Goal: Task Accomplishment & Management: Complete application form

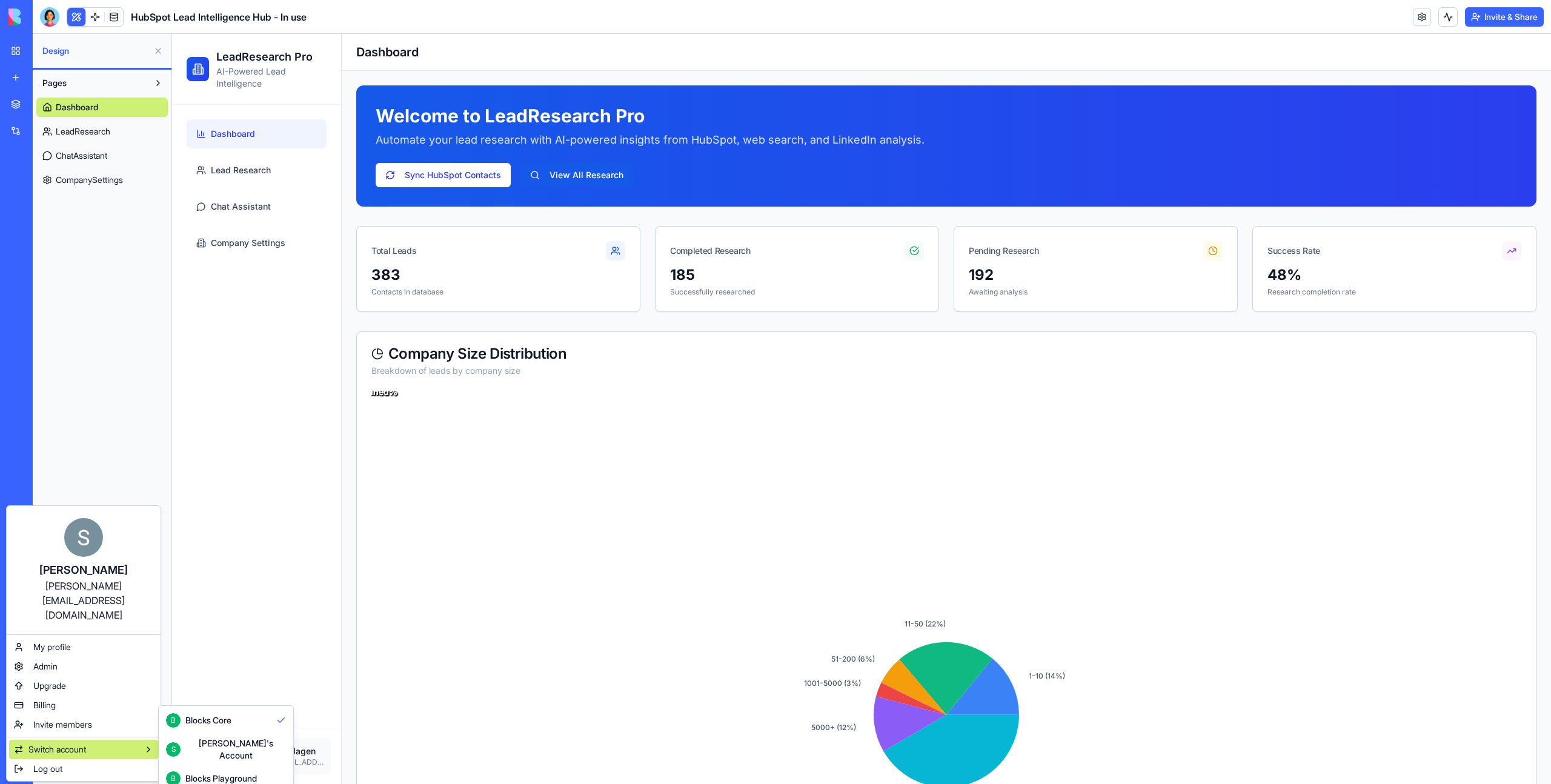
click at [218, 773] on div "Blocks Playground" at bounding box center [221, 779] width 72 height 12
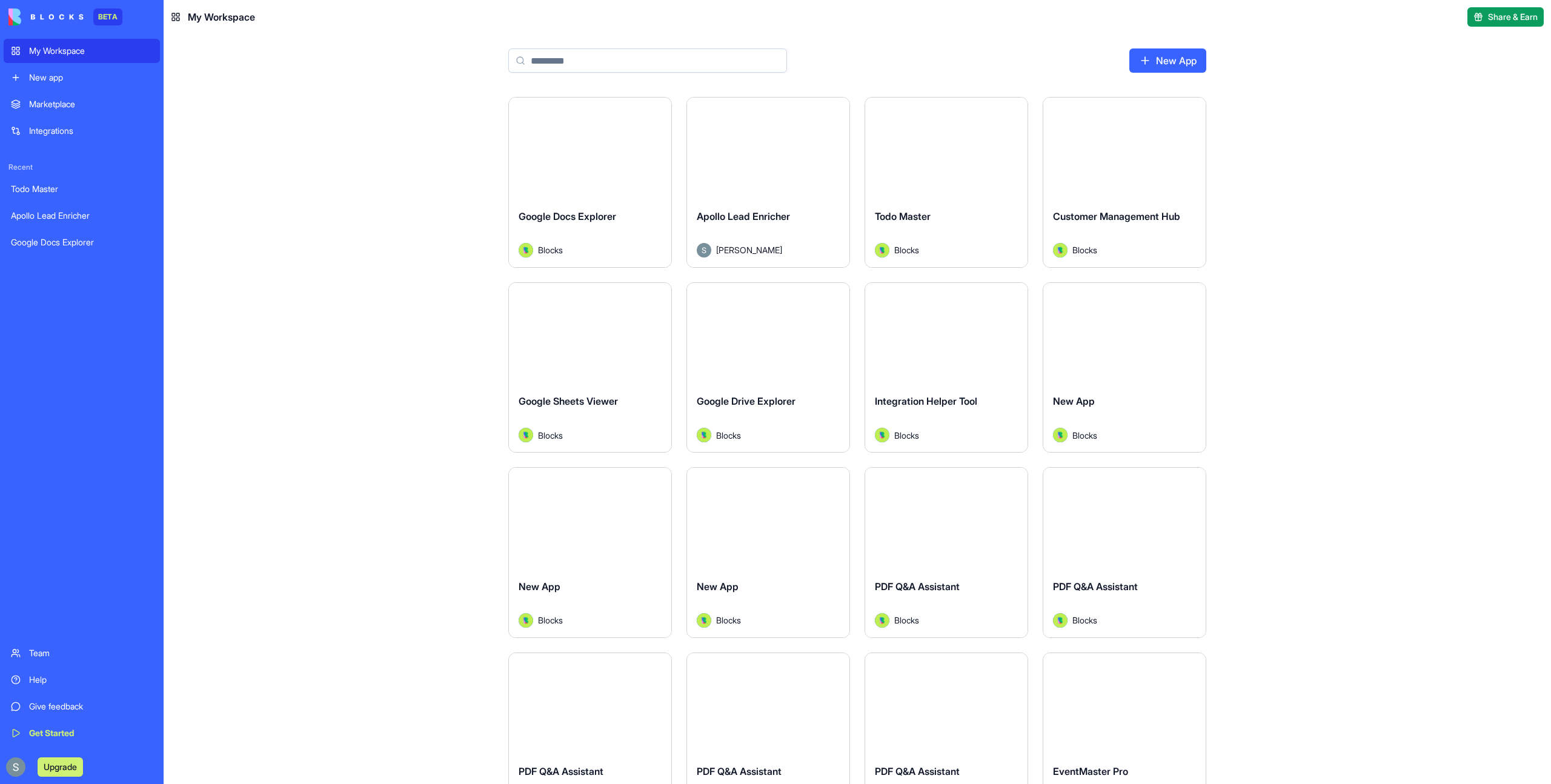
click at [779, 147] on button "Launch" at bounding box center [768, 148] width 91 height 24
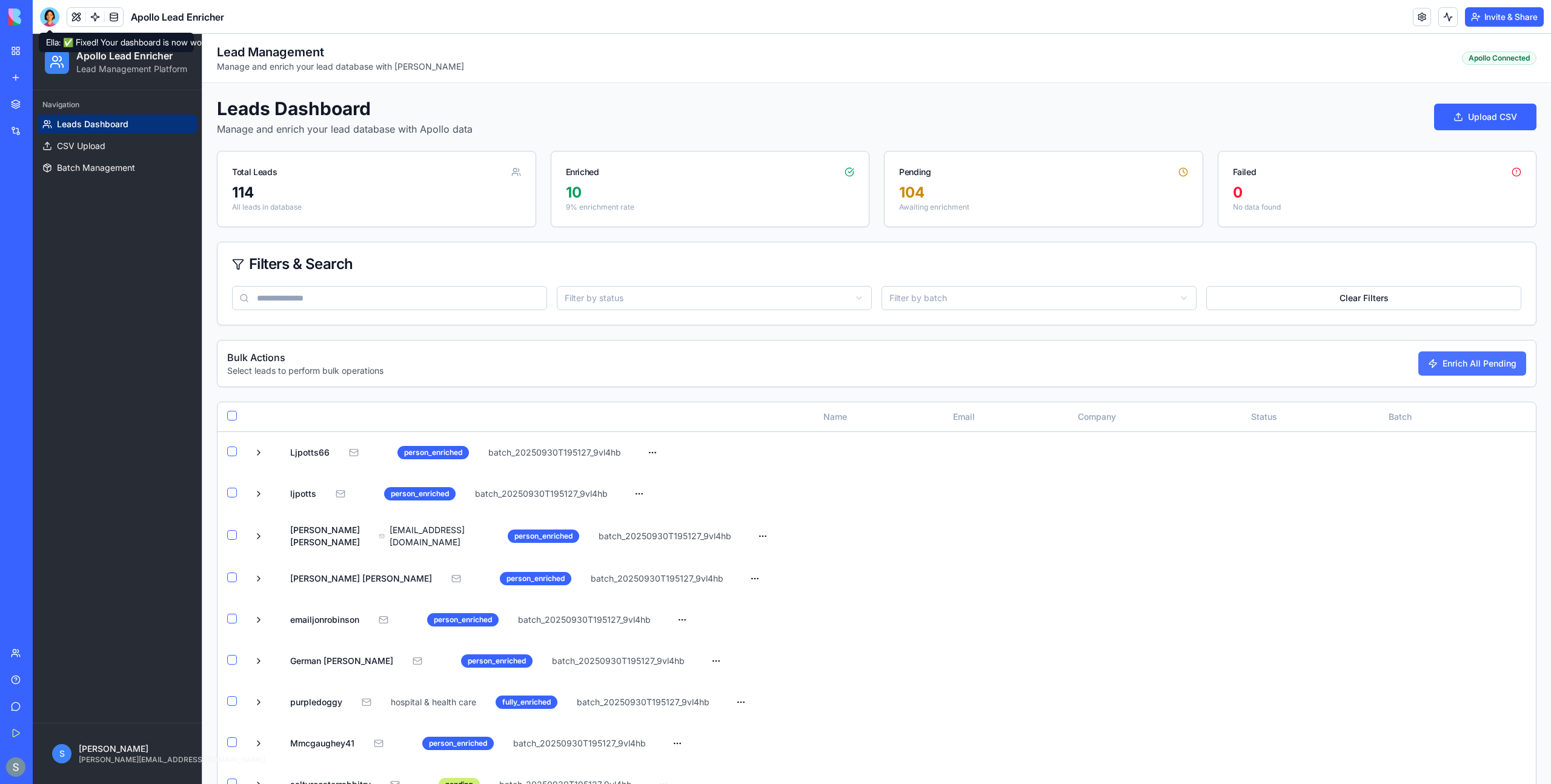
click at [1442, 368] on button "Enrich All Pending" at bounding box center [1472, 363] width 108 height 24
click at [14, 24] on img at bounding box center [45, 17] width 75 height 17
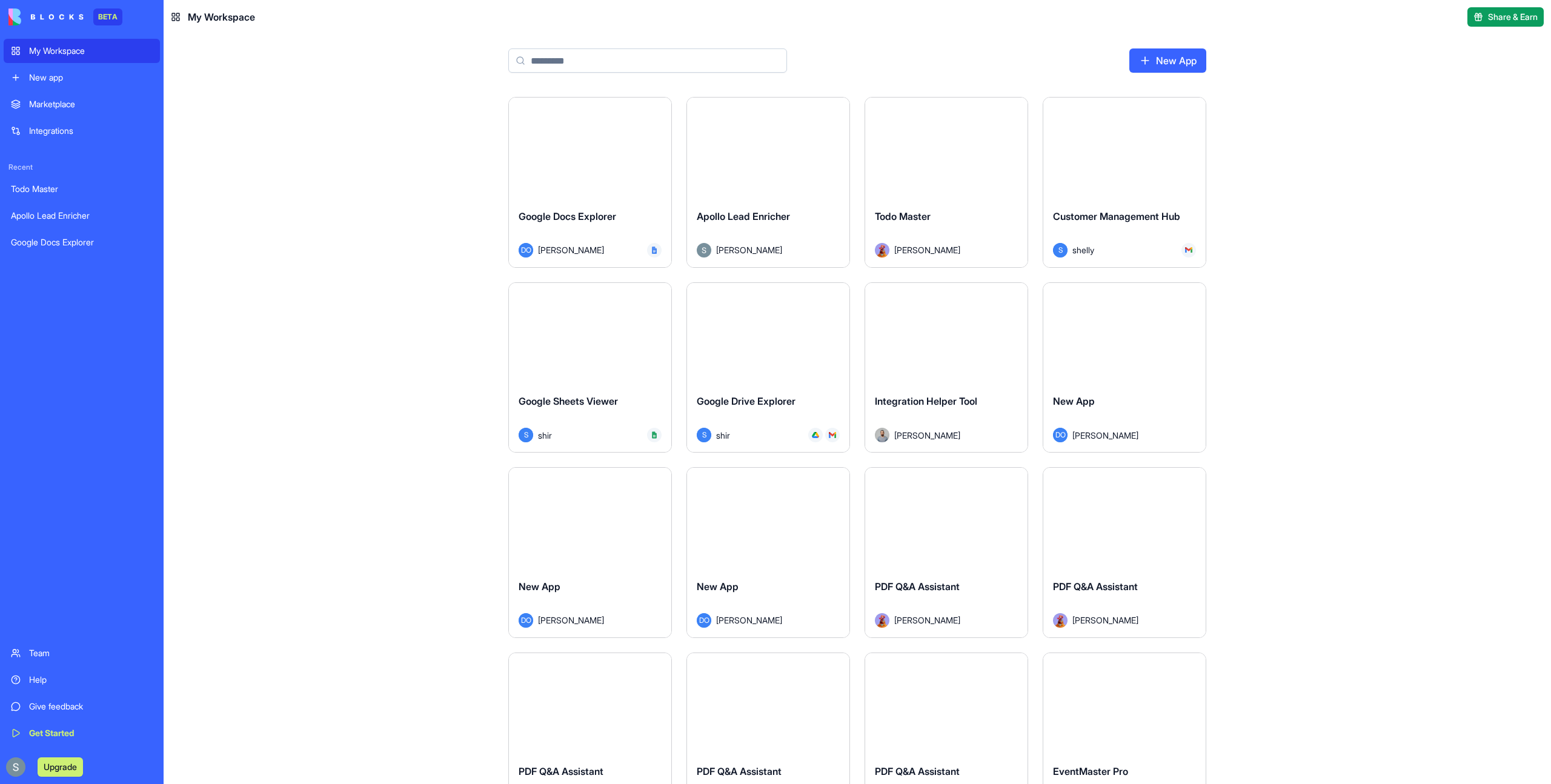
click at [26, 48] on link "My Workspace" at bounding box center [82, 51] width 156 height 24
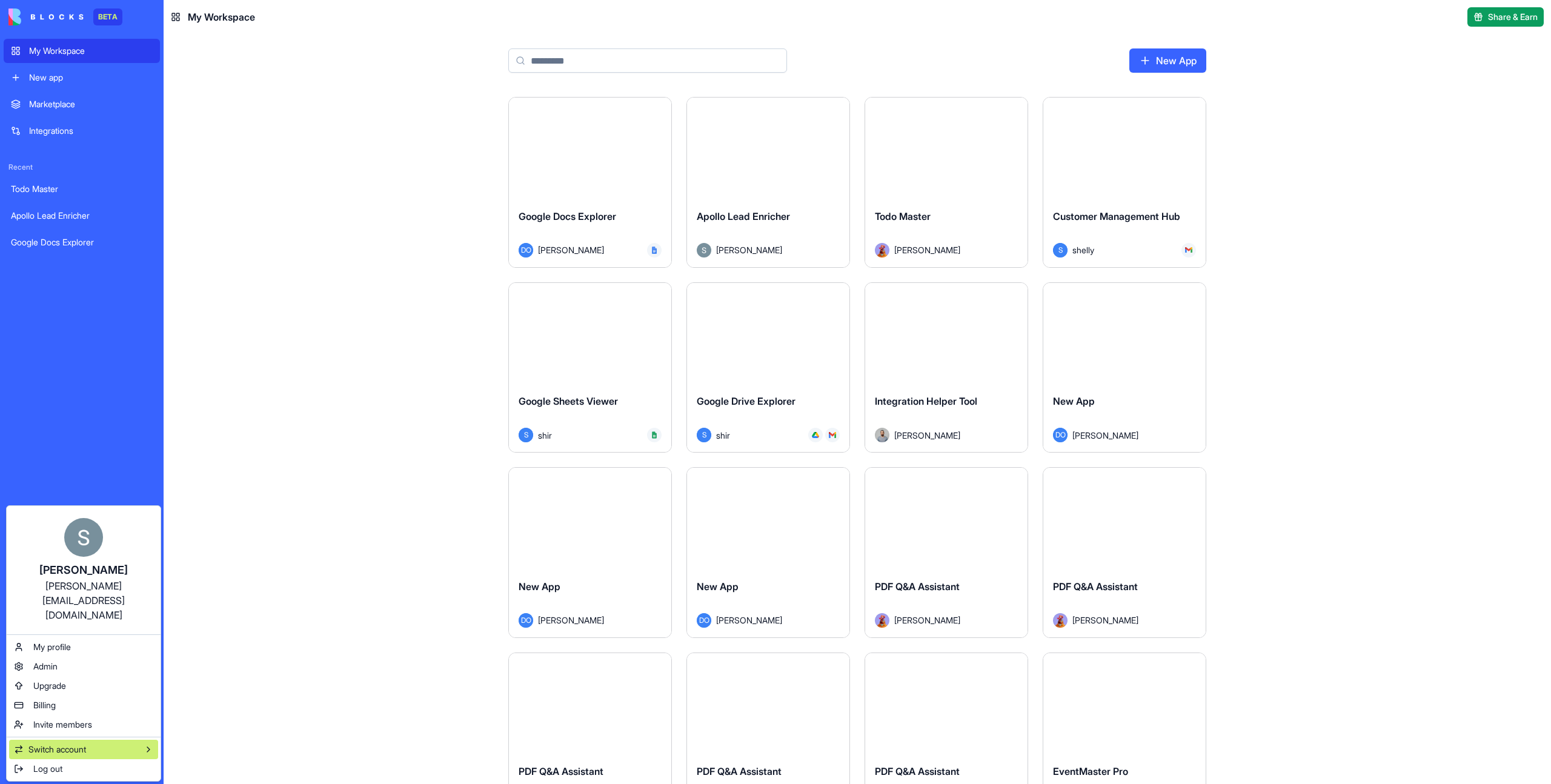
click at [113, 739] on div "Switch account" at bounding box center [83, 749] width 149 height 20
click at [362, 517] on html "BETA My Workspace New app Marketplace Integrations Recent Todo Master Apollo Le…" at bounding box center [775, 392] width 1551 height 784
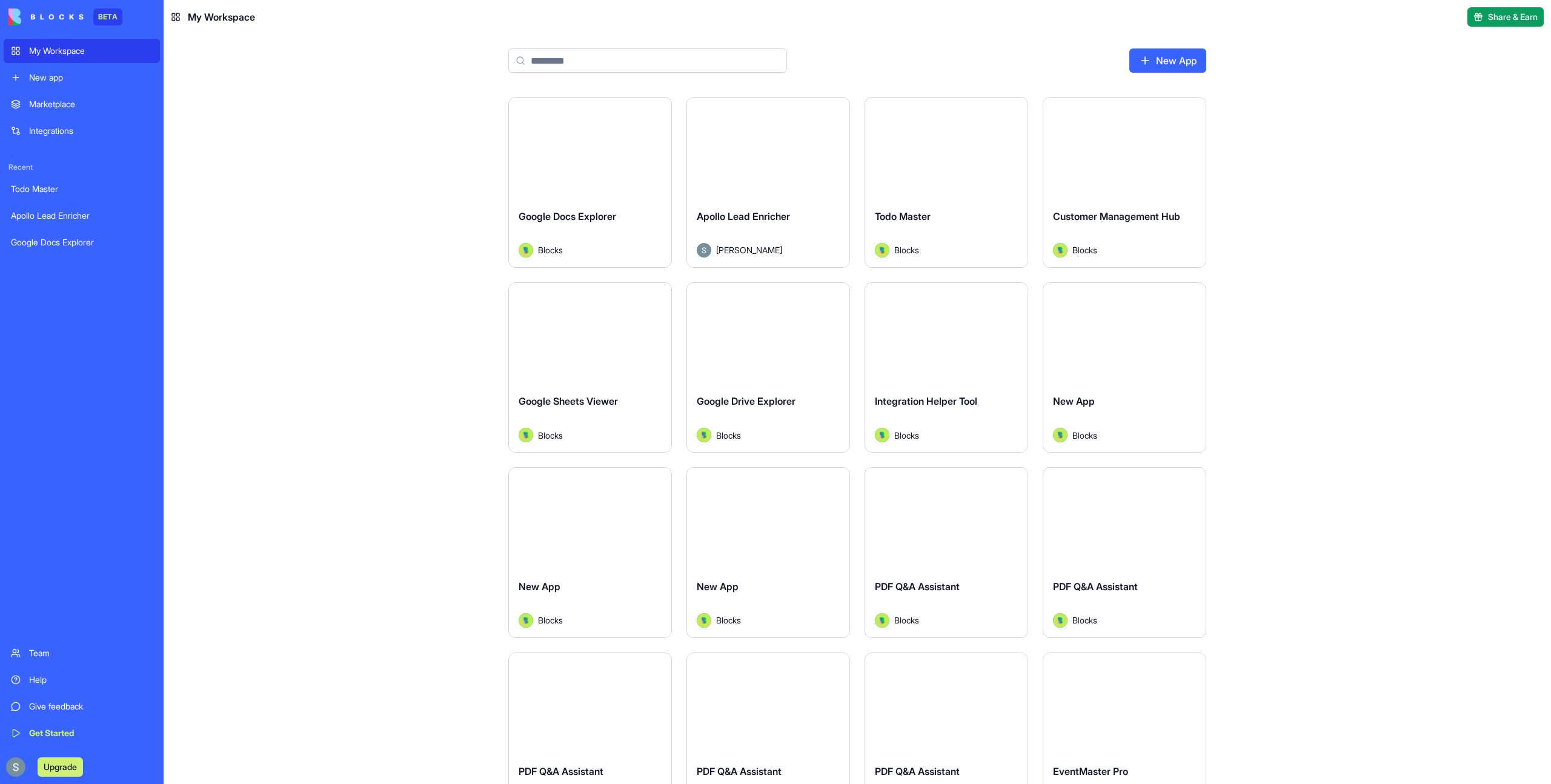
click at [27, 765] on div "Upgrade" at bounding box center [48, 767] width 79 height 20
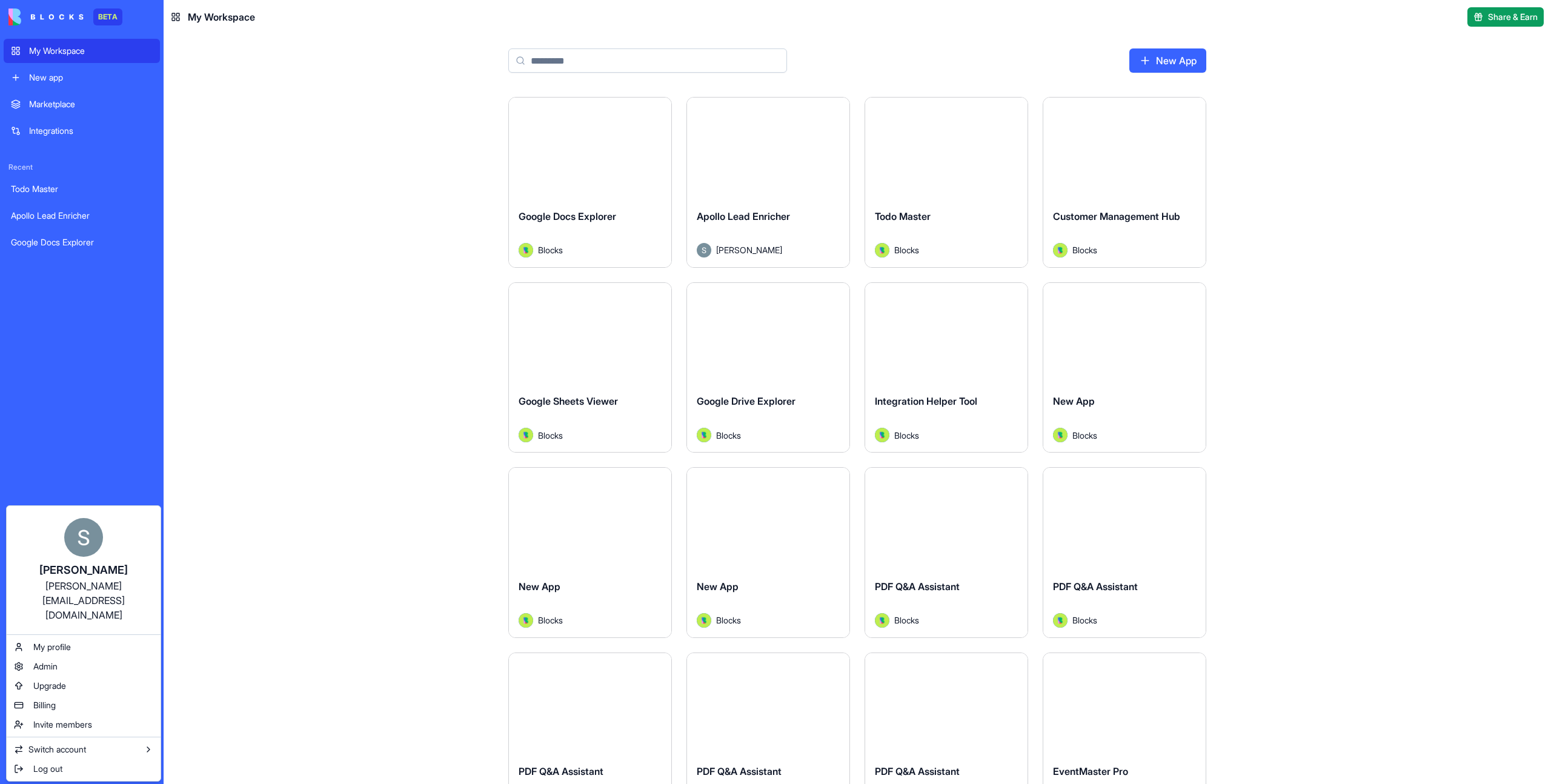
click at [280, 372] on html "BETA My Workspace New app Marketplace Integrations Recent Todo Master Apollo Le…" at bounding box center [775, 392] width 1551 height 784
click at [799, 147] on html "BETA My Workspace New app Marketplace Integrations Recent Todo Master Apollo Le…" at bounding box center [775, 392] width 1551 height 784
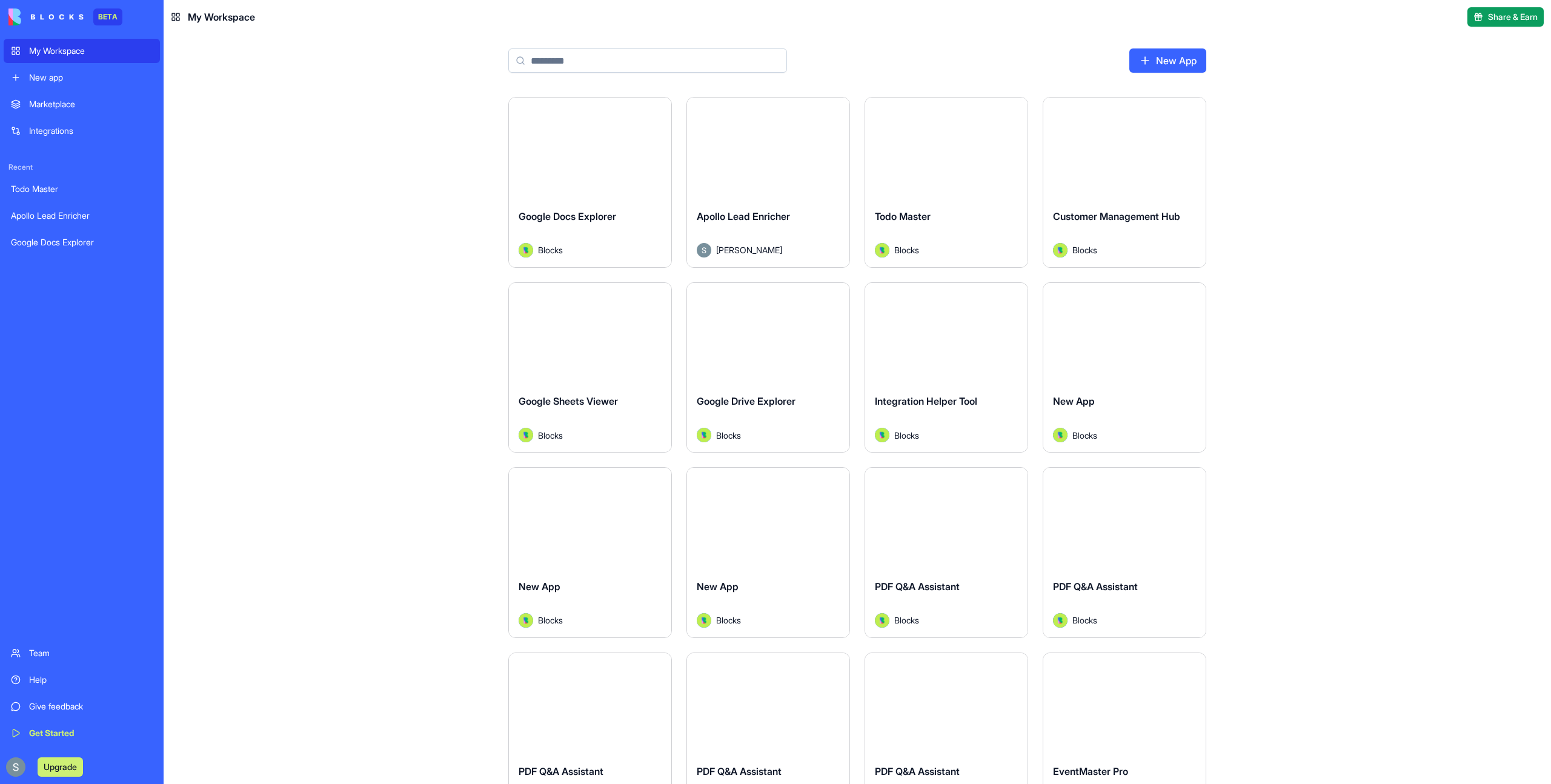
click at [780, 148] on button "Launch" at bounding box center [768, 148] width 91 height 24
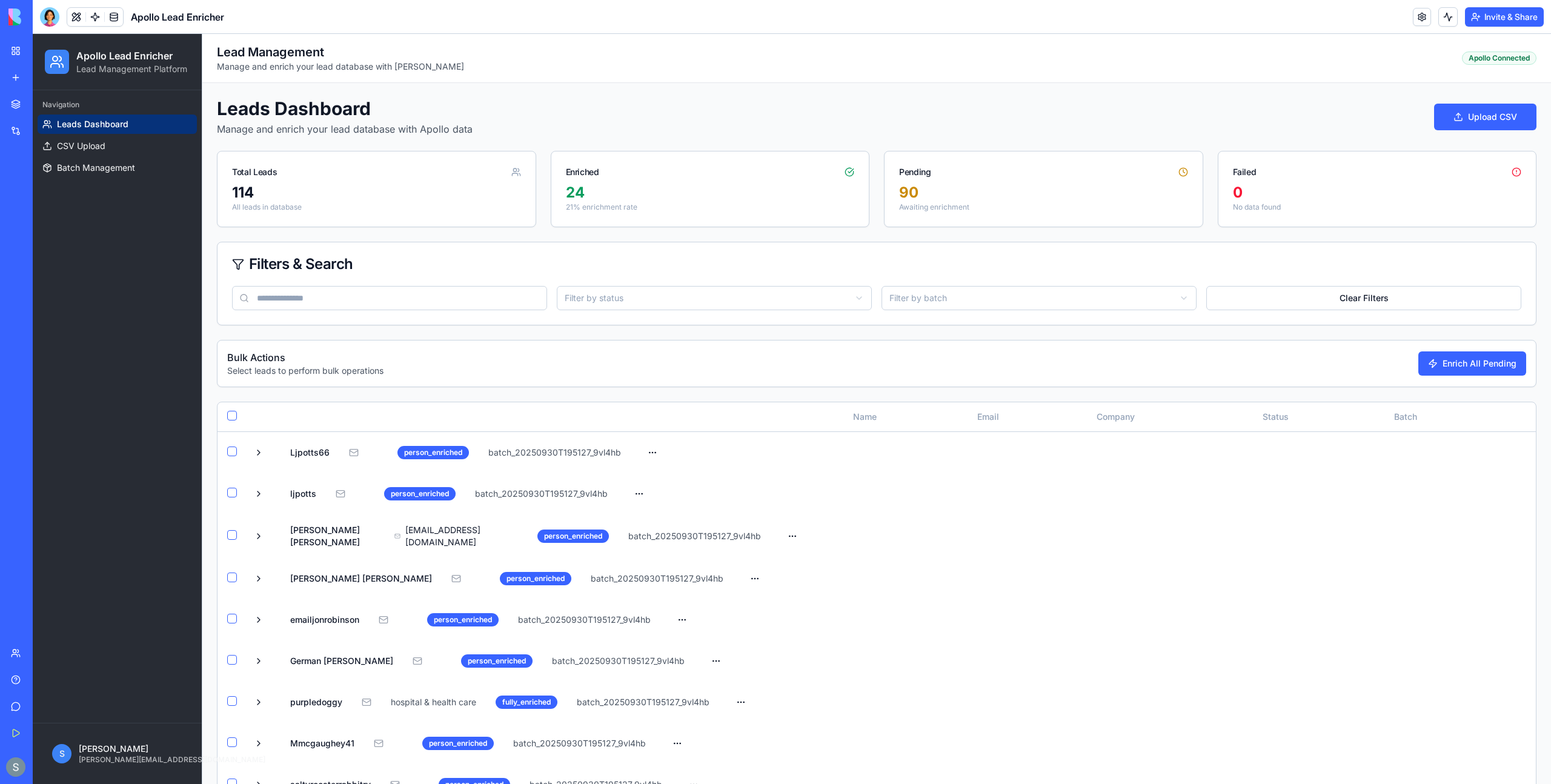
click at [55, 25] on div at bounding box center [50, 17] width 20 height 20
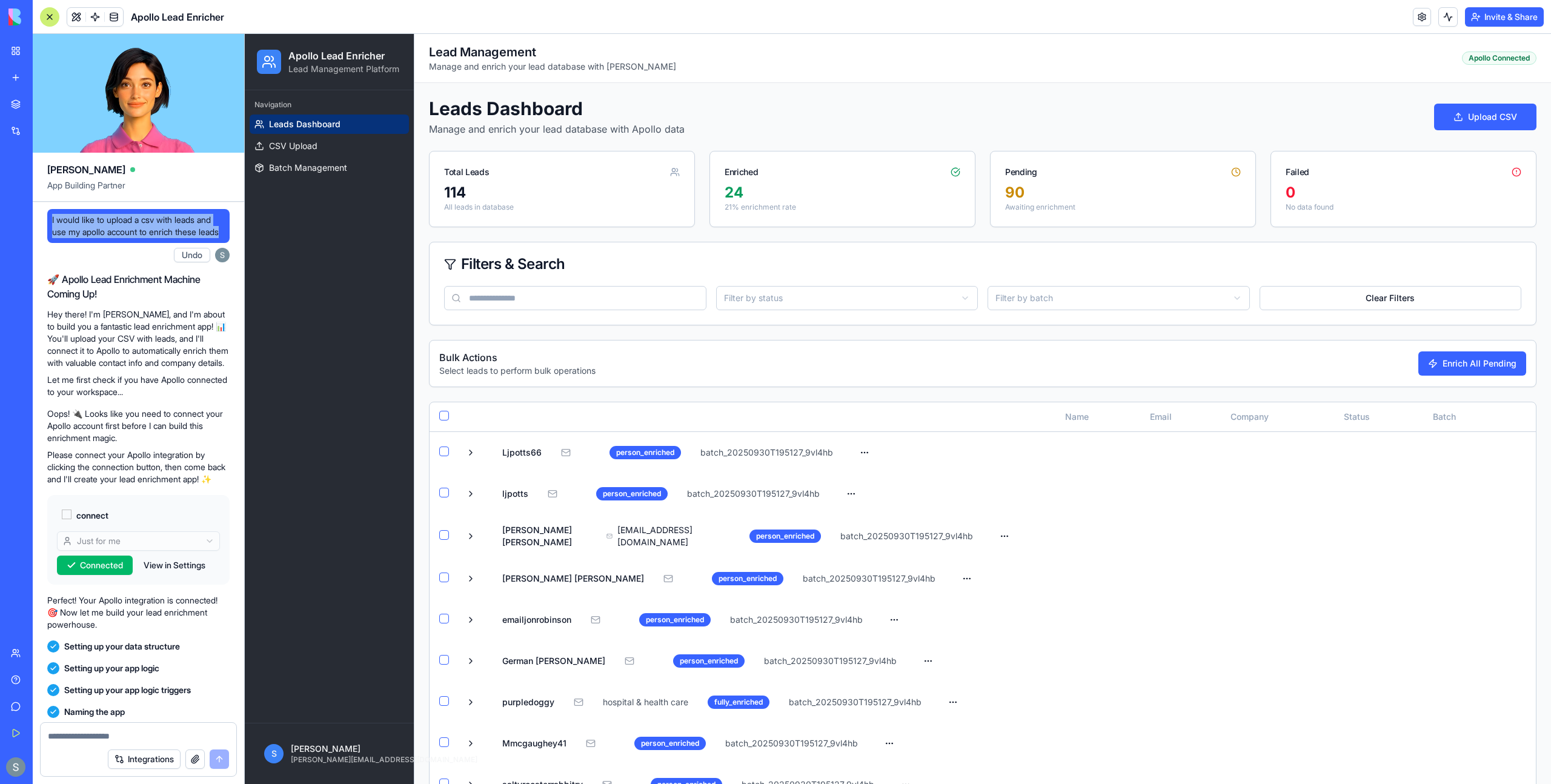
drag, startPoint x: 92, startPoint y: 249, endPoint x: 45, endPoint y: 217, distance: 56.9
click at [48, 217] on div "I would like to upload a csv with leads and use my apollo account to enrich the…" at bounding box center [138, 226] width 182 height 34
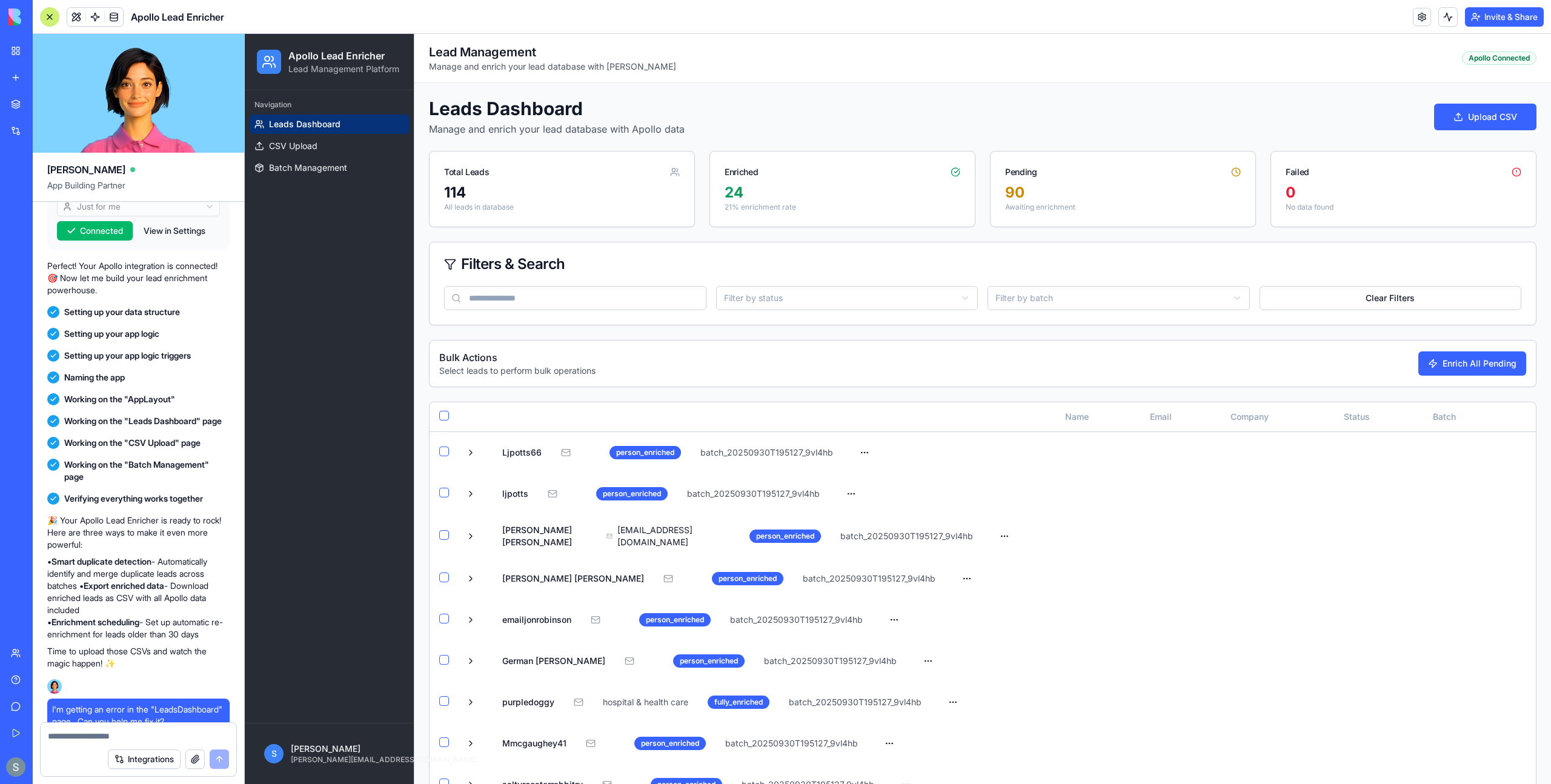
scroll to position [310, 0]
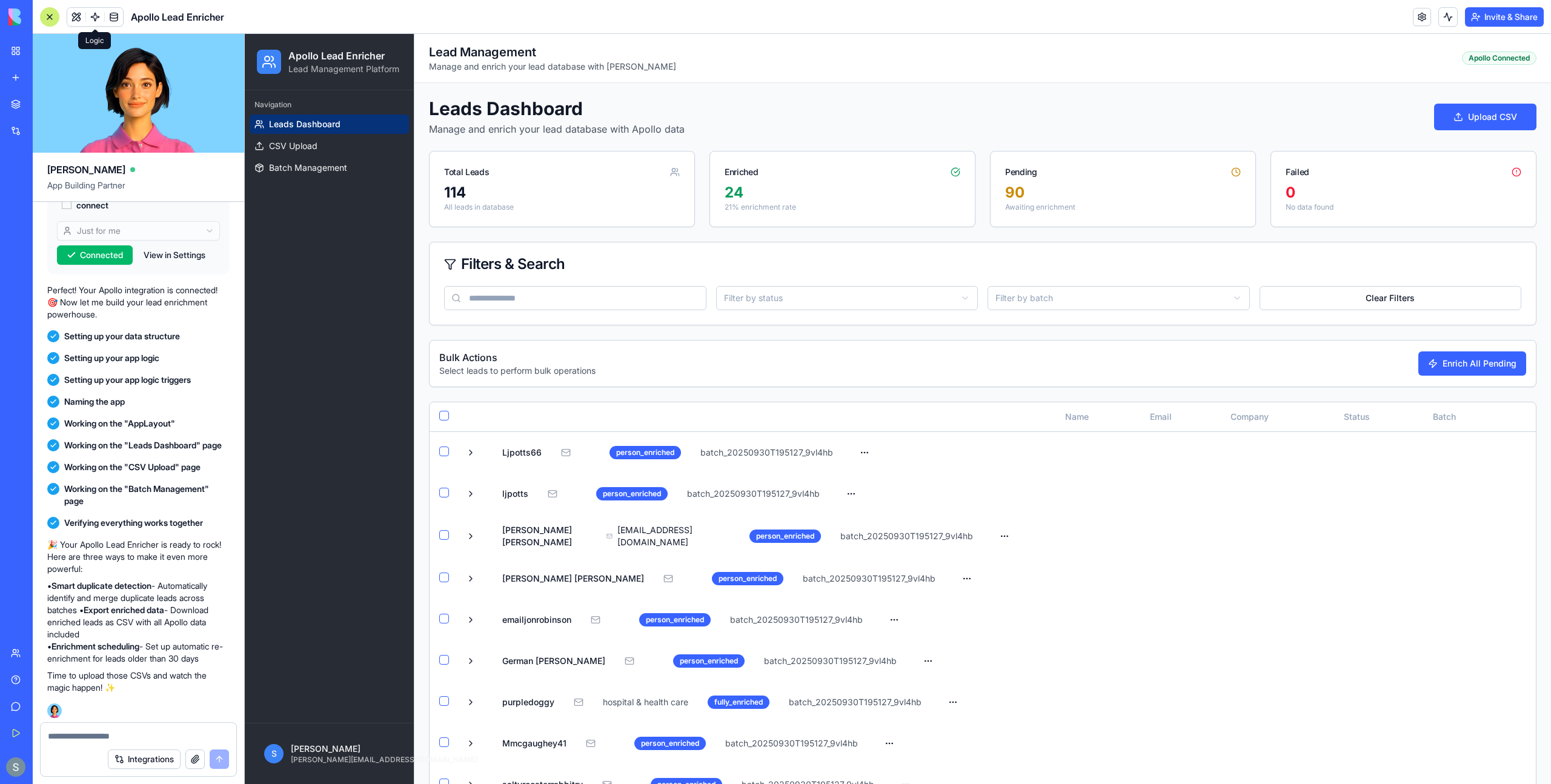
click at [96, 19] on link at bounding box center [95, 17] width 18 height 18
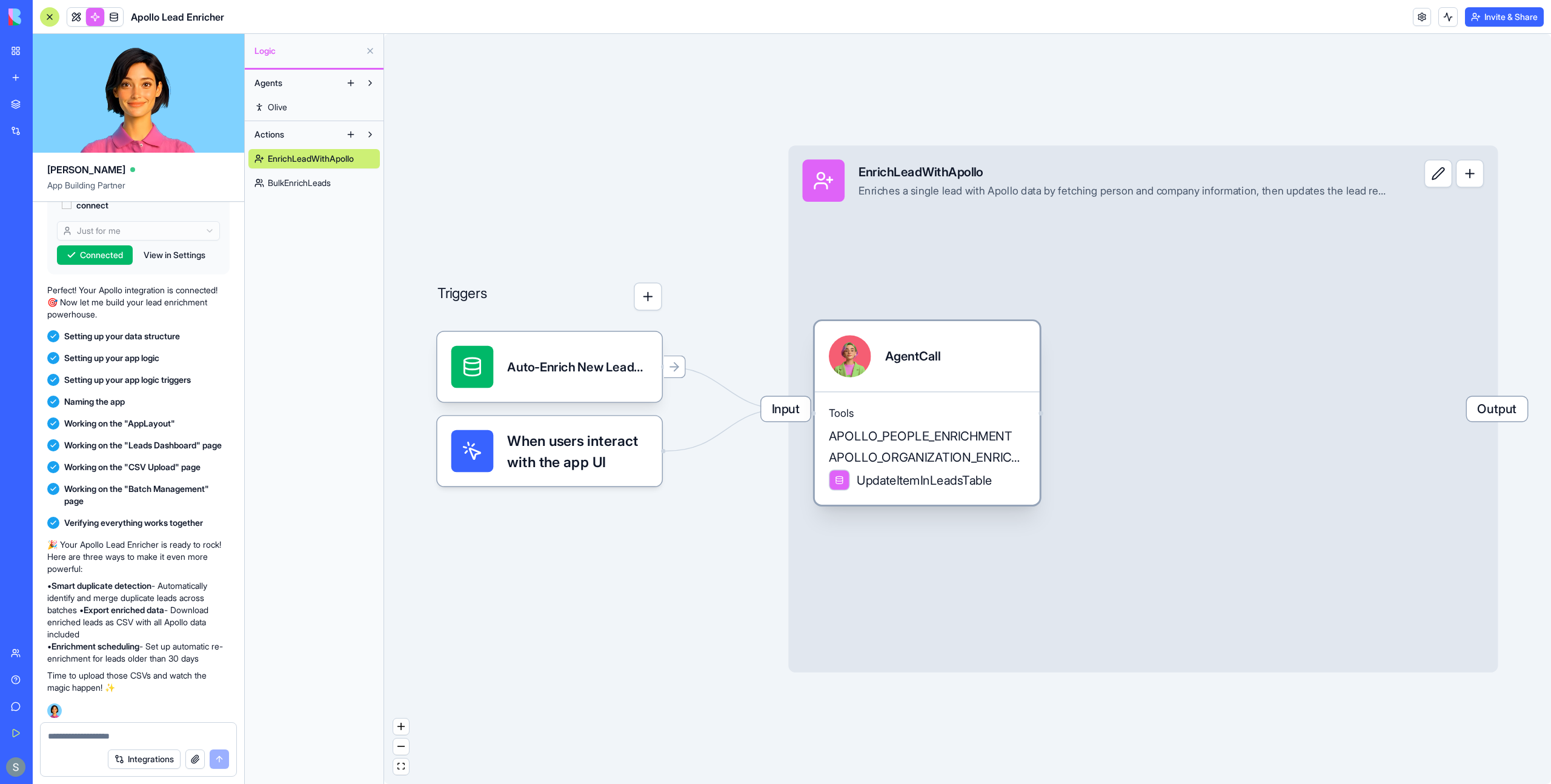
click at [892, 438] on span "APOLLO_PEOPLE_ENRICHMENT" at bounding box center [920, 435] width 184 height 17
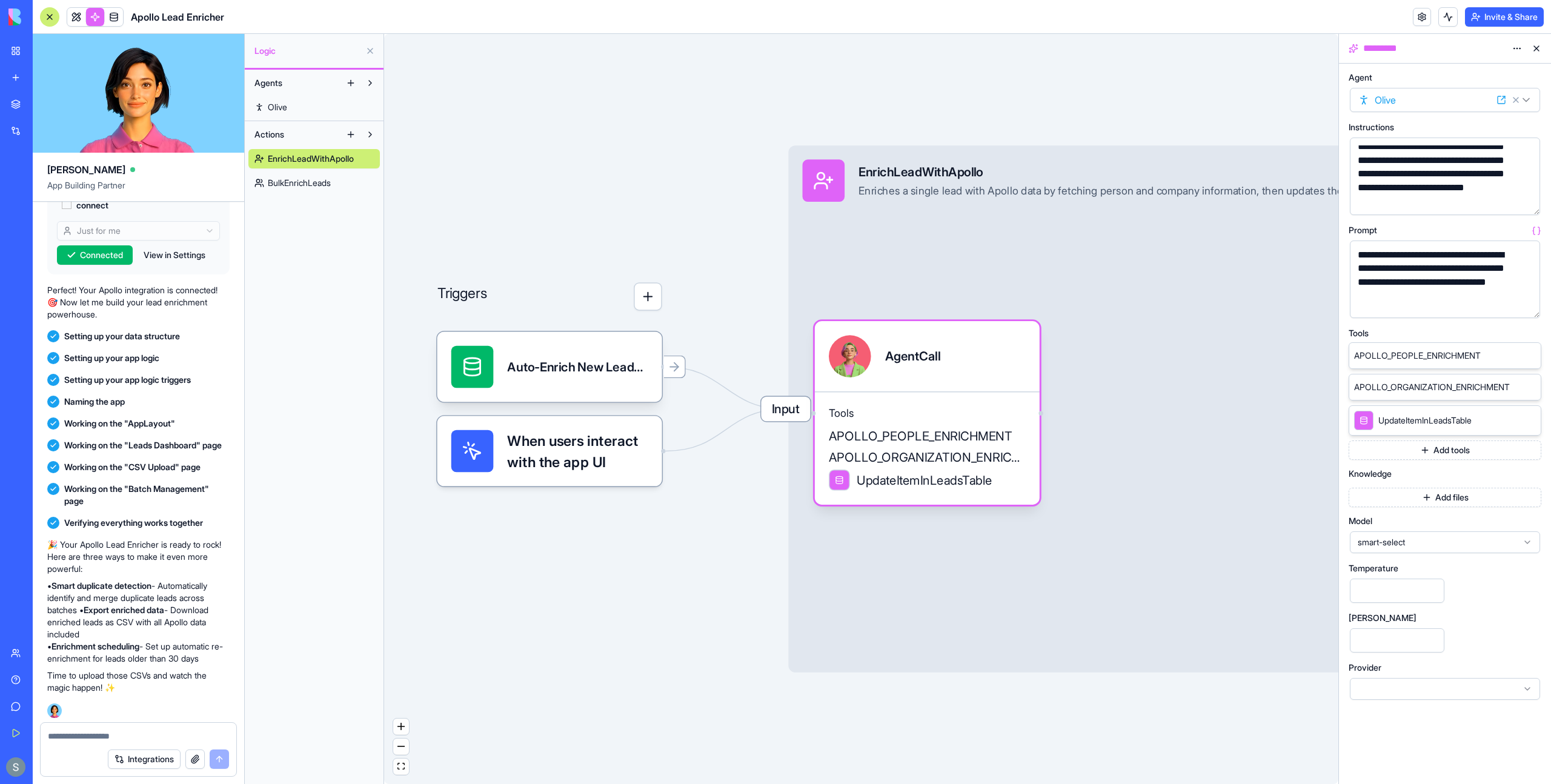
scroll to position [20, 0]
click at [547, 384] on div "Auto-Enrich New LeadsTrigger" at bounding box center [577, 367] width 141 height 42
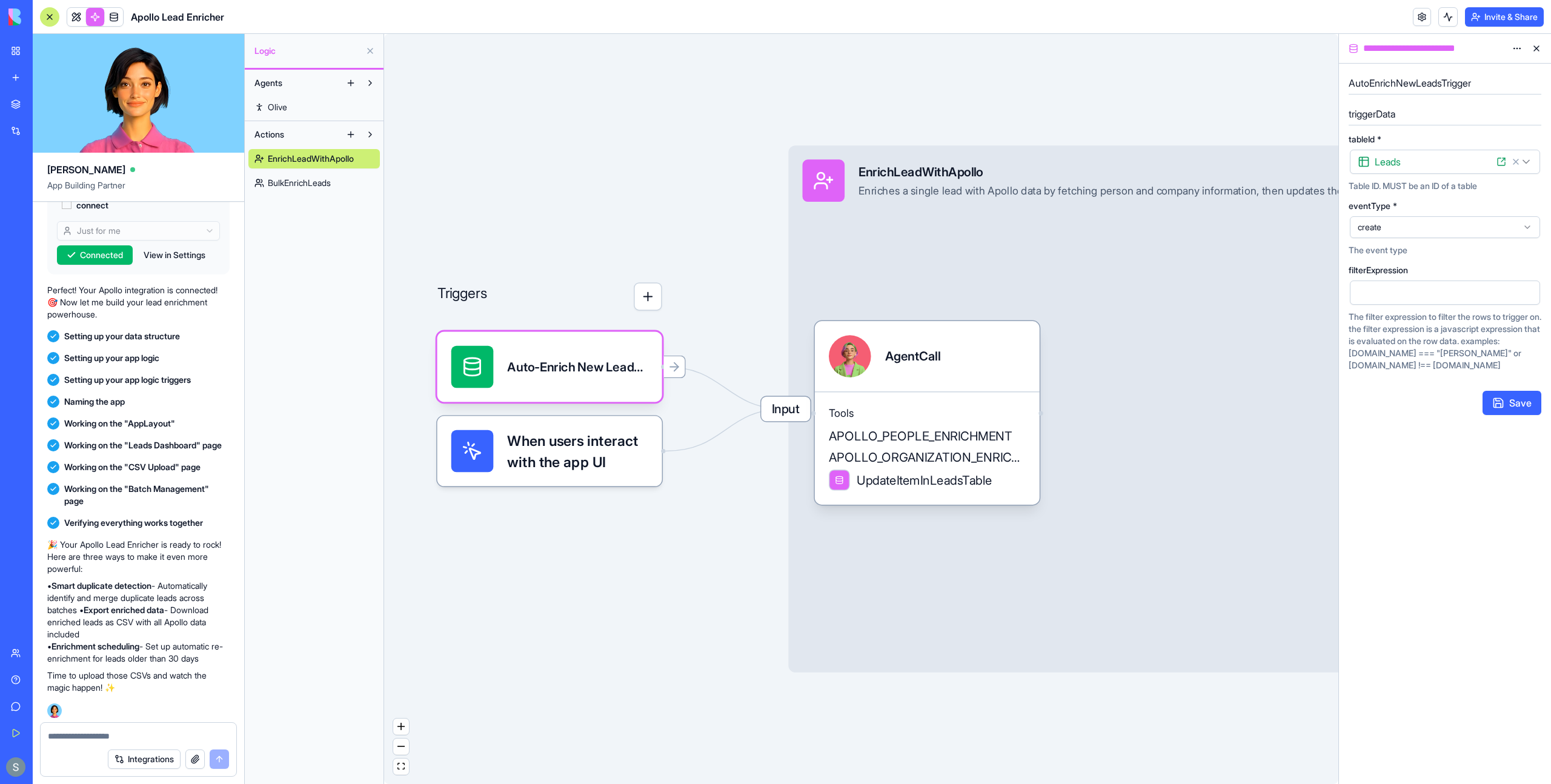
click at [548, 473] on div "When users interact with the app UI" at bounding box center [550, 451] width 225 height 70
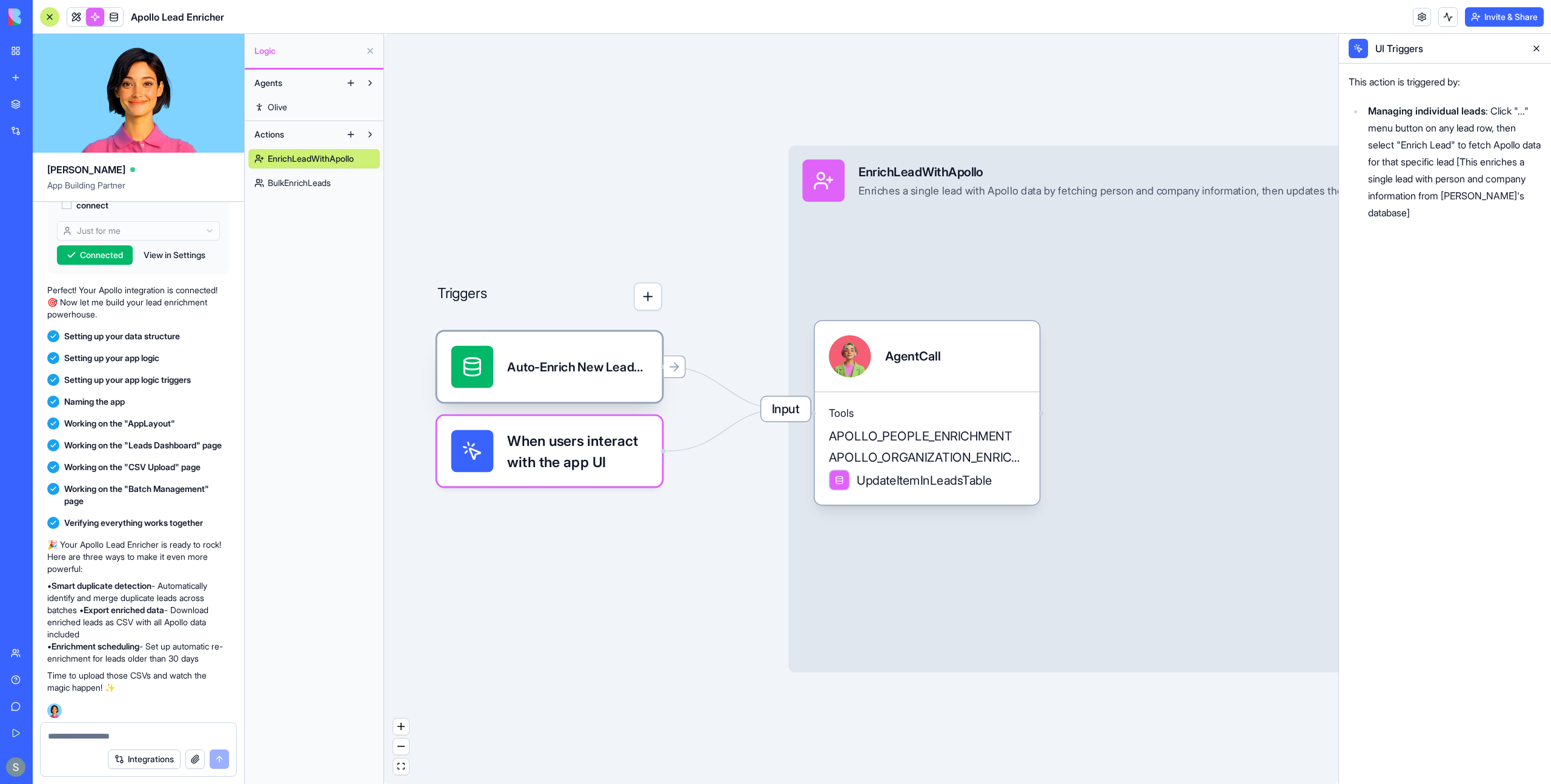
click at [590, 390] on div "Auto-Enrich New LeadsTrigger" at bounding box center [550, 366] width 225 height 70
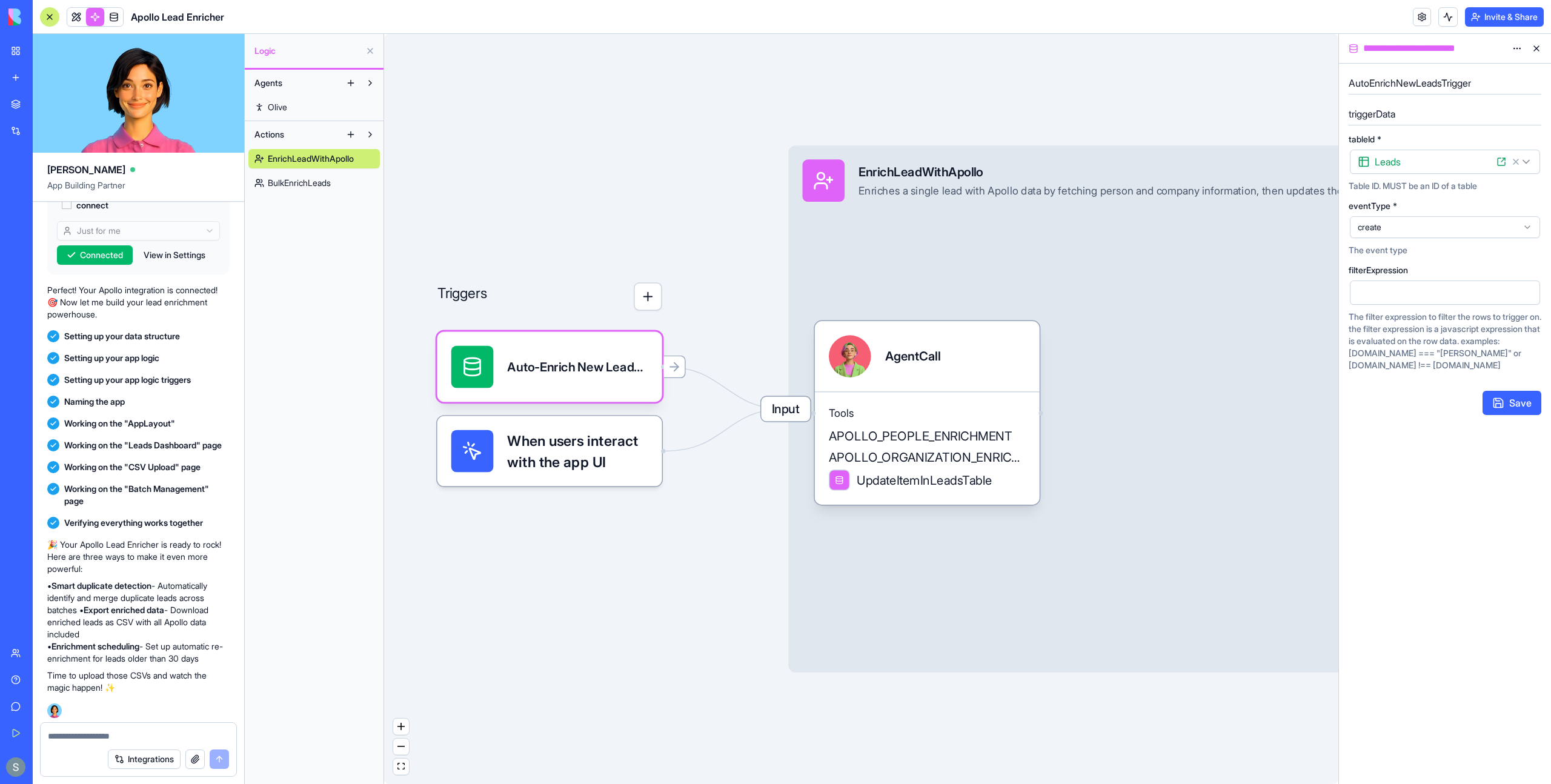
click at [292, 179] on span "BulkEnrichLeads" at bounding box center [299, 183] width 63 height 12
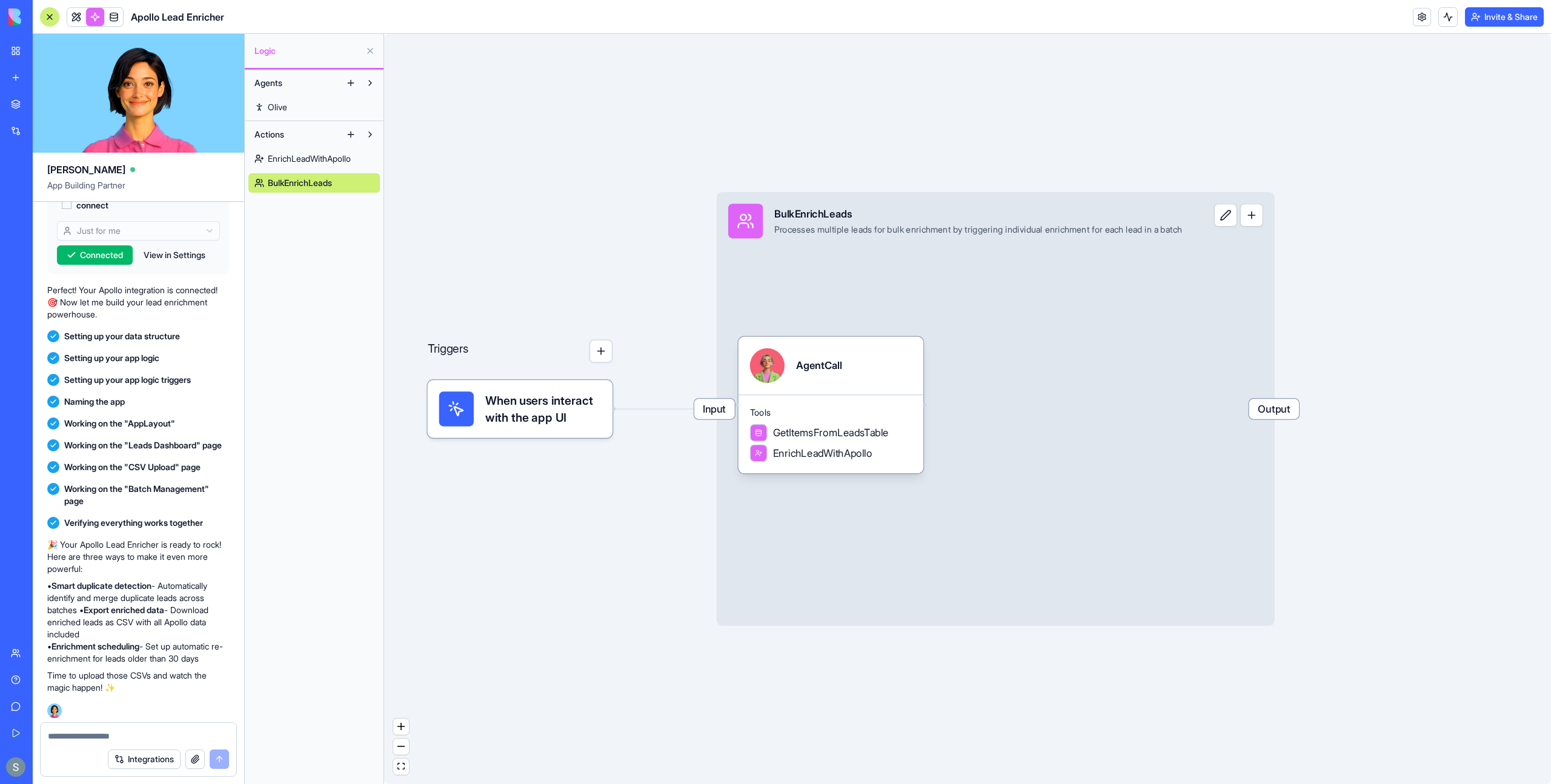
click at [324, 154] on span "EnrichLeadWithApollo" at bounding box center [310, 159] width 83 height 12
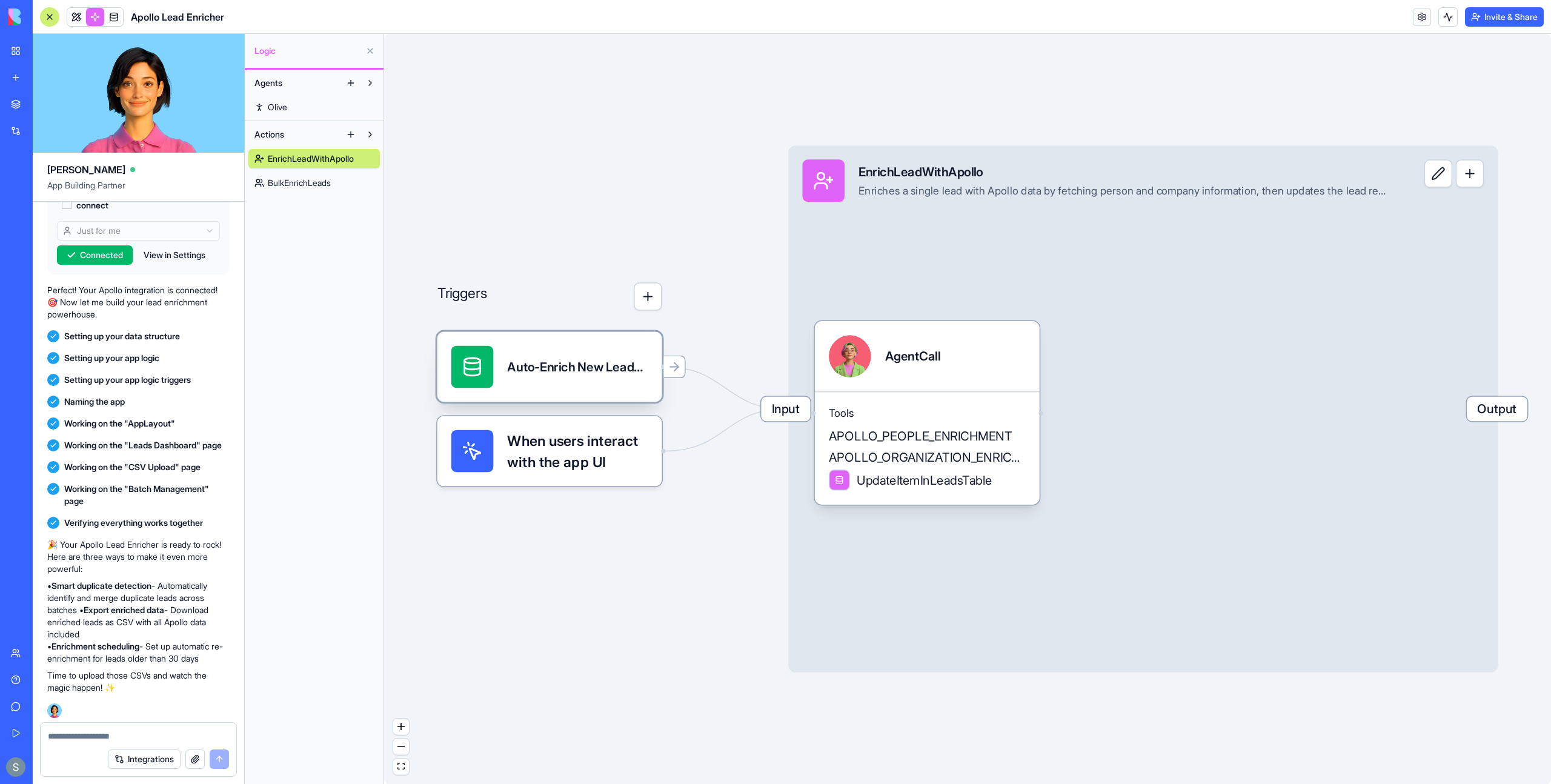
click at [541, 381] on div "Auto-Enrich New LeadsTrigger" at bounding box center [577, 367] width 141 height 42
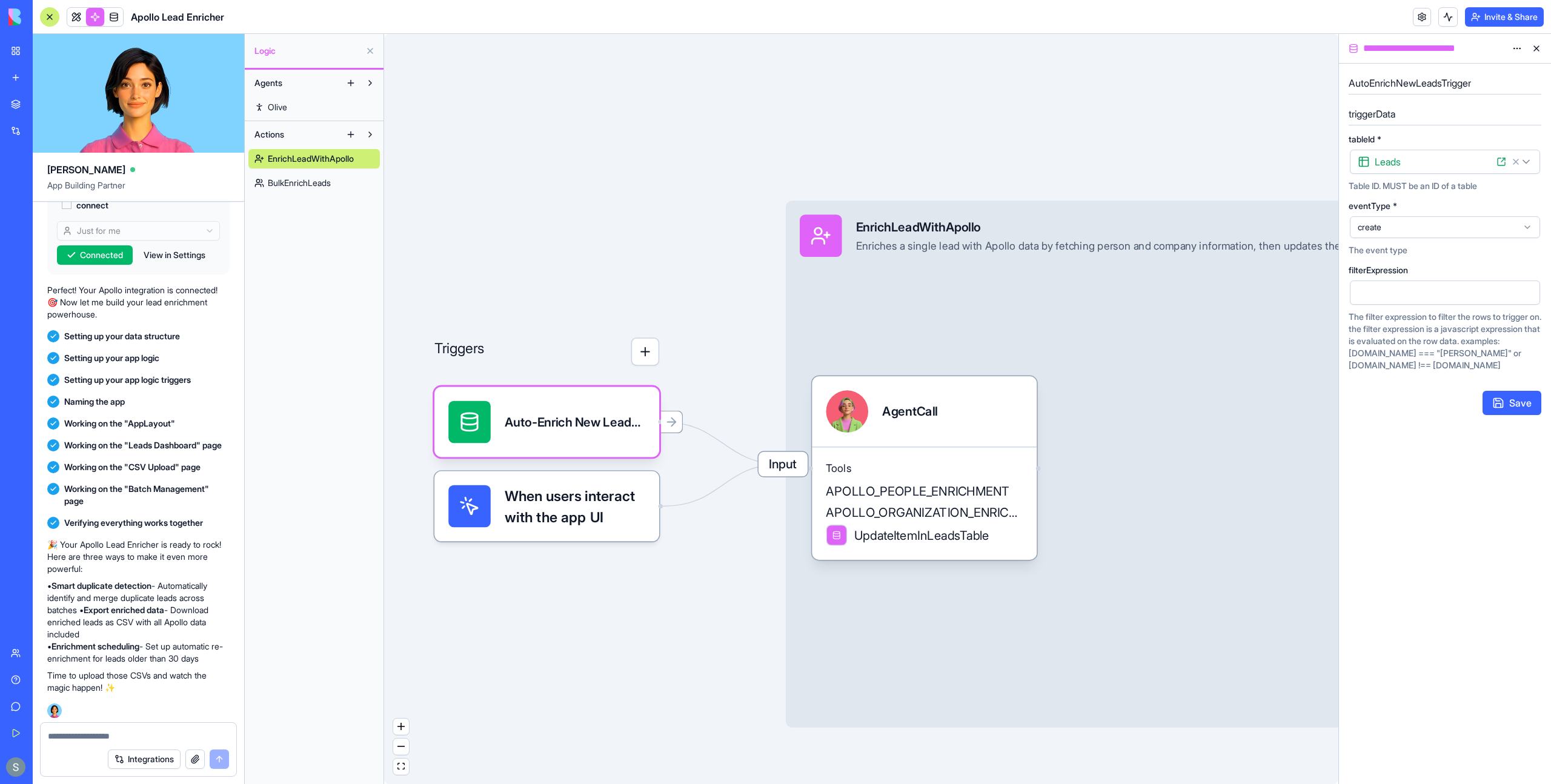
click at [1407, 82] on h5 "AutoEnrichNewLeadsTrigger" at bounding box center [1444, 82] width 193 height 14
click at [1051, 32] on header "Apollo Lead Enricher Invite & Share" at bounding box center [792, 17] width 1519 height 34
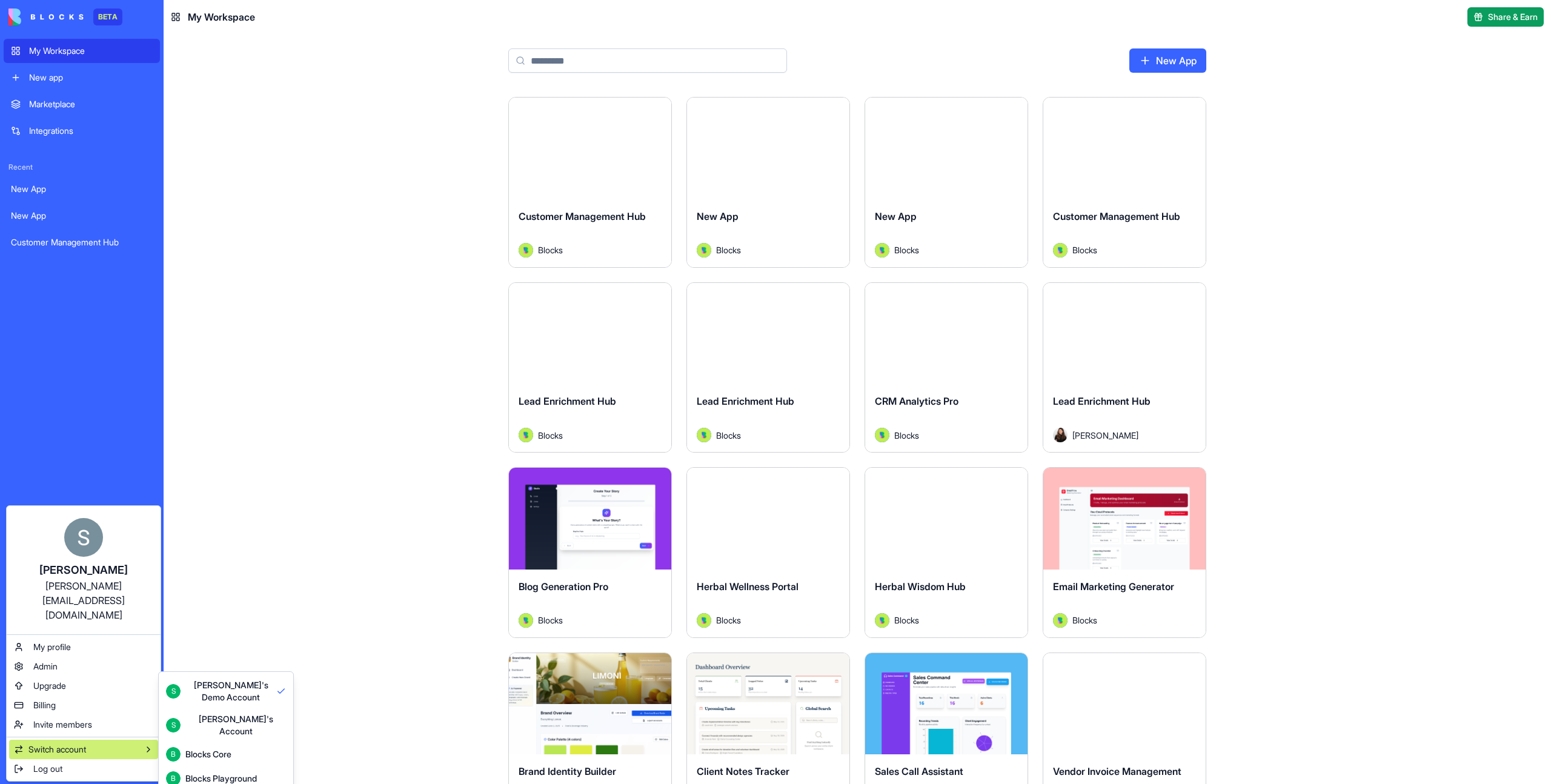
click at [338, 206] on html "BETA My Workspace New app Marketplace Integrations Recent New App New App Custo…" at bounding box center [775, 392] width 1551 height 784
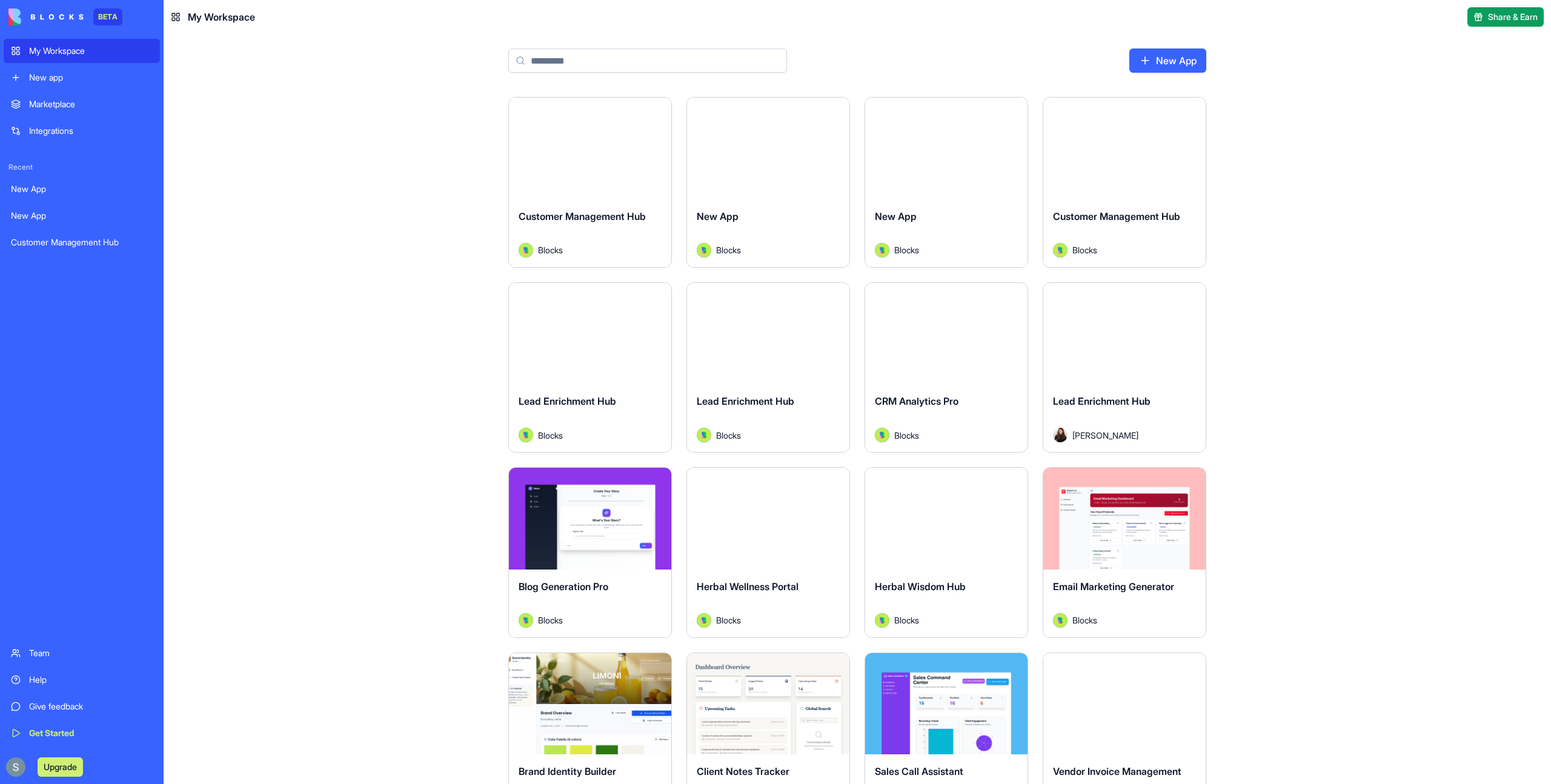
click at [604, 151] on button "Launch" at bounding box center [590, 148] width 91 height 24
click at [1119, 149] on button "Launch" at bounding box center [1124, 148] width 91 height 24
click at [604, 337] on button "Launch" at bounding box center [590, 333] width 91 height 24
click at [749, 327] on button "Launch" at bounding box center [768, 333] width 91 height 24
click at [941, 329] on button "Launch" at bounding box center [947, 333] width 91 height 24
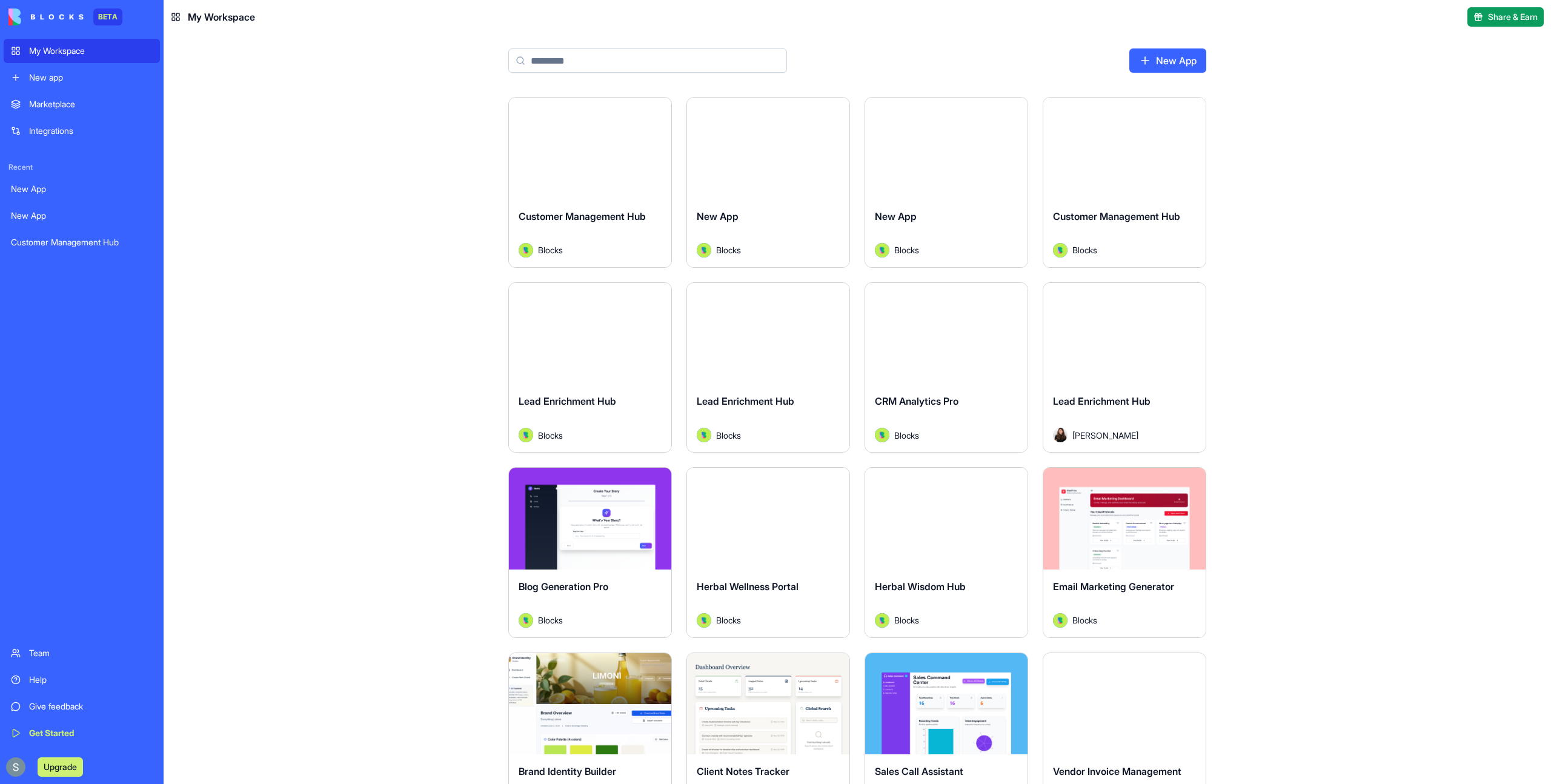
click at [1102, 329] on button "Launch" at bounding box center [1124, 333] width 91 height 24
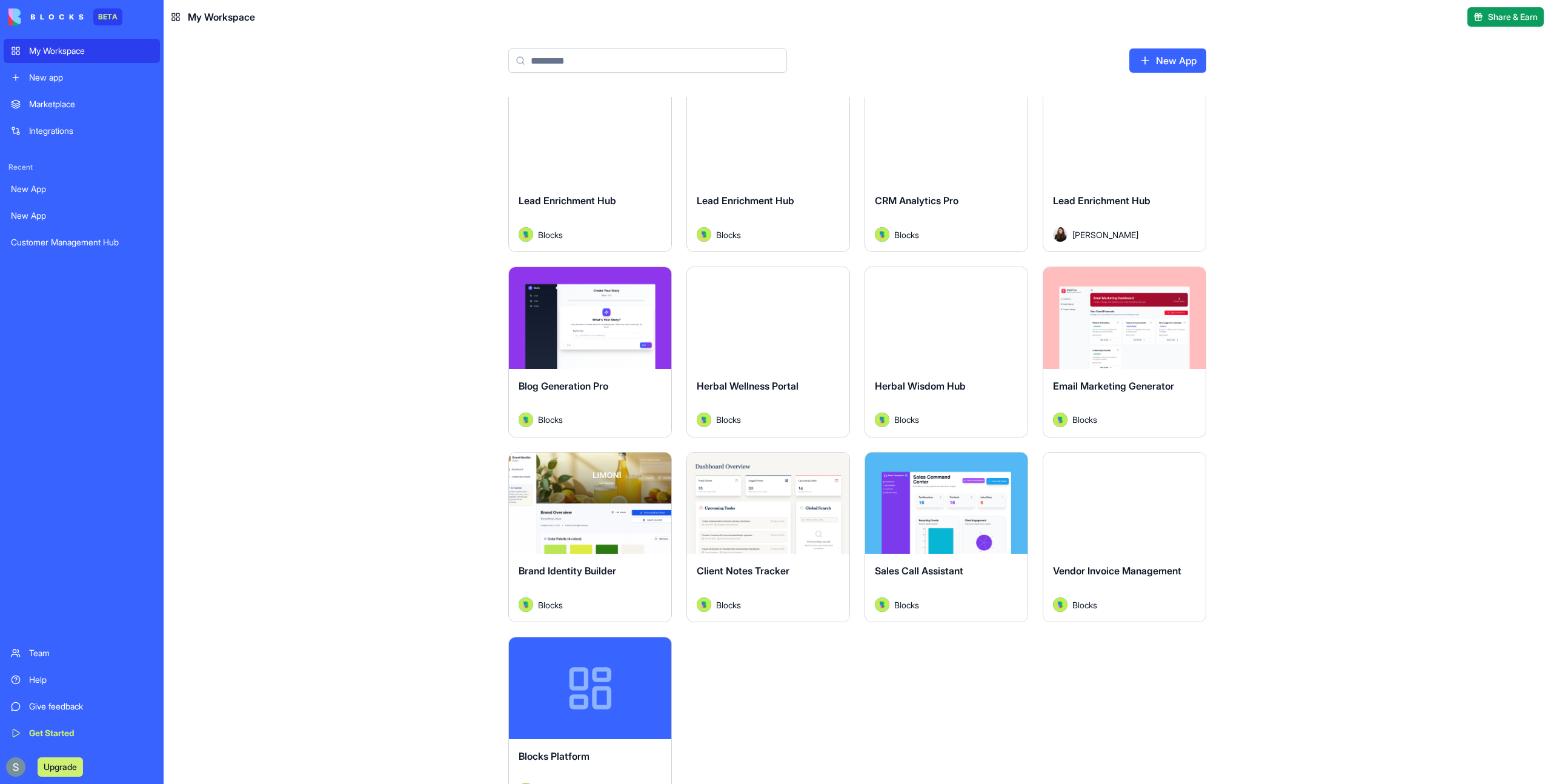
scroll to position [205, 0]
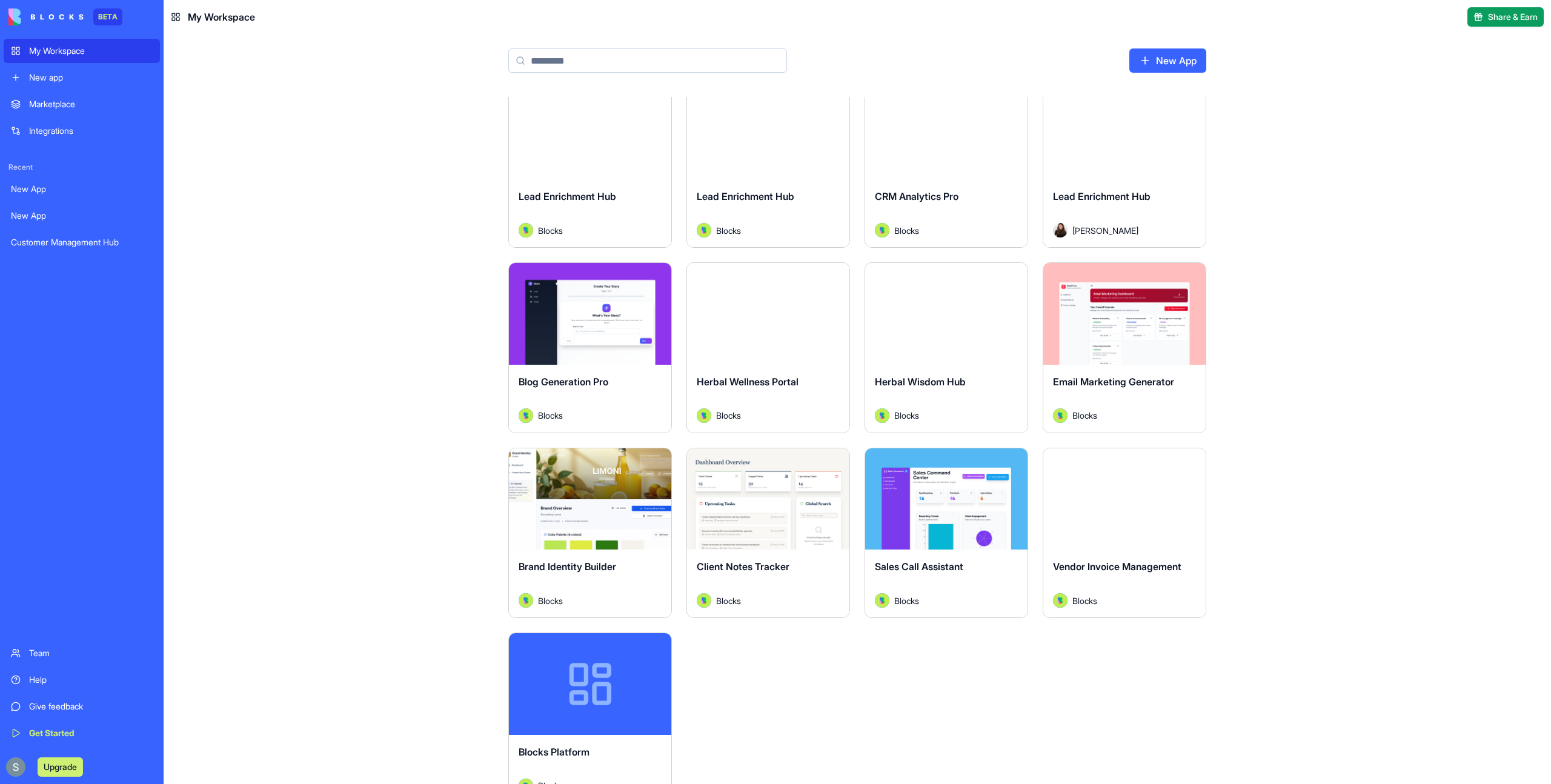
click at [1142, 498] on button "Launch" at bounding box center [1124, 498] width 91 height 24
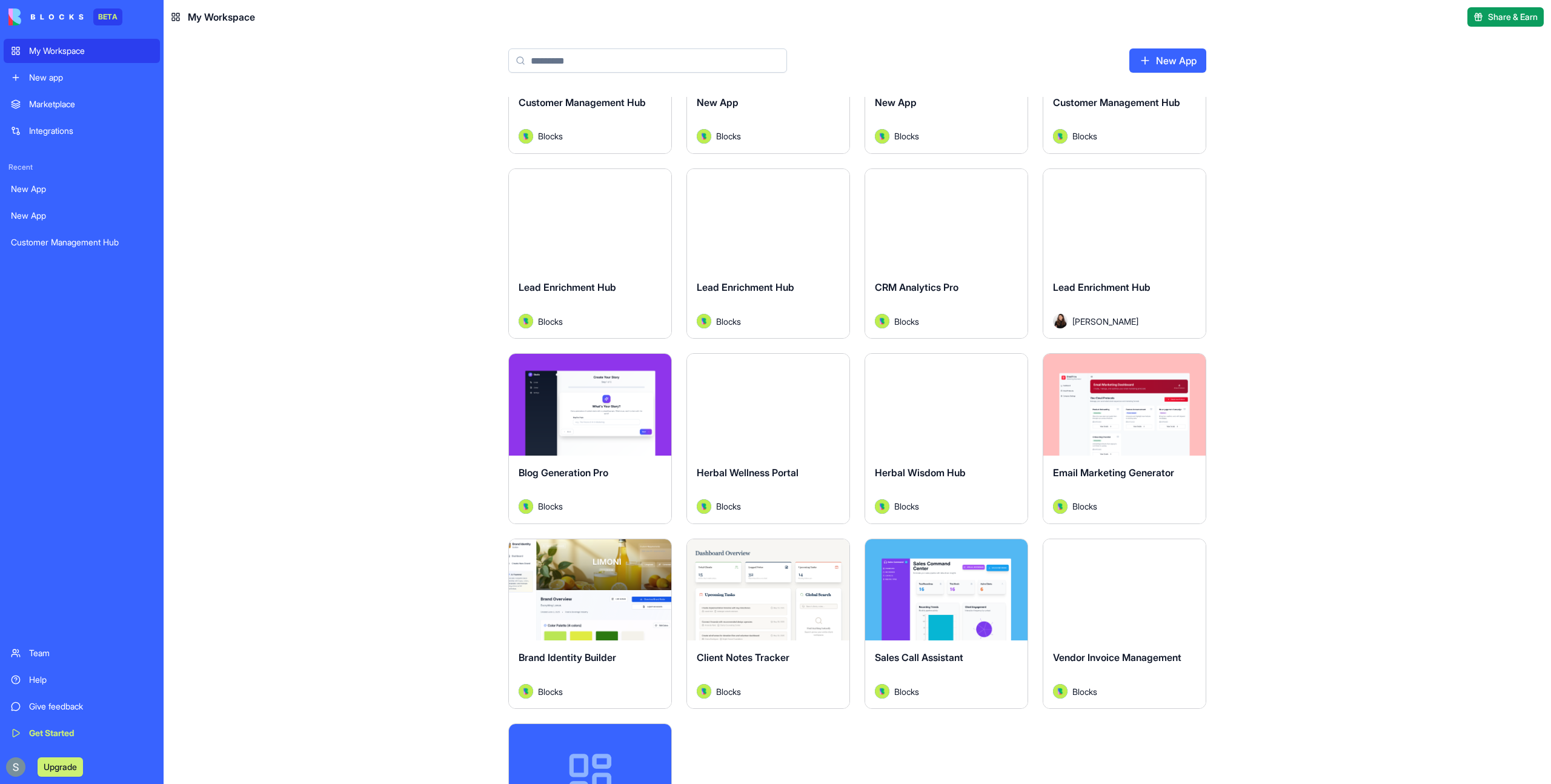
scroll to position [0, 0]
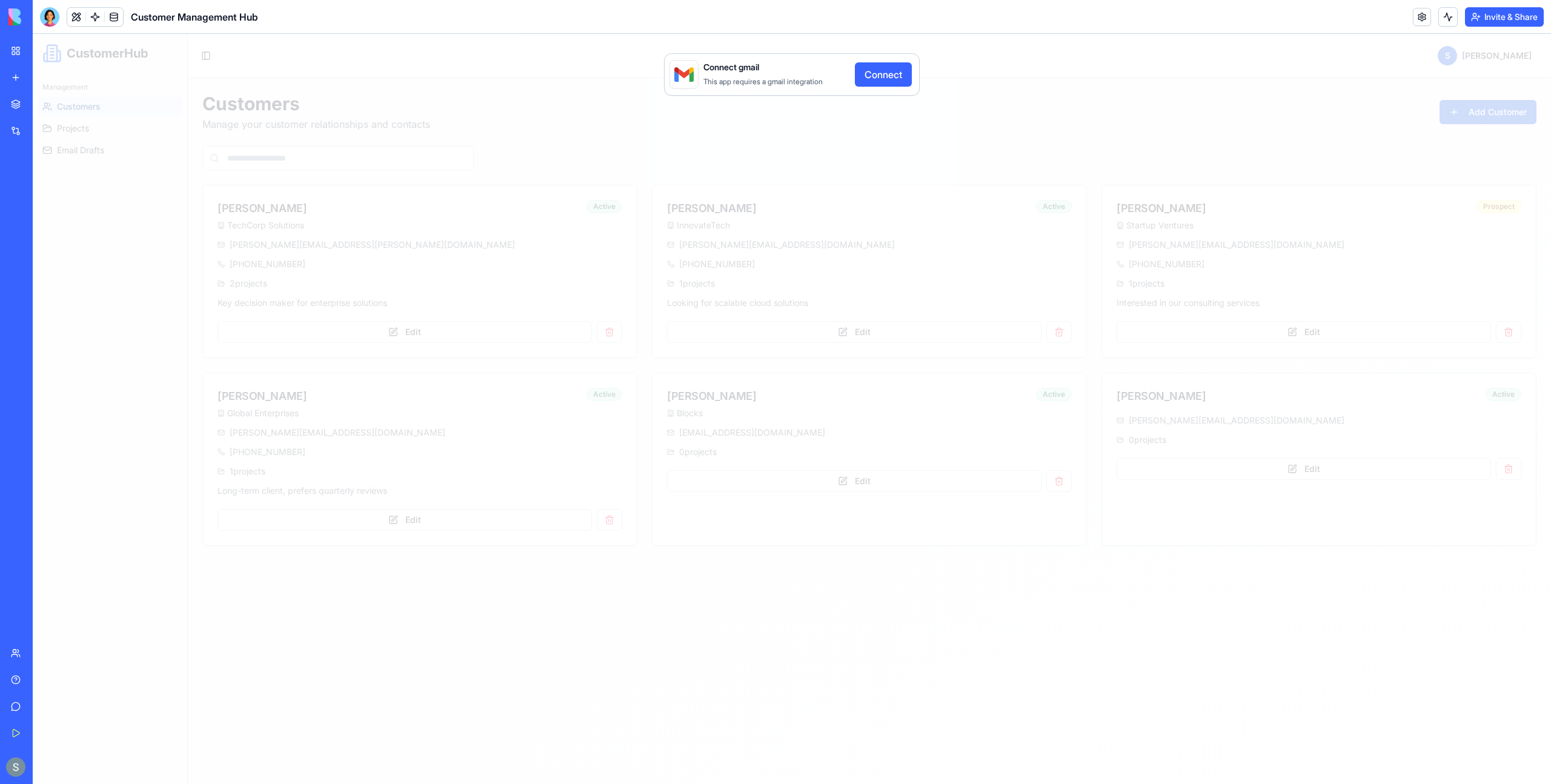
click at [892, 79] on button "Connect" at bounding box center [883, 75] width 57 height 24
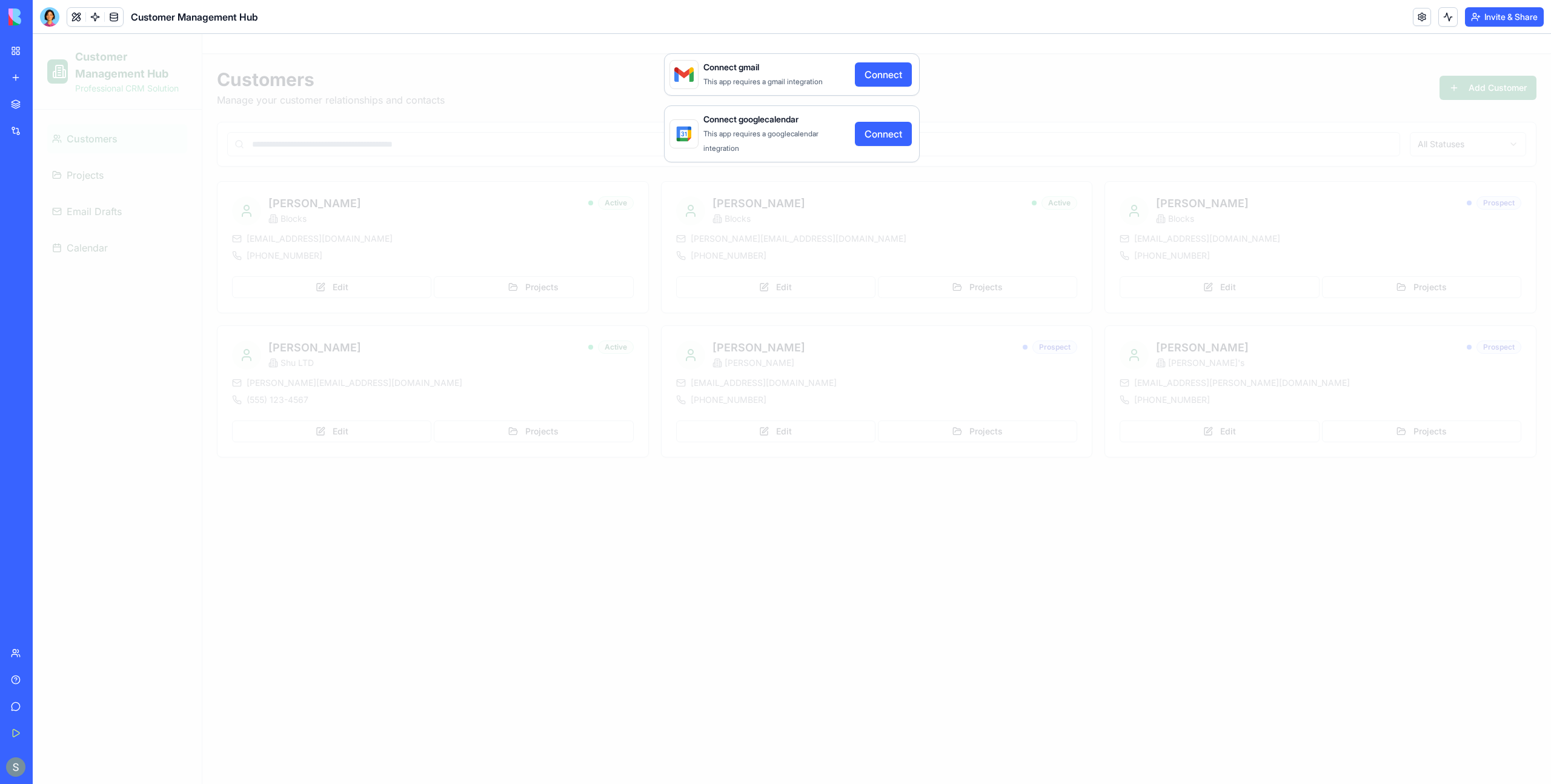
click at [890, 76] on button "Connect" at bounding box center [883, 75] width 57 height 24
click at [889, 78] on button "Connect" at bounding box center [883, 75] width 57 height 24
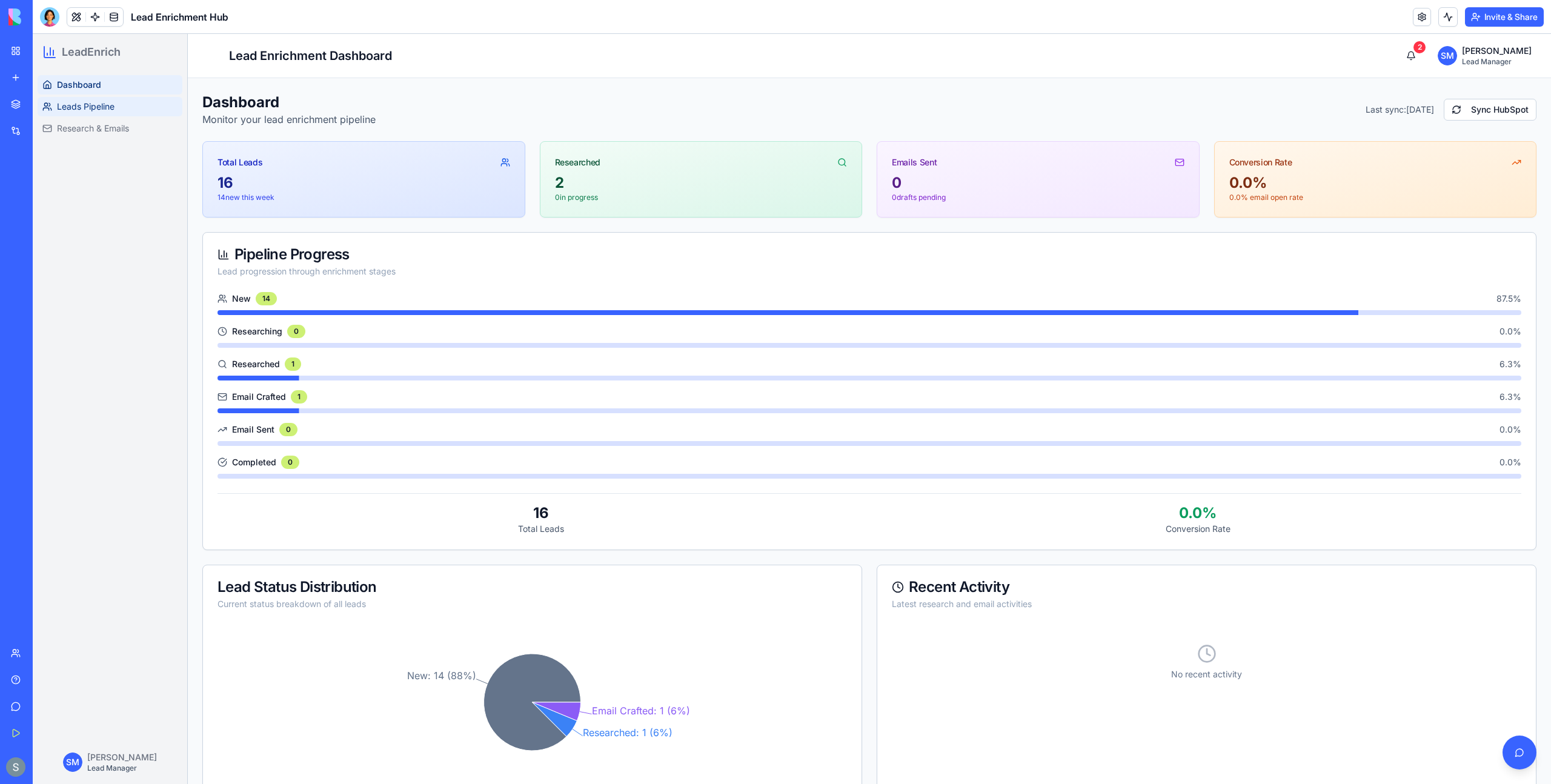
click at [91, 110] on span "Leads Pipeline" at bounding box center [85, 106] width 57 height 12
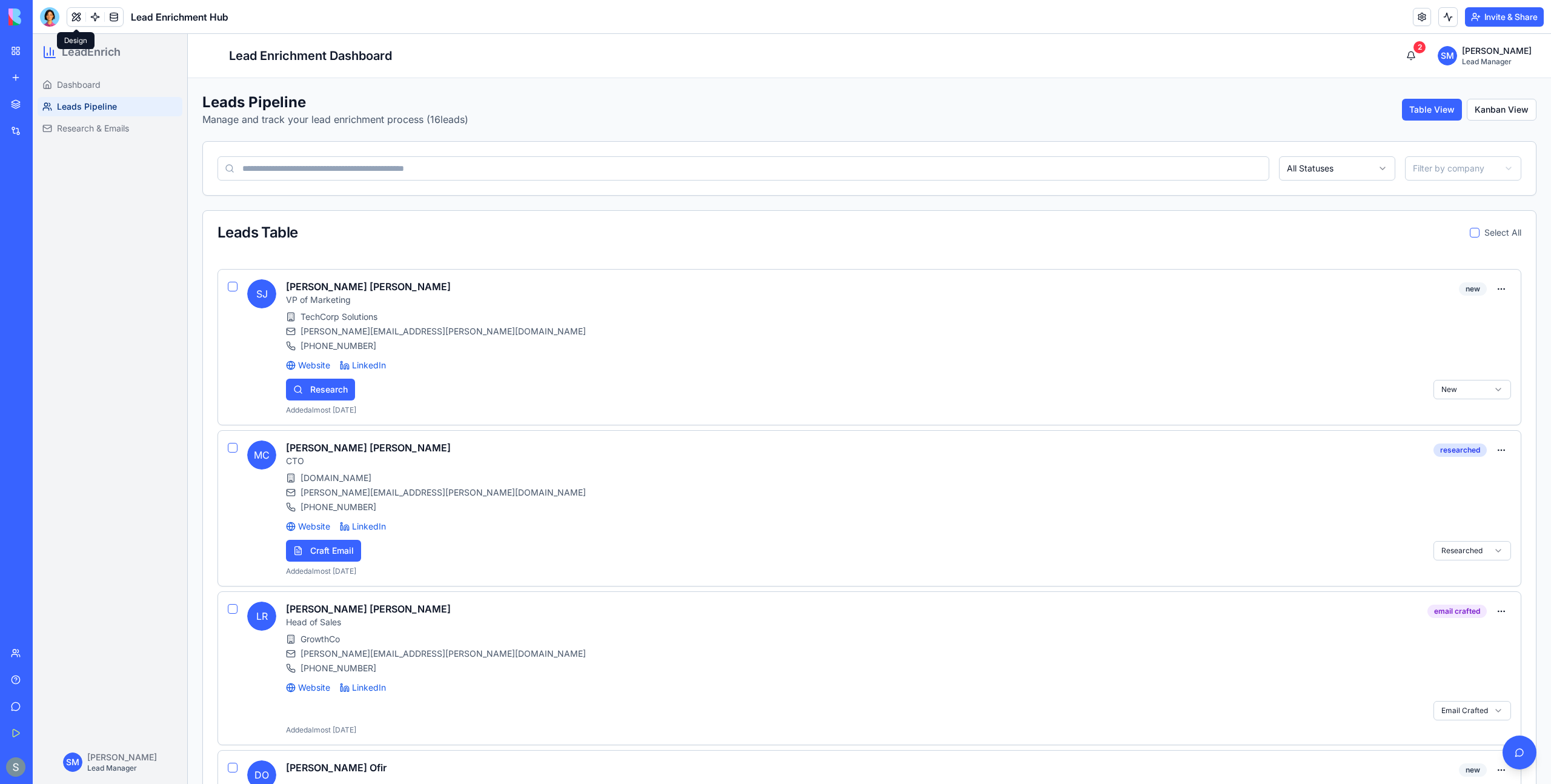
click at [79, 18] on button at bounding box center [76, 17] width 18 height 18
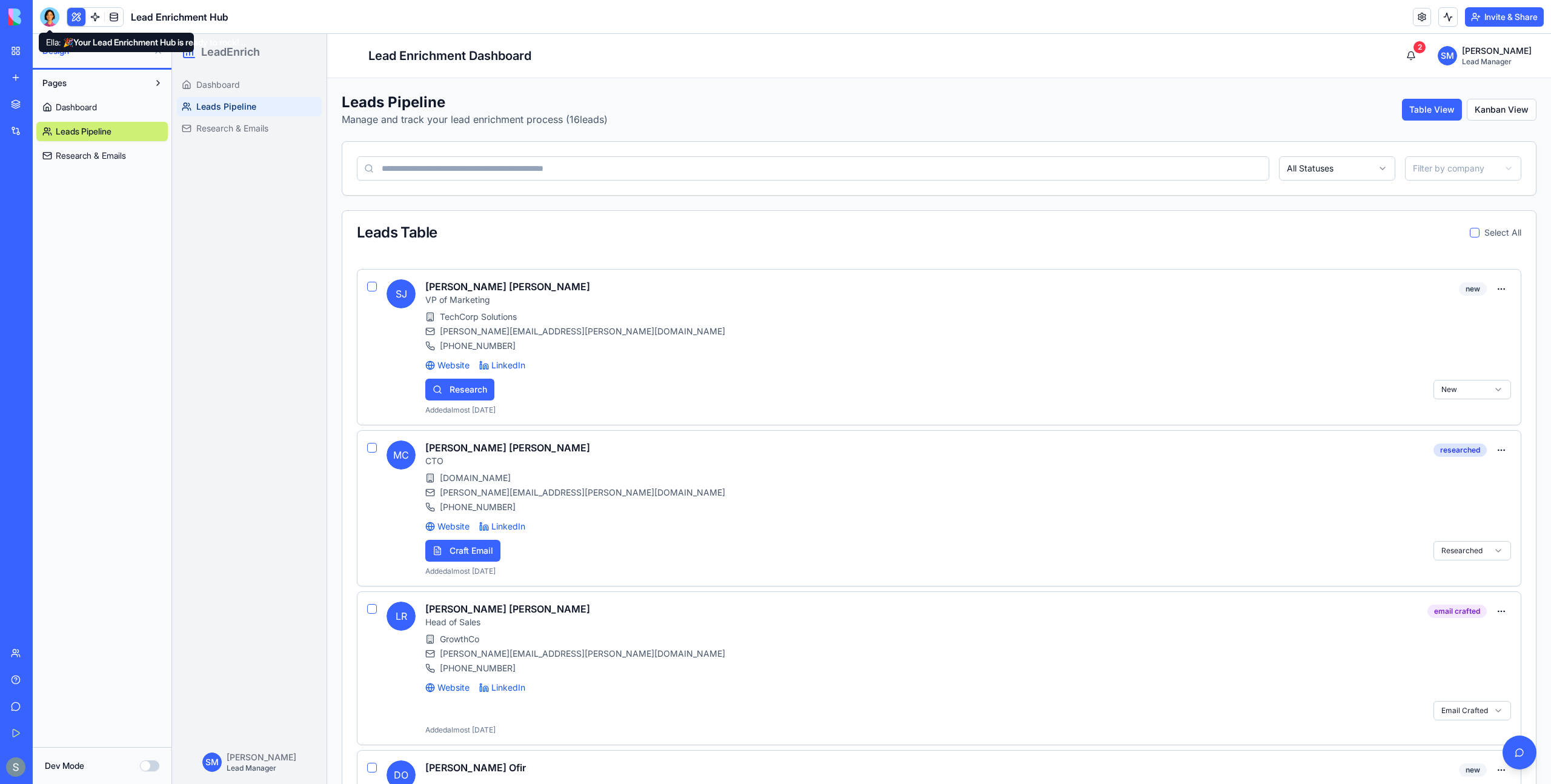
click at [46, 18] on div at bounding box center [50, 17] width 20 height 20
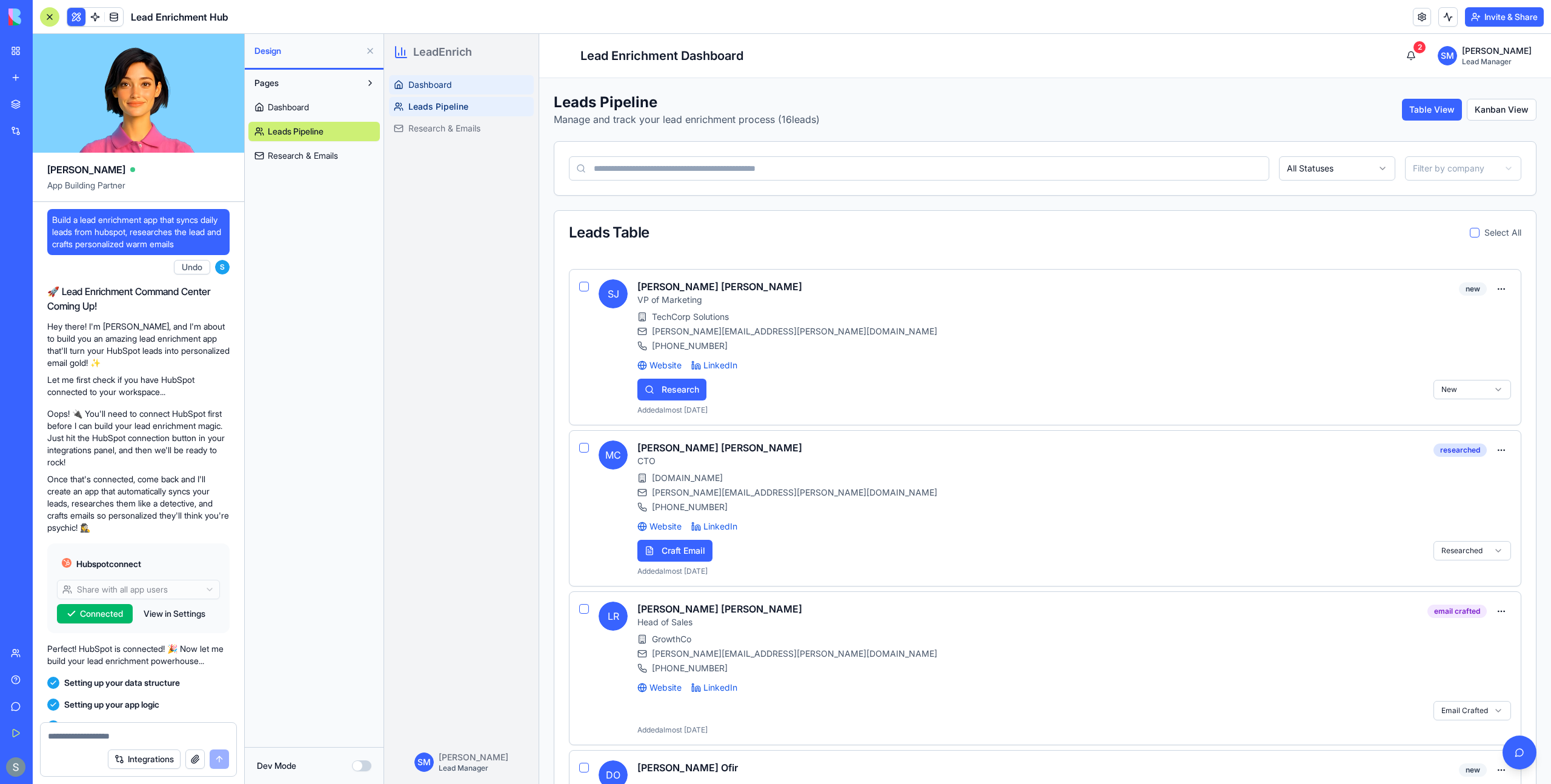
click at [439, 86] on span "Dashboard" at bounding box center [431, 85] width 44 height 12
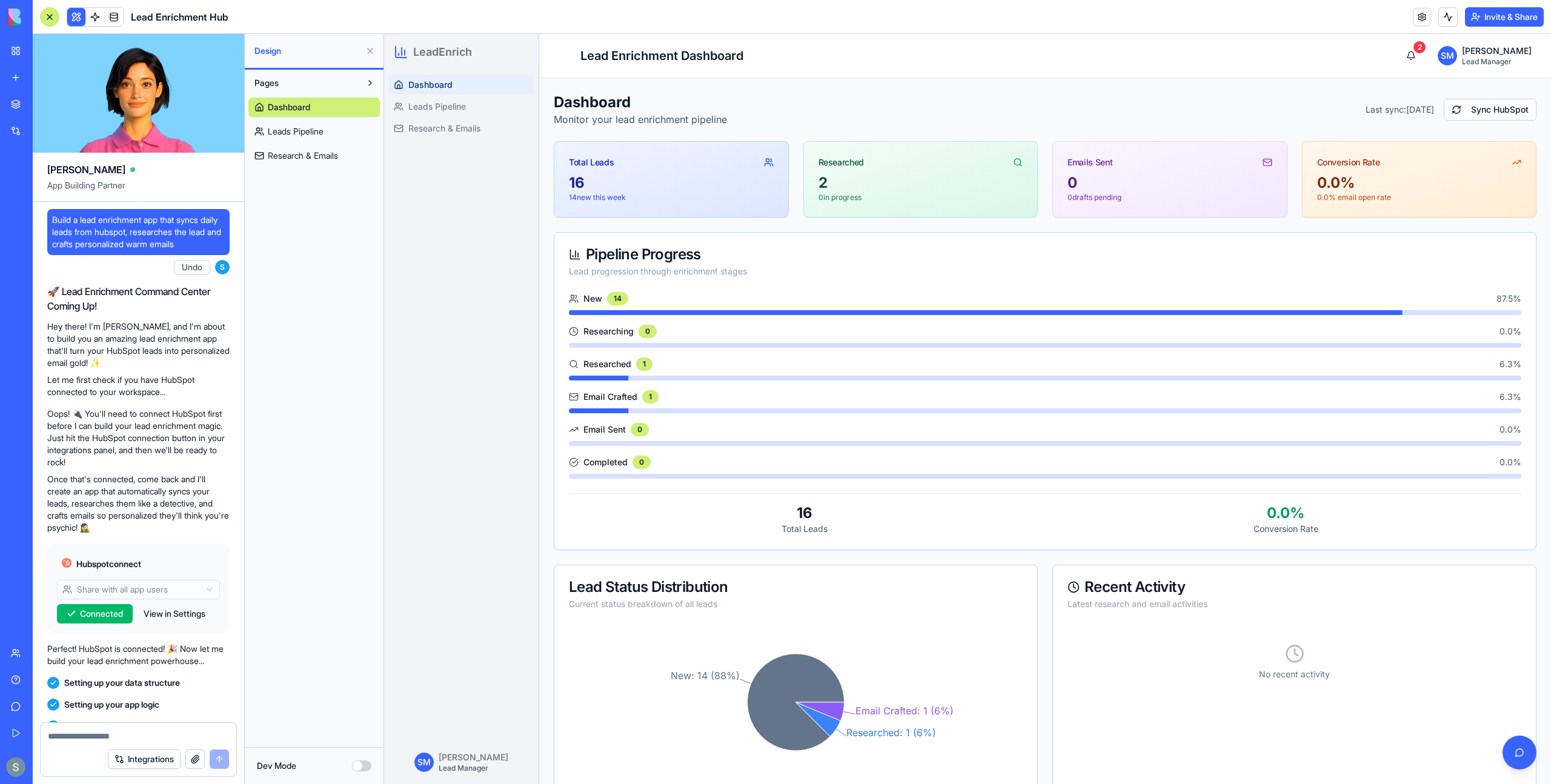
click at [338, 133] on link "Leads Pipeline" at bounding box center [314, 131] width 131 height 20
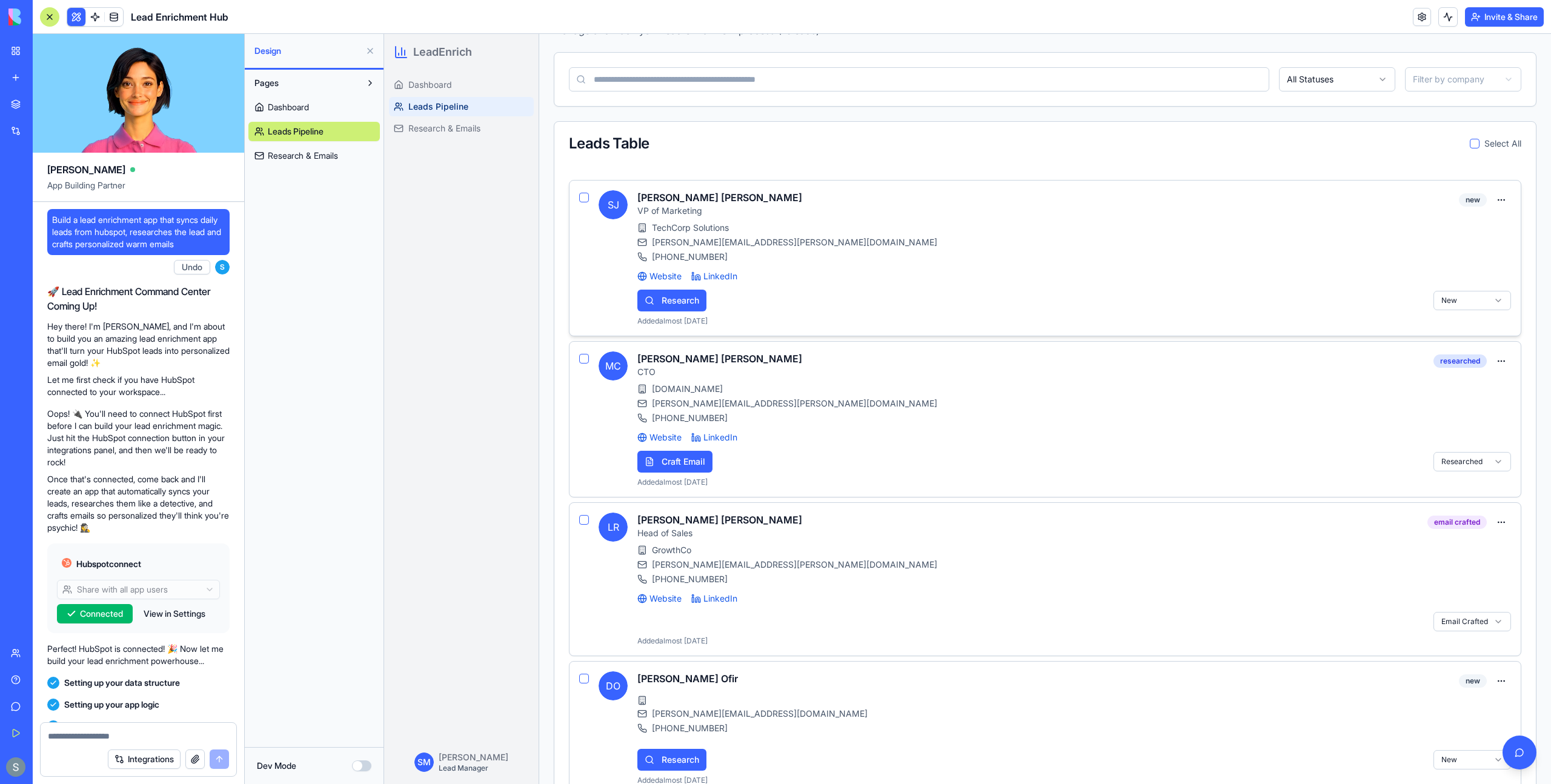
scroll to position [94, 0]
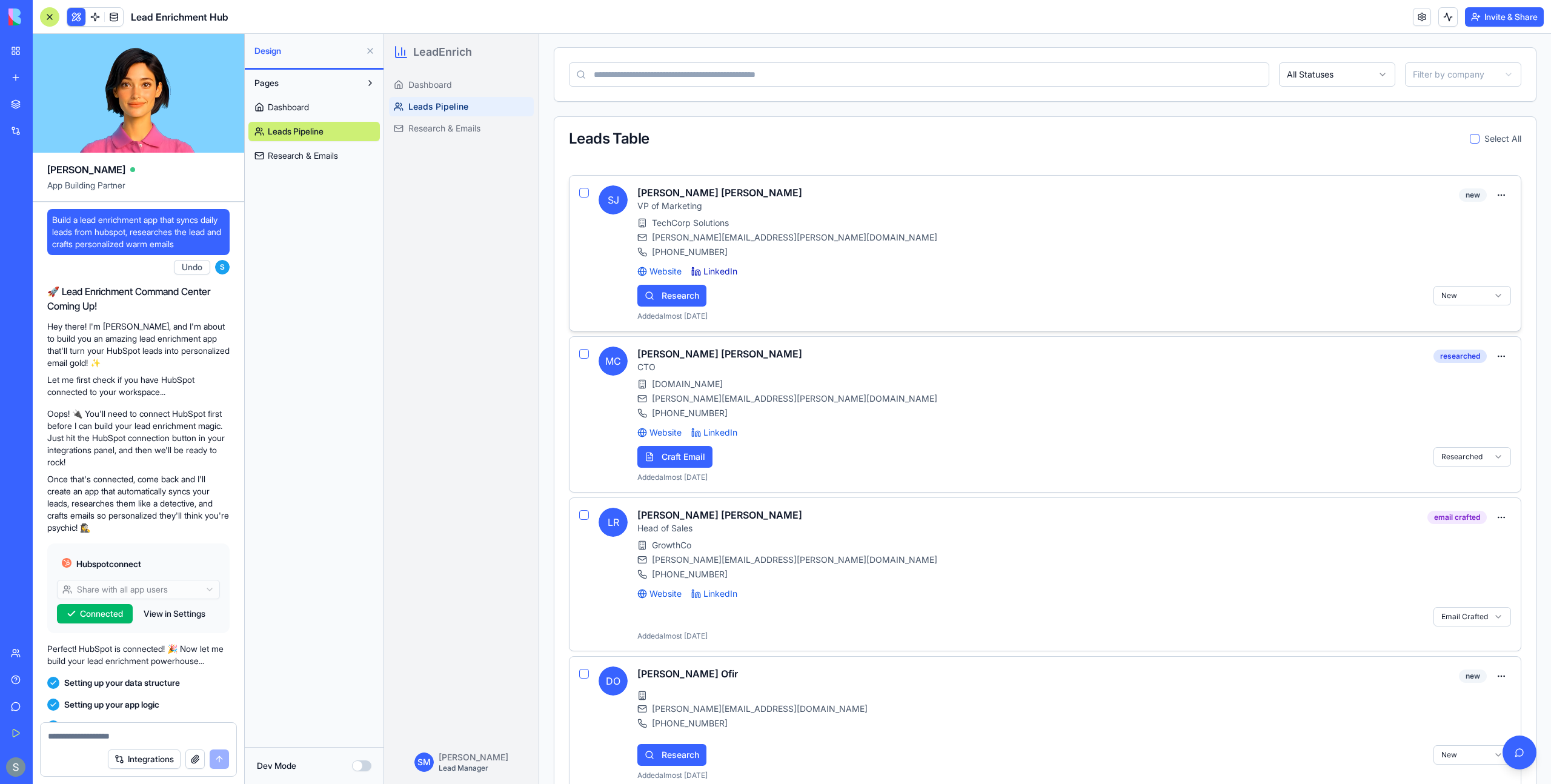
click at [715, 268] on link "LinkedIn" at bounding box center [714, 271] width 46 height 12
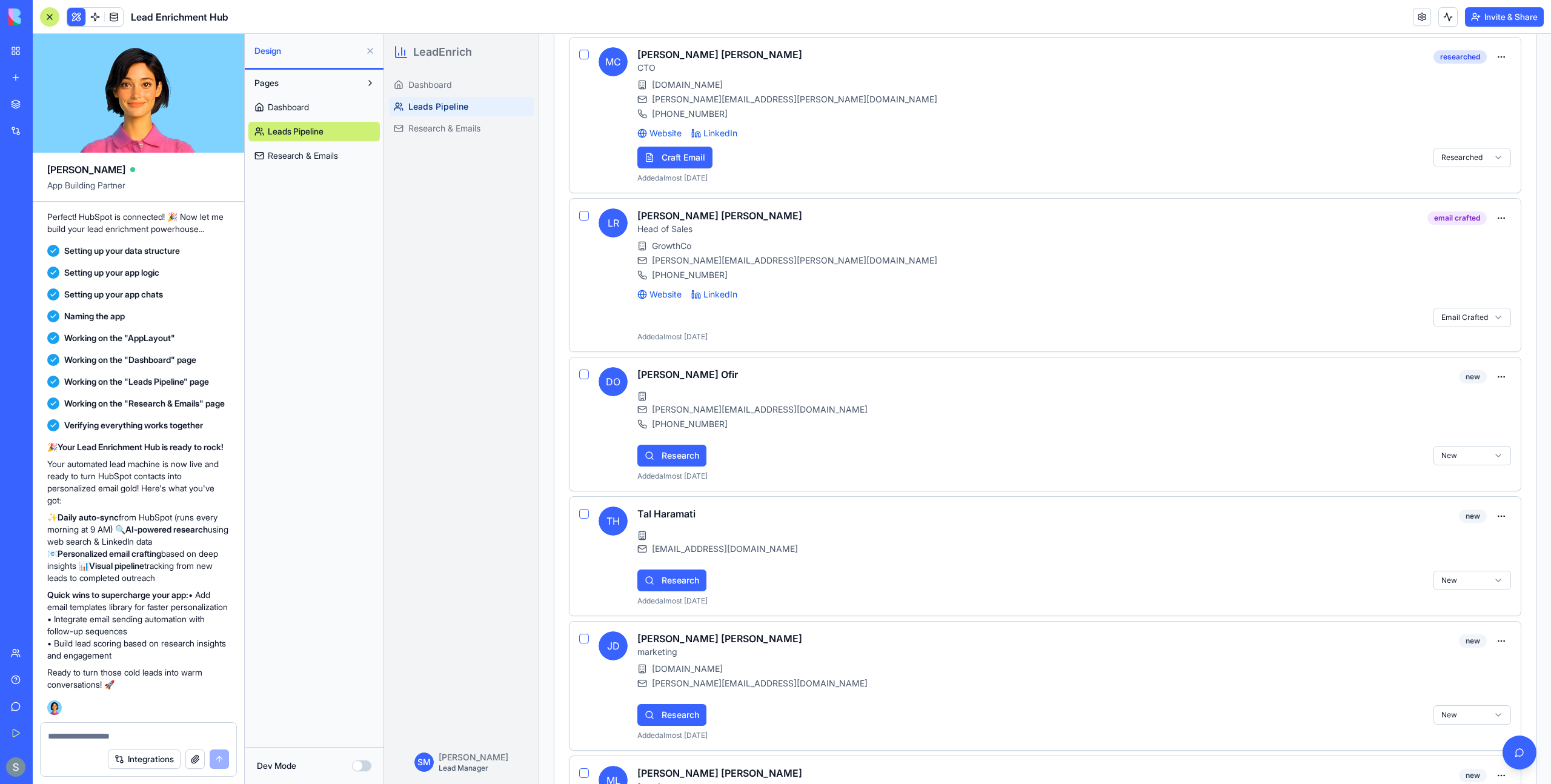
scroll to position [0, 0]
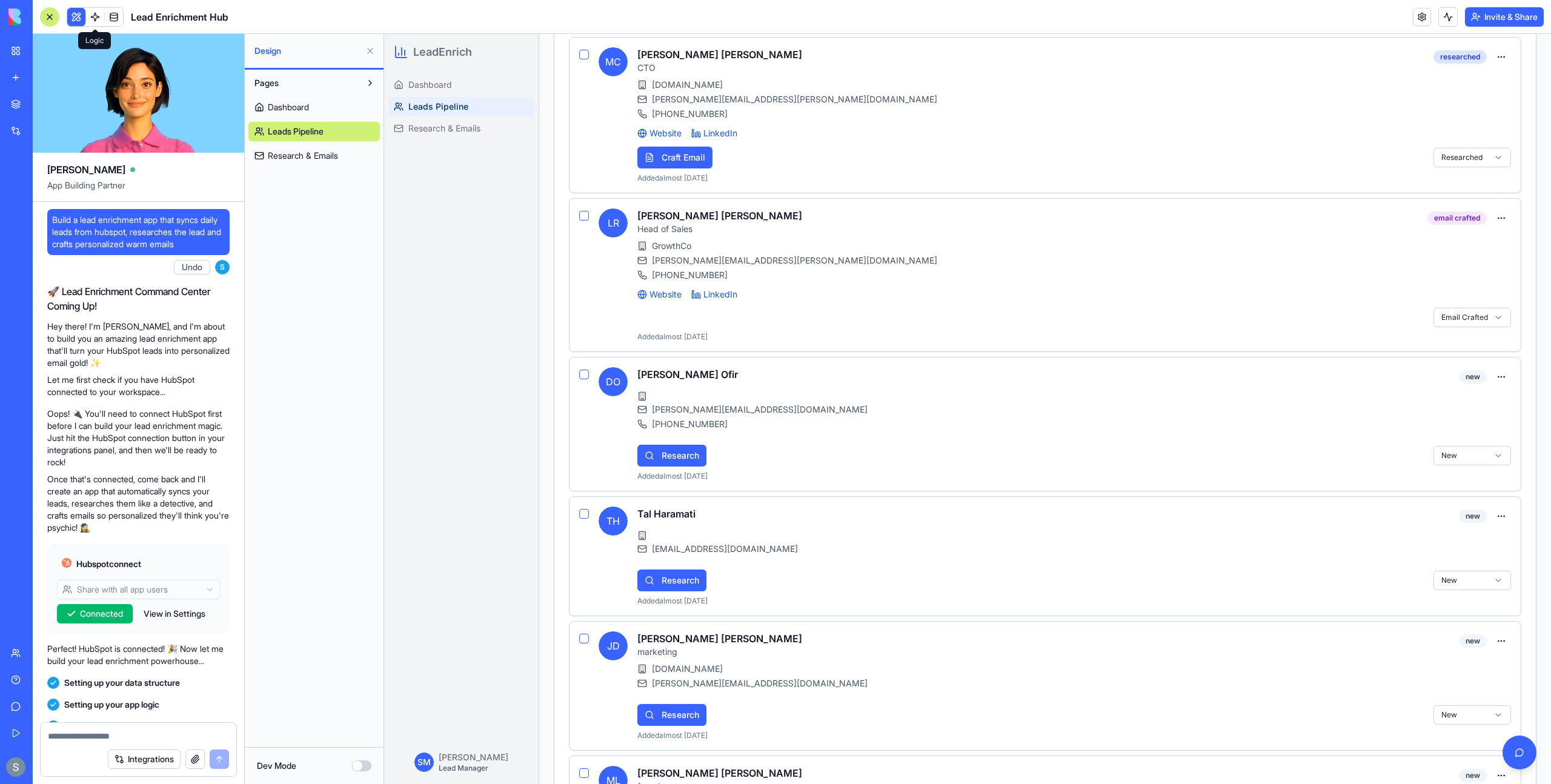
click at [97, 17] on link at bounding box center [95, 17] width 18 height 18
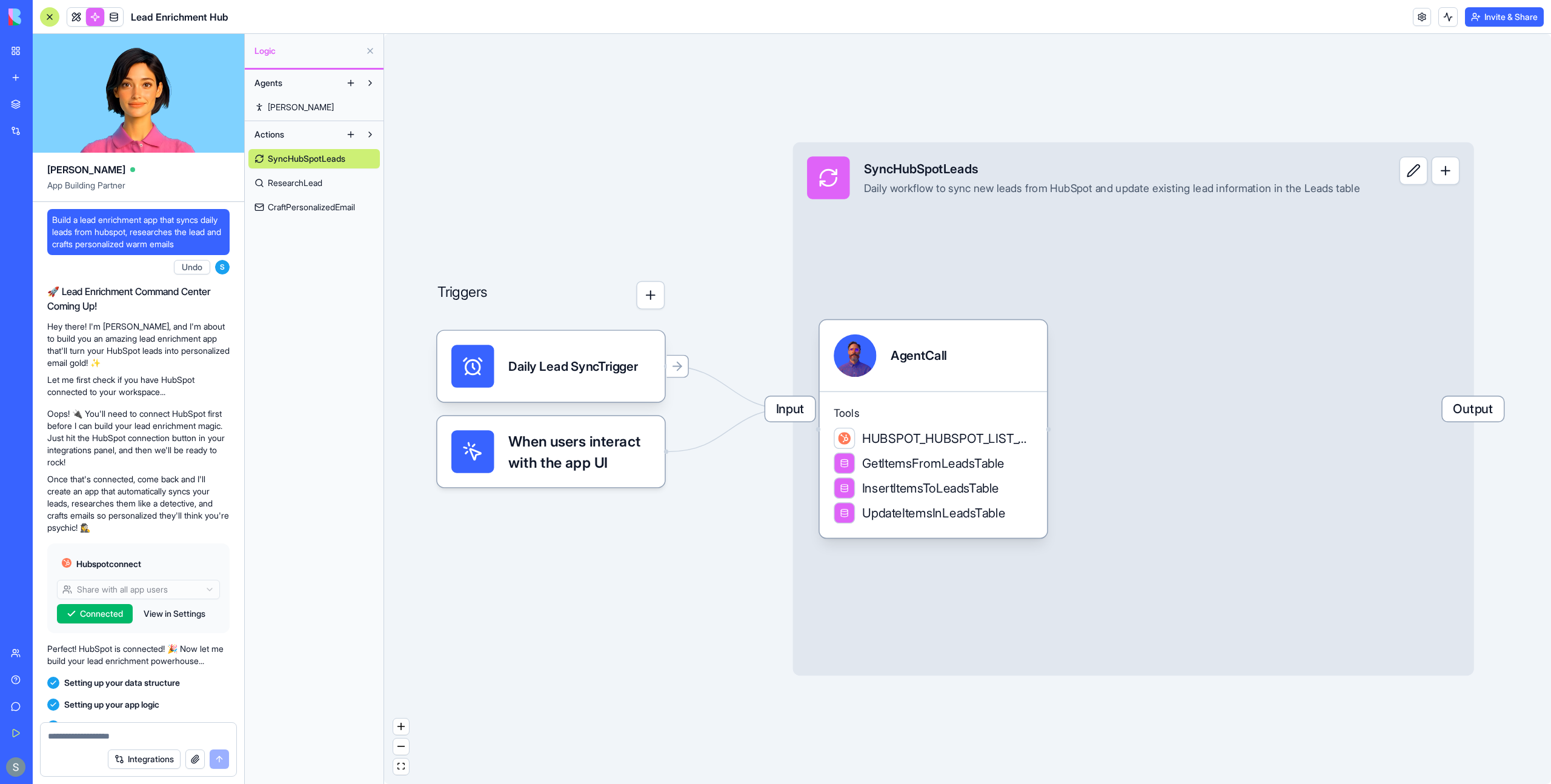
click at [279, 106] on span "Ron" at bounding box center [301, 107] width 66 height 12
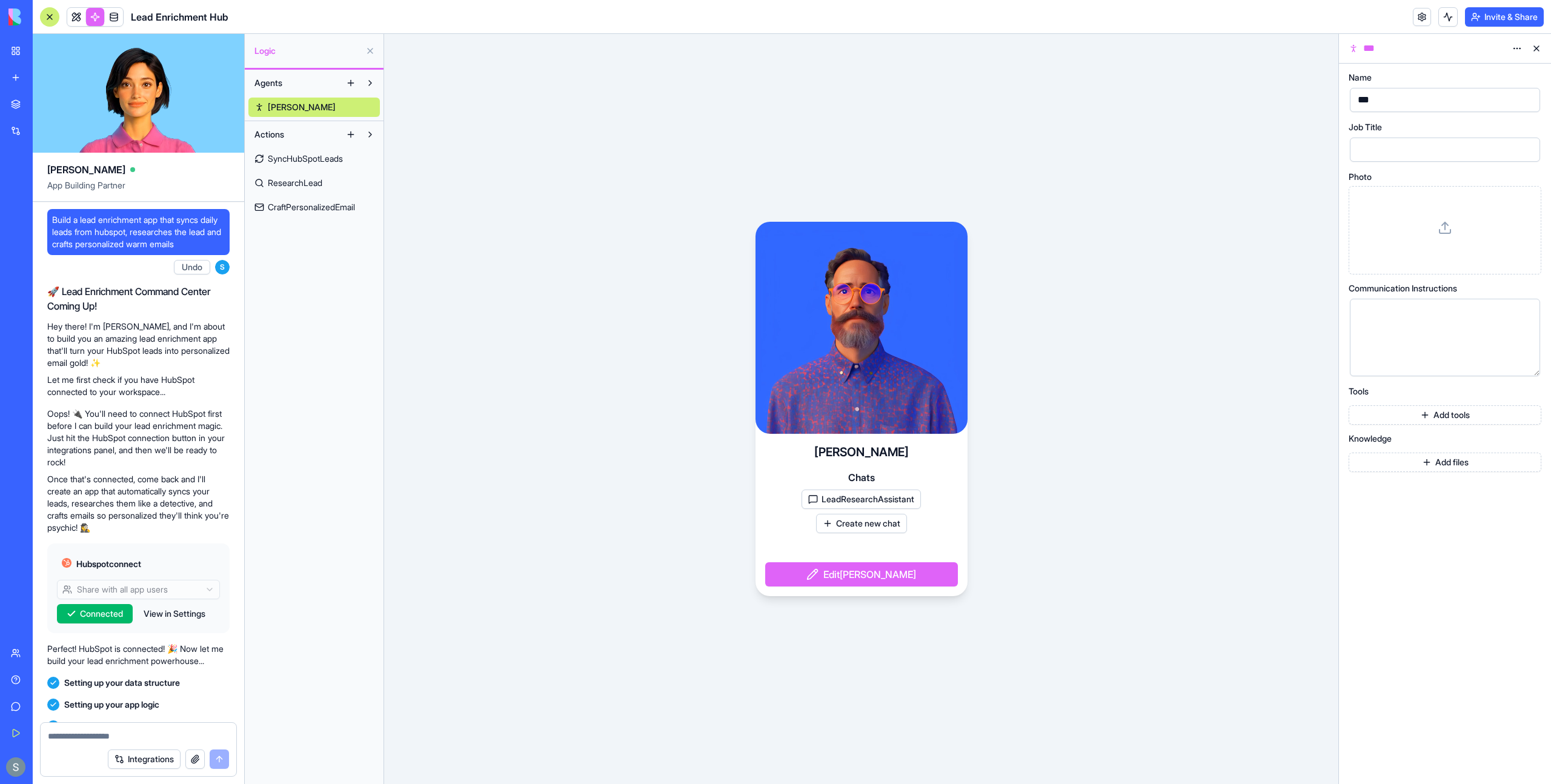
click at [894, 502] on button "LeadResearchAssistant" at bounding box center [861, 499] width 119 height 20
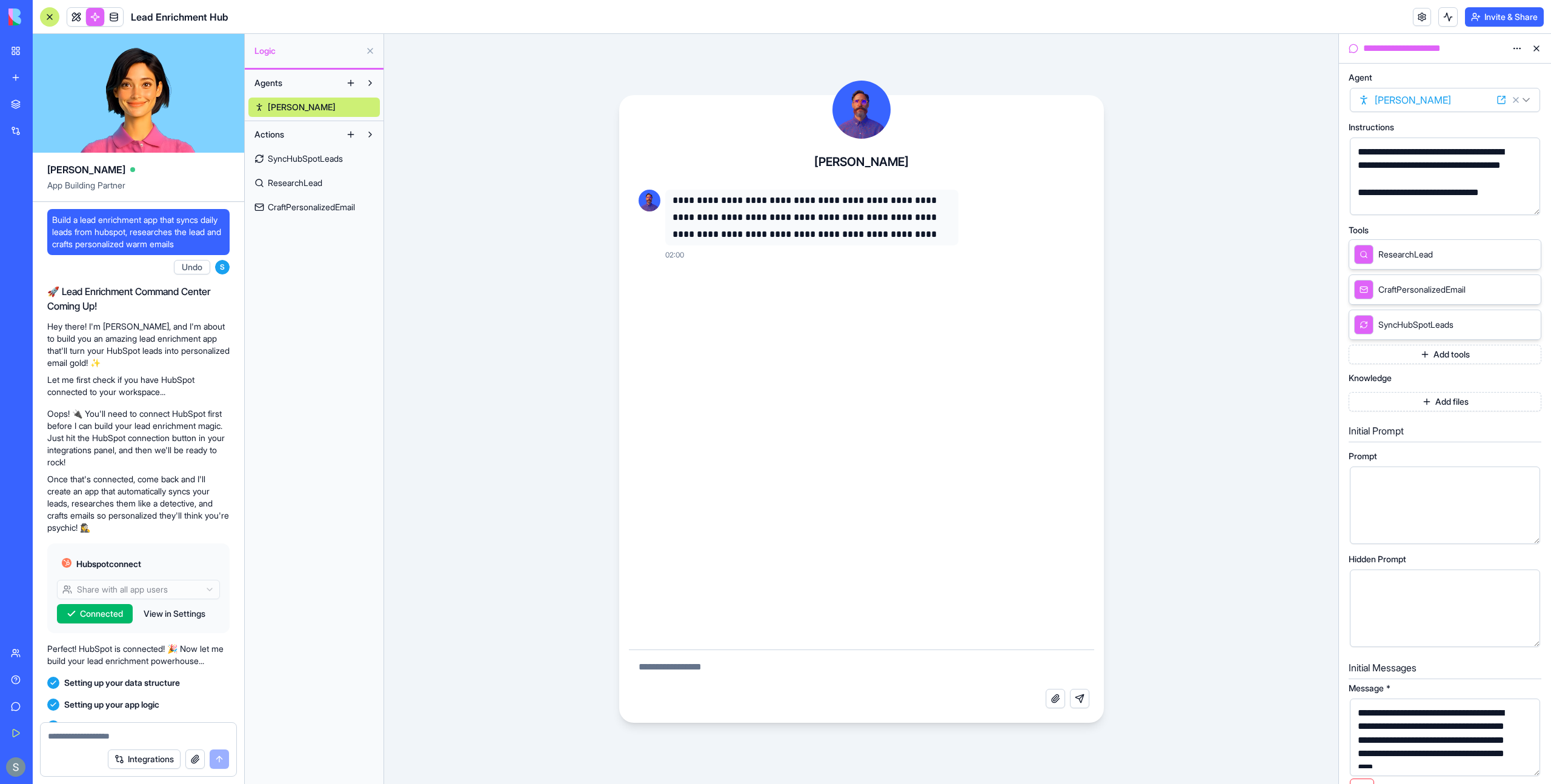
click at [306, 155] on span "SyncHubSpotLeads" at bounding box center [305, 159] width 75 height 12
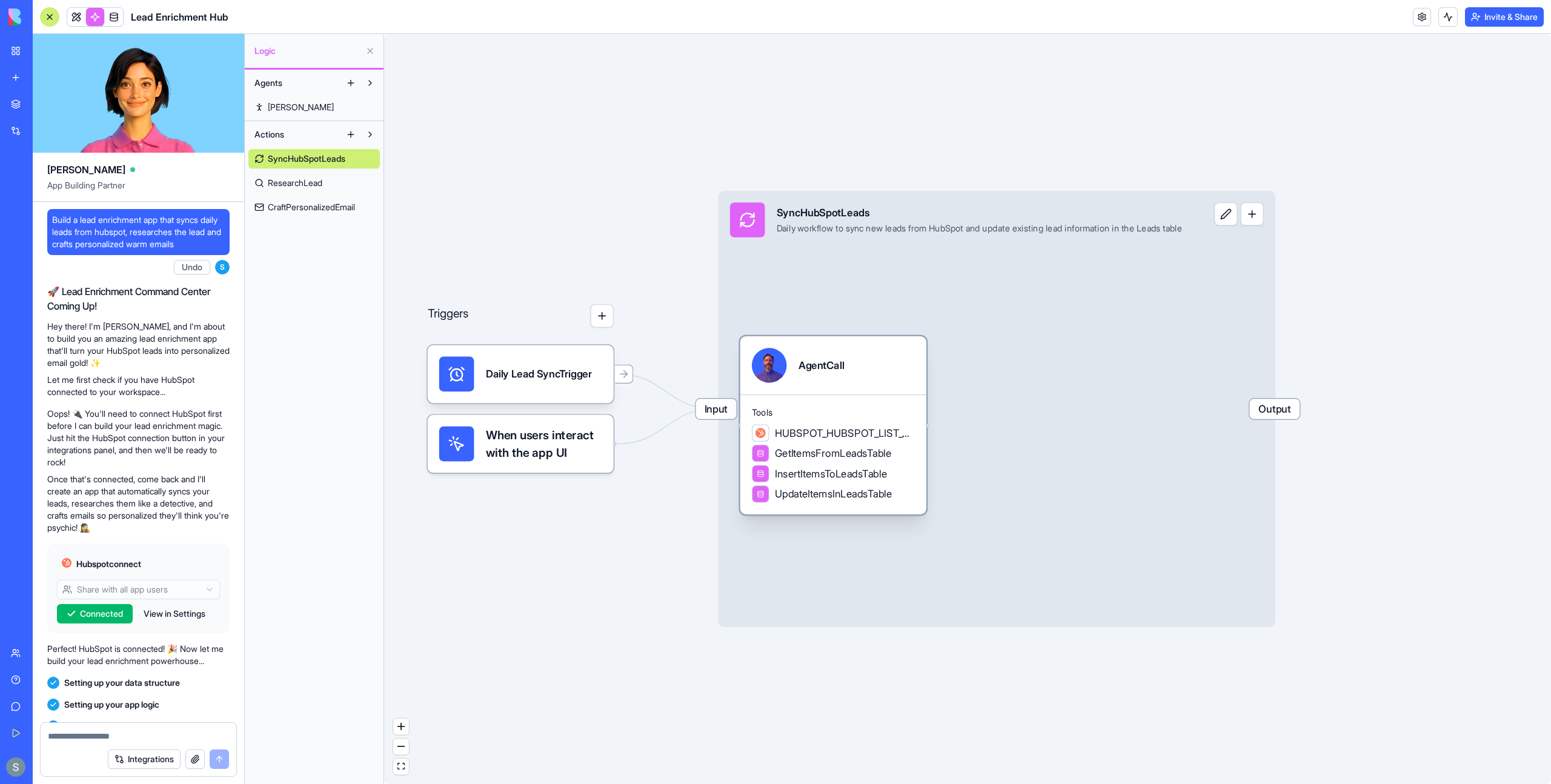
click at [840, 374] on div "AgentCall" at bounding box center [821, 365] width 46 height 35
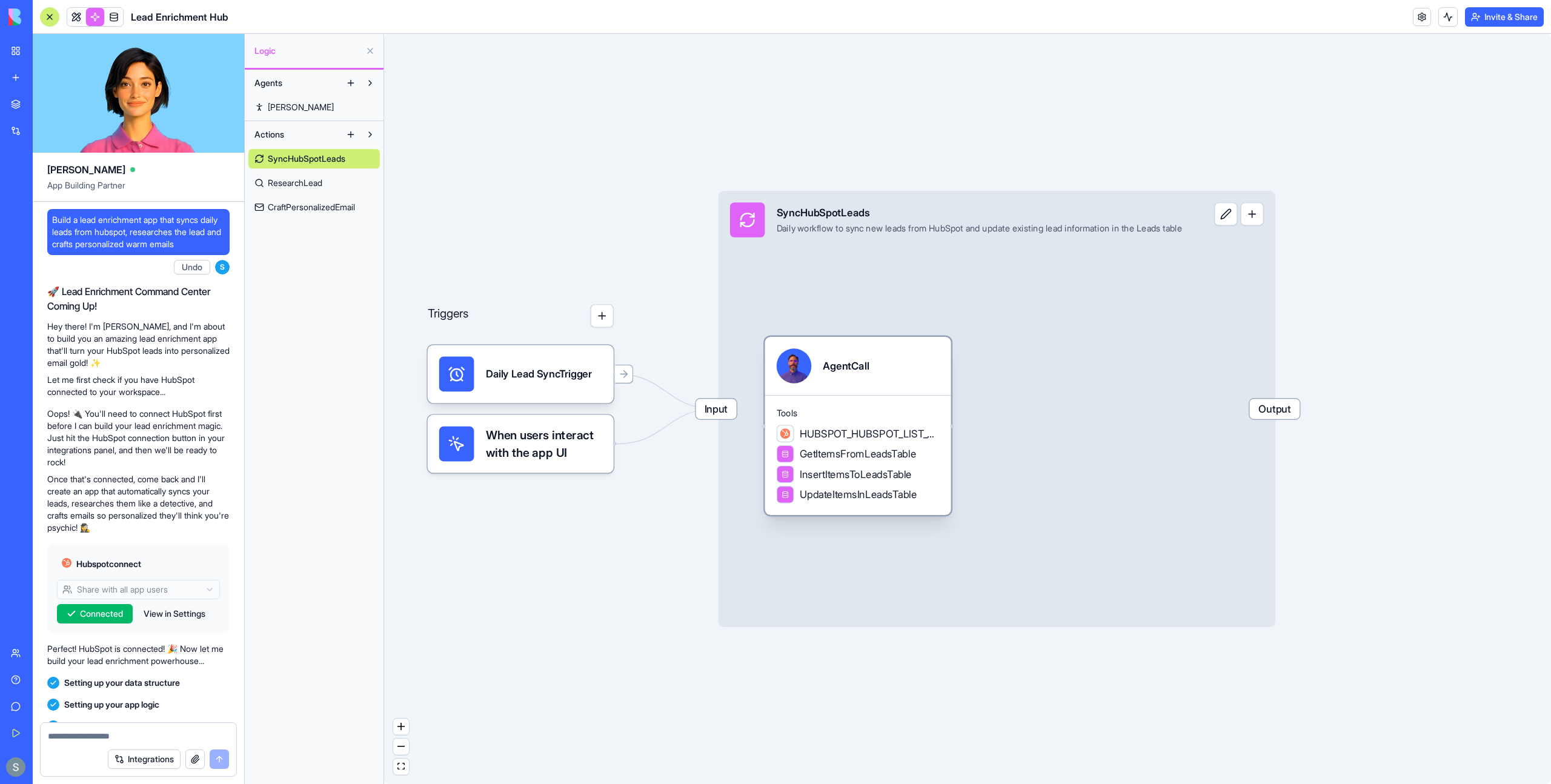
click at [861, 371] on div "AgentCall" at bounding box center [845, 366] width 46 height 14
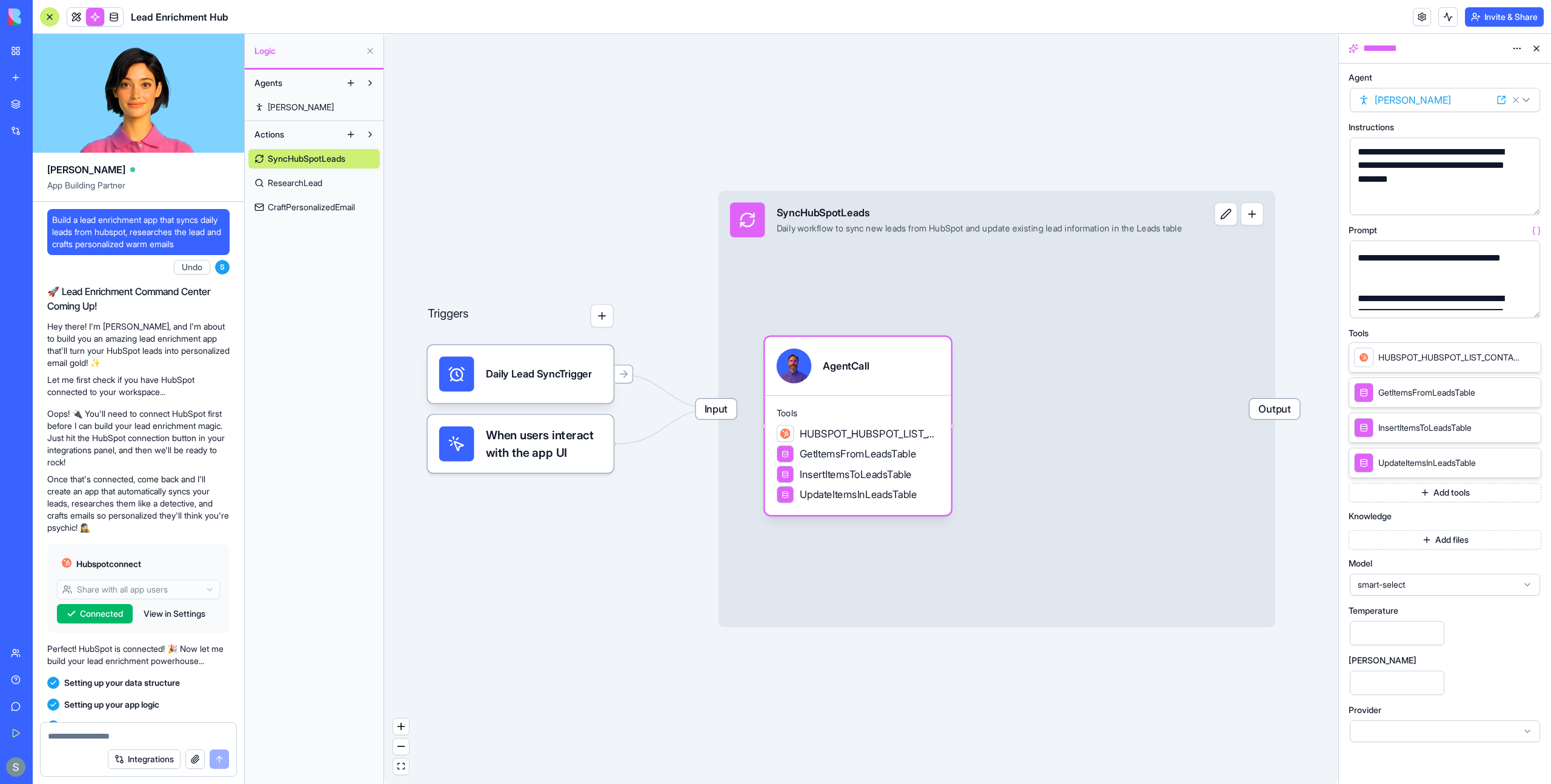
scroll to position [28, 0]
click at [115, 15] on link at bounding box center [114, 17] width 18 height 18
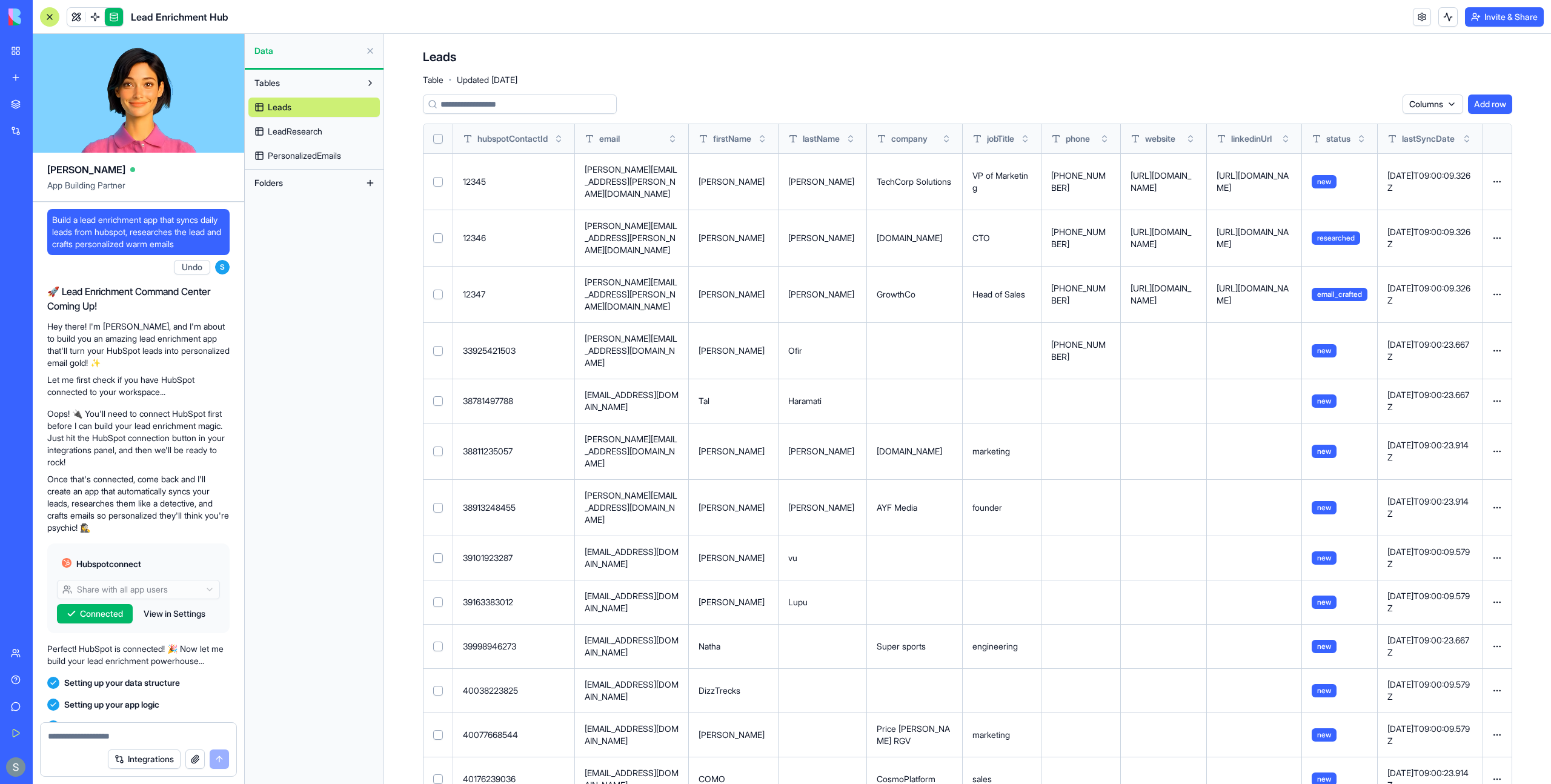
click at [304, 137] on span "LeadResearch" at bounding box center [295, 131] width 54 height 12
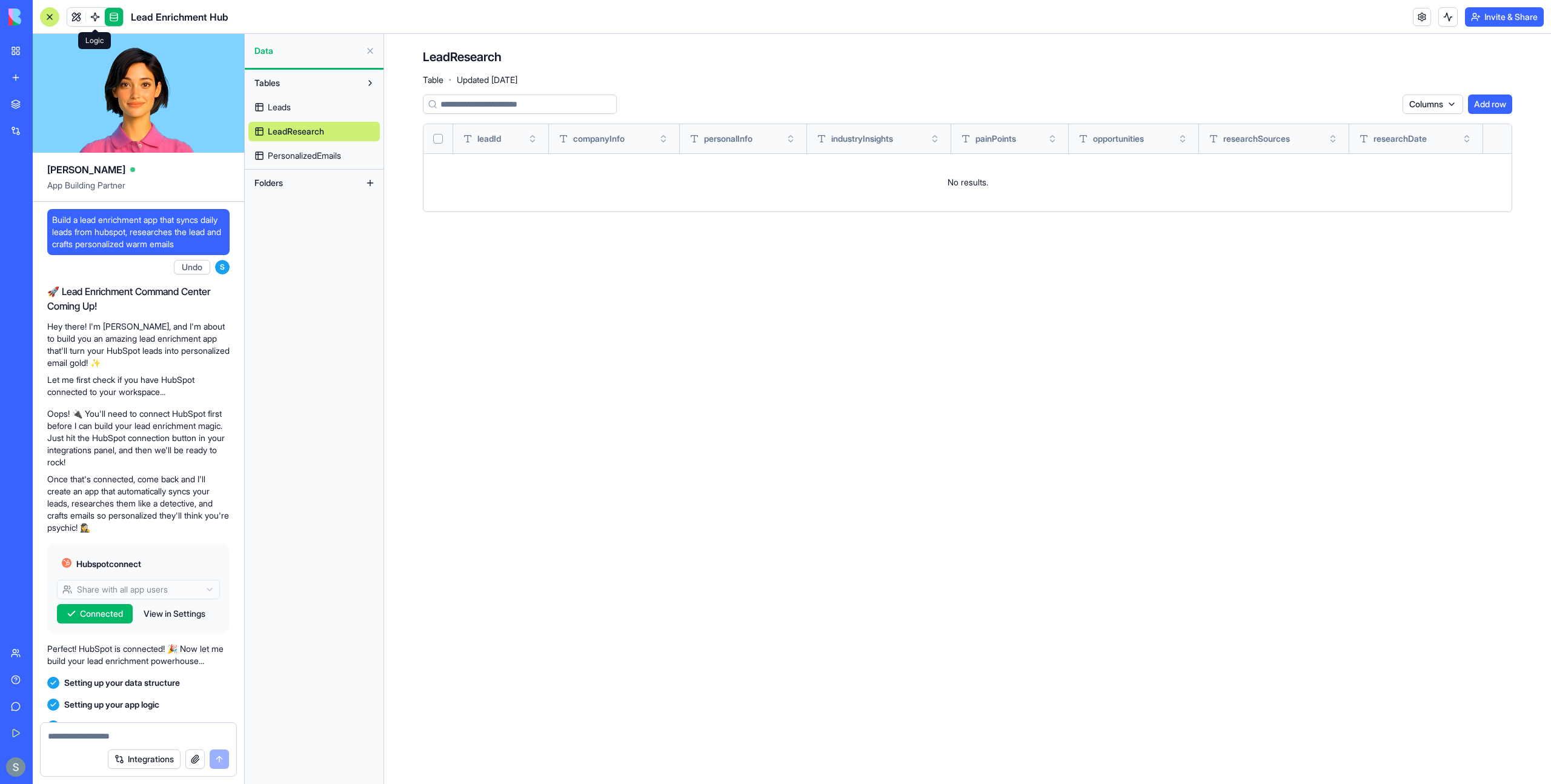
click at [97, 16] on link at bounding box center [95, 17] width 18 height 18
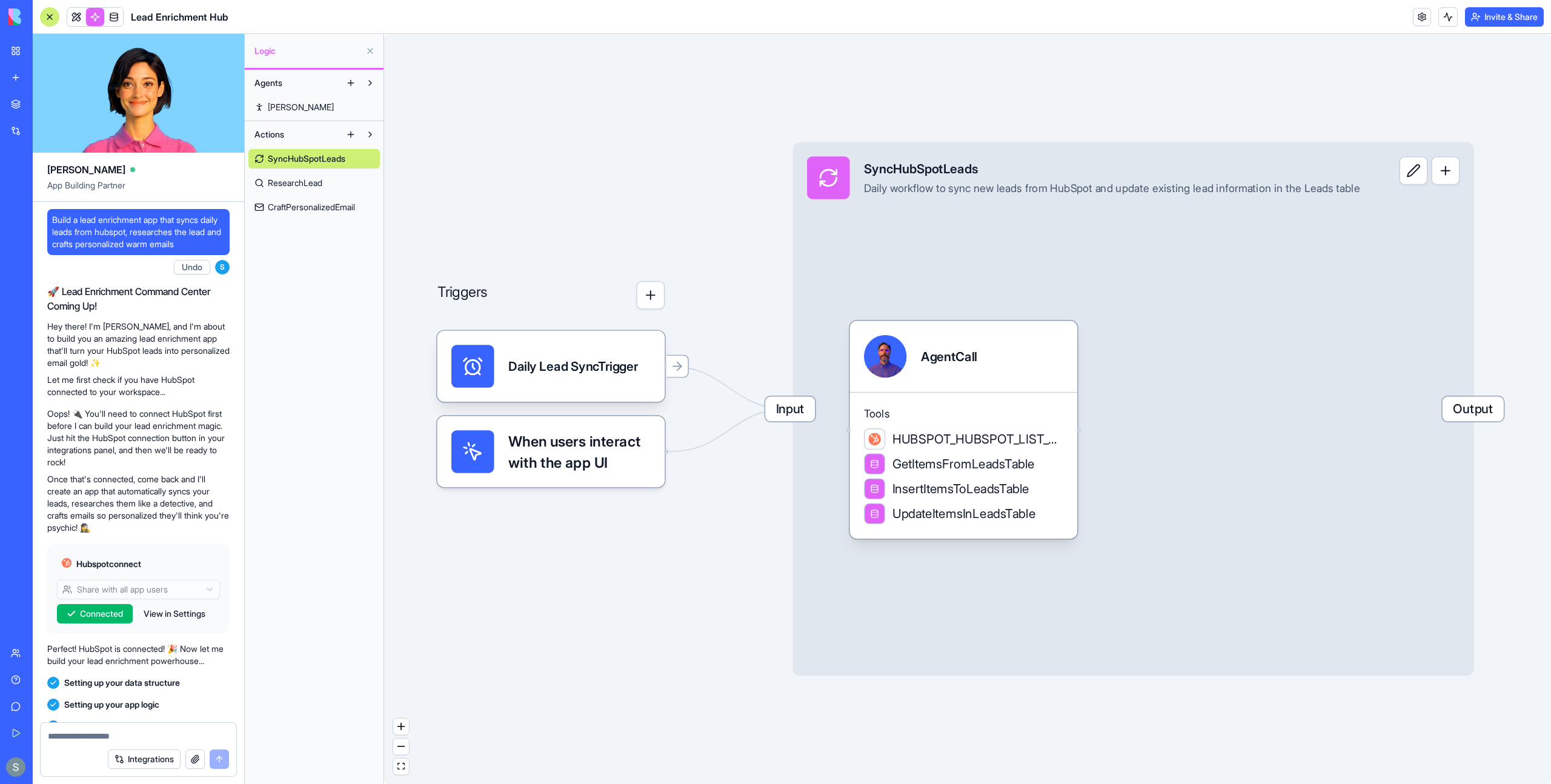
click at [326, 180] on link "ResearchLead" at bounding box center [314, 183] width 131 height 20
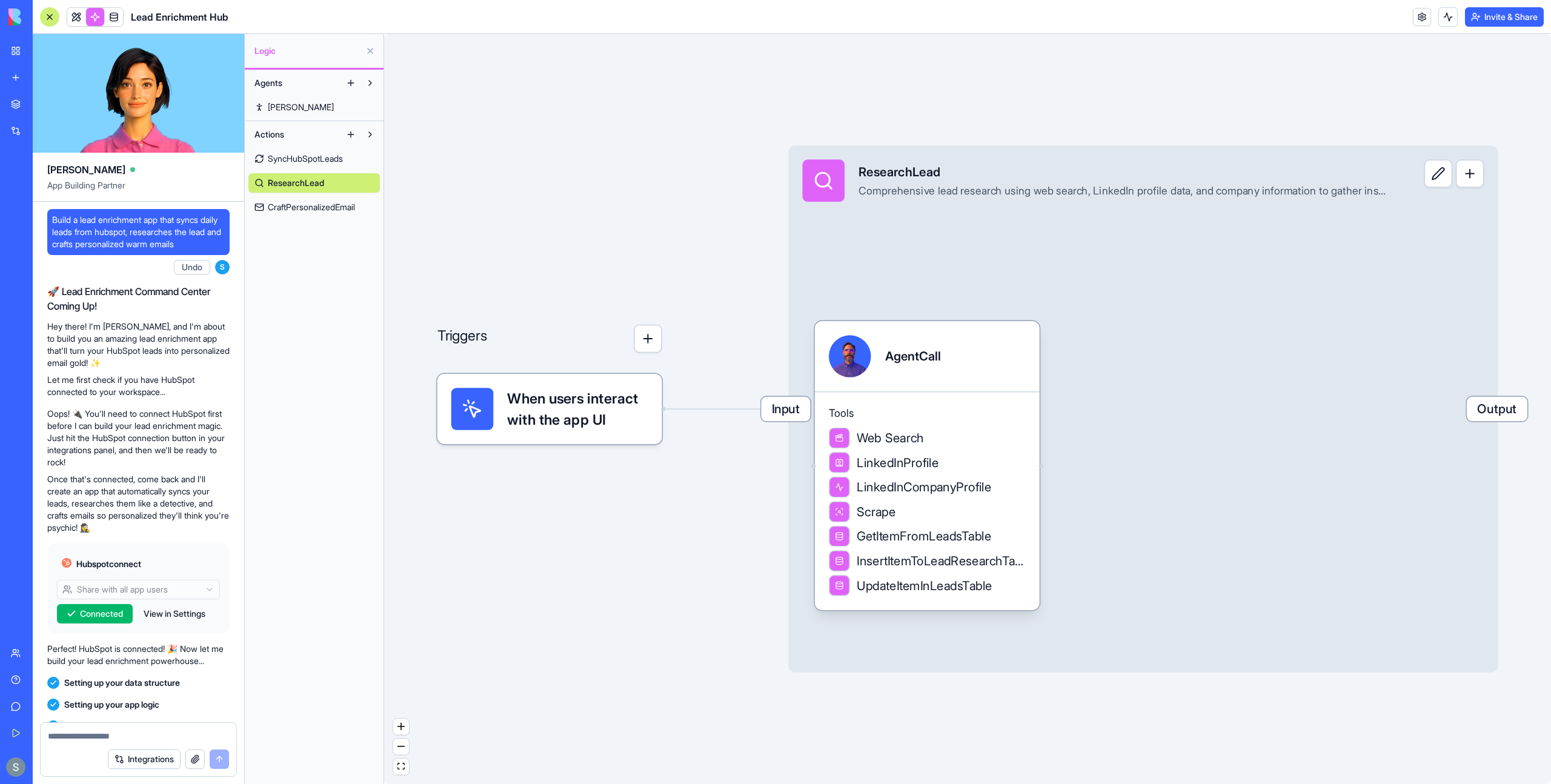
click at [327, 204] on span "CraftPersonalizedEmail" at bounding box center [311, 207] width 87 height 12
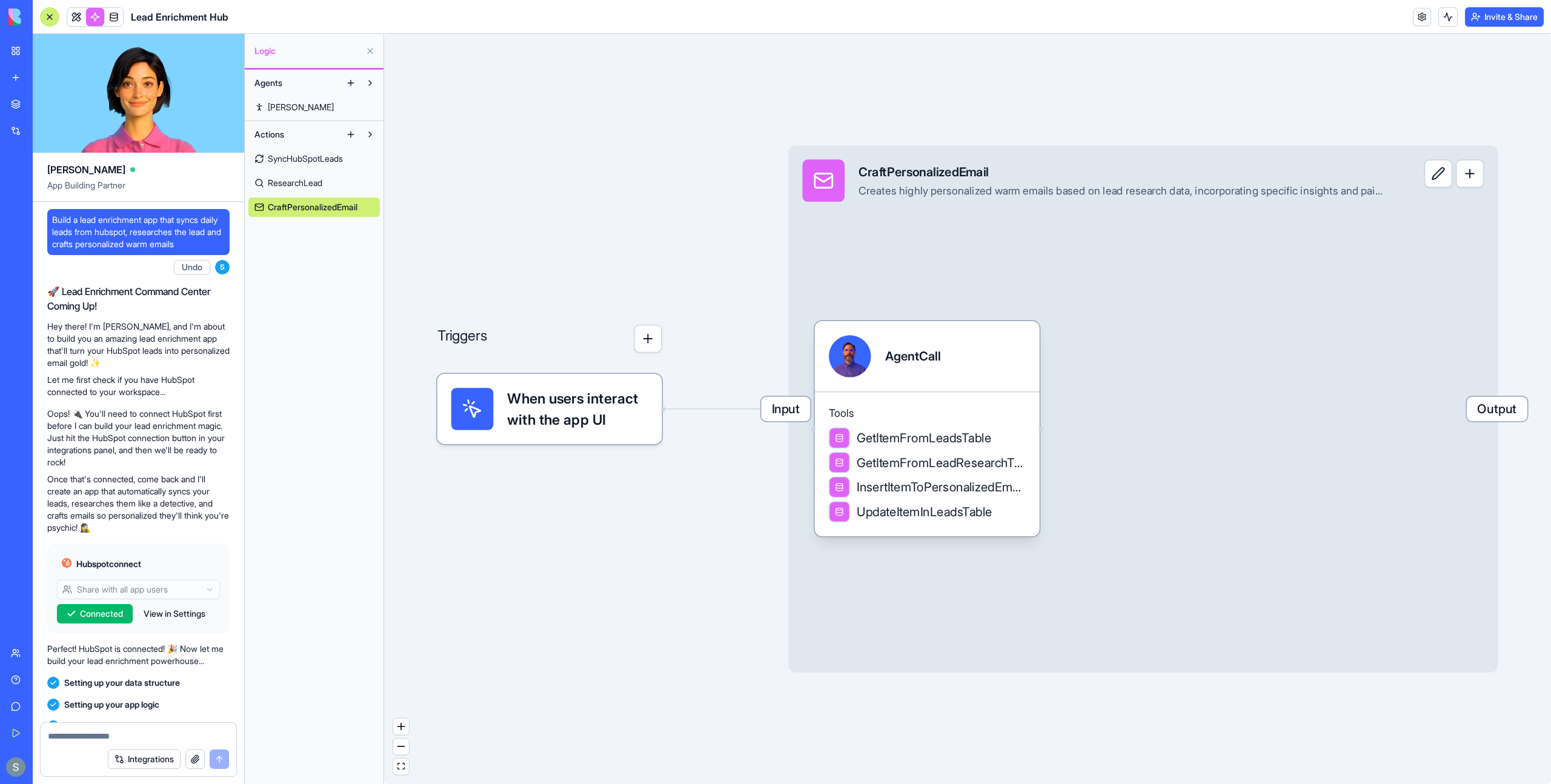
click at [327, 182] on link "ResearchLead" at bounding box center [314, 183] width 131 height 20
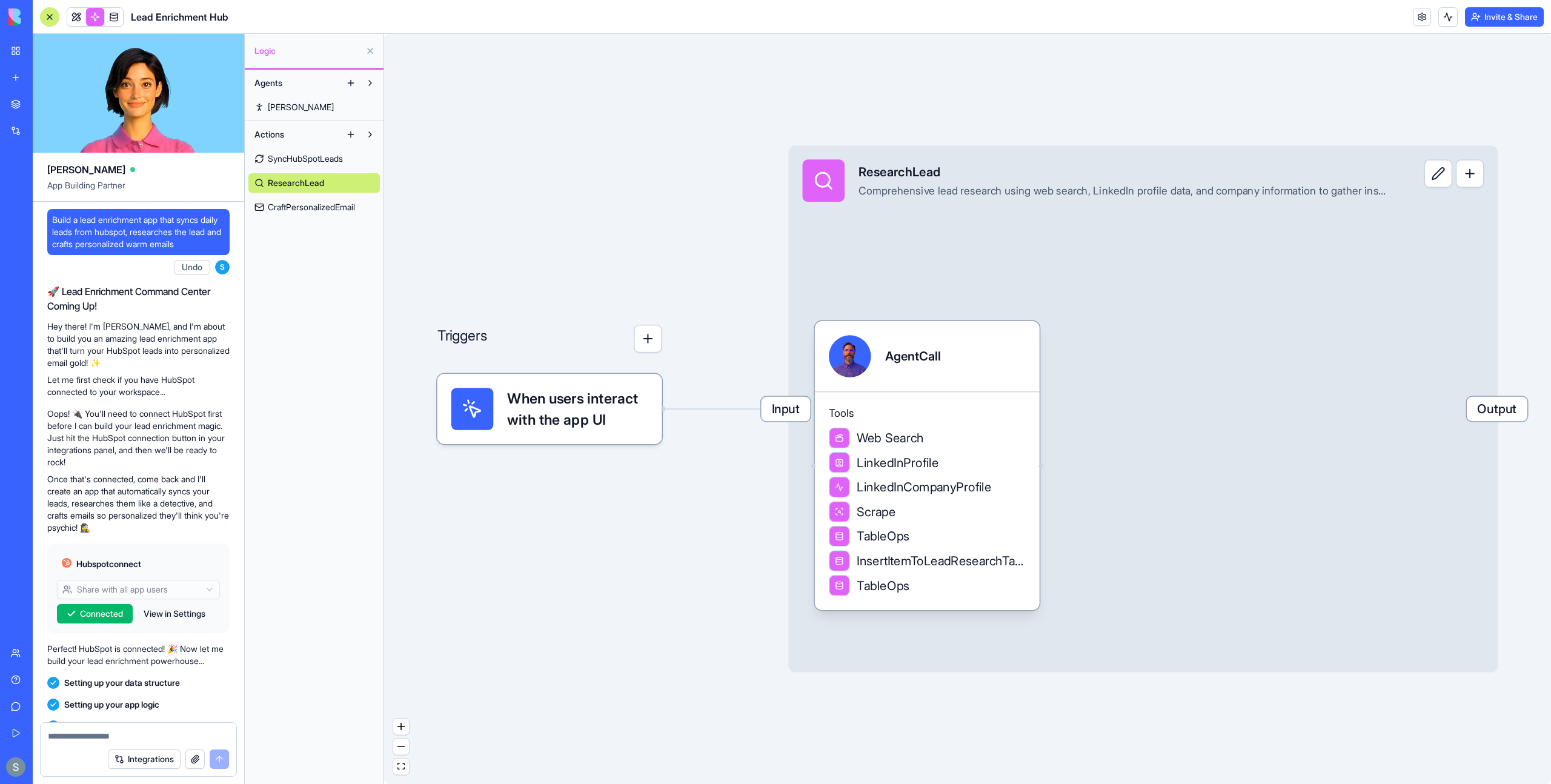
click at [334, 163] on span "SyncHubSpotLeads" at bounding box center [305, 159] width 75 height 12
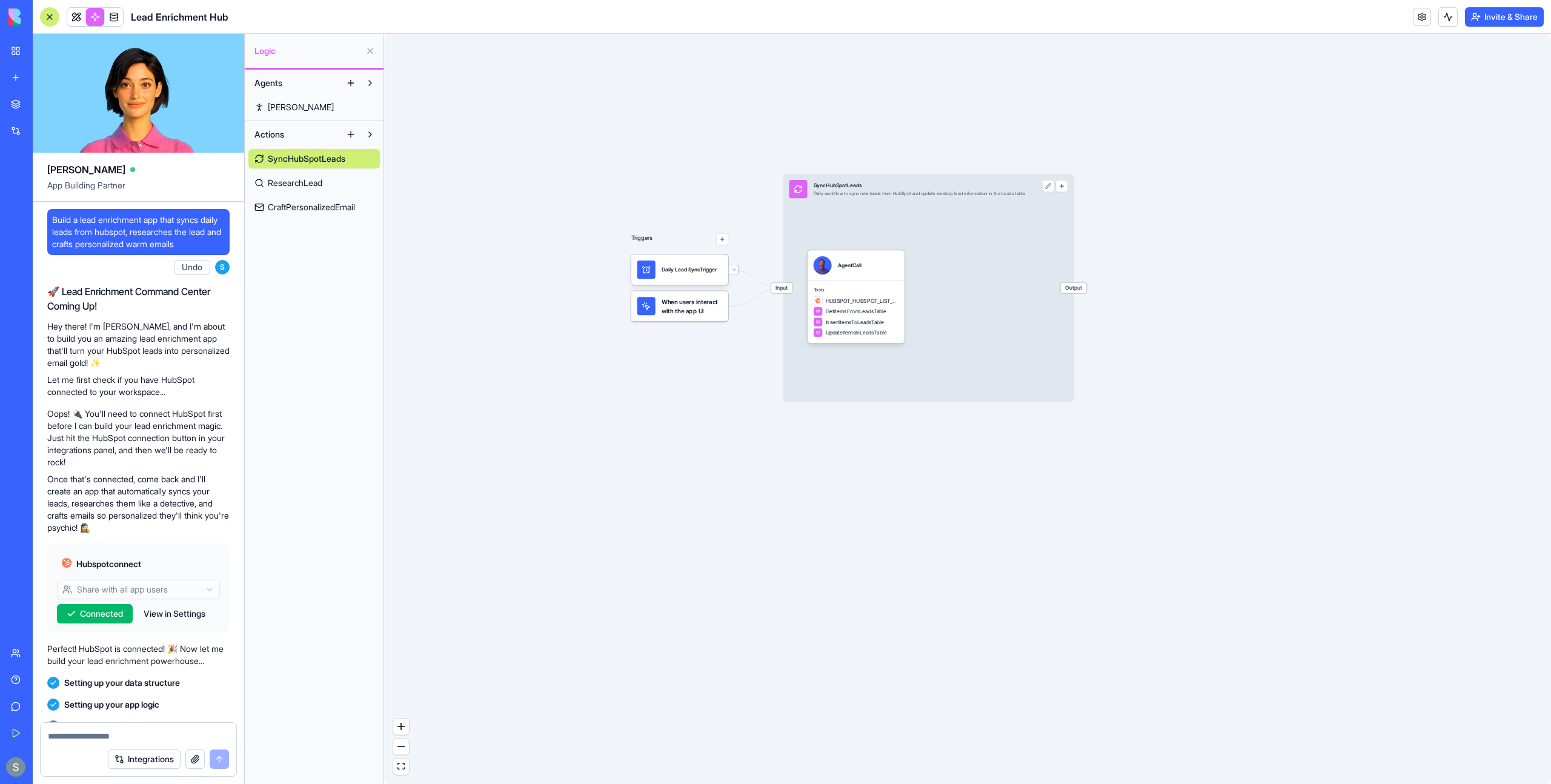
drag, startPoint x: 907, startPoint y: 202, endPoint x: 847, endPoint y: 156, distance: 75.6
click at [847, 156] on div "Triggers Daily Lead SyncTrigger When users interact with the app UI Input SyncH…" at bounding box center [967, 409] width 1167 height 750
click at [314, 181] on span "ResearchLead" at bounding box center [295, 183] width 54 height 12
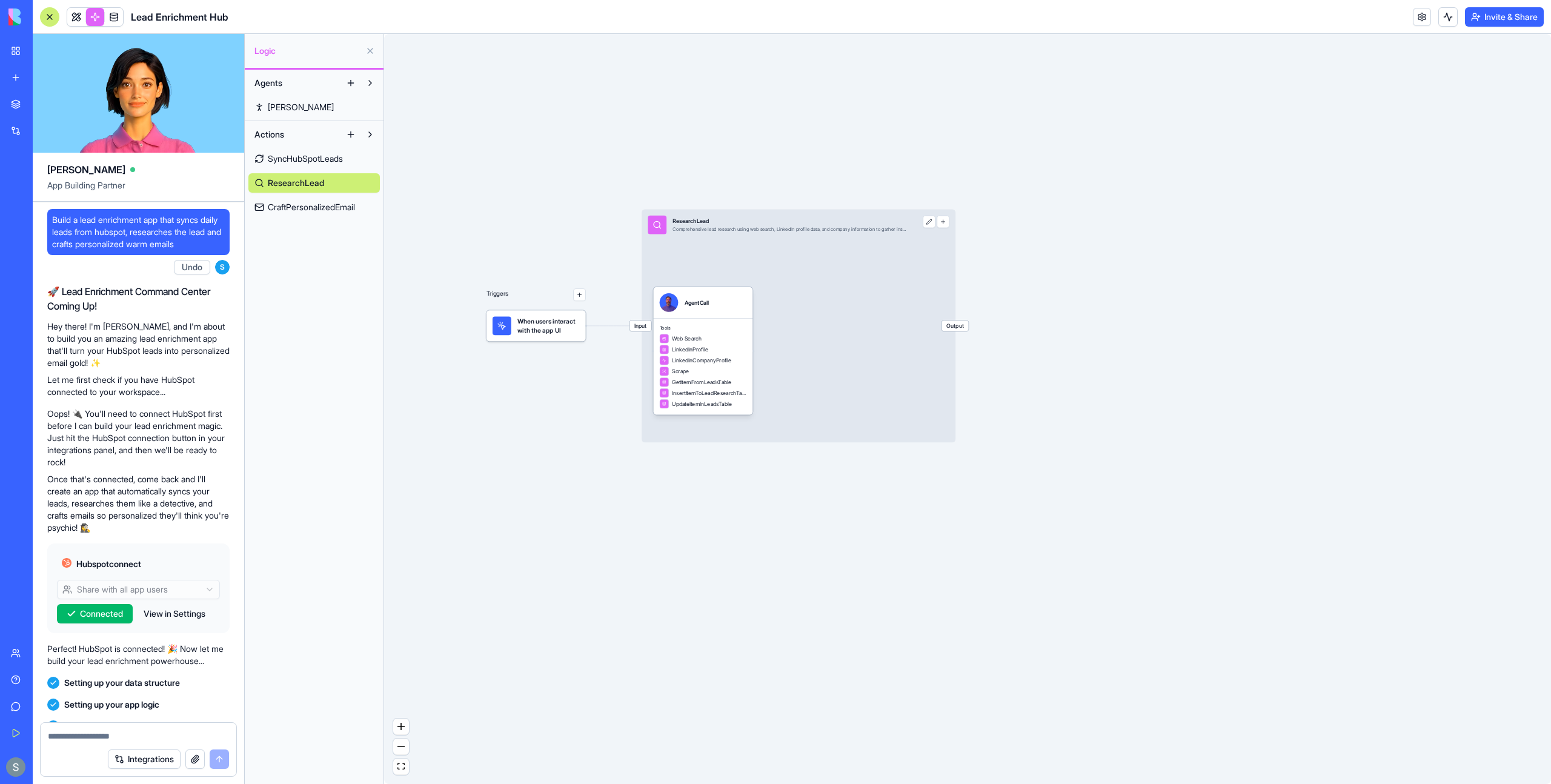
click at [317, 209] on span "CraftPersonalizedEmail" at bounding box center [311, 207] width 87 height 12
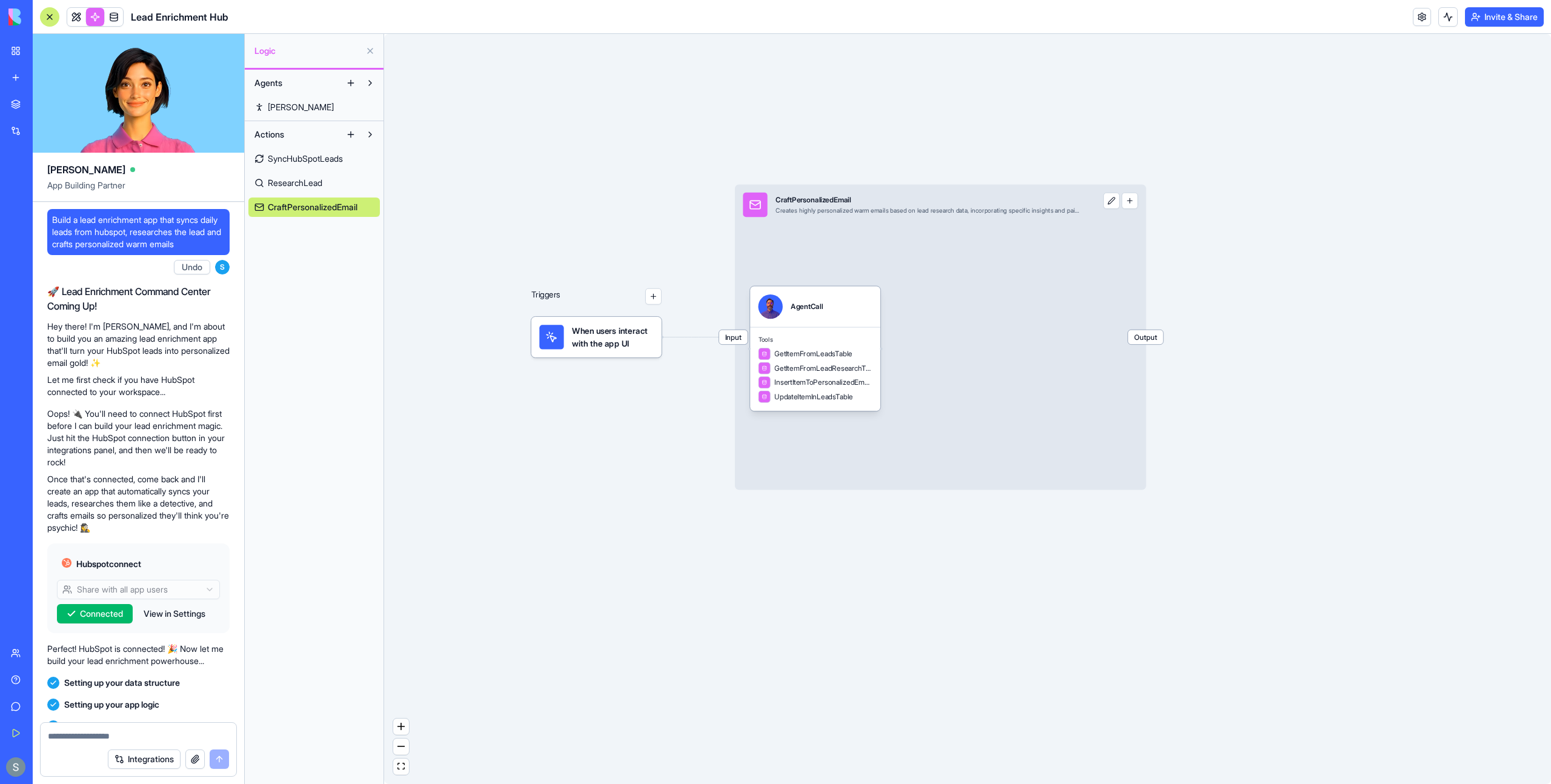
click at [326, 181] on link "ResearchLead" at bounding box center [314, 183] width 131 height 20
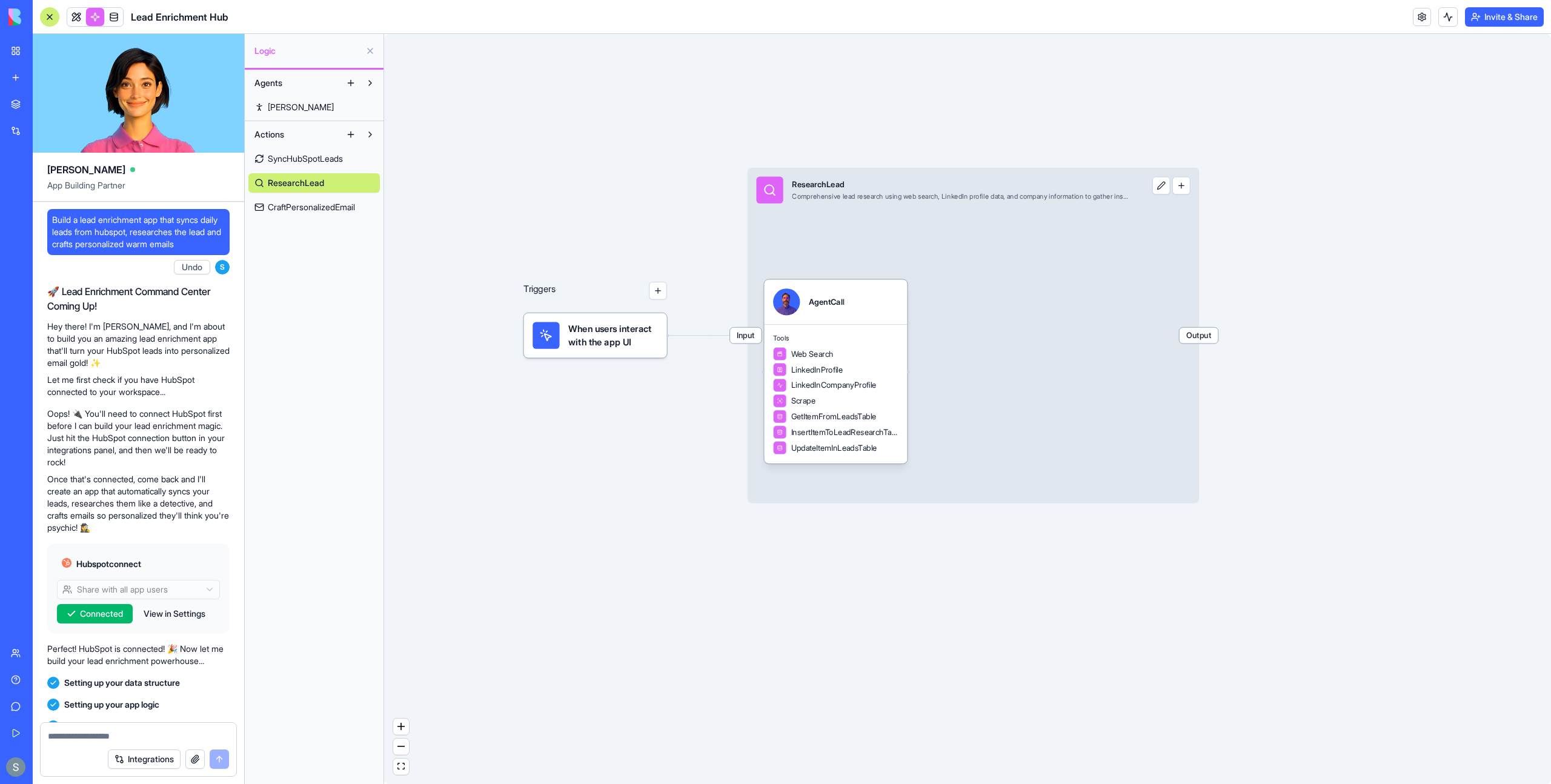
click at [340, 208] on span "CraftPersonalizedEmail" at bounding box center [311, 207] width 87 height 12
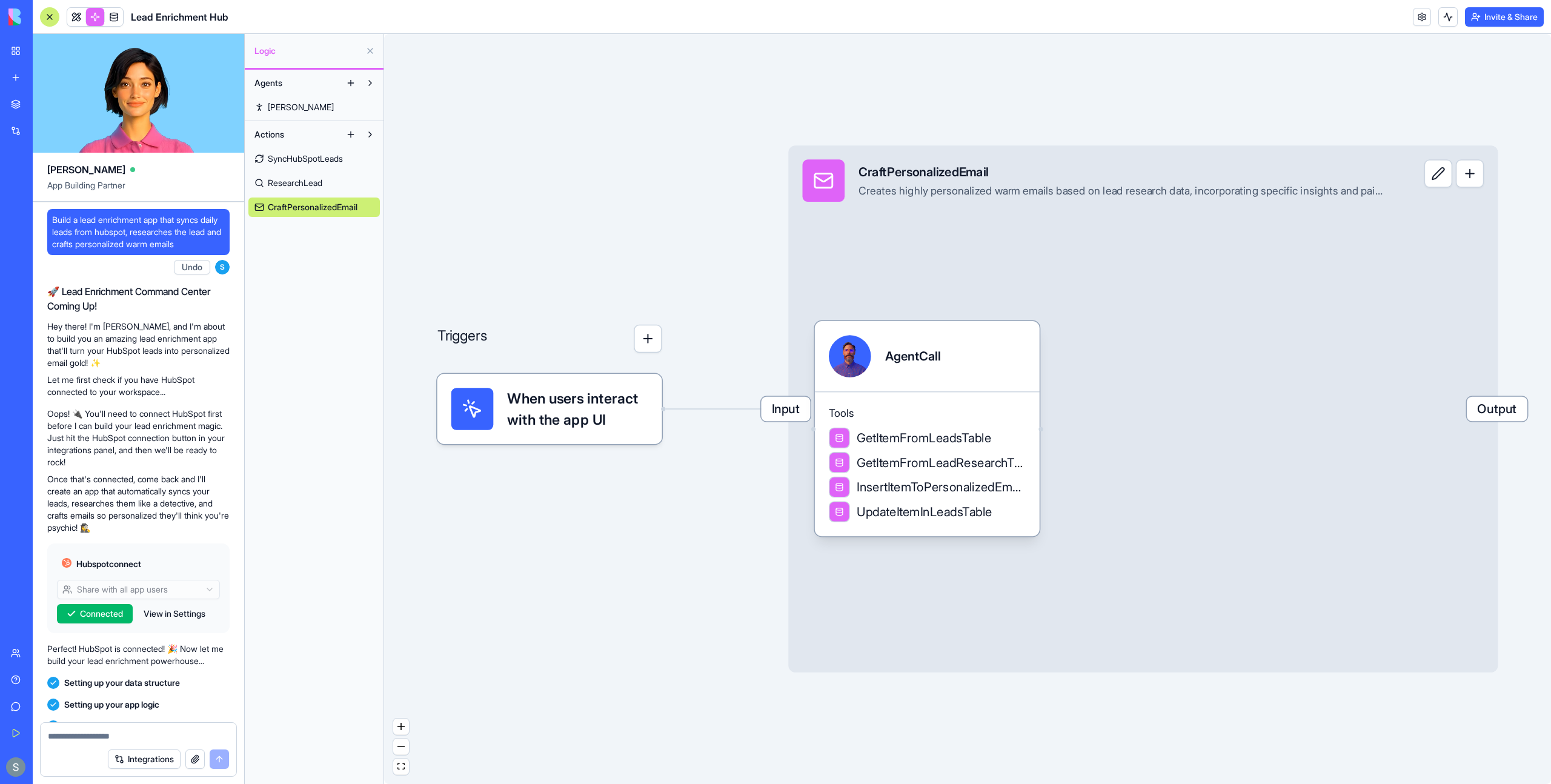
click at [343, 158] on span "SyncHubSpotLeads" at bounding box center [305, 159] width 75 height 12
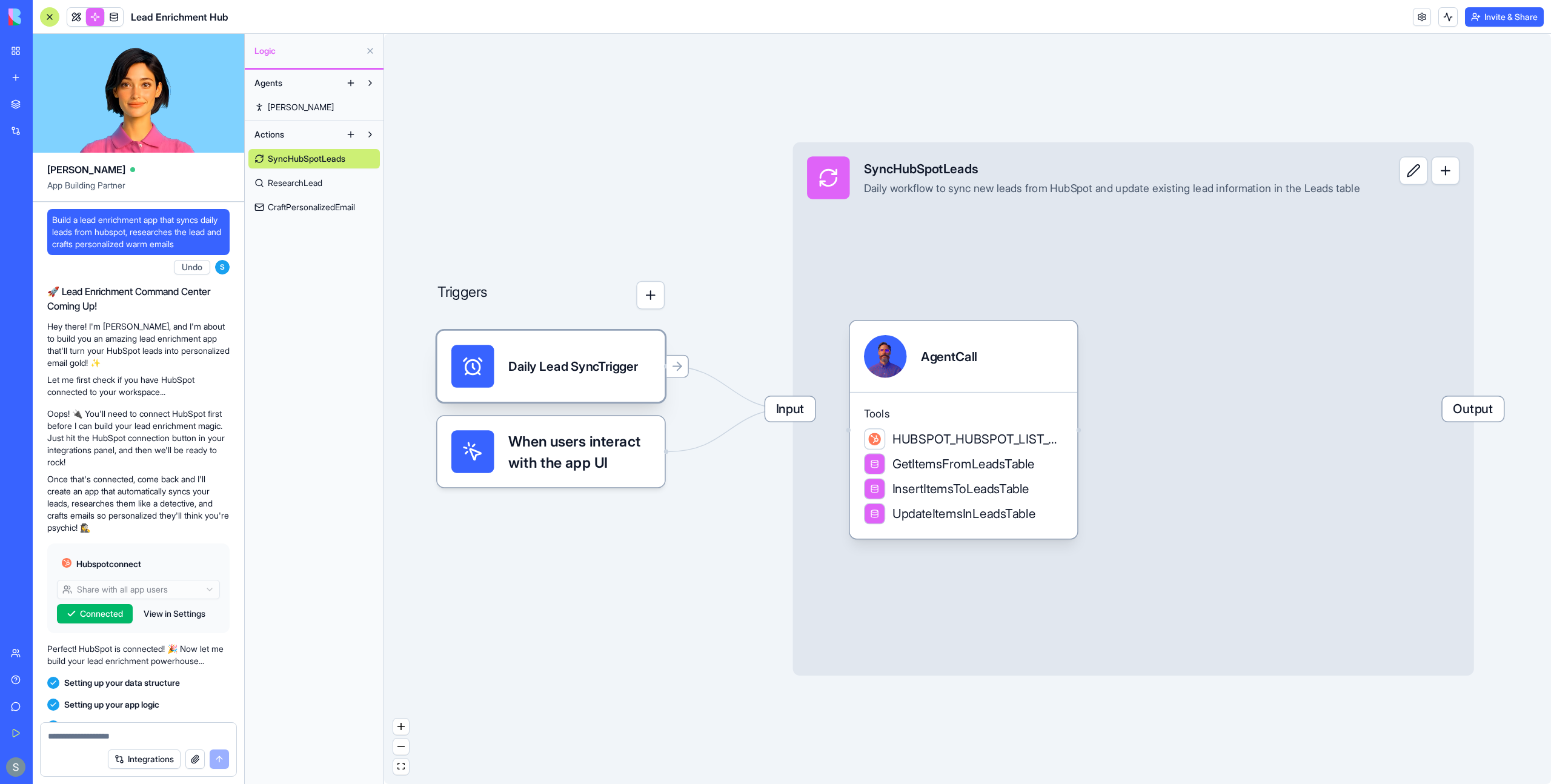
click at [568, 380] on div "Daily Lead SyncTrigger" at bounding box center [573, 366] width 130 height 42
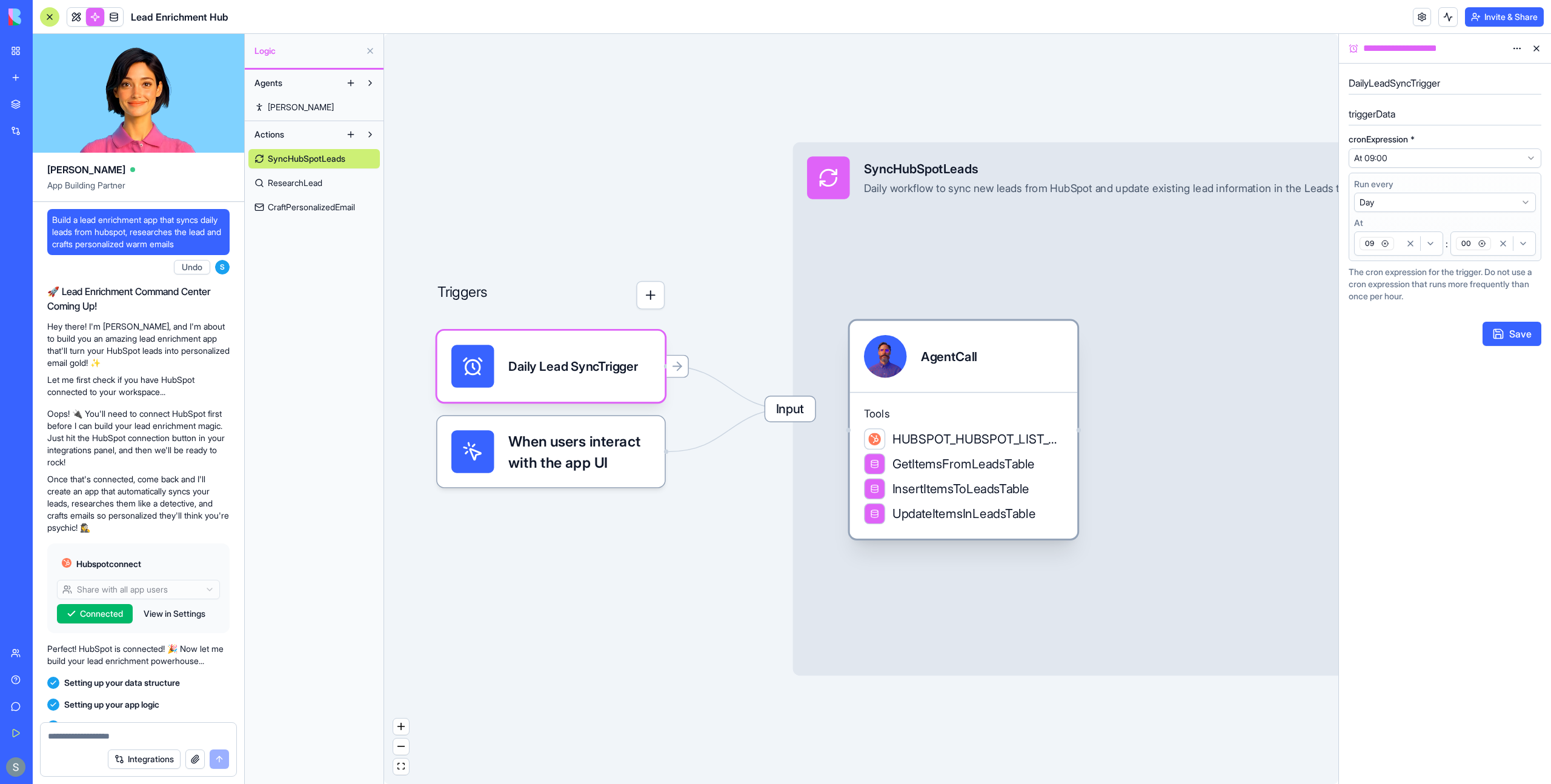
click at [1009, 399] on div "Tools HUBSPOT_HUBSPOT_LIST_CONTACTS GetItemsFromLeadsTable InsertItemsToLeadsTa…" at bounding box center [964, 465] width 228 height 147
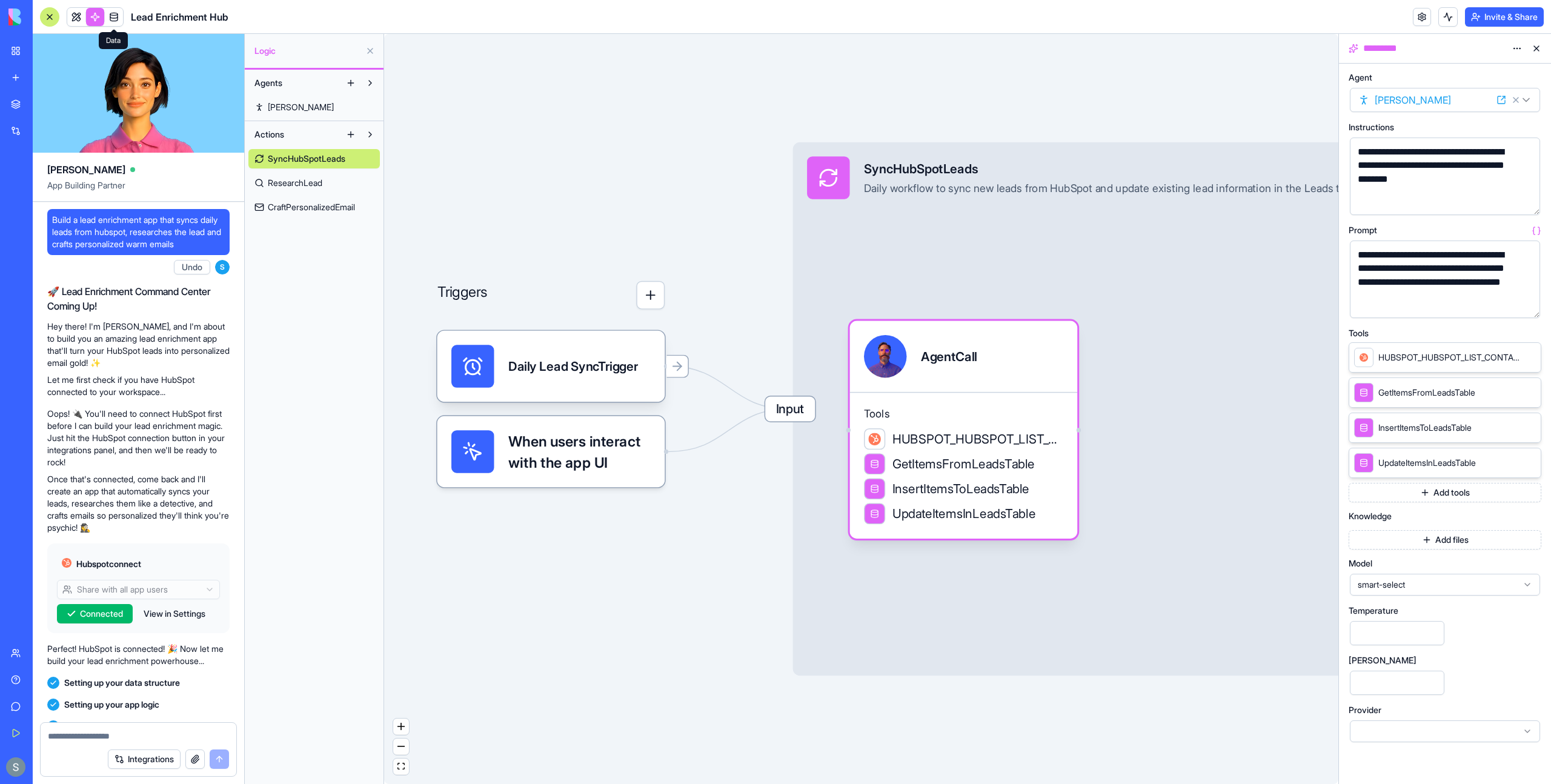
click at [112, 17] on link at bounding box center [114, 17] width 18 height 18
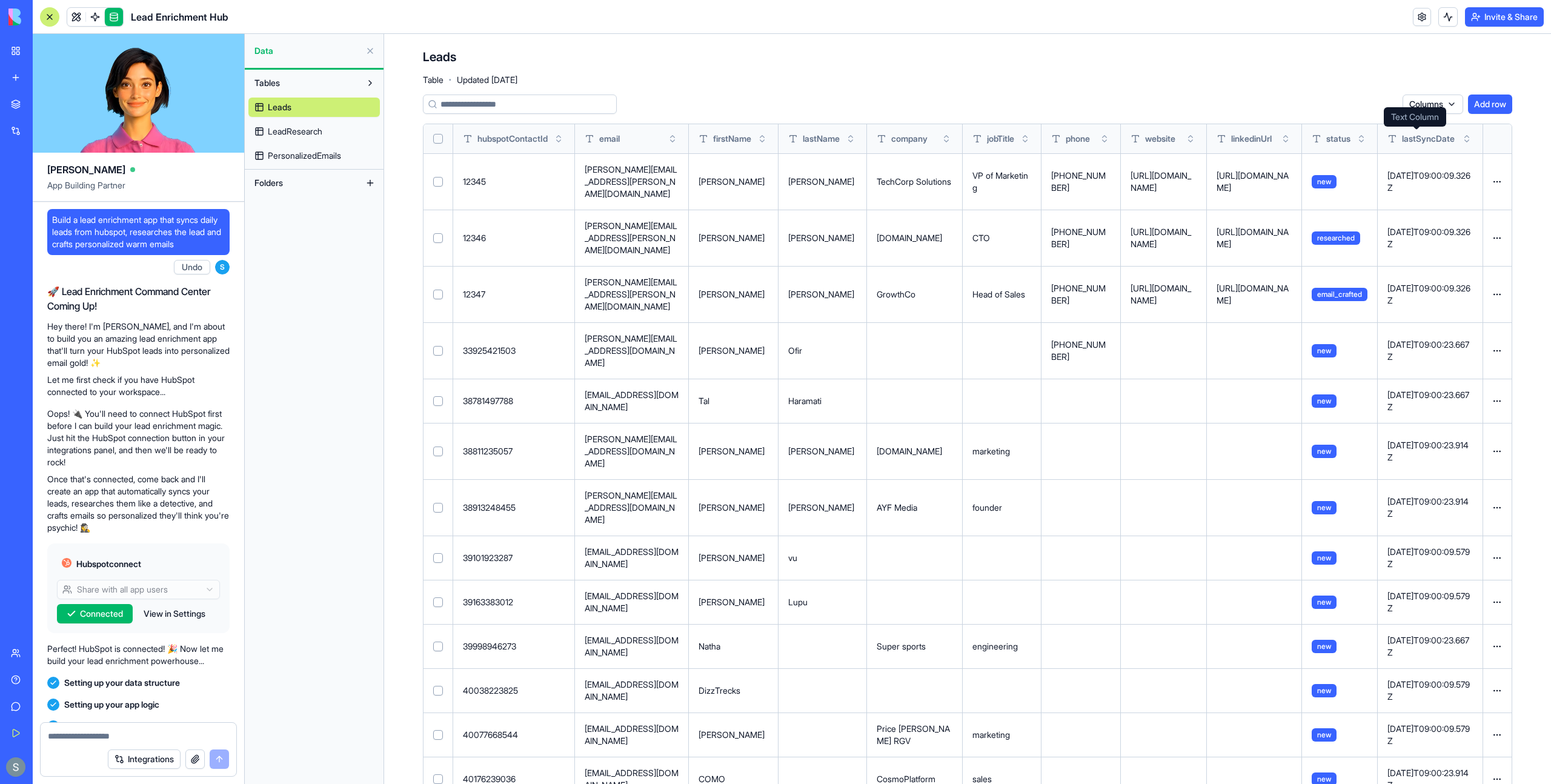
click at [1447, 138] on span "lastSyncDate" at bounding box center [1429, 139] width 53 height 12
click at [1468, 137] on button "Toggle sort" at bounding box center [1467, 139] width 12 height 12
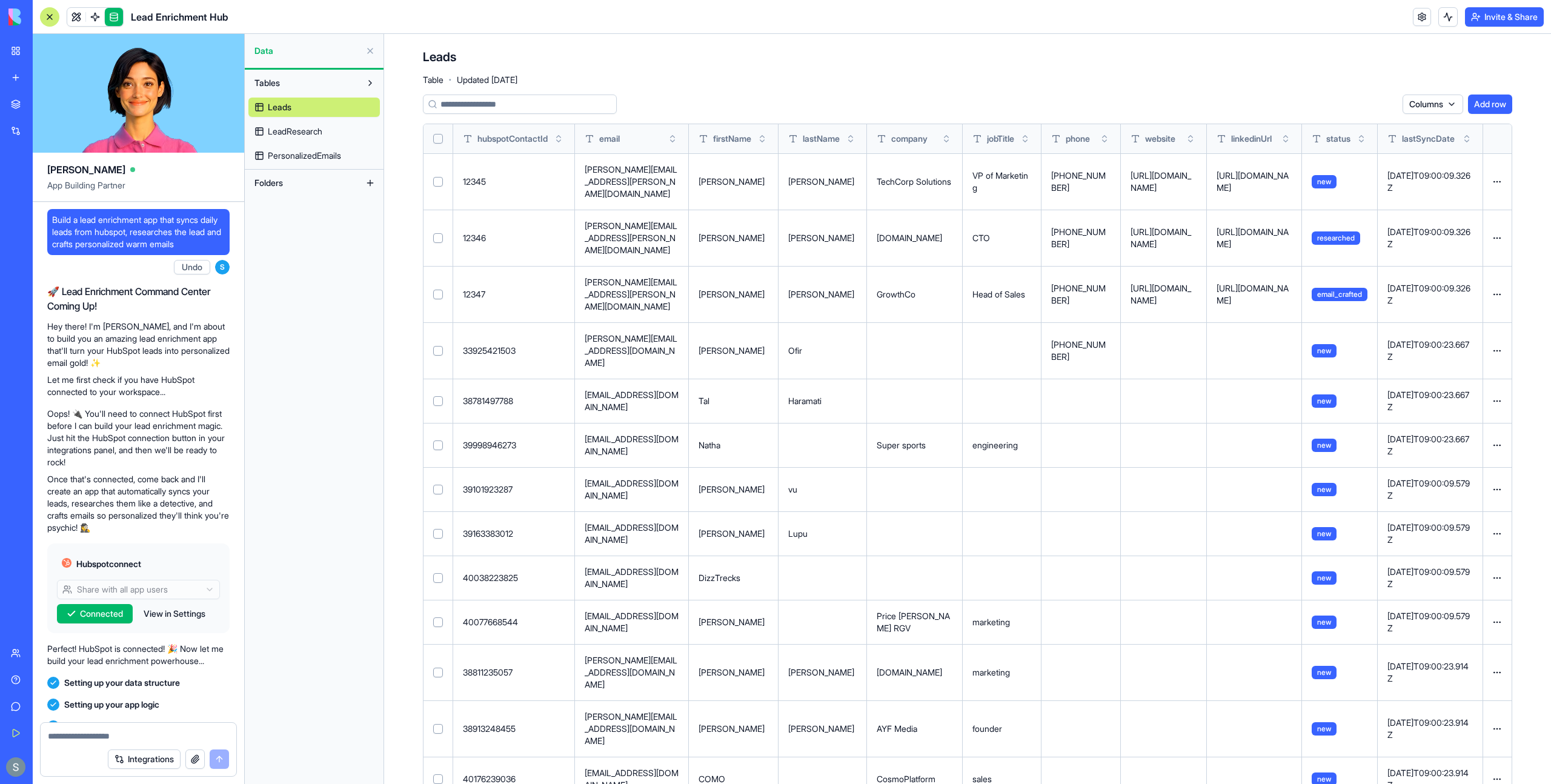
click at [1468, 137] on button "Toggle sort" at bounding box center [1467, 139] width 12 height 12
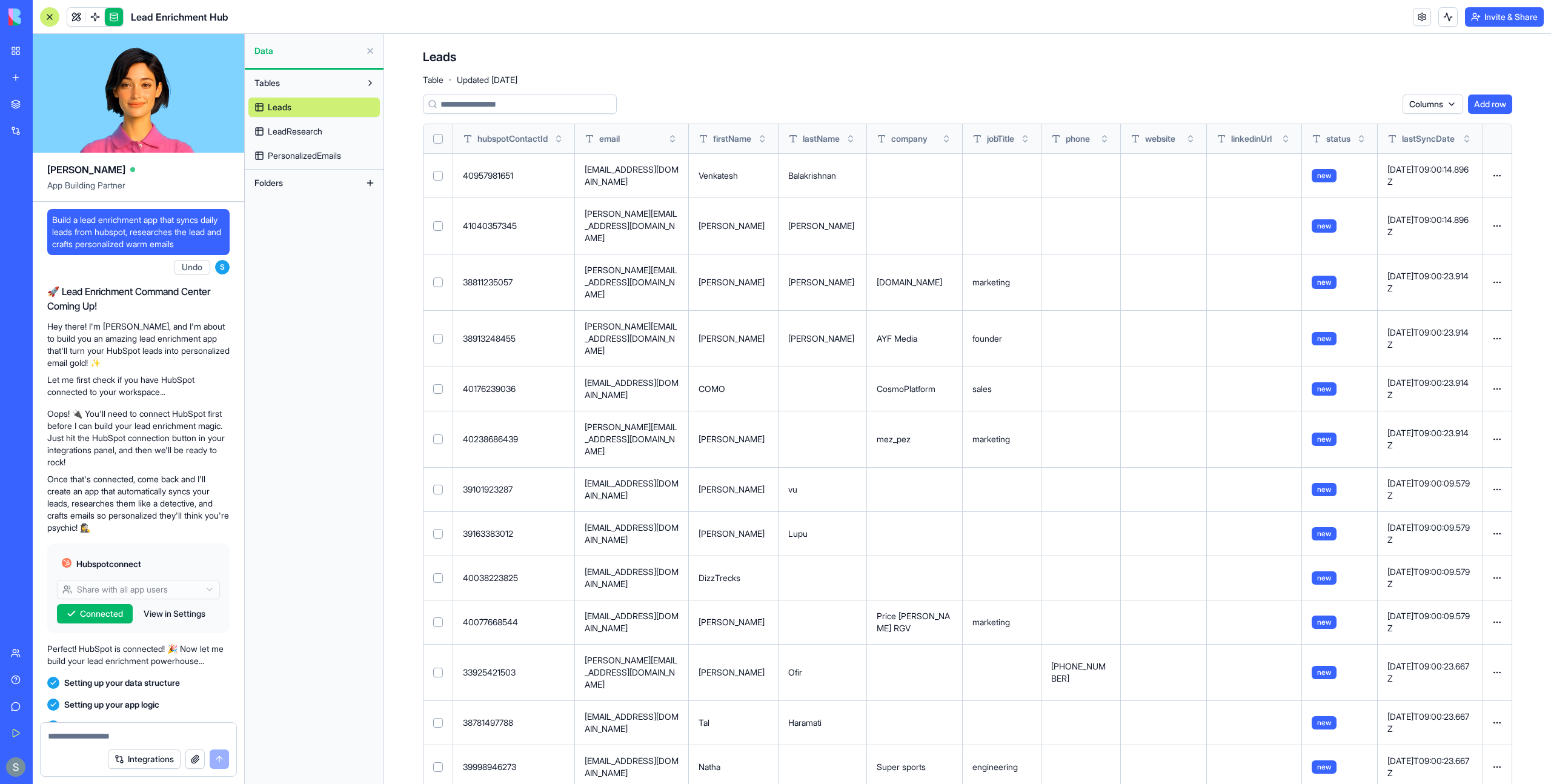
click at [332, 128] on link "LeadResearch" at bounding box center [314, 131] width 131 height 20
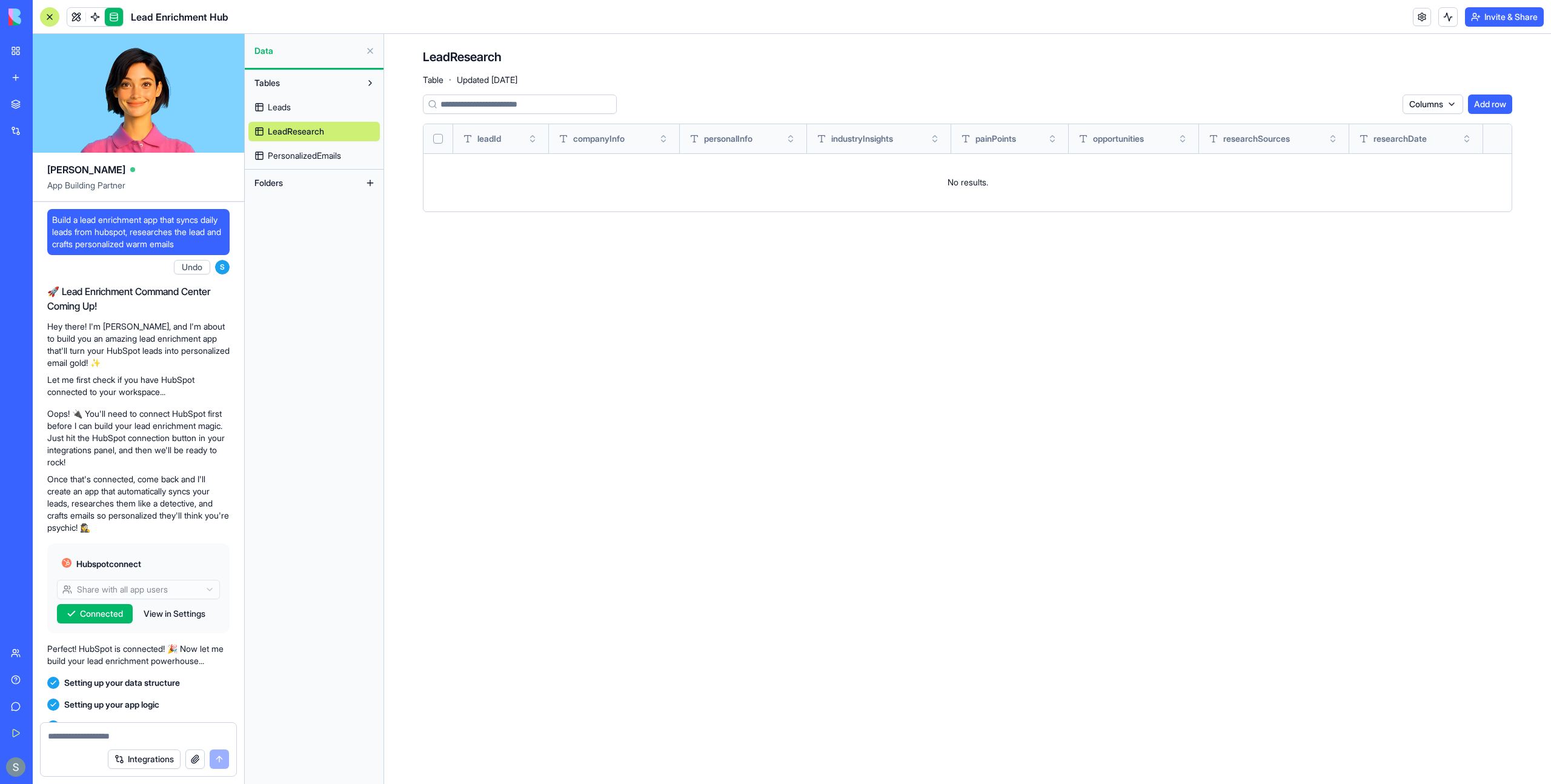
click at [315, 107] on link "Leads" at bounding box center [314, 107] width 131 height 20
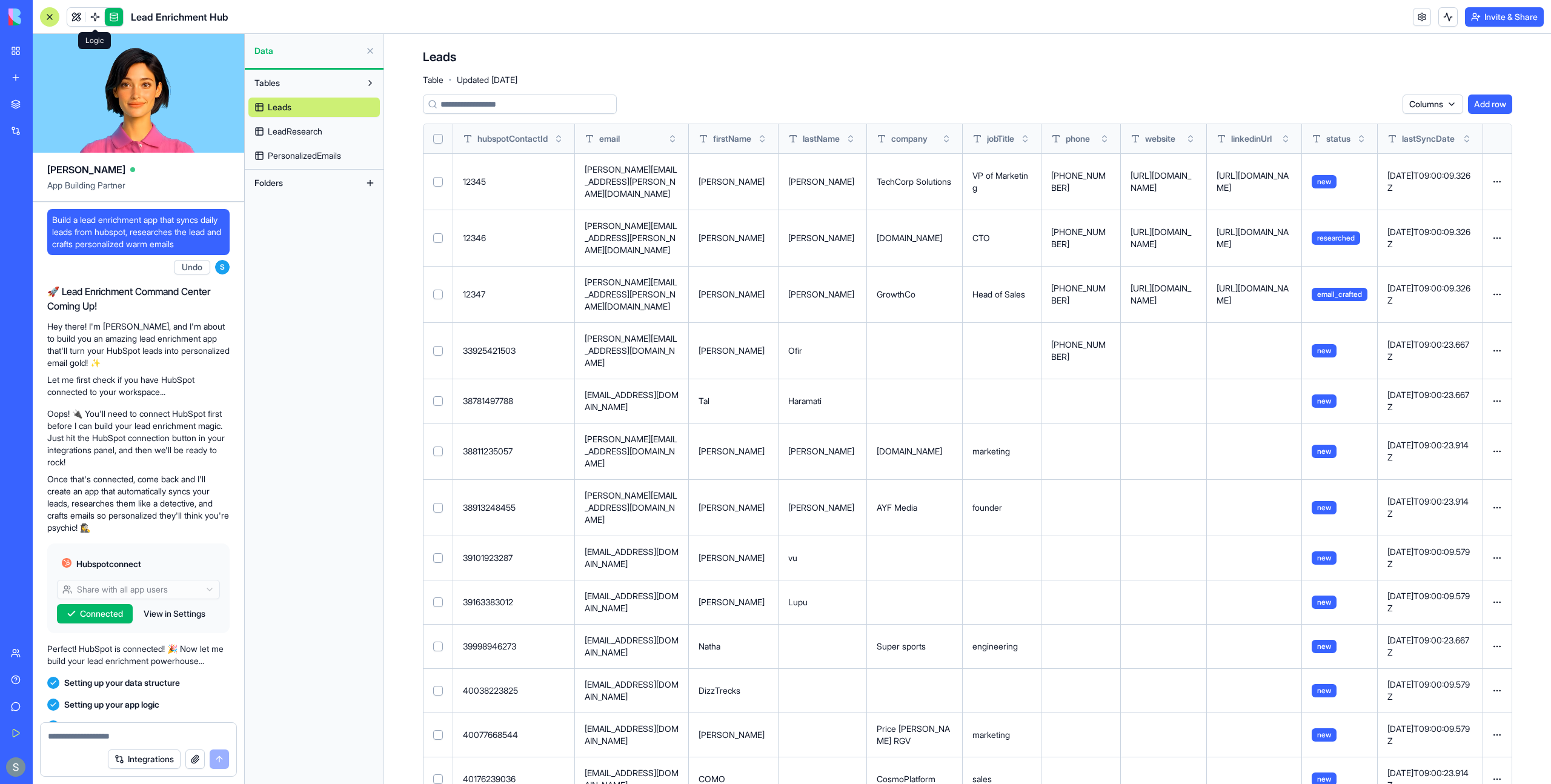
click at [97, 20] on link at bounding box center [95, 17] width 18 height 18
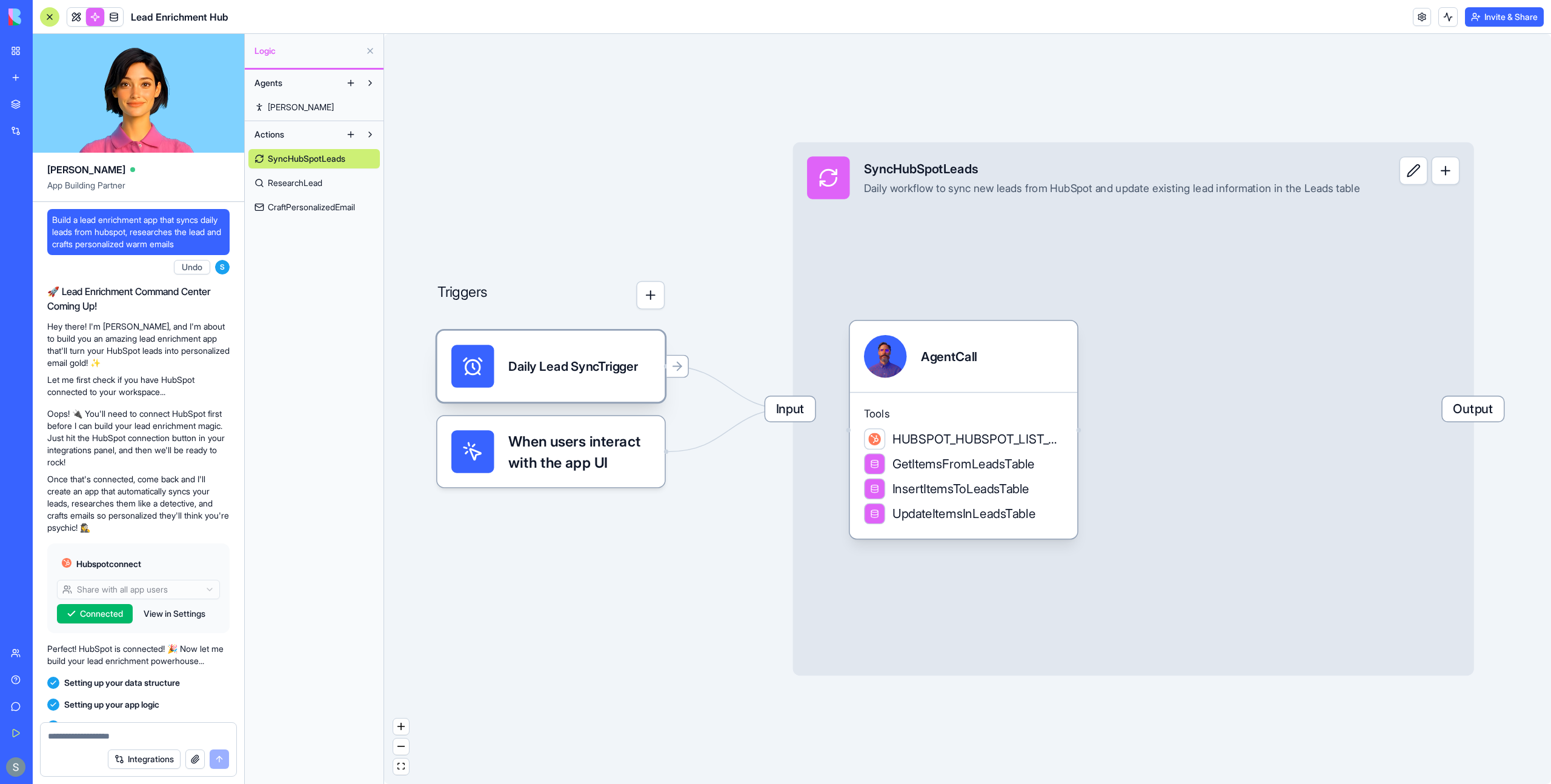
click at [577, 379] on div "Daily Lead SyncTrigger" at bounding box center [573, 366] width 130 height 42
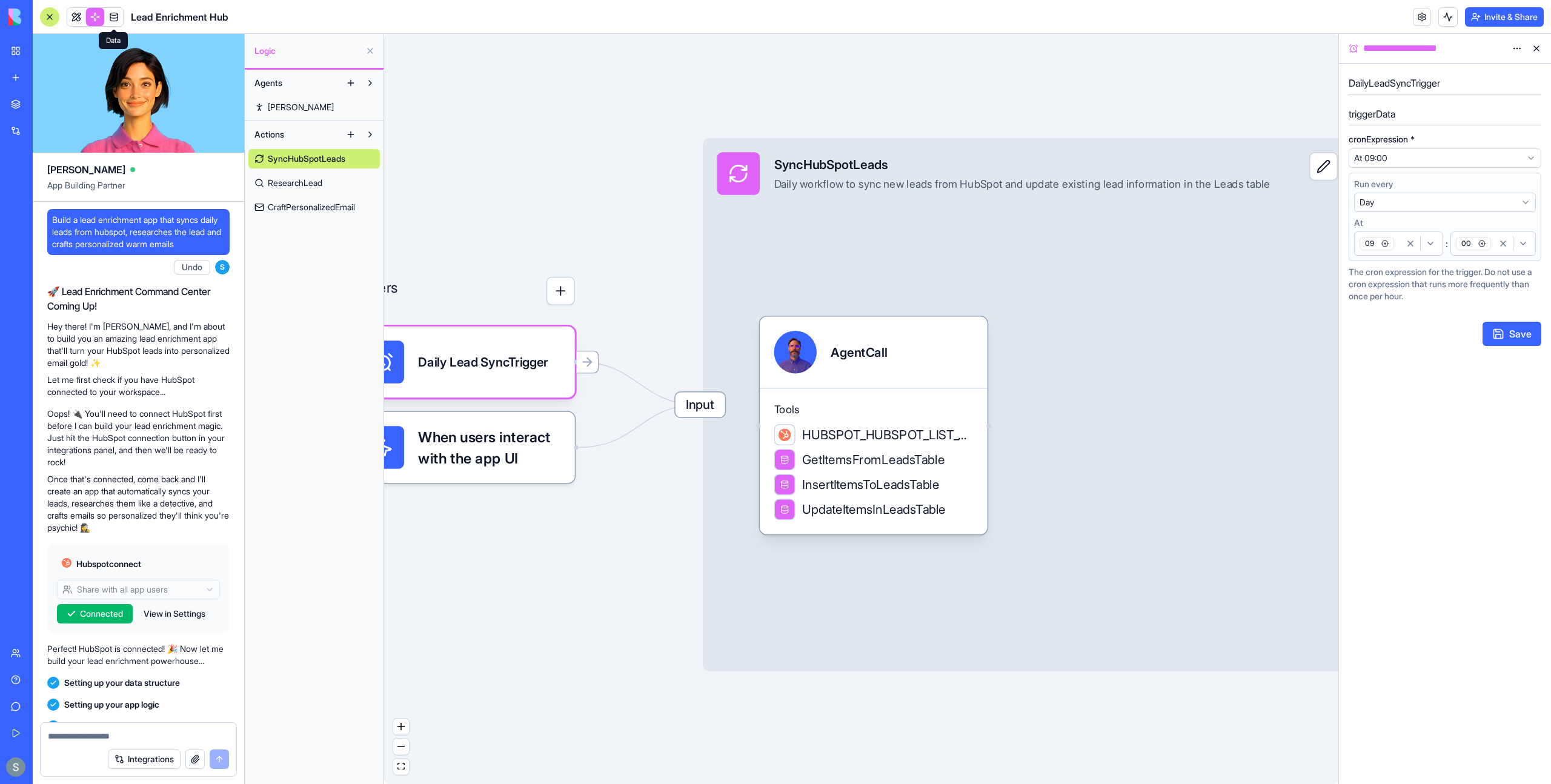
click at [114, 16] on link at bounding box center [114, 17] width 18 height 18
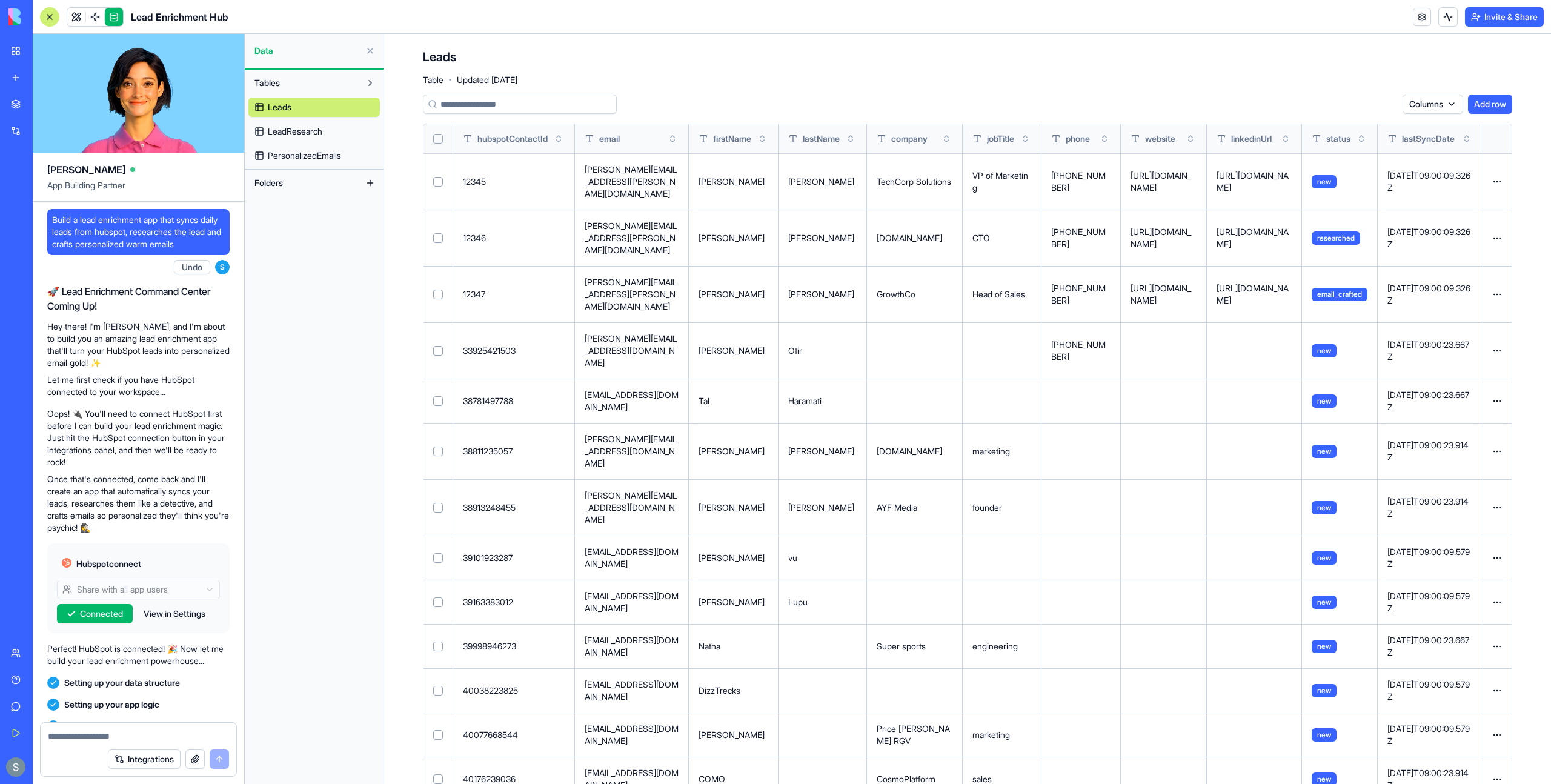
click at [1466, 141] on button "Toggle sort" at bounding box center [1467, 139] width 12 height 12
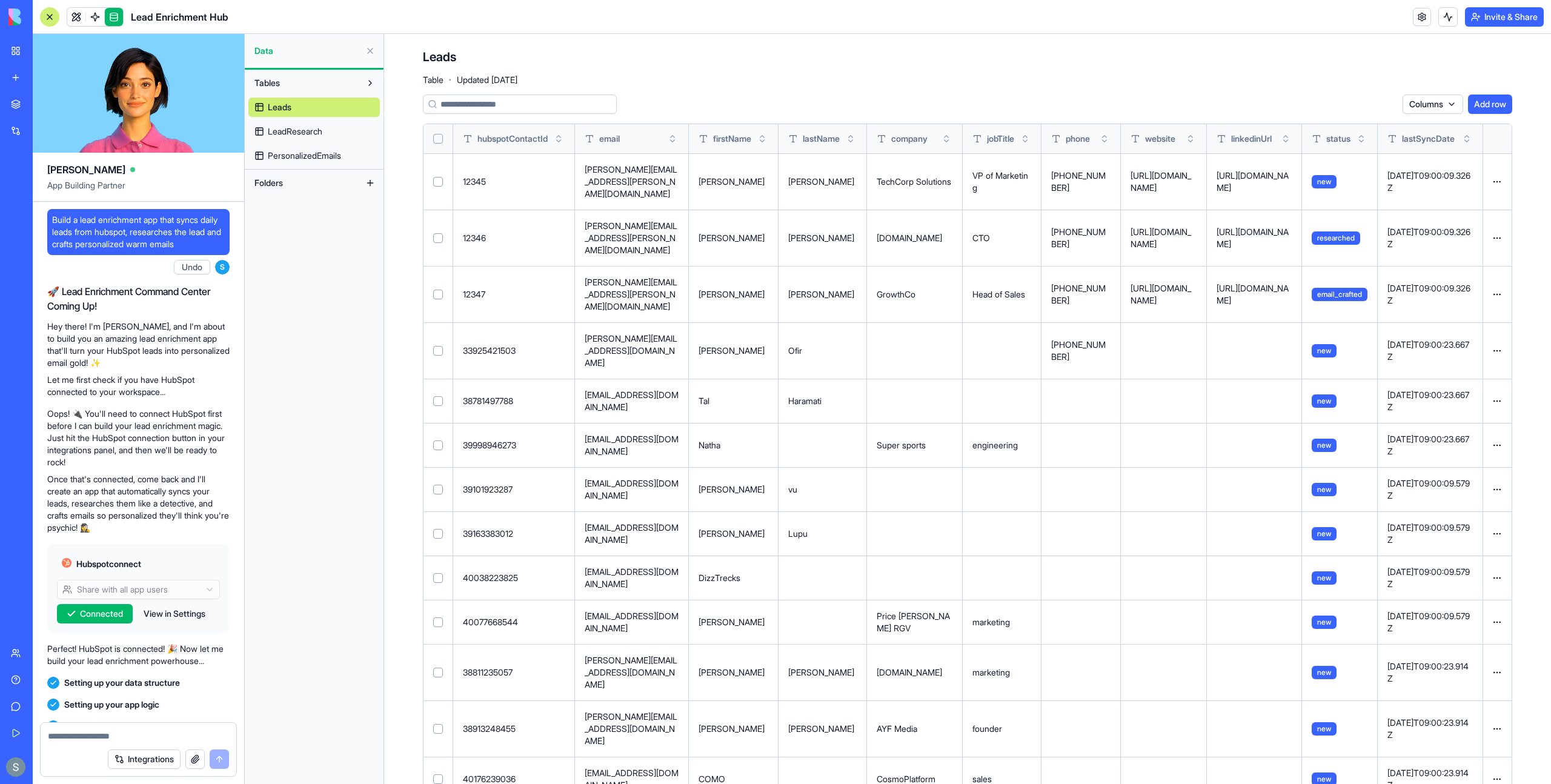
click at [1466, 141] on button "Toggle sort" at bounding box center [1467, 139] width 12 height 12
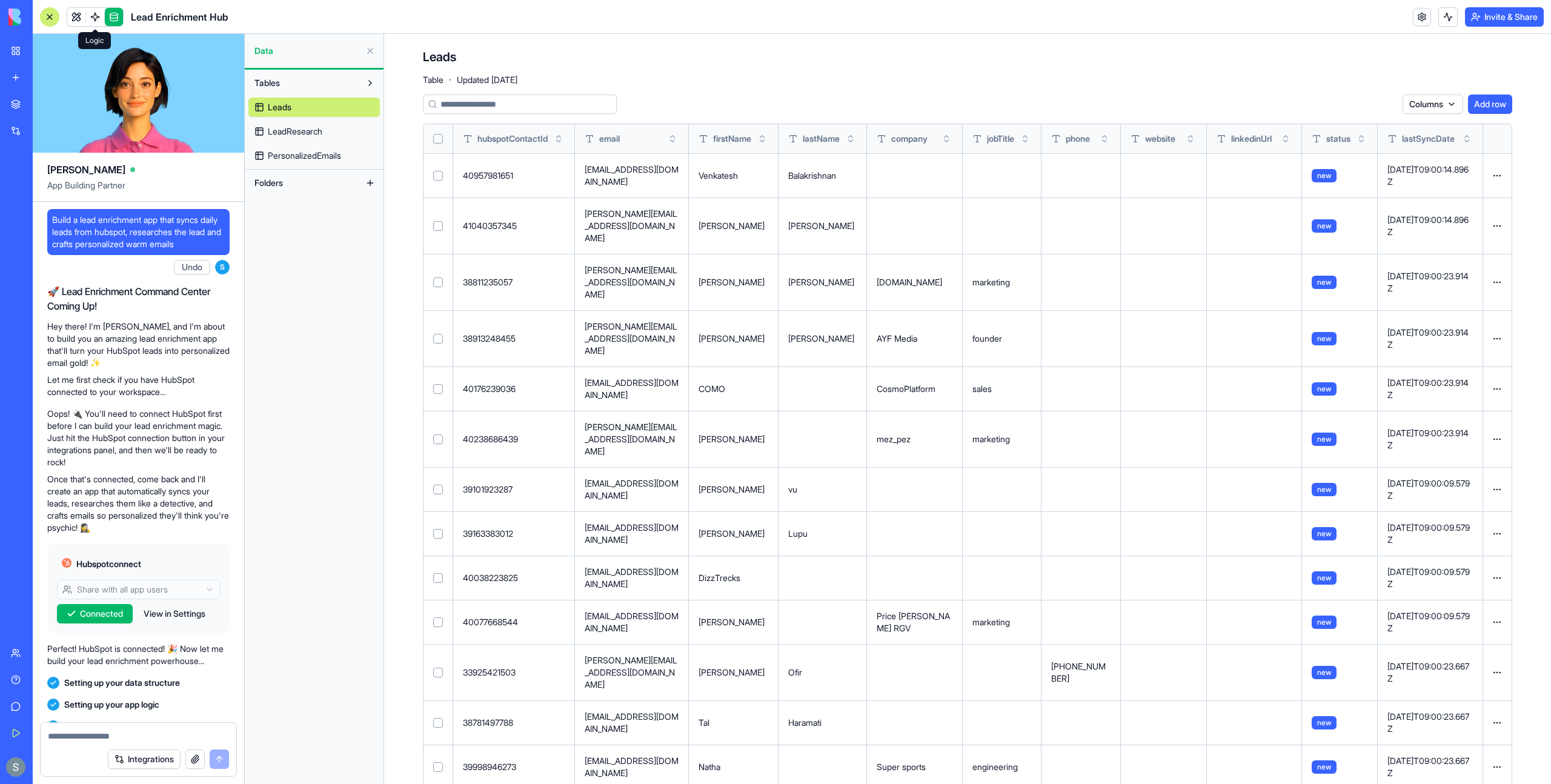
click at [97, 23] on link at bounding box center [95, 17] width 18 height 18
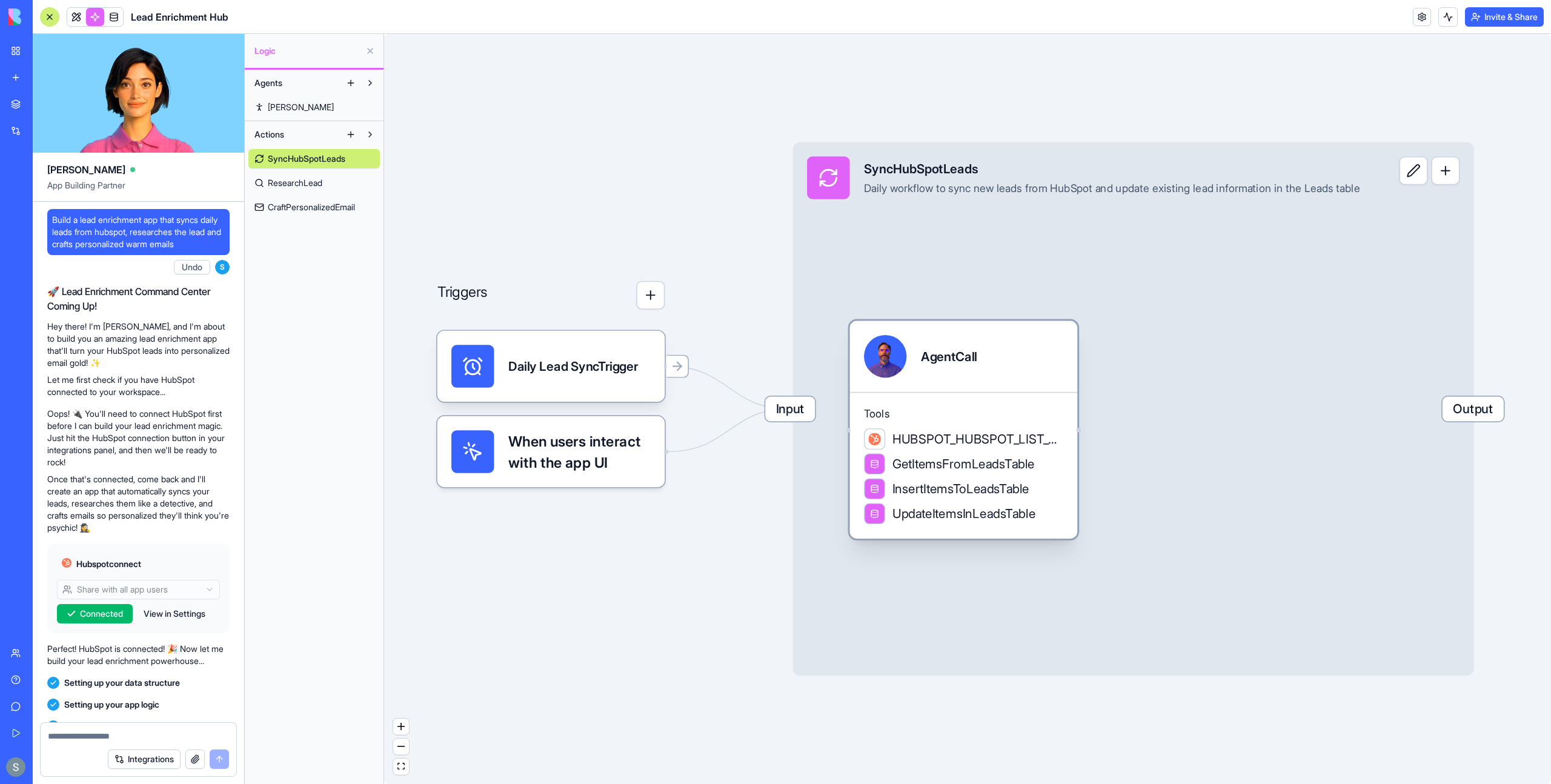
click at [968, 443] on span "HUBSPOT_HUBSPOT_LIST_CONTACTS" at bounding box center [978, 438] width 171 height 17
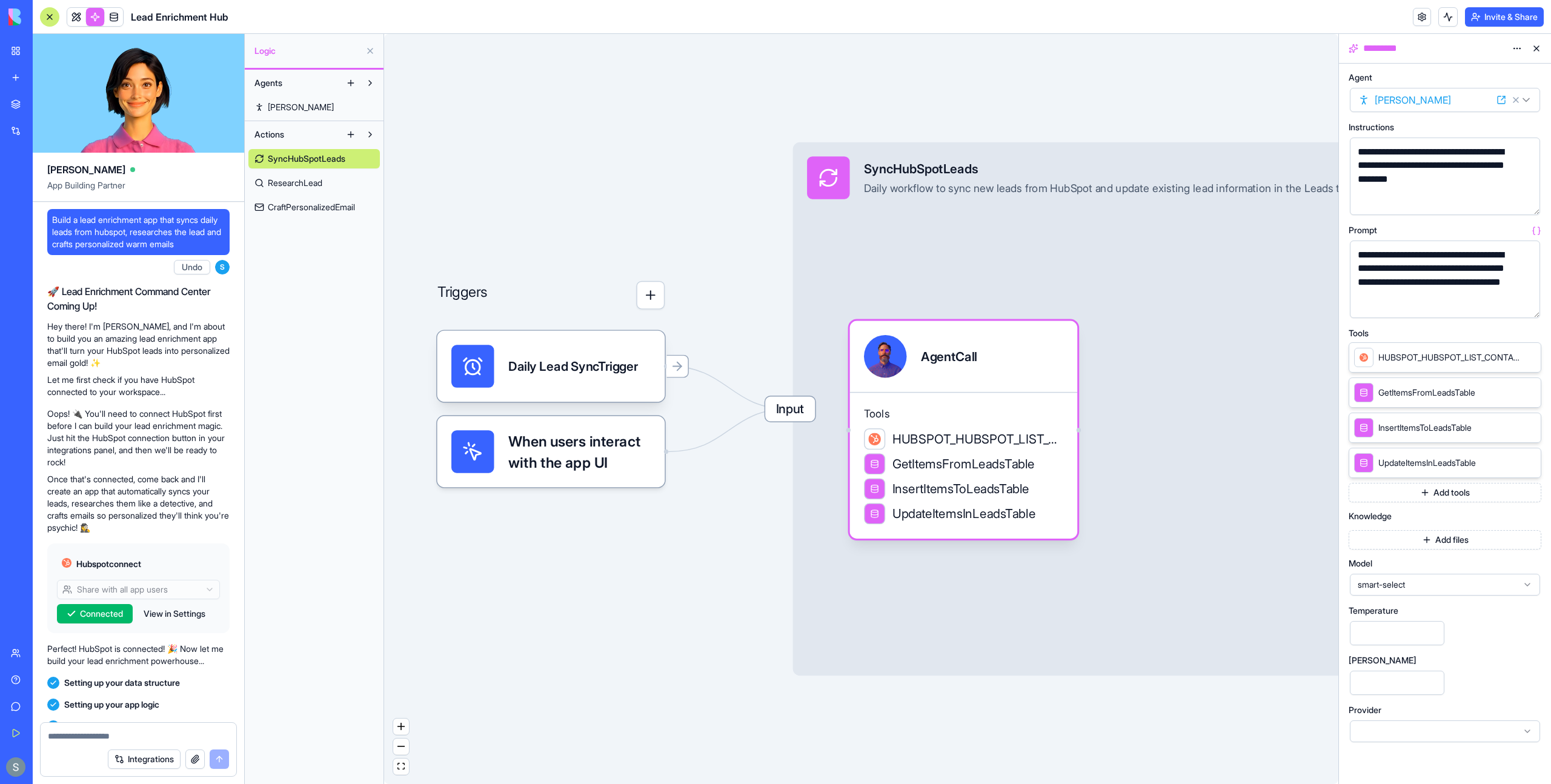
click at [1447, 357] on span "HUBSPOT_HUBSPOT_LIST_CONTACTS" at bounding box center [1450, 357] width 143 height 12
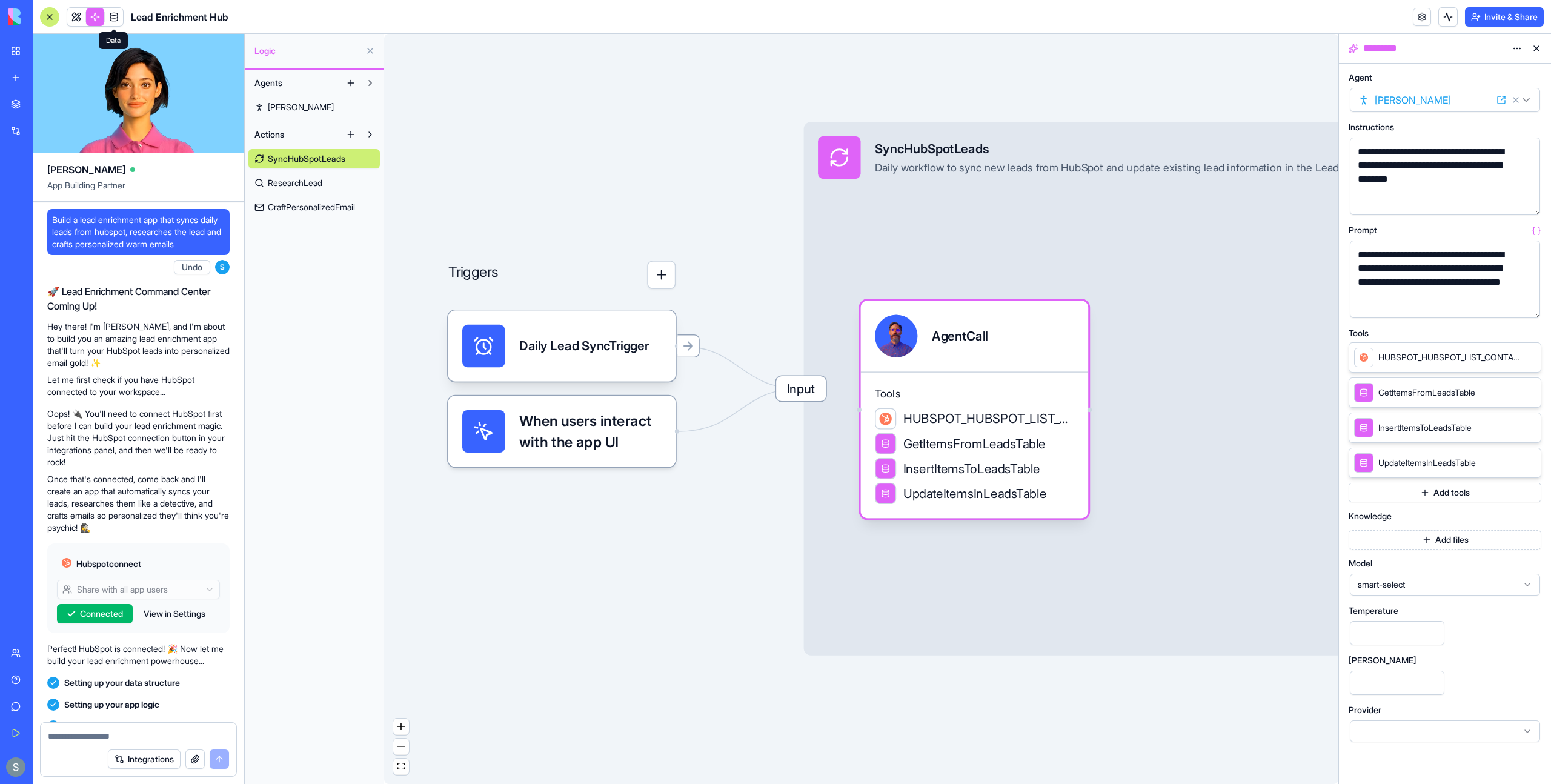
click at [115, 17] on link at bounding box center [114, 17] width 18 height 18
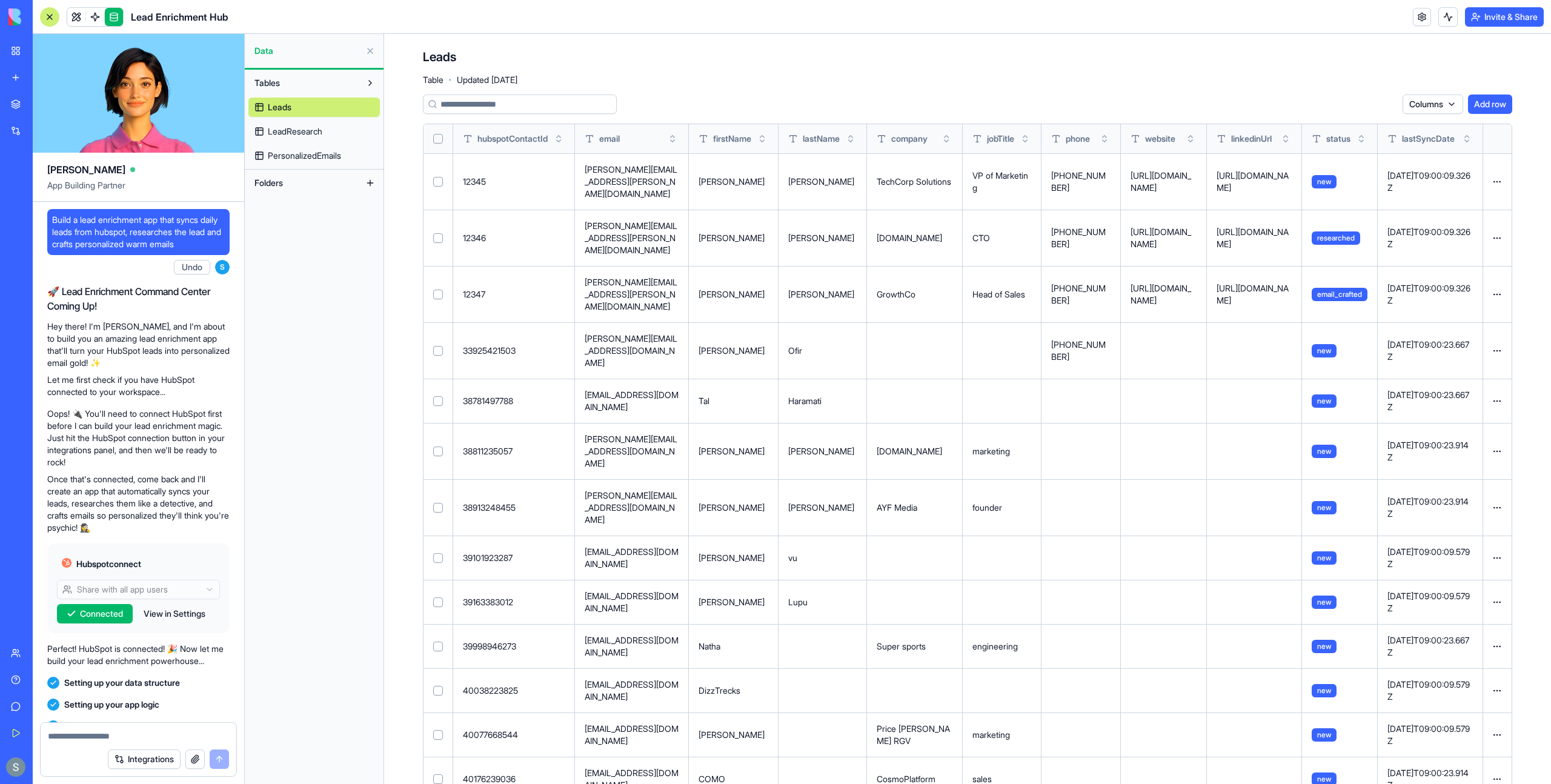
click at [1469, 137] on button "Toggle sort" at bounding box center [1467, 139] width 12 height 12
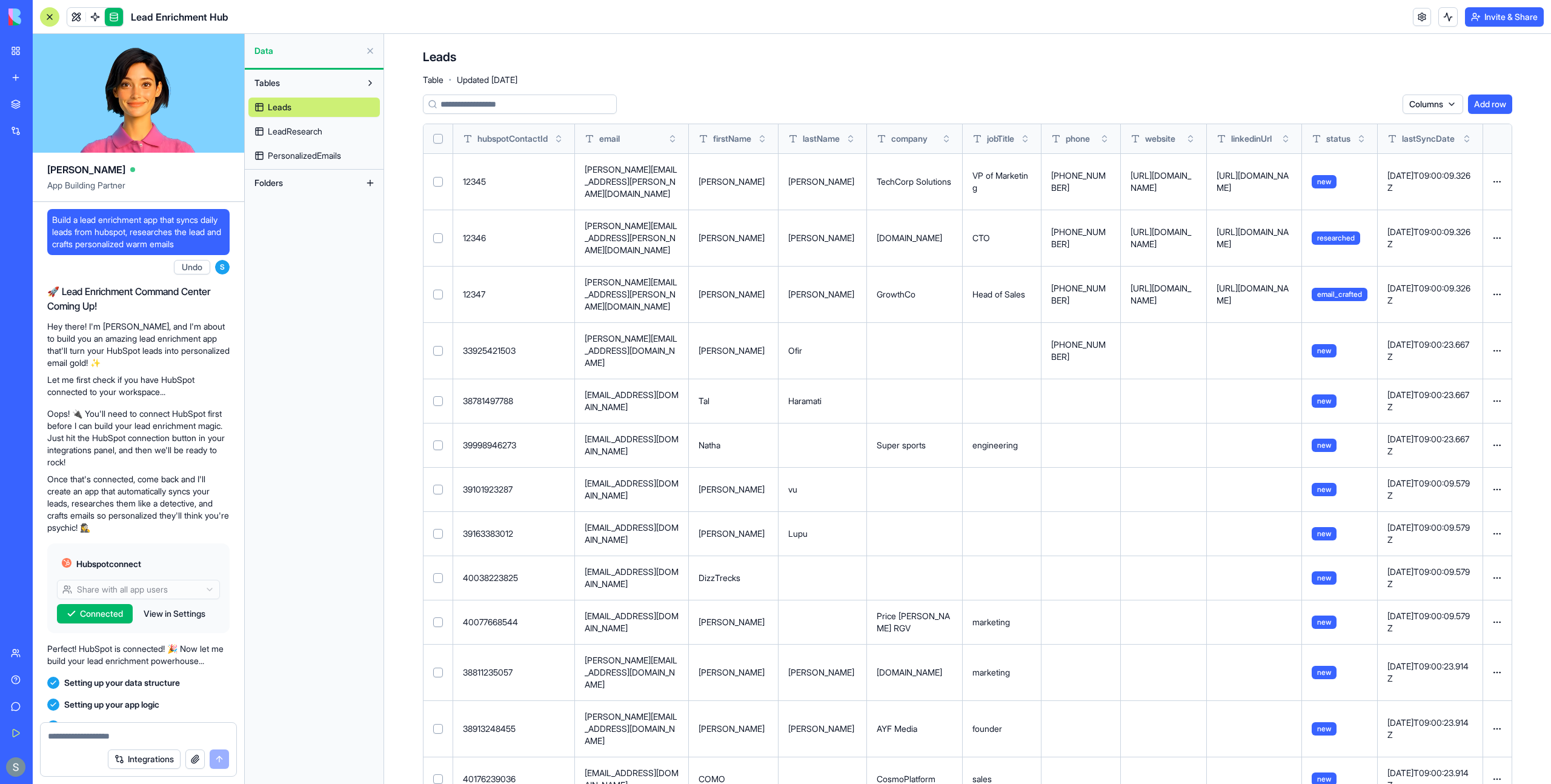
click at [1468, 137] on button "Toggle sort" at bounding box center [1467, 139] width 12 height 12
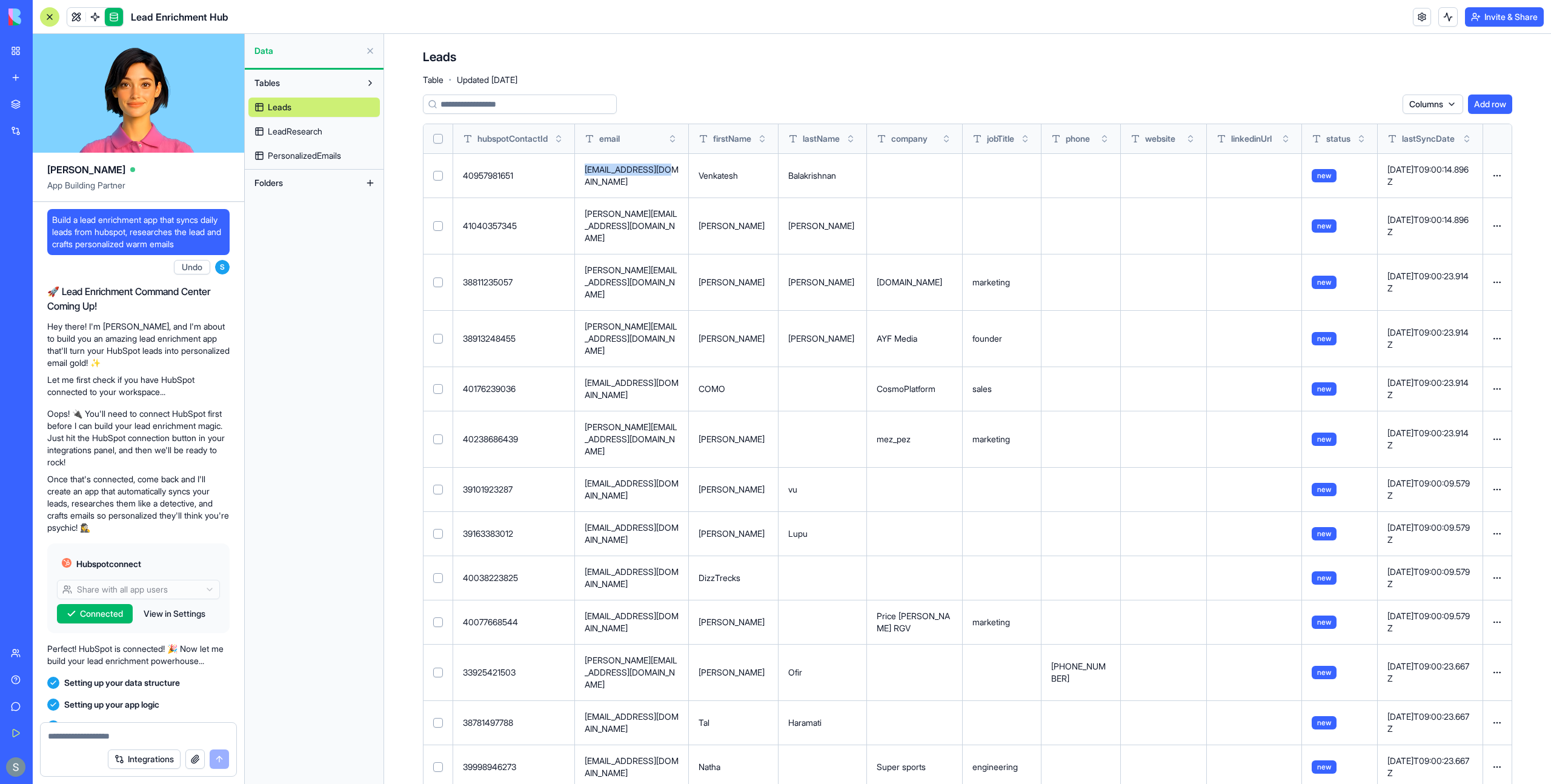
drag, startPoint x: 611, startPoint y: 184, endPoint x: 583, endPoint y: 165, distance: 33.8
click at [583, 165] on td "venklava@gmail.com" at bounding box center [632, 175] width 114 height 45
copy p "venklava@gmail.com"
click at [79, 16] on link at bounding box center [76, 17] width 18 height 18
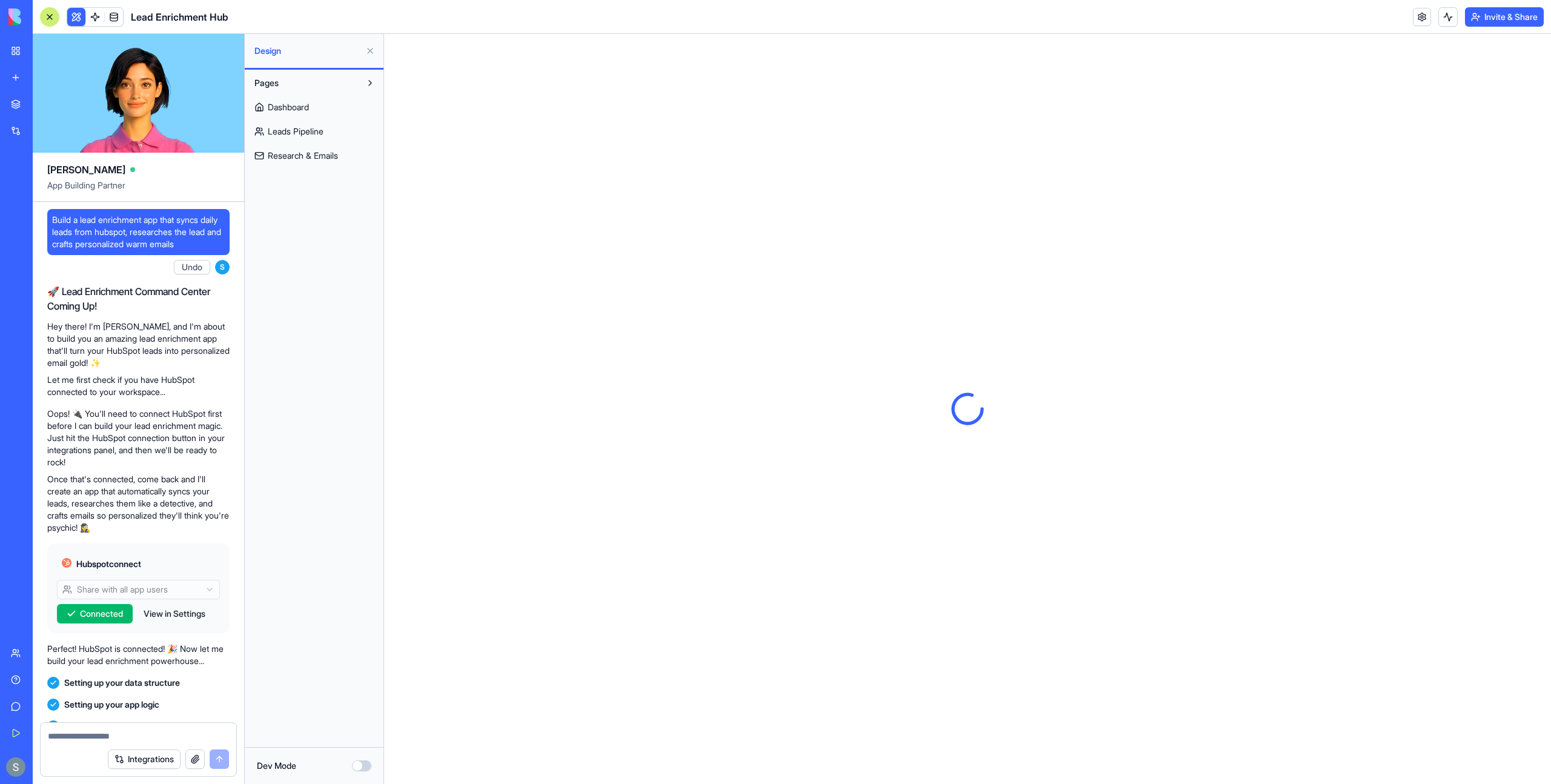
click at [309, 106] on span "Dashboard" at bounding box center [289, 107] width 42 height 12
click at [48, 15] on div at bounding box center [50, 17] width 20 height 20
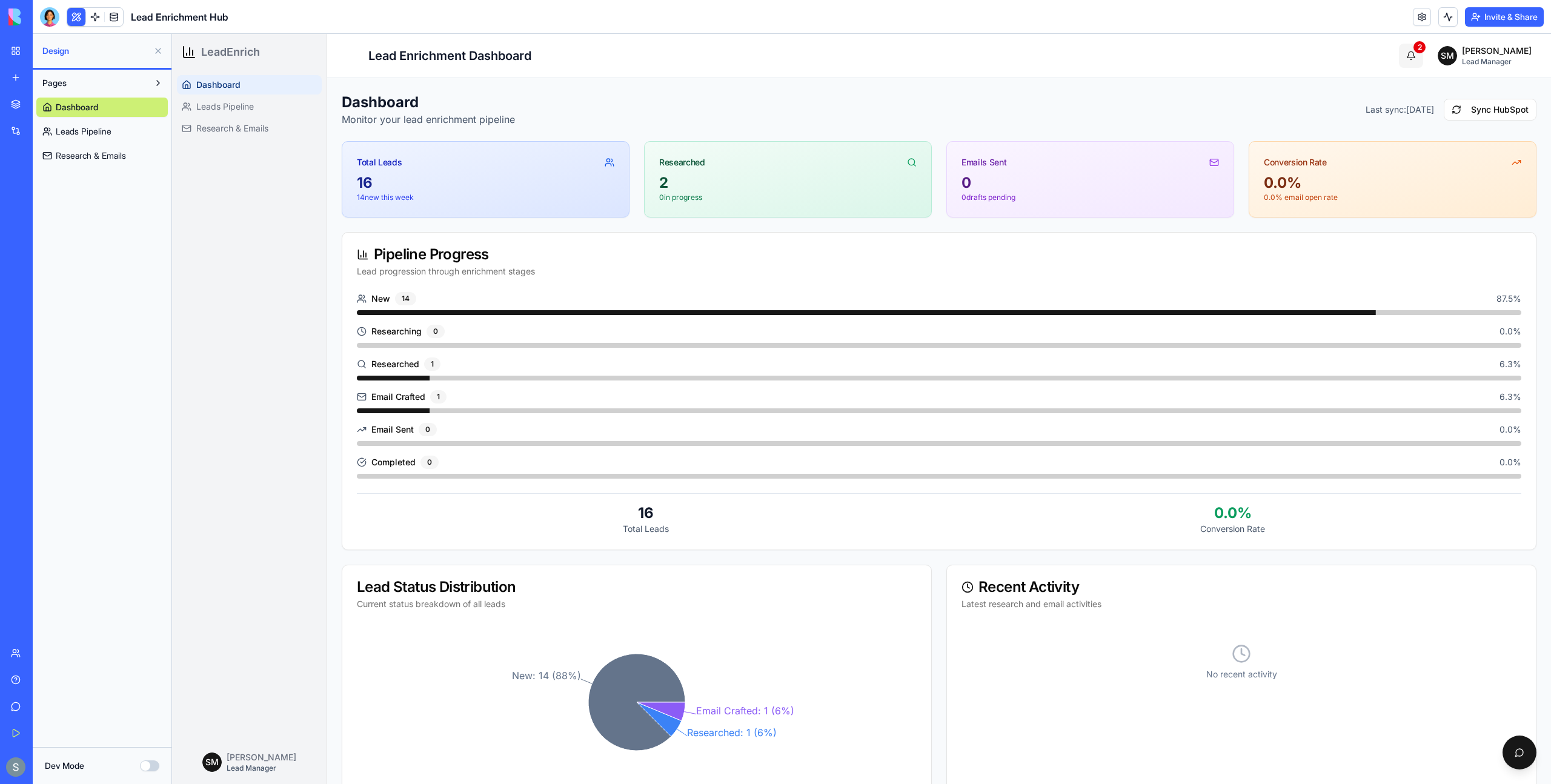
click at [1420, 57] on button "2" at bounding box center [1411, 56] width 24 height 24
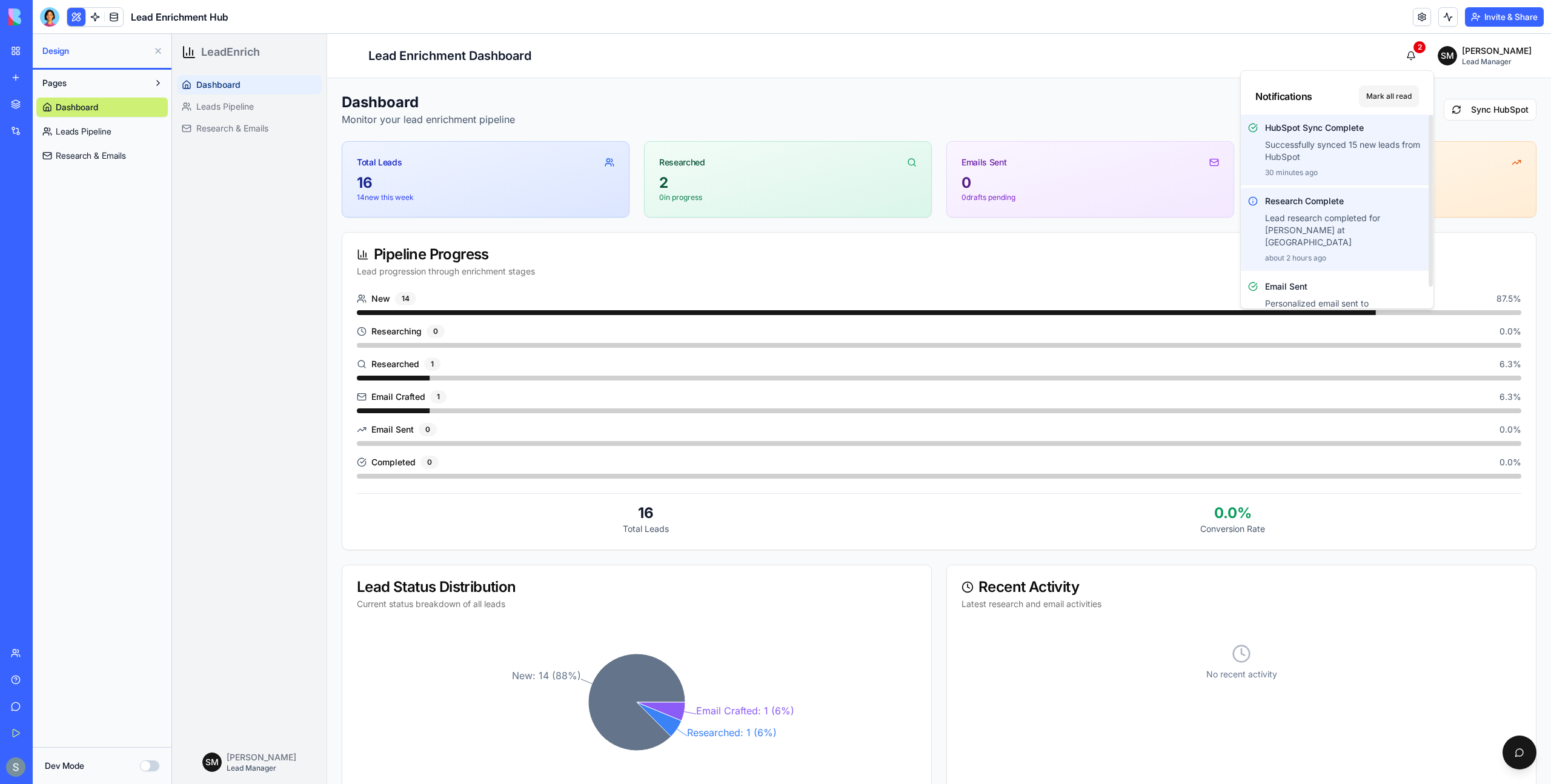
click at [1391, 87] on button "Mark all read" at bounding box center [1389, 96] width 60 height 22
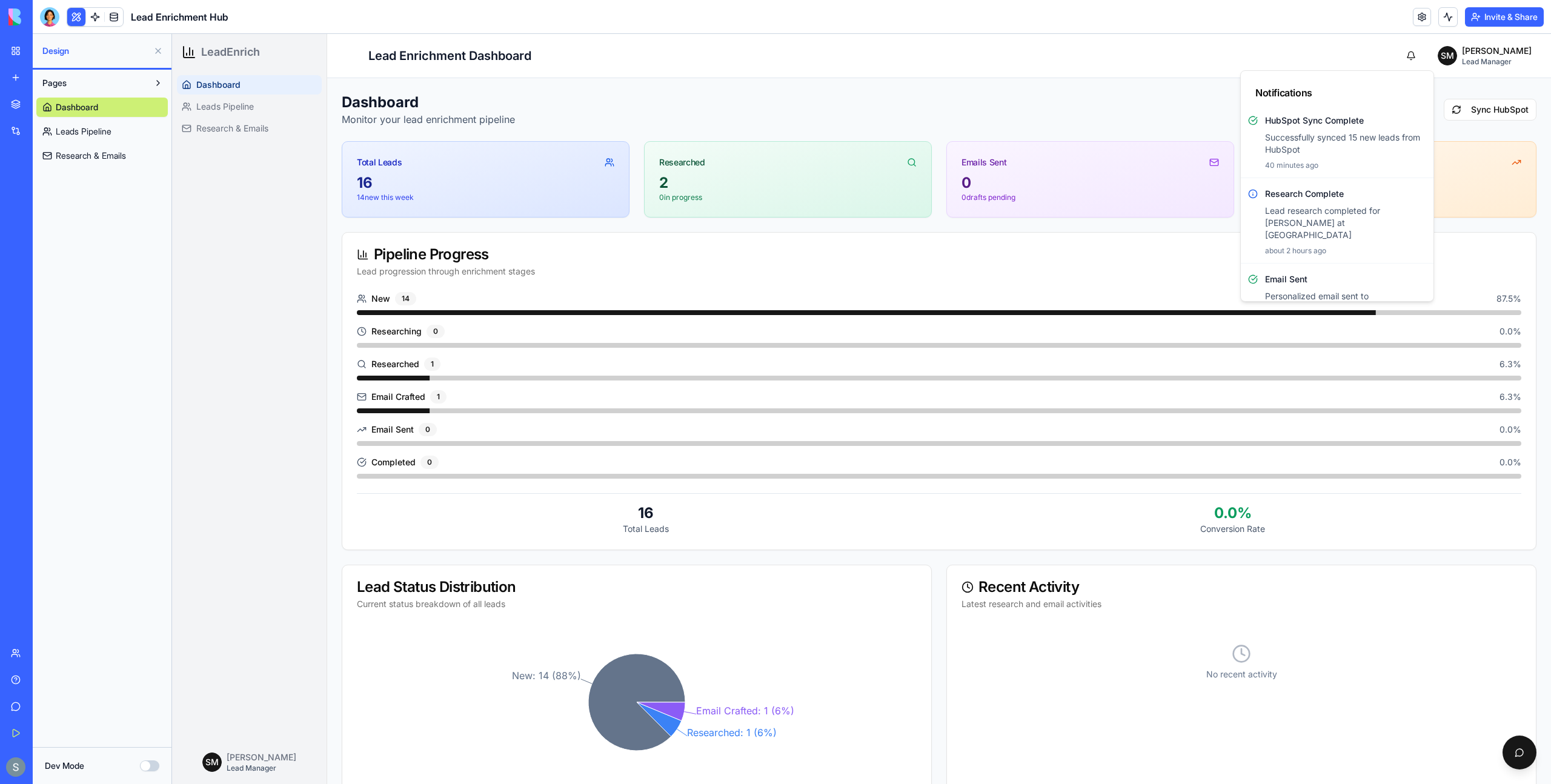
click at [1365, 46] on div "Toggle sidebar Lead Enrichment Dashboard SM Sharon Magen Lead Manager" at bounding box center [939, 56] width 1195 height 24
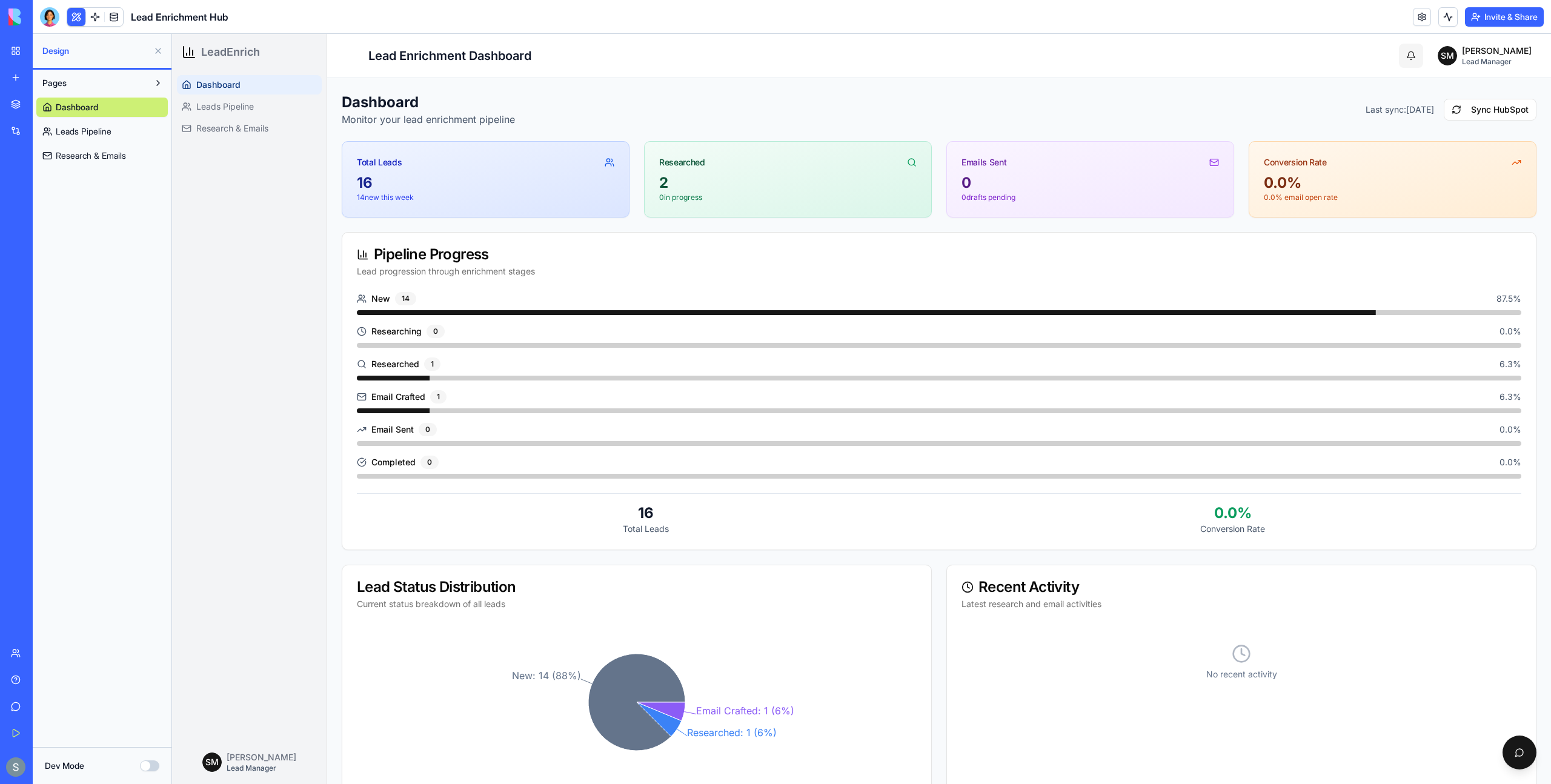
click at [1423, 54] on button "button" at bounding box center [1411, 56] width 24 height 24
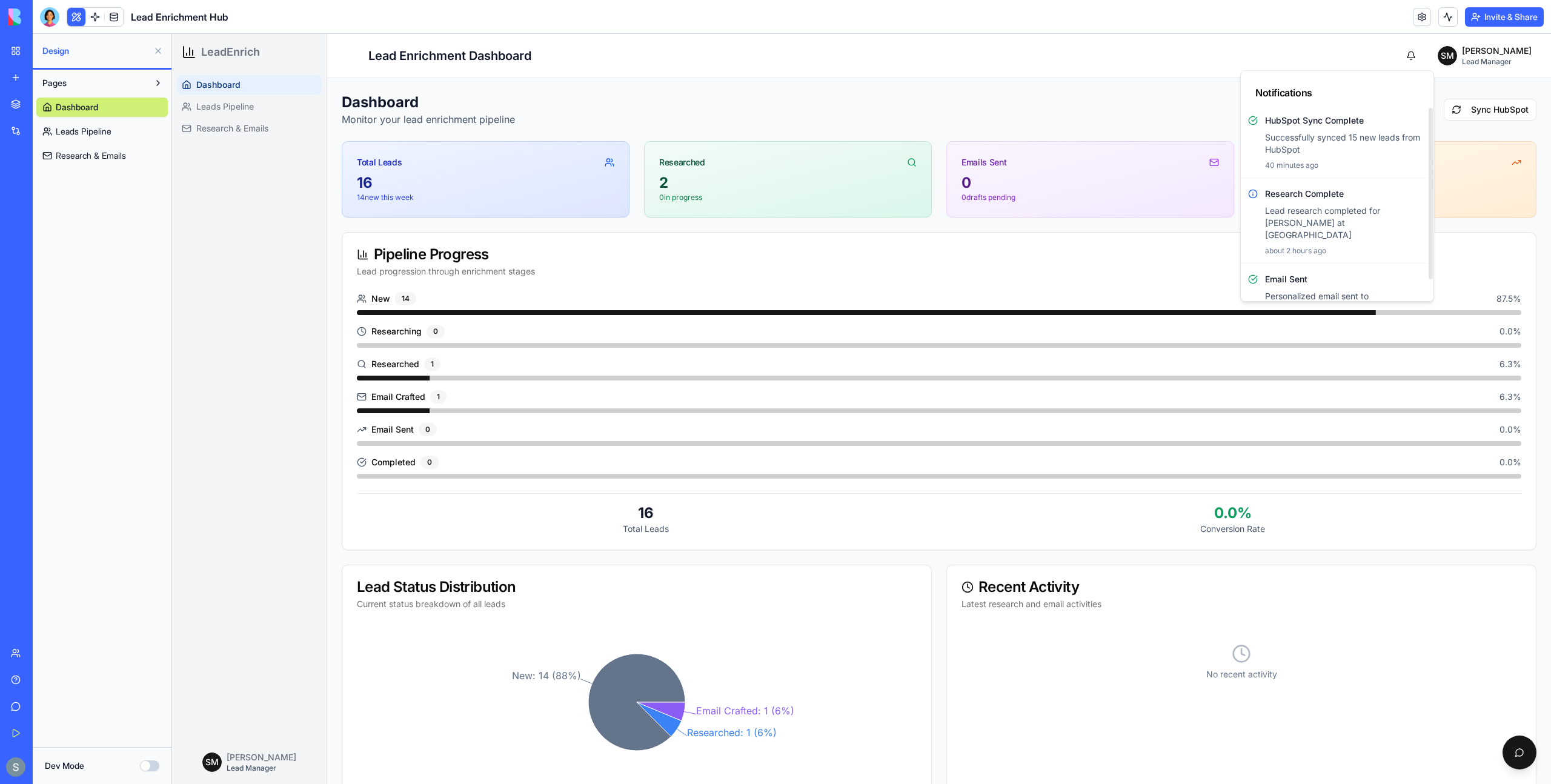
click at [1129, 69] on header "Toggle sidebar Lead Enrichment Dashboard SM Sharon Magen Lead Manager" at bounding box center [939, 56] width 1224 height 45
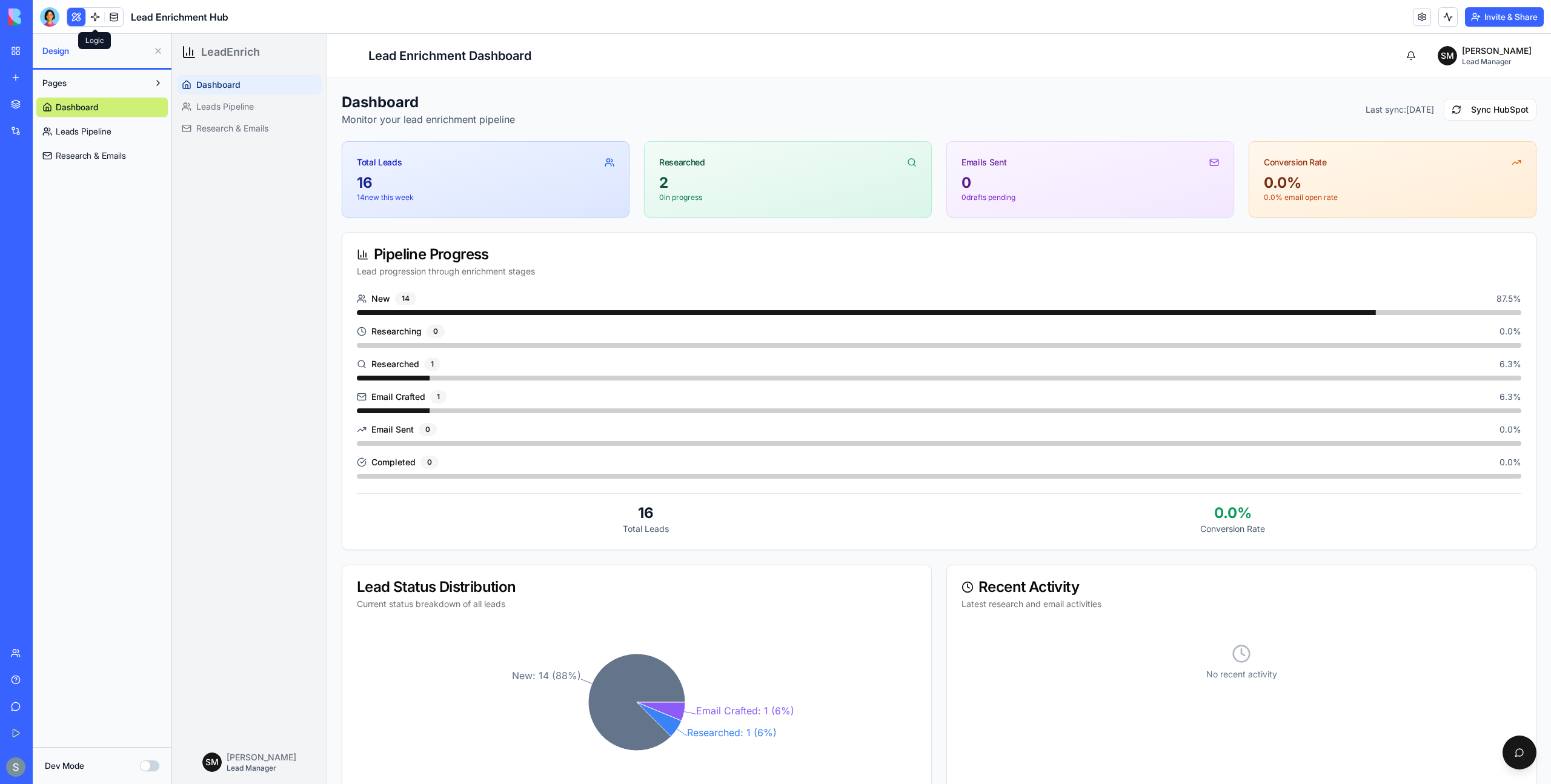
click at [91, 21] on link at bounding box center [95, 17] width 18 height 18
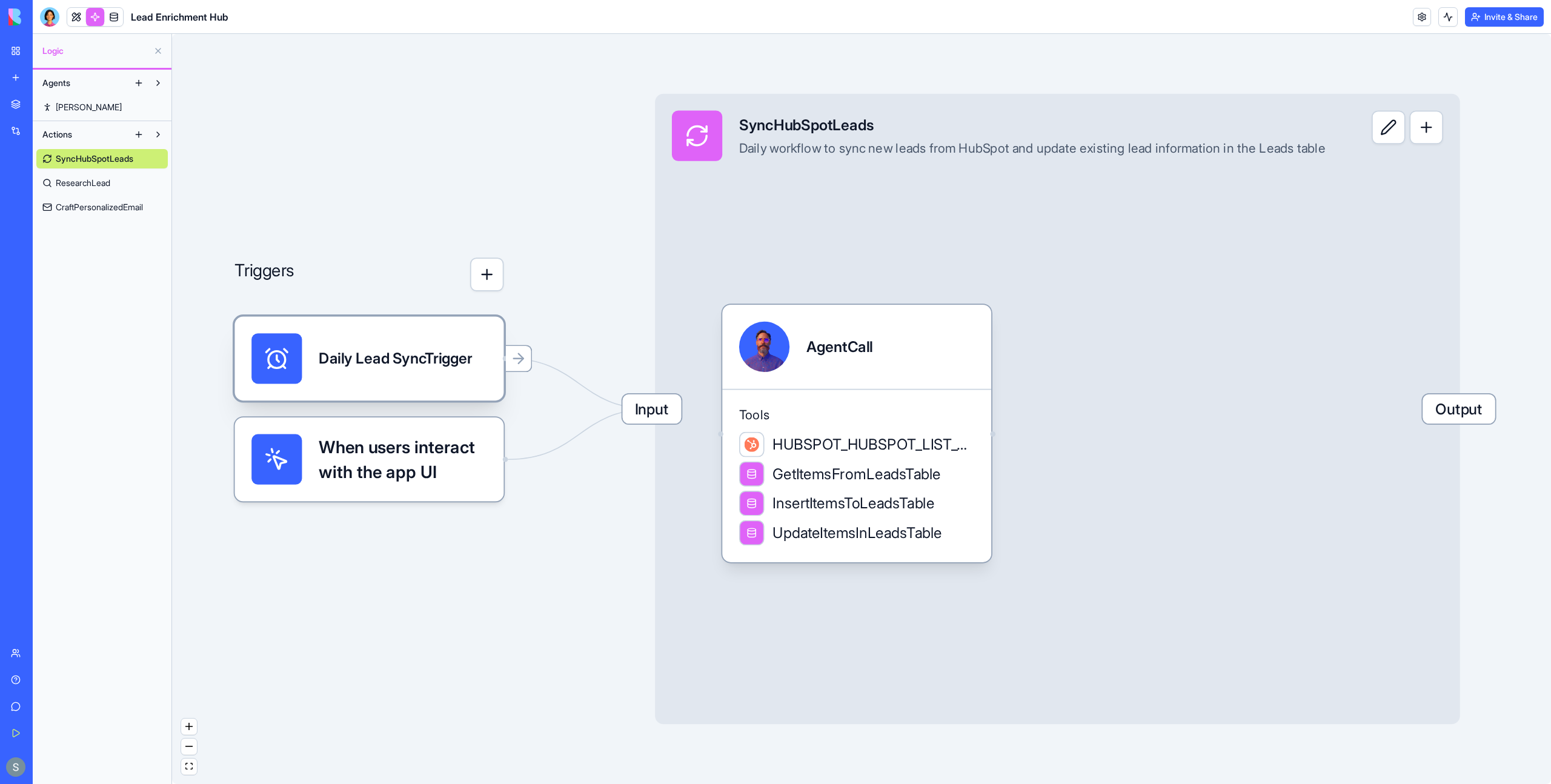
click at [394, 351] on div "Daily Lead SyncTrigger" at bounding box center [395, 358] width 153 height 21
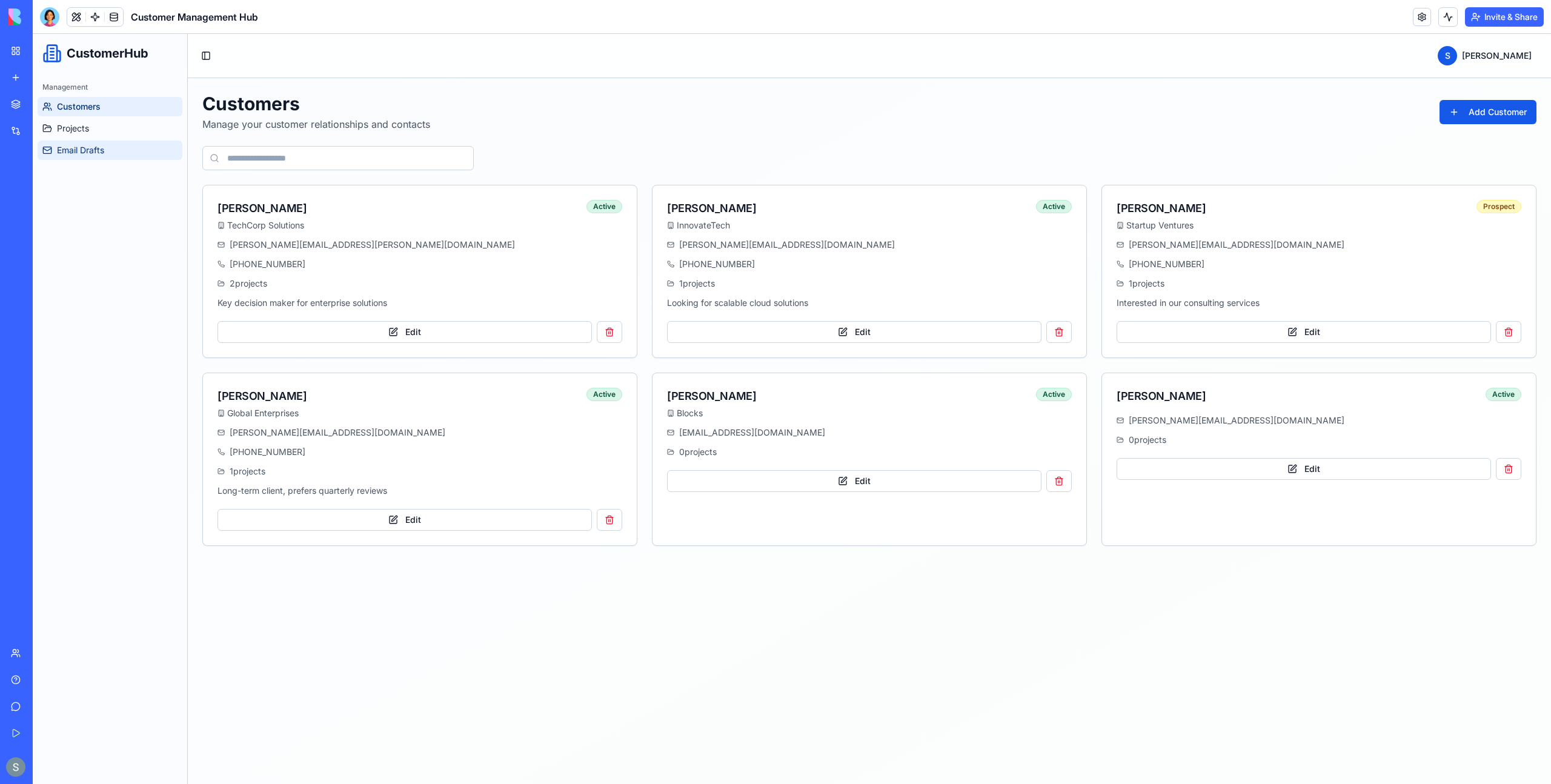
click at [124, 153] on link "Email Drafts" at bounding box center [110, 150] width 145 height 20
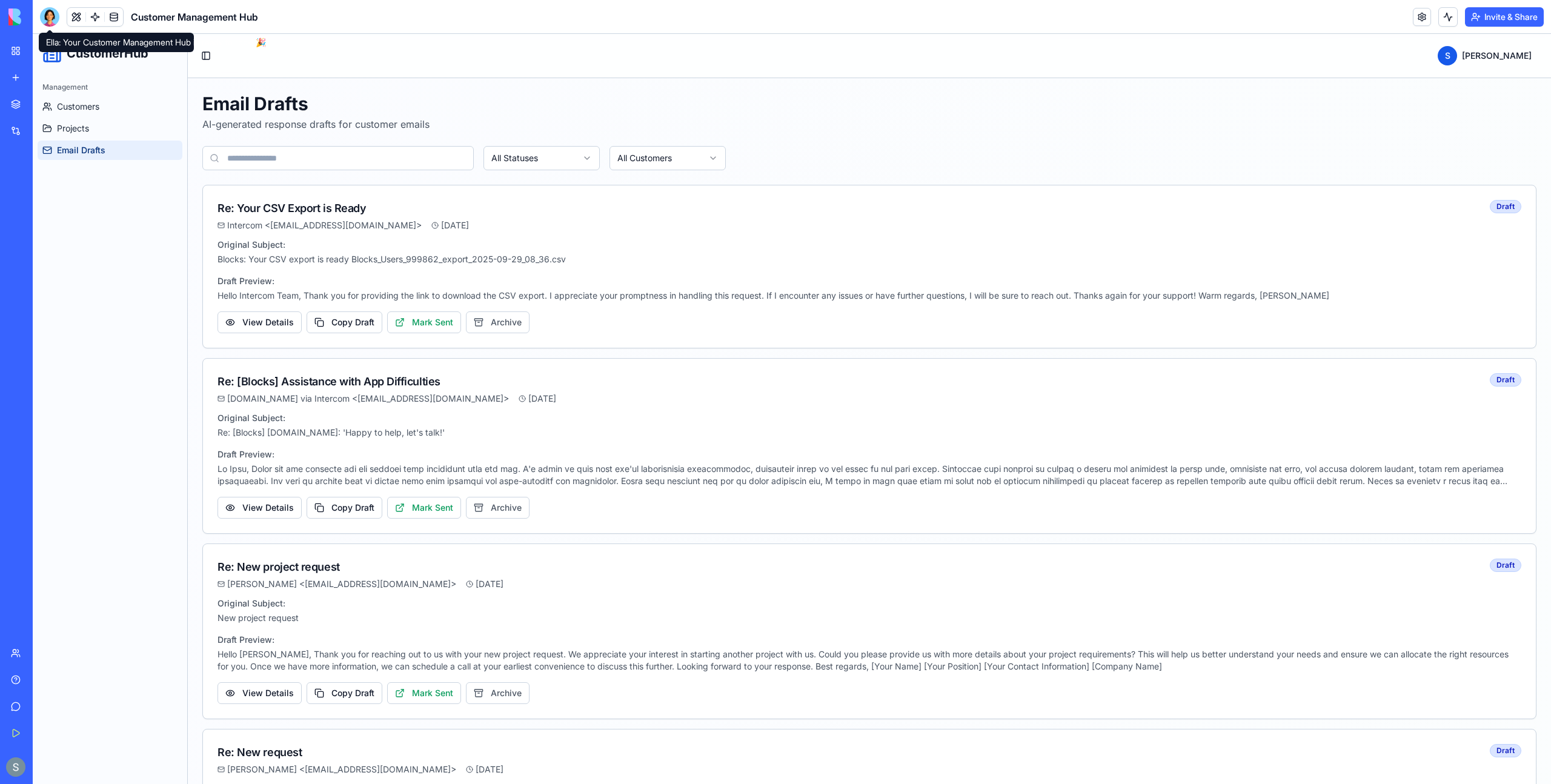
click at [57, 20] on div at bounding box center [50, 17] width 20 height 20
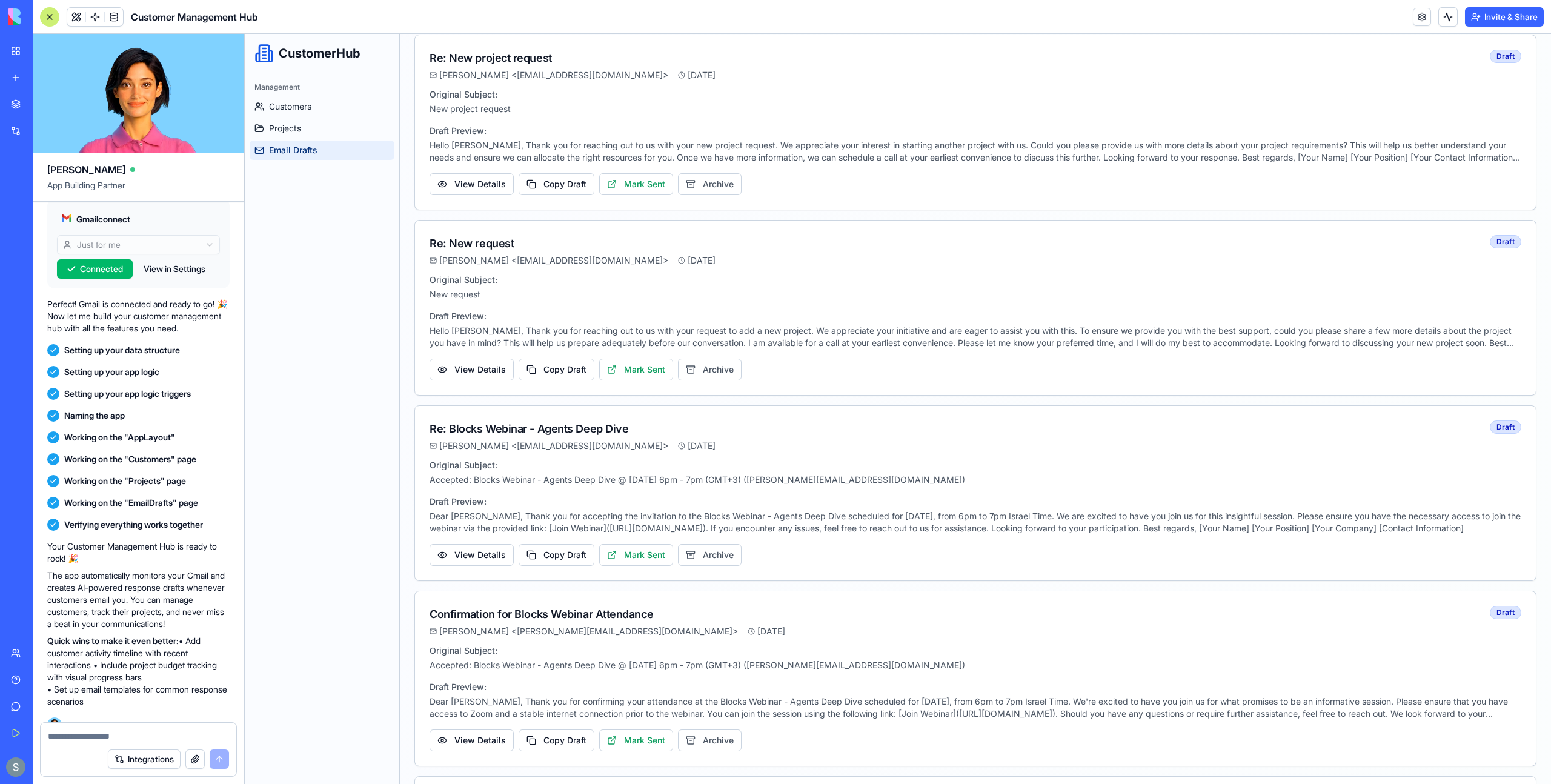
scroll to position [452, 0]
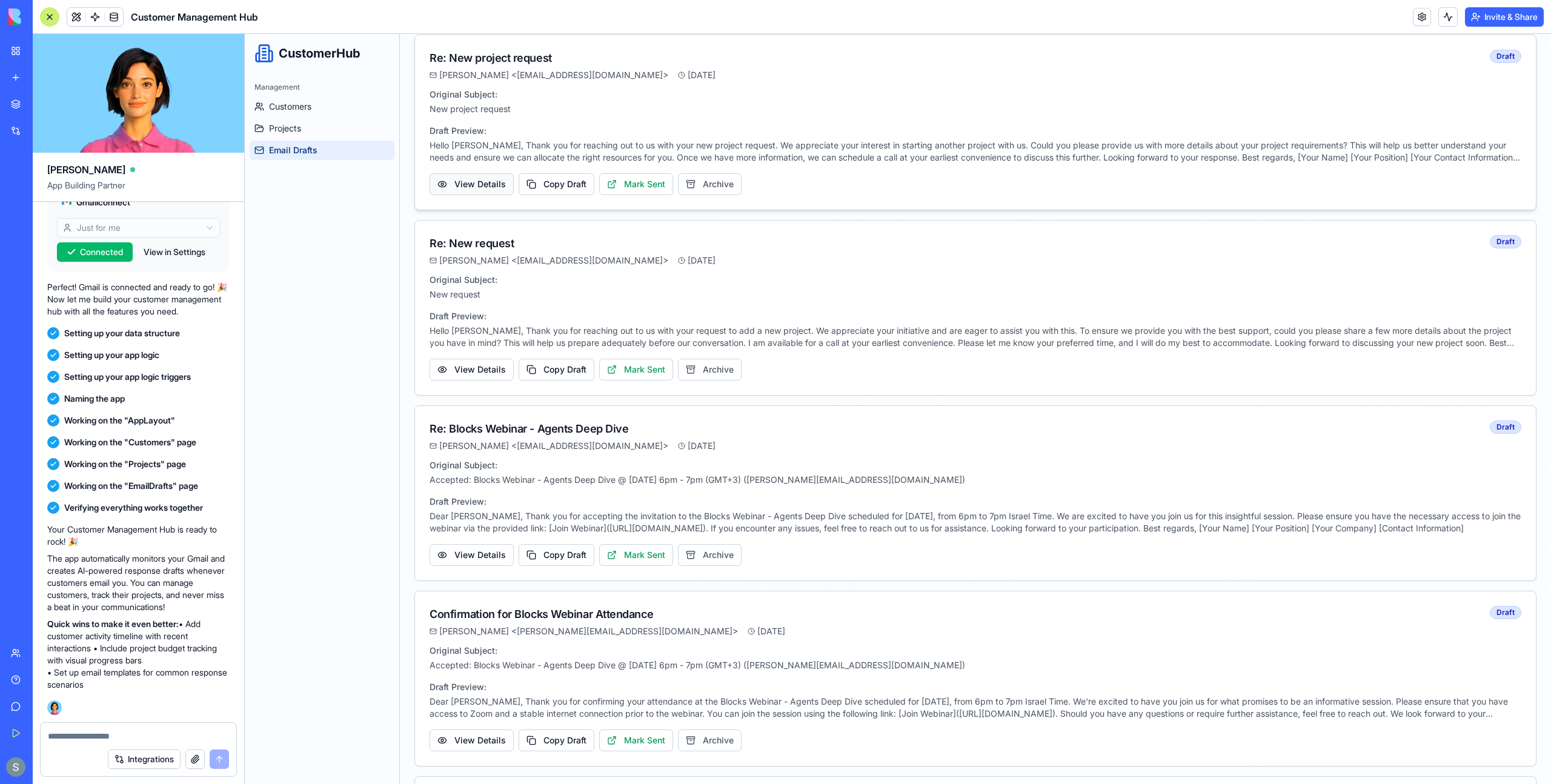
click at [467, 176] on button "View Details" at bounding box center [471, 184] width 84 height 22
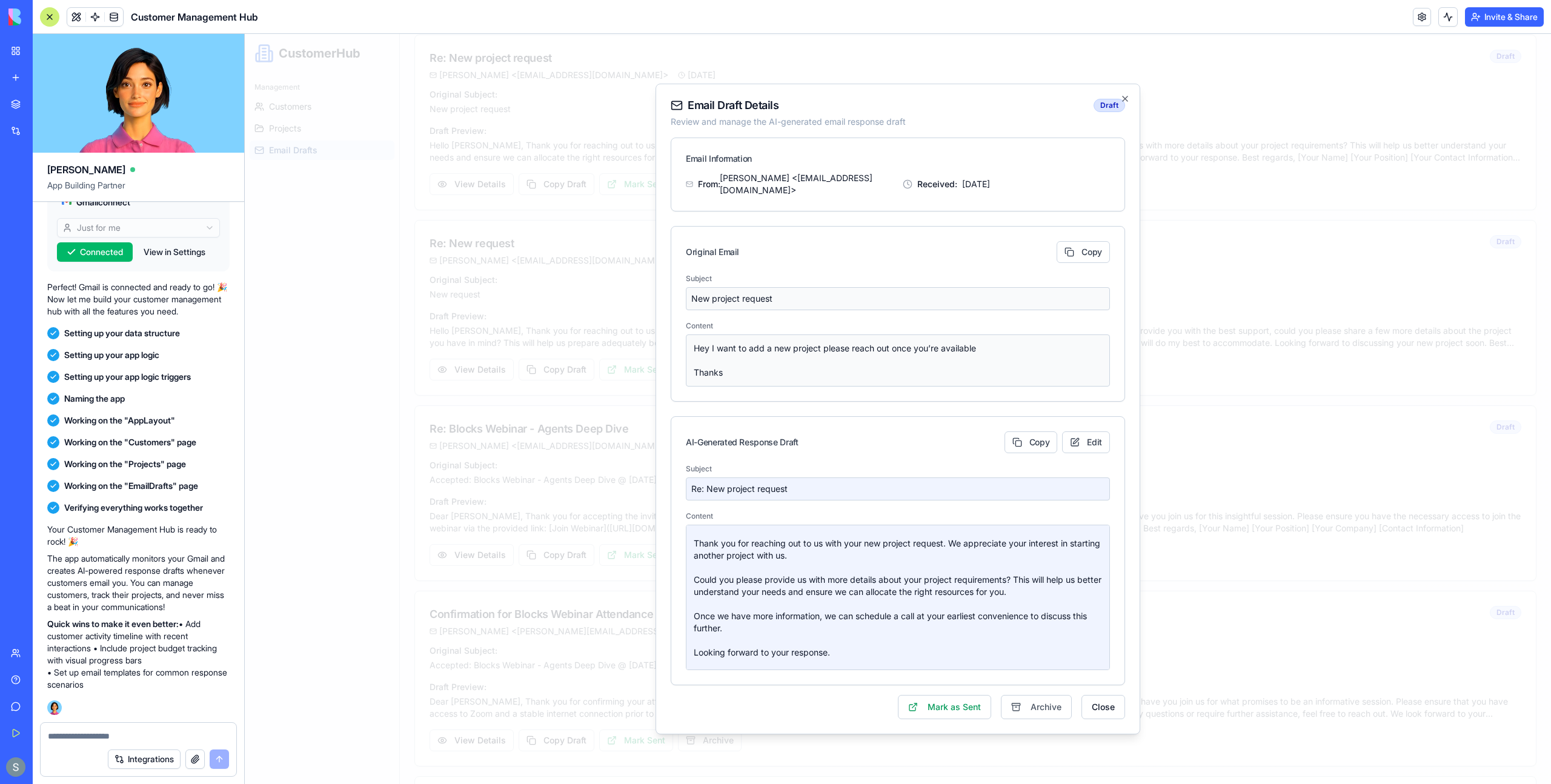
scroll to position [0, 0]
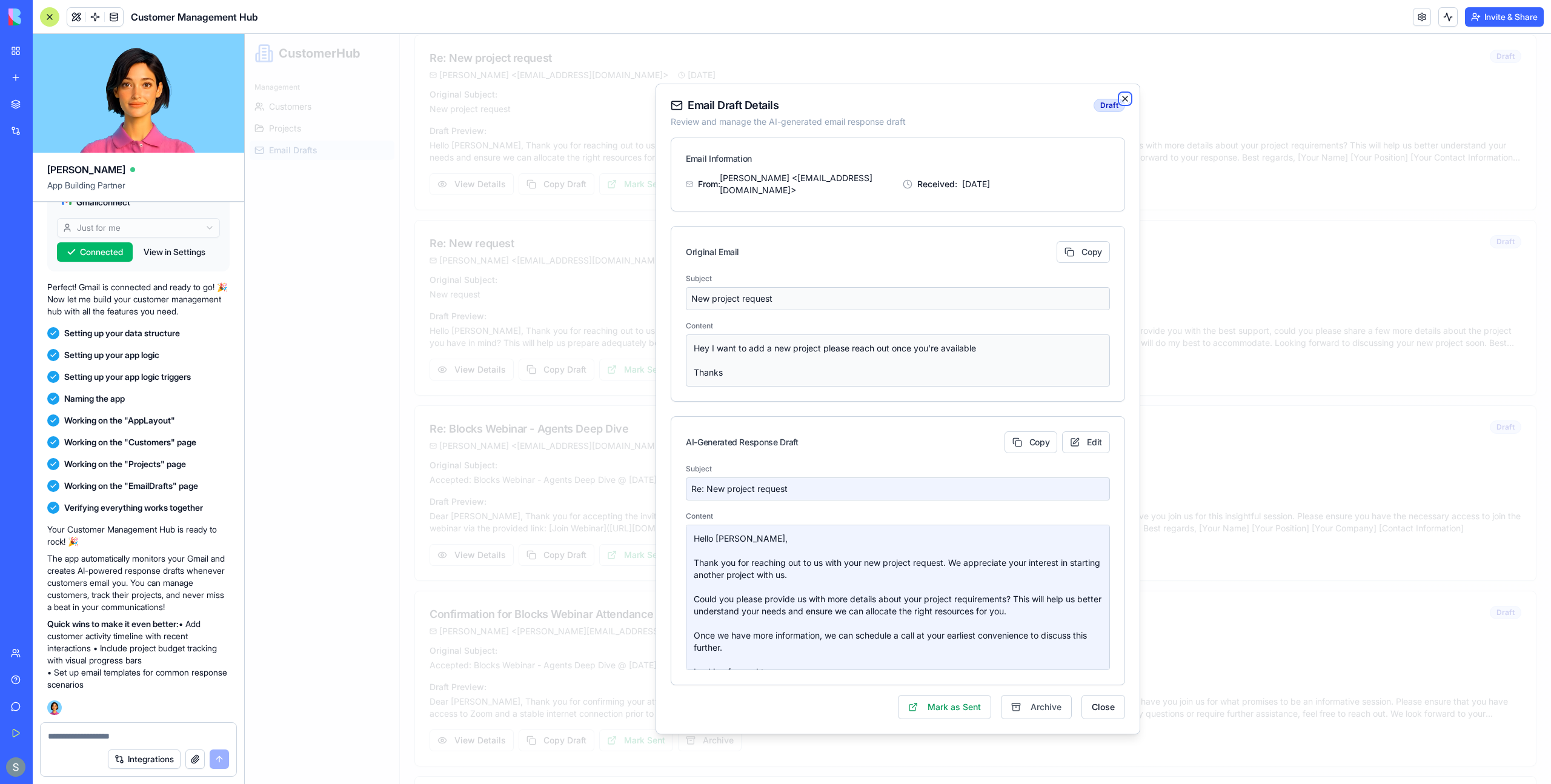
click at [1128, 99] on icon "button" at bounding box center [1125, 98] width 10 height 10
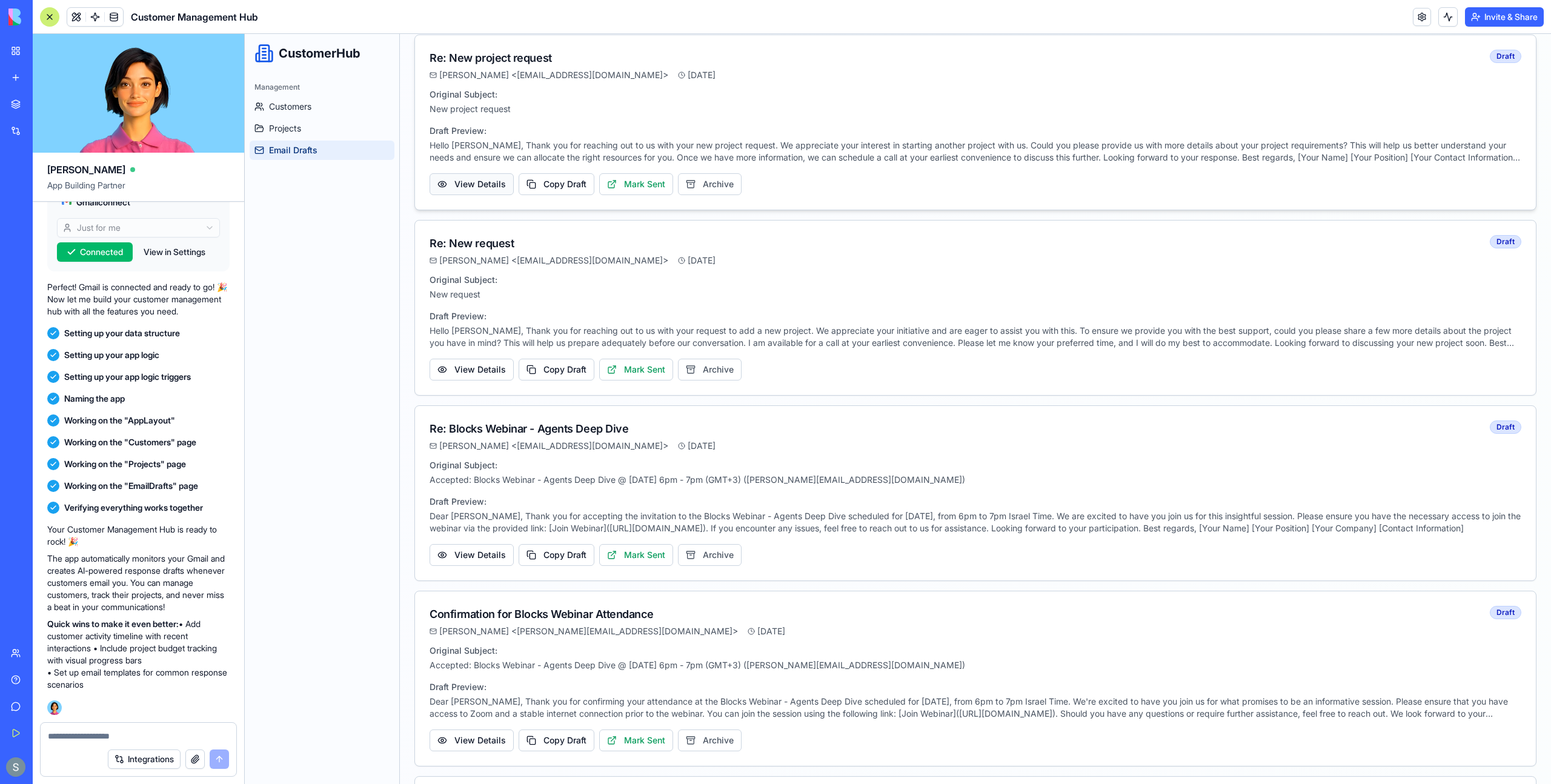
click at [459, 174] on button "View Details" at bounding box center [471, 184] width 84 height 22
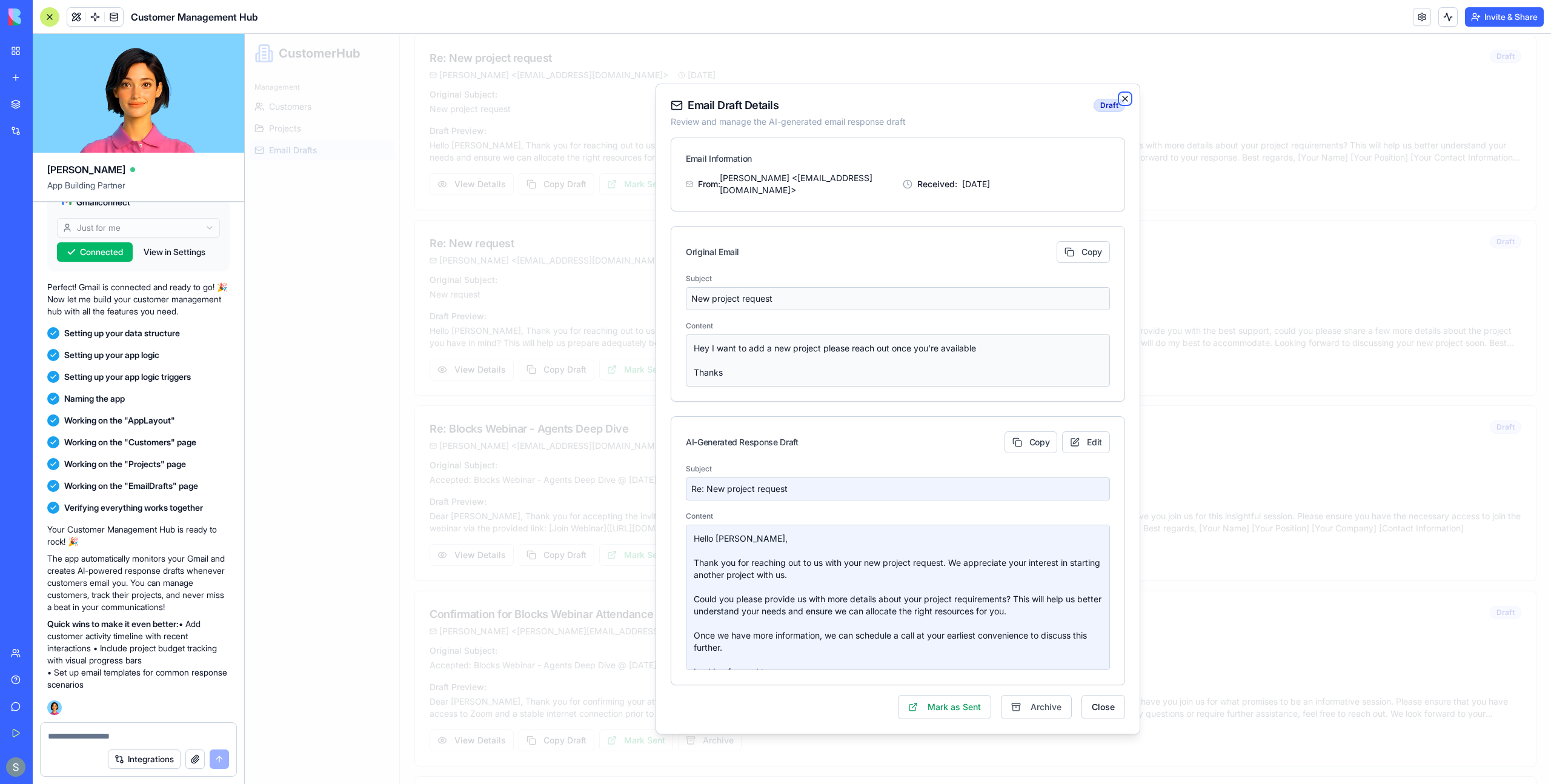
click at [1122, 100] on icon "button" at bounding box center [1125, 98] width 10 height 10
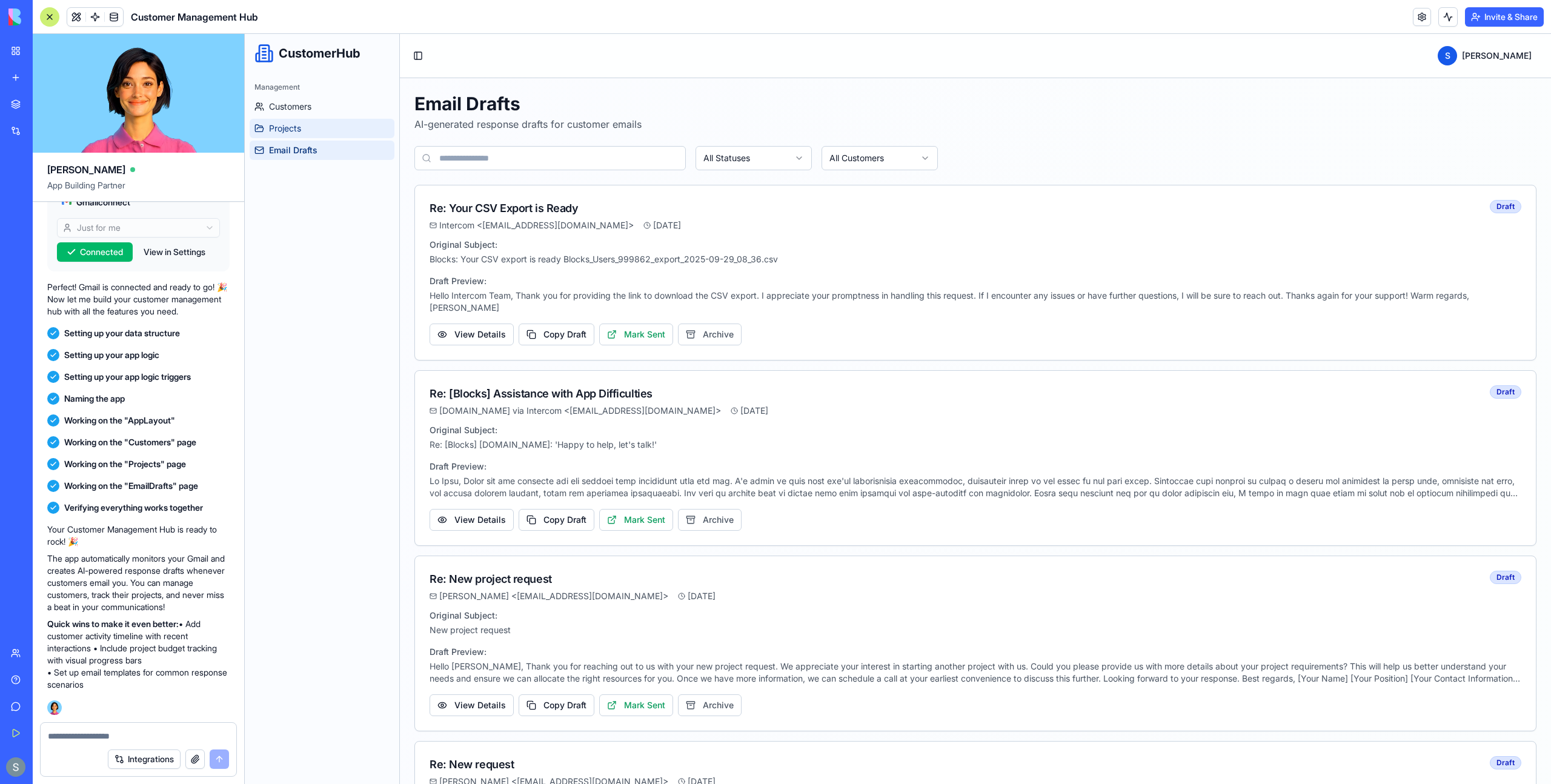
click at [335, 134] on link "Projects" at bounding box center [322, 128] width 145 height 20
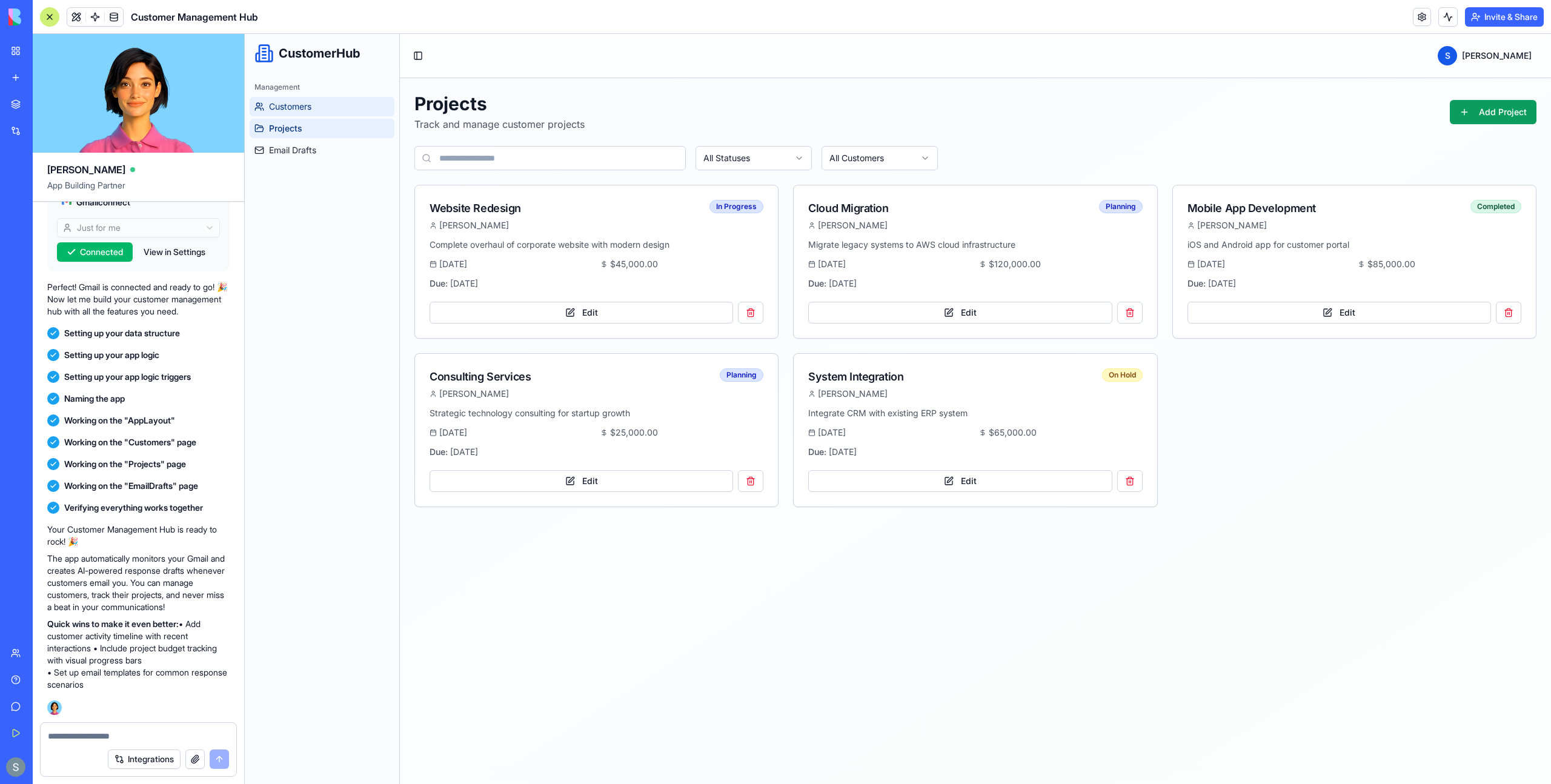
click at [367, 106] on link "Customers" at bounding box center [322, 106] width 145 height 20
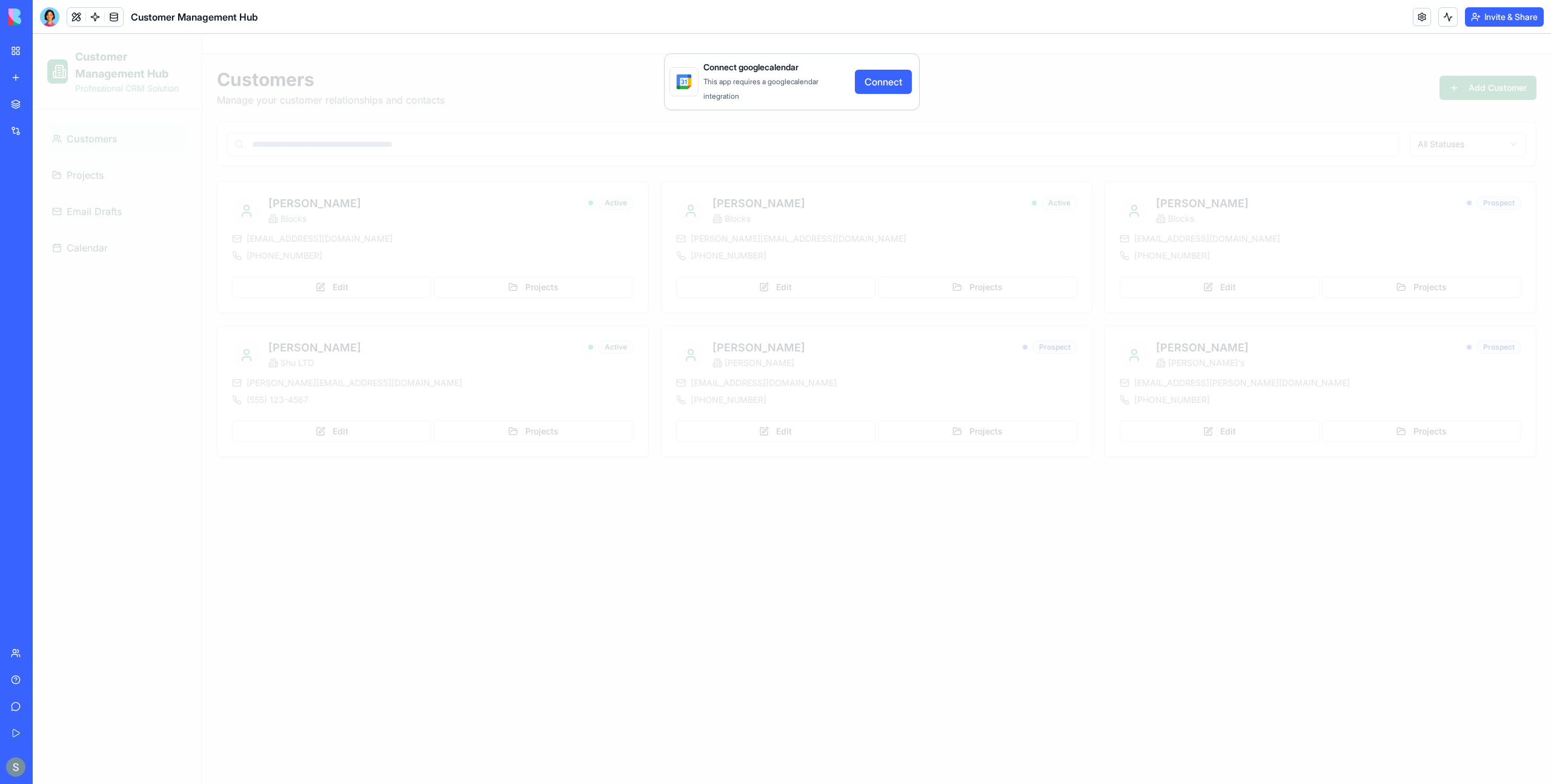
click at [894, 81] on button "Connect" at bounding box center [883, 82] width 57 height 24
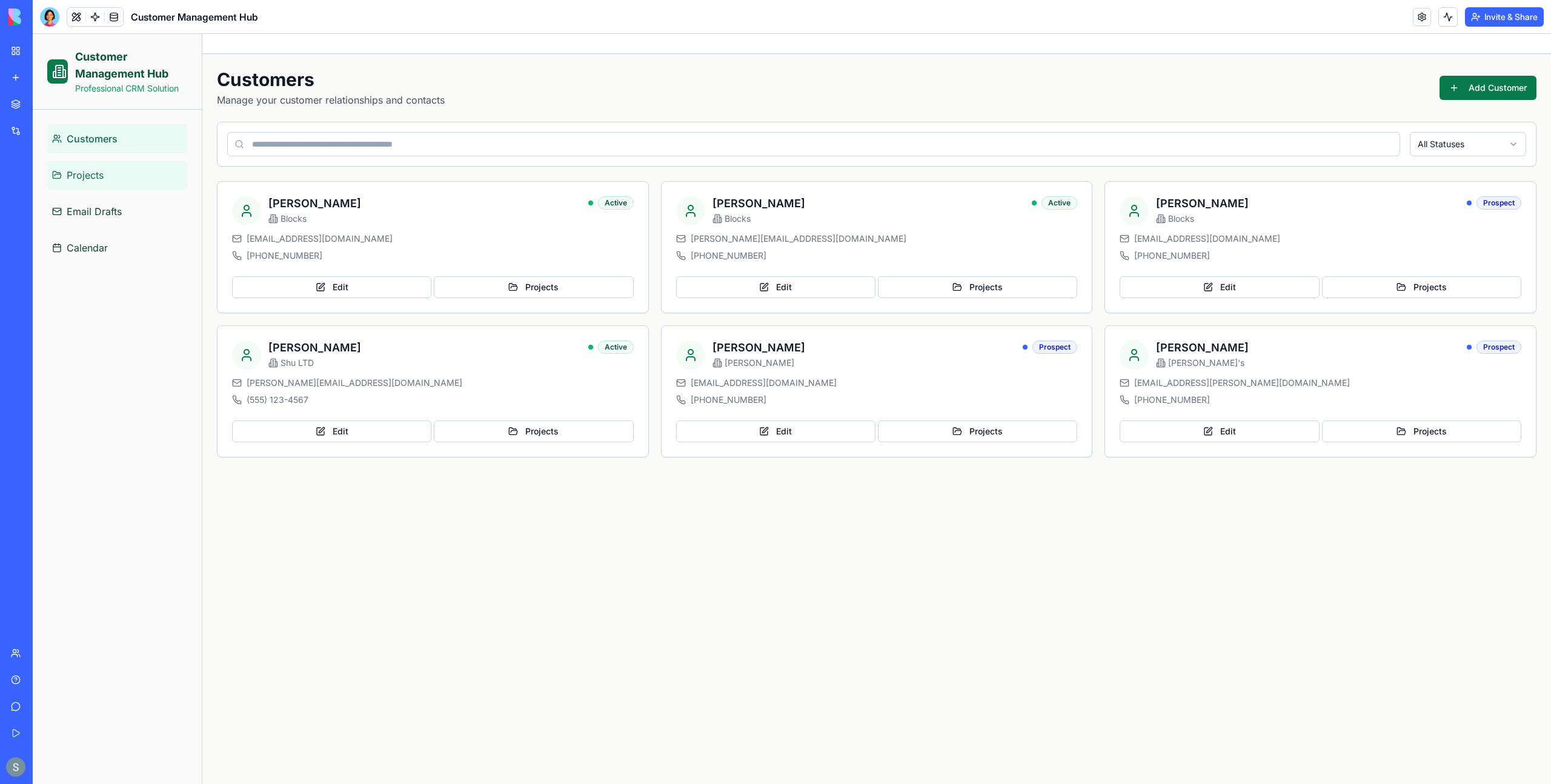
click at [150, 171] on link "Projects" at bounding box center [117, 175] width 140 height 29
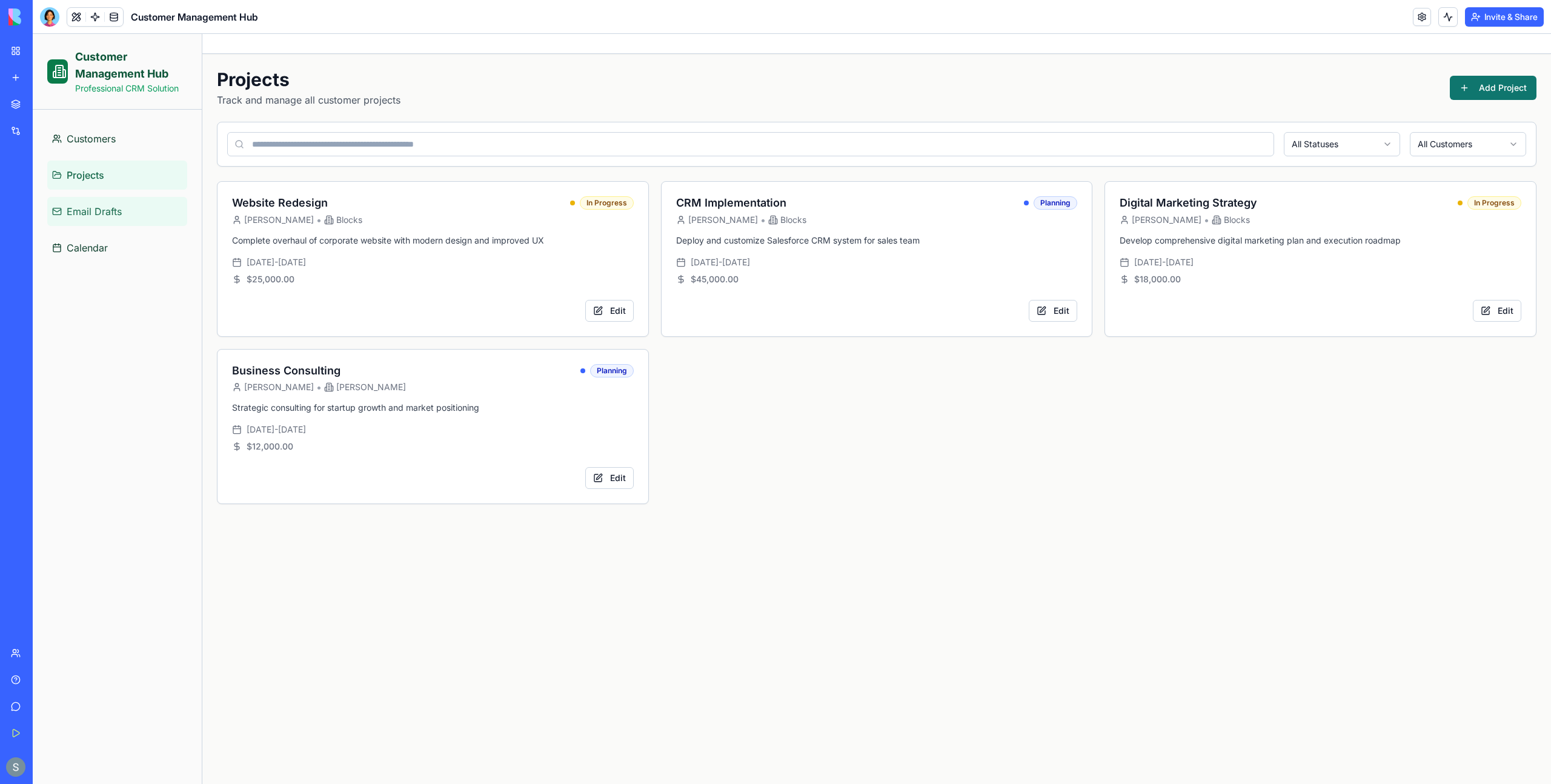
click at [137, 211] on link "Email Drafts" at bounding box center [117, 211] width 140 height 29
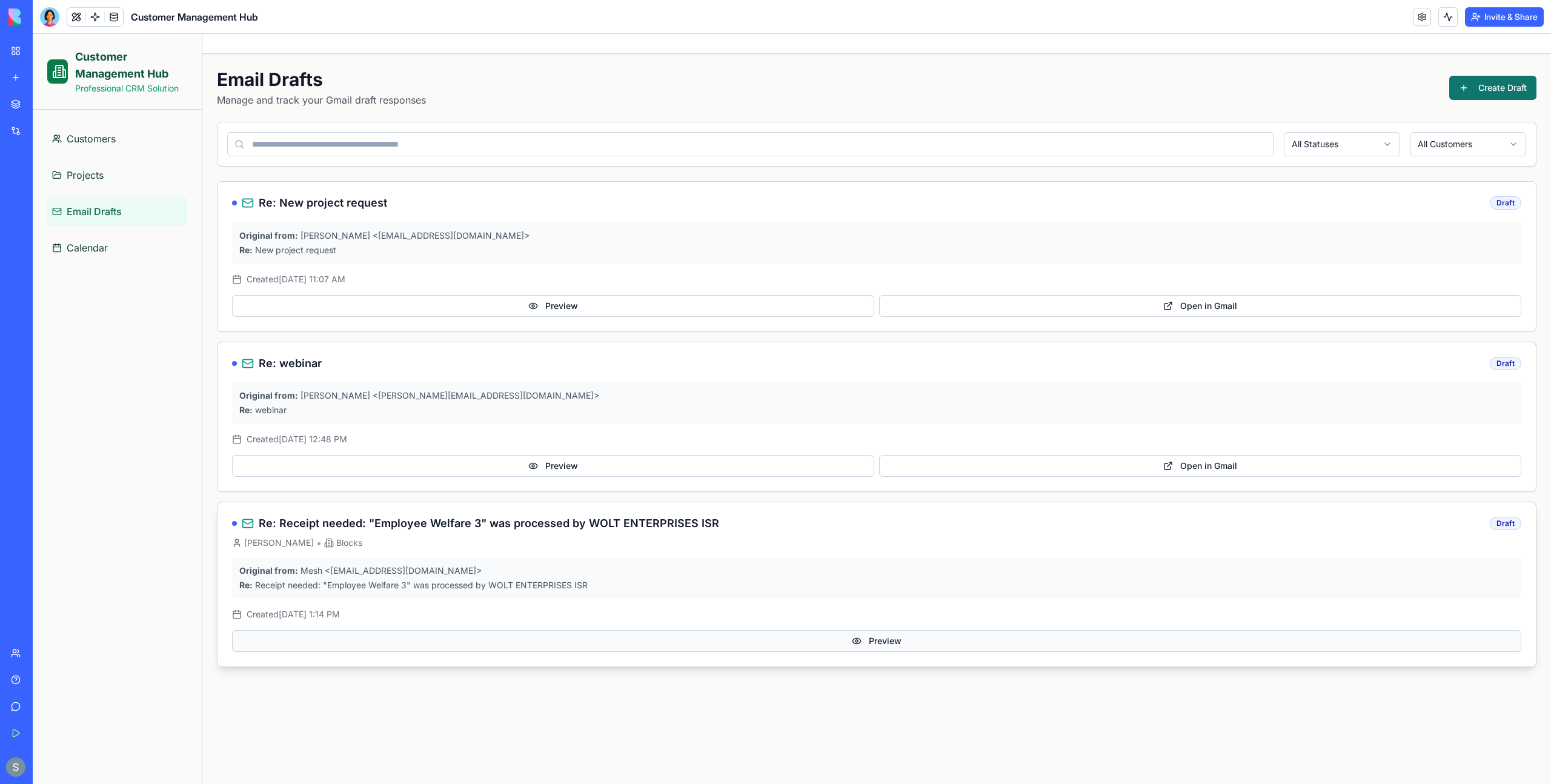
click at [585, 648] on button "Preview" at bounding box center [876, 640] width 1290 height 22
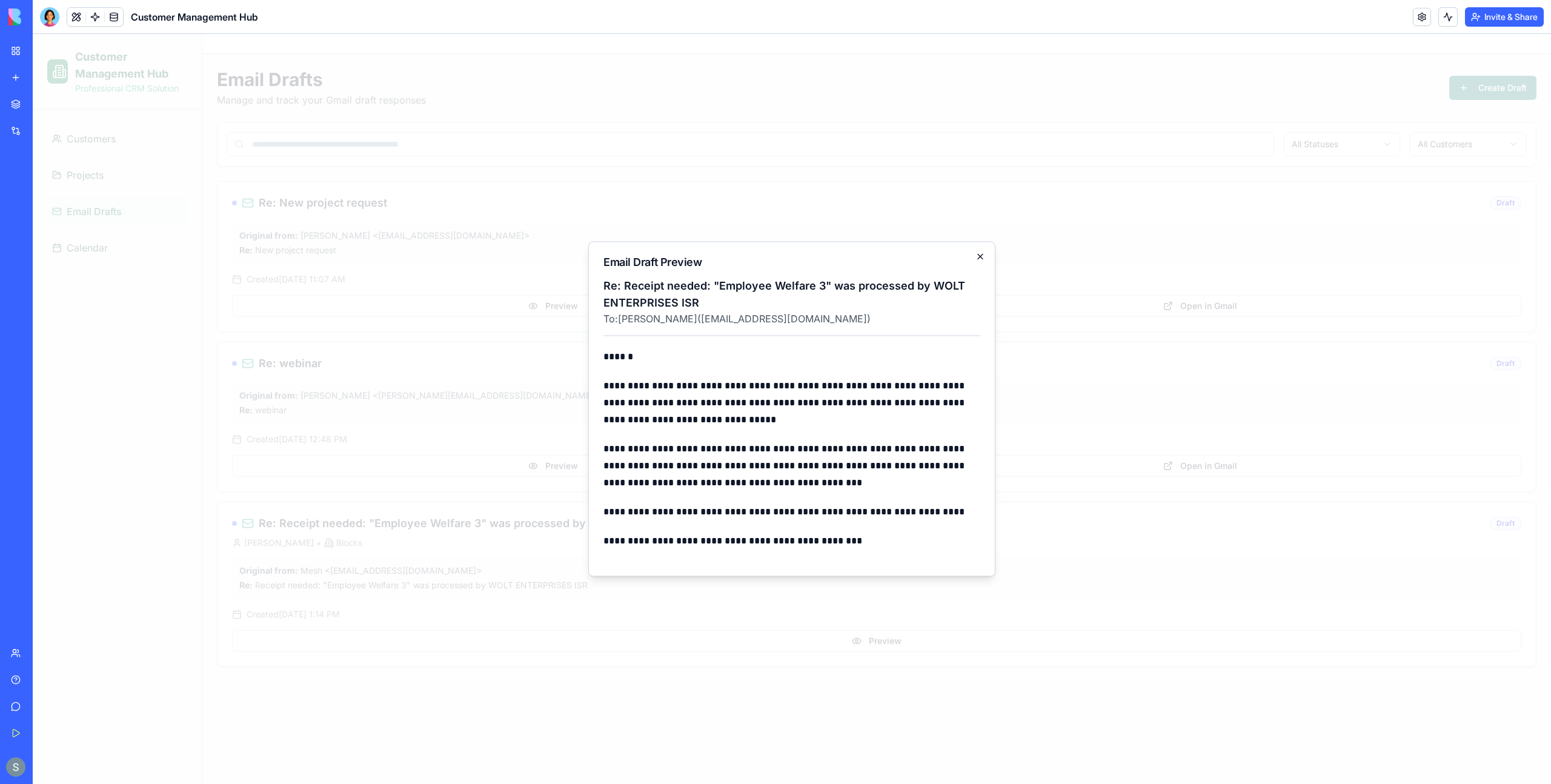
click at [981, 258] on icon "button" at bounding box center [980, 257] width 10 height 10
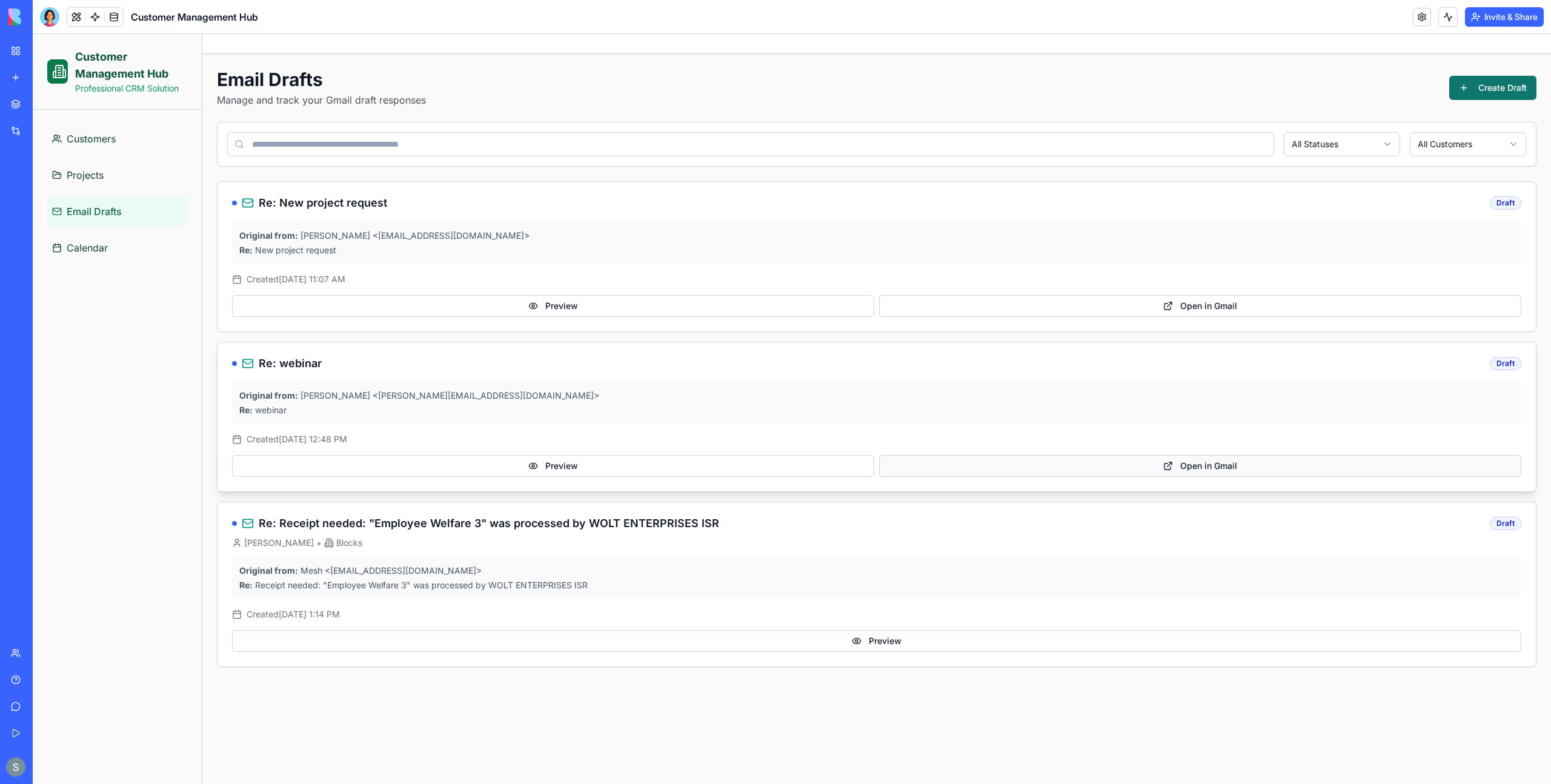
click at [1202, 467] on button "Open in Gmail" at bounding box center [1200, 465] width 642 height 22
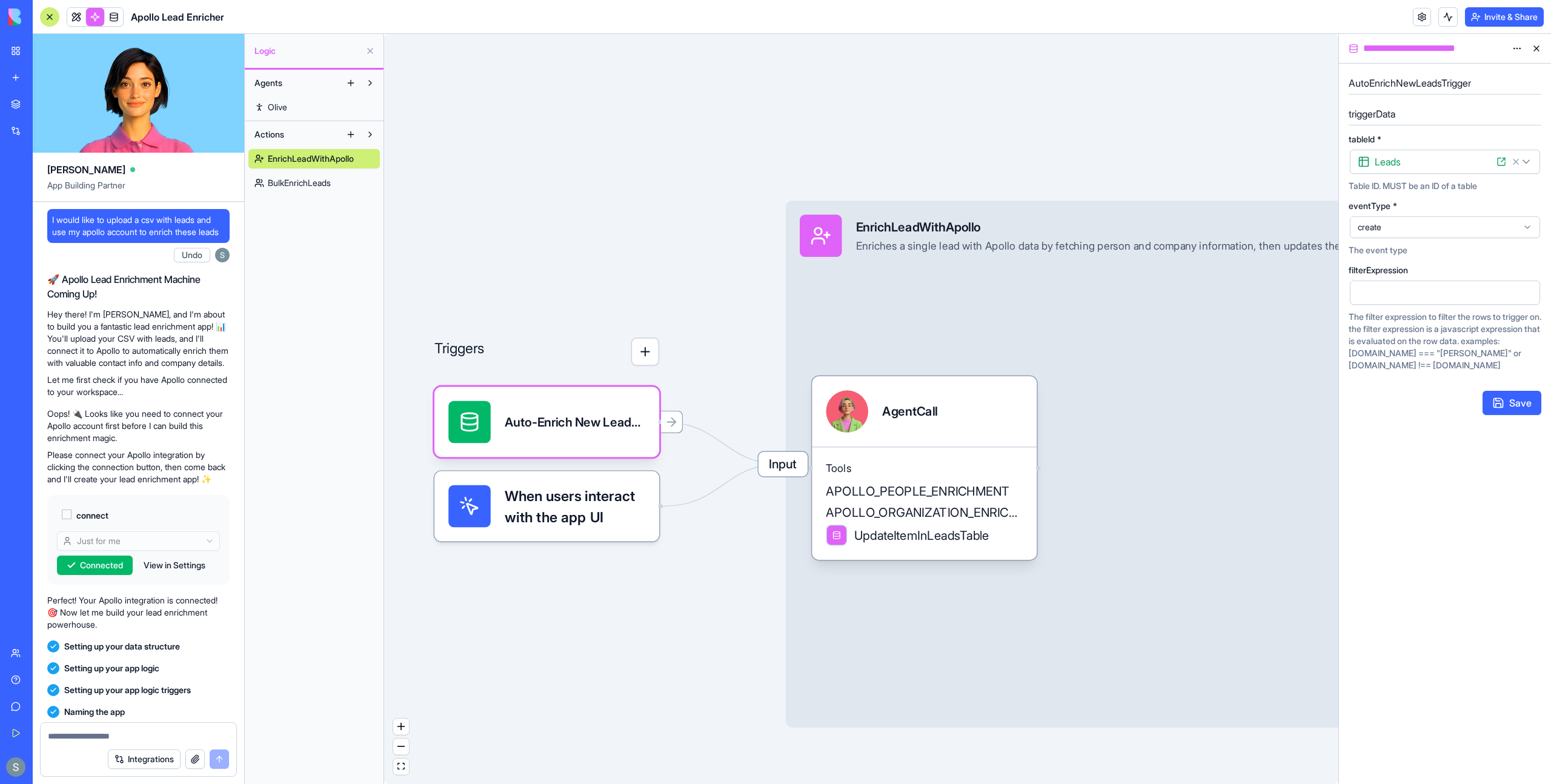
scroll to position [310, 0]
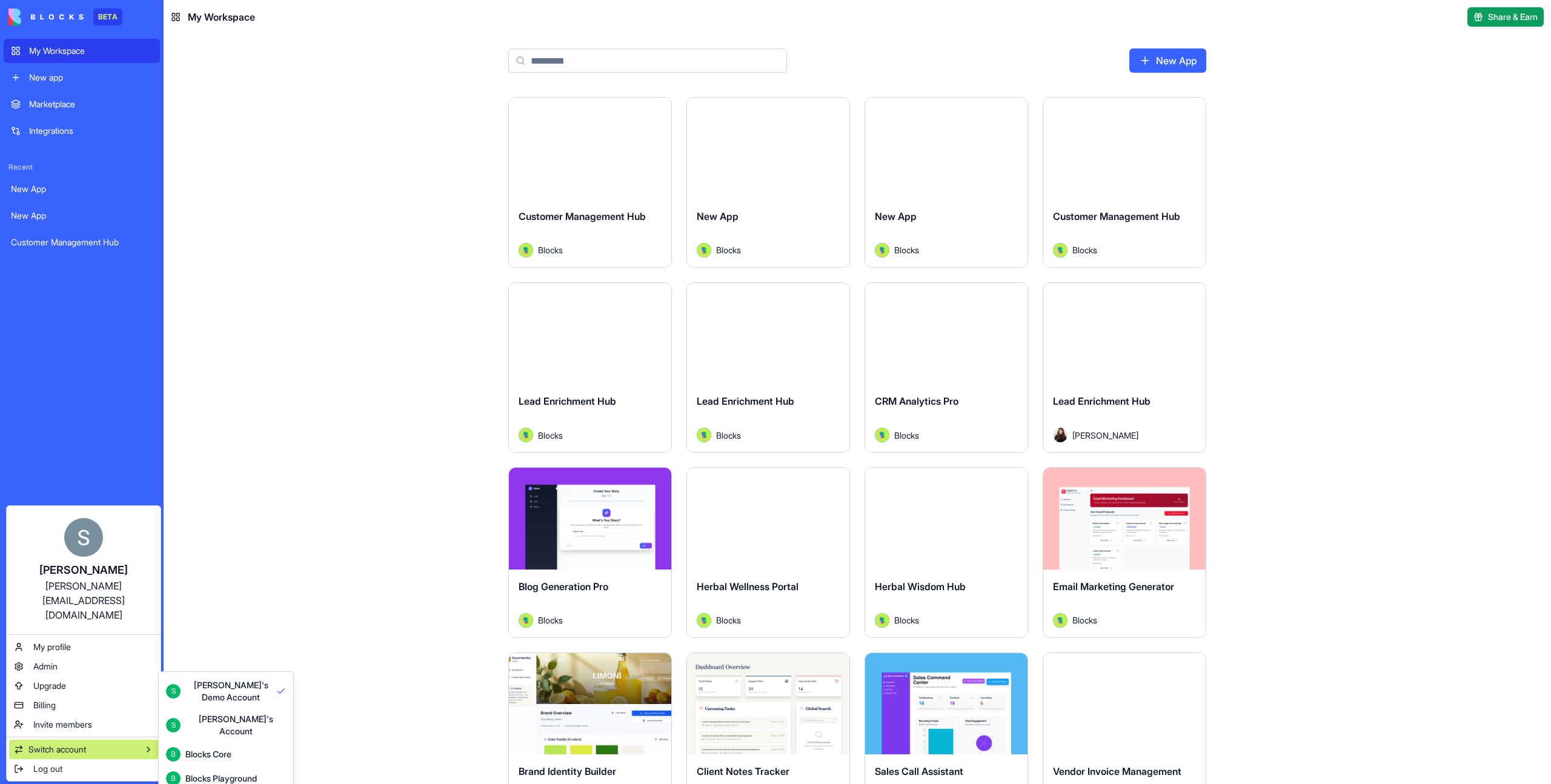
click at [223, 751] on div "B Blocks Core" at bounding box center [199, 754] width 66 height 14
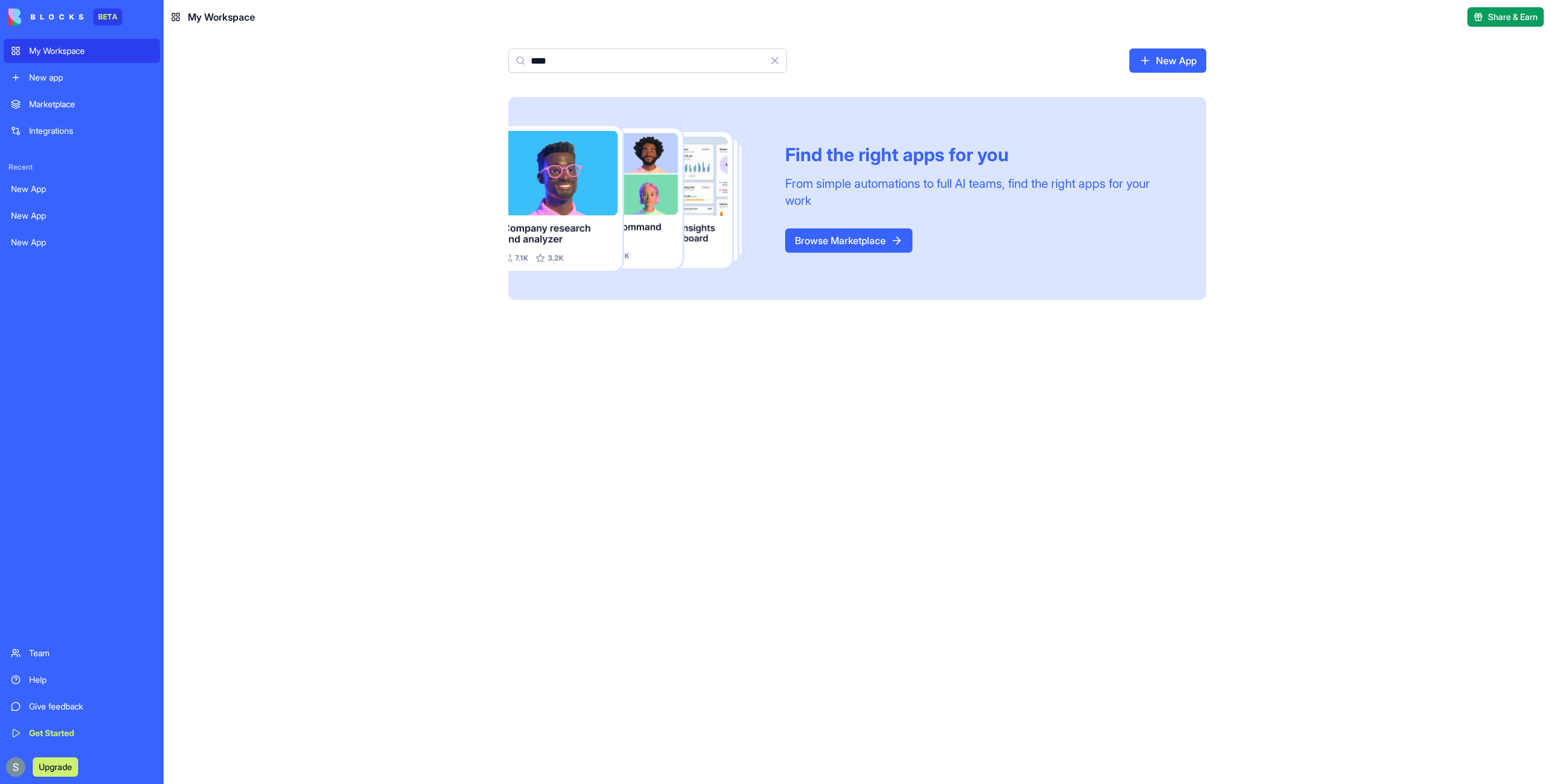
click at [561, 60] on input "****" at bounding box center [647, 60] width 279 height 24
click at [561, 63] on input "****" at bounding box center [647, 60] width 279 height 24
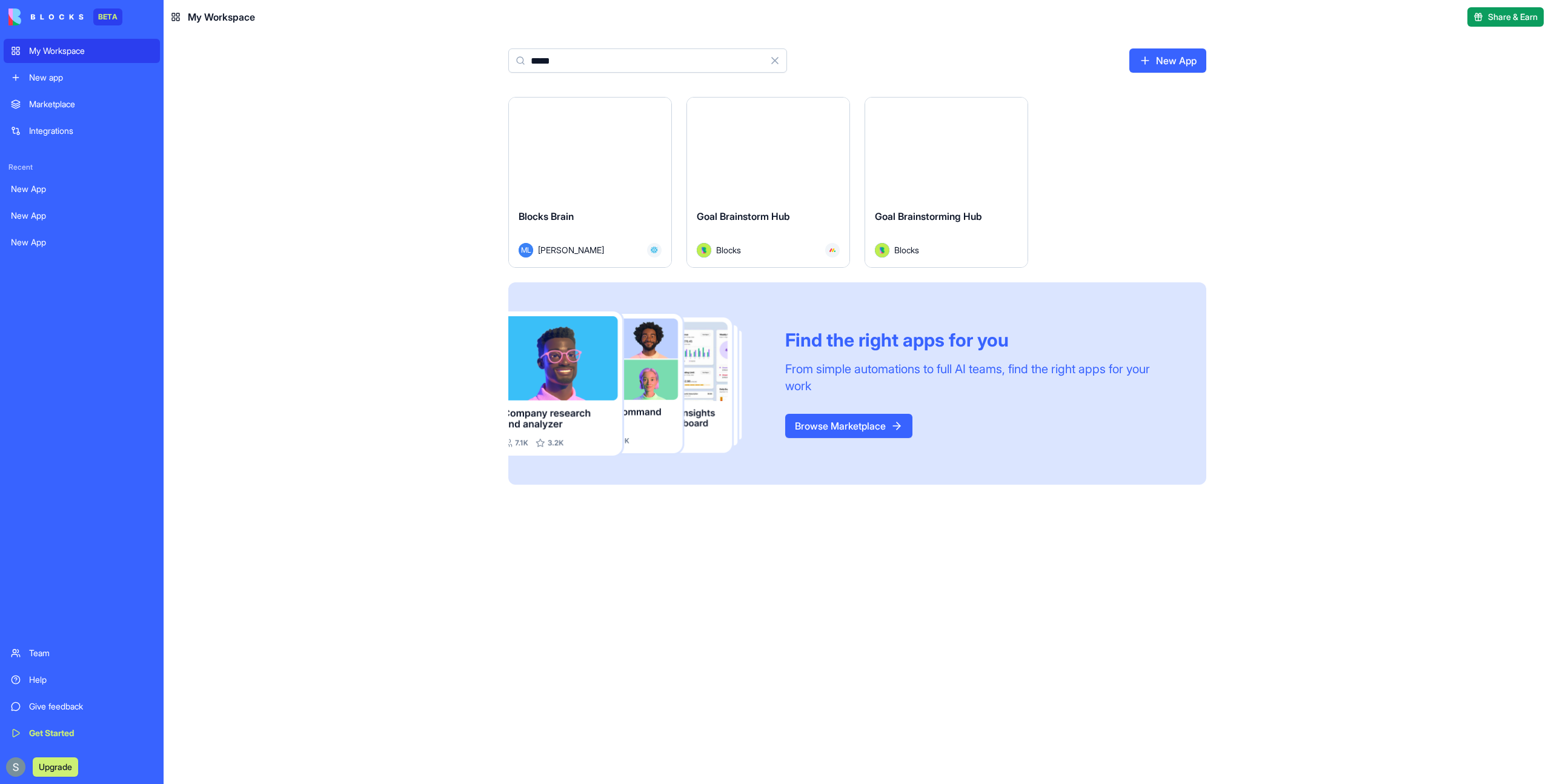
type input "*****"
click at [590, 135] on div "Launch" at bounding box center [590, 148] width 162 height 102
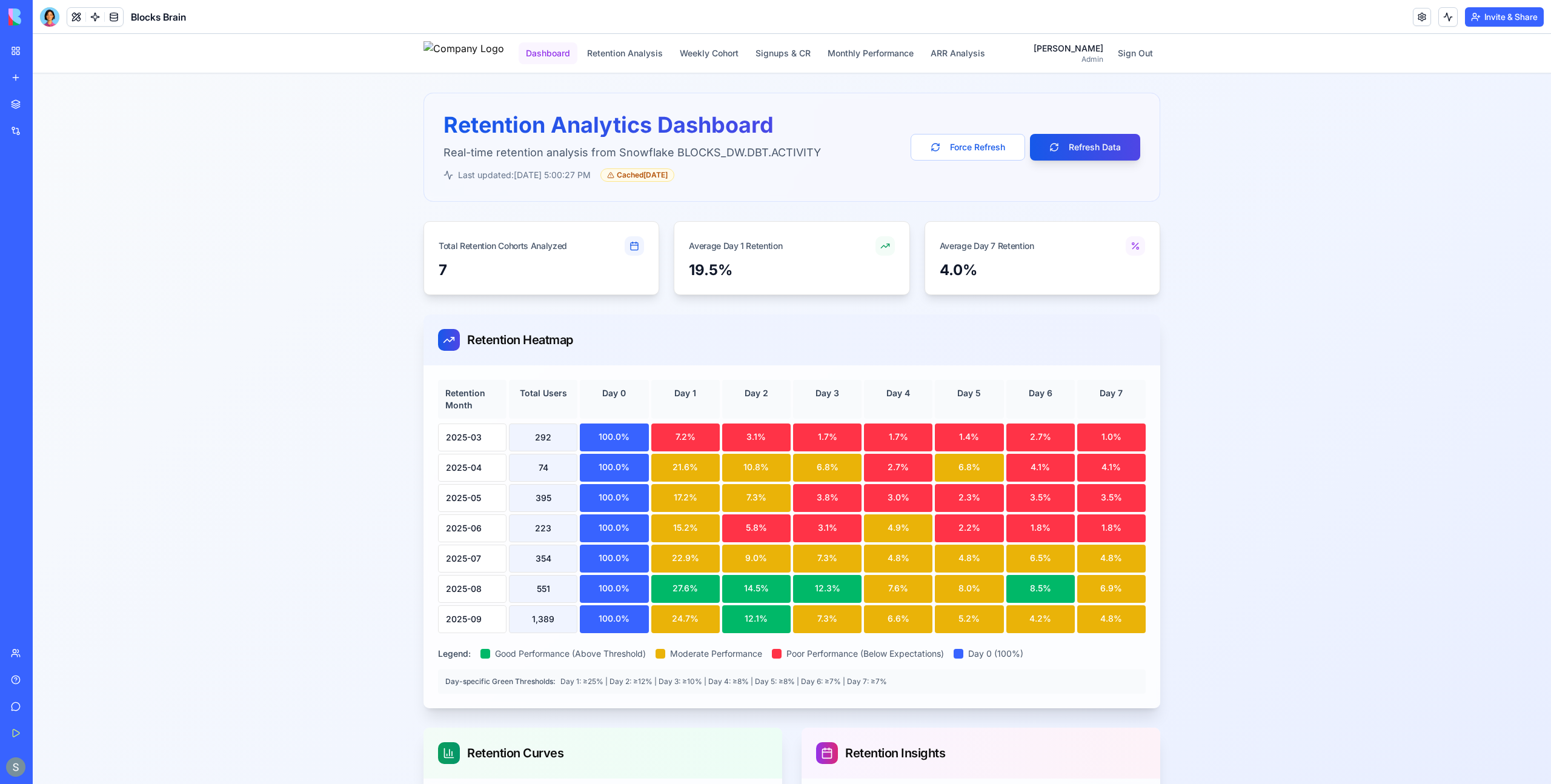
click at [576, 61] on button "Dashboard" at bounding box center [548, 53] width 59 height 22
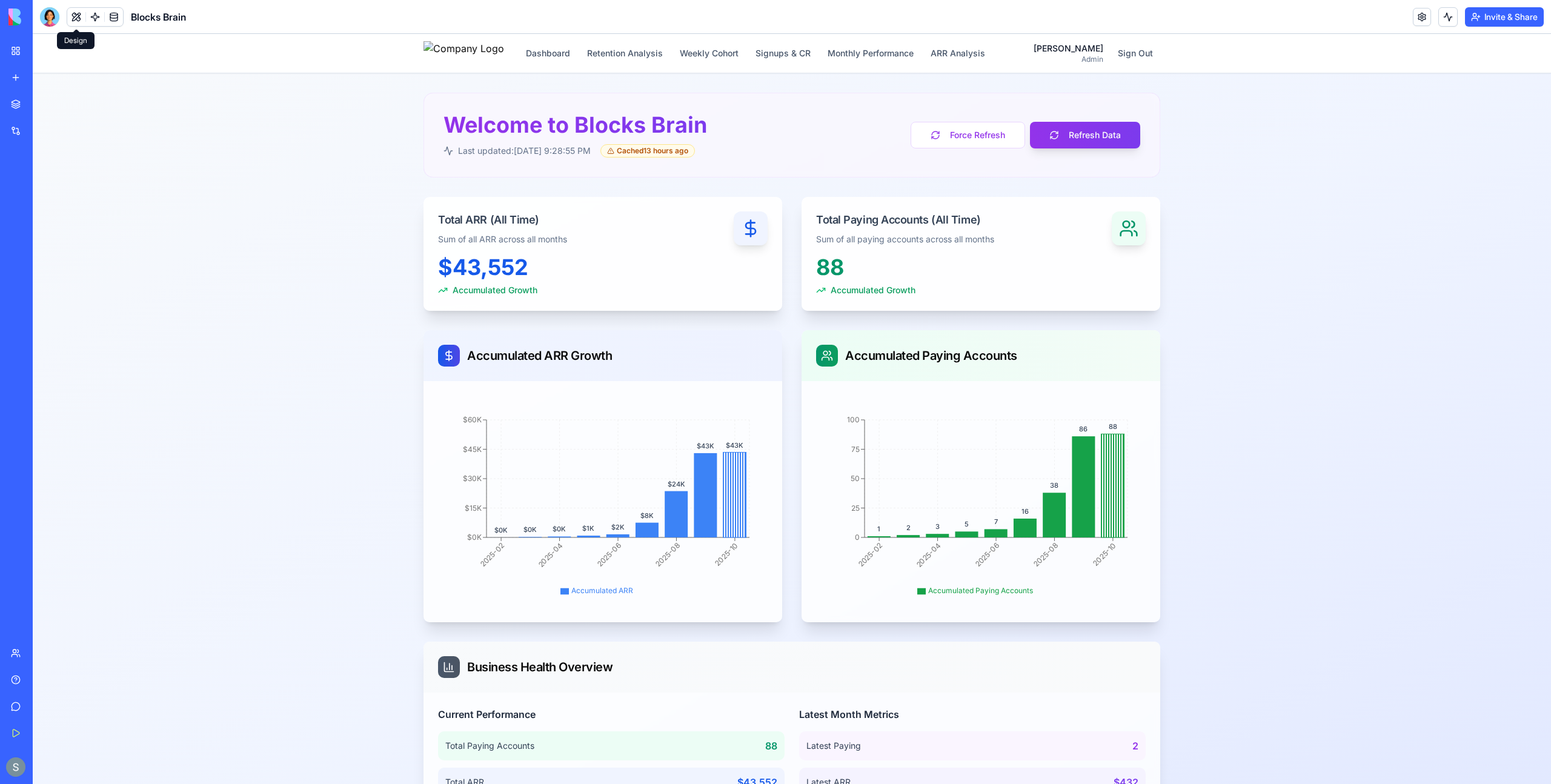
click at [76, 13] on button at bounding box center [76, 17] width 18 height 18
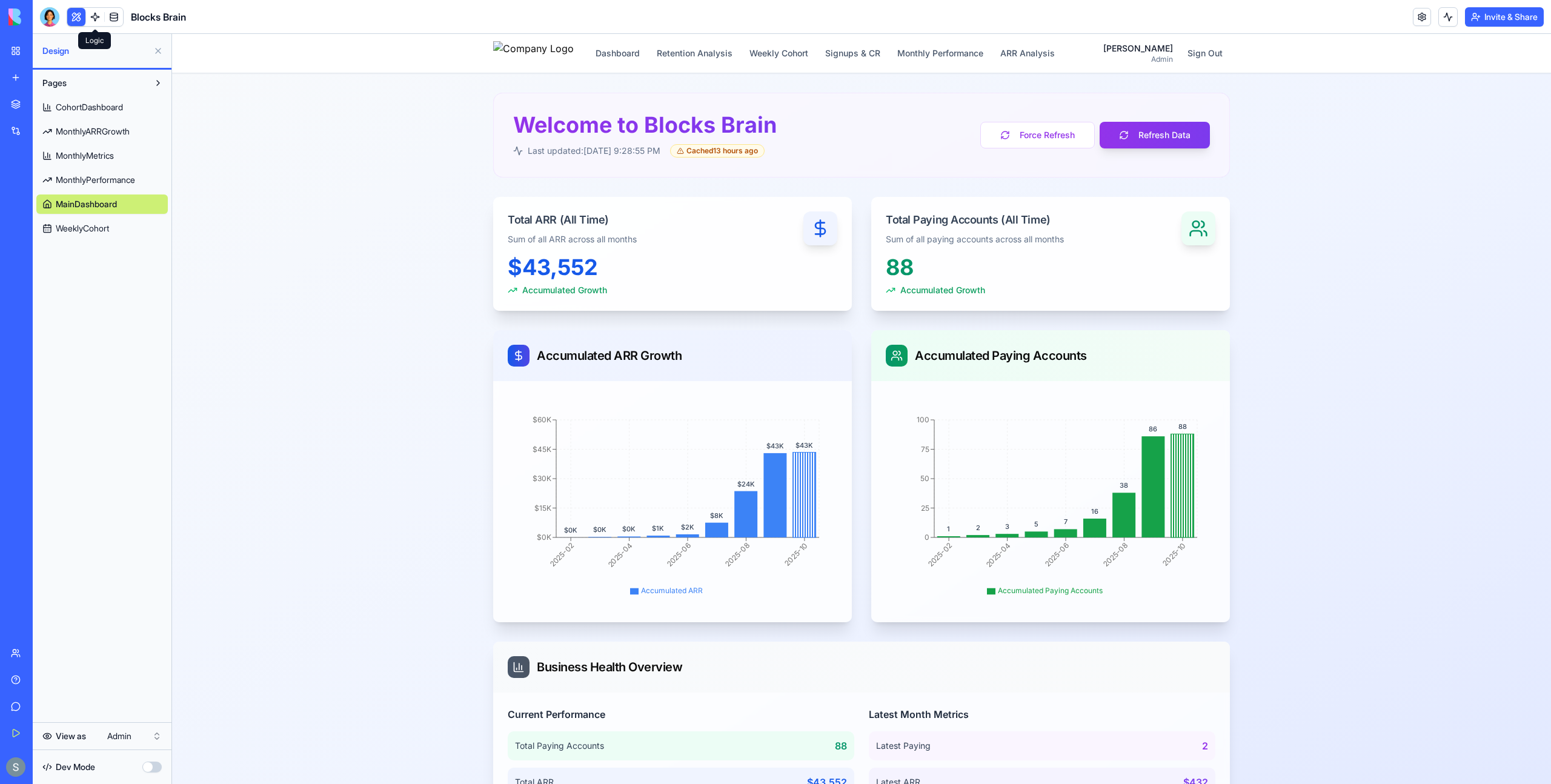
click at [92, 17] on link at bounding box center [95, 17] width 18 height 18
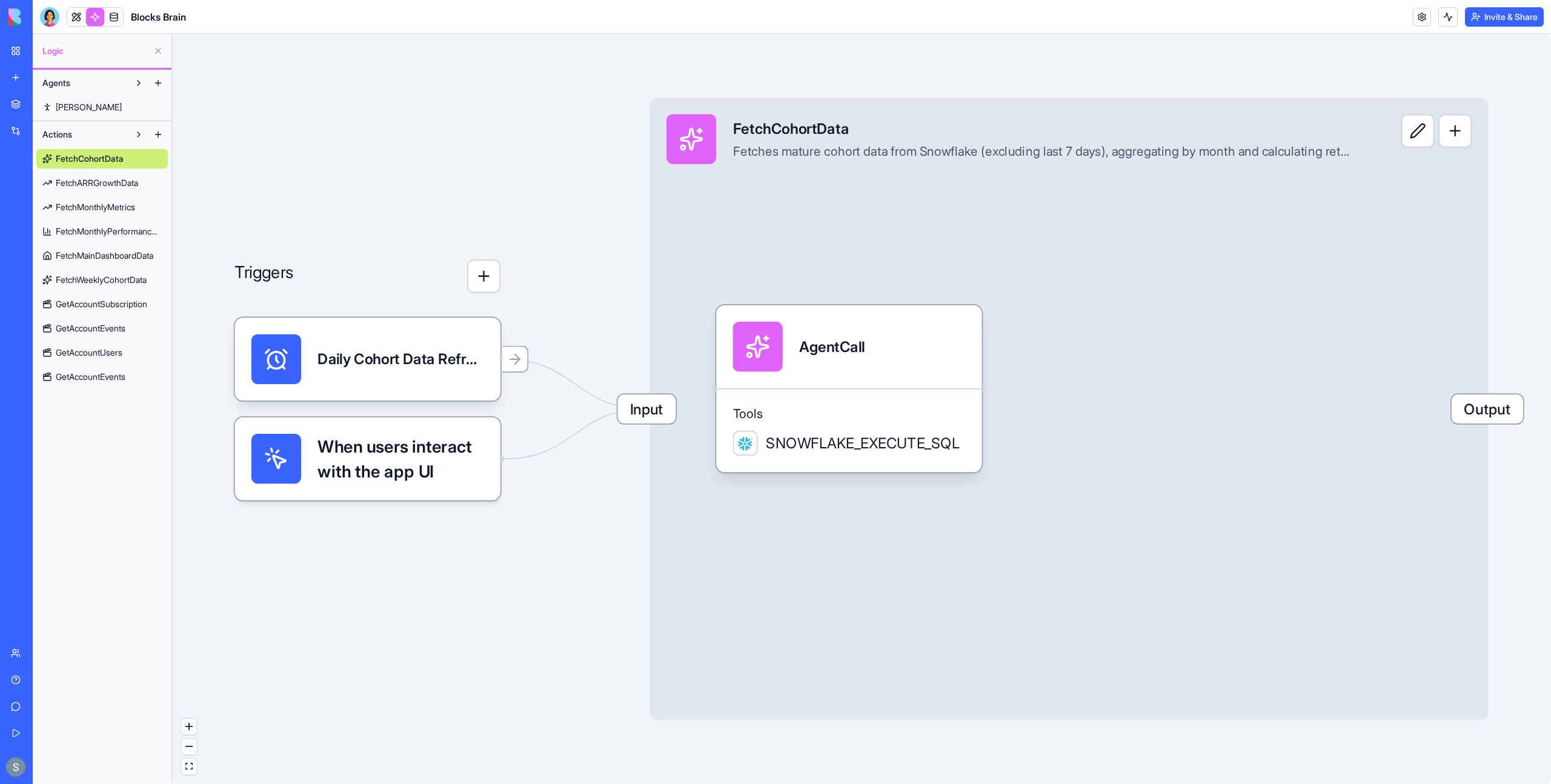
click at [134, 184] on span "FetchARRGrowthData" at bounding box center [97, 183] width 82 height 12
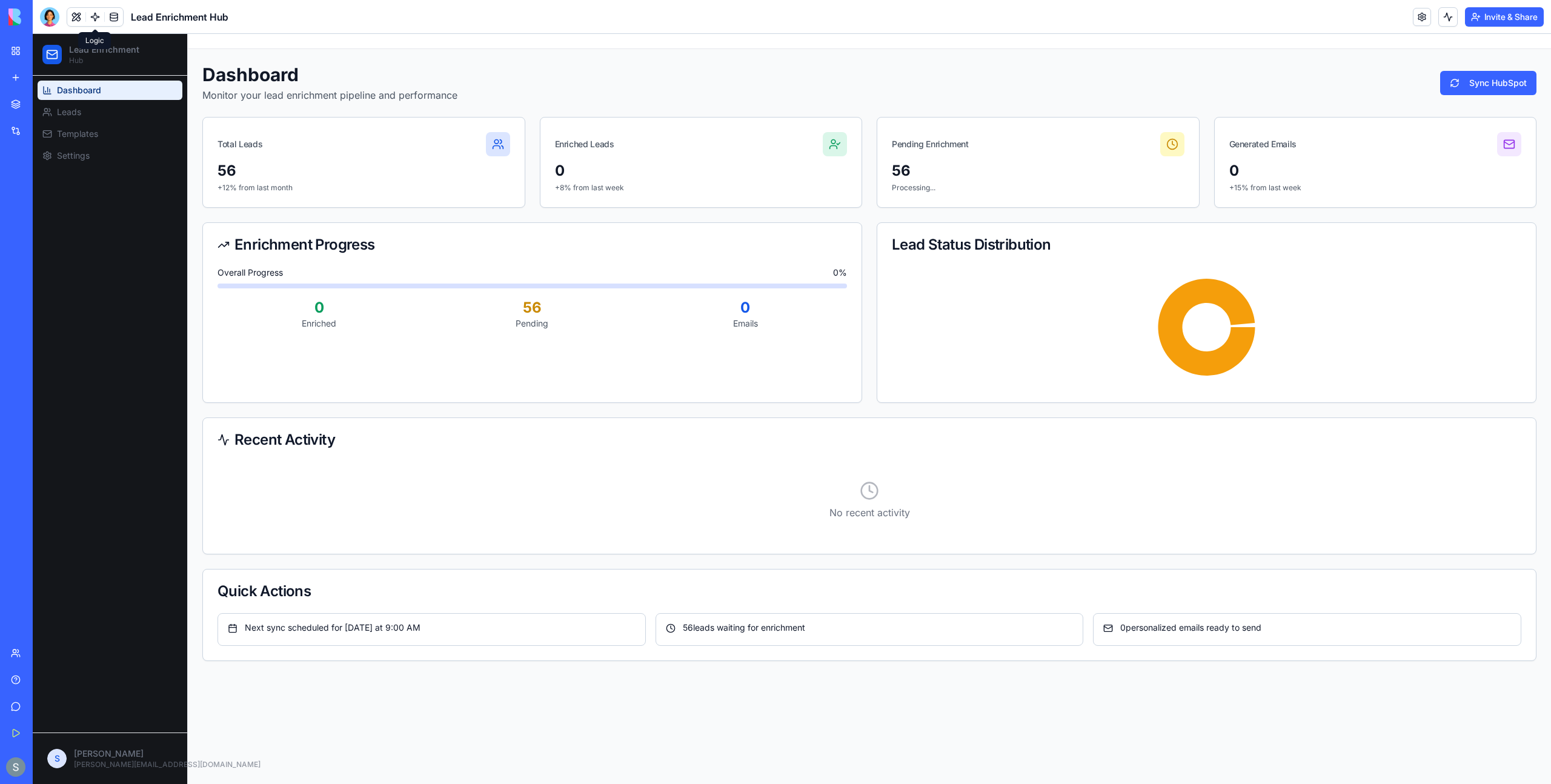
click at [93, 17] on link at bounding box center [95, 17] width 18 height 18
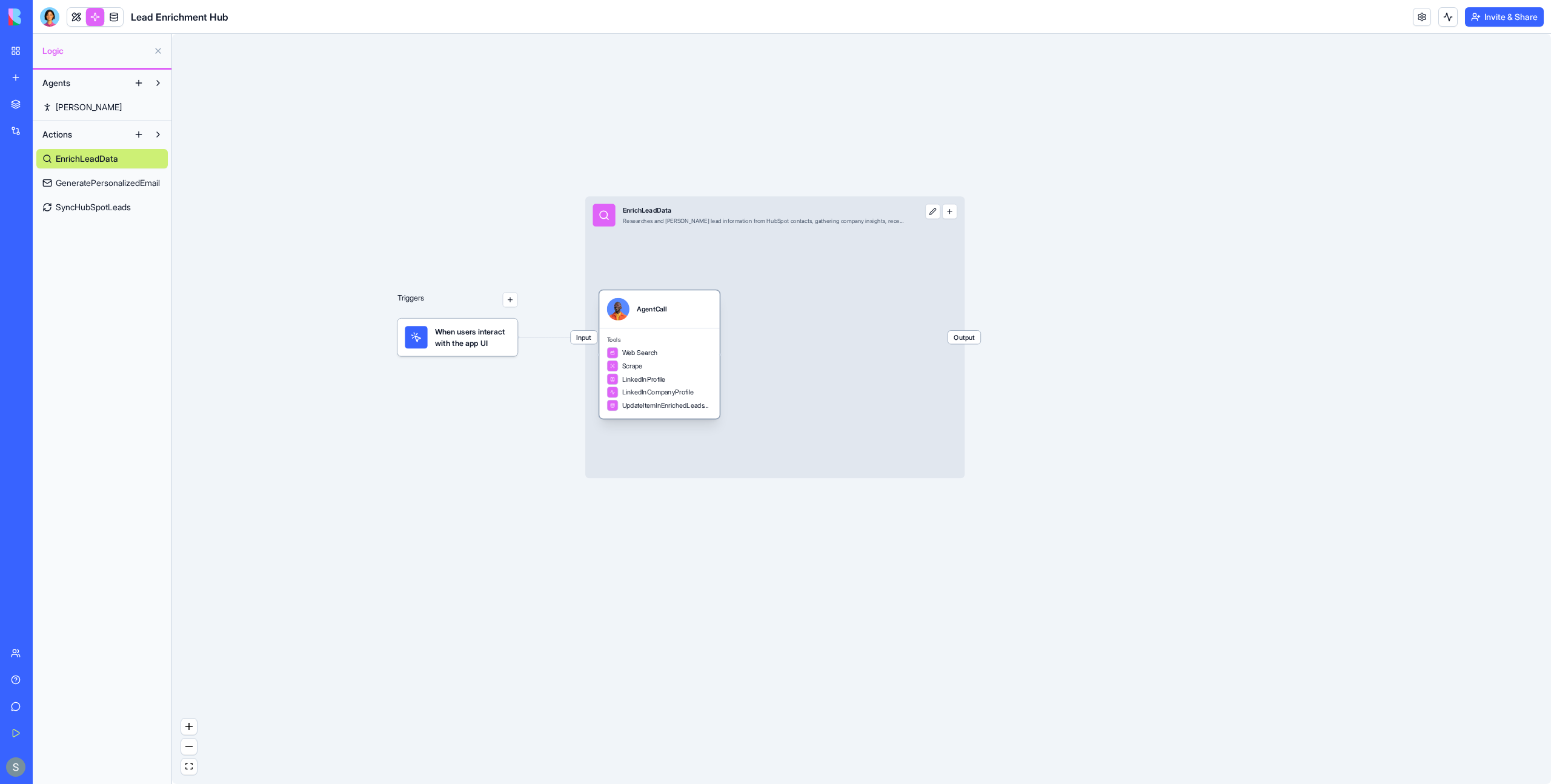
click at [665, 363] on div "Scrape" at bounding box center [660, 366] width 106 height 11
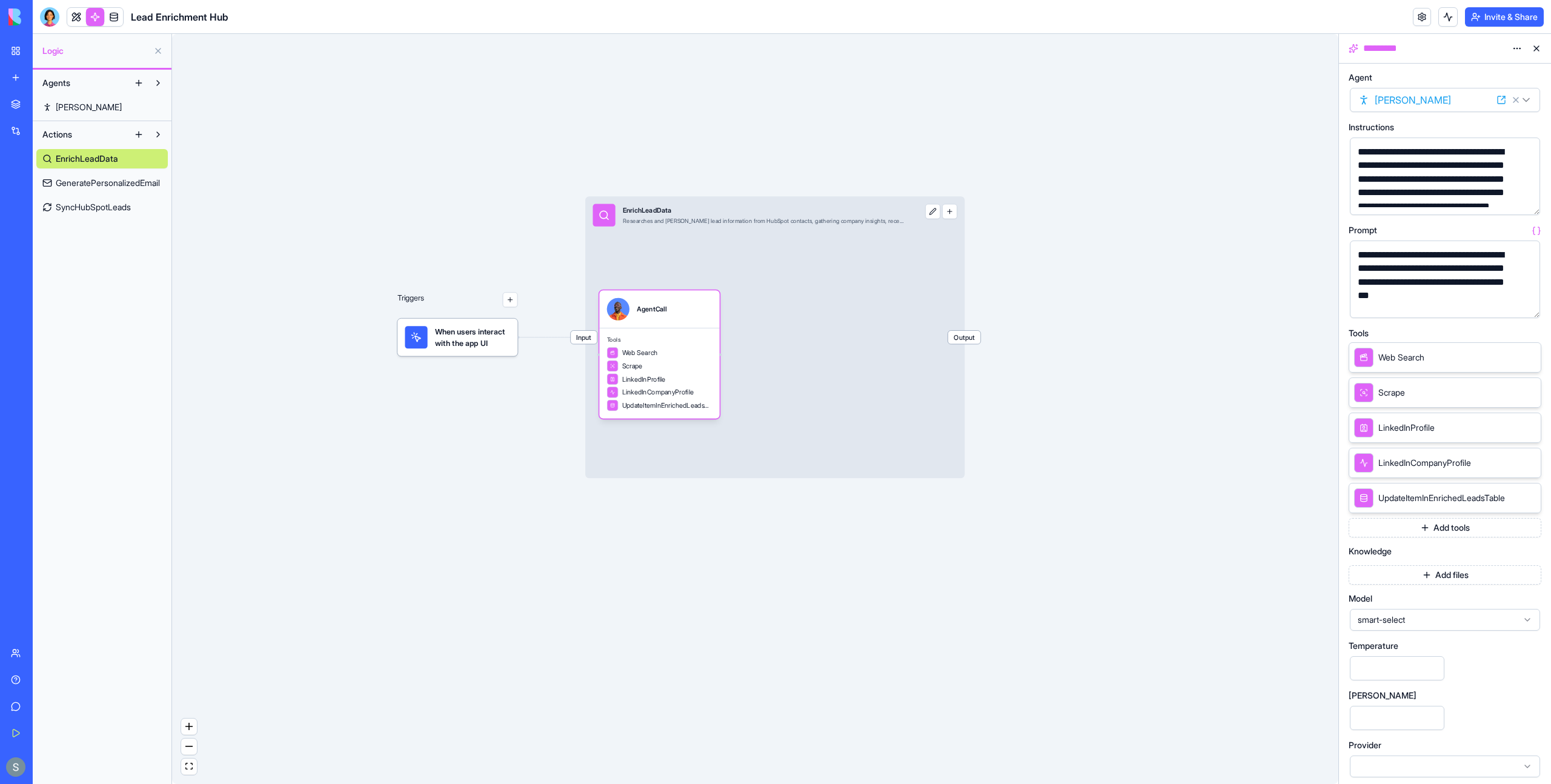
click at [89, 186] on span "GeneratePersonalizedEmail" at bounding box center [108, 183] width 104 height 12
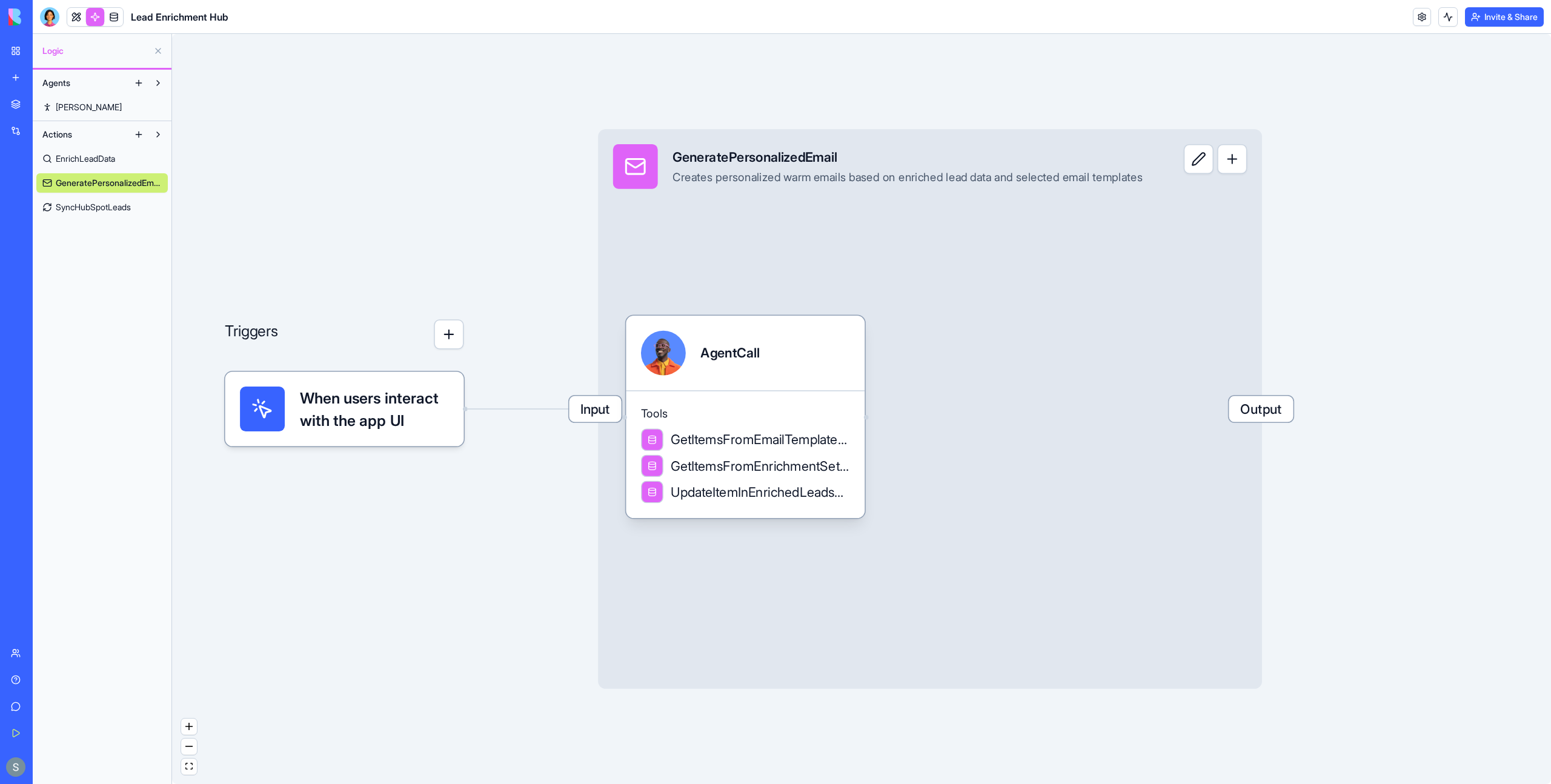
click at [90, 213] on span "SyncHubSpotLeads" at bounding box center [93, 207] width 75 height 12
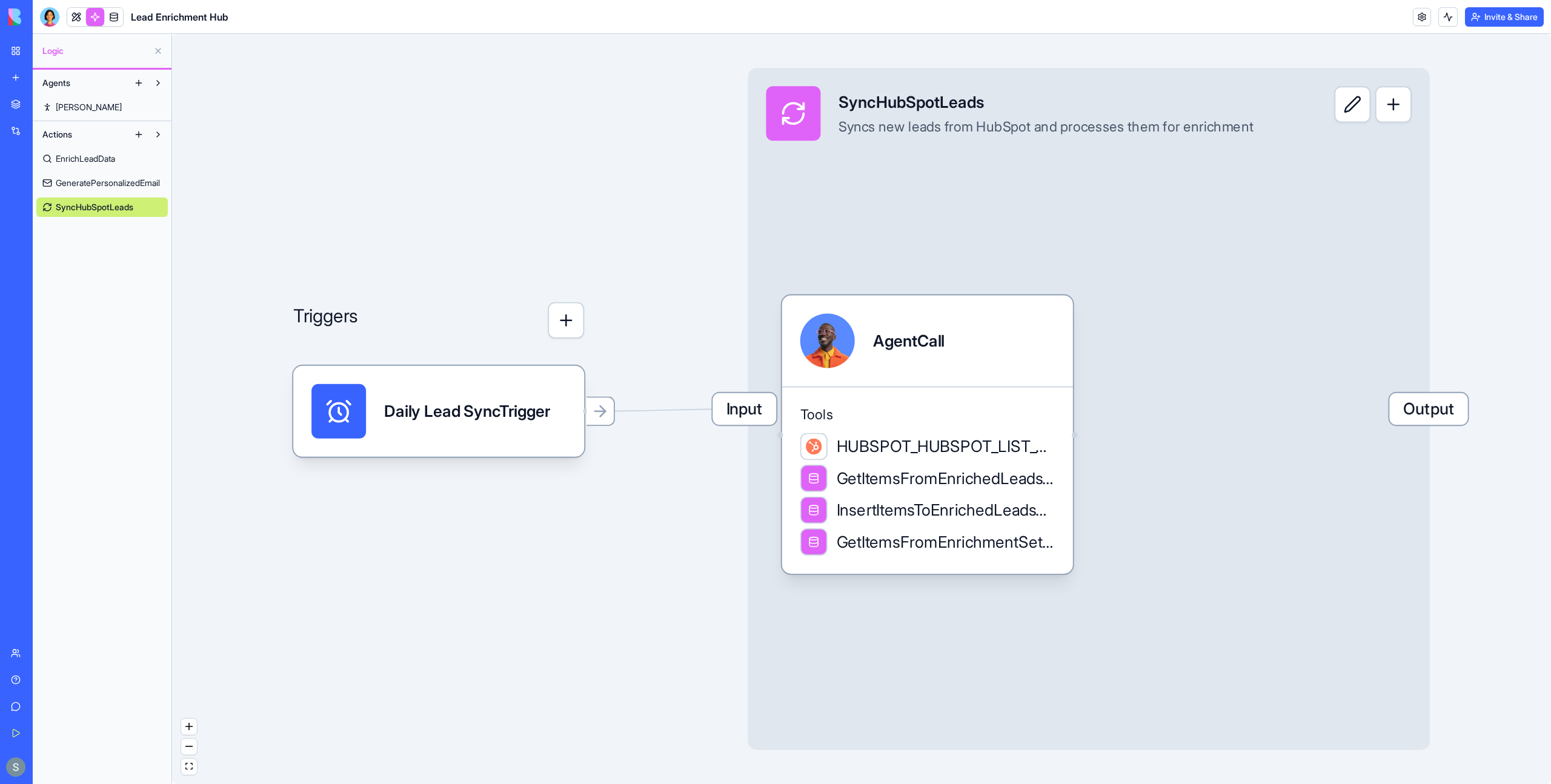
click at [107, 158] on span "EnrichLeadData" at bounding box center [85, 159] width 60 height 12
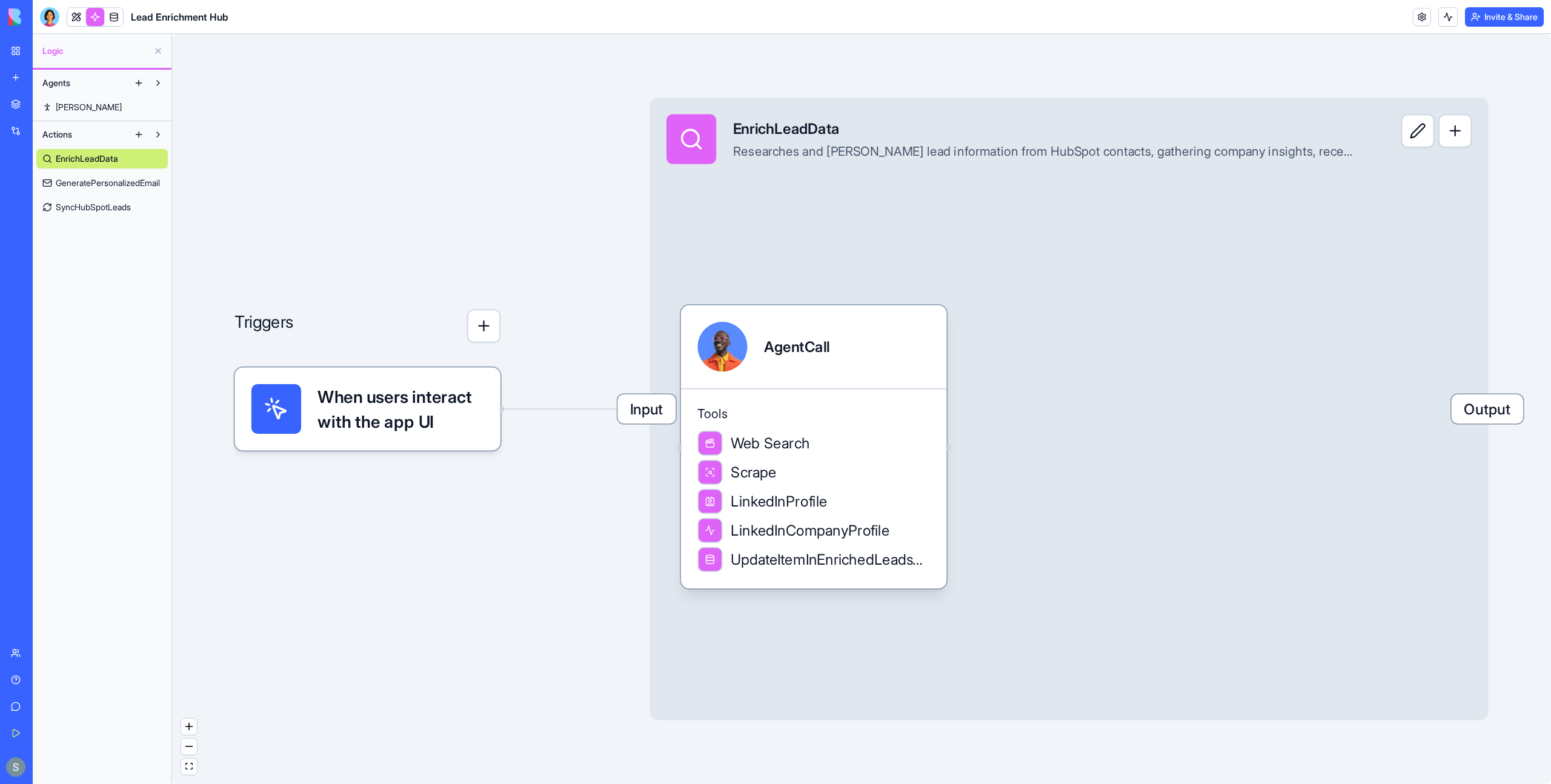
click at [77, 106] on span "Steve" at bounding box center [88, 107] width 66 height 12
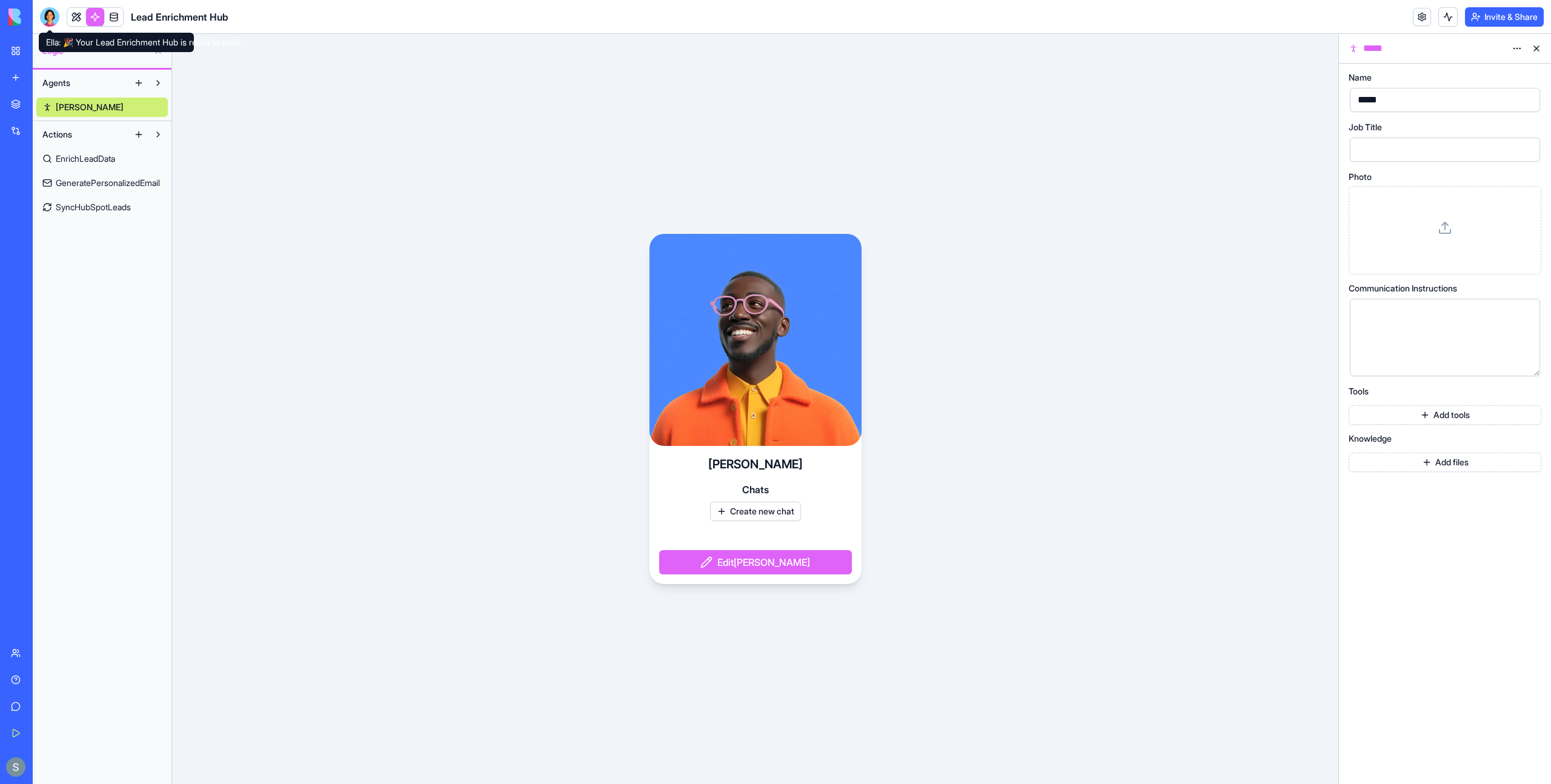
click at [52, 17] on div at bounding box center [50, 17] width 20 height 20
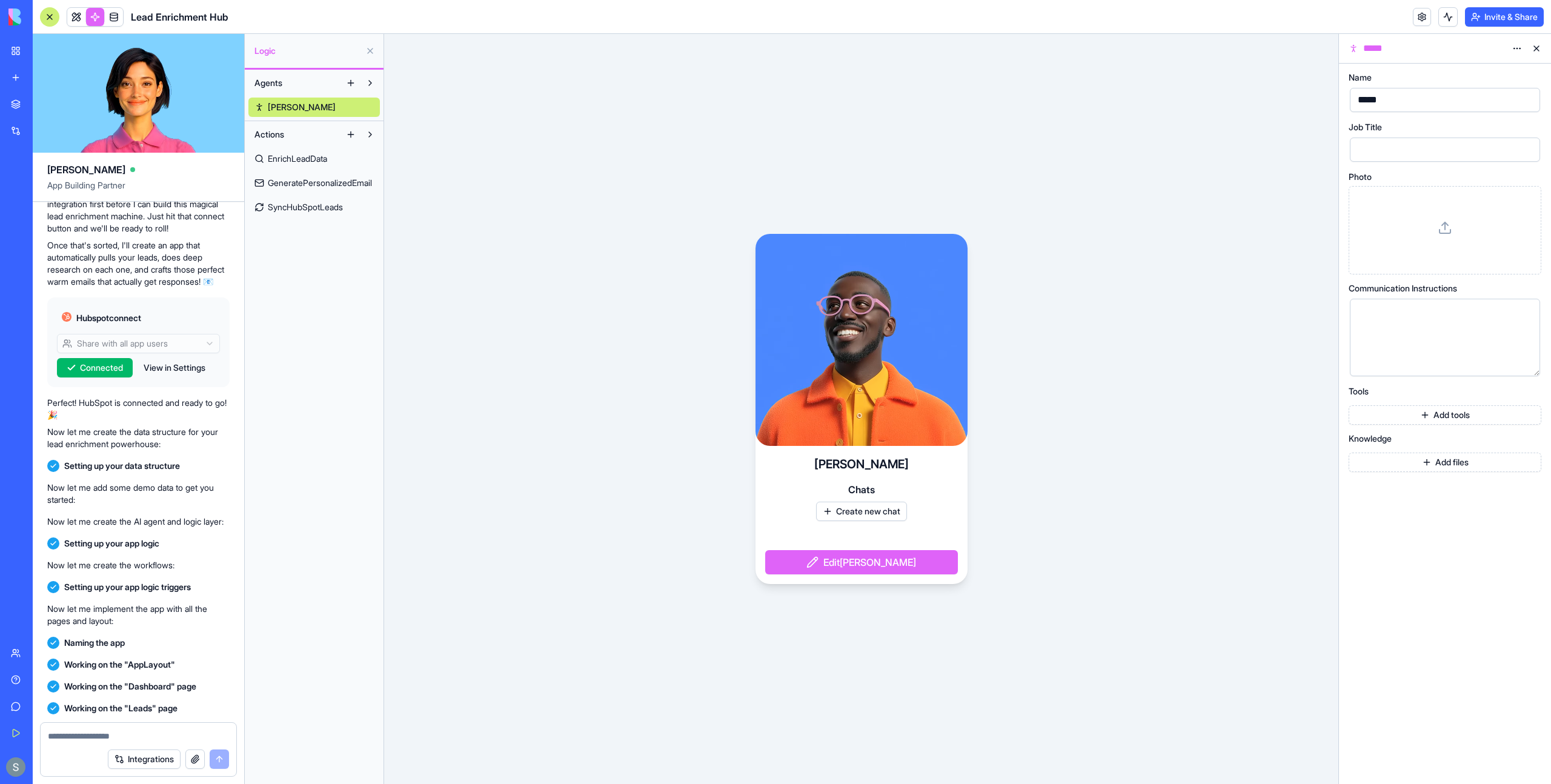
scroll to position [352, 0]
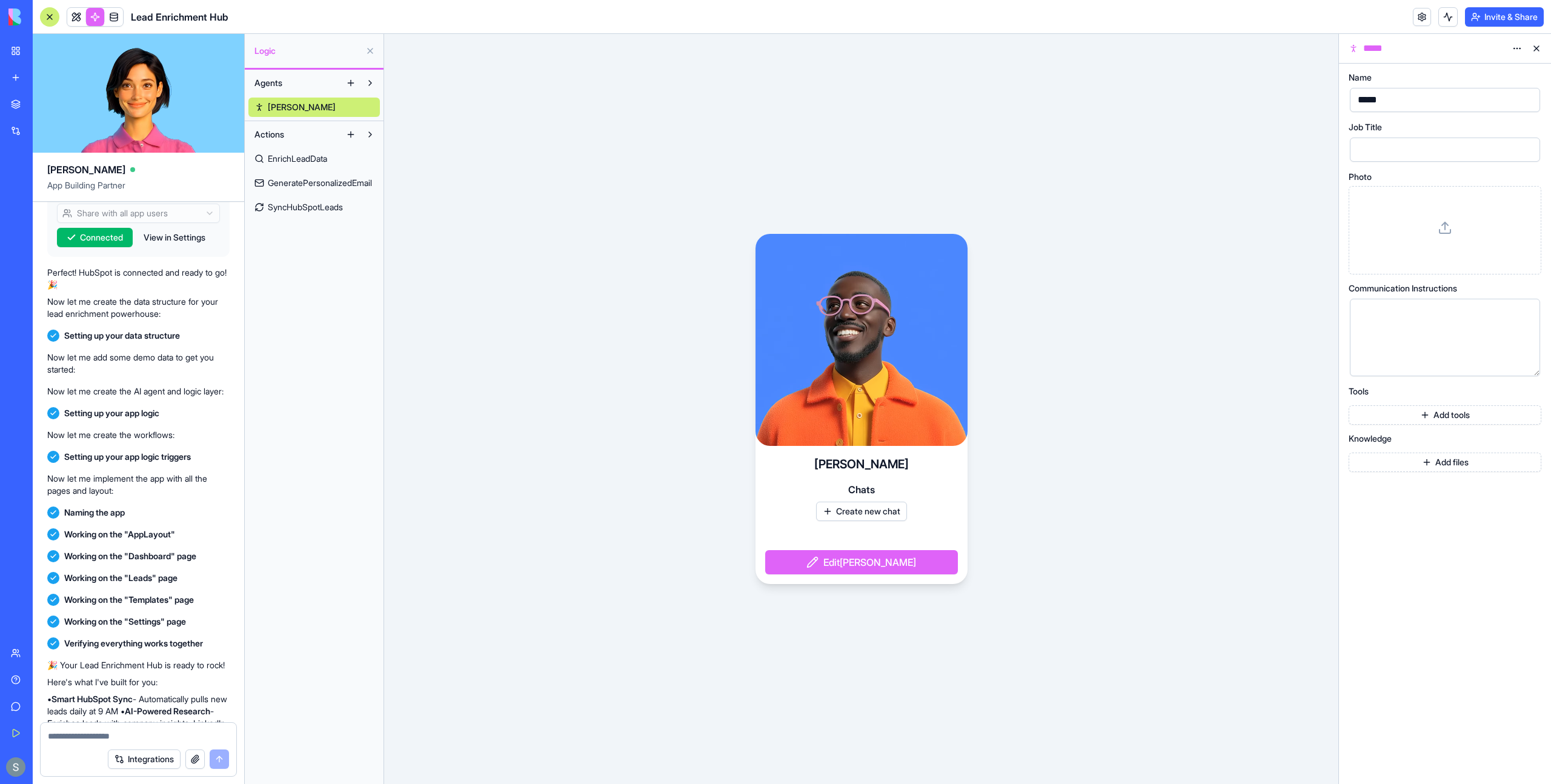
click at [327, 159] on span "EnrichLeadData" at bounding box center [298, 159] width 60 height 12
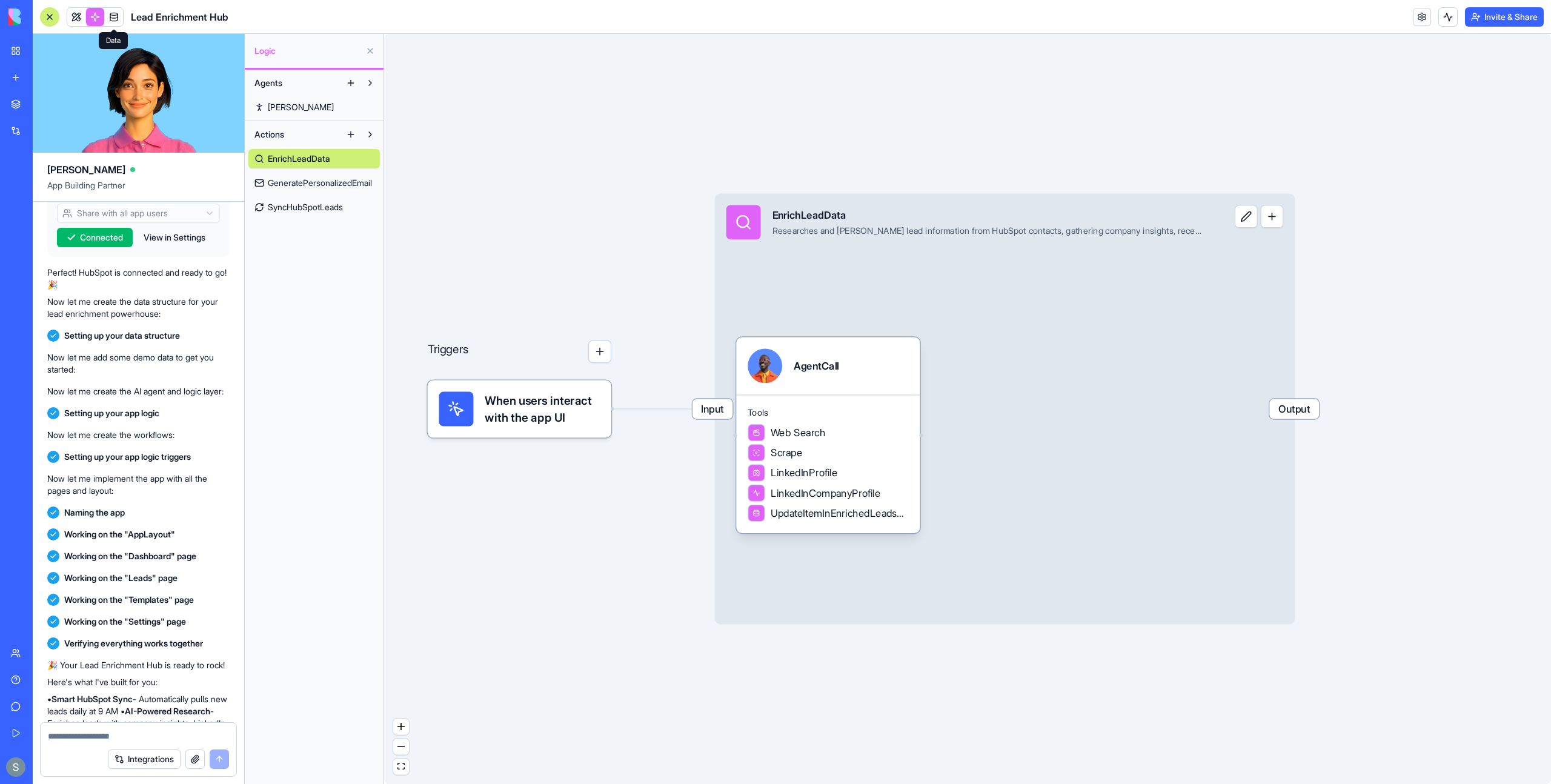
click at [114, 16] on link at bounding box center [114, 17] width 18 height 18
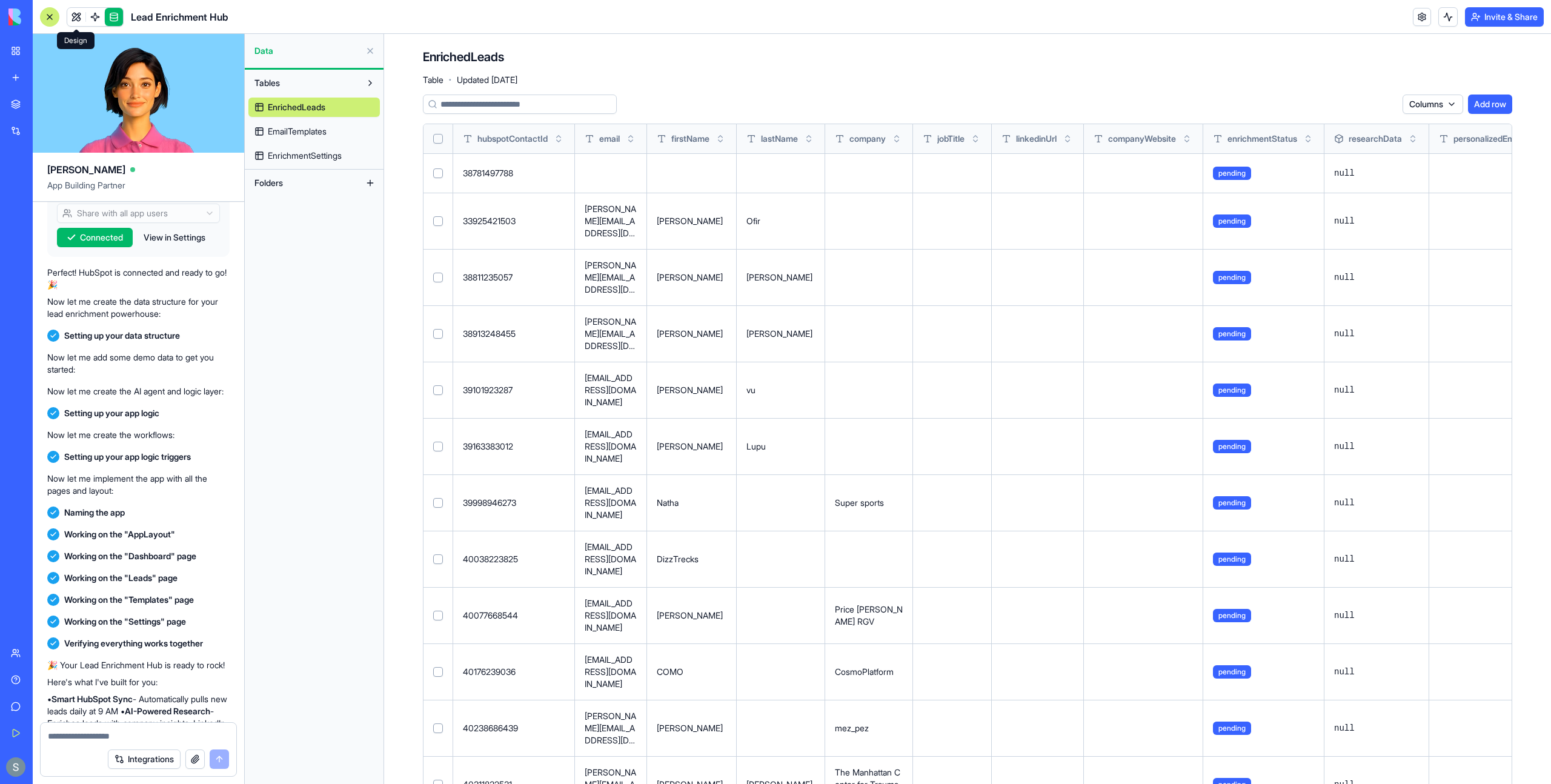
click at [77, 20] on link at bounding box center [76, 17] width 18 height 18
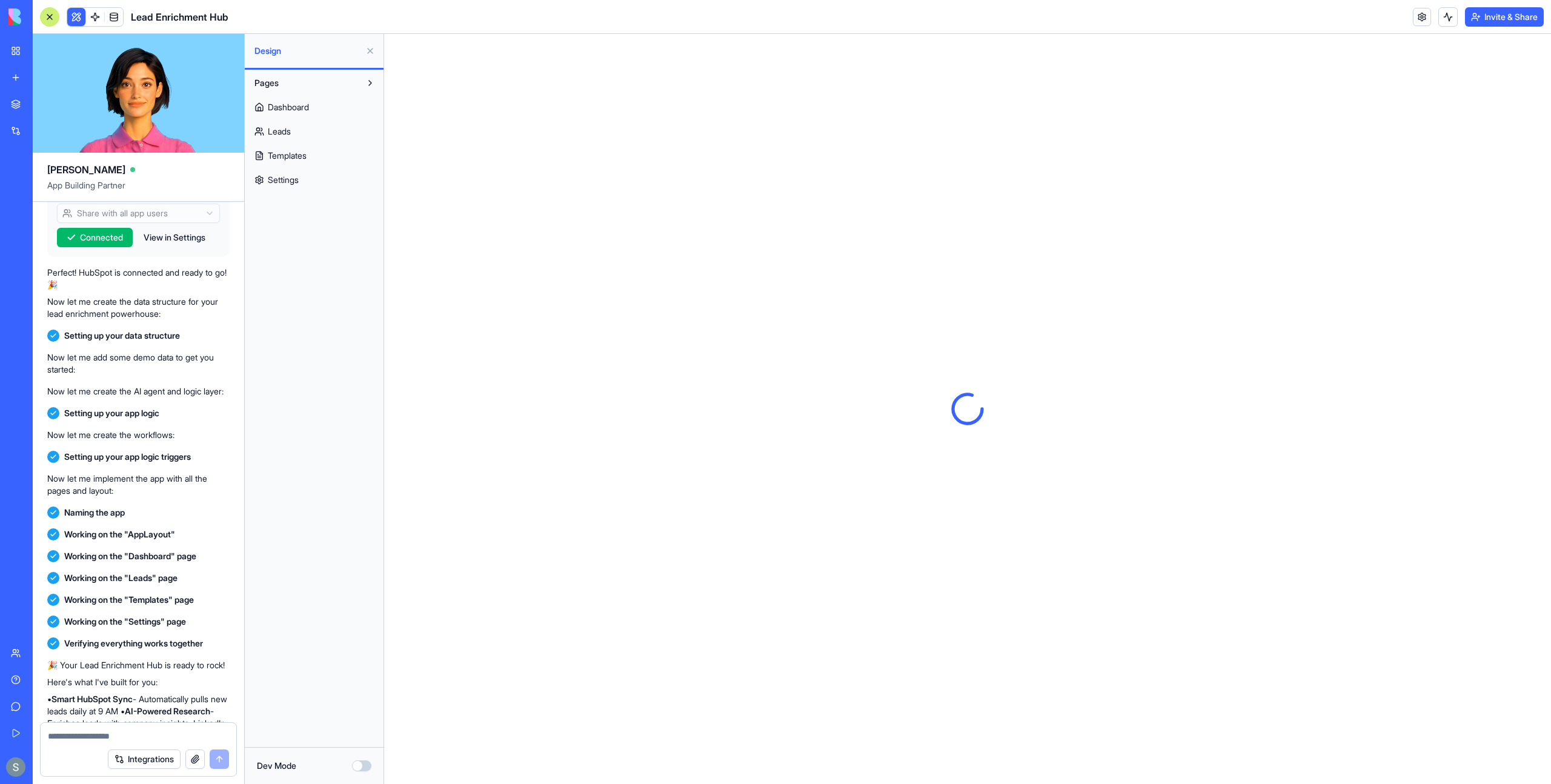
click at [296, 127] on link "Leads" at bounding box center [314, 131] width 131 height 20
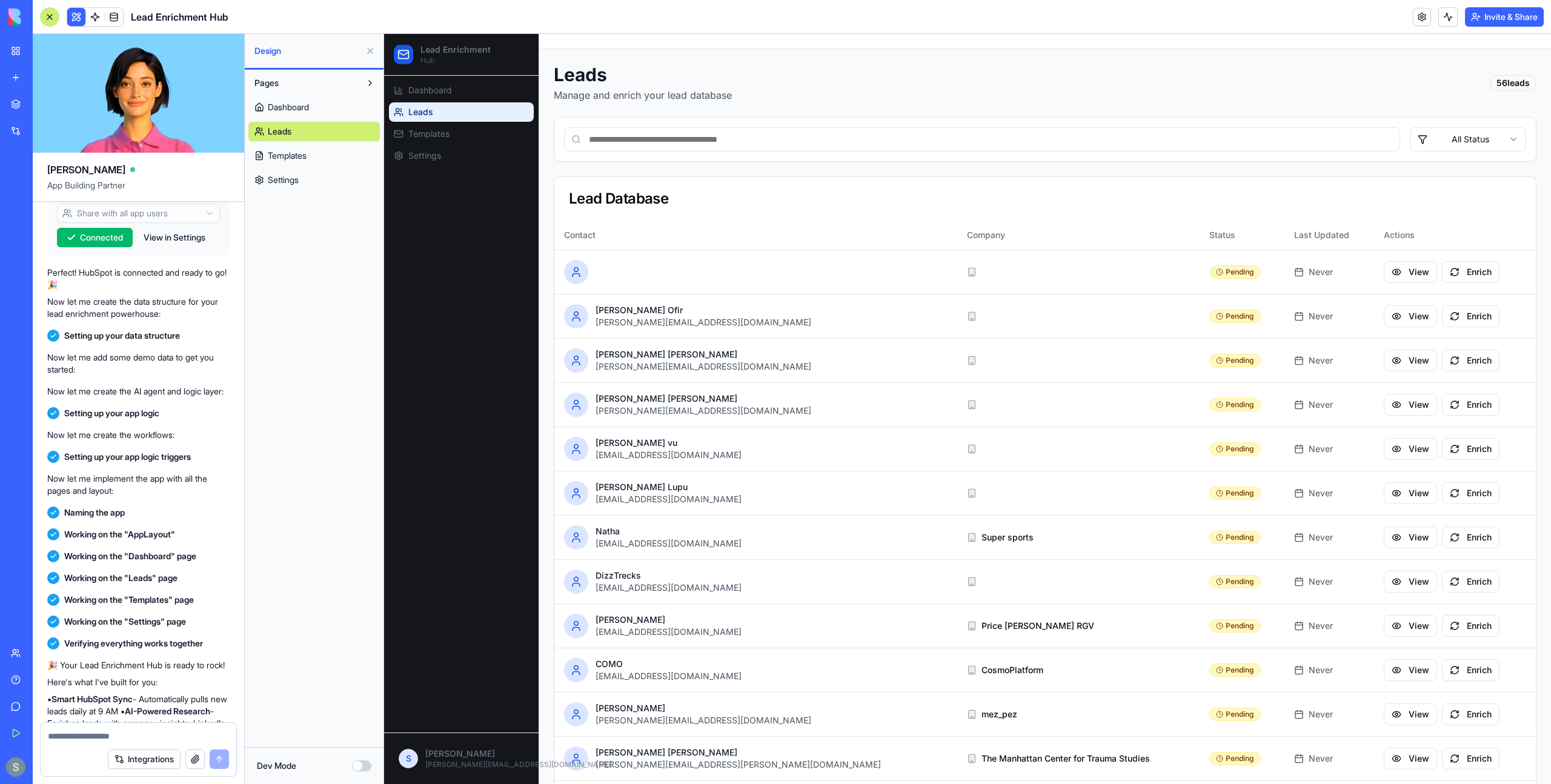
click at [307, 107] on span "Dashboard" at bounding box center [289, 107] width 42 height 12
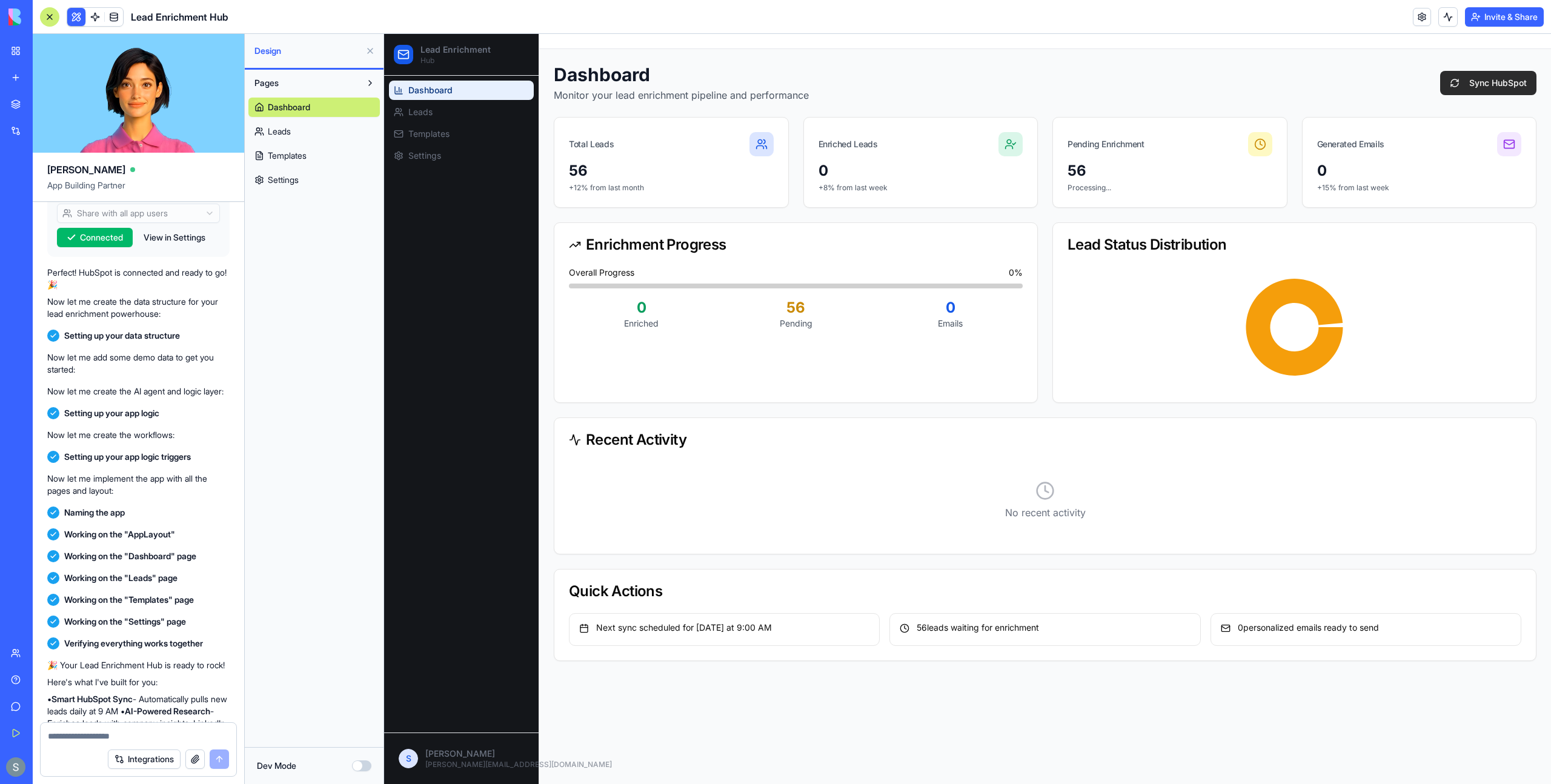
click at [1505, 88] on button "Sync HubSpot" at bounding box center [1488, 83] width 97 height 24
click at [1369, 742] on link "Upgrade" at bounding box center [1380, 739] width 45 height 20
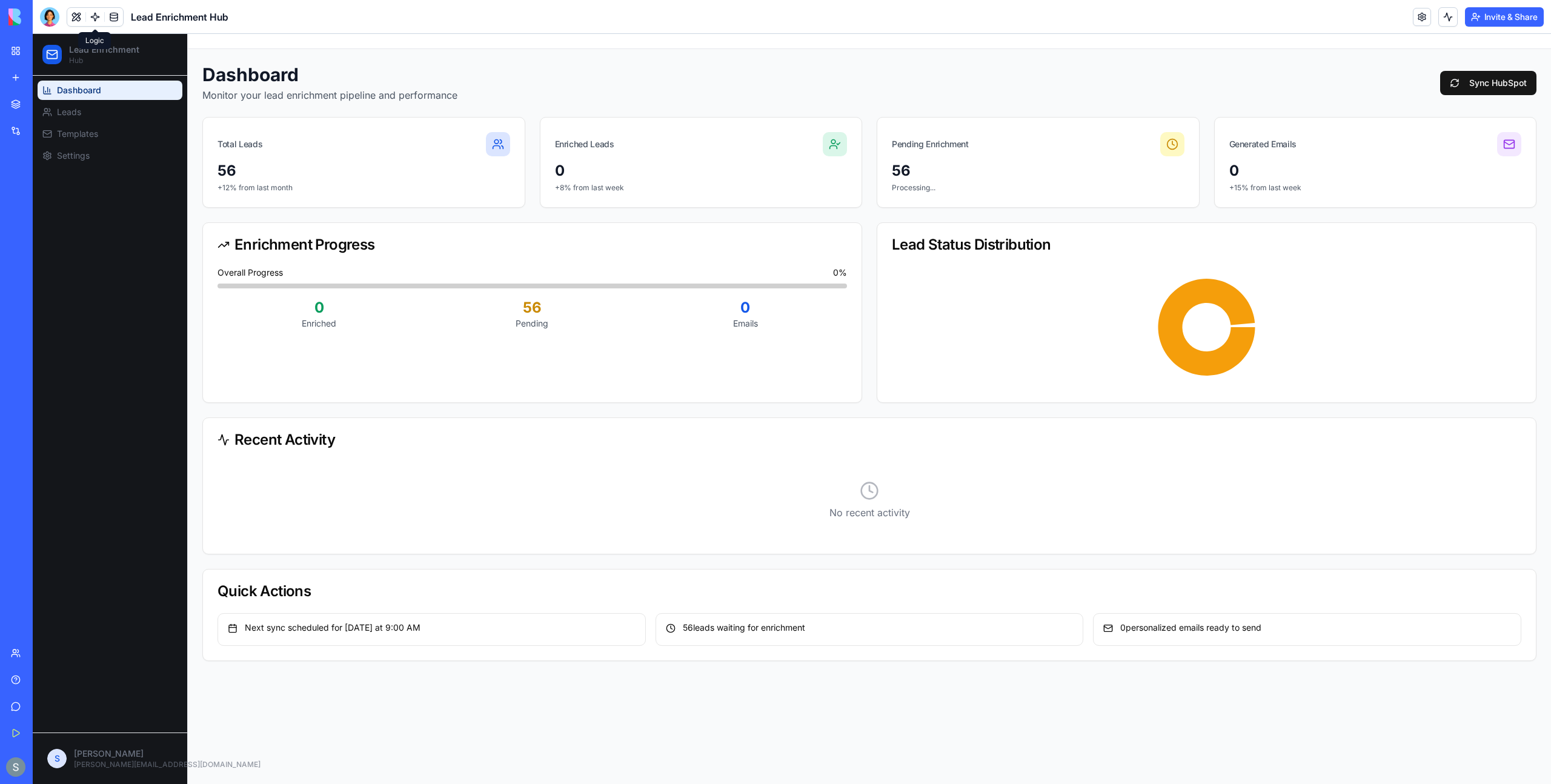
click at [98, 20] on link at bounding box center [95, 17] width 18 height 18
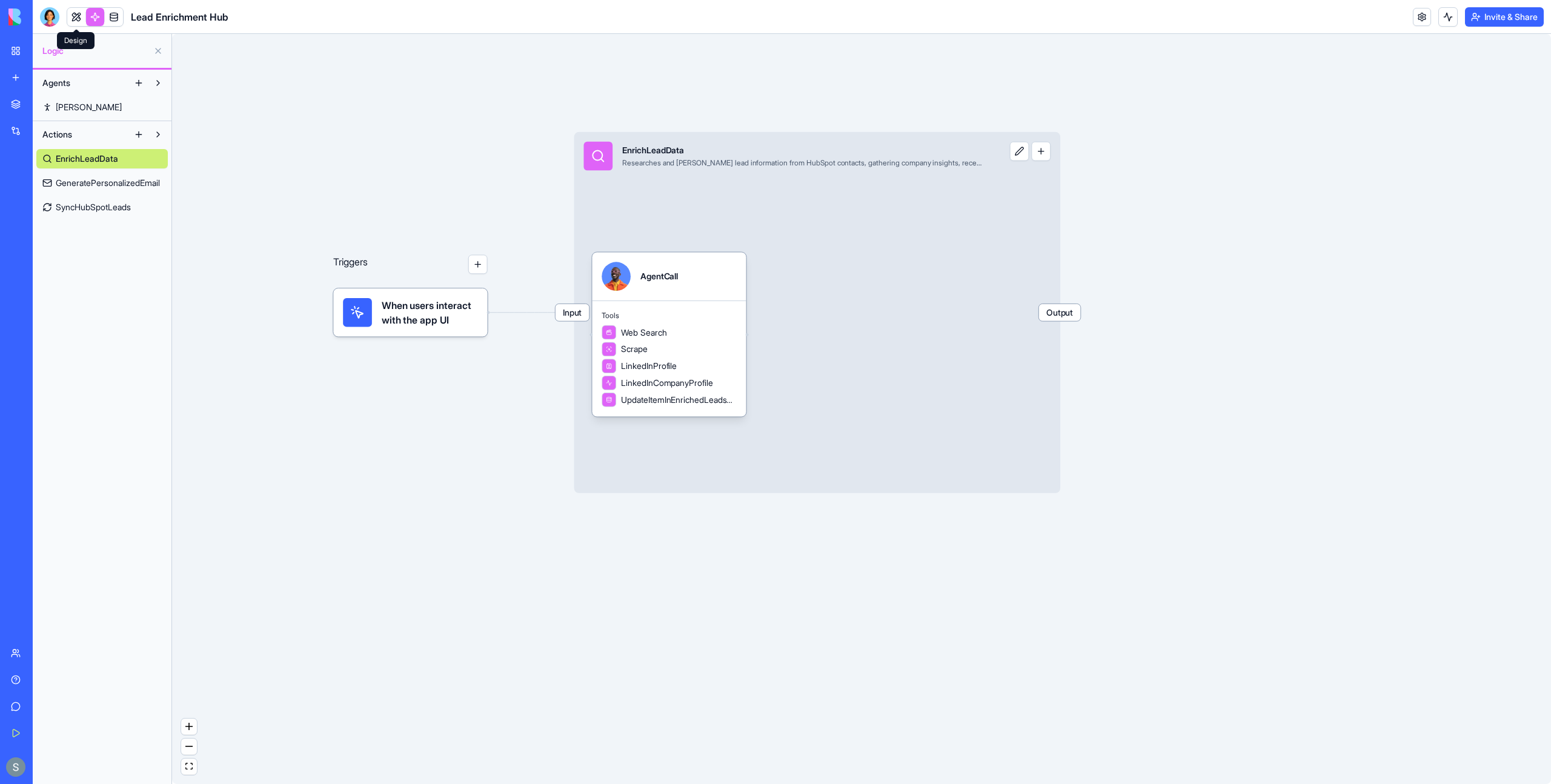
click at [76, 17] on link at bounding box center [76, 17] width 18 height 18
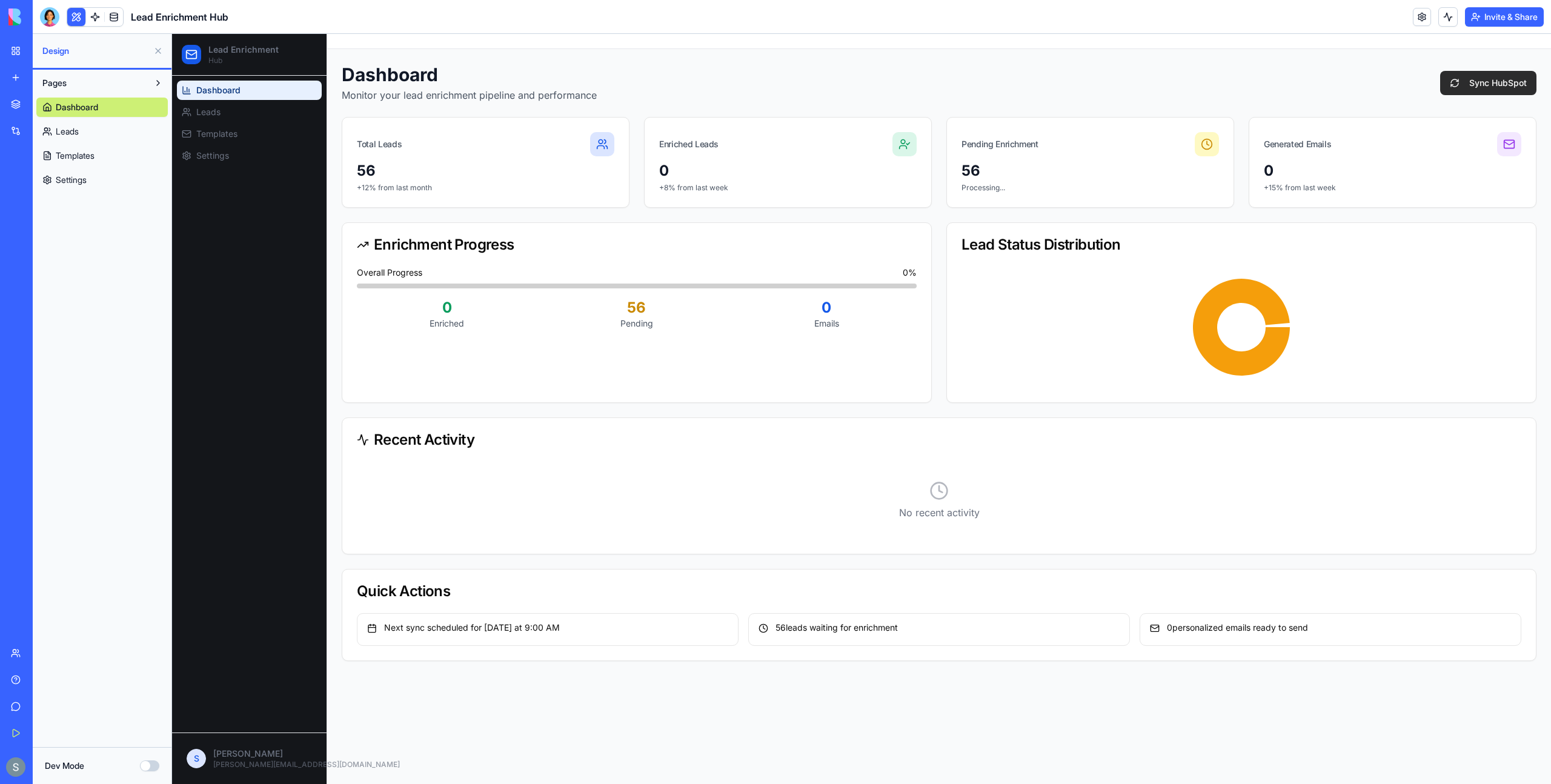
click at [1497, 85] on button "Sync HubSpot" at bounding box center [1488, 83] width 97 height 24
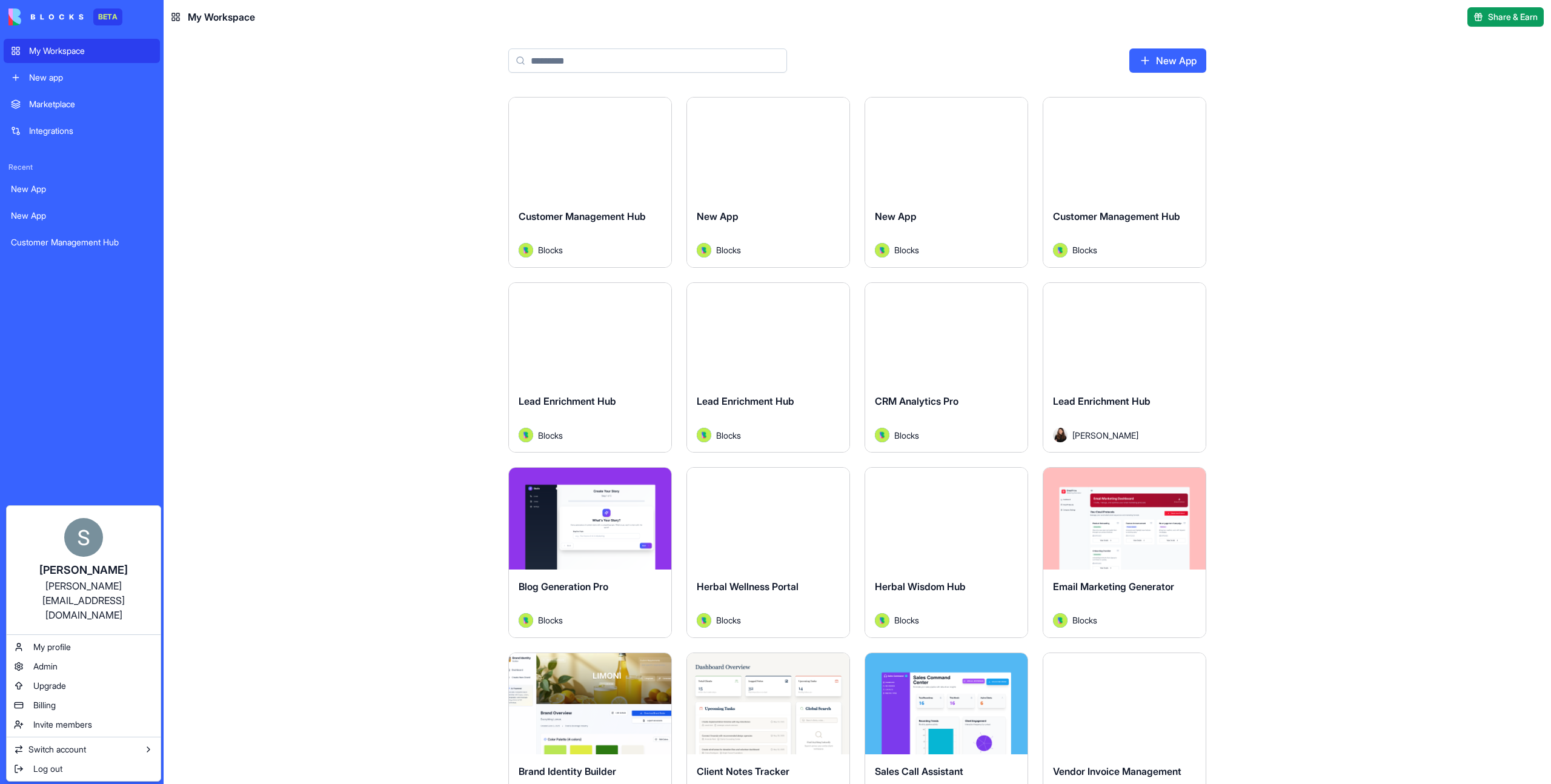
click at [331, 418] on html "BETA My Workspace New app Marketplace Integrations Recent New App New App Custo…" at bounding box center [775, 392] width 1551 height 784
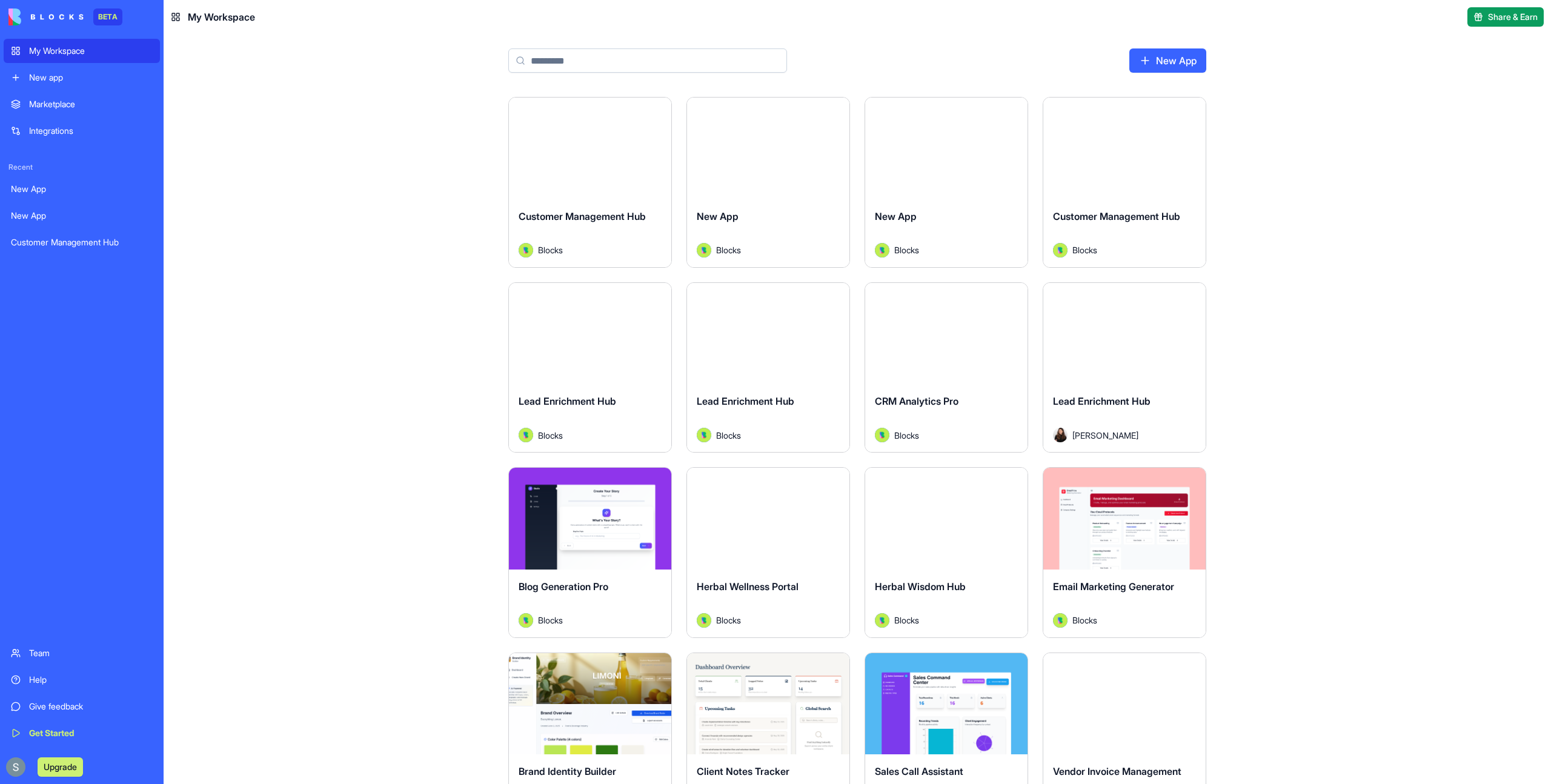
click at [559, 60] on input at bounding box center [647, 60] width 279 height 24
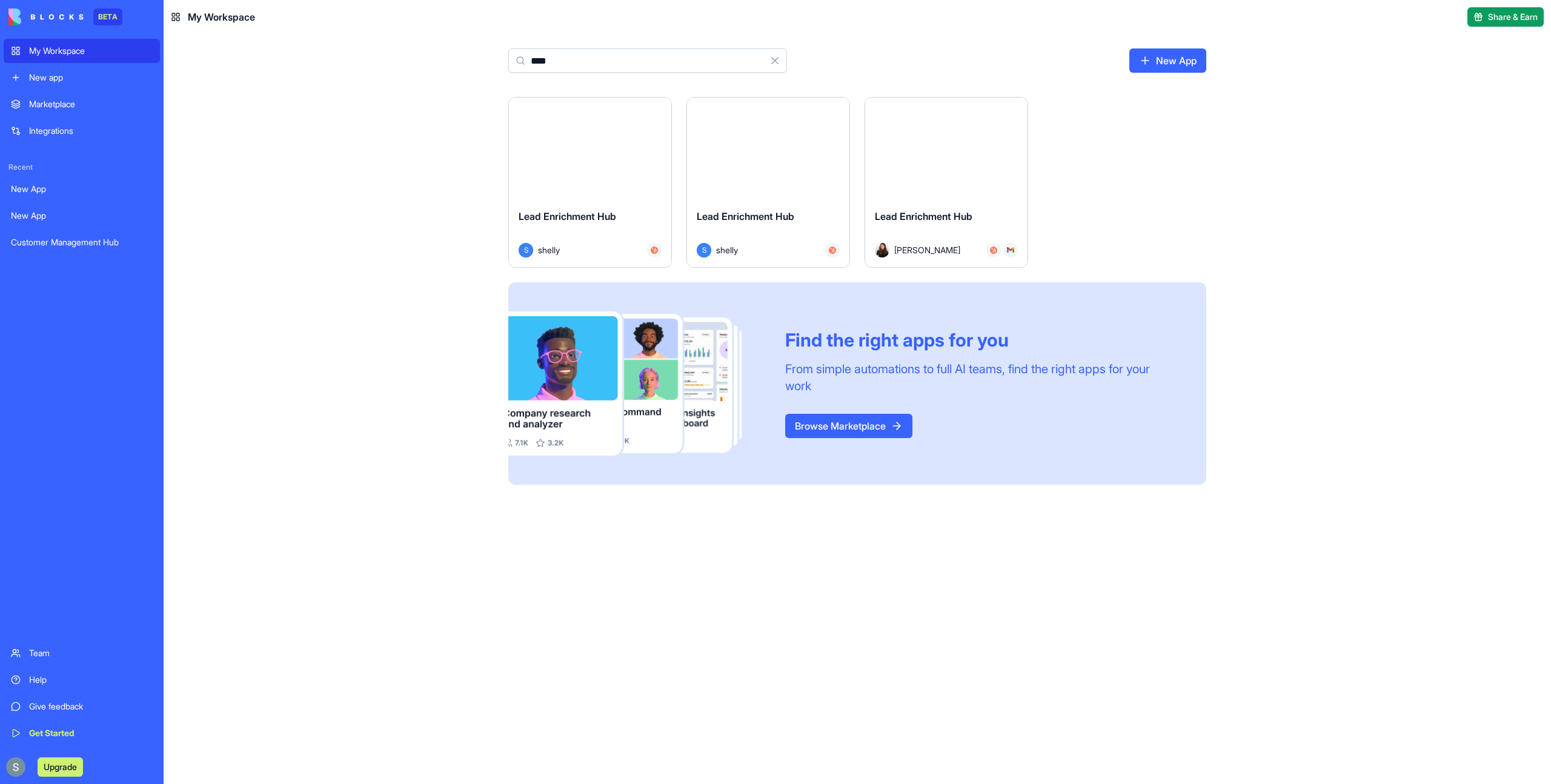
type input "****"
click at [576, 57] on input "****" at bounding box center [647, 60] width 279 height 24
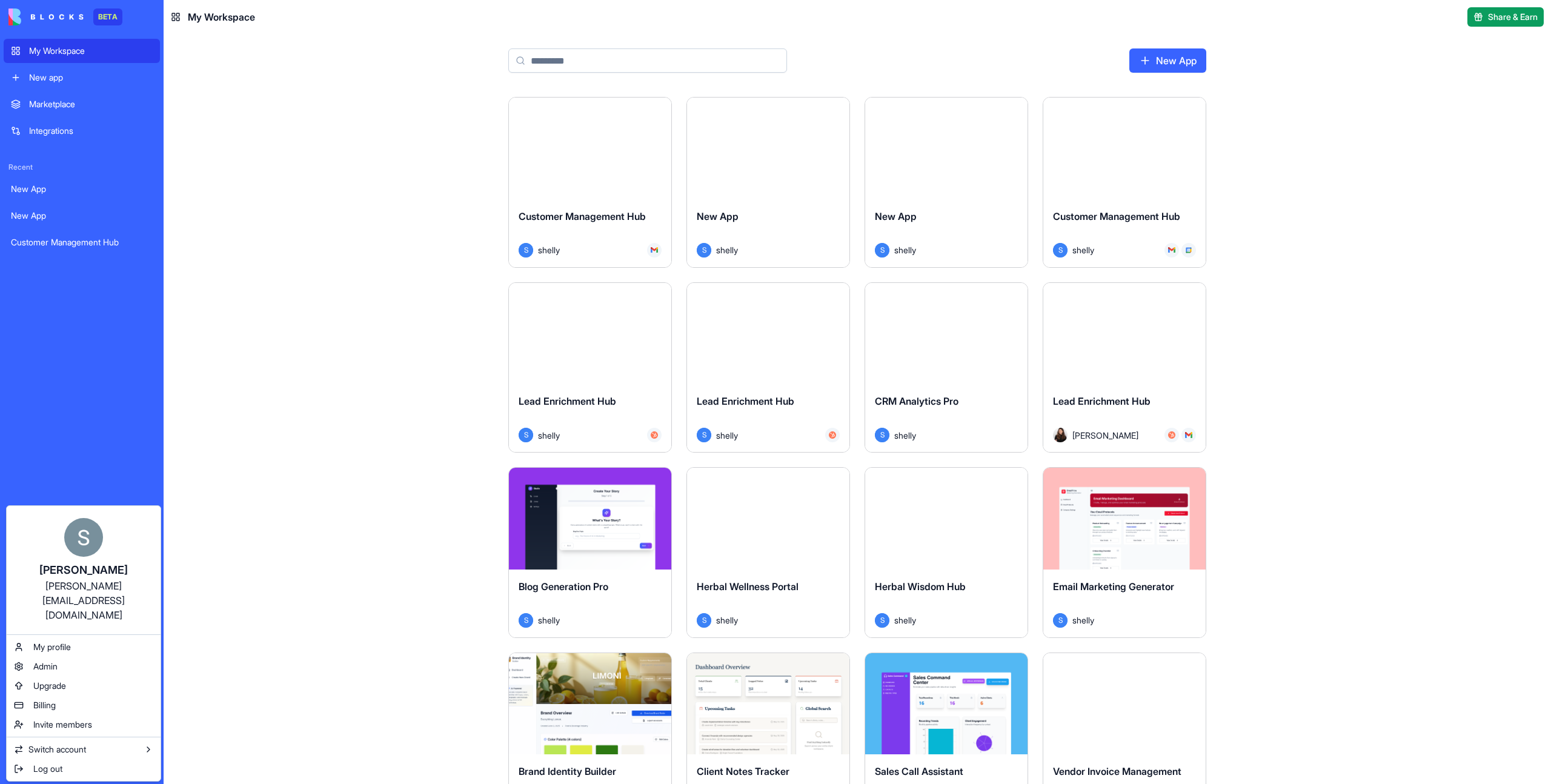
click at [1173, 66] on html "BETA My Workspace New app Marketplace Integrations Recent New App New App Custo…" at bounding box center [775, 392] width 1551 height 784
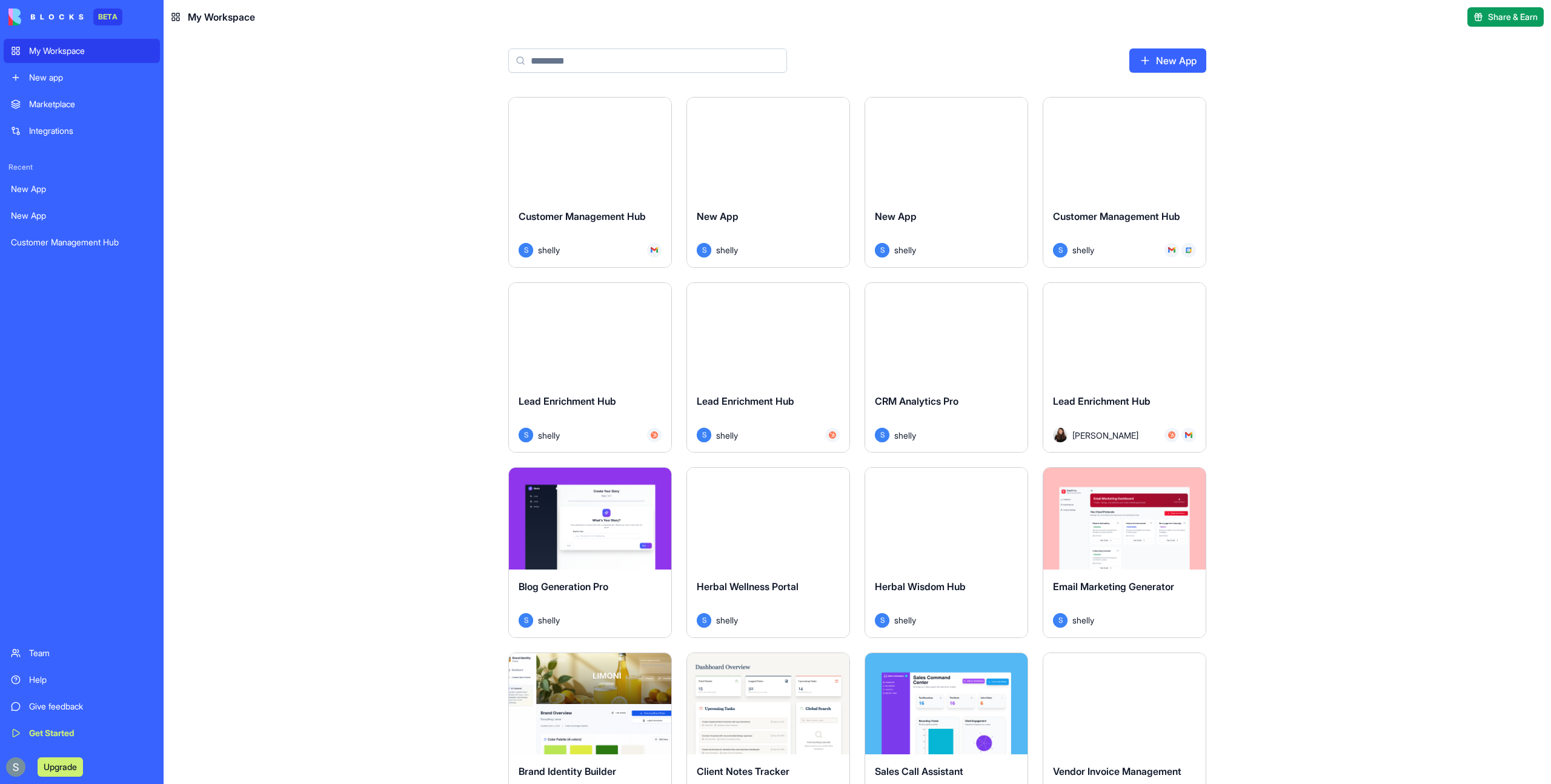
click at [1173, 66] on link "New App" at bounding box center [1168, 60] width 77 height 24
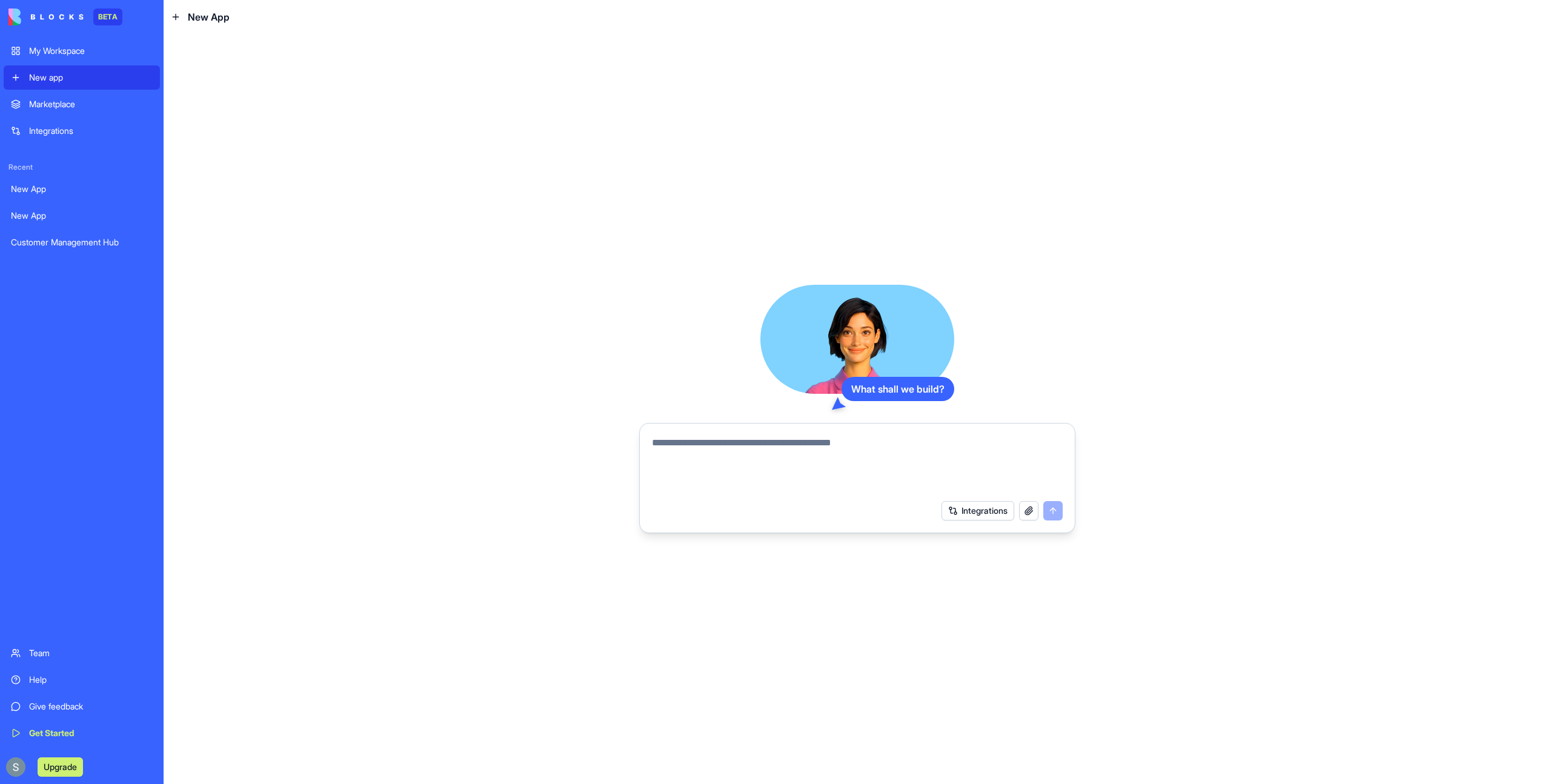
click at [755, 449] on textarea at bounding box center [857, 465] width 411 height 58
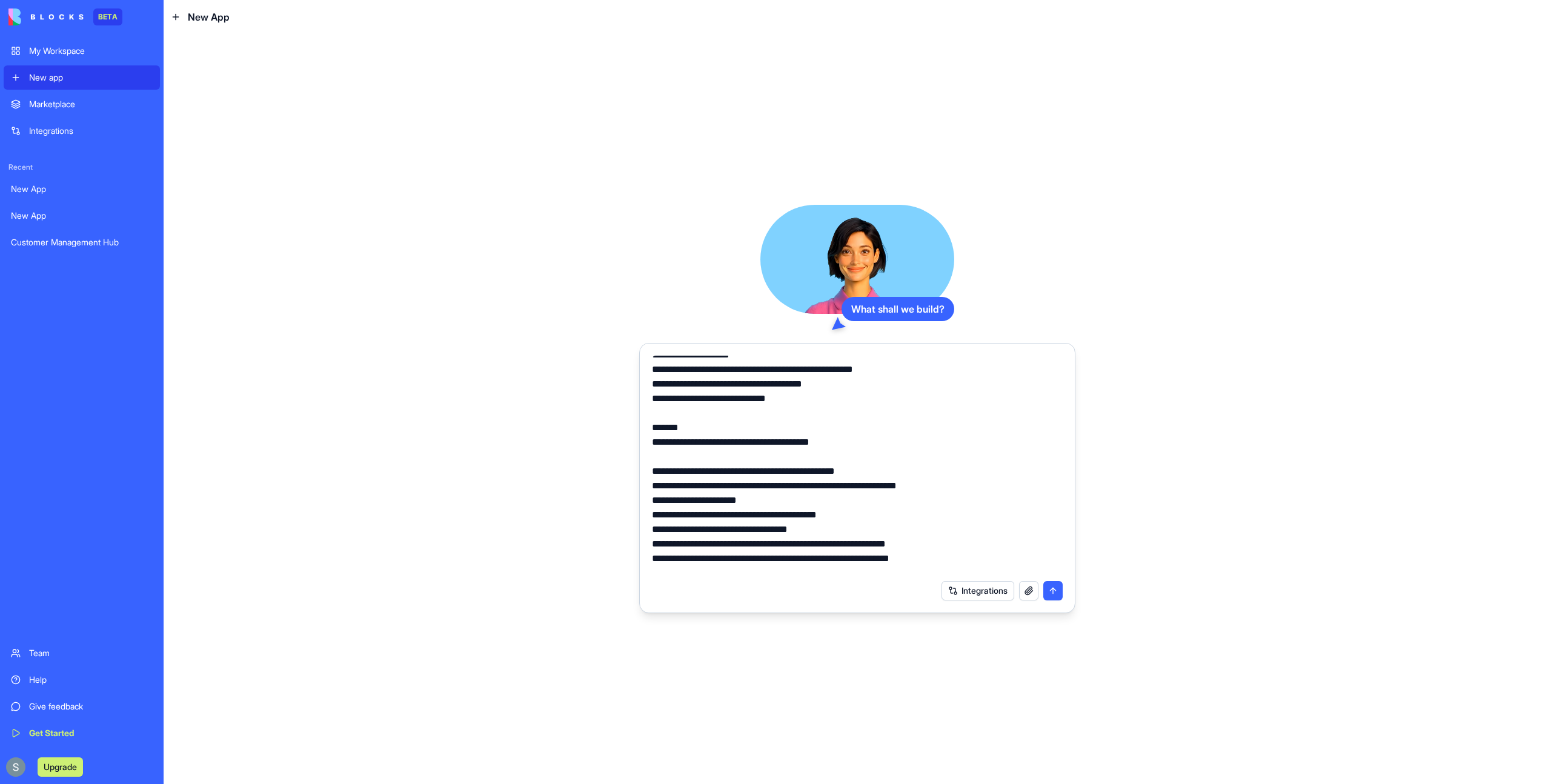
scroll to position [814, 0]
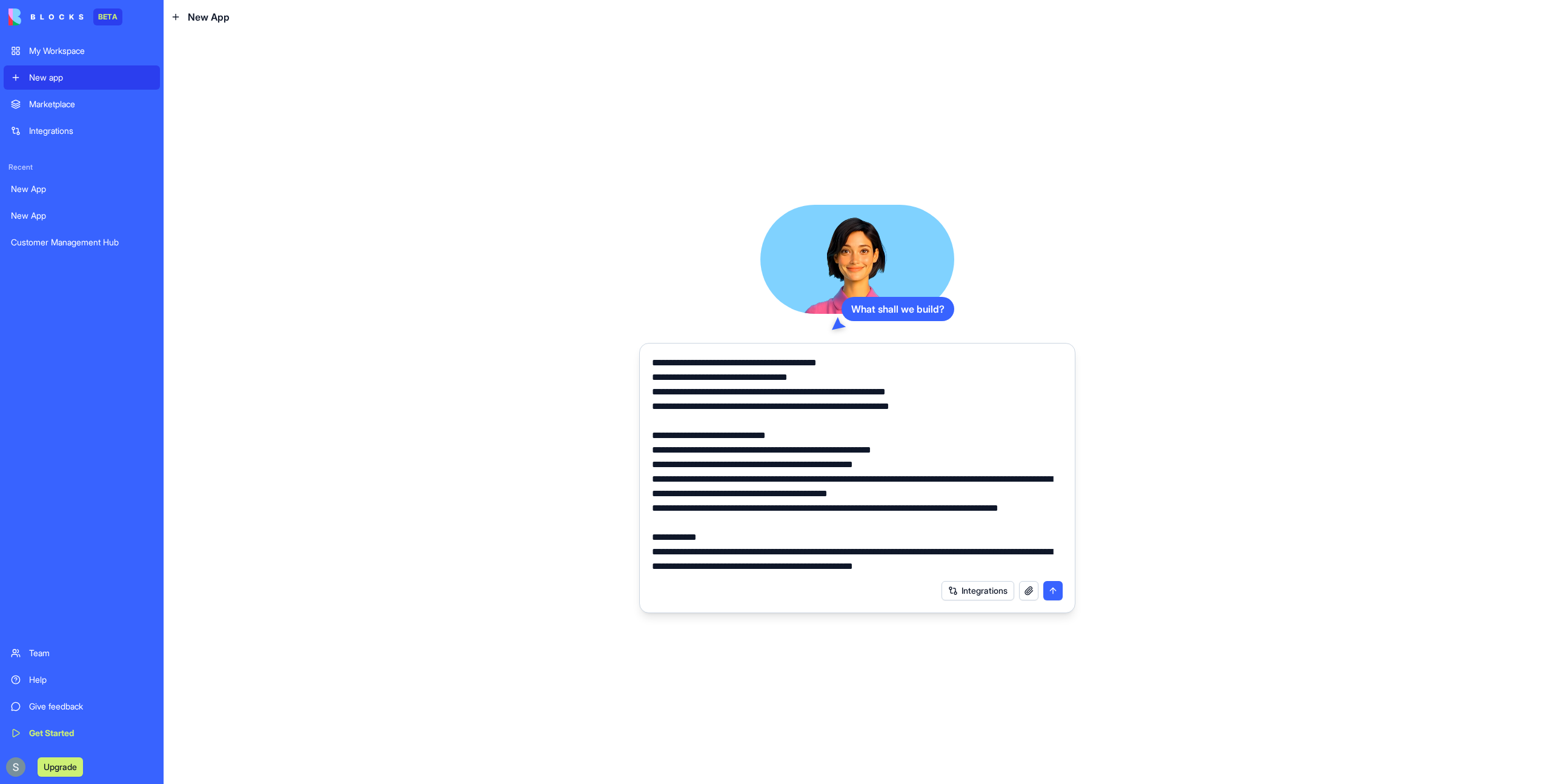
type textarea "**********"
click at [1053, 597] on button "submit" at bounding box center [1053, 591] width 20 height 20
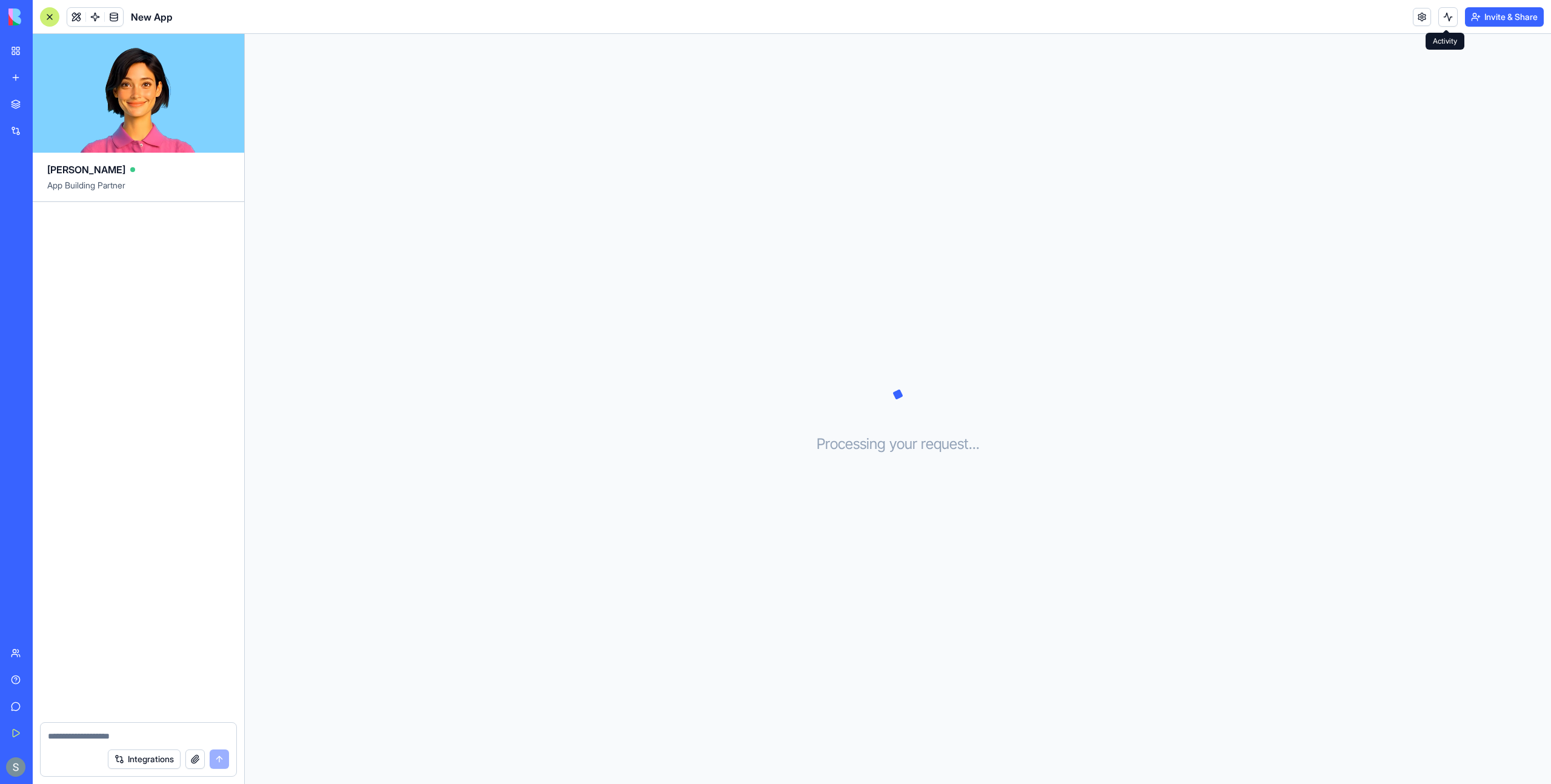
click at [1449, 20] on button at bounding box center [1448, 17] width 20 height 20
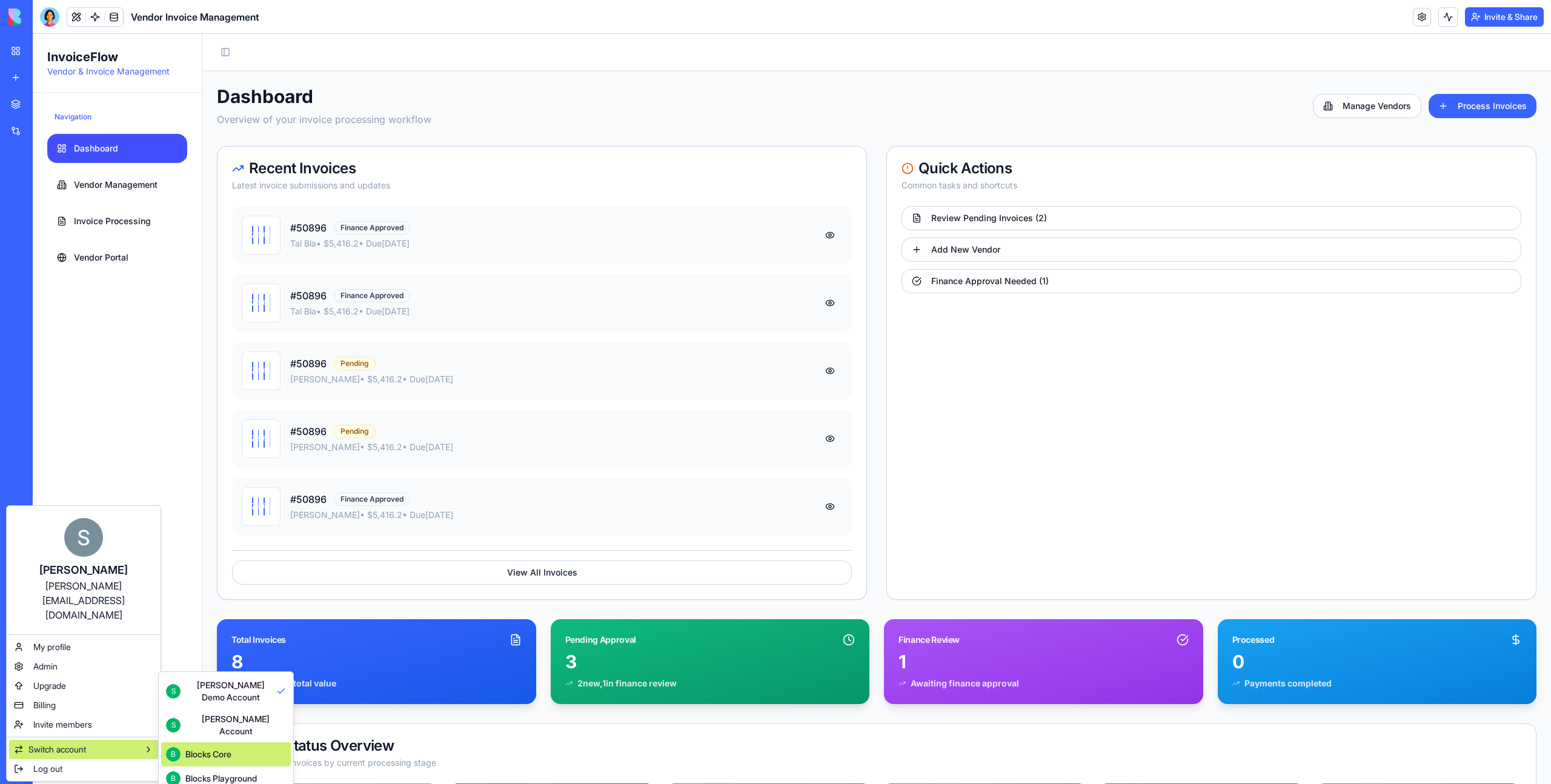
click at [218, 750] on div "Blocks Core" at bounding box center [208, 755] width 46 height 12
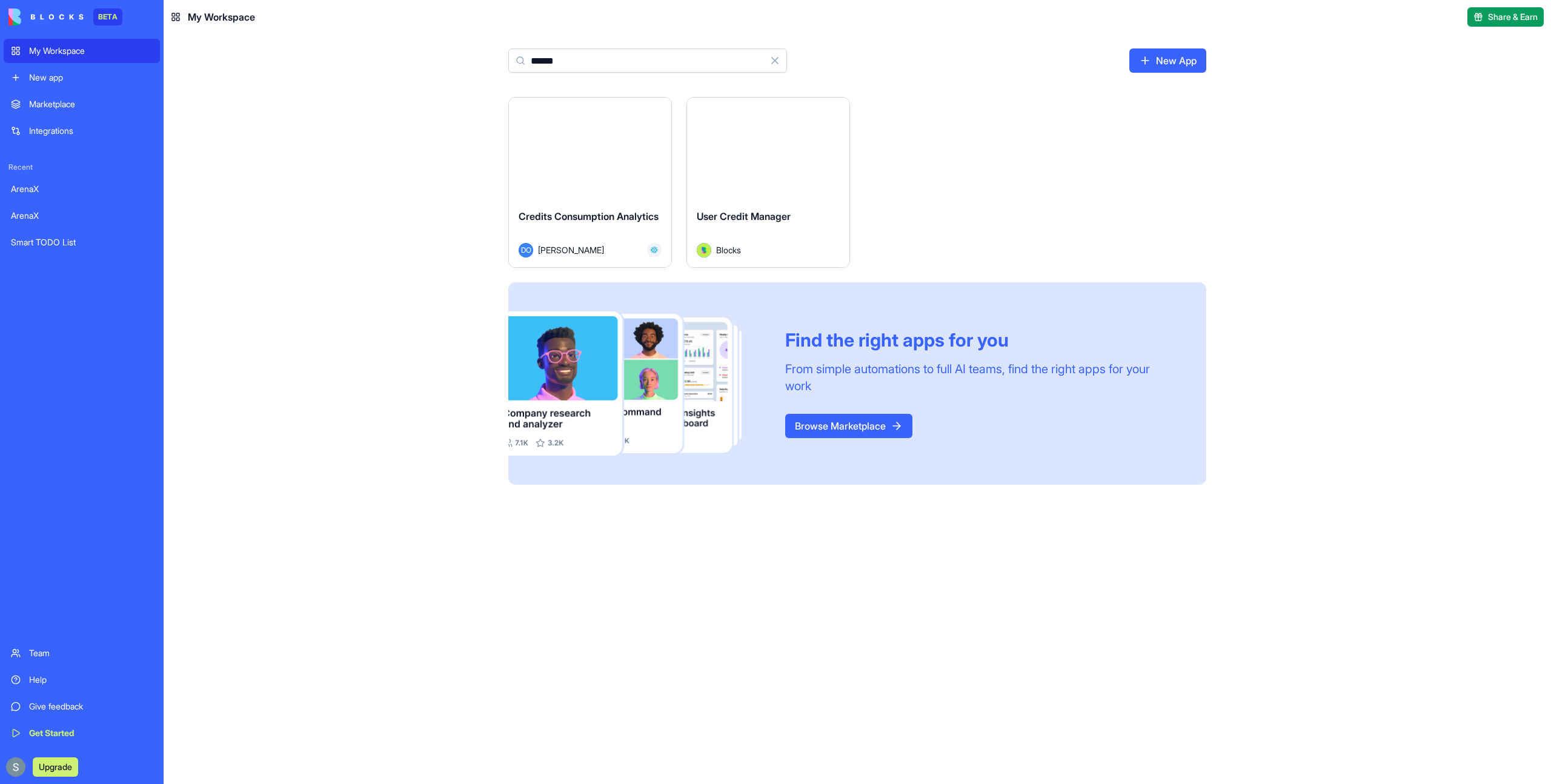
type input "******"
click at [757, 149] on button "Launch" at bounding box center [768, 148] width 91 height 24
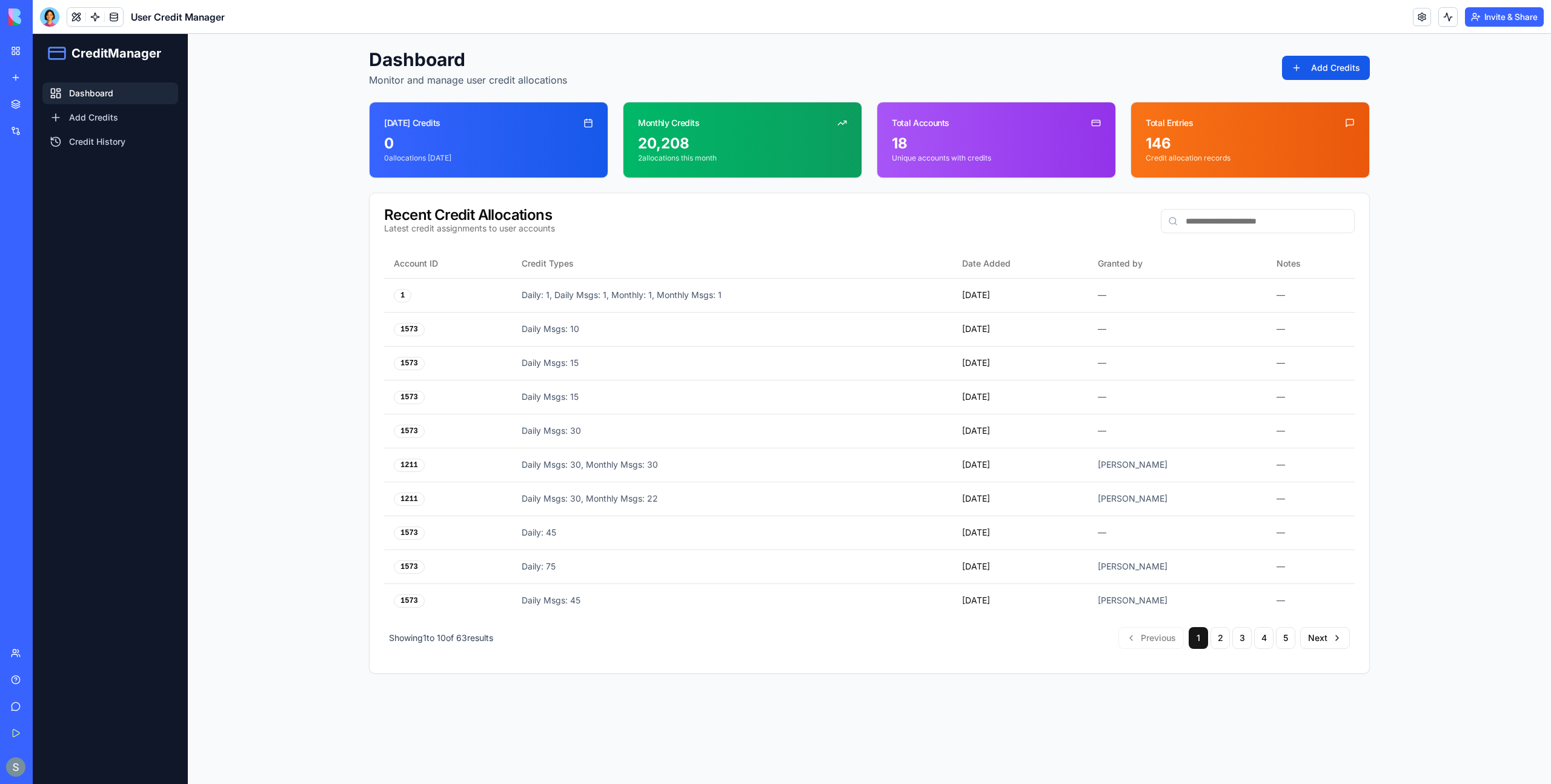
click at [95, 95] on link "Dashboard" at bounding box center [110, 93] width 136 height 22
click at [1339, 71] on button "Add Credits" at bounding box center [1326, 68] width 88 height 24
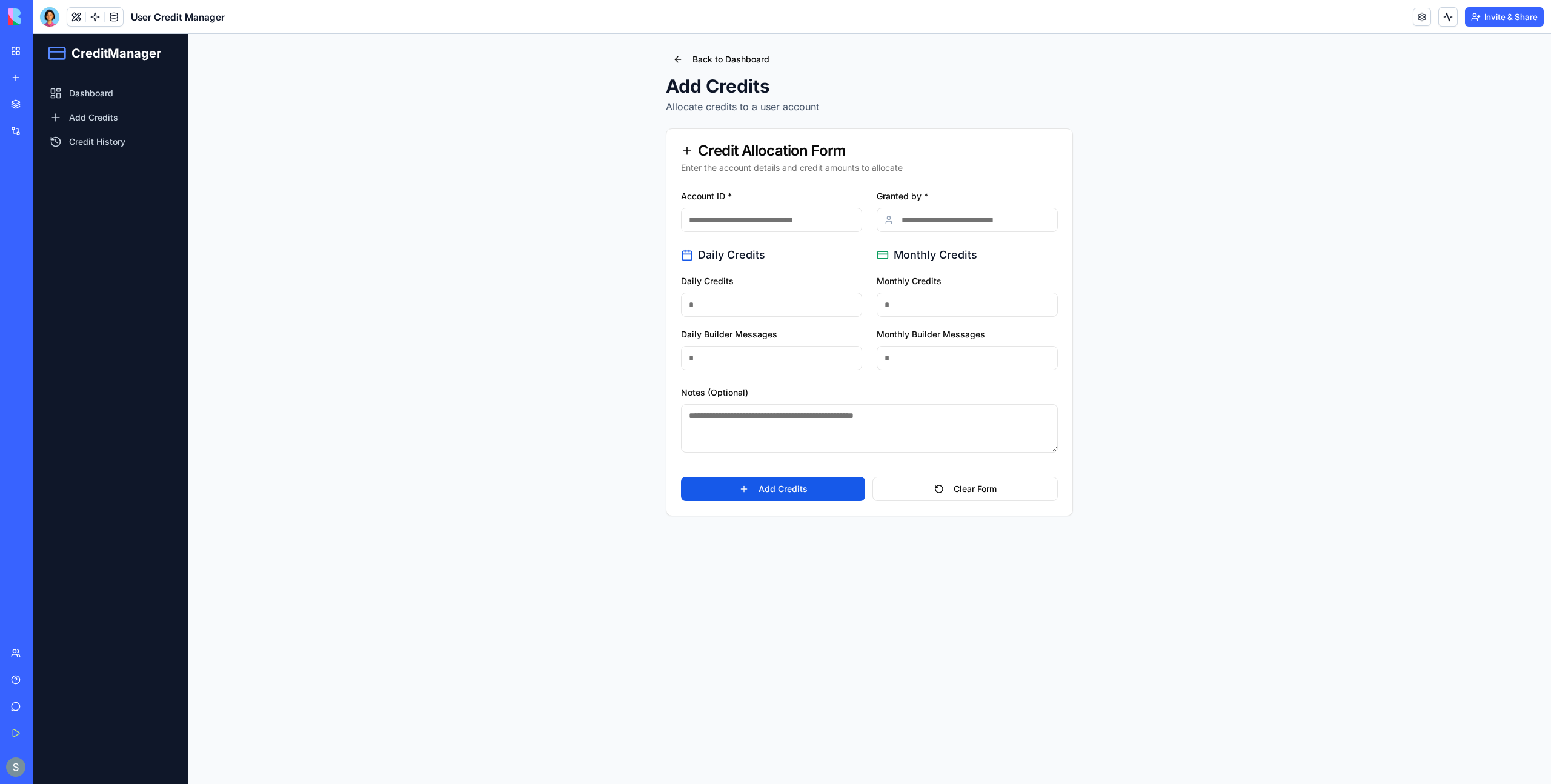
click at [752, 228] on input "Account ID *" at bounding box center [771, 220] width 181 height 24
paste input "****"
type input "****"
click at [960, 219] on input "Granted by *" at bounding box center [968, 220] width 181 height 24
type input "******"
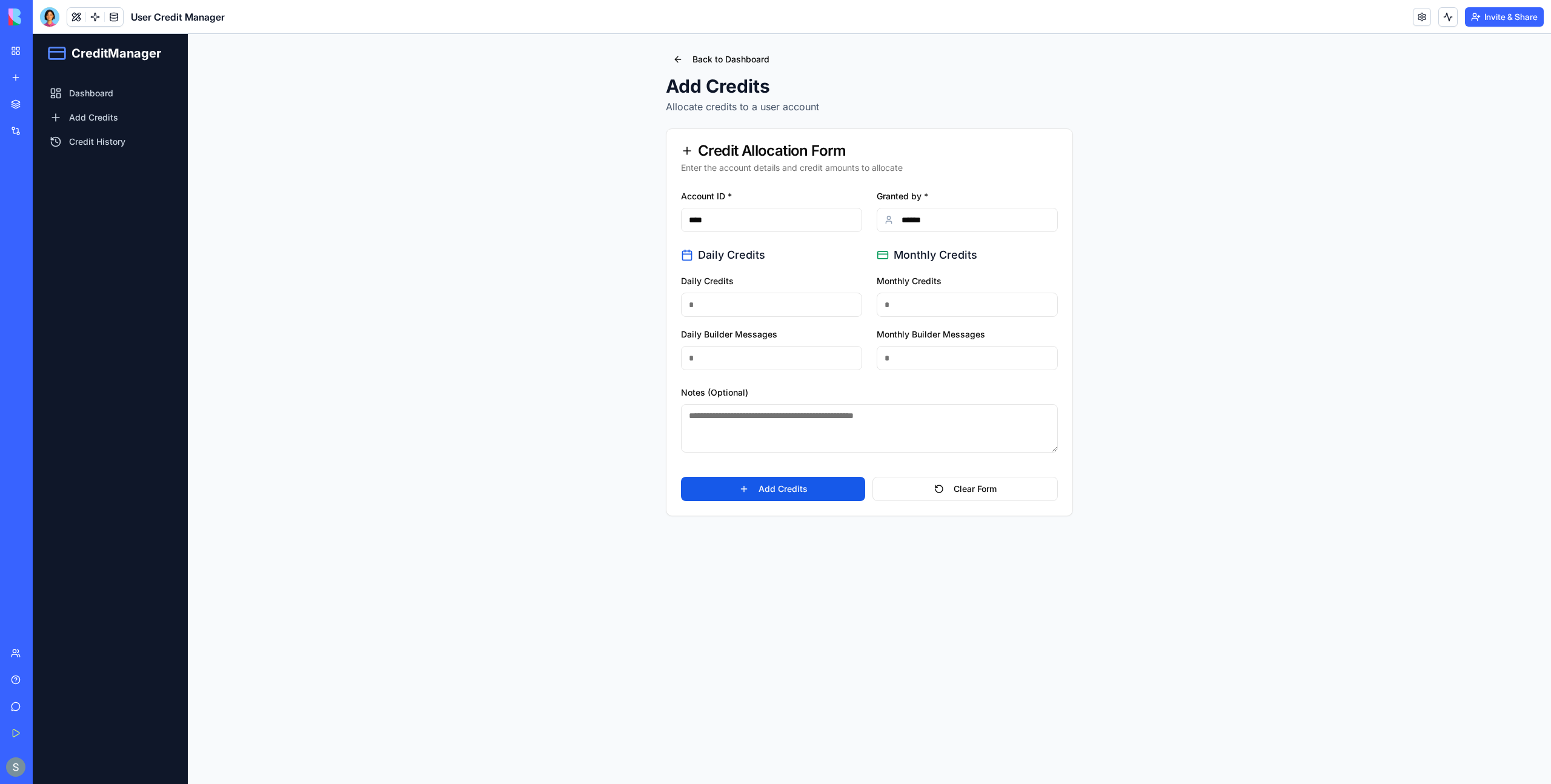
click at [751, 308] on input "Daily Credits" at bounding box center [771, 304] width 181 height 24
type input "***"
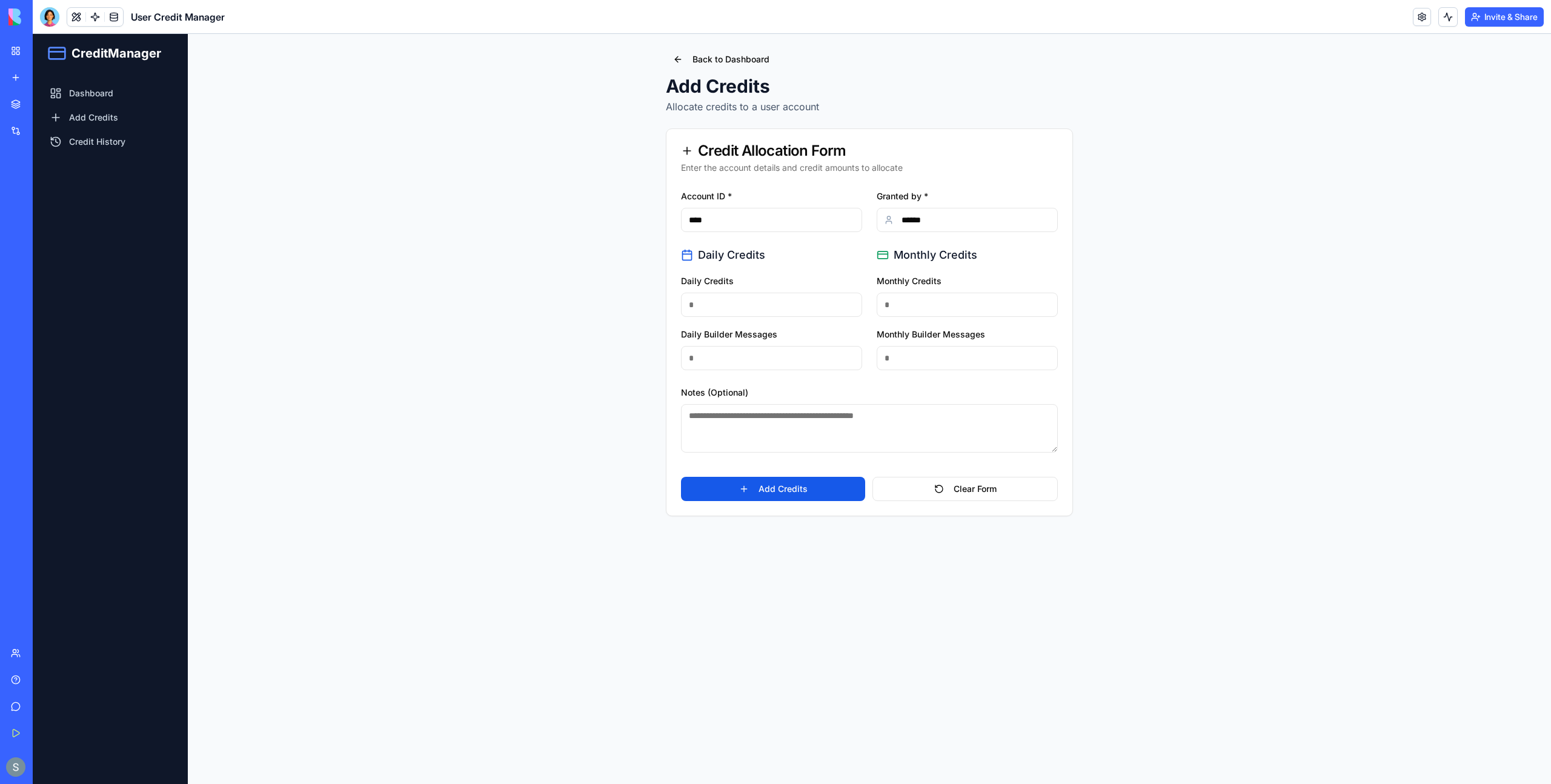
click at [911, 304] on input "Monthly Credits" at bounding box center [968, 304] width 181 height 24
click at [941, 353] on input "Monthly Builder Messages" at bounding box center [968, 358] width 181 height 24
click at [916, 307] on input "****" at bounding box center [968, 304] width 181 height 24
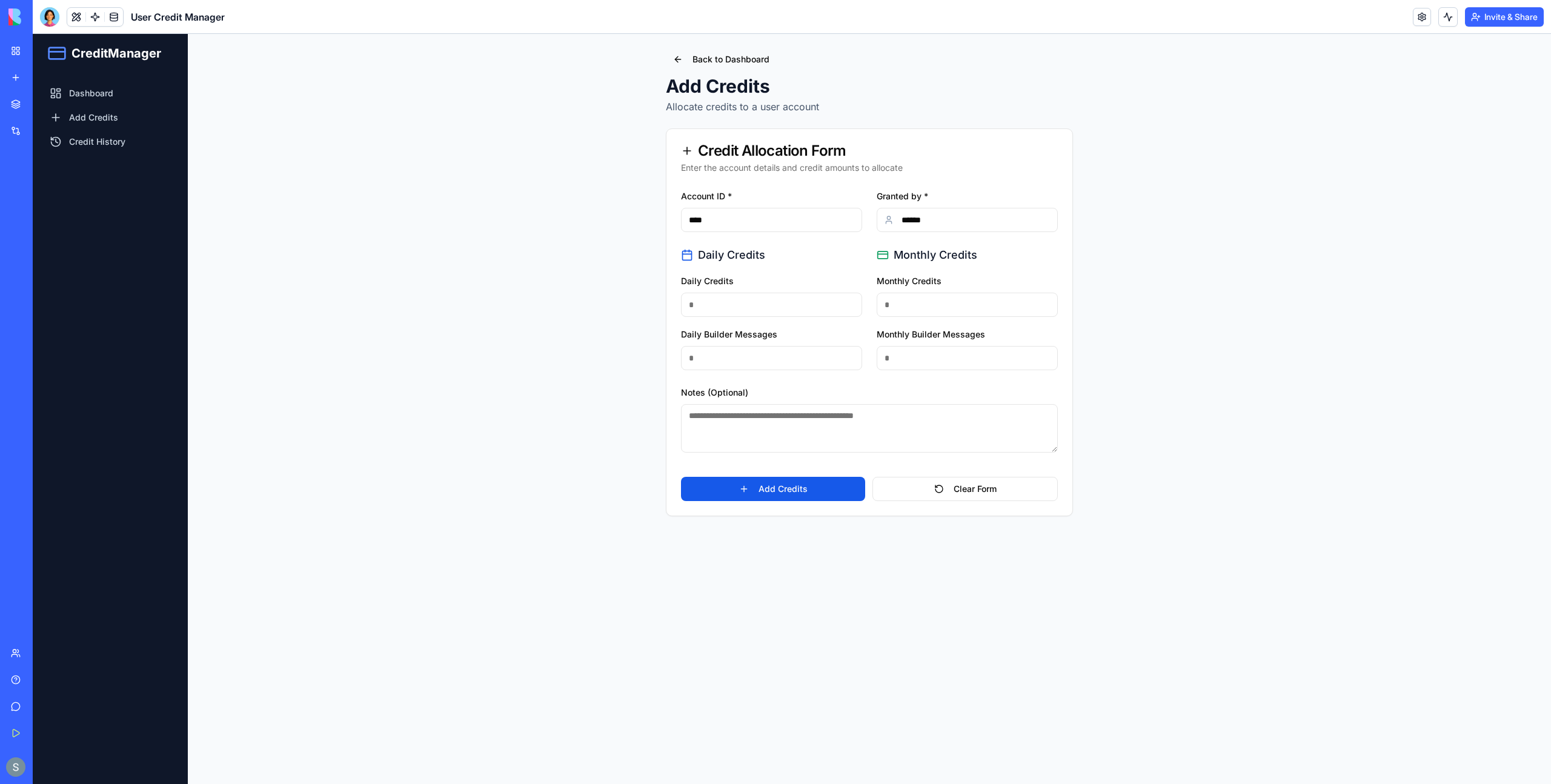
type input "****"
click at [919, 358] on input "Monthly Builder Messages" at bounding box center [968, 358] width 181 height 24
type input "****"
click at [794, 421] on textarea "Notes (Optional)" at bounding box center [869, 428] width 377 height 48
type textarea "*******"
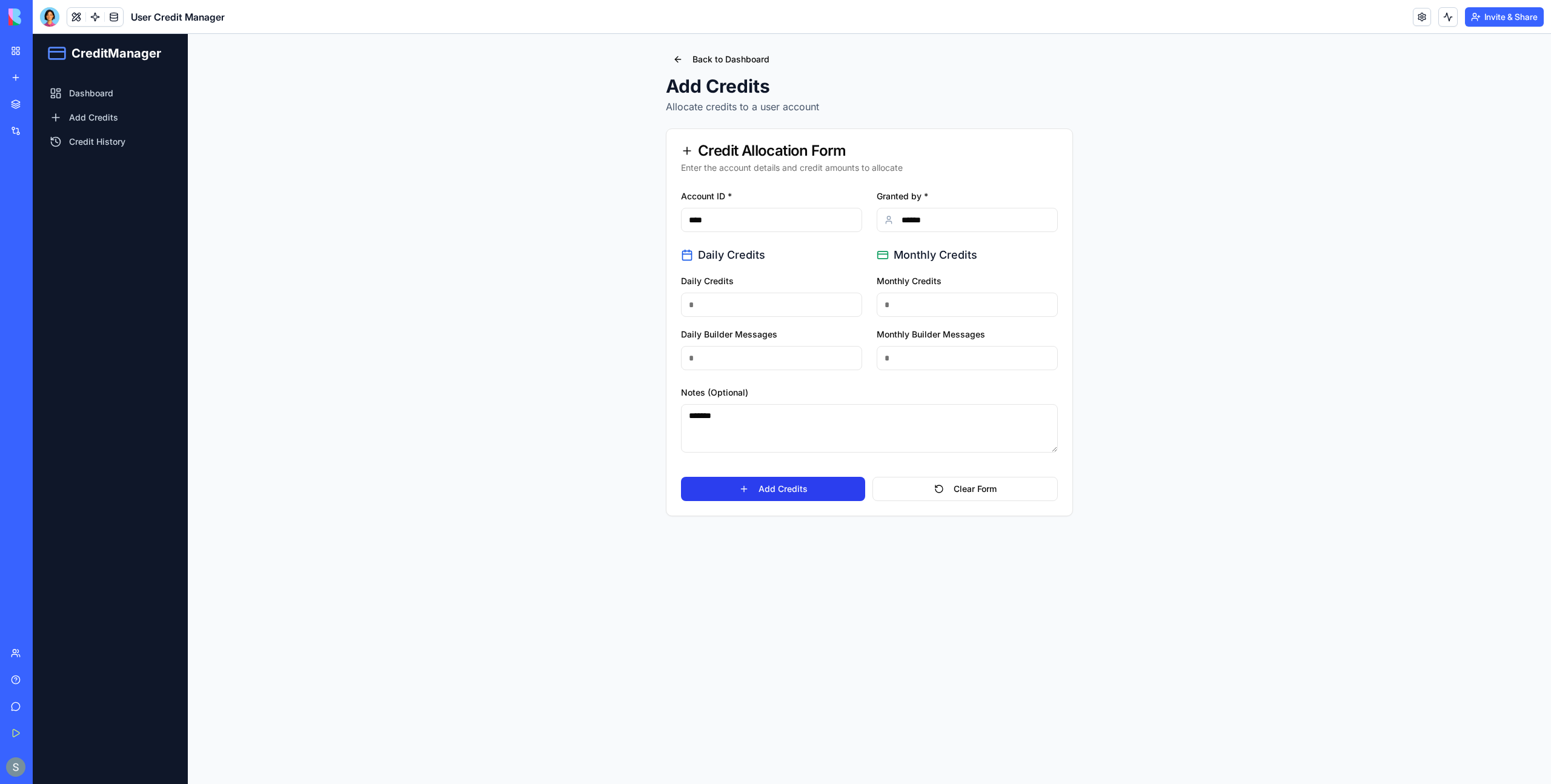
click at [821, 489] on button "Add Credits" at bounding box center [773, 489] width 184 height 24
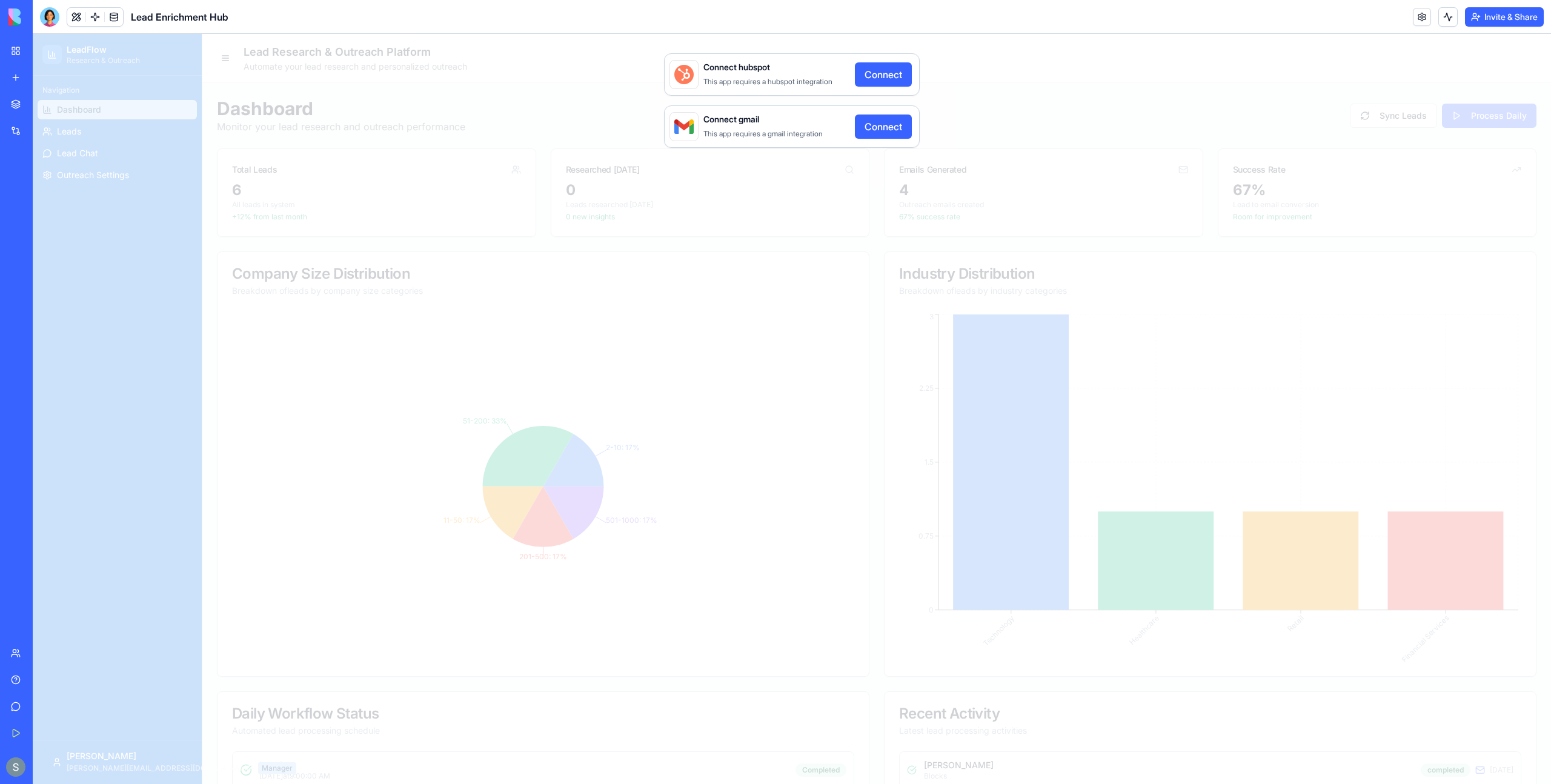
click at [894, 74] on button "Connect" at bounding box center [883, 75] width 57 height 24
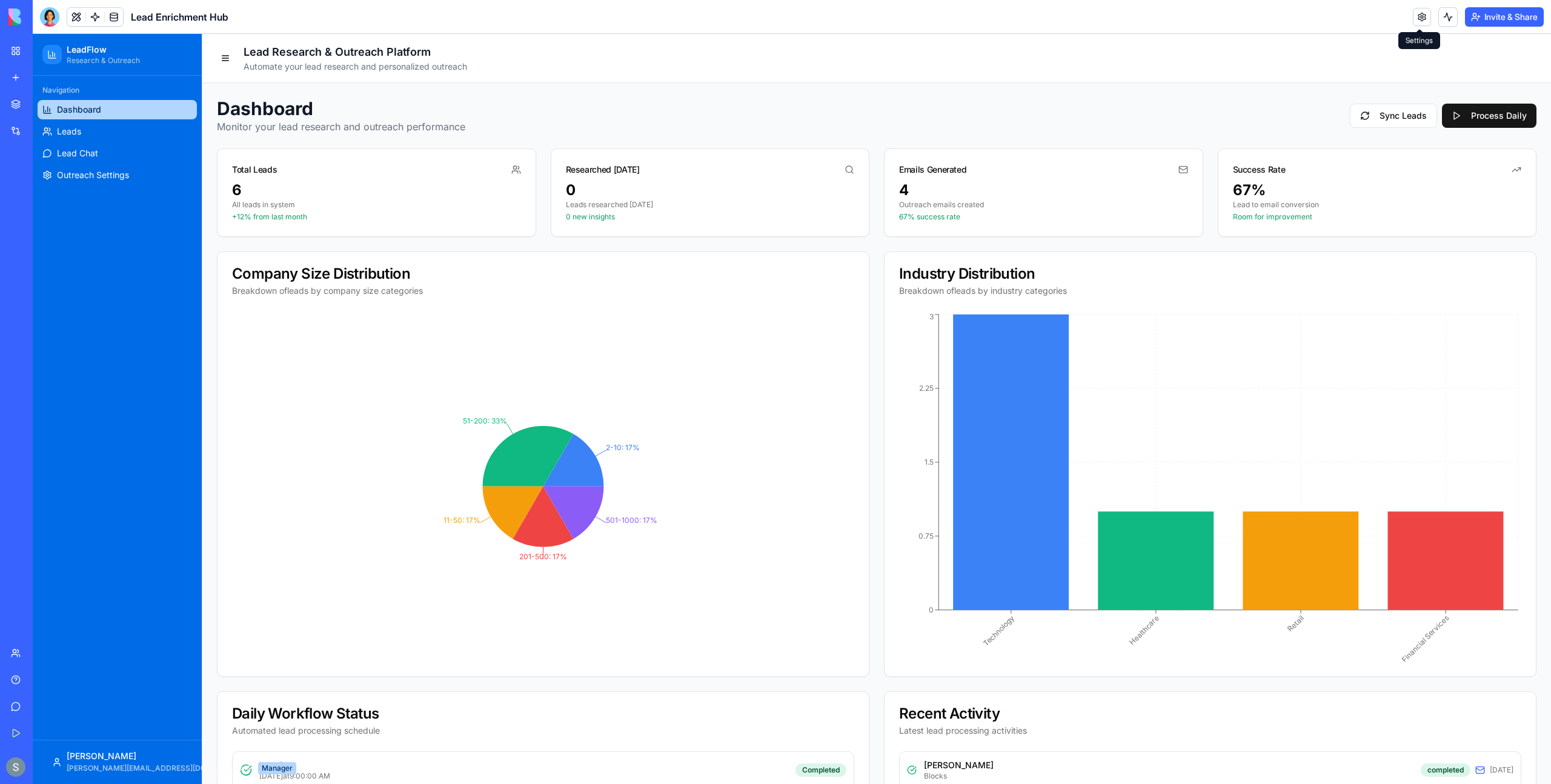
click at [1416, 13] on link at bounding box center [1422, 17] width 18 height 18
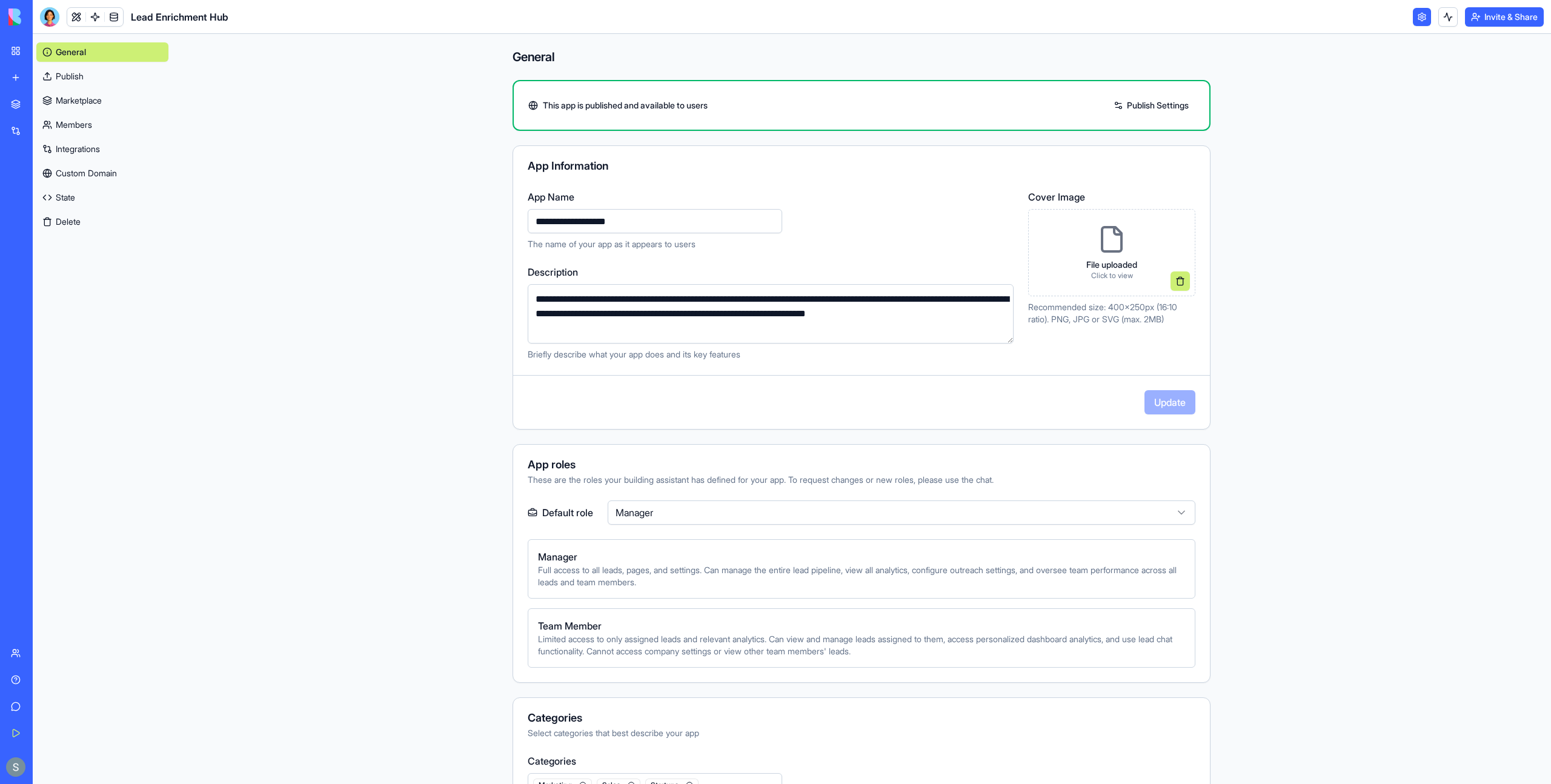
click at [135, 148] on link "Integrations" at bounding box center [102, 149] width 132 height 20
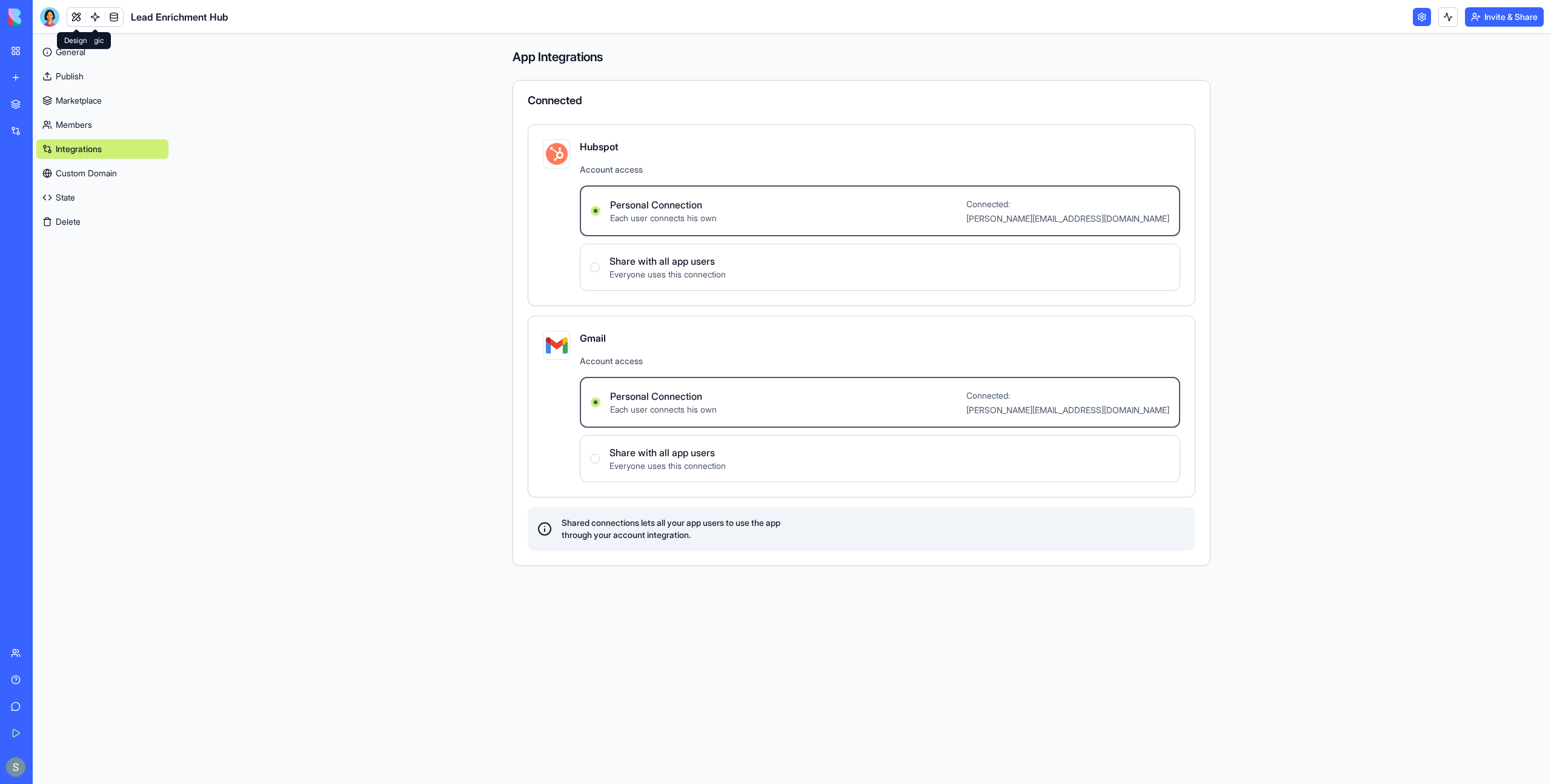
click at [78, 15] on link at bounding box center [76, 17] width 18 height 18
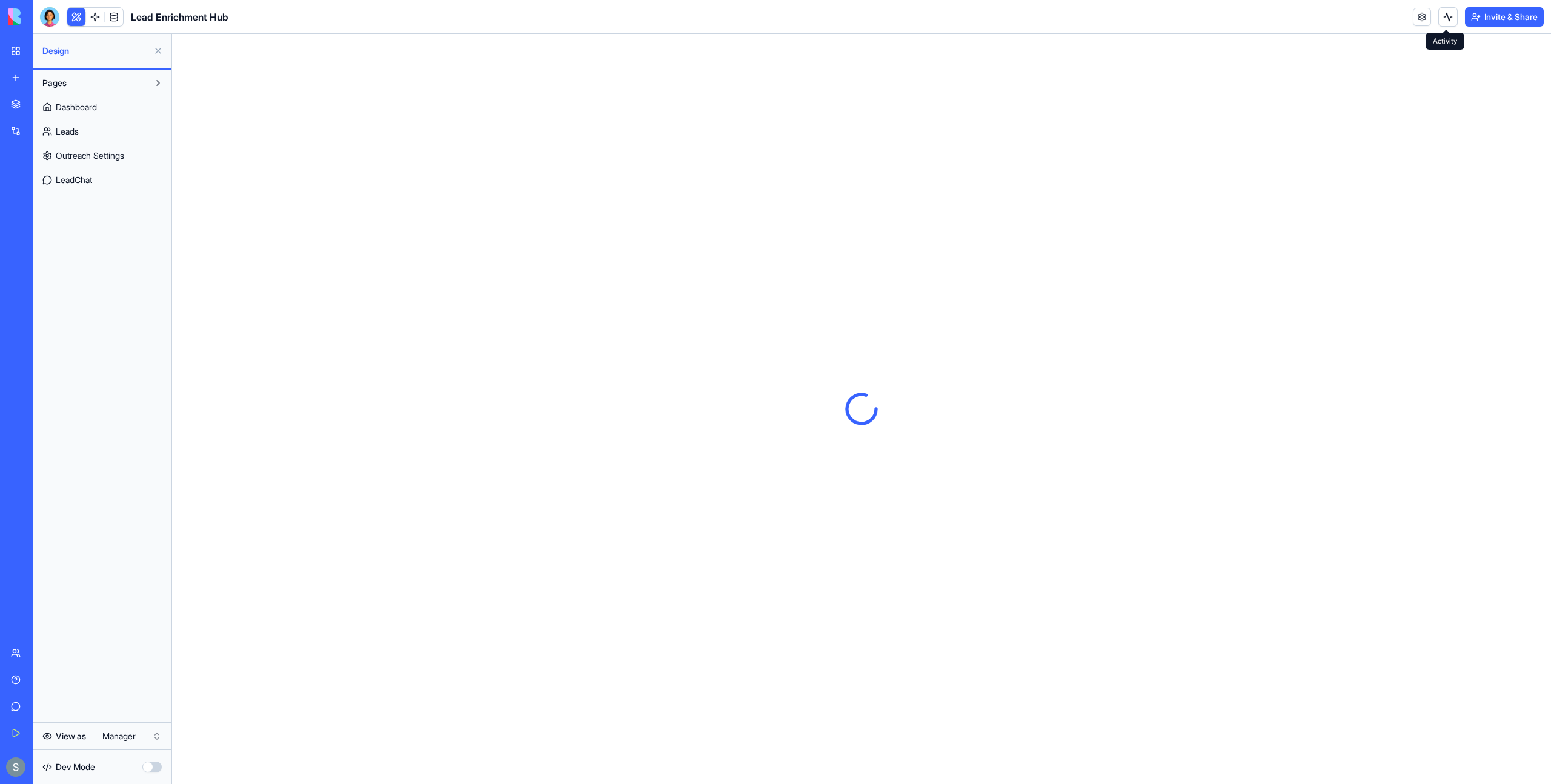
click at [1441, 18] on button at bounding box center [1448, 17] width 20 height 20
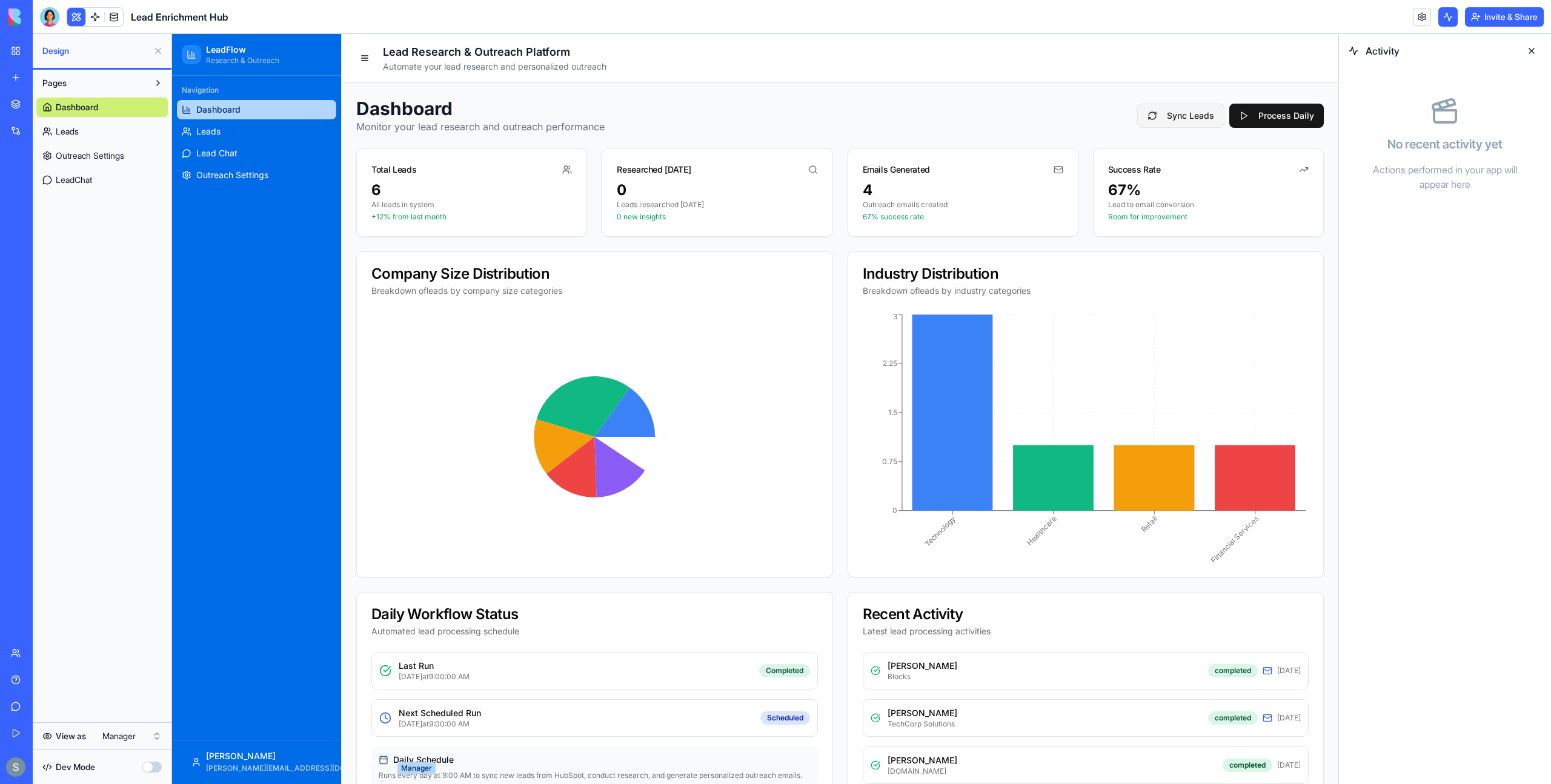
click at [1192, 114] on button "Sync Leads" at bounding box center [1180, 116] width 87 height 24
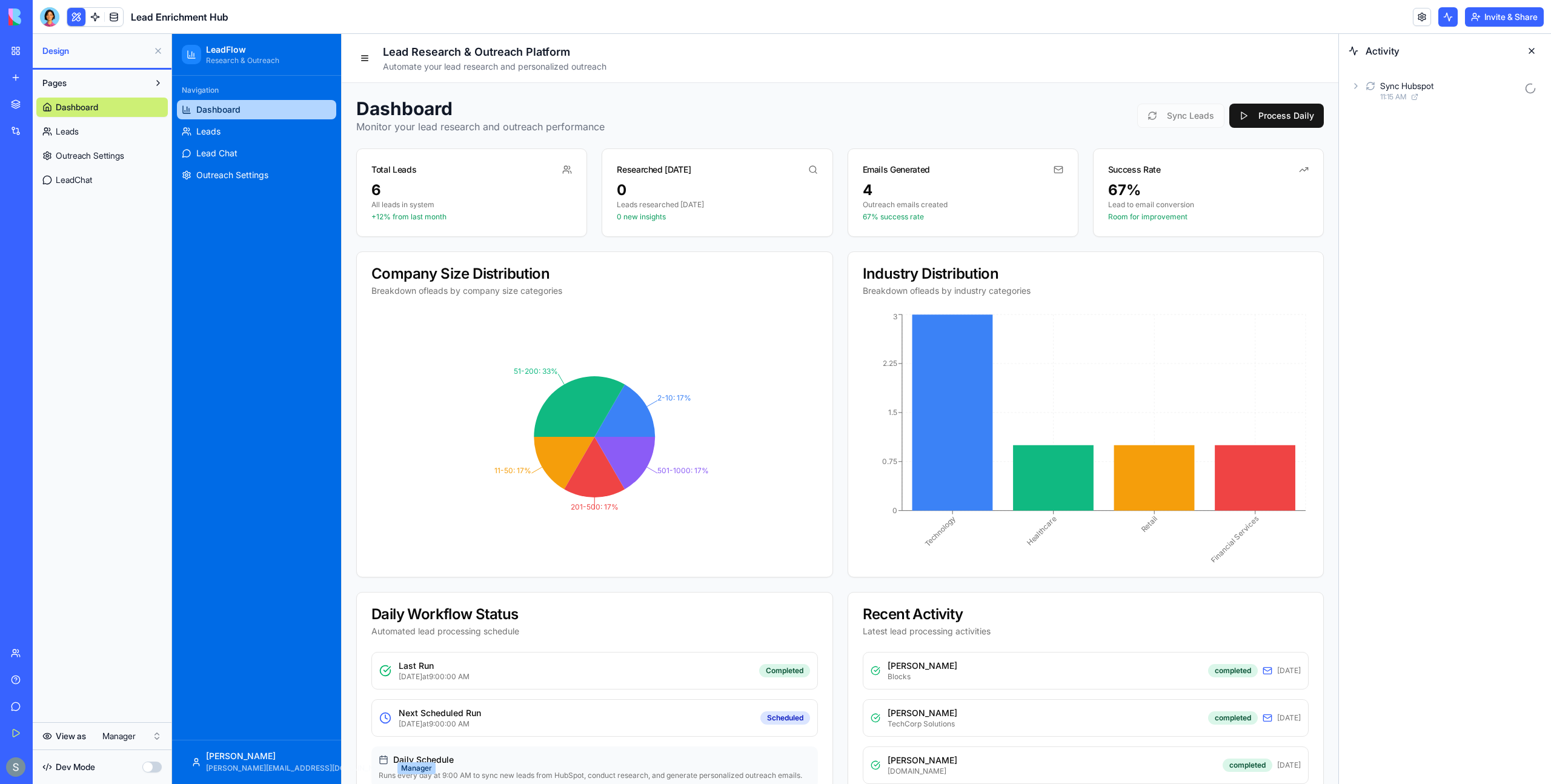
click at [1358, 86] on icon at bounding box center [1356, 85] width 10 height 10
click at [1216, 45] on header "Lead Research & Outreach Platform Automate your lead research and personalized …" at bounding box center [839, 58] width 996 height 49
click at [1378, 146] on div "AgentCall 11:15 AM" at bounding box center [1455, 144] width 173 height 26
click at [1395, 219] on icon at bounding box center [1395, 219] width 10 height 10
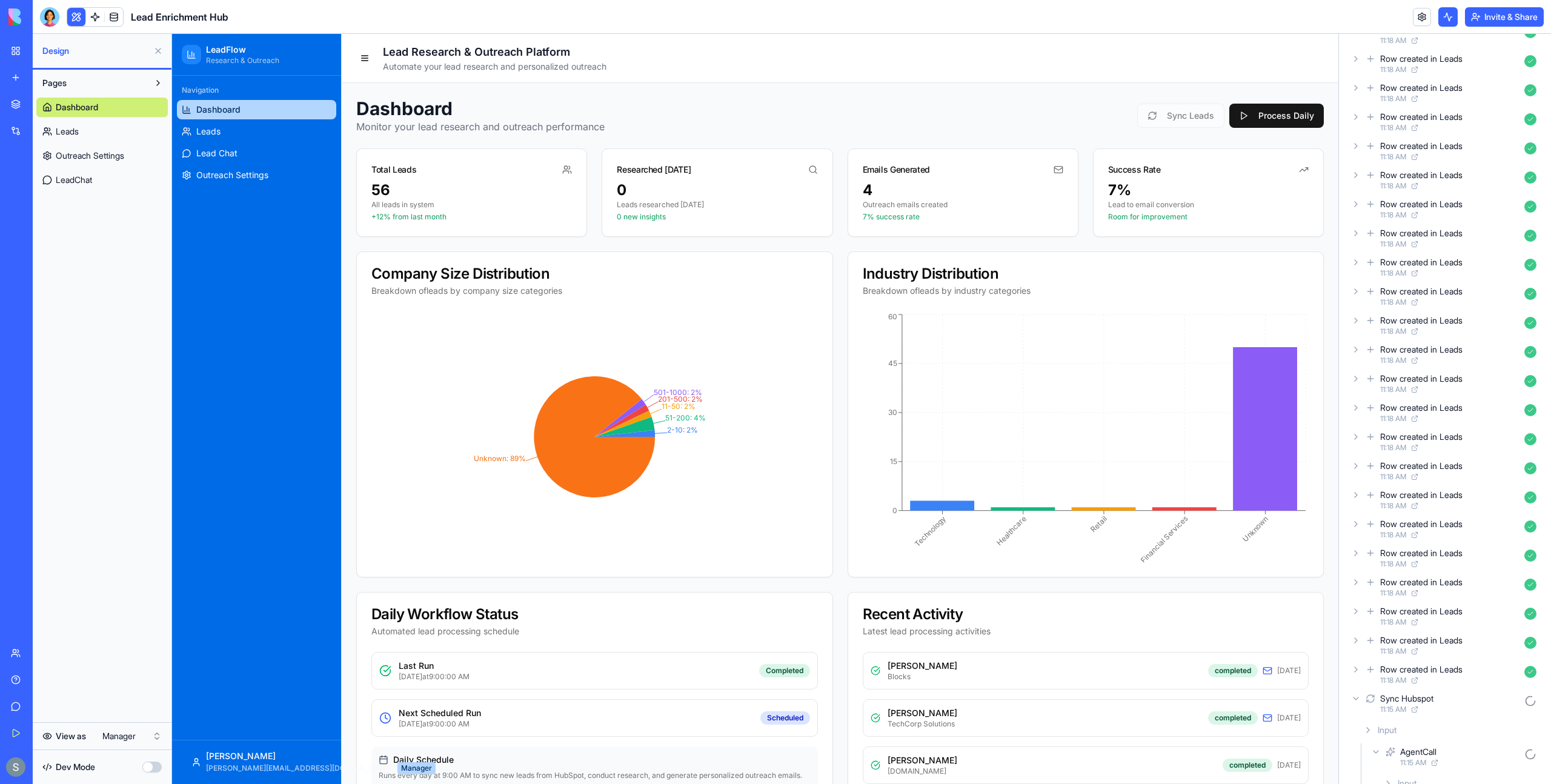
scroll to position [968, 0]
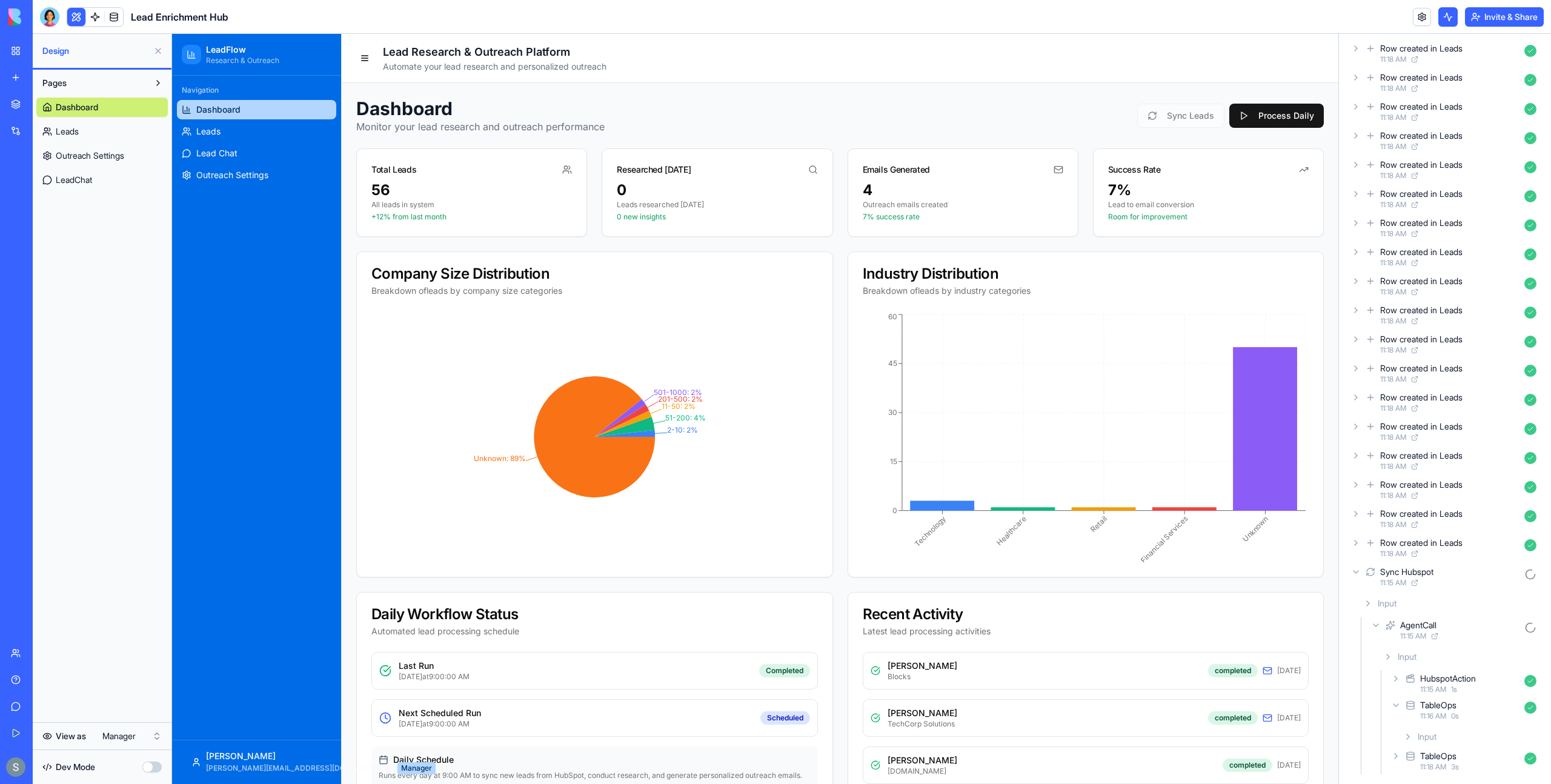
click at [1394, 678] on icon at bounding box center [1395, 678] width 10 height 10
click at [1401, 705] on div "TableOps 11:16 AM 0 s" at bounding box center [1465, 709] width 153 height 26
click at [1403, 757] on div "TableOps 11:18 AM 3 s" at bounding box center [1465, 761] width 153 height 26
click at [1365, 607] on div "Input" at bounding box center [1450, 600] width 183 height 22
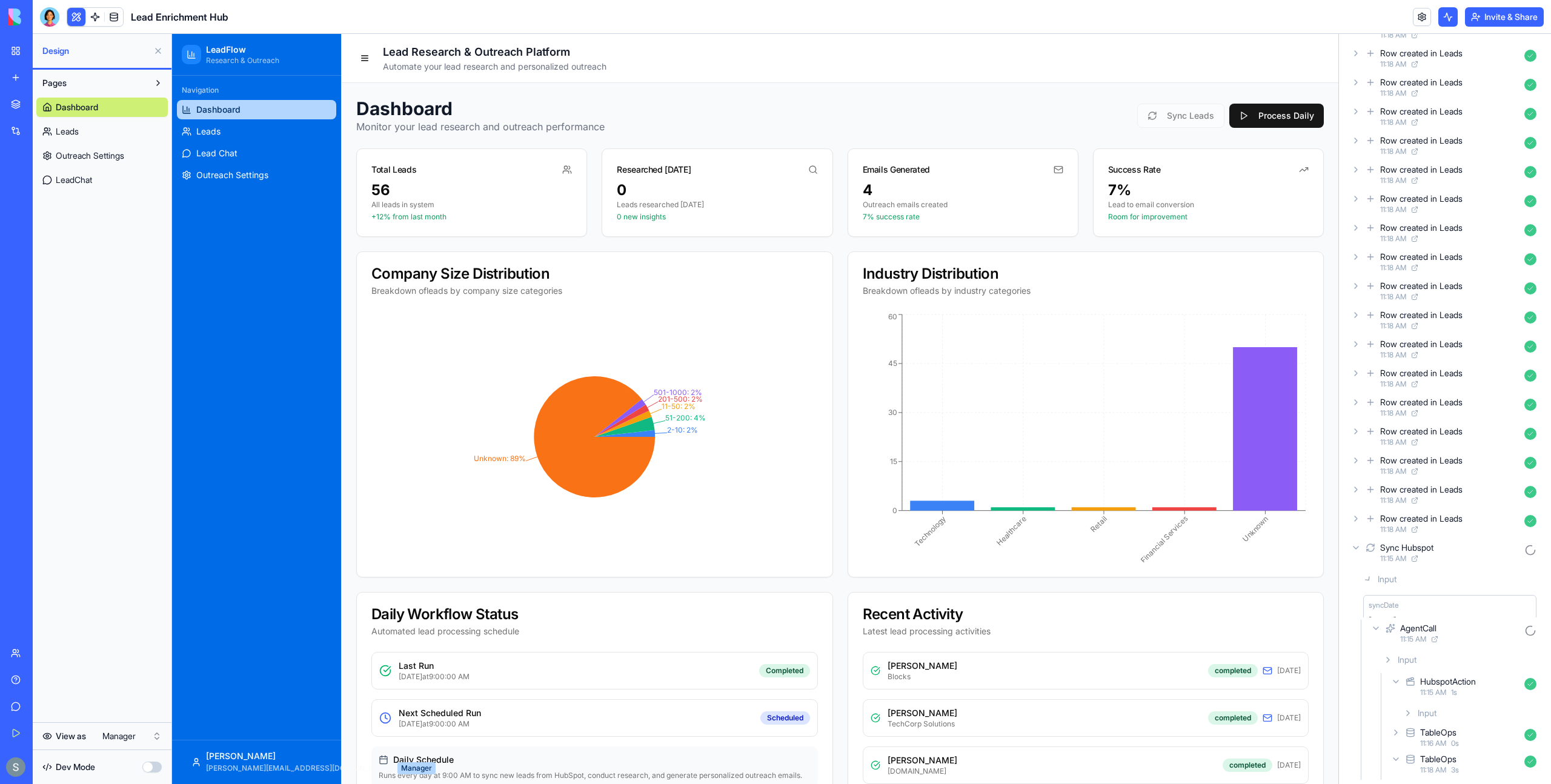
scroll to position [992, 0]
click at [125, 138] on link "Leads" at bounding box center [102, 131] width 131 height 20
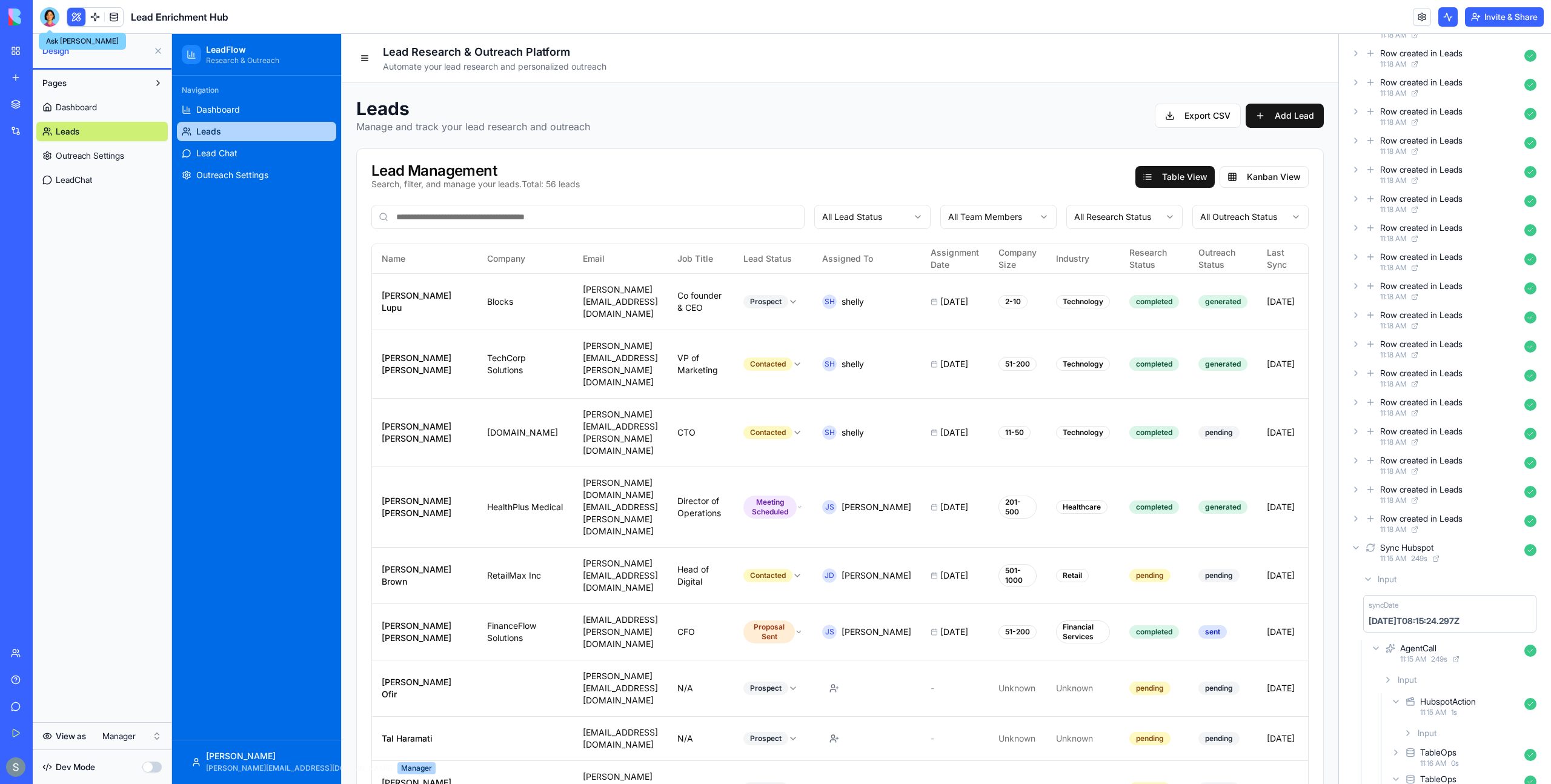
click at [52, 16] on div at bounding box center [50, 17] width 20 height 20
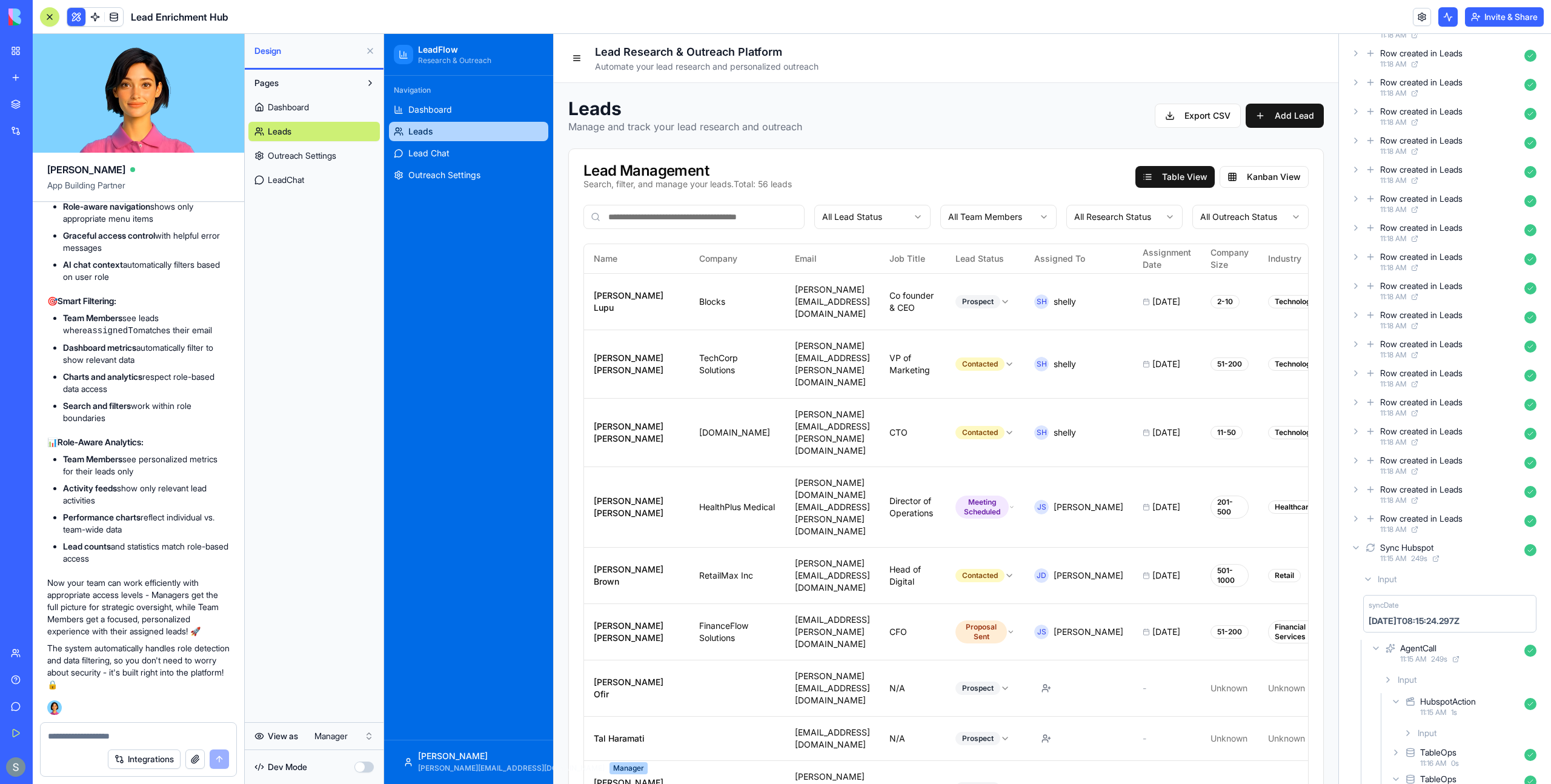
click at [52, 16] on div at bounding box center [49, 17] width 10 height 10
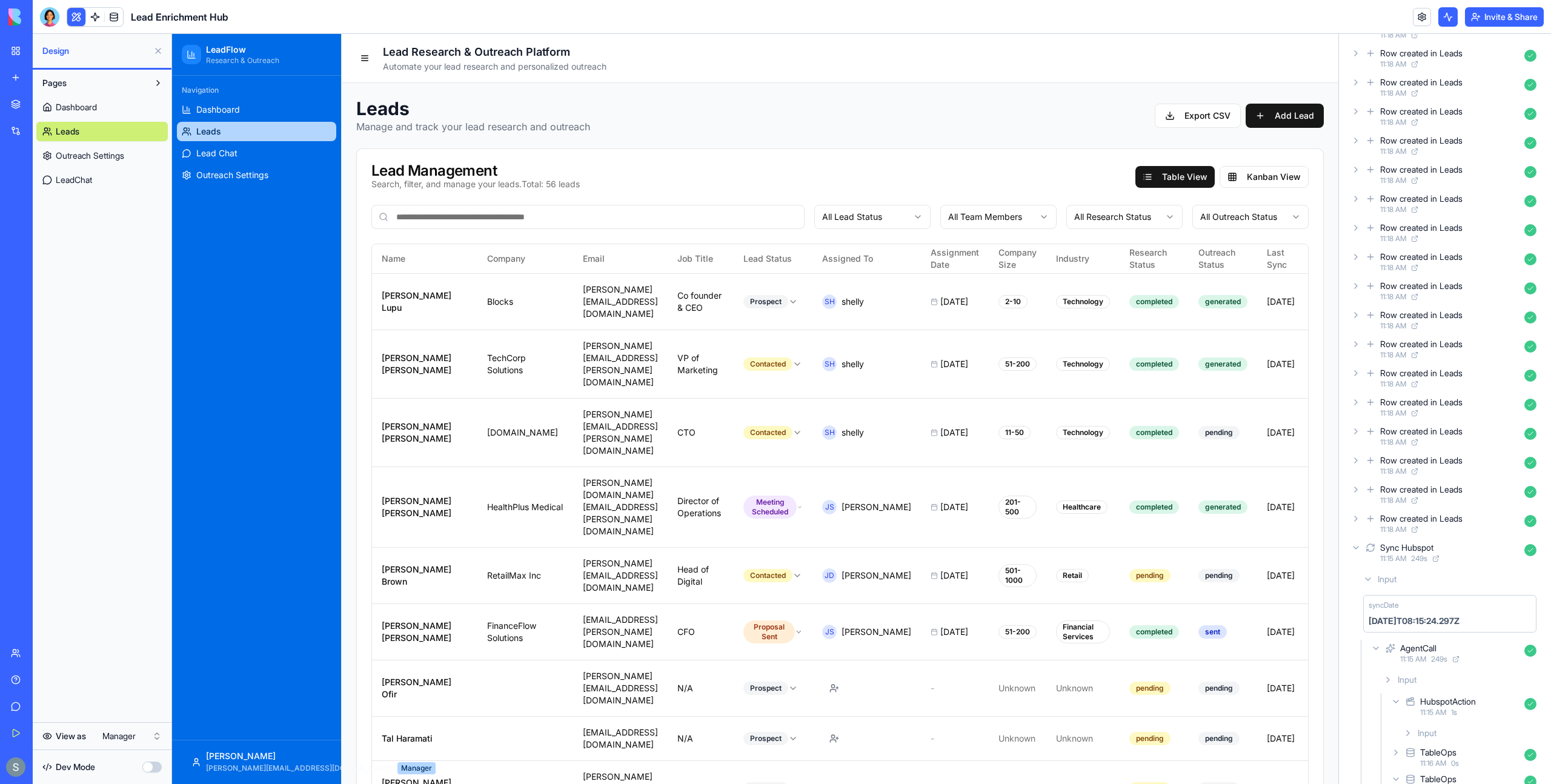
click at [75, 107] on span "Dashboard" at bounding box center [76, 107] width 42 height 12
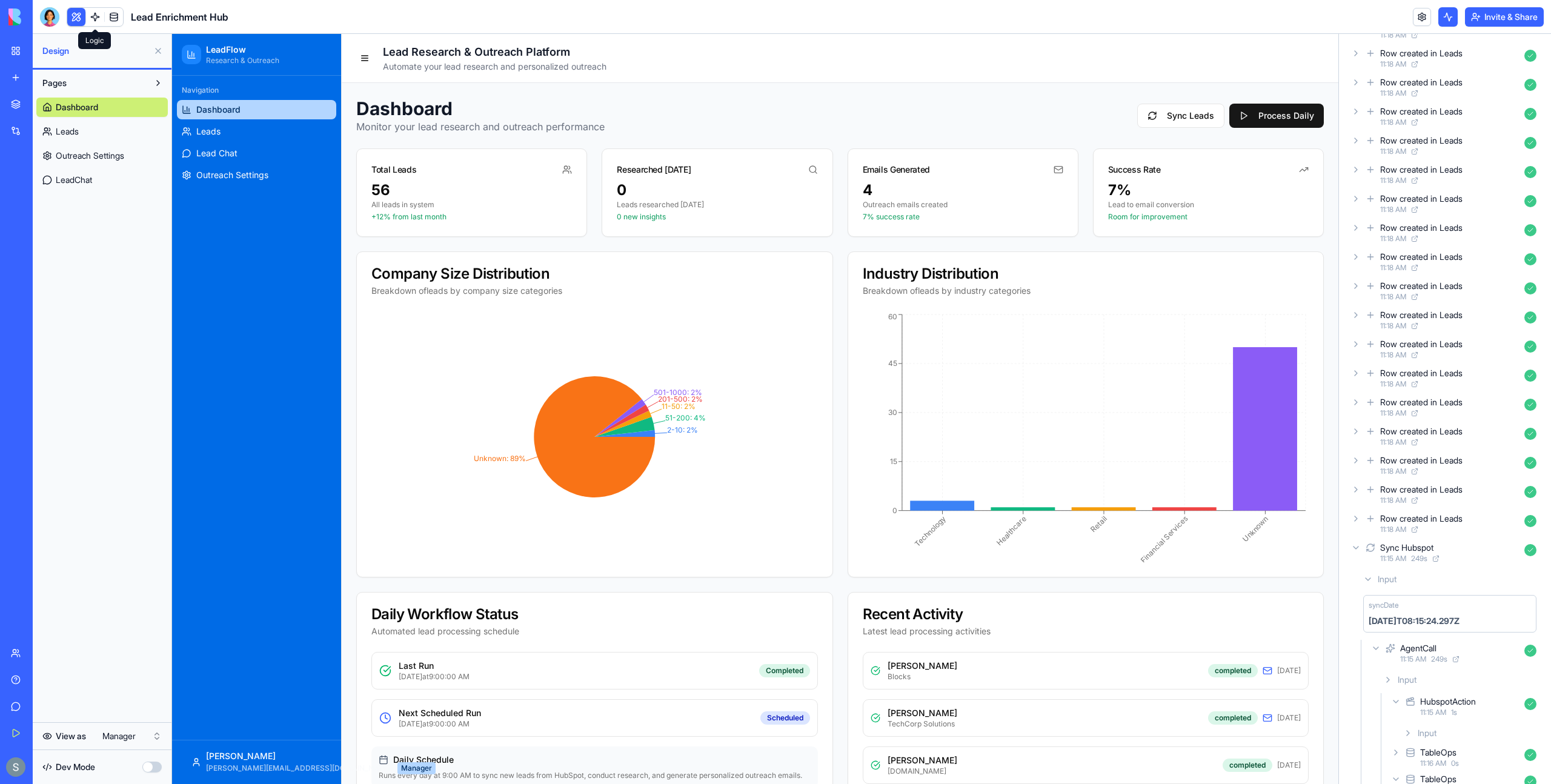
click at [97, 13] on link at bounding box center [95, 17] width 18 height 18
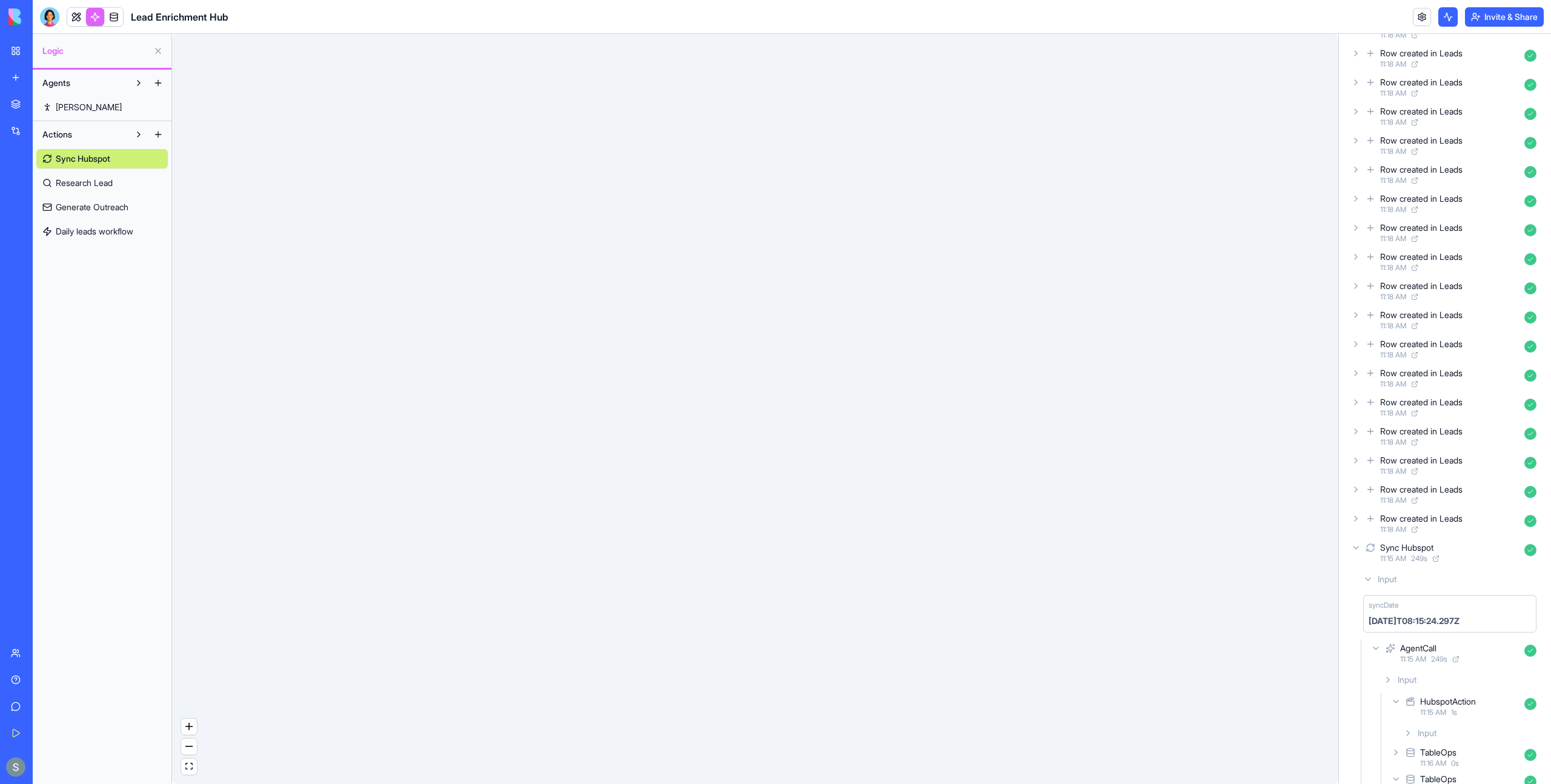
scroll to position [1066, 0]
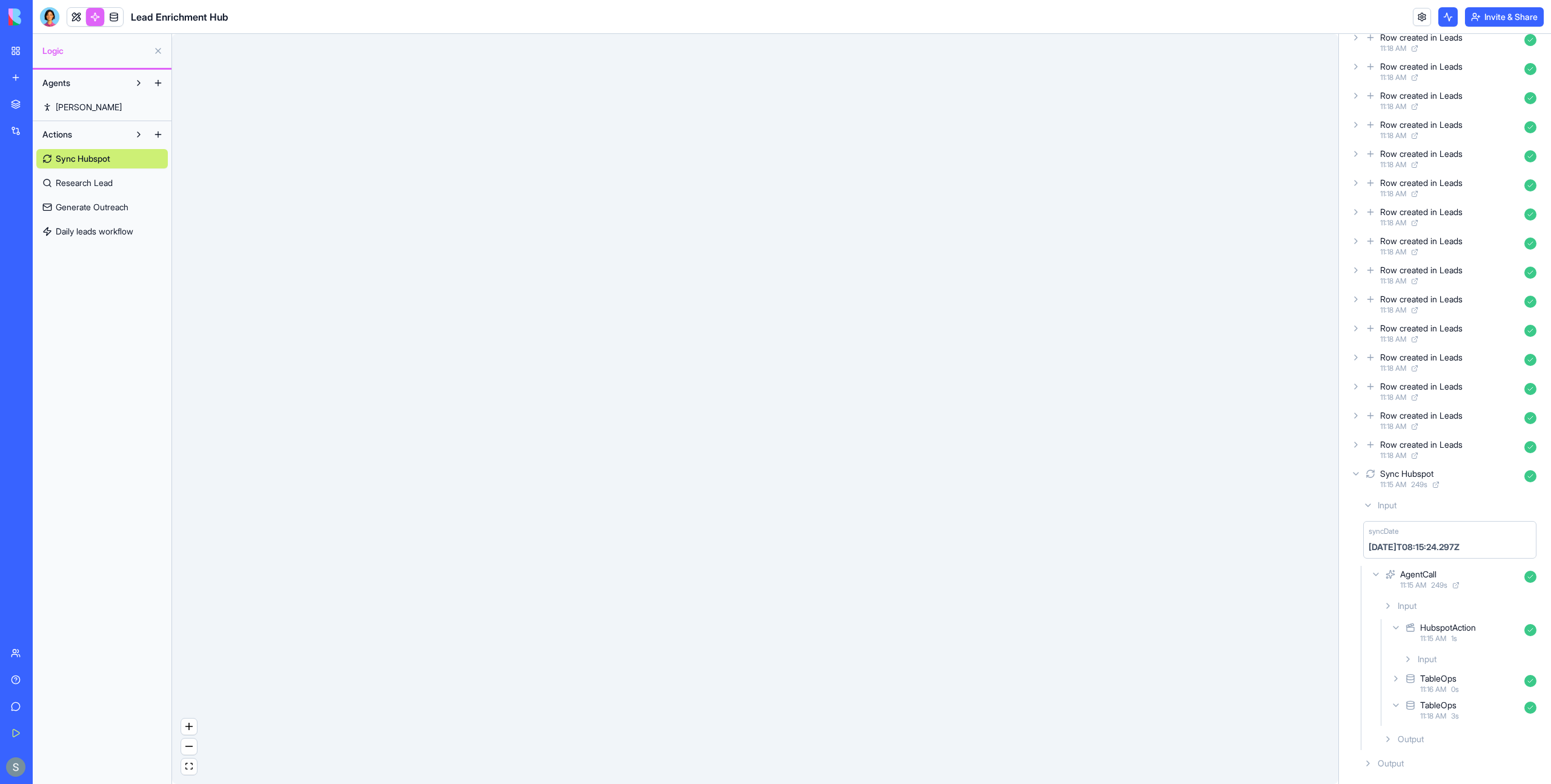
click at [1393, 739] on div "Output" at bounding box center [1460, 739] width 163 height 22
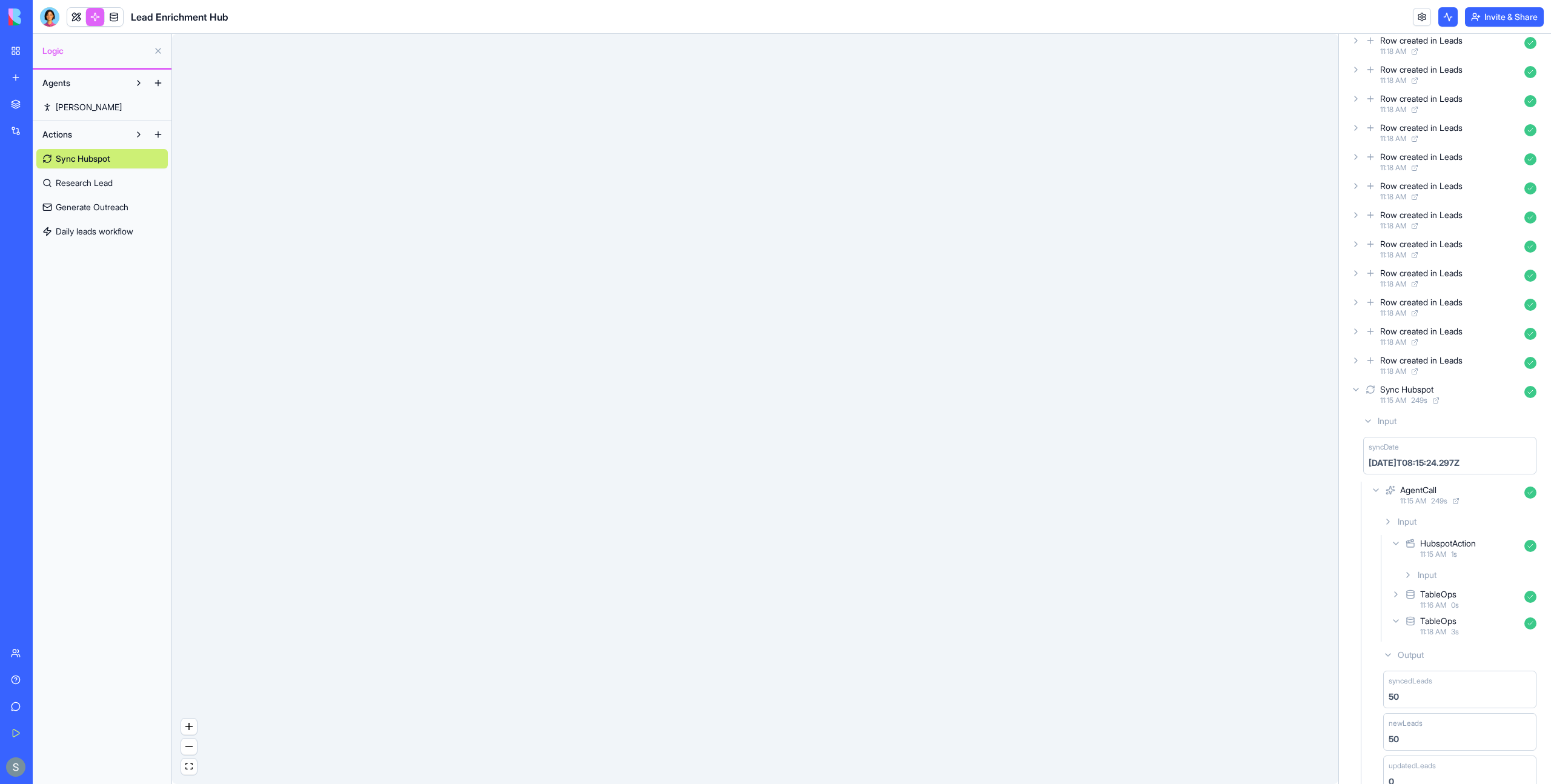
scroll to position [1241, 0]
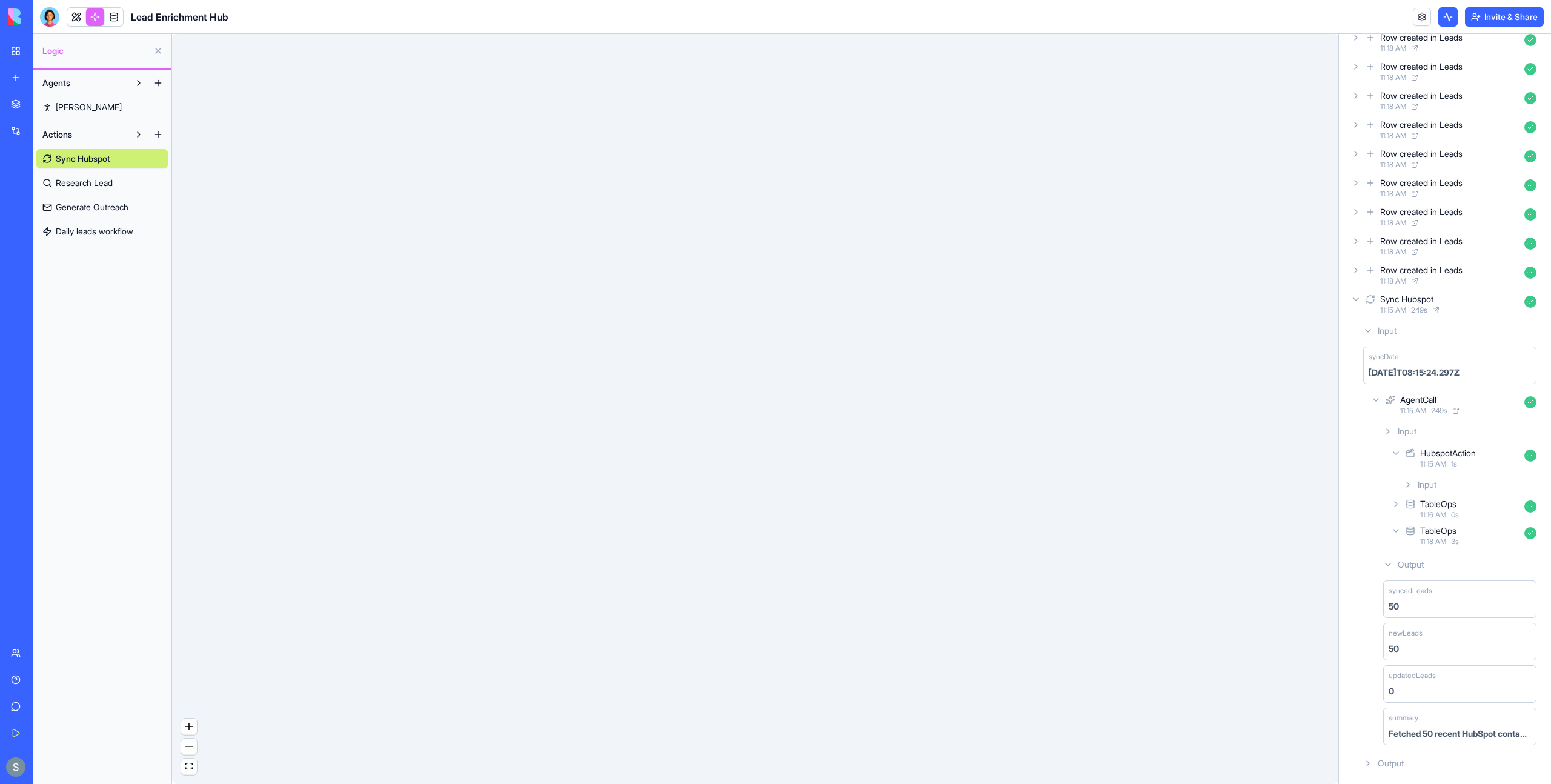
click at [1398, 456] on icon at bounding box center [1395, 453] width 10 height 10
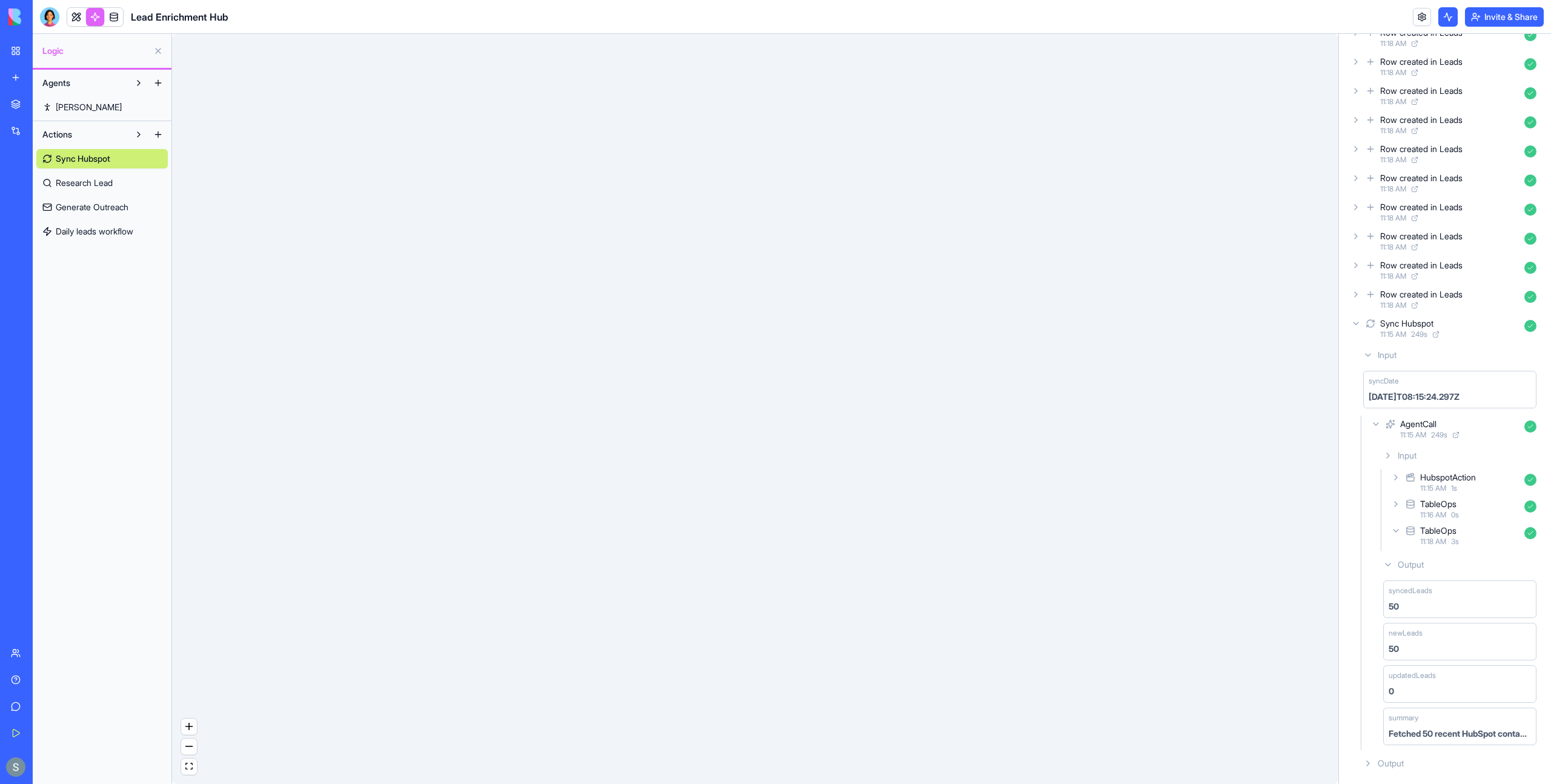
scroll to position [1216, 0]
click at [78, 17] on link at bounding box center [76, 17] width 18 height 18
click at [94, 20] on link at bounding box center [95, 17] width 18 height 18
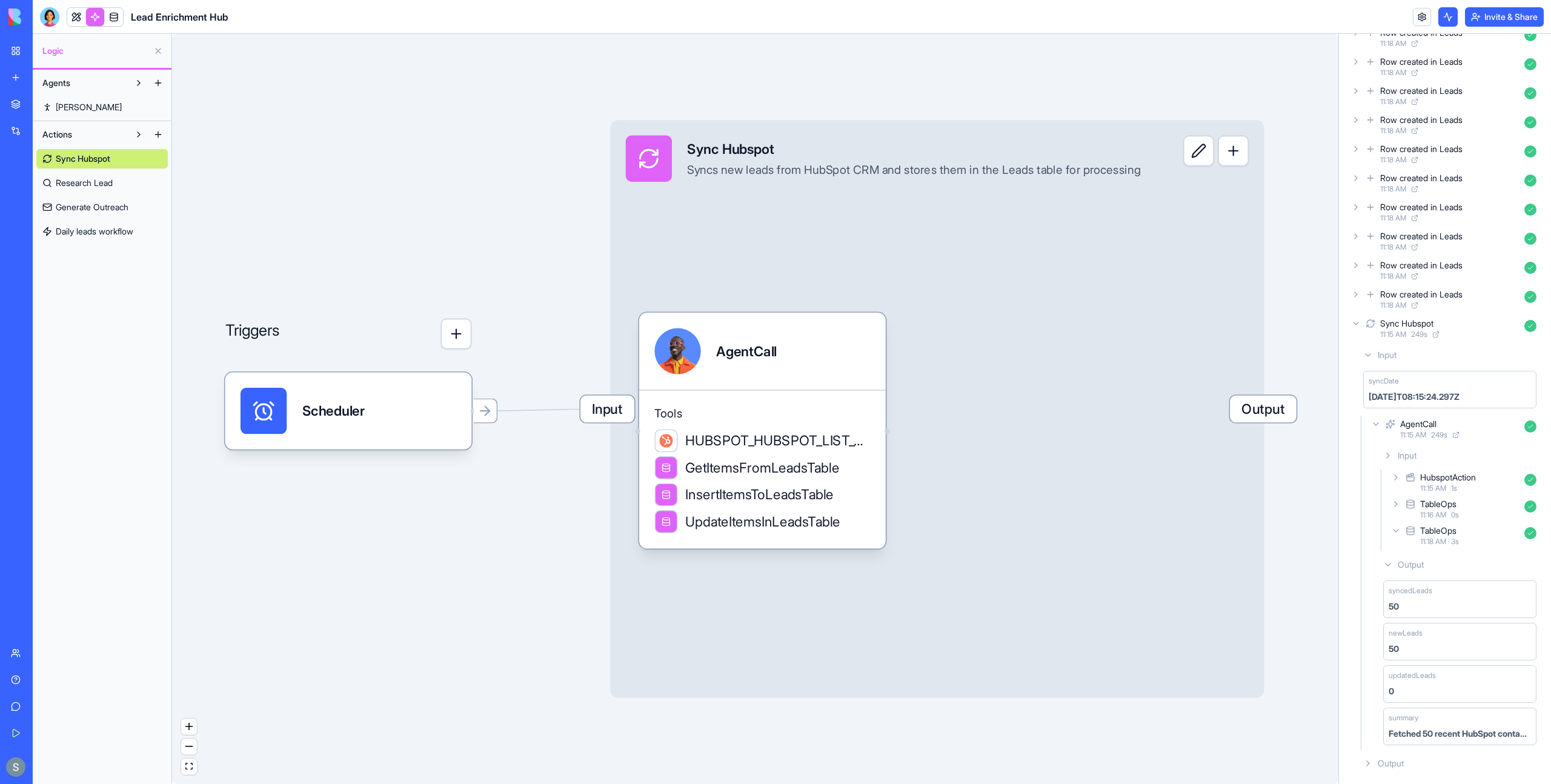
click at [93, 184] on span "Research Lead" at bounding box center [84, 183] width 57 height 12
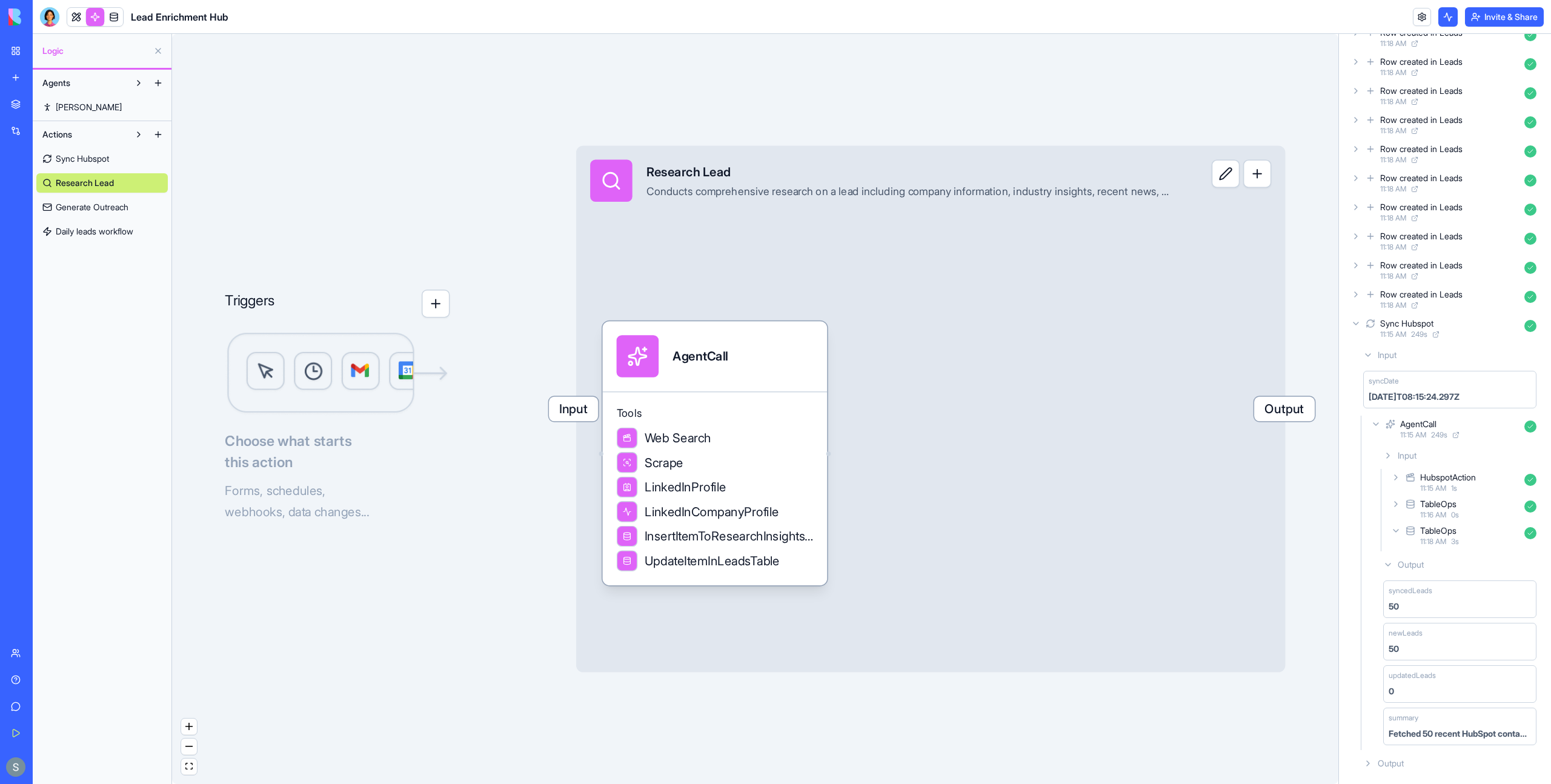
click at [746, 262] on div "Input Research Lead Conducts comprehensive research on a lead including company…" at bounding box center [931, 408] width 709 height 526
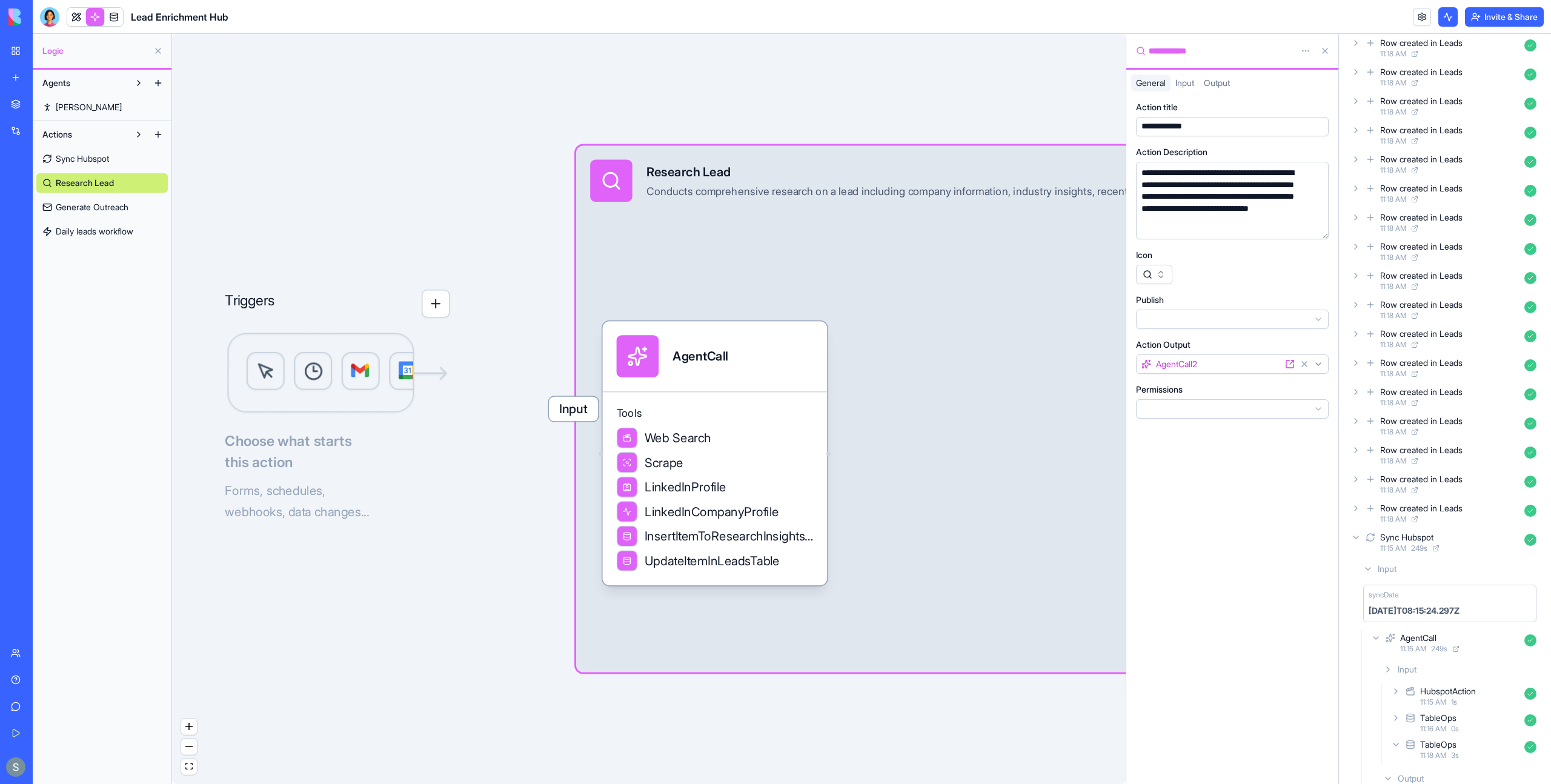
scroll to position [895, 0]
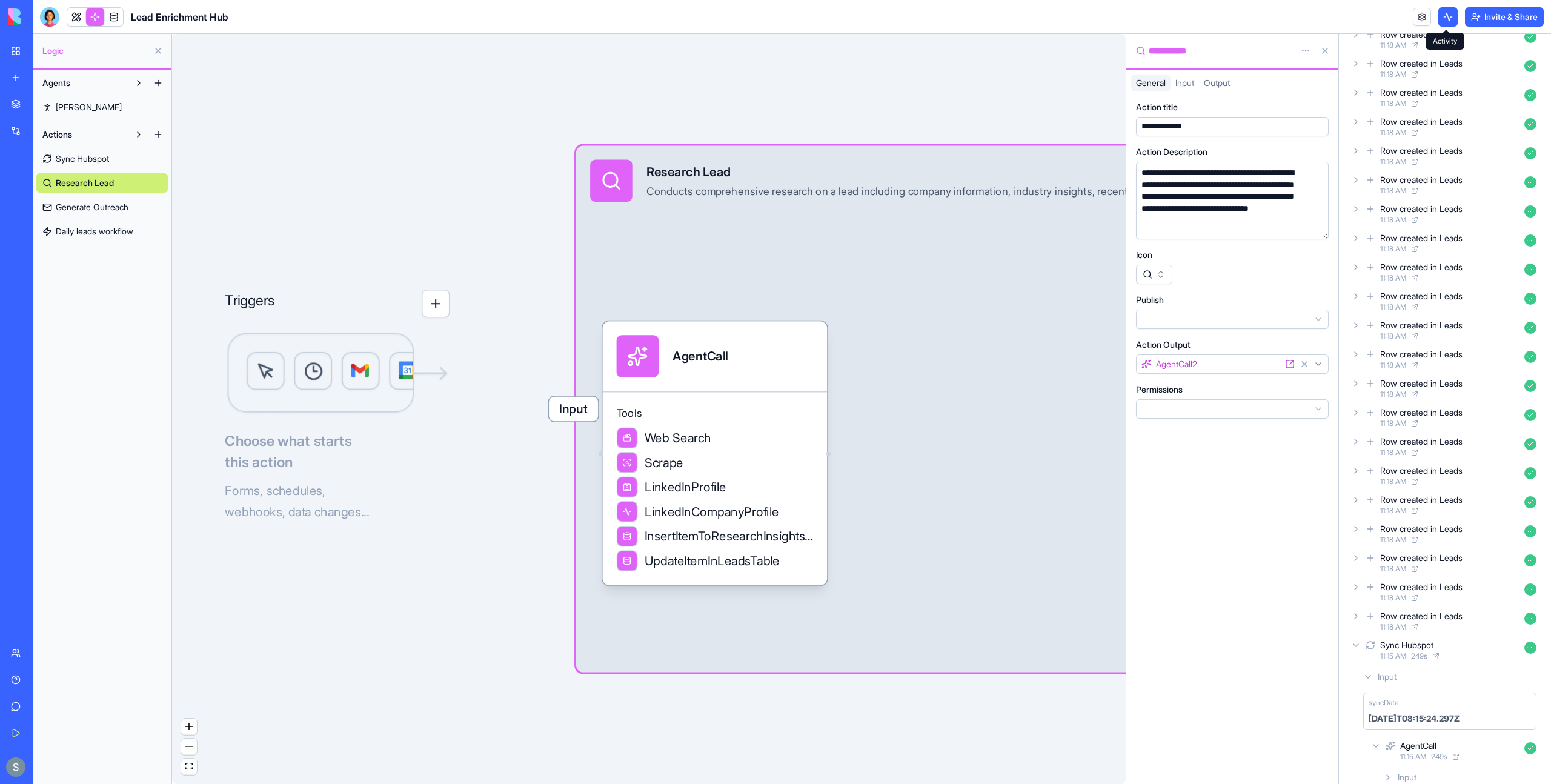
click at [1451, 20] on button at bounding box center [1448, 17] width 20 height 20
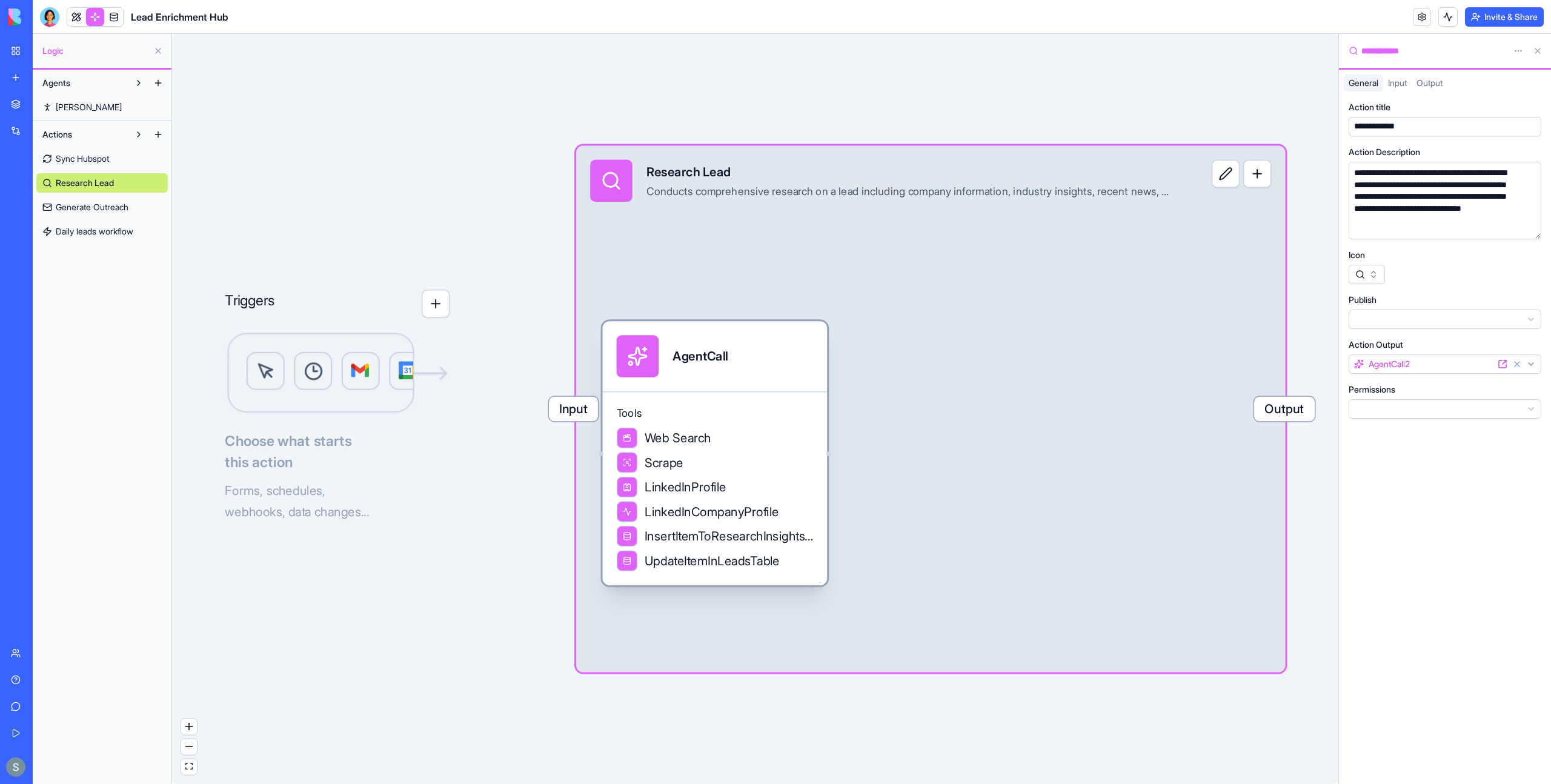
click at [715, 465] on div "Scrape" at bounding box center [715, 462] width 197 height 21
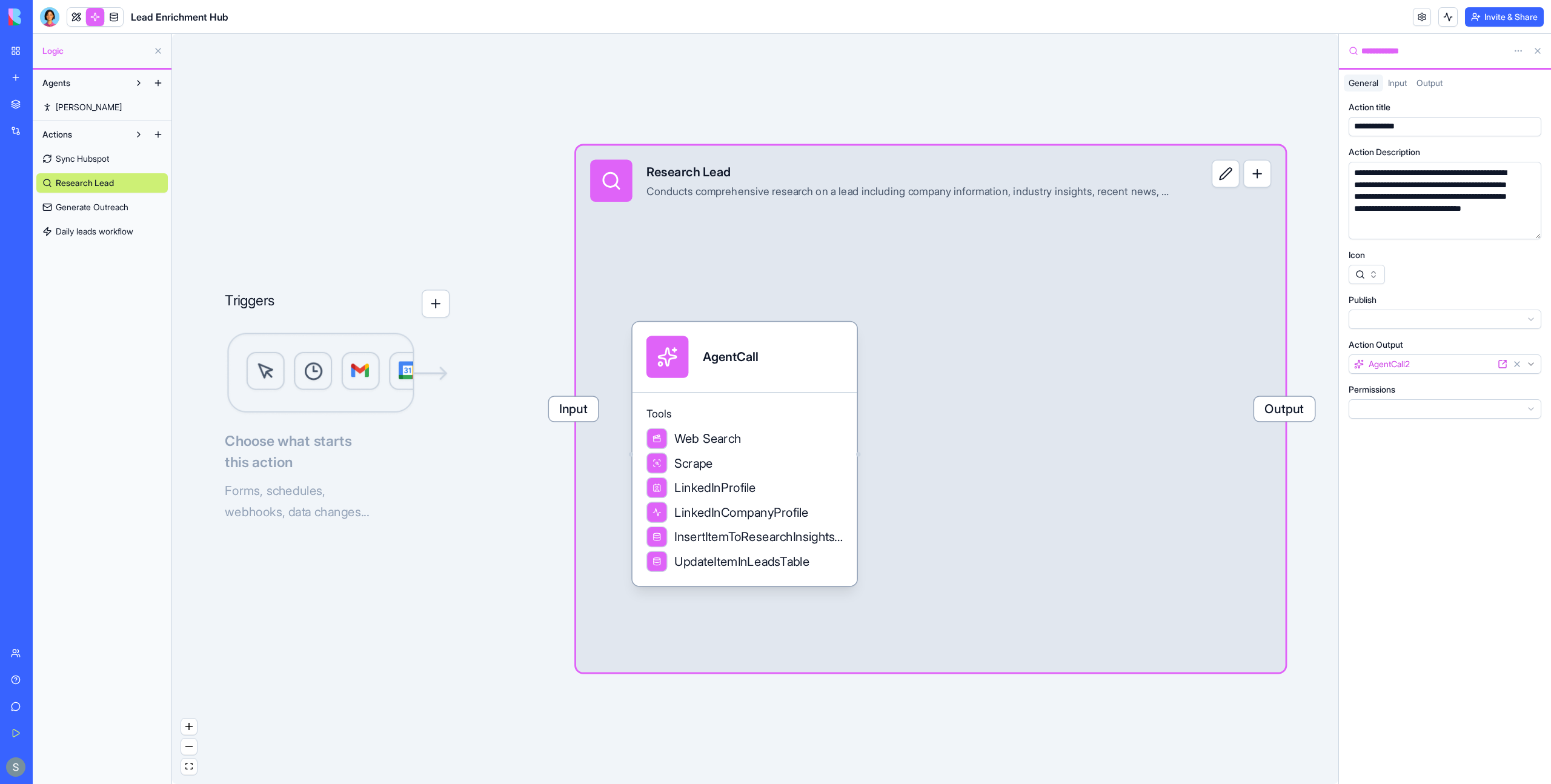
click at [840, 271] on div "Input Research Lead Conducts comprehensive research on a lead including company…" at bounding box center [931, 408] width 709 height 526
click at [365, 366] on img at bounding box center [338, 374] width 225 height 84
click at [799, 197] on div "Conducts comprehensive research on a lead including company information, indust…" at bounding box center [910, 191] width 527 height 14
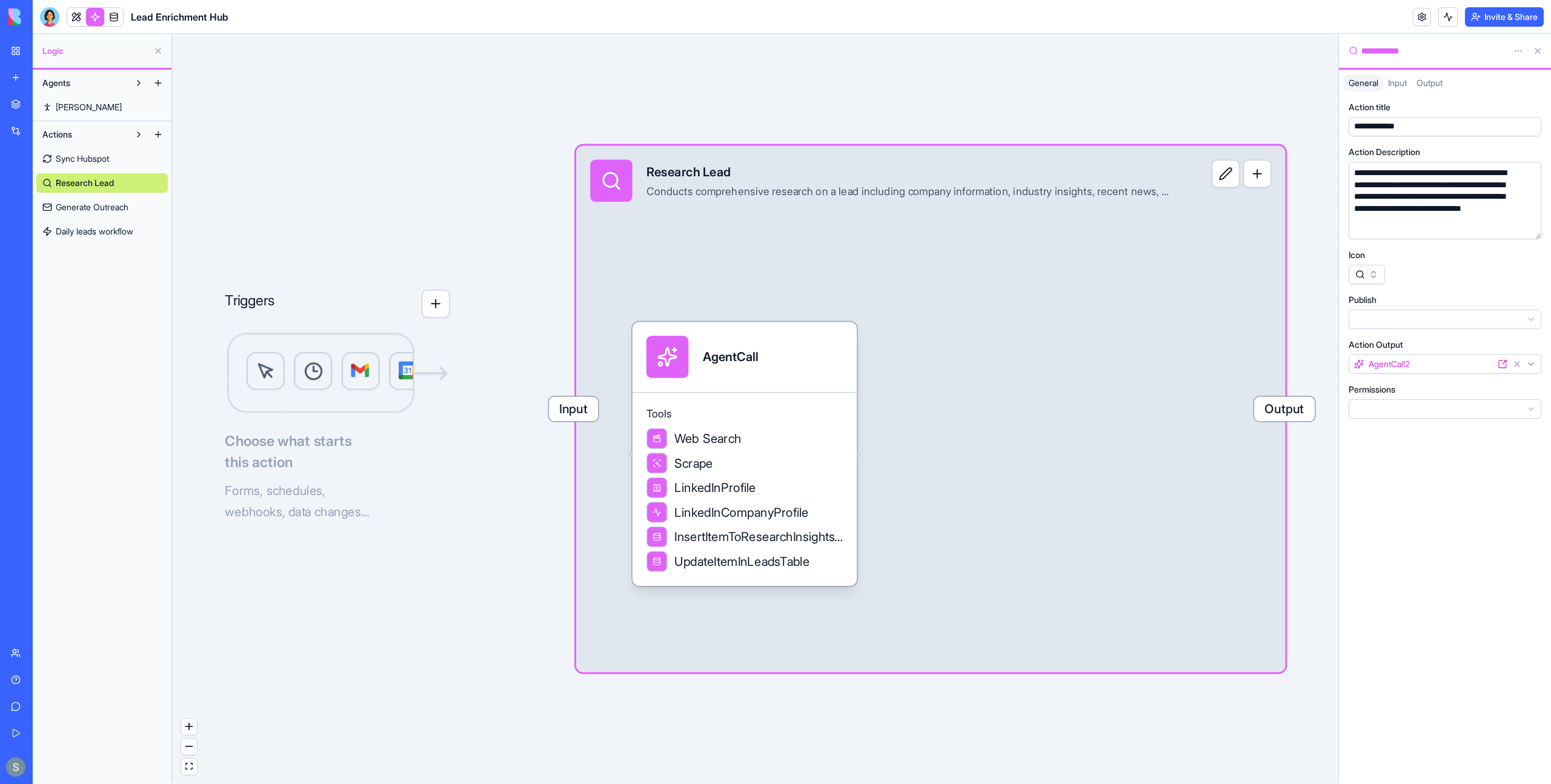
click at [119, 106] on link "Steve" at bounding box center [102, 107] width 131 height 20
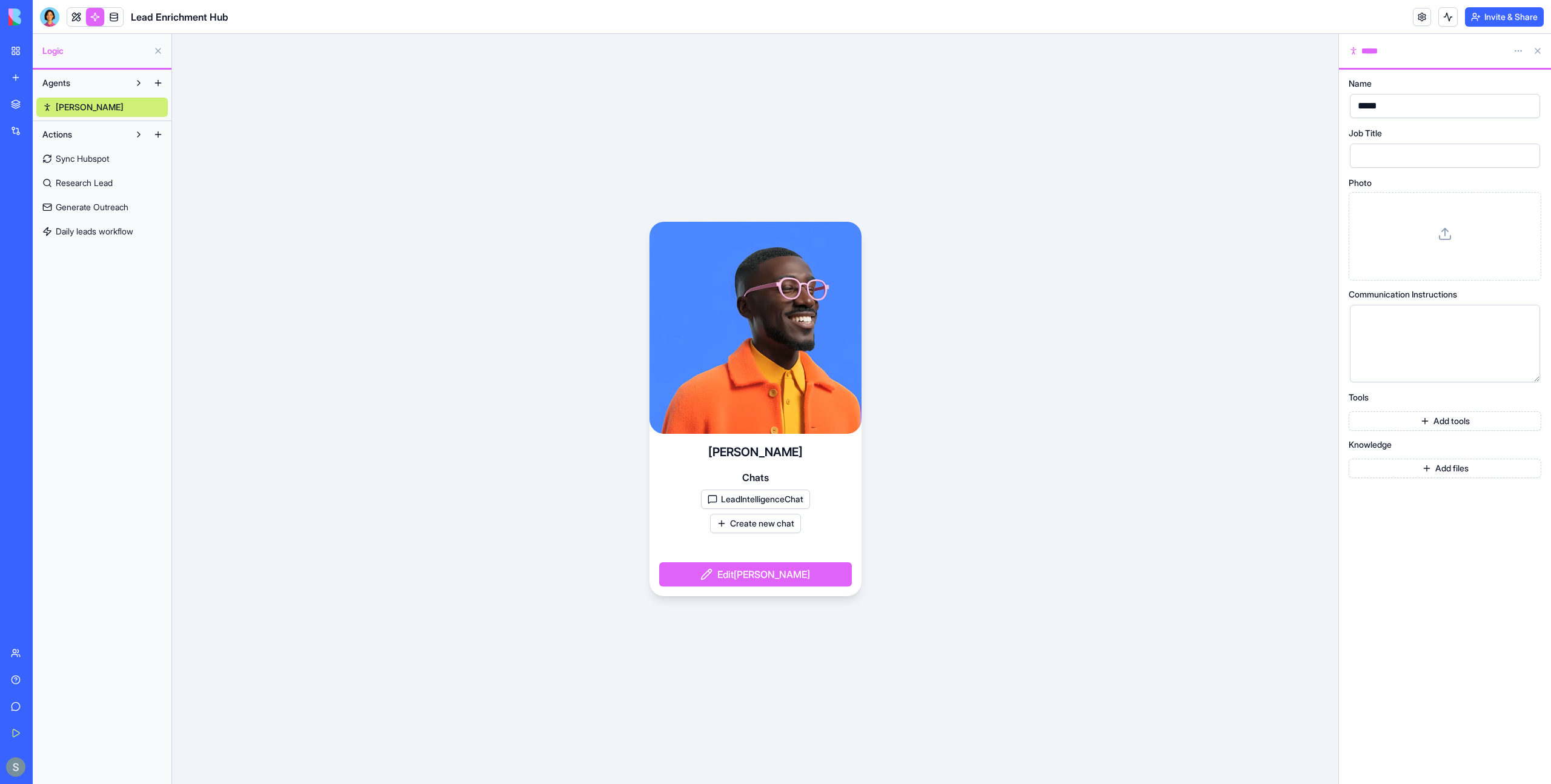
click at [114, 152] on link "Sync Hubspot" at bounding box center [102, 159] width 131 height 20
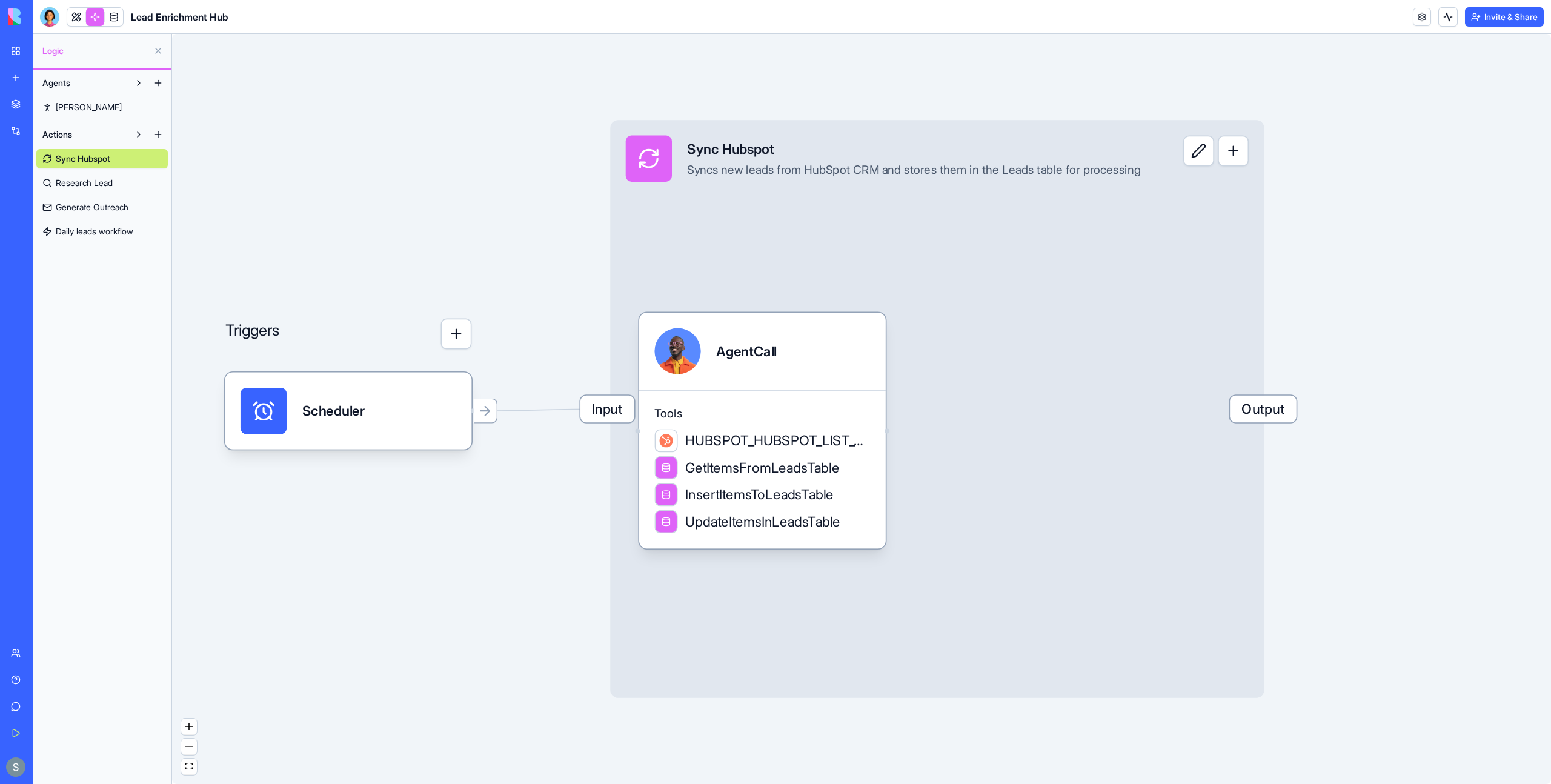
click at [817, 194] on div "Input Sync Hubspot Syncs new leads from HubSpot CRM and stores them in the Lead…" at bounding box center [883, 159] width 546 height 77
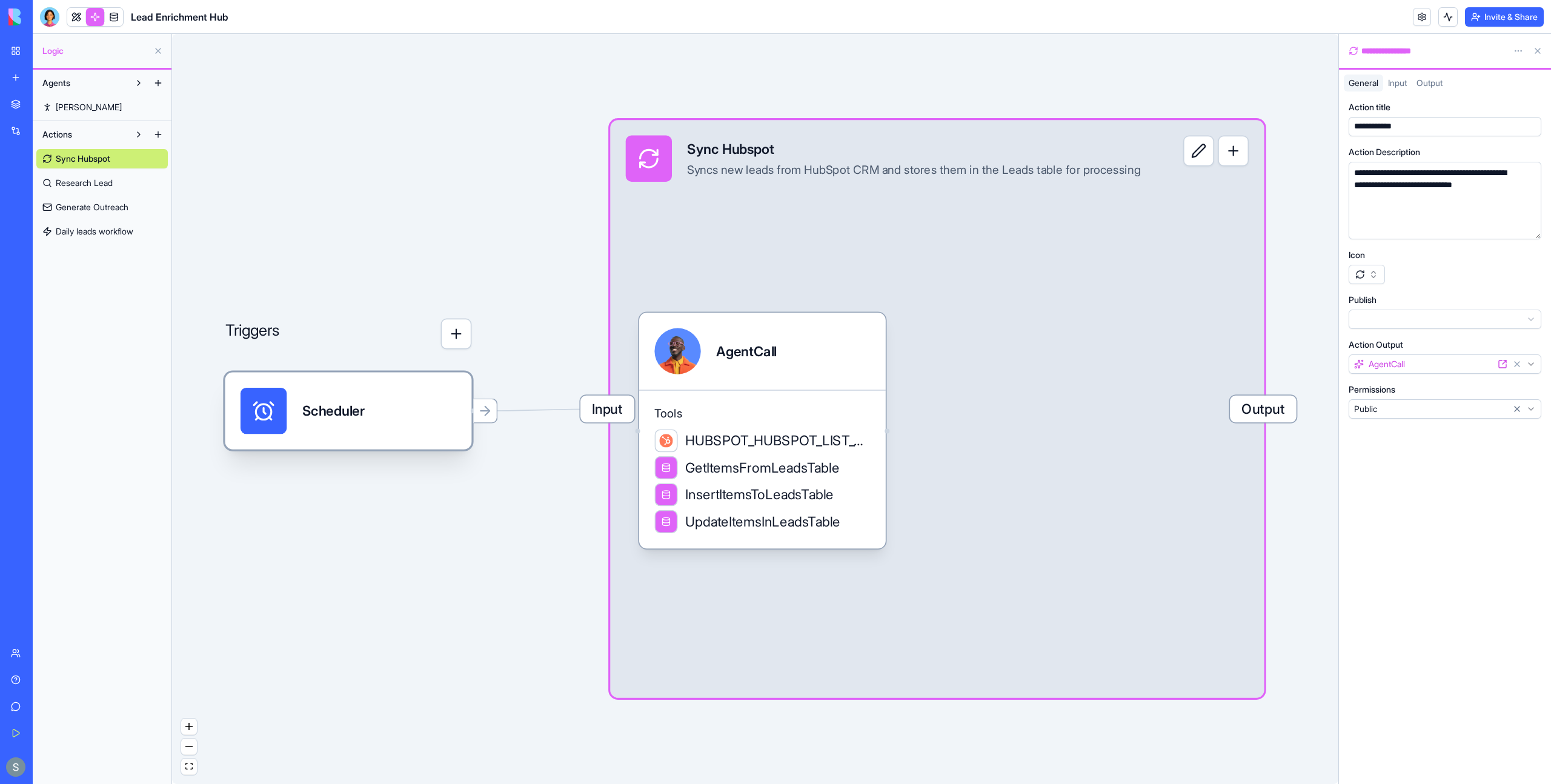
click at [363, 417] on div "Scheduler" at bounding box center [333, 411] width 63 height 20
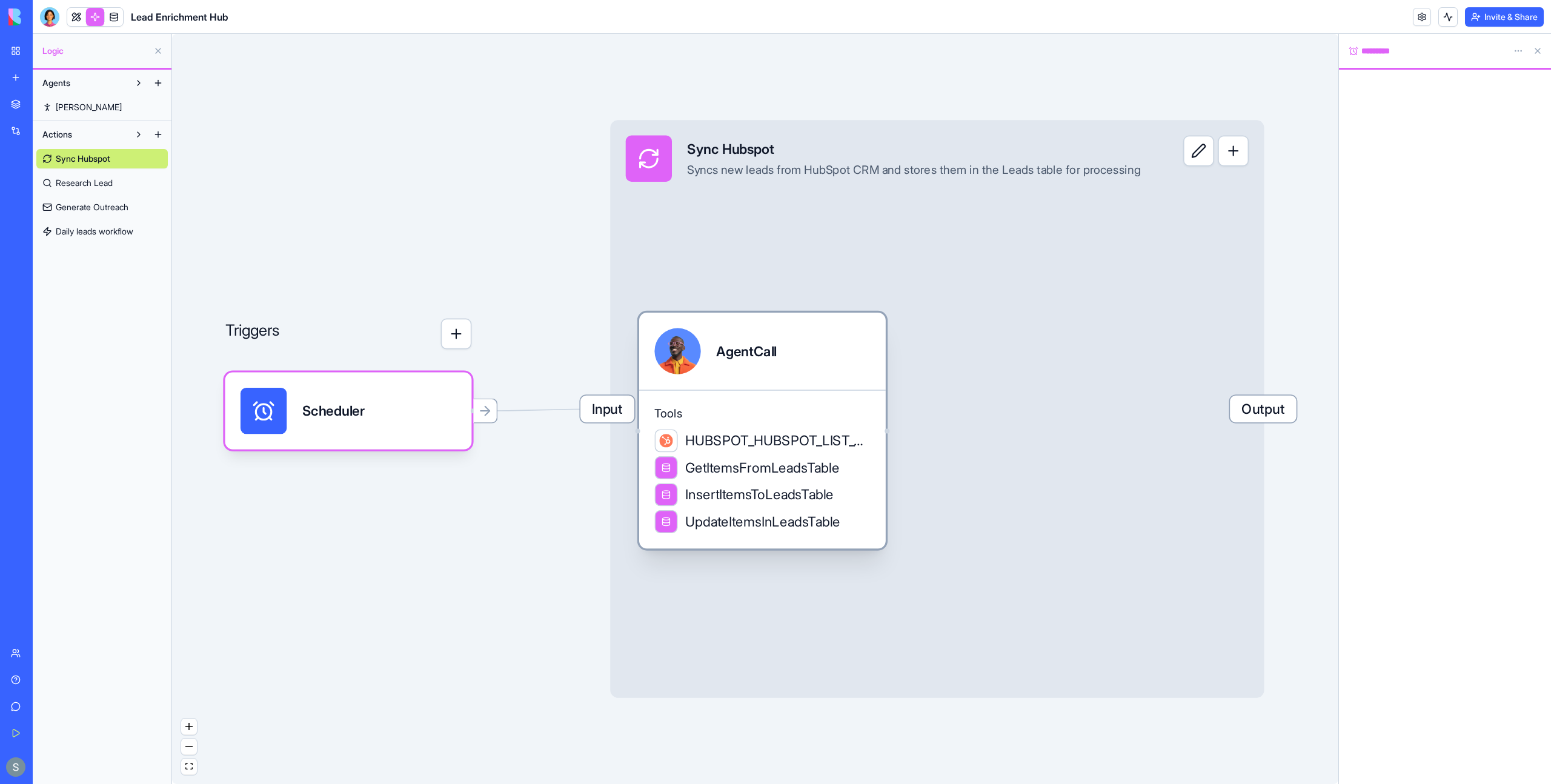
click at [756, 384] on div "AgentCall" at bounding box center [762, 351] width 246 height 77
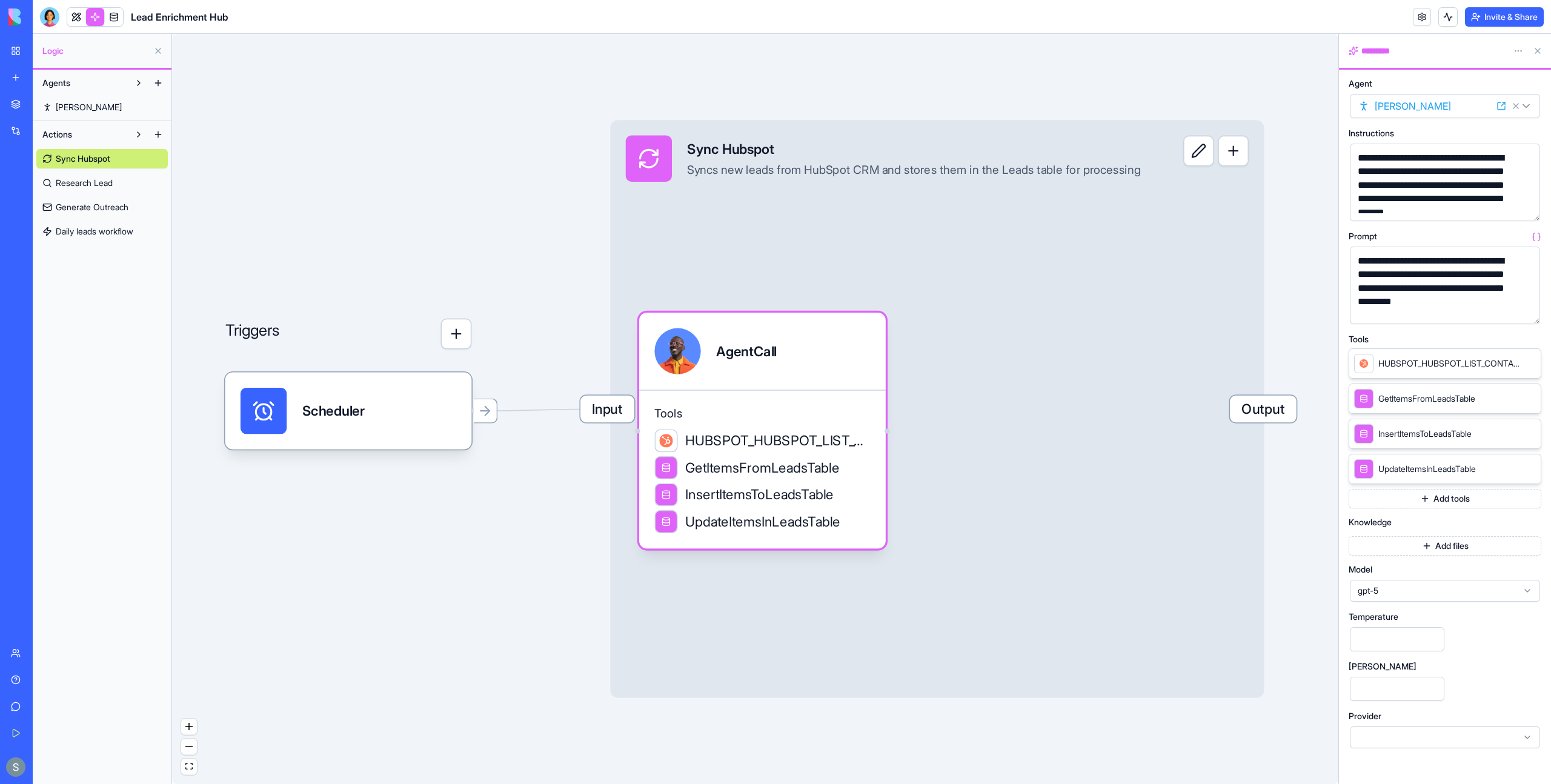
click at [91, 185] on span "Research Lead" at bounding box center [84, 183] width 57 height 12
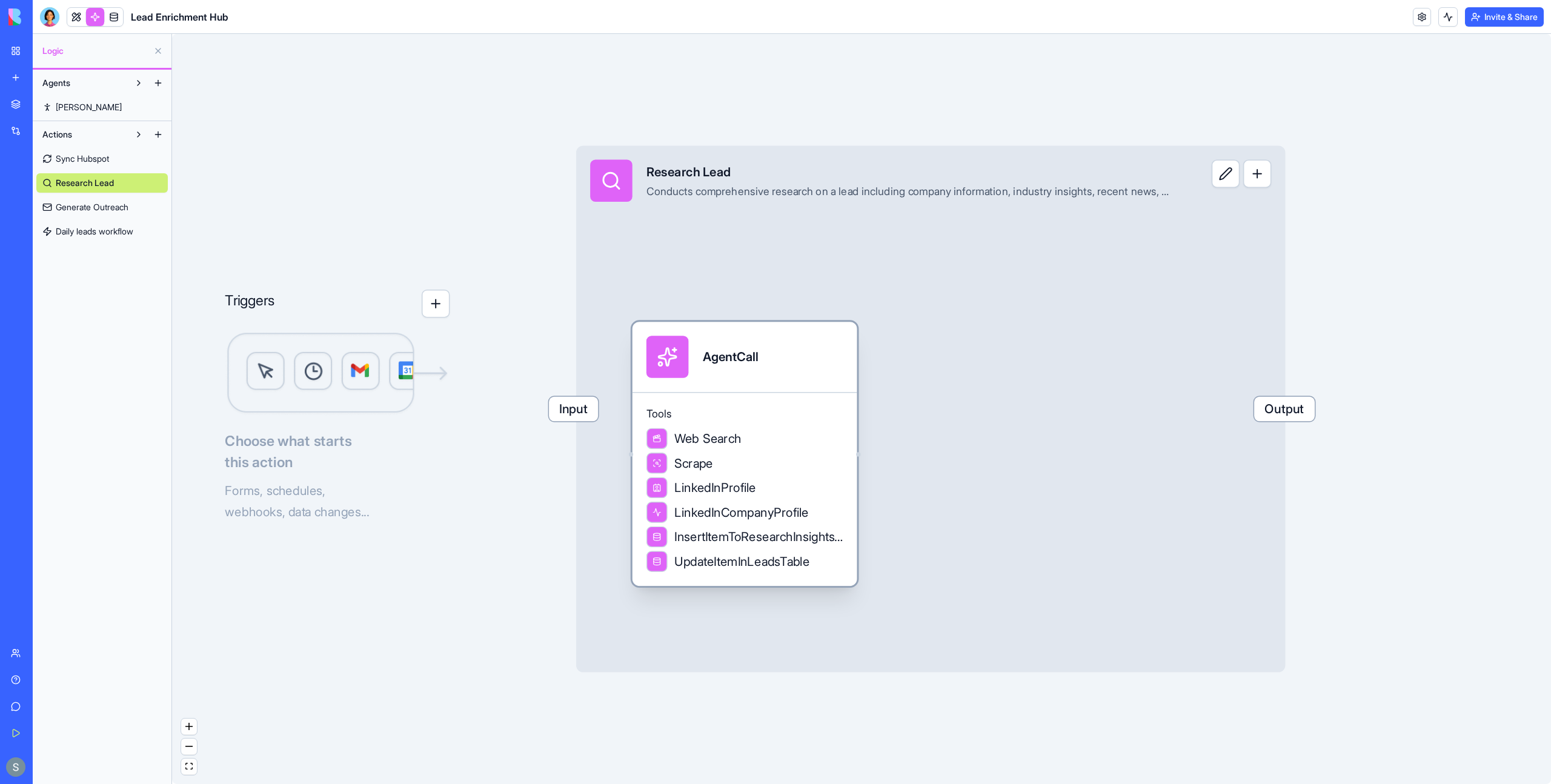
click at [709, 359] on div "AgentCall" at bounding box center [730, 357] width 55 height 17
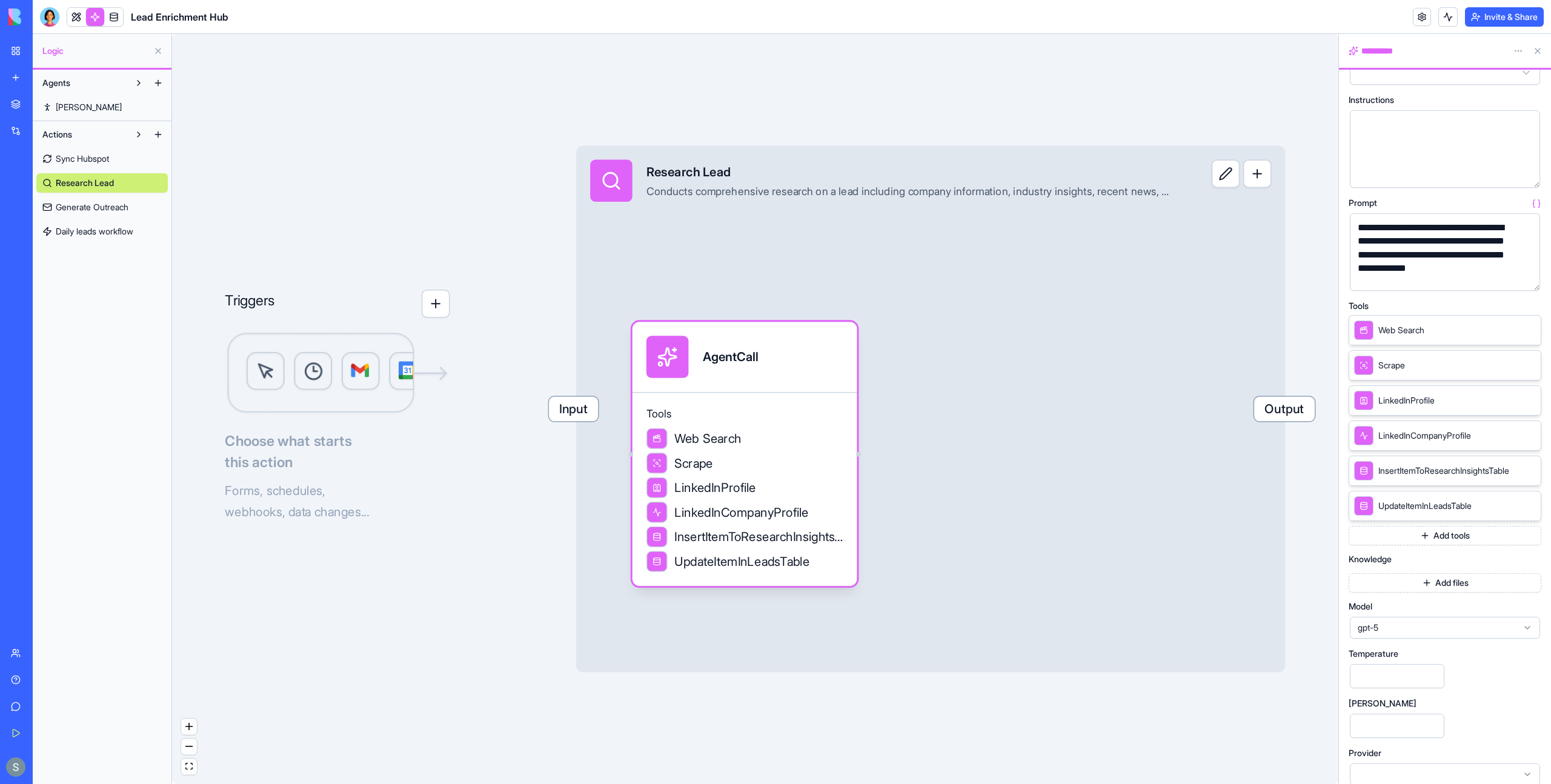
scroll to position [45, 0]
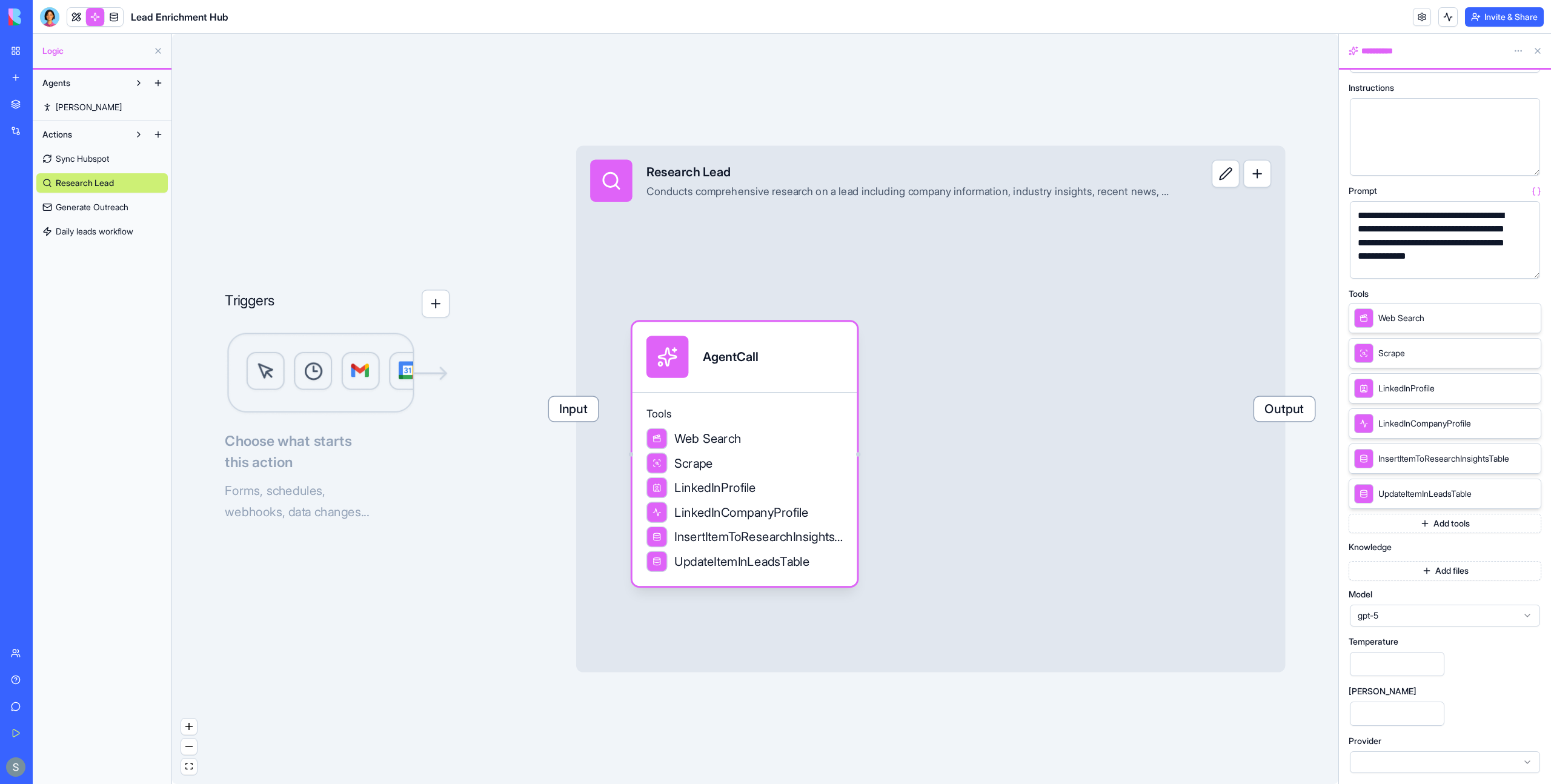
click at [111, 212] on span "Generate Outreach" at bounding box center [92, 207] width 73 height 12
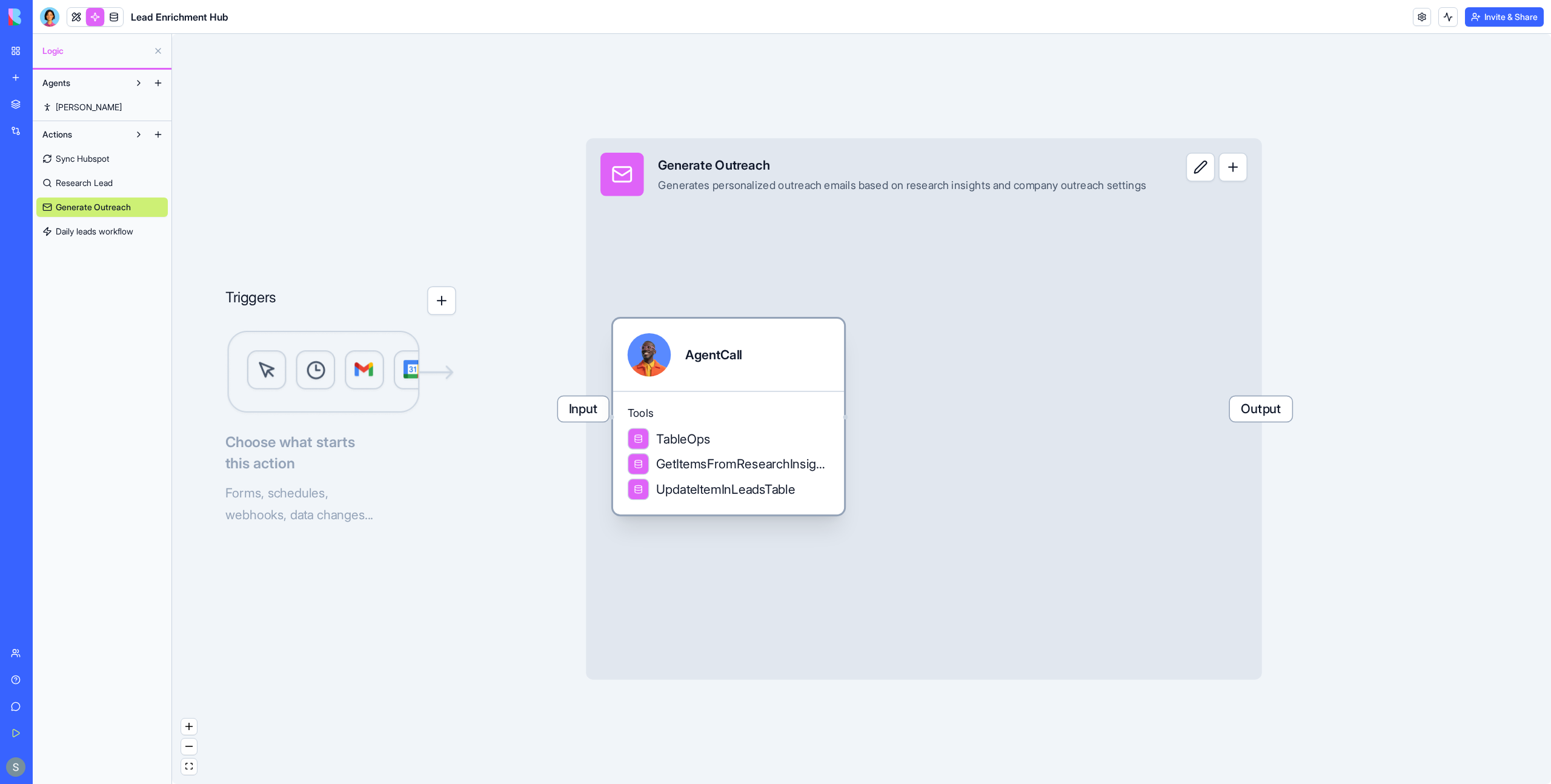
click at [737, 401] on div "Tools TableOps GetItemsFromResearchInsightsTable UpdateItemInLeadsTable" at bounding box center [729, 452] width 231 height 124
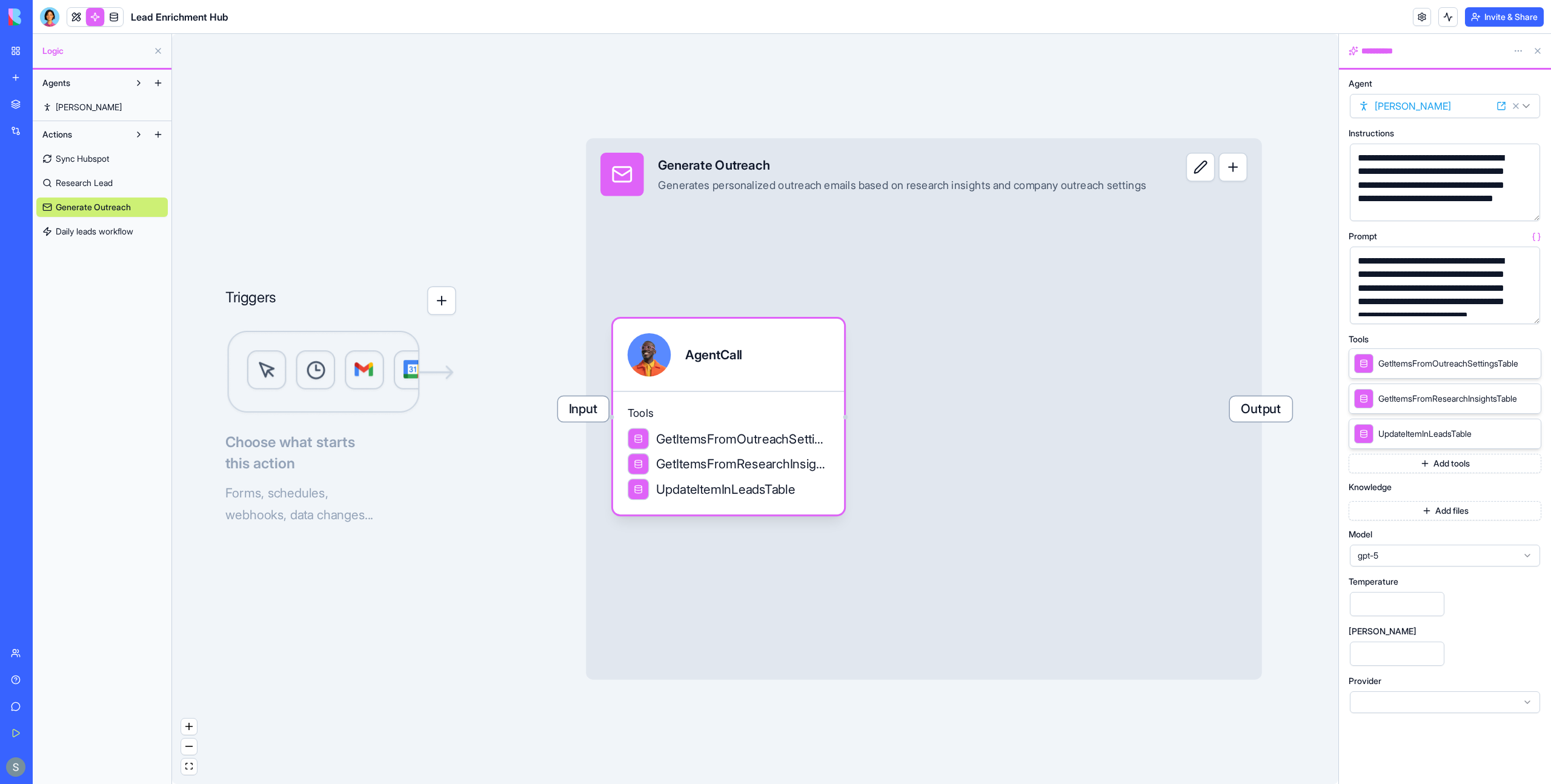
click at [133, 233] on span "Daily leads workflow" at bounding box center [94, 231] width 78 height 12
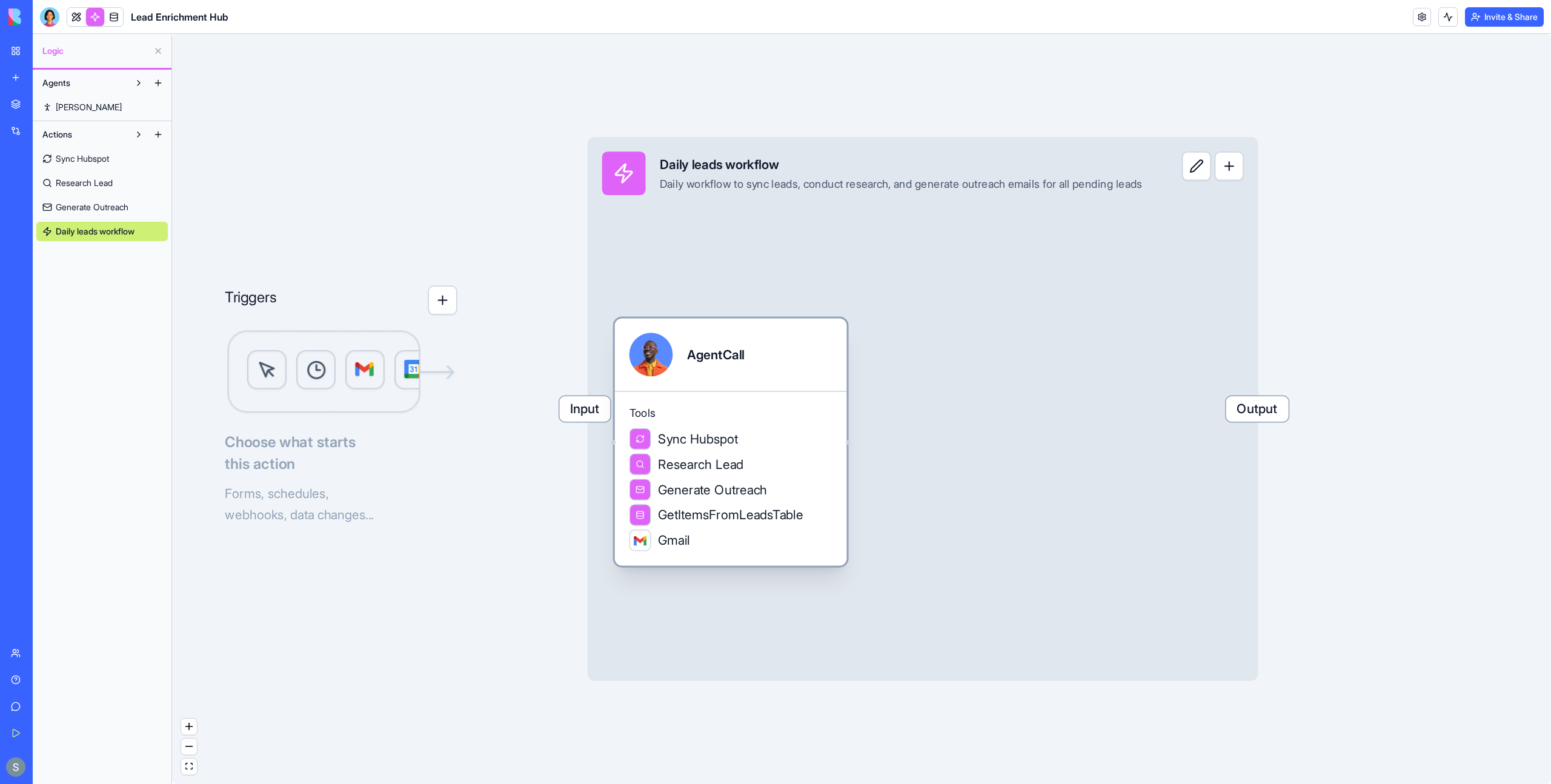
click at [733, 455] on span "Research Lead" at bounding box center [700, 464] width 85 height 18
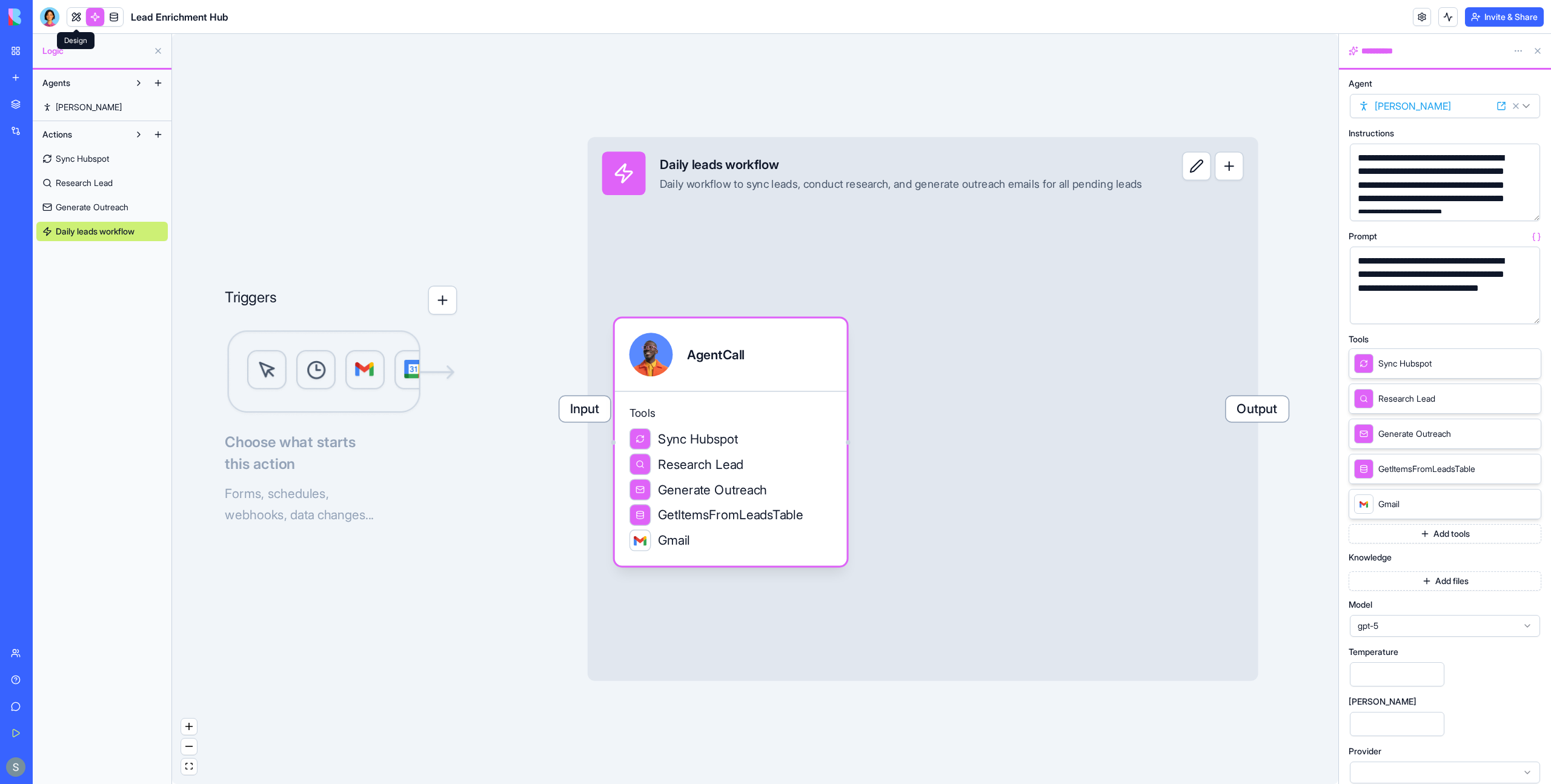
click at [72, 19] on link at bounding box center [76, 17] width 18 height 18
click at [43, 20] on div at bounding box center [50, 17] width 20 height 20
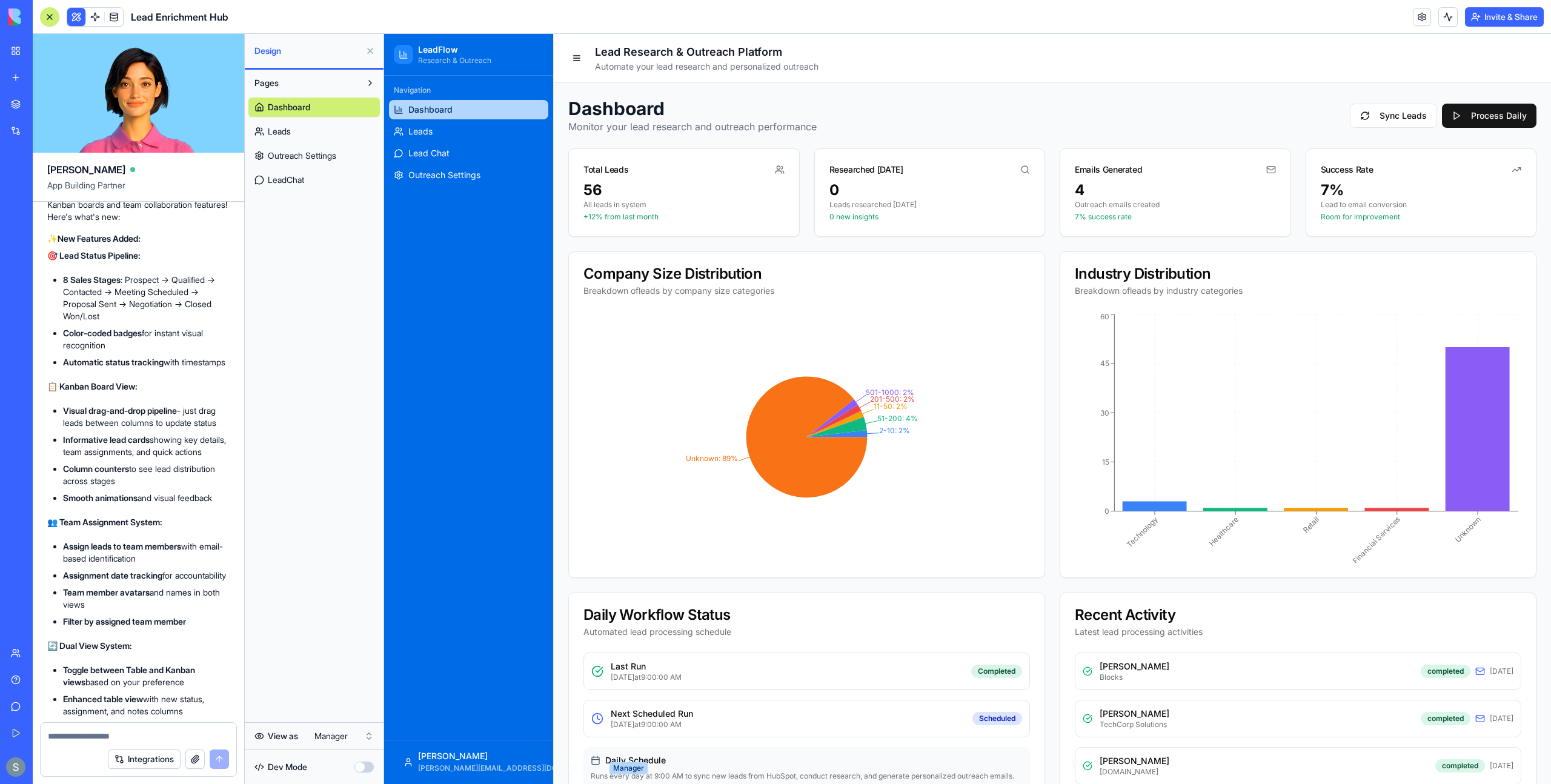
scroll to position [1201, 0]
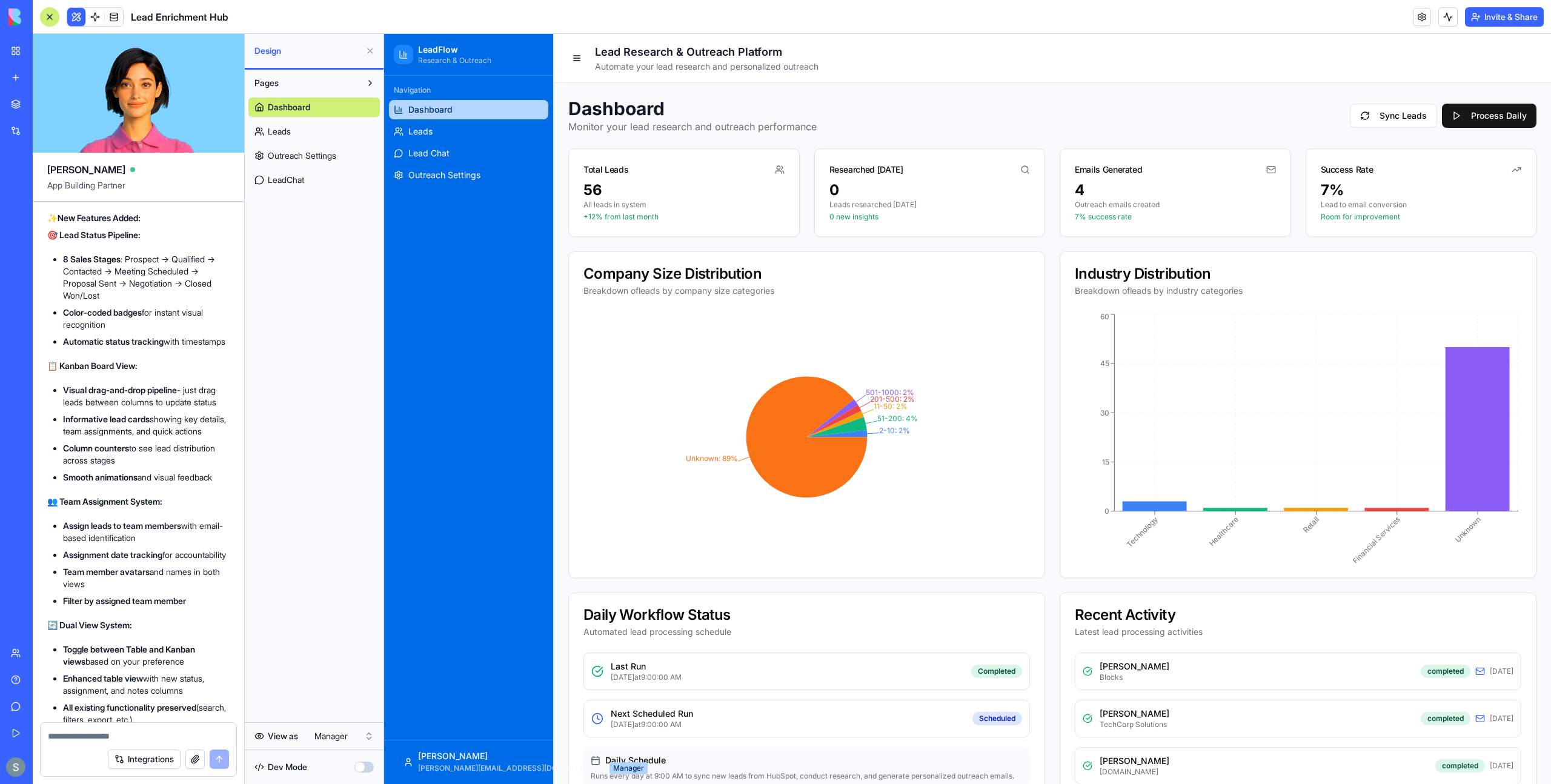
click at [12, 20] on img at bounding box center [45, 17] width 75 height 17
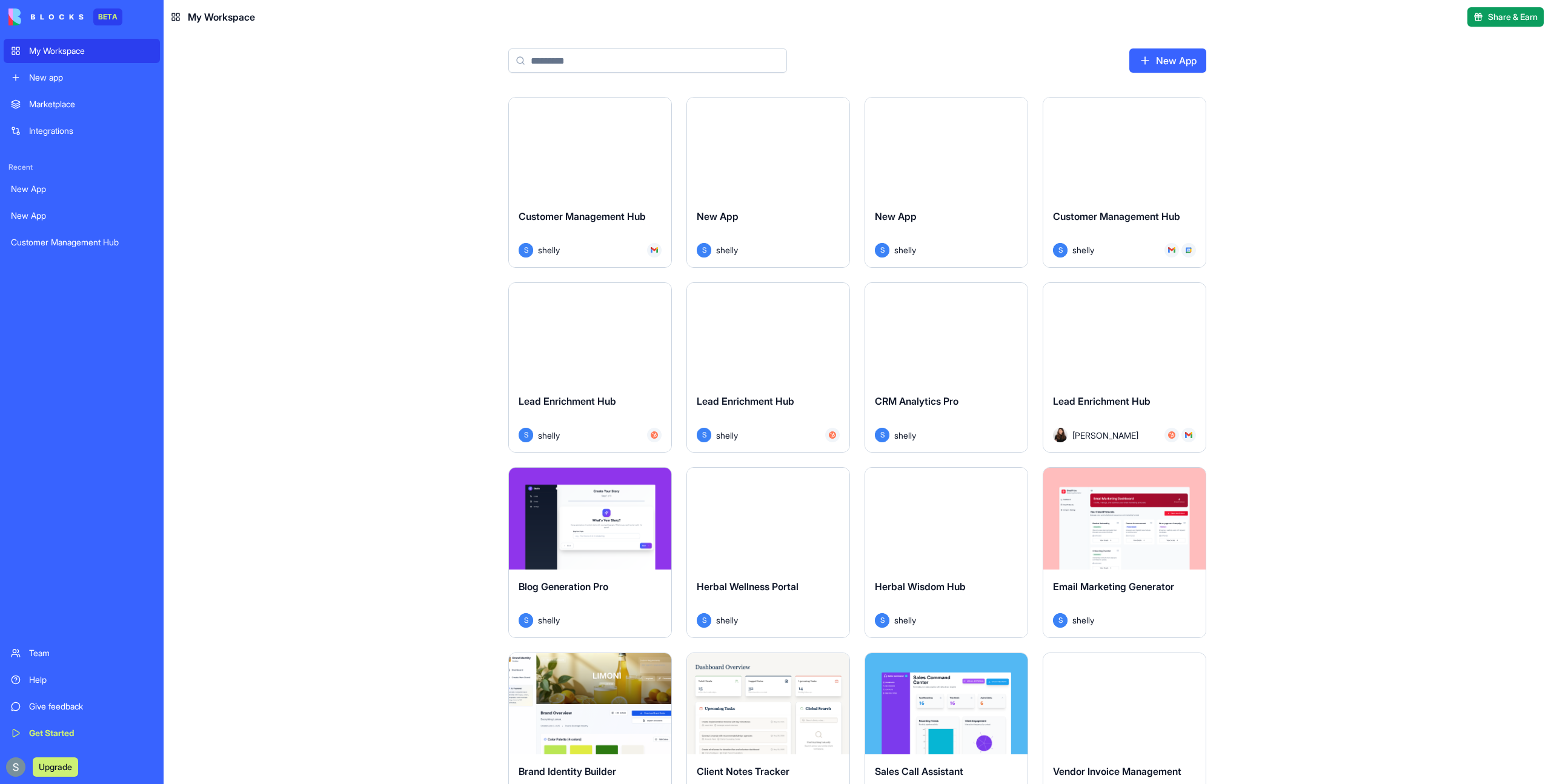
click at [604, 60] on input at bounding box center [647, 60] width 279 height 24
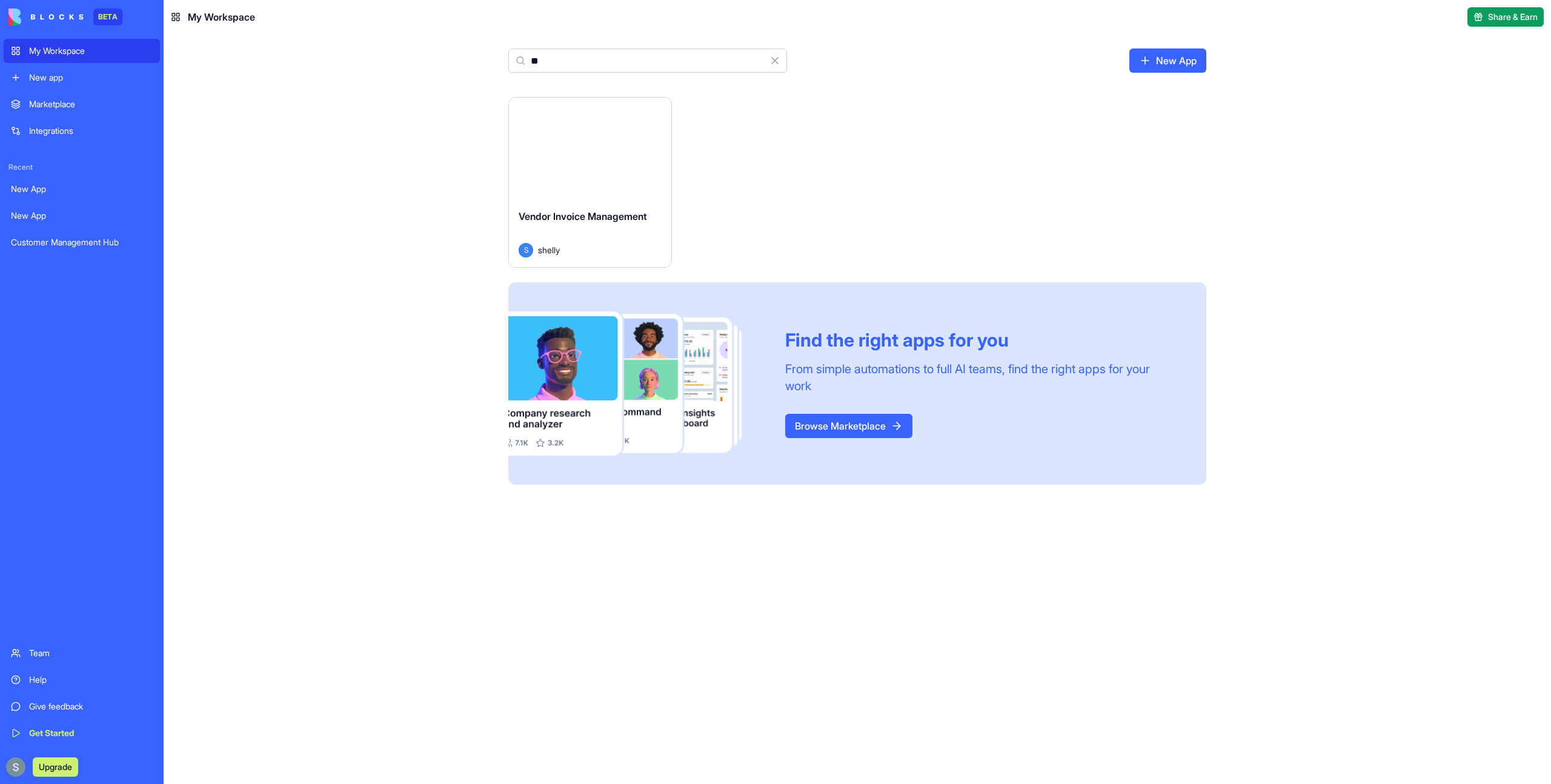
type input "**"
click at [595, 148] on button "Launch" at bounding box center [590, 148] width 91 height 24
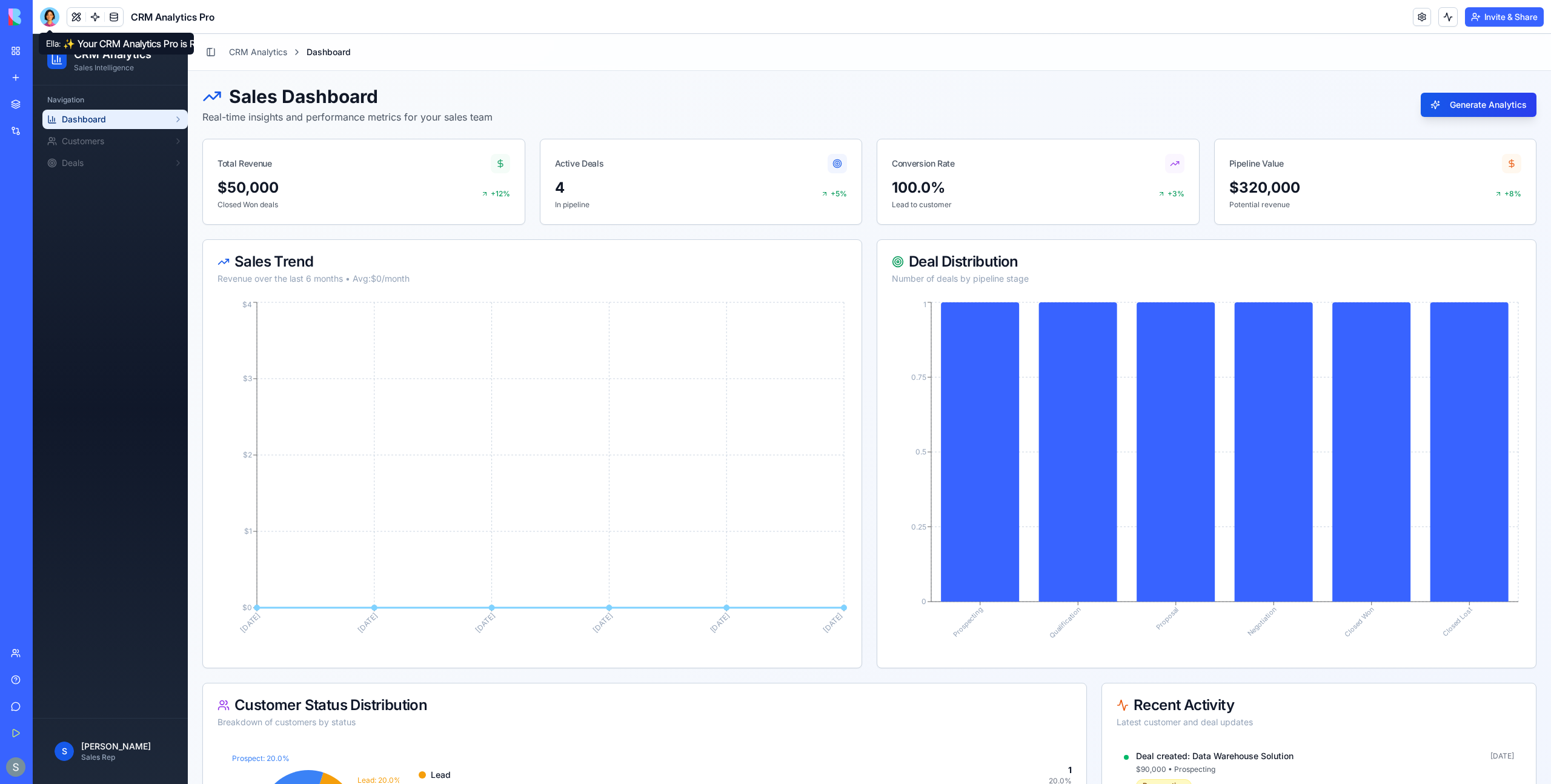
click at [48, 17] on div at bounding box center [50, 17] width 20 height 20
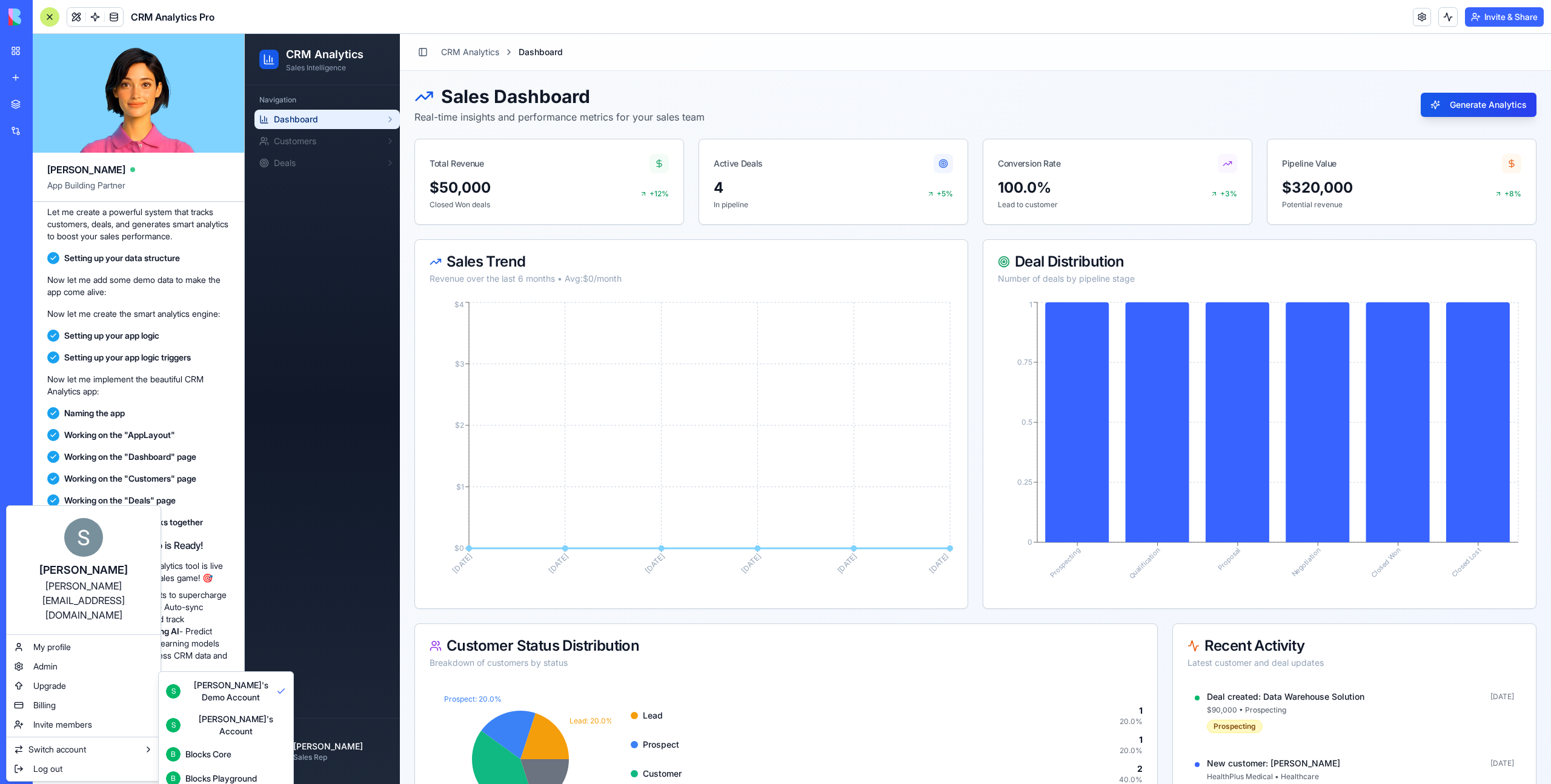
click at [74, 15] on html "BETA My Workspace New app Marketplace Integrations Recent New App New App Custo…" at bounding box center [775, 392] width 1551 height 784
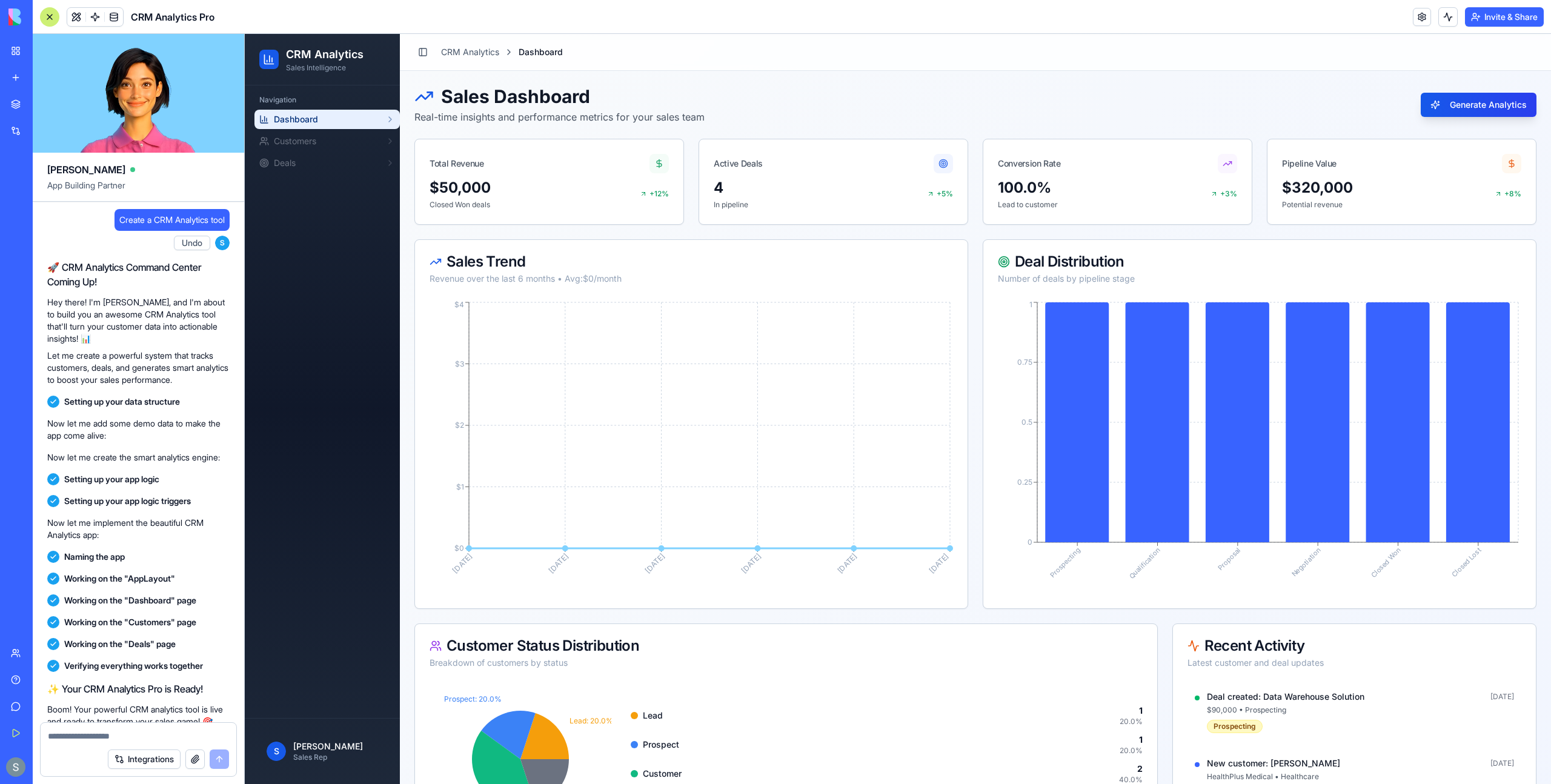
click at [76, 20] on button at bounding box center [76, 17] width 18 height 18
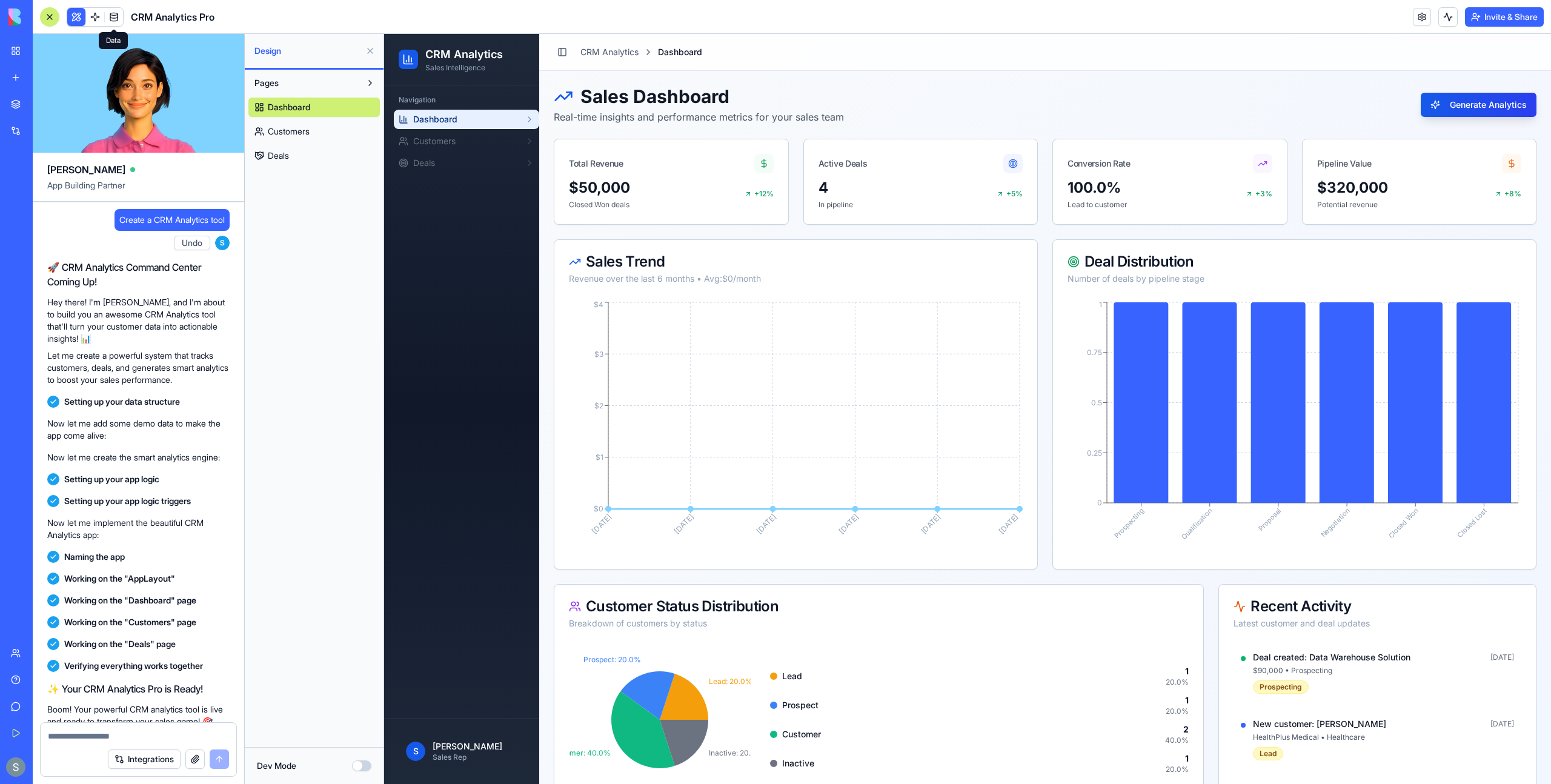
click at [113, 14] on link at bounding box center [114, 17] width 18 height 18
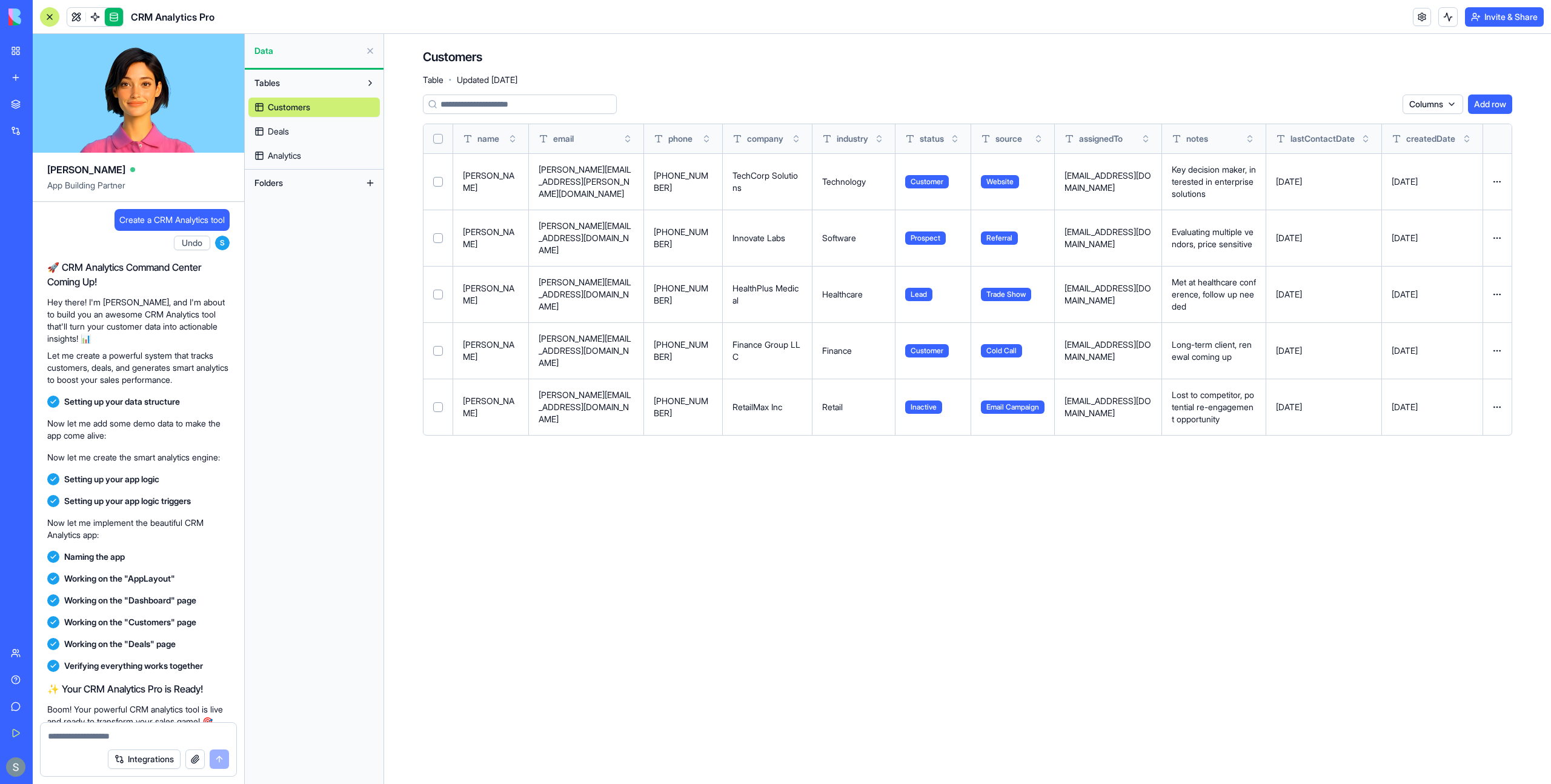
click at [11, 20] on img at bounding box center [45, 17] width 75 height 17
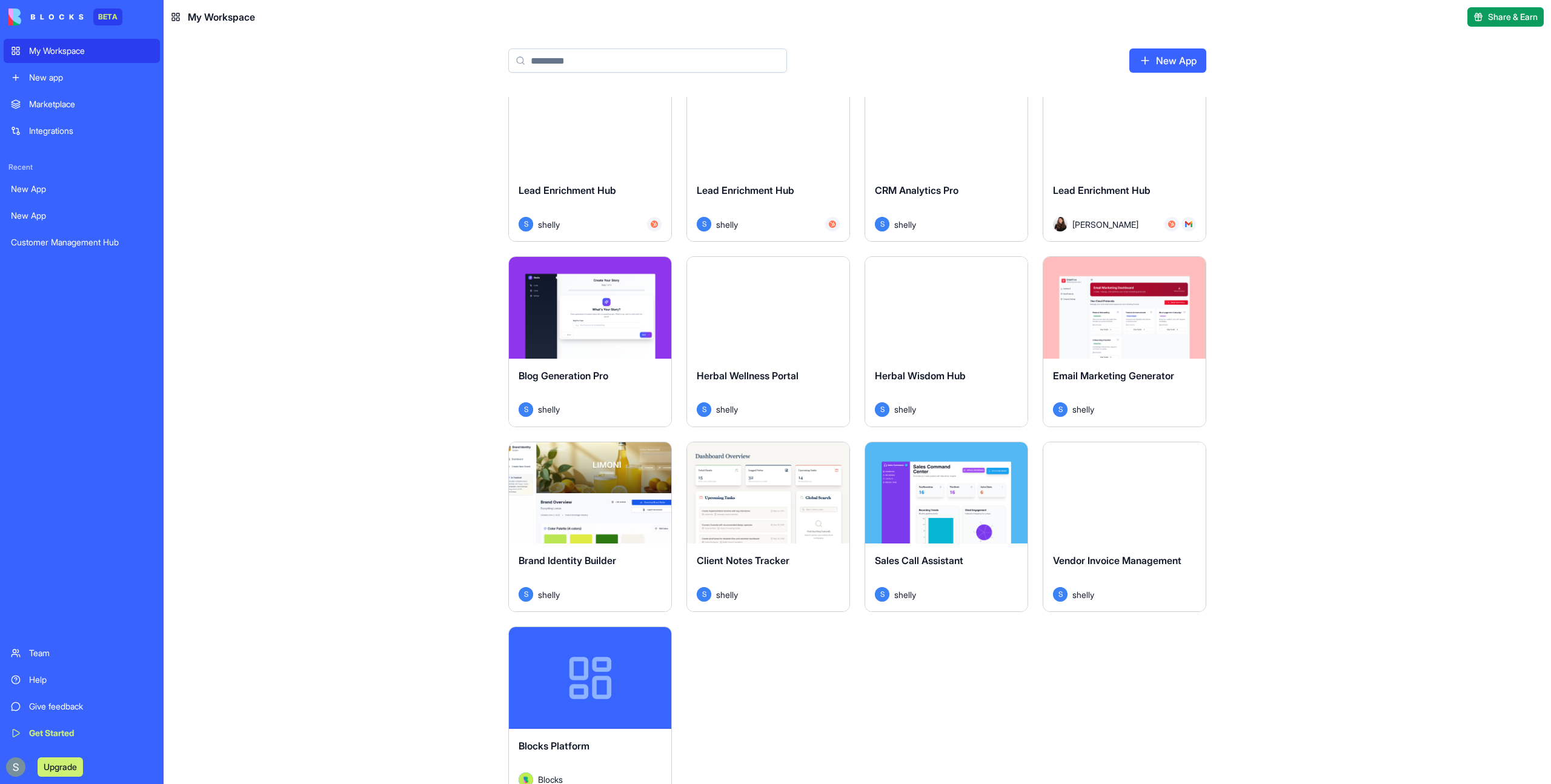
scroll to position [211, 0]
click at [1140, 485] on button "Launch" at bounding box center [1124, 492] width 91 height 24
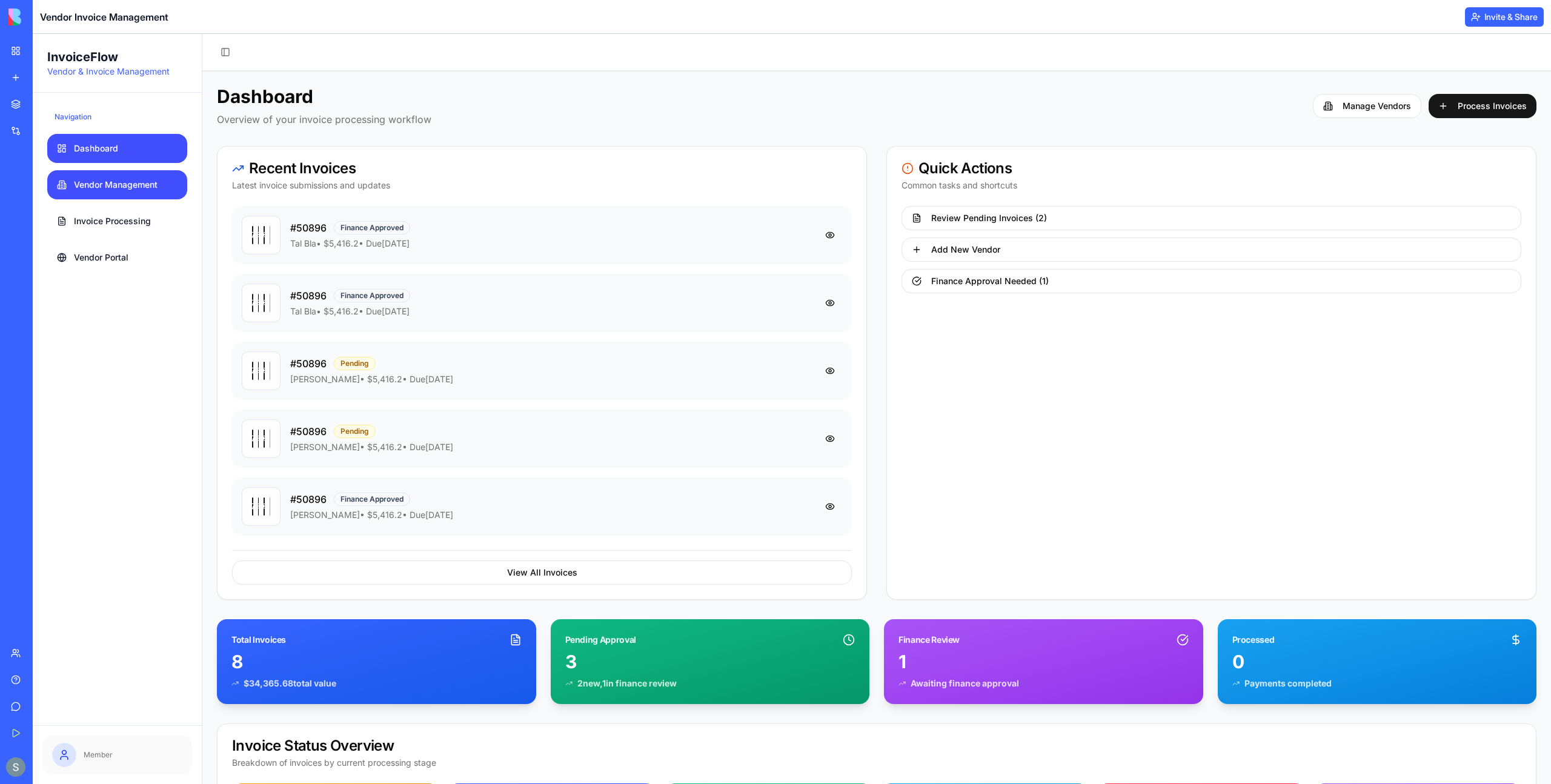
click at [136, 188] on span "Vendor Management" at bounding box center [116, 185] width 84 height 12
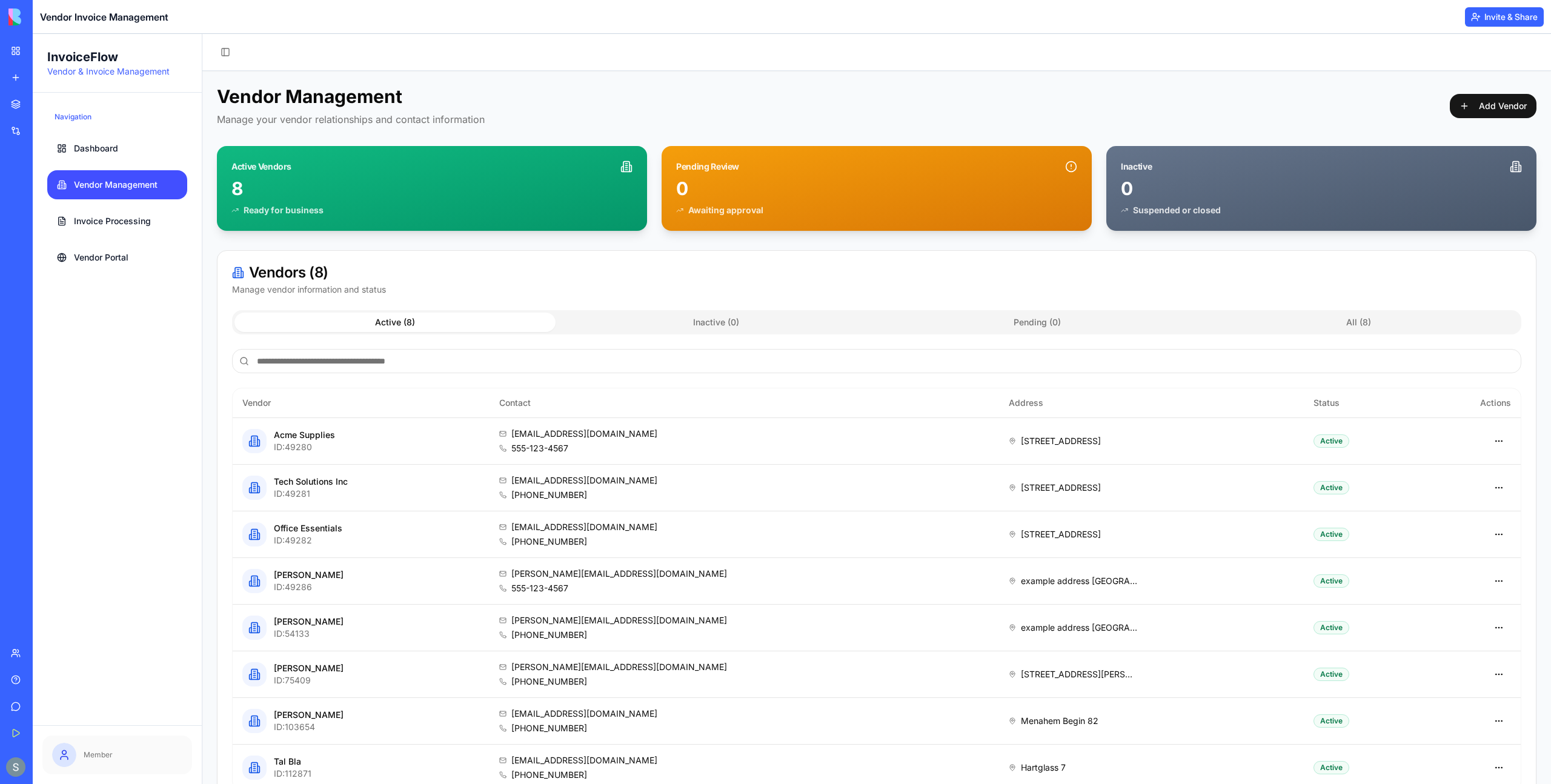
scroll to position [37, 0]
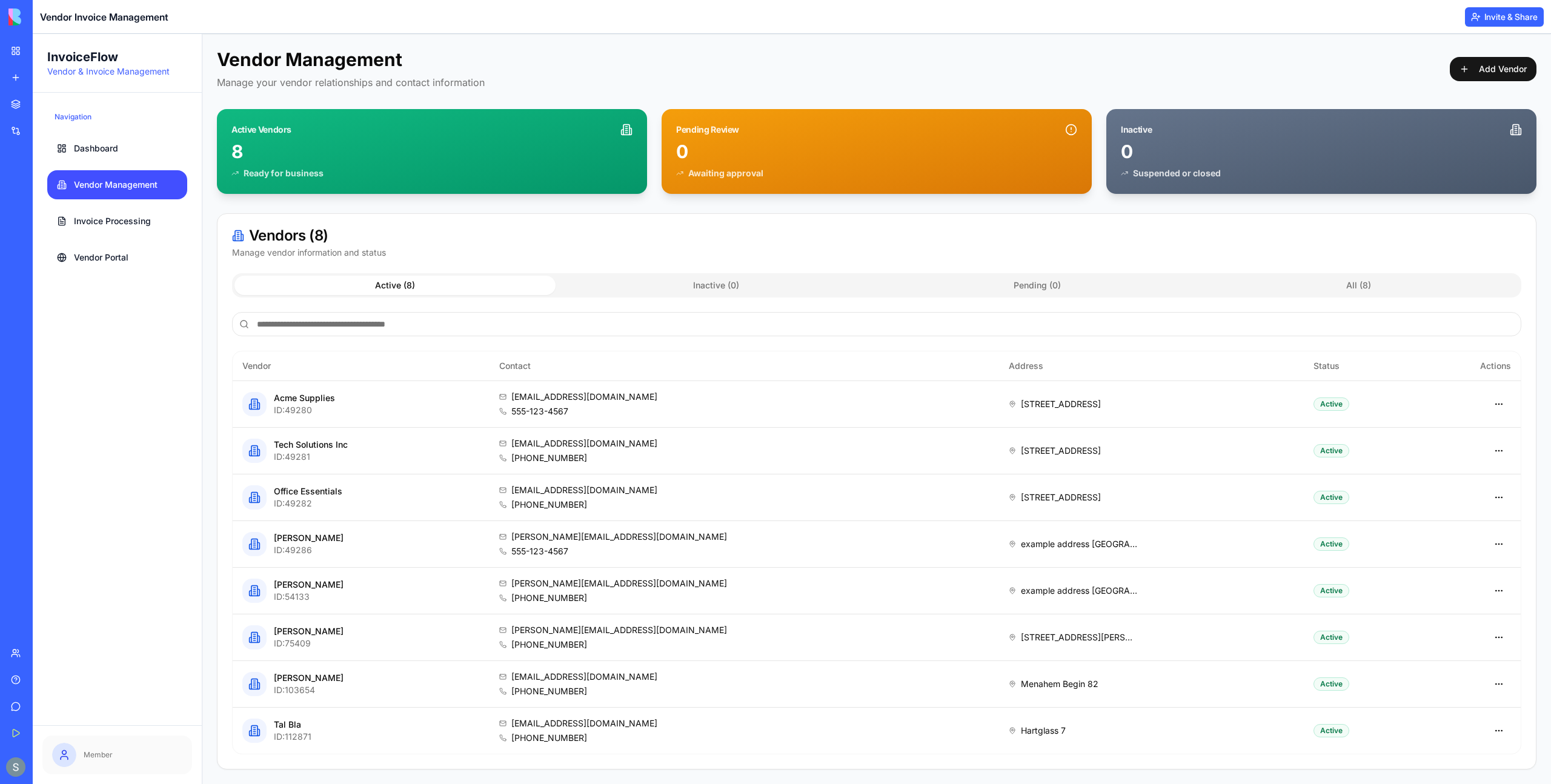
click at [87, 752] on p "Member" at bounding box center [133, 755] width 99 height 10
click at [55, 757] on span at bounding box center [64, 755] width 24 height 24
click at [60, 757] on icon at bounding box center [64, 758] width 8 height 3
click at [68, 758] on icon at bounding box center [64, 758] width 8 height 3
click at [72, 761] on span at bounding box center [64, 755] width 24 height 24
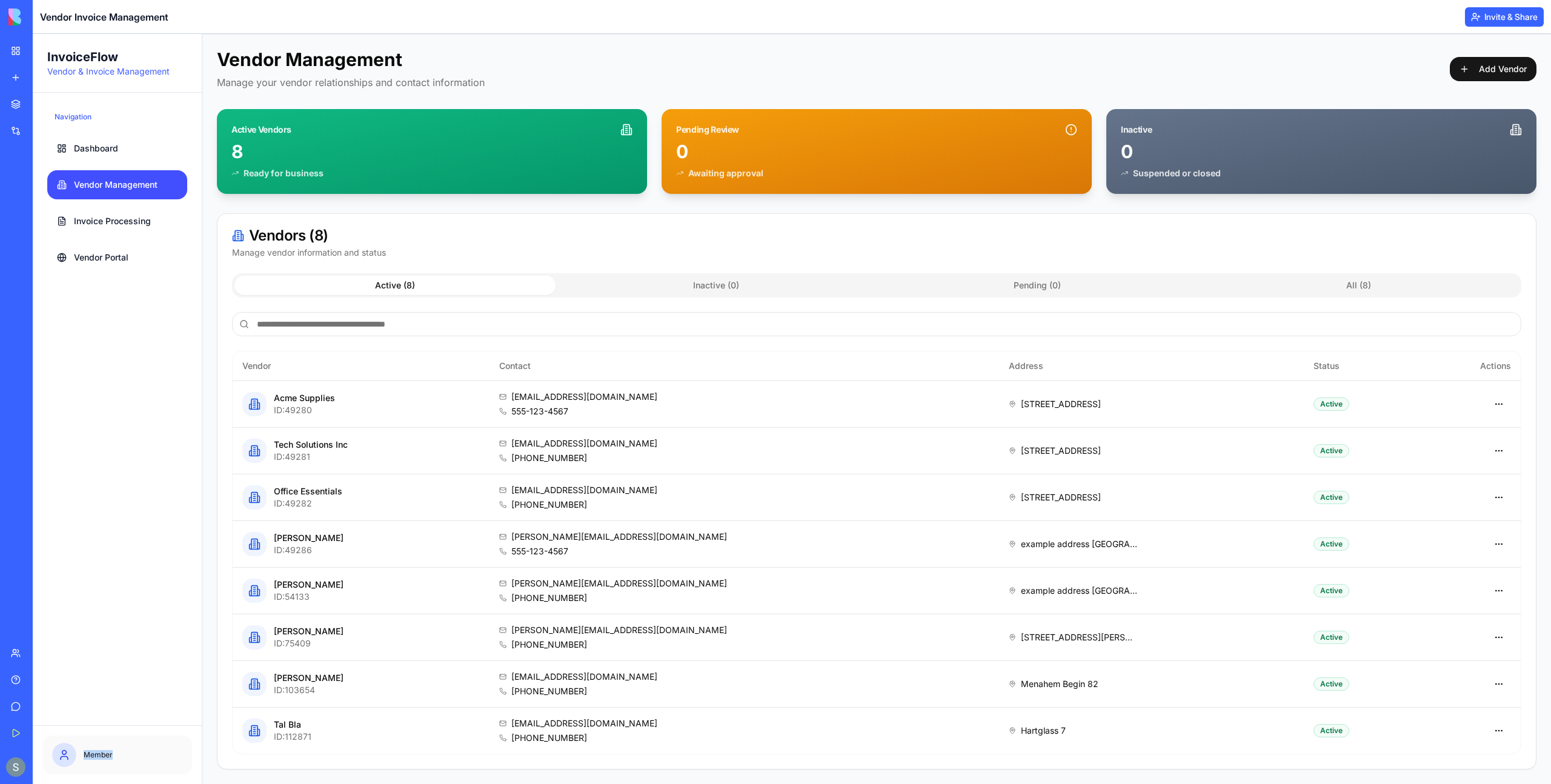
click at [72, 761] on span at bounding box center [64, 755] width 24 height 24
click at [63, 755] on icon at bounding box center [64, 755] width 12 height 12
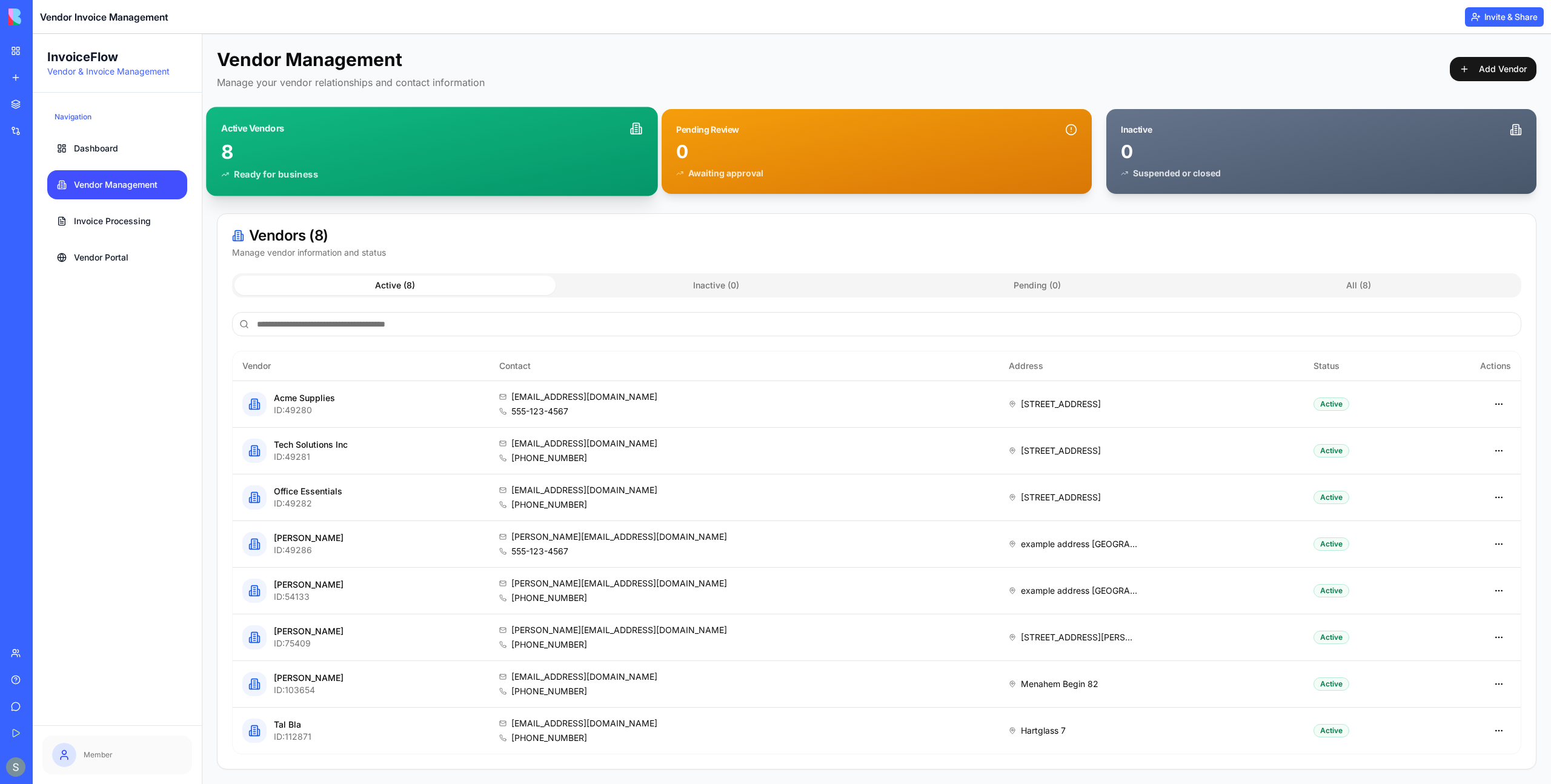
click at [304, 137] on div "Active Vendors" at bounding box center [432, 124] width 452 height 33
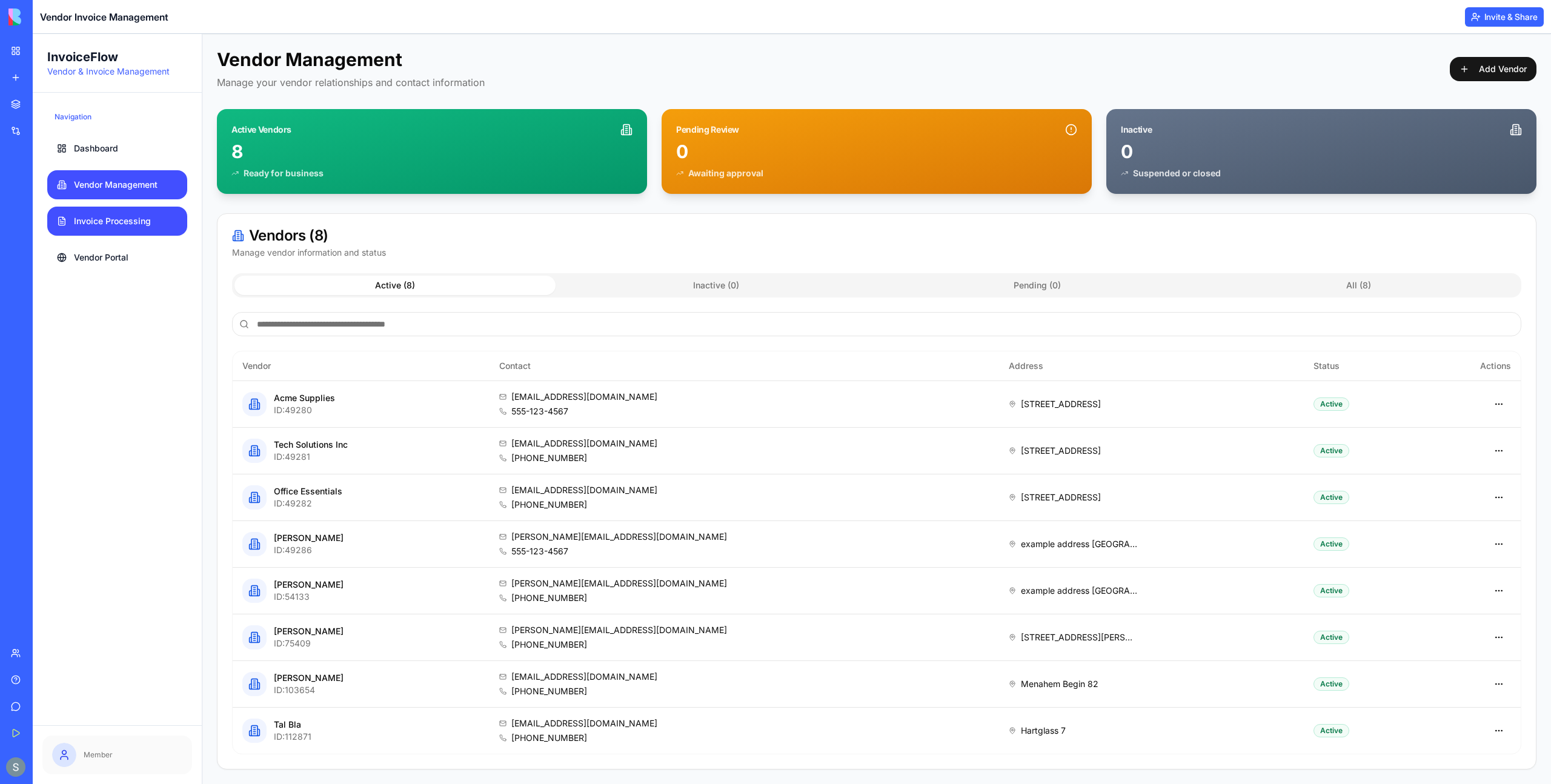
click at [139, 225] on span "Invoice Processing" at bounding box center [113, 221] width 77 height 12
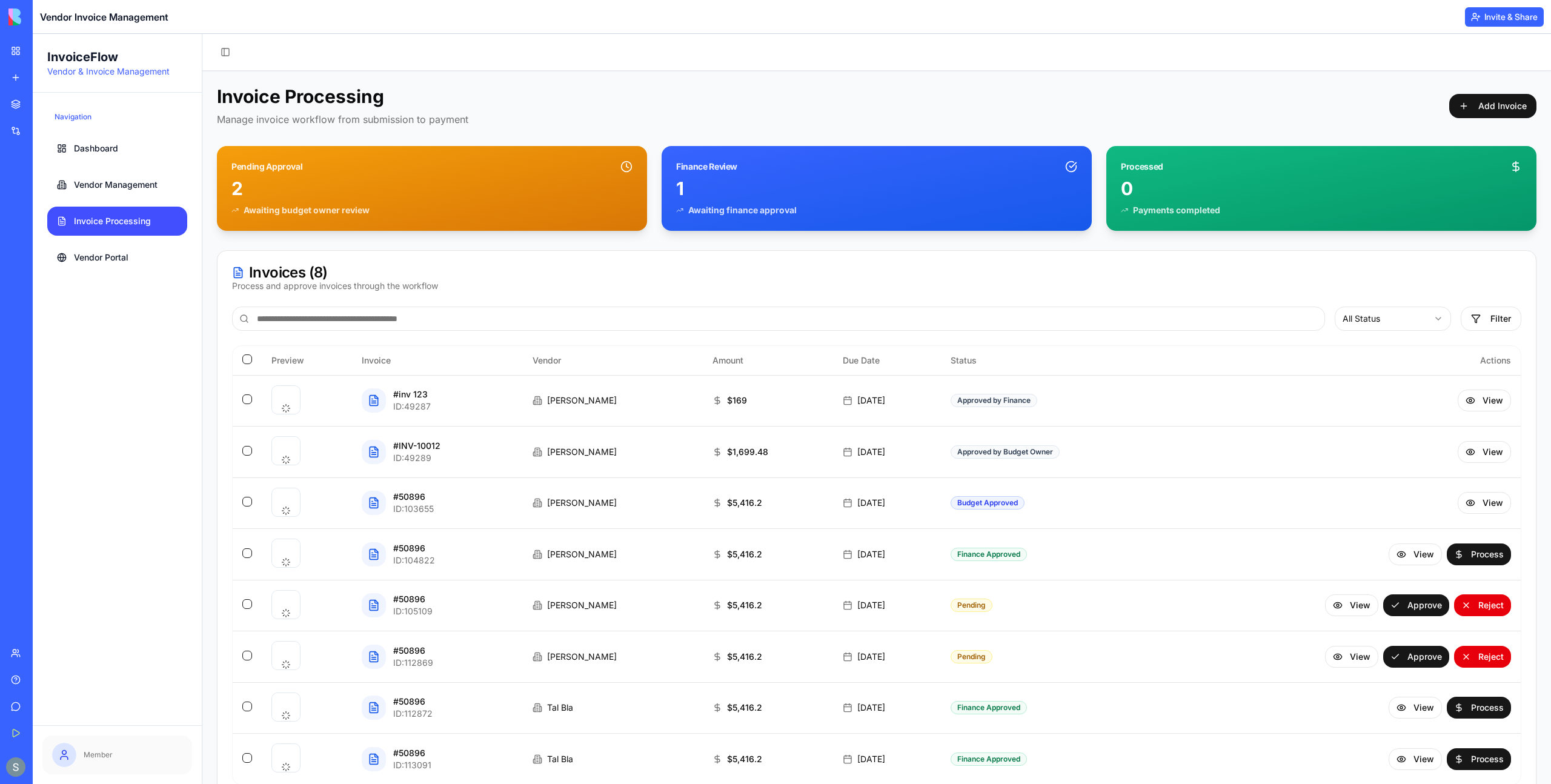
click at [71, 752] on span at bounding box center [64, 755] width 24 height 24
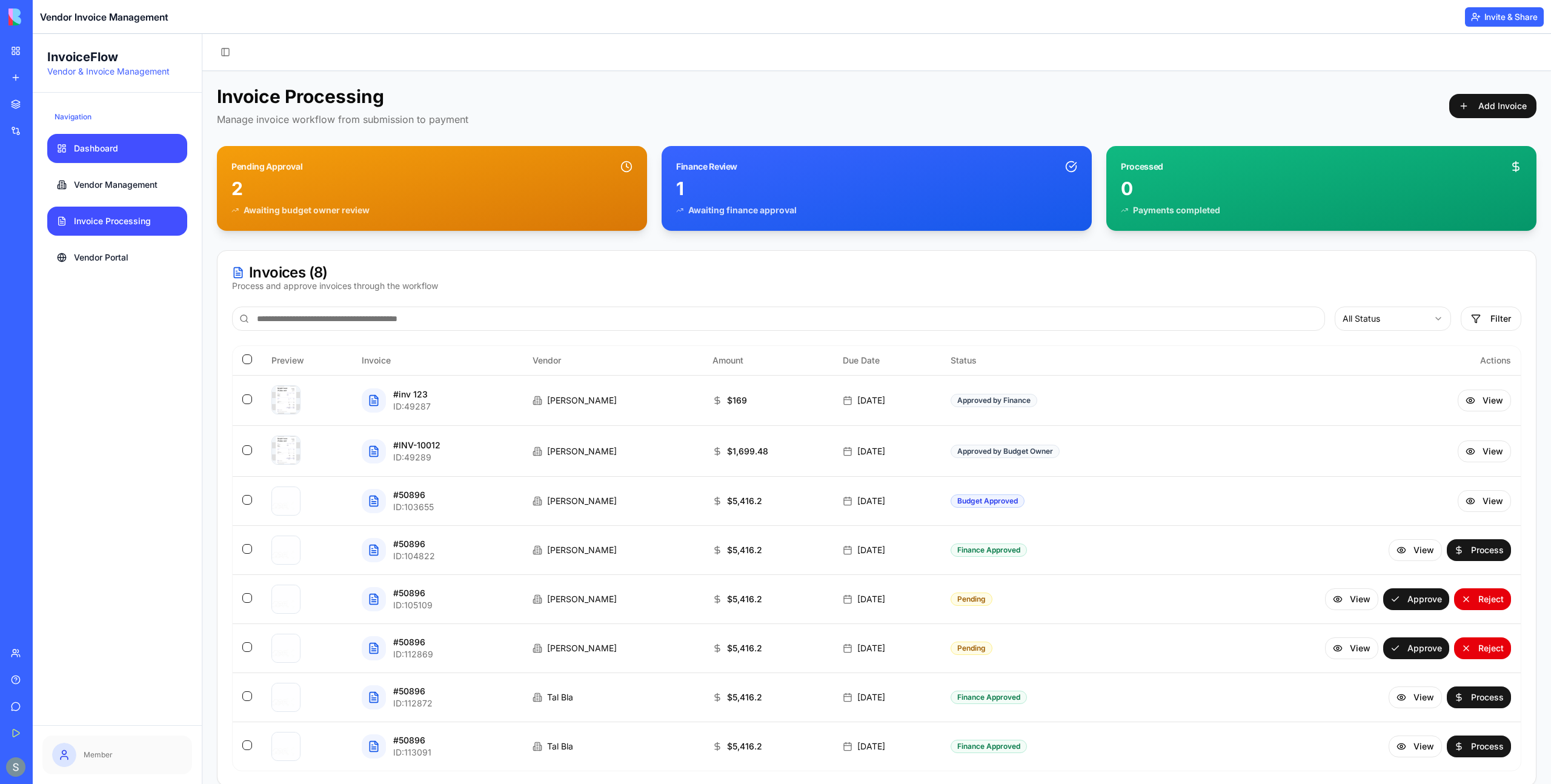
click at [84, 151] on span "Dashboard" at bounding box center [96, 148] width 45 height 12
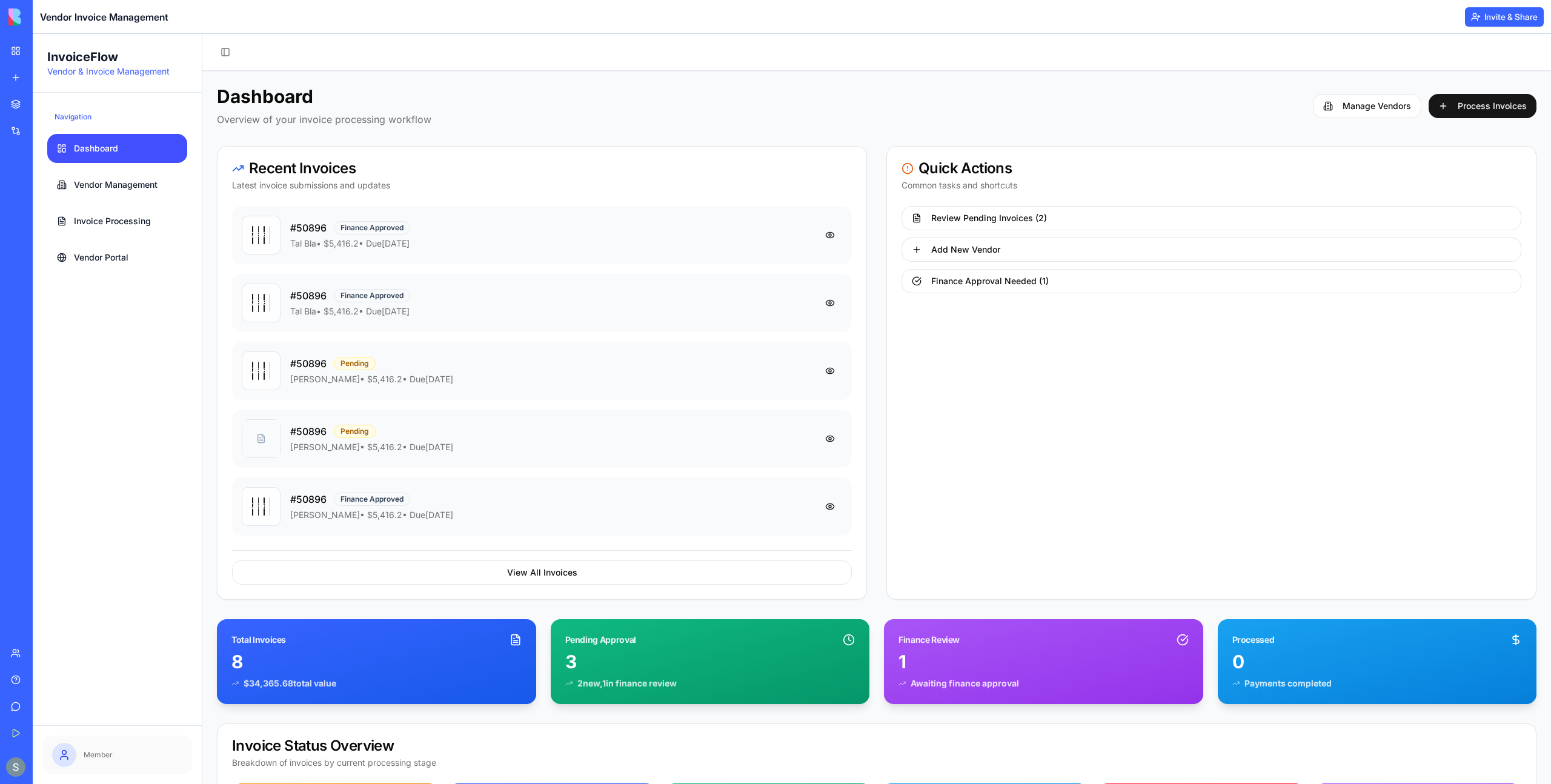
click at [66, 749] on icon at bounding box center [64, 755] width 12 height 12
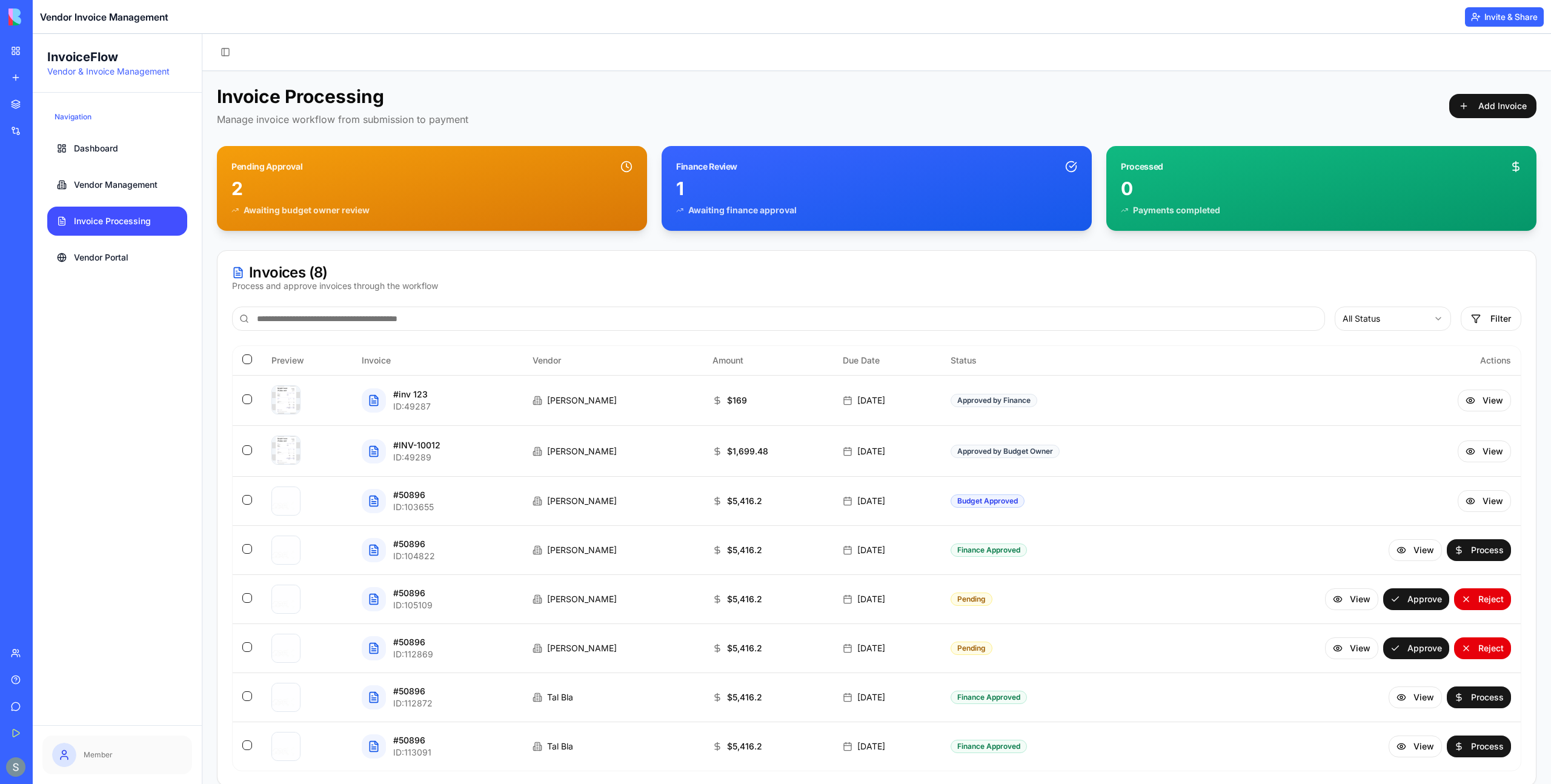
click at [94, 72] on span "Vendor & Invoice Management" at bounding box center [109, 71] width 122 height 11
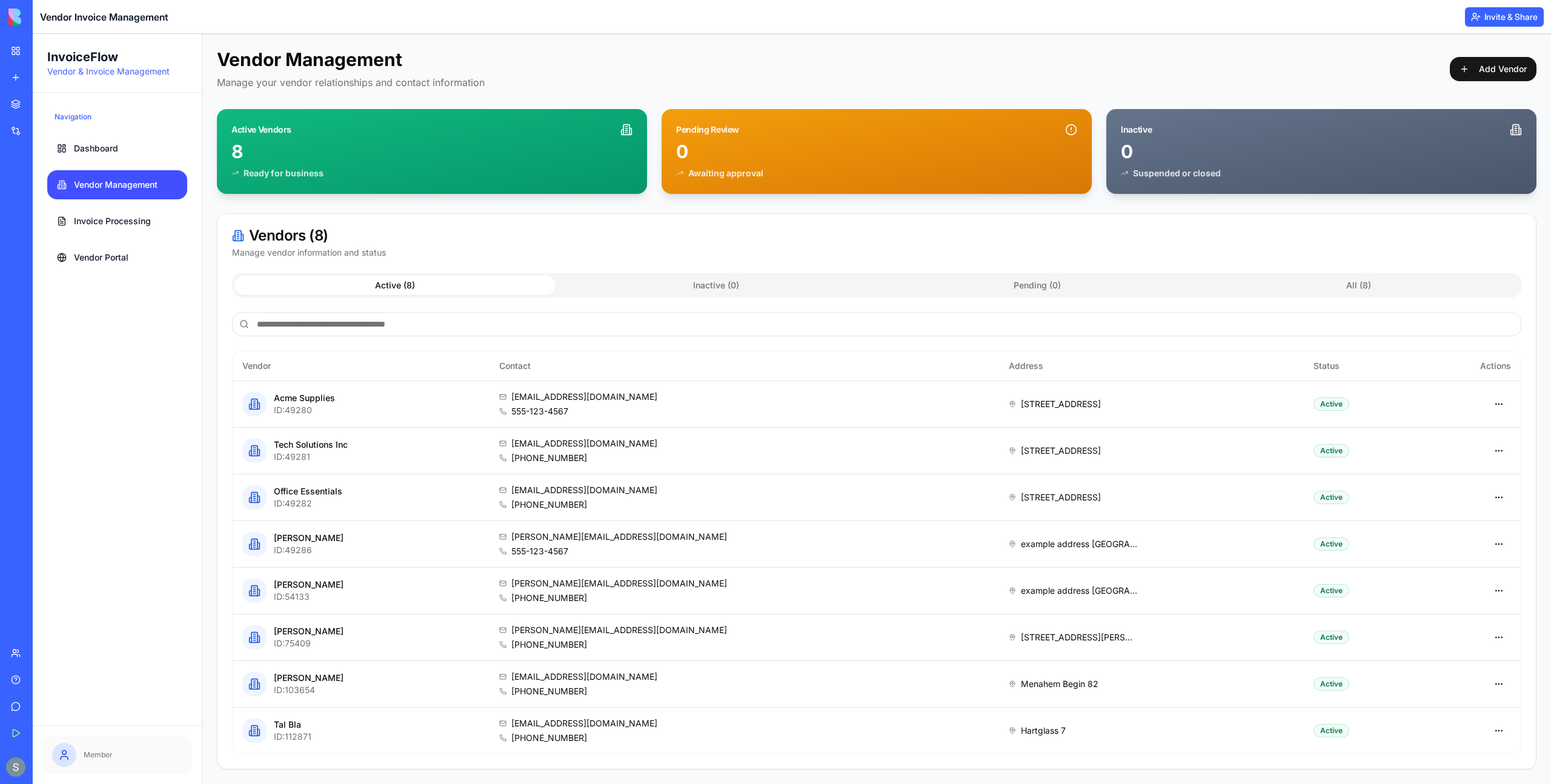
click at [65, 760] on icon at bounding box center [64, 755] width 12 height 12
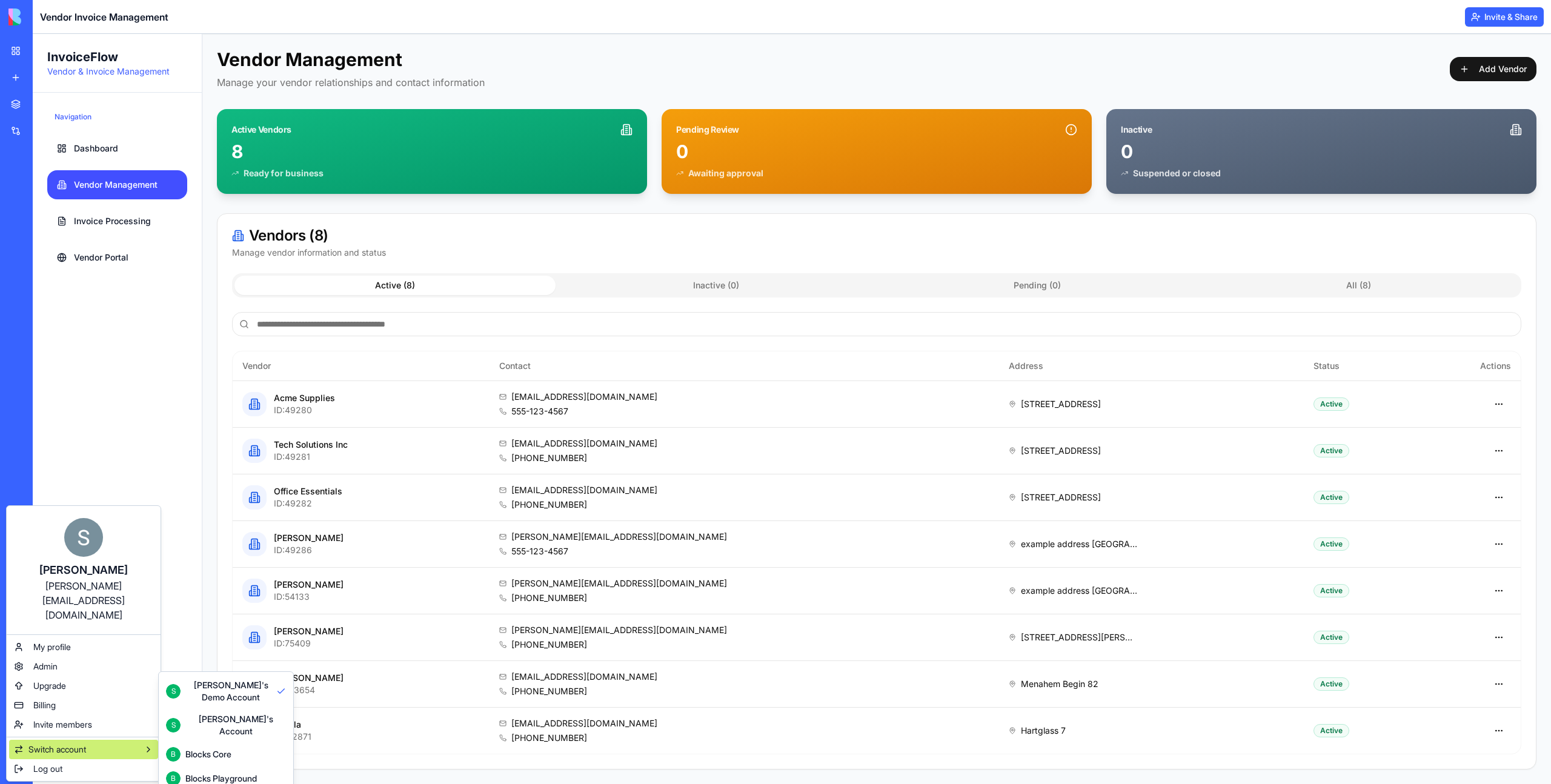
click at [249, 773] on div "Blocks Playground" at bounding box center [221, 779] width 72 height 12
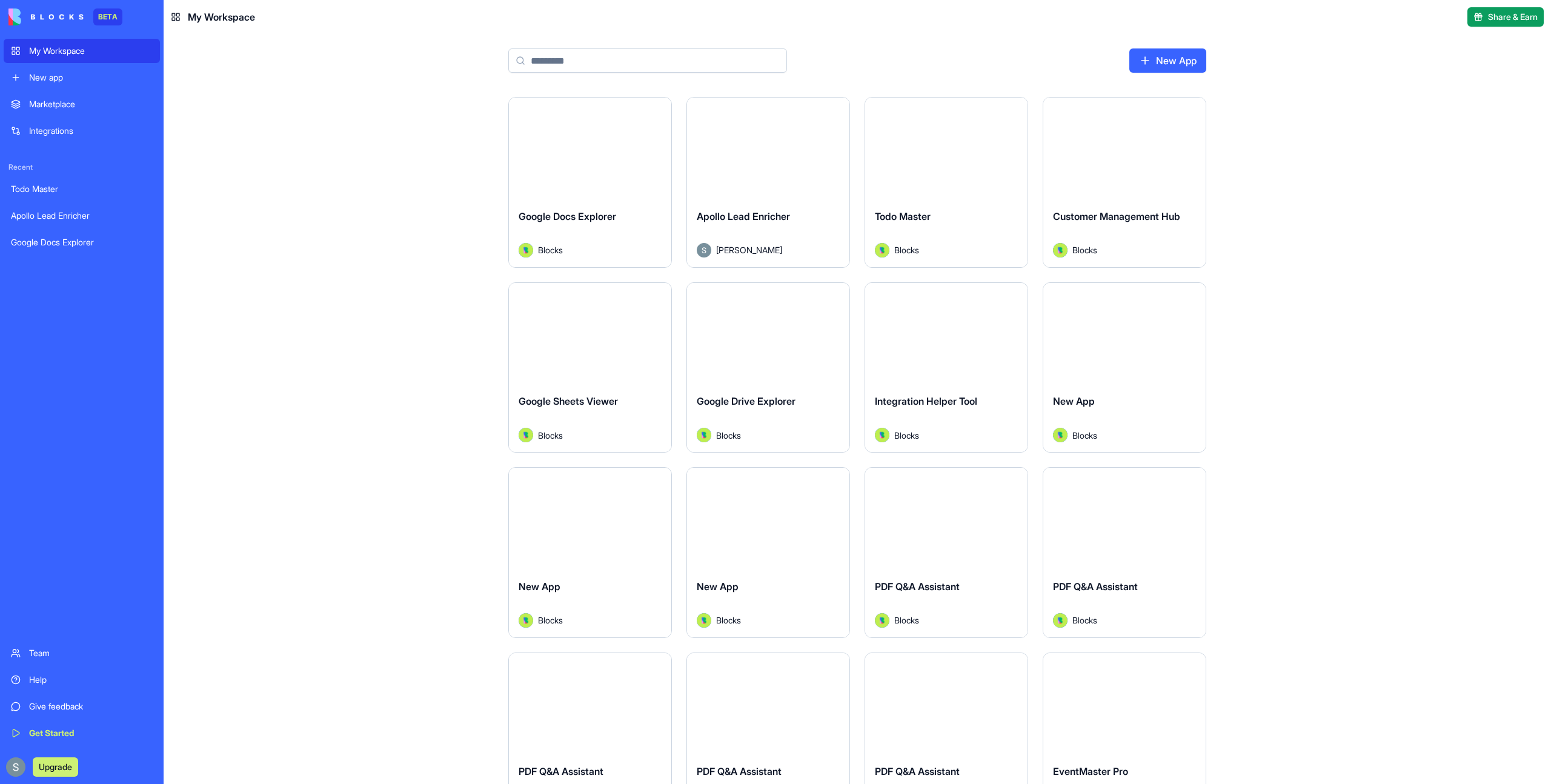
click at [461, 336] on div "Launch Google Docs Explorer Blocks Launch Apollo Lead Enricher [PERSON_NAME] La…" at bounding box center [857, 440] width 1388 height 687
click at [329, 40] on main "New App Launch Google Docs Explorer Blocks Launch Apollo Lead Enricher [PERSON_…" at bounding box center [857, 409] width 1388 height 750
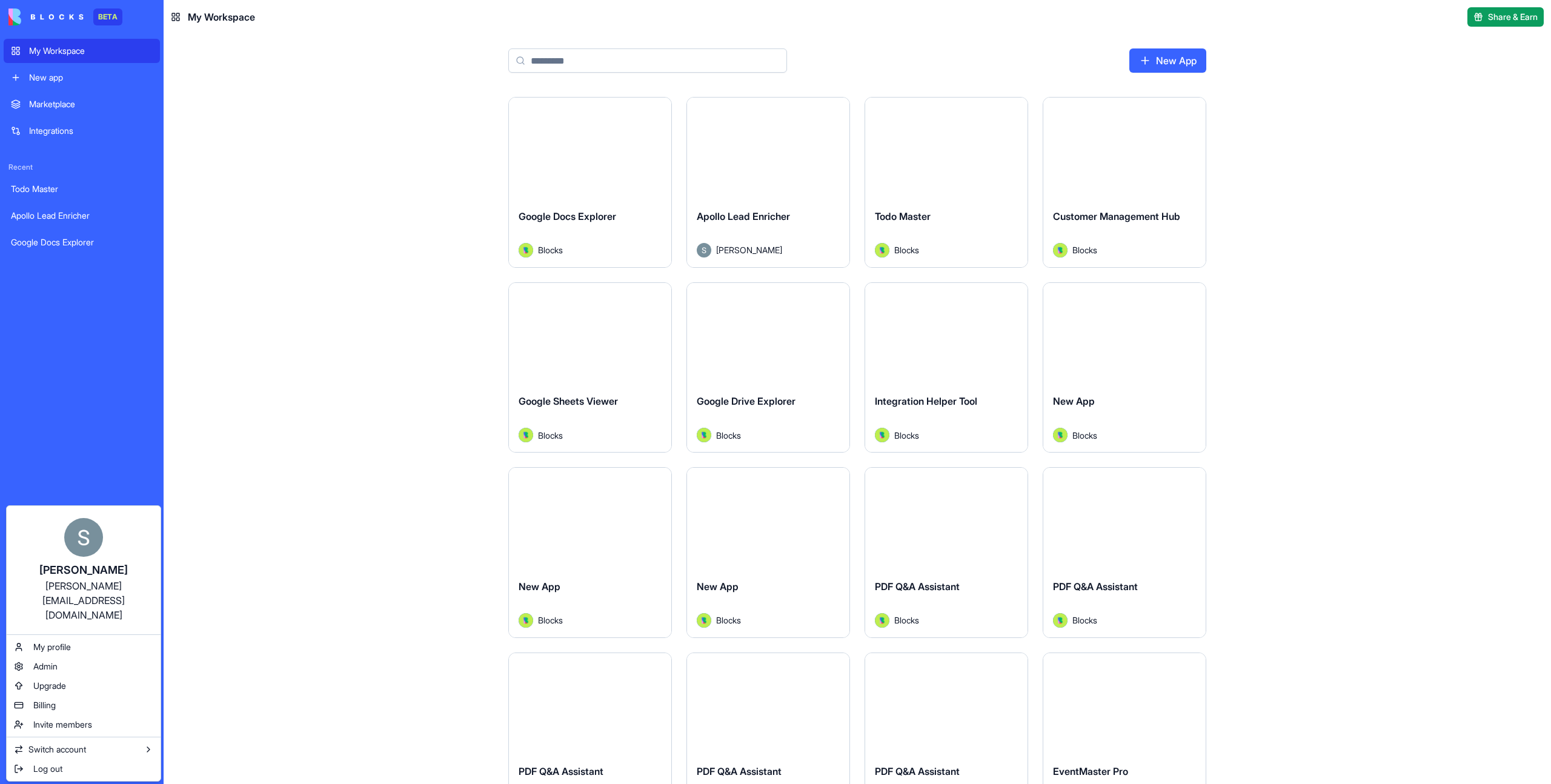
click at [595, 55] on html "BETA My Workspace New app Marketplace Integrations Recent Todo Master Apollo Le…" at bounding box center [775, 392] width 1551 height 784
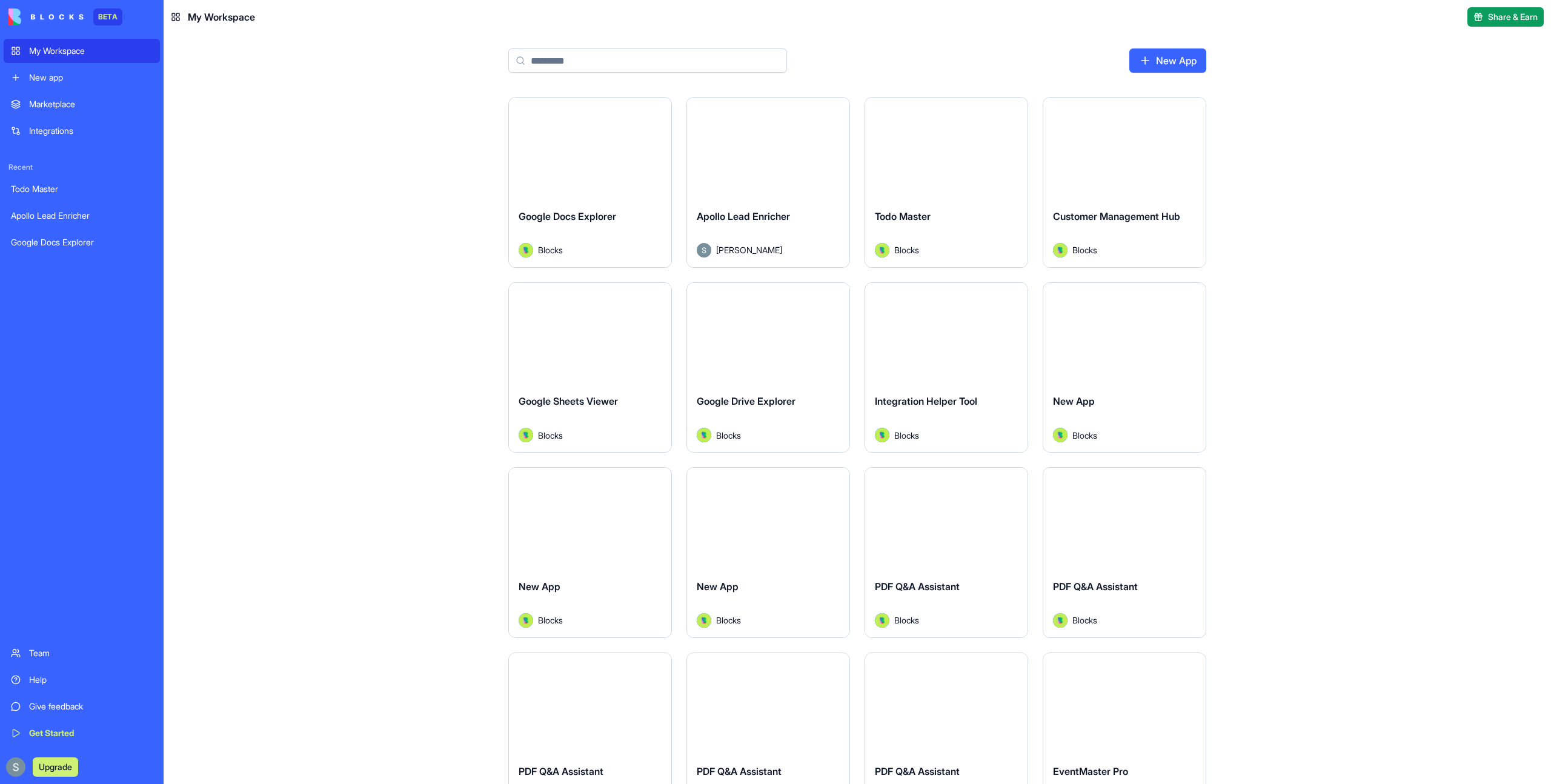
click at [595, 55] on input at bounding box center [647, 60] width 279 height 24
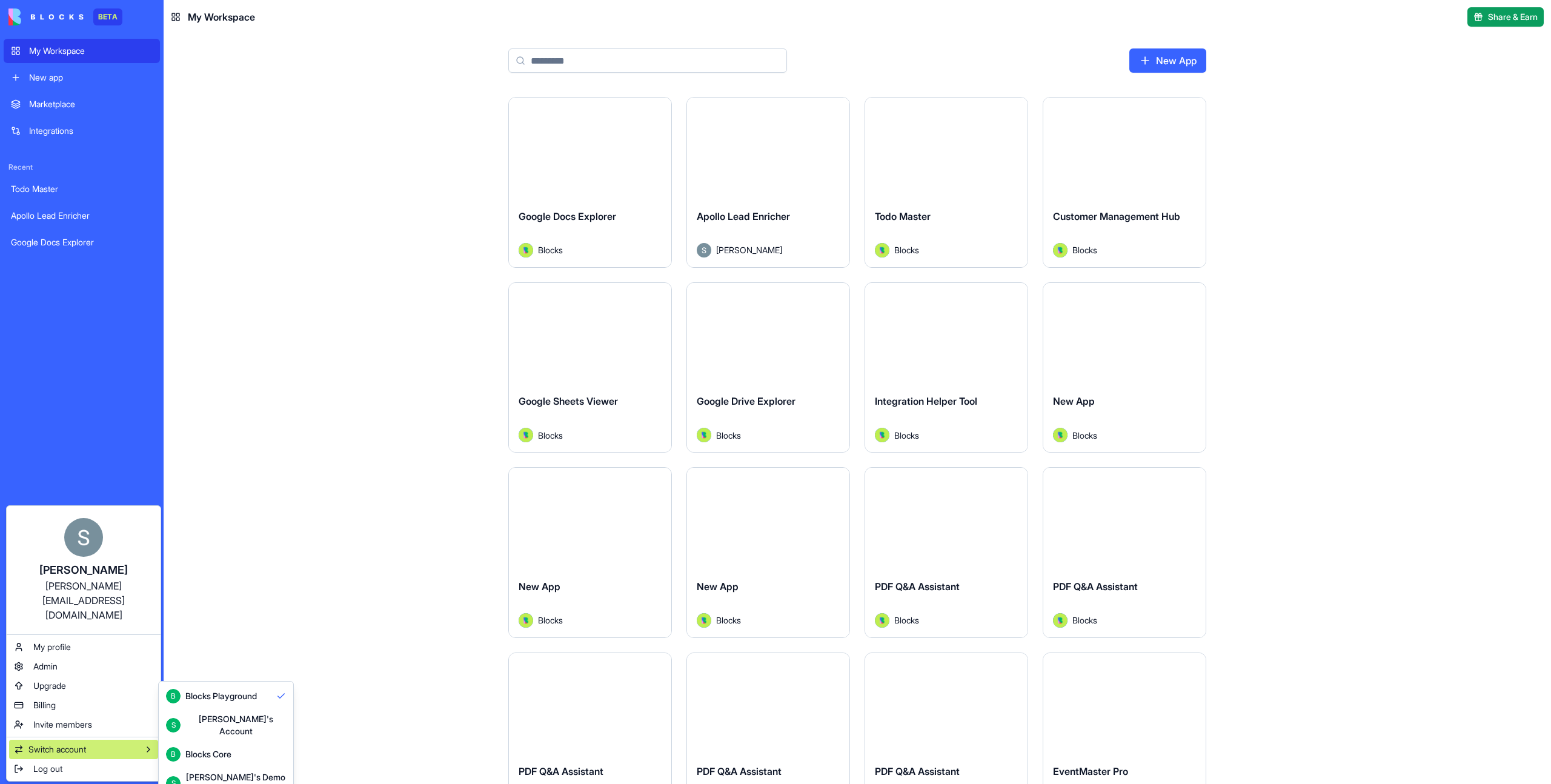
click at [215, 771] on div "[PERSON_NAME]'s Demo Account" at bounding box center [235, 783] width 100 height 24
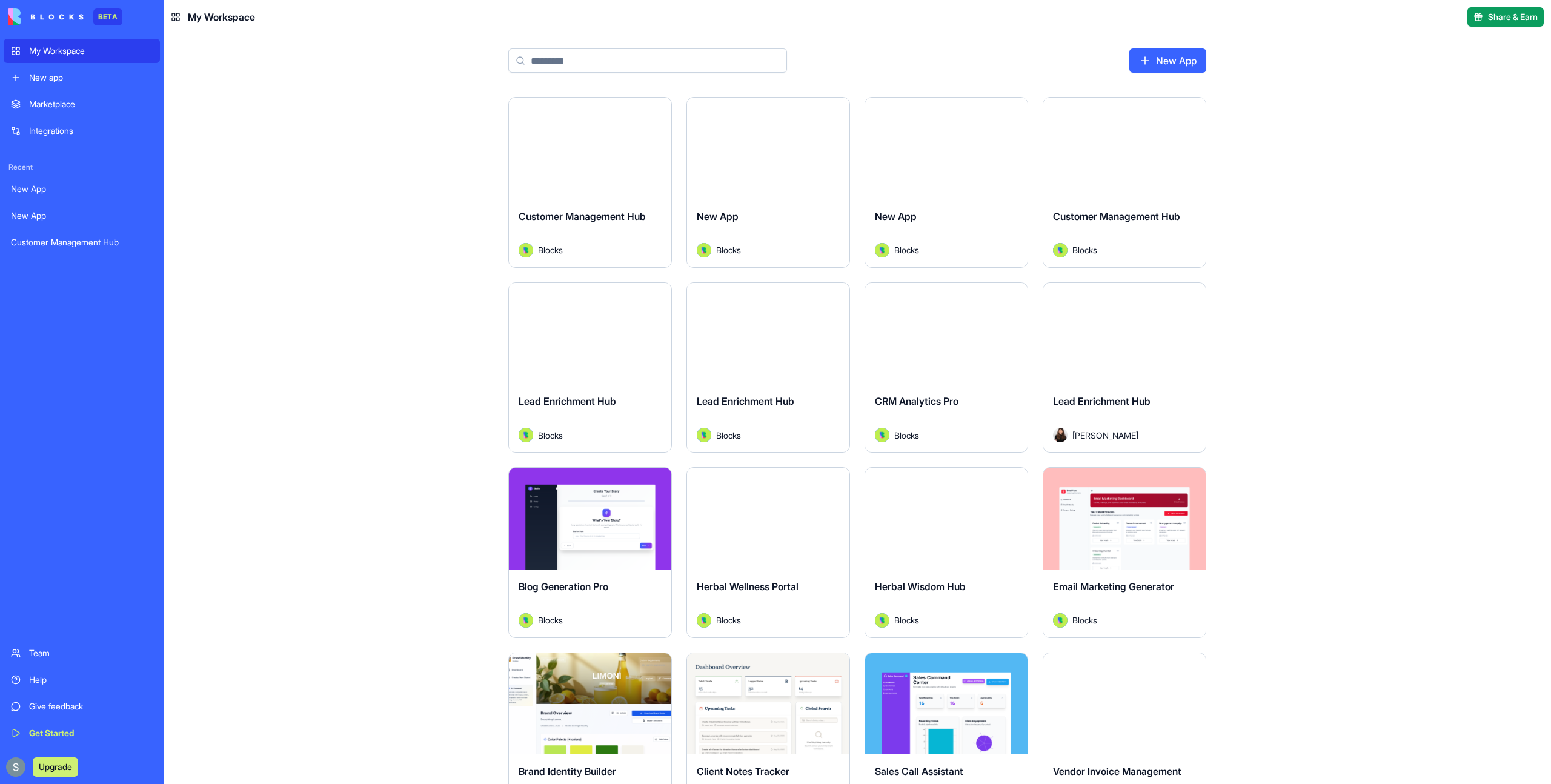
click at [626, 64] on input at bounding box center [647, 60] width 279 height 24
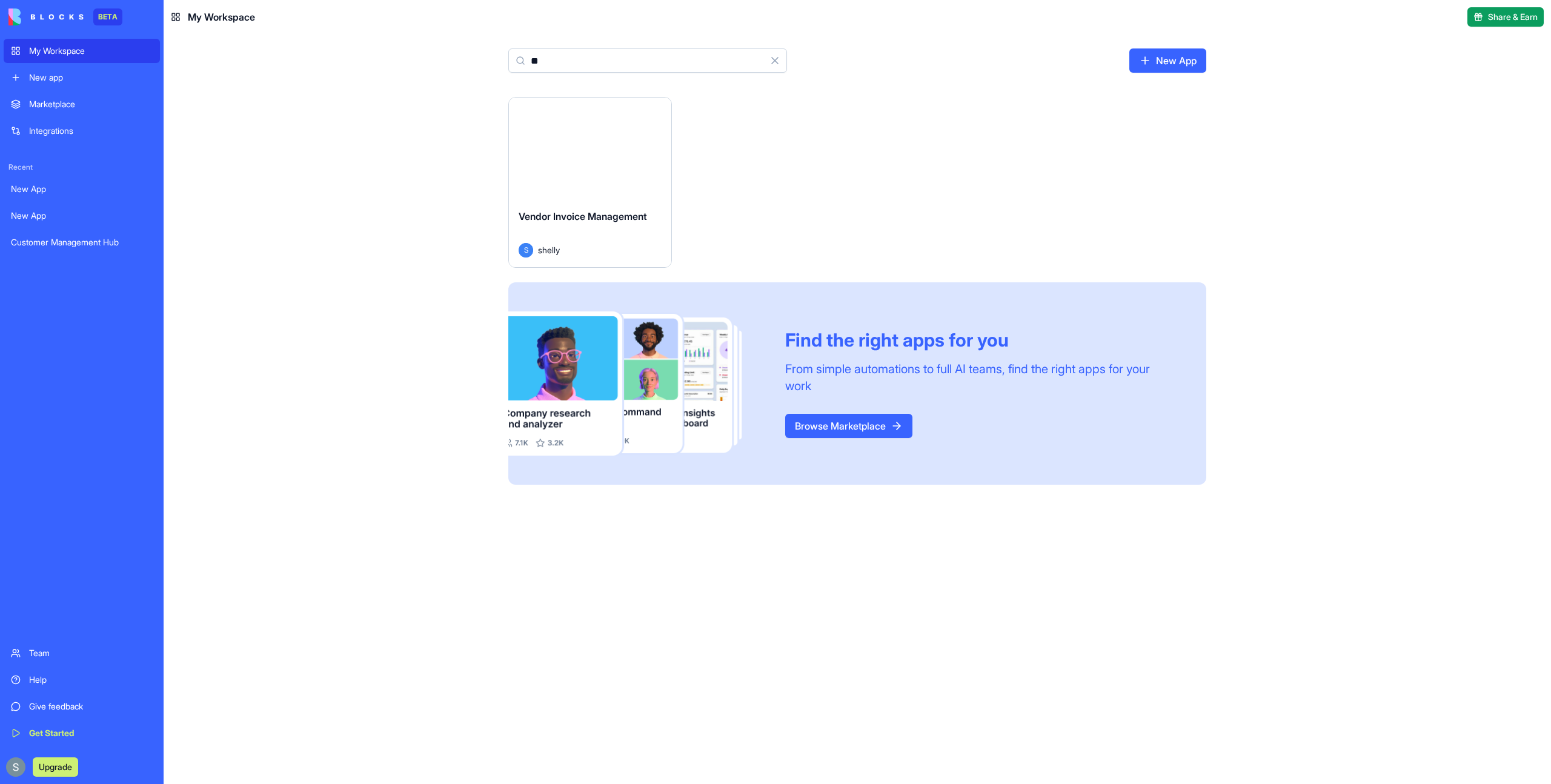
type input "**"
click at [661, 109] on html "BETA My Workspace New app Marketplace Integrations Recent New App New App Custo…" at bounding box center [775, 392] width 1551 height 784
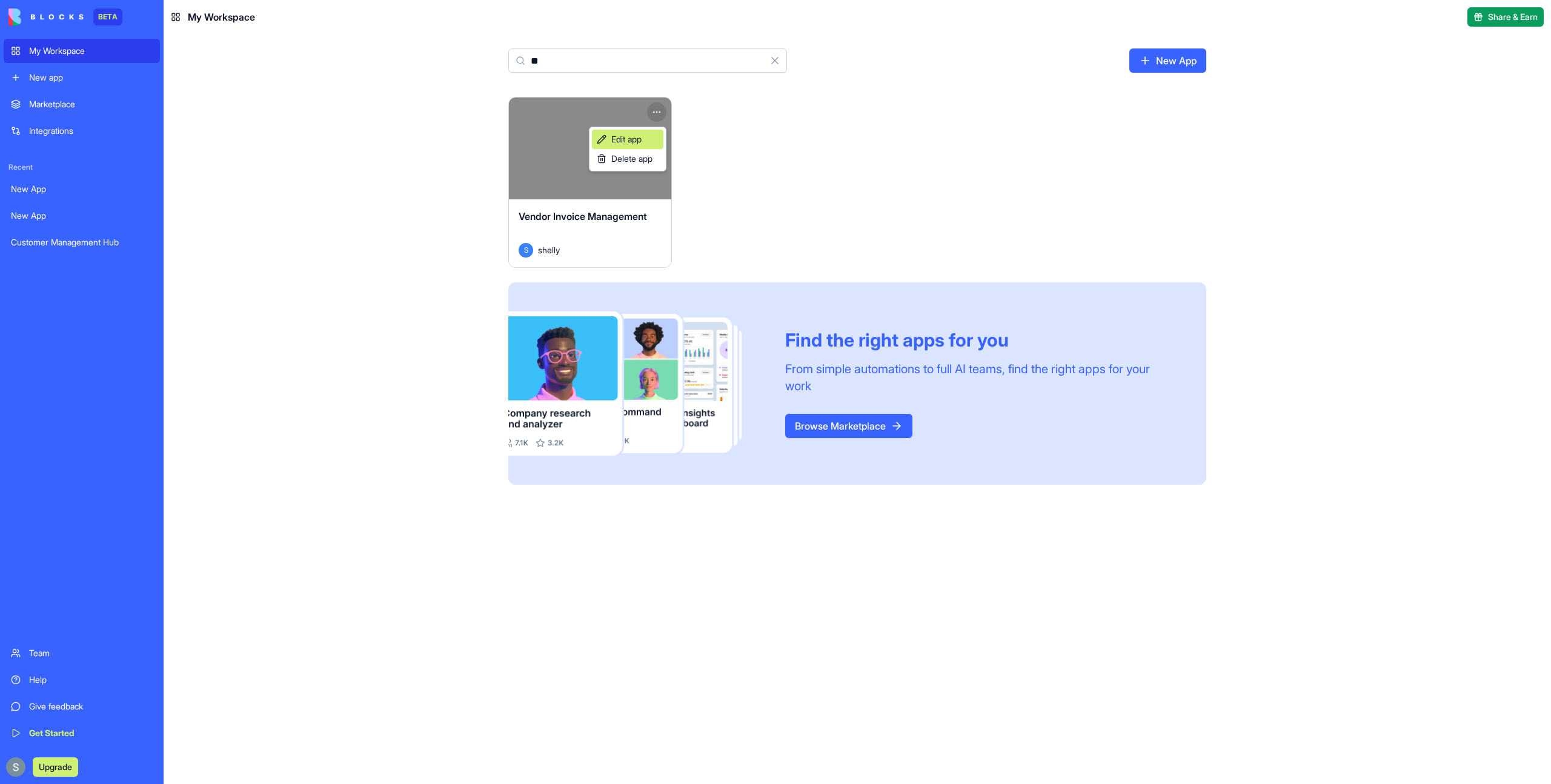
click at [641, 141] on span "Edit app" at bounding box center [626, 139] width 30 height 12
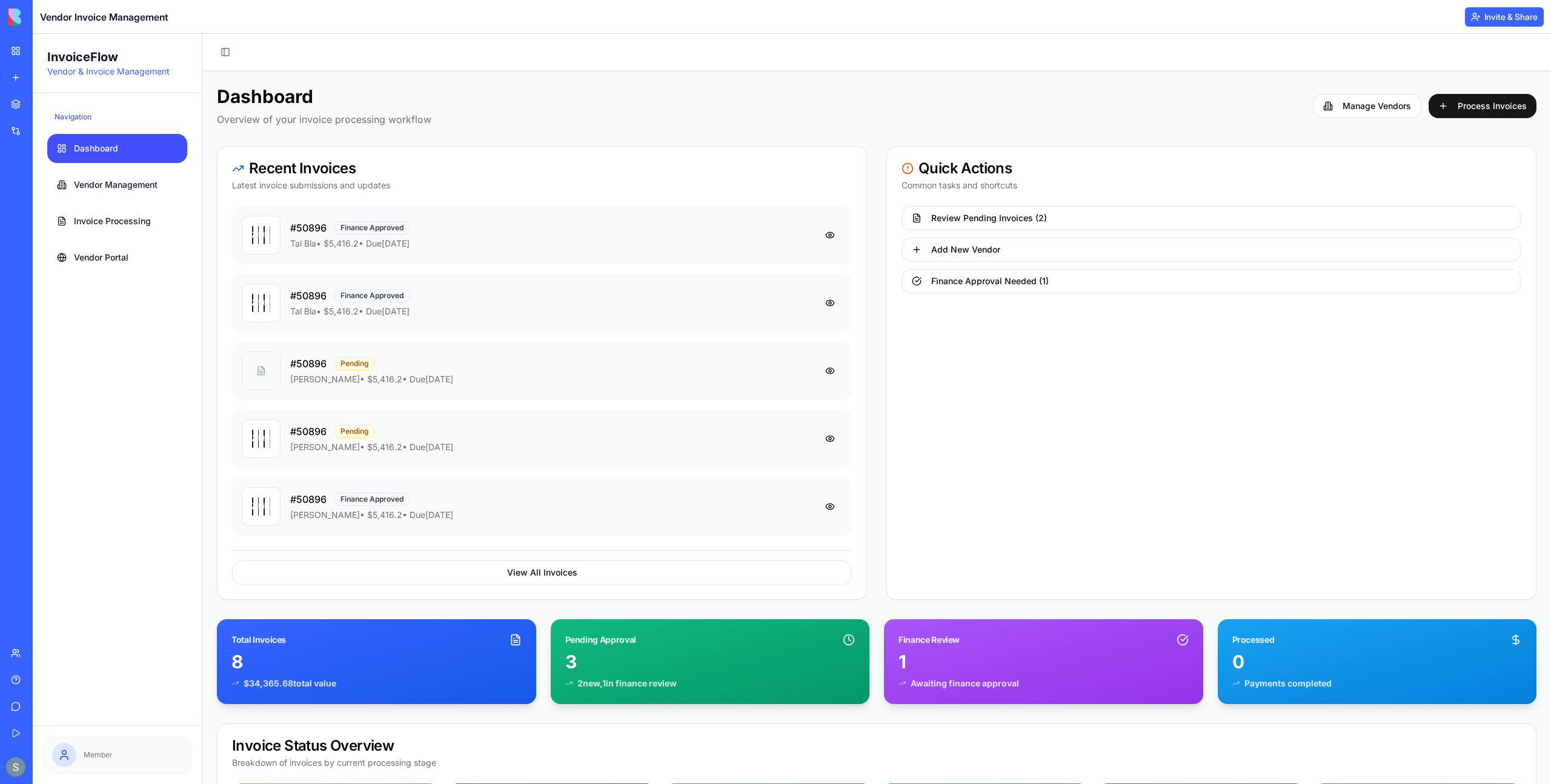
click at [70, 757] on icon at bounding box center [64, 755] width 12 height 12
click at [75, 755] on span at bounding box center [64, 755] width 24 height 24
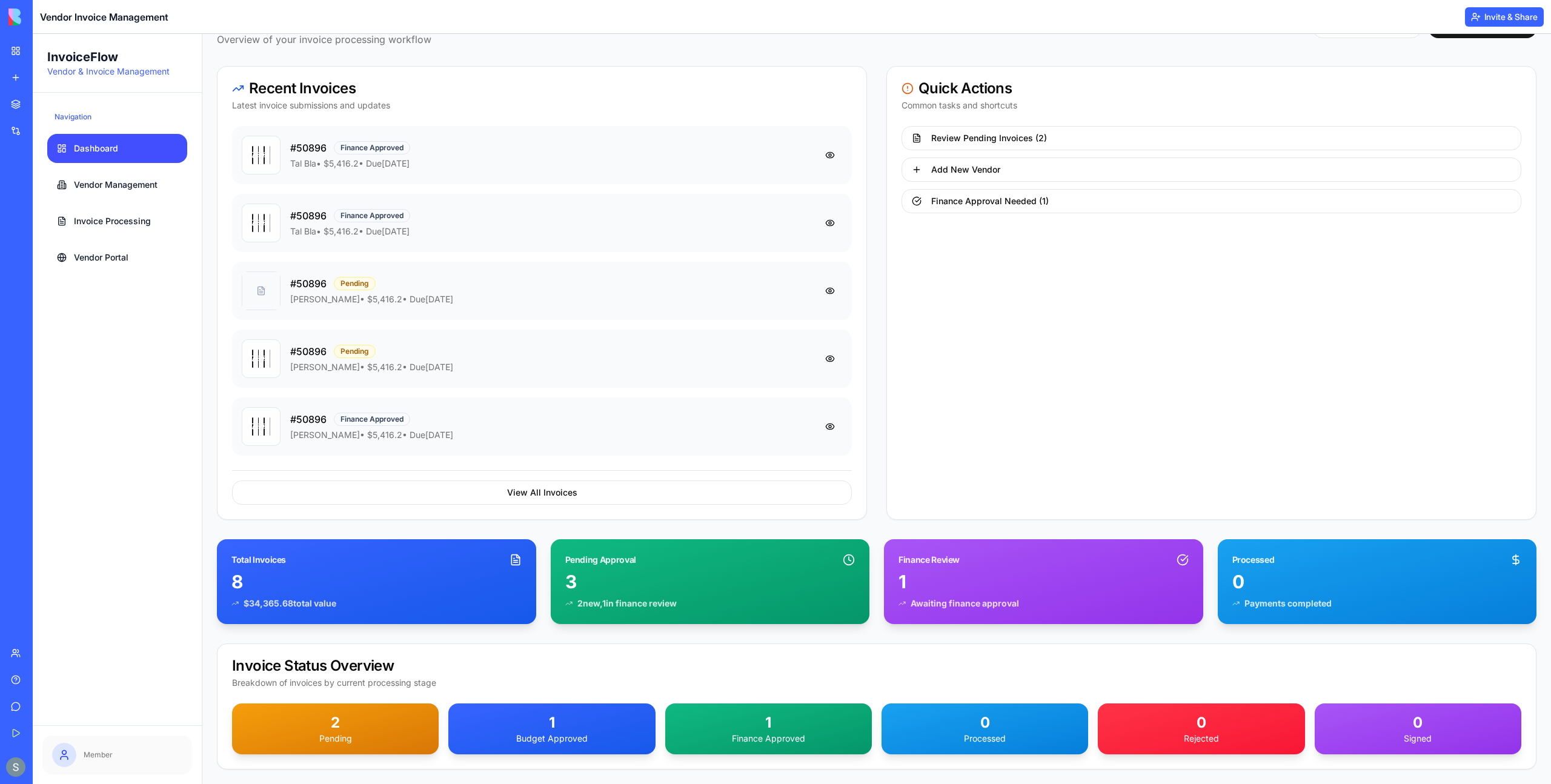
click at [6, 17] on div "BETA" at bounding box center [17, 17] width 26 height 34
click at [26, 50] on link "My Workspace" at bounding box center [28, 51] width 48 height 24
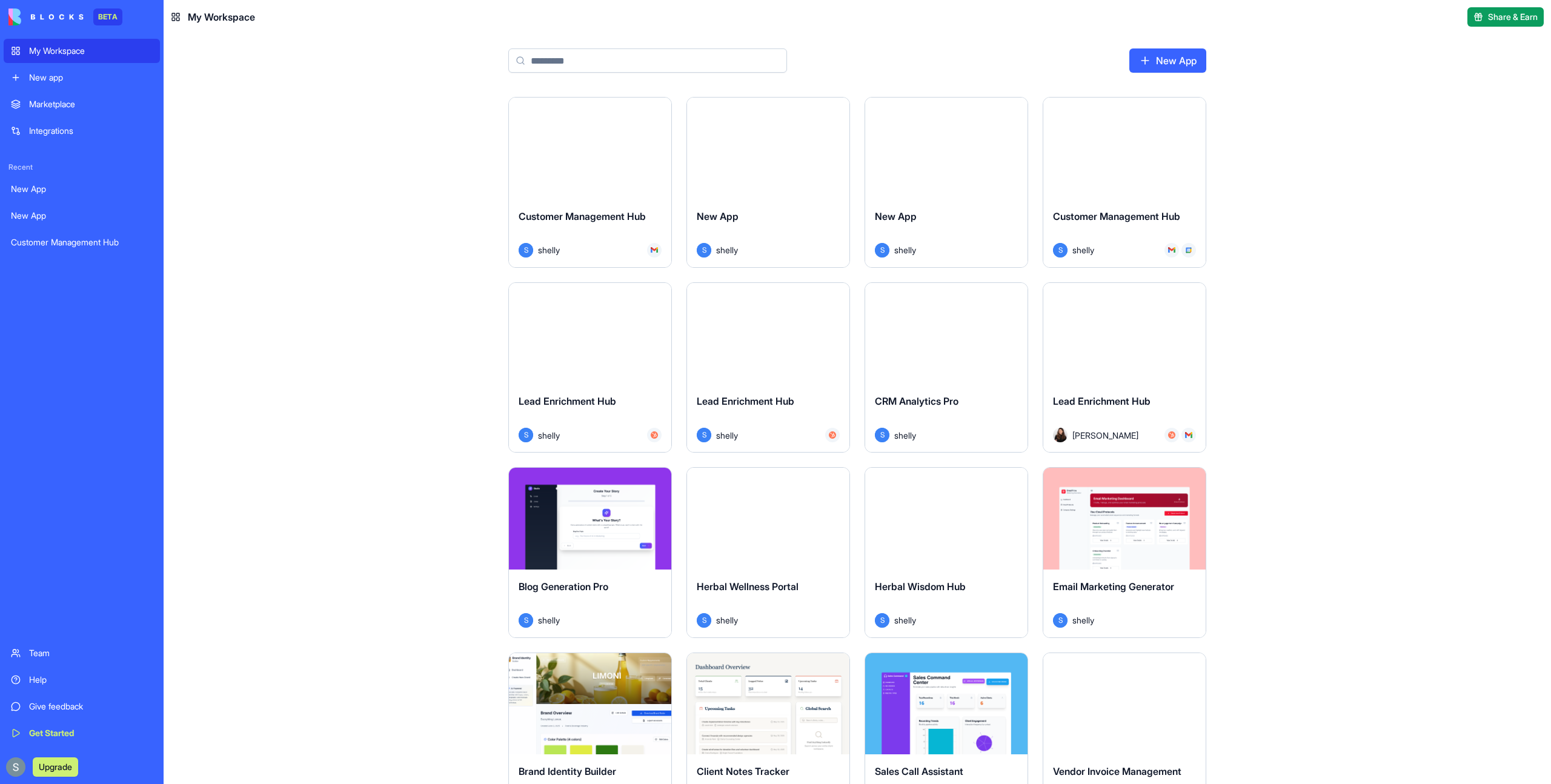
click at [655, 54] on input at bounding box center [647, 60] width 279 height 24
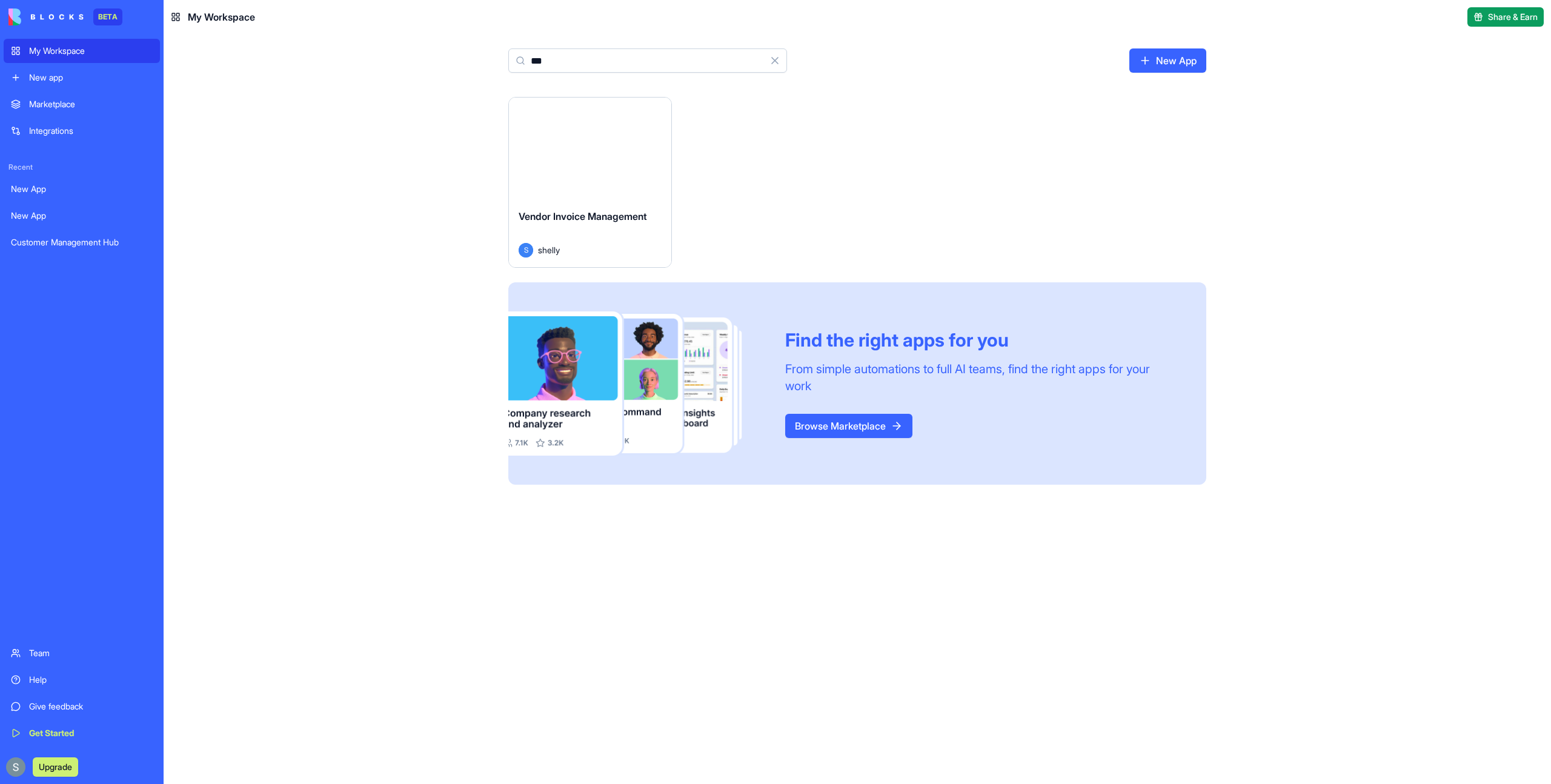
type input "***"
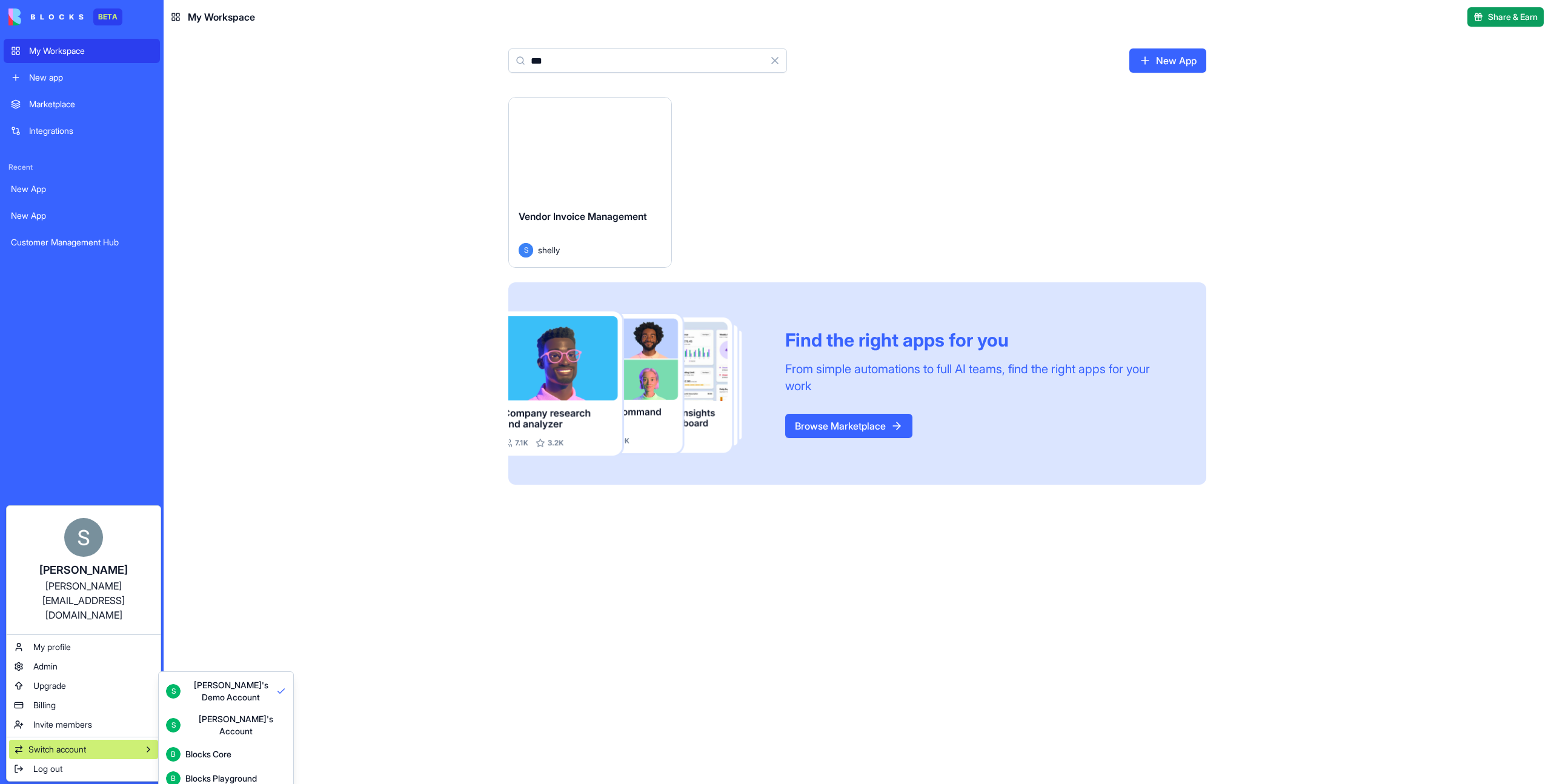
click at [575, 153] on html "BETA My Workspace New app Marketplace Integrations Recent New App New App Custo…" at bounding box center [775, 392] width 1551 height 784
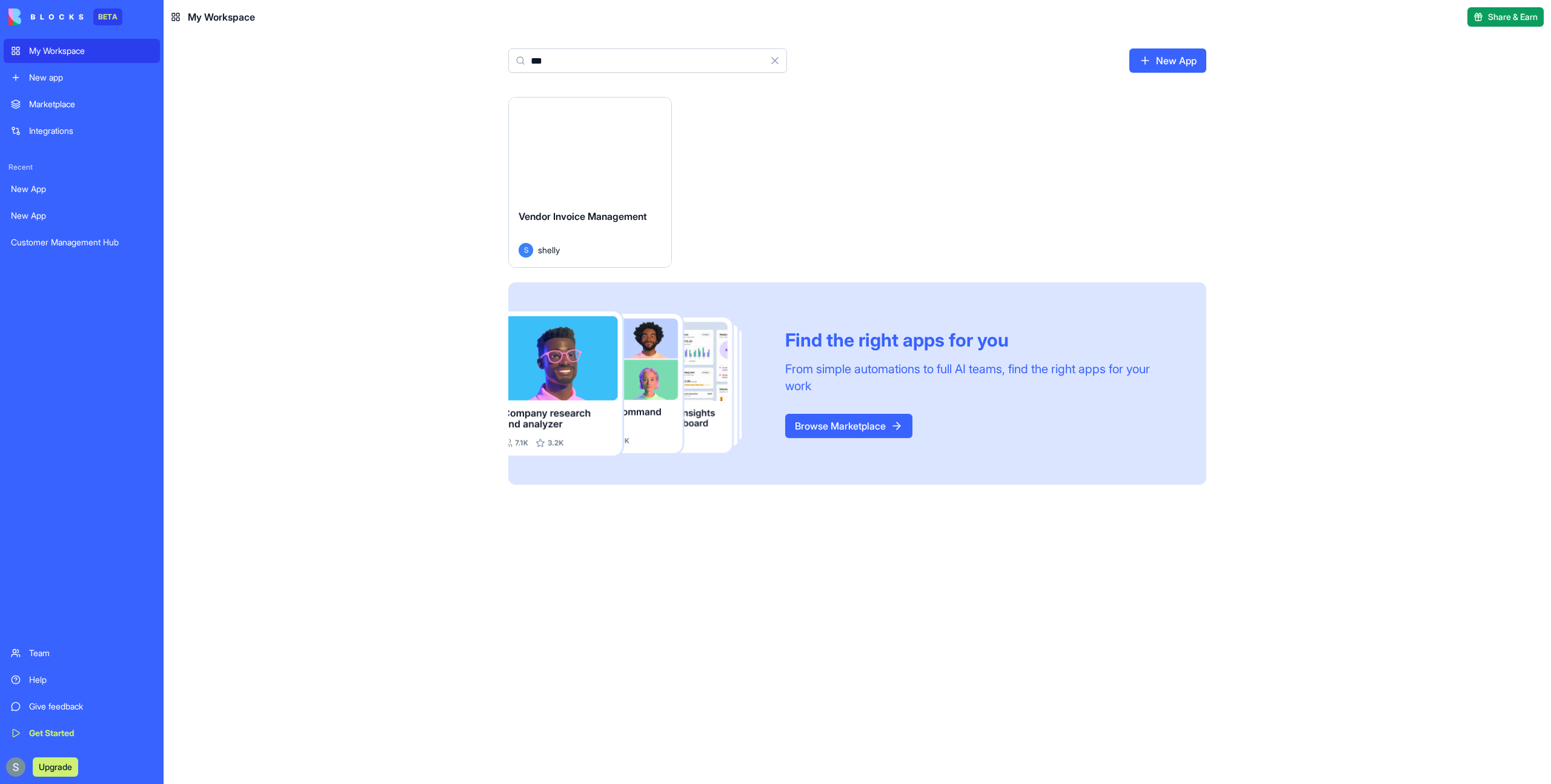
click at [79, 653] on div "Team" at bounding box center [91, 653] width 124 height 12
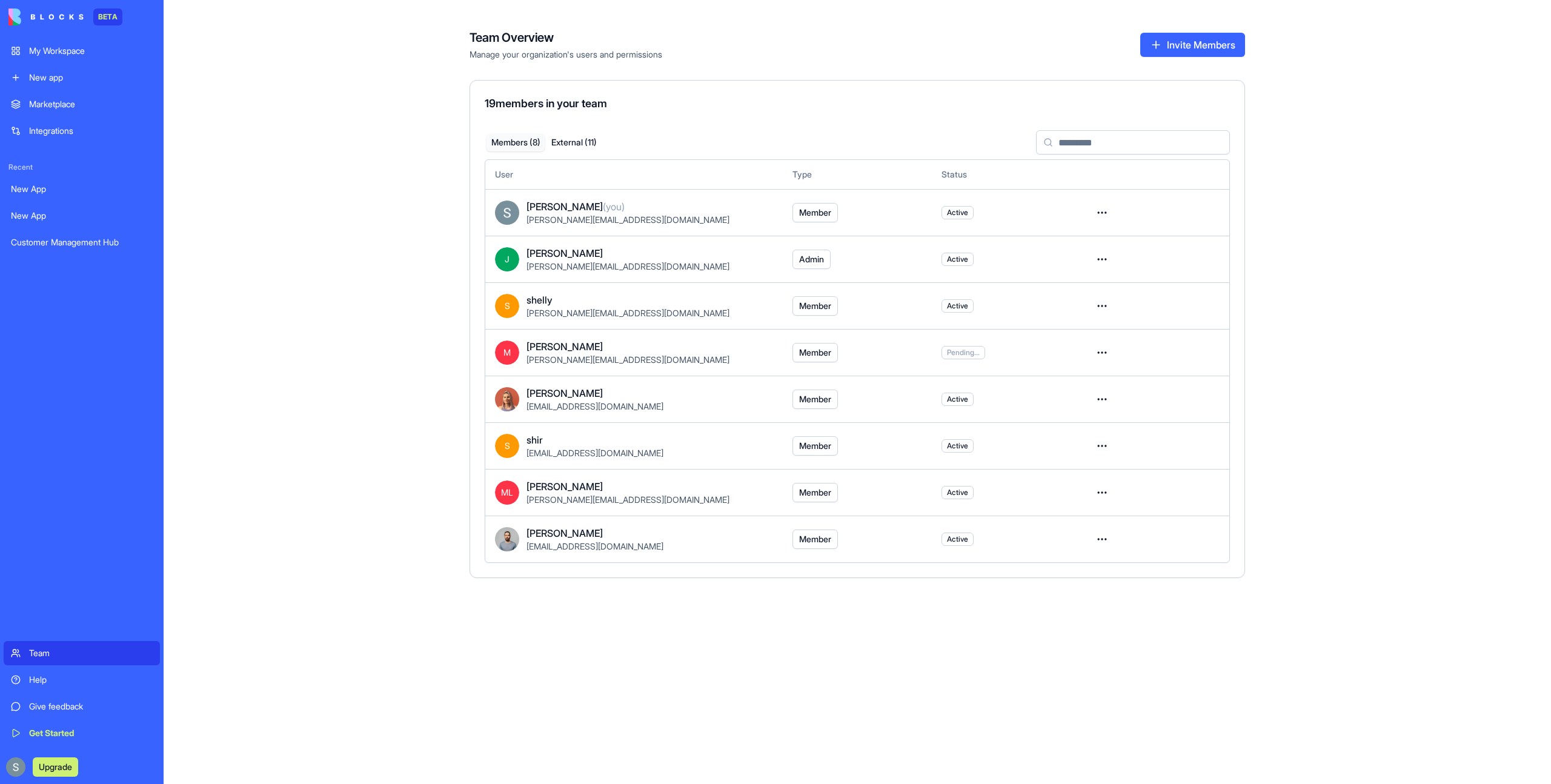
click at [1102, 258] on html "BETA My Workspace New app Marketplace Integrations Recent New App New App Custo…" at bounding box center [775, 392] width 1551 height 784
click at [1104, 214] on html "BETA My Workspace New app Marketplace Integrations Recent New App New App Custo…" at bounding box center [775, 392] width 1551 height 784
click at [950, 215] on span "Active" at bounding box center [958, 212] width 21 height 10
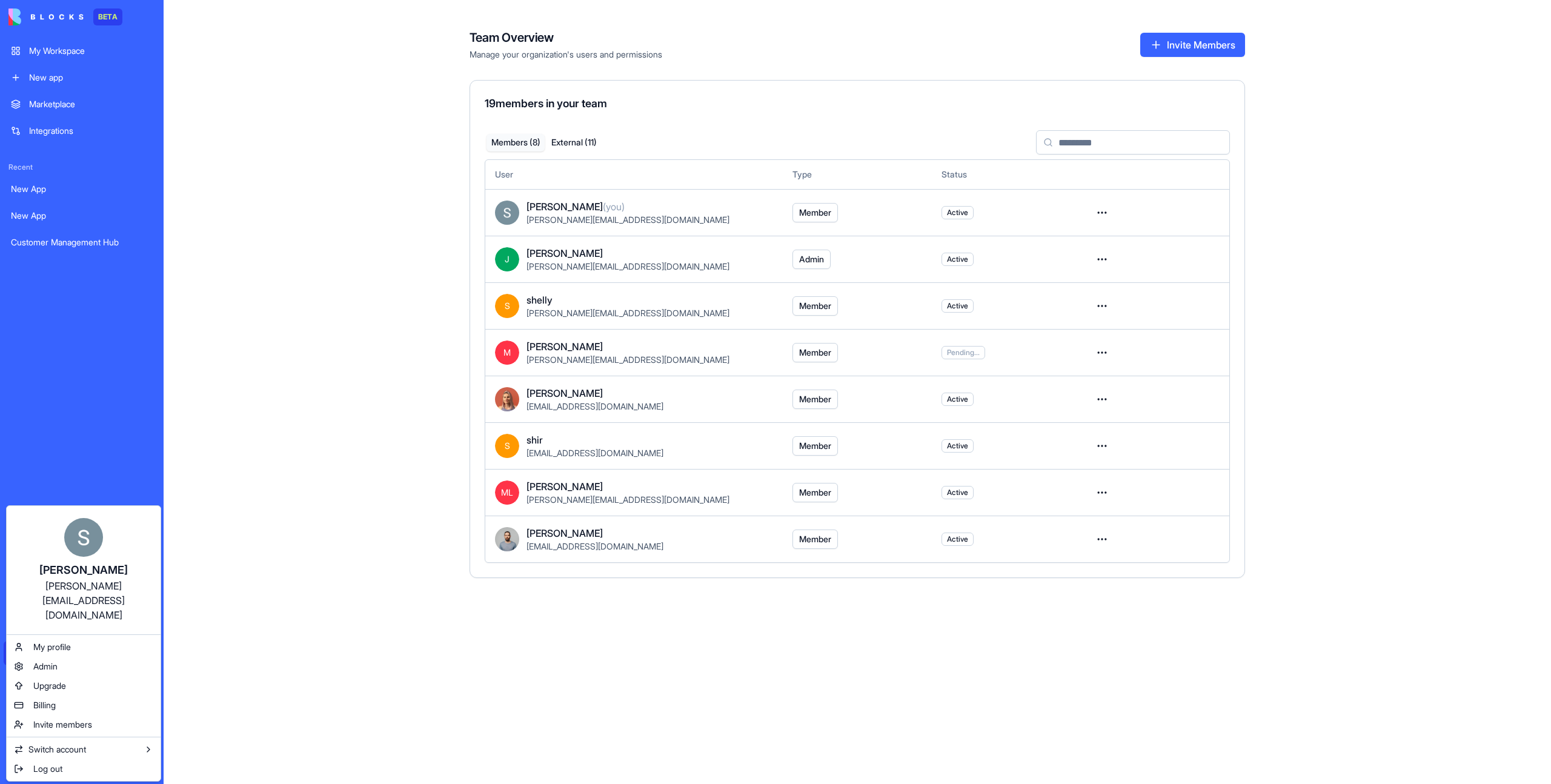
click at [209, 307] on html "BETA My Workspace New app Marketplace Integrations Recent New App New App Custo…" at bounding box center [775, 392] width 1551 height 784
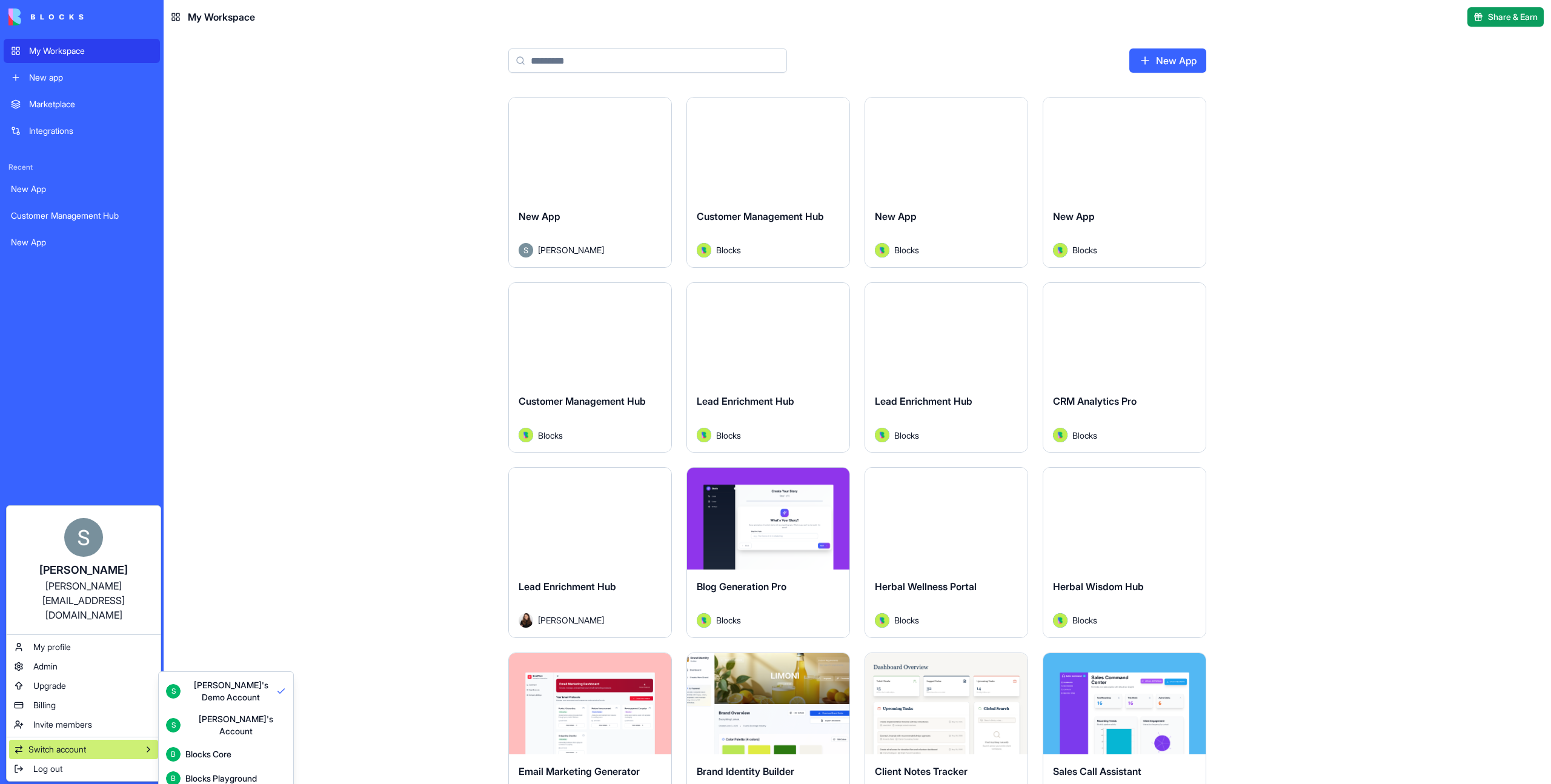
click at [257, 773] on div "Blocks Playground" at bounding box center [221, 779] width 72 height 12
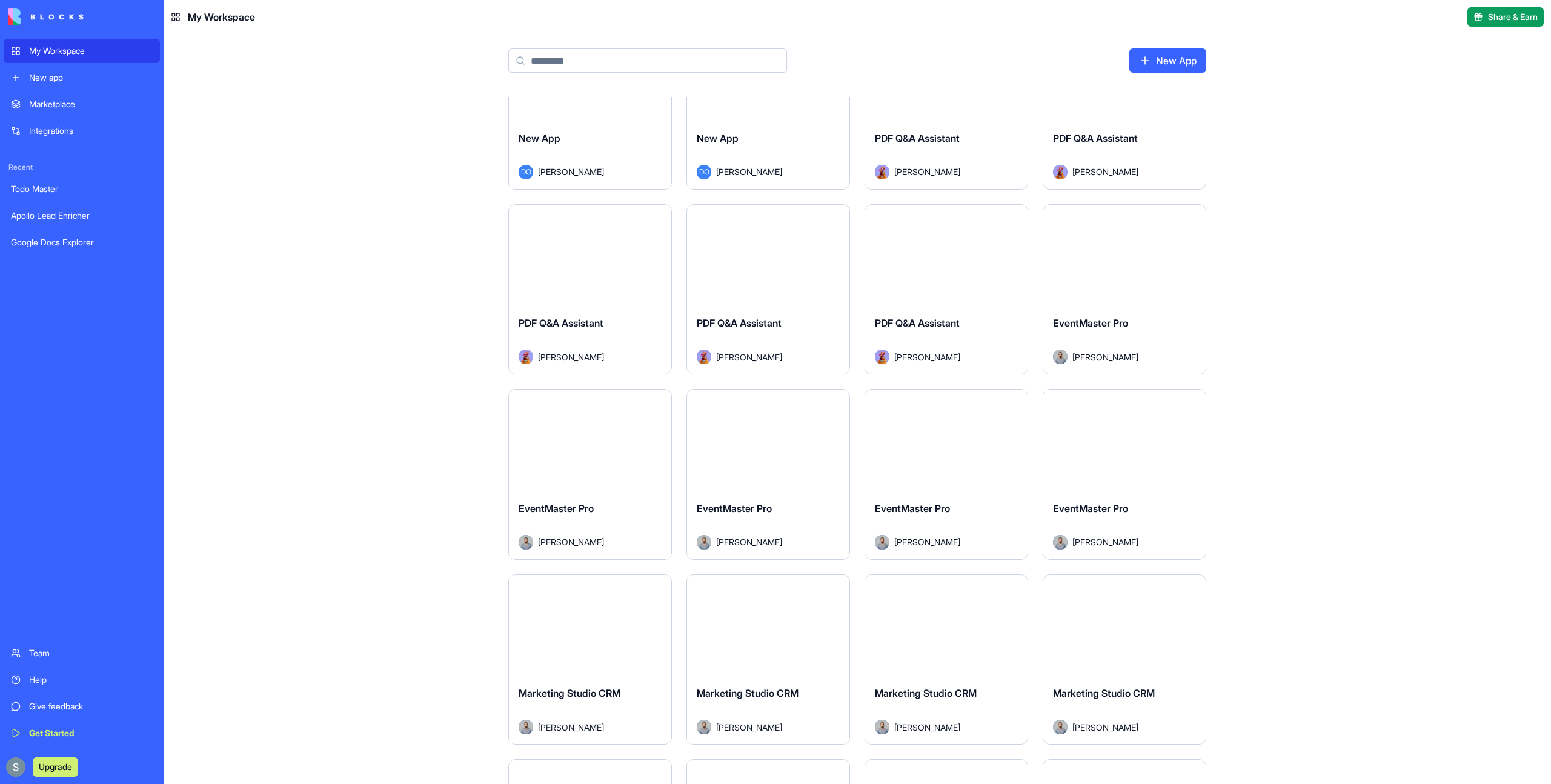
scroll to position [472, 0]
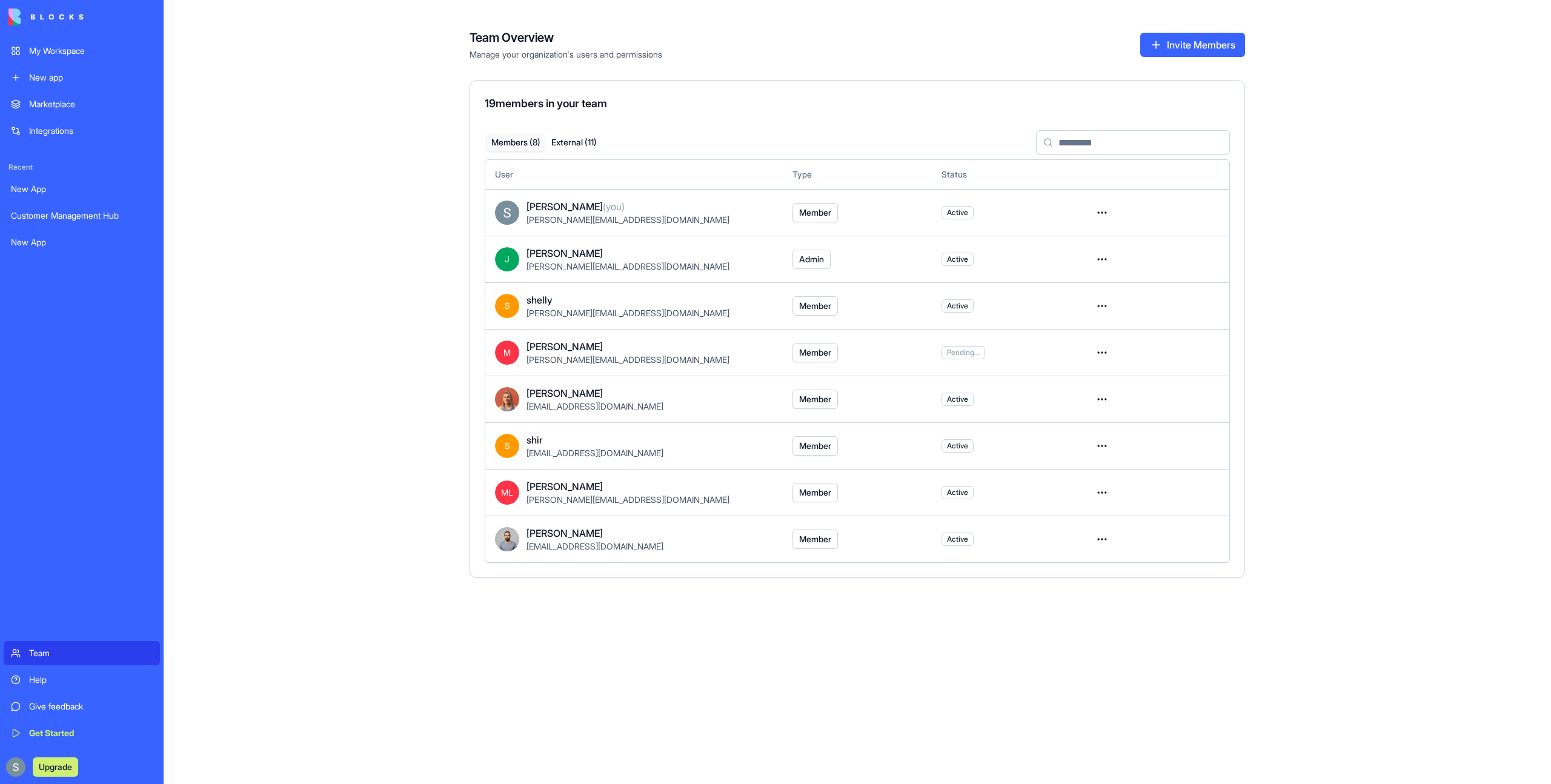
click at [65, 52] on div "My Workspace" at bounding box center [91, 51] width 124 height 12
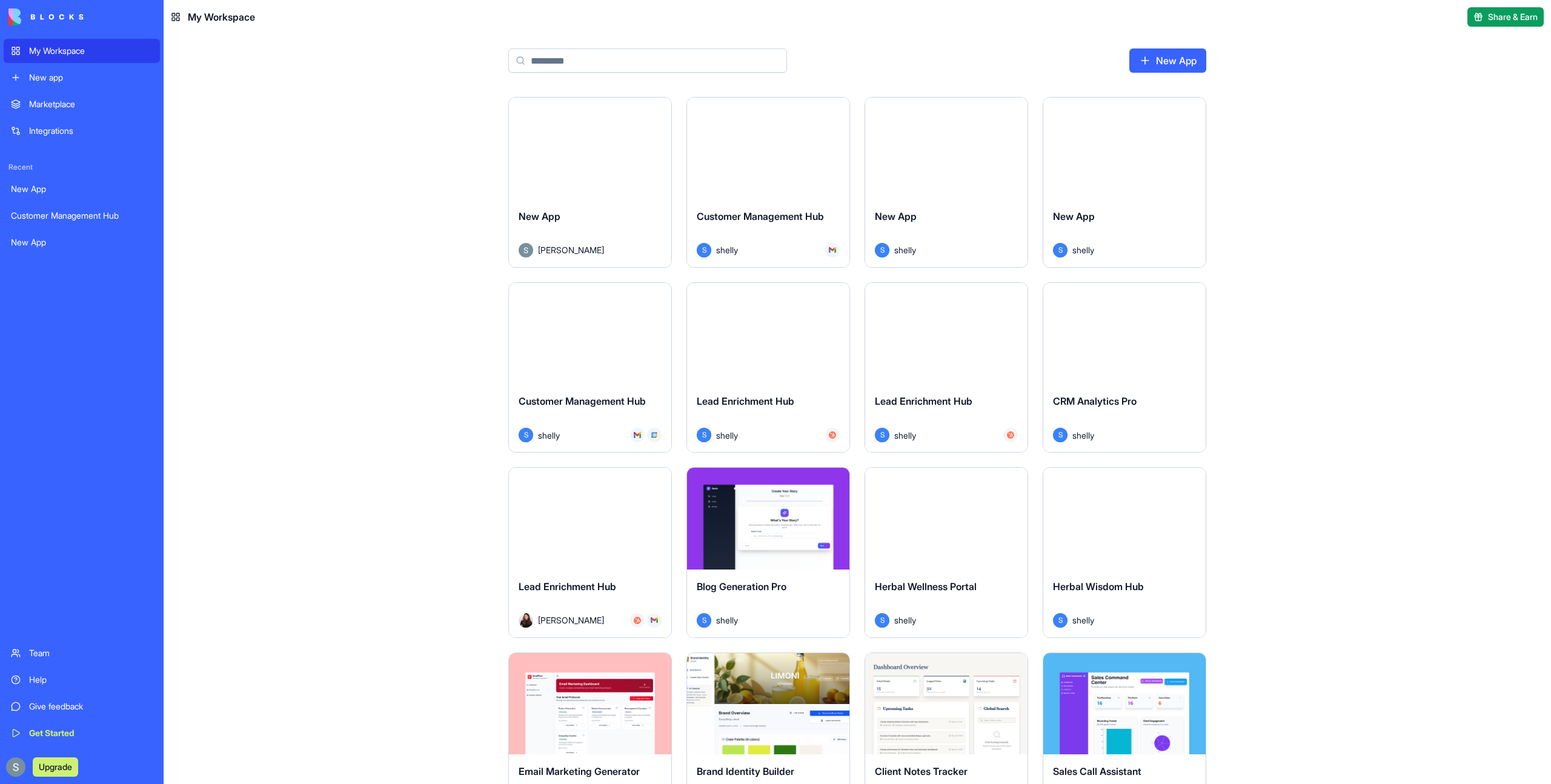
type input "*"
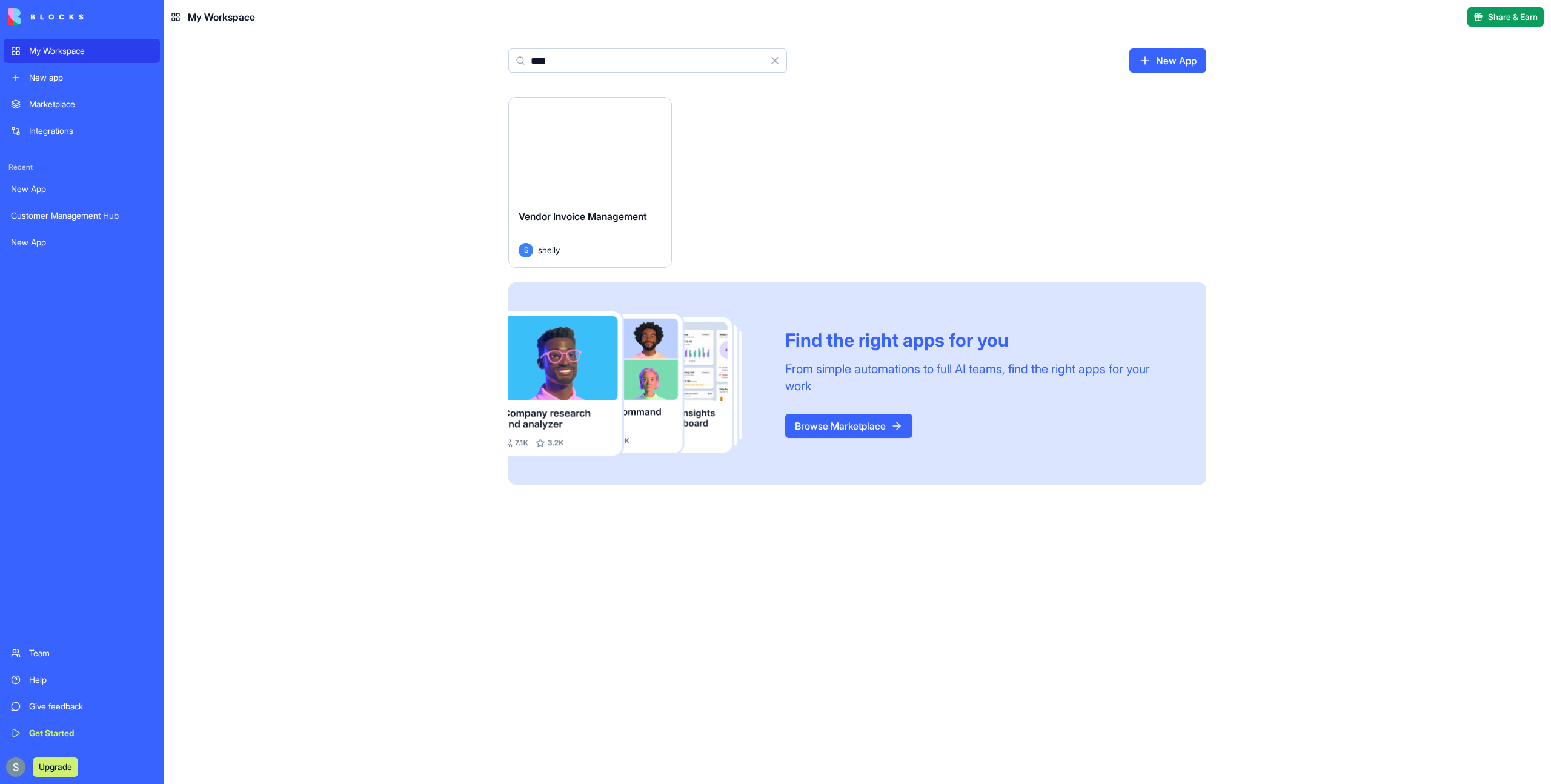
type input "****"
click at [585, 173] on div "Launch" at bounding box center [590, 148] width 162 height 102
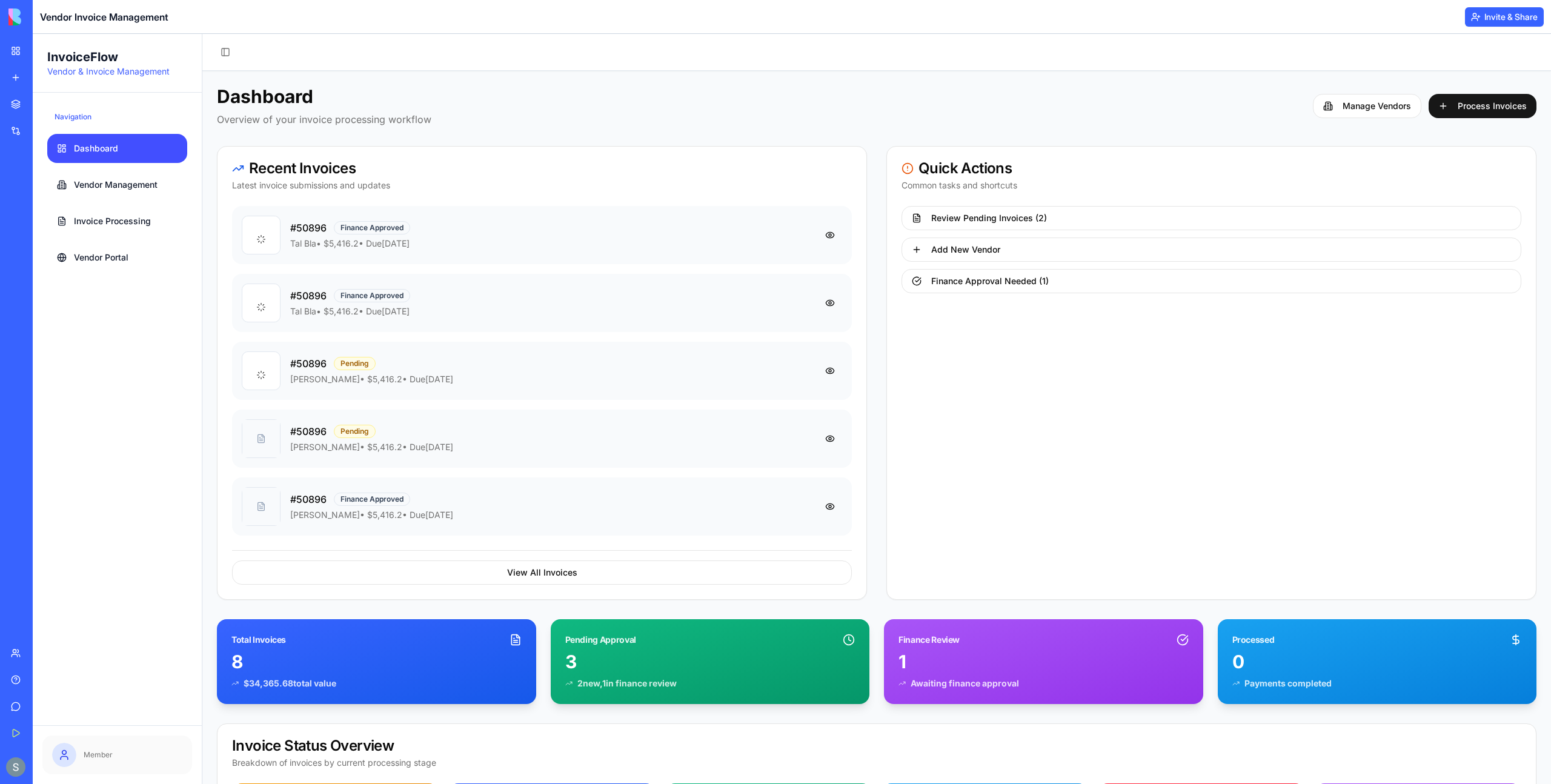
click at [72, 756] on span at bounding box center [64, 755] width 24 height 24
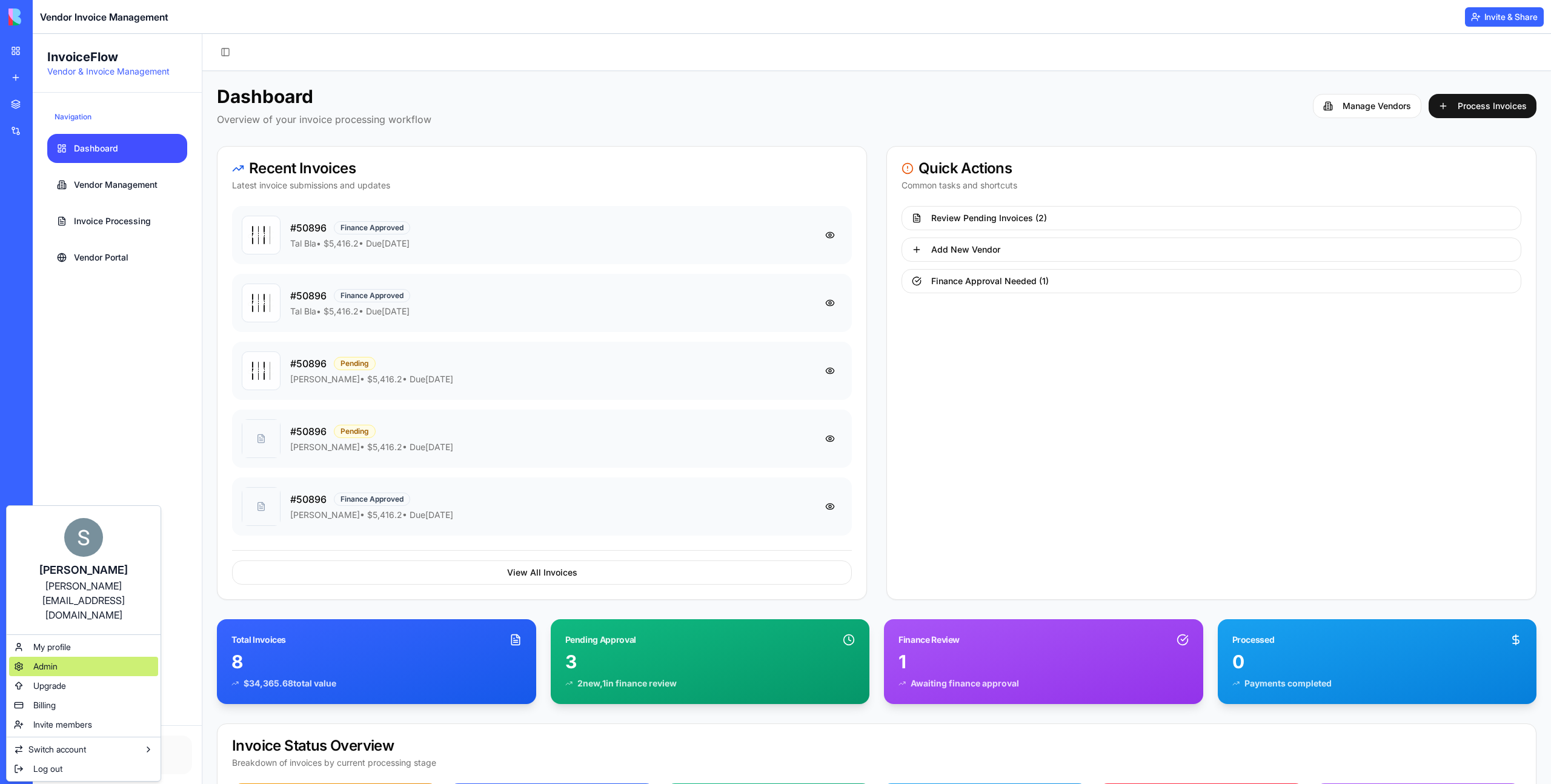
click at [92, 656] on div "Admin" at bounding box center [83, 666] width 149 height 20
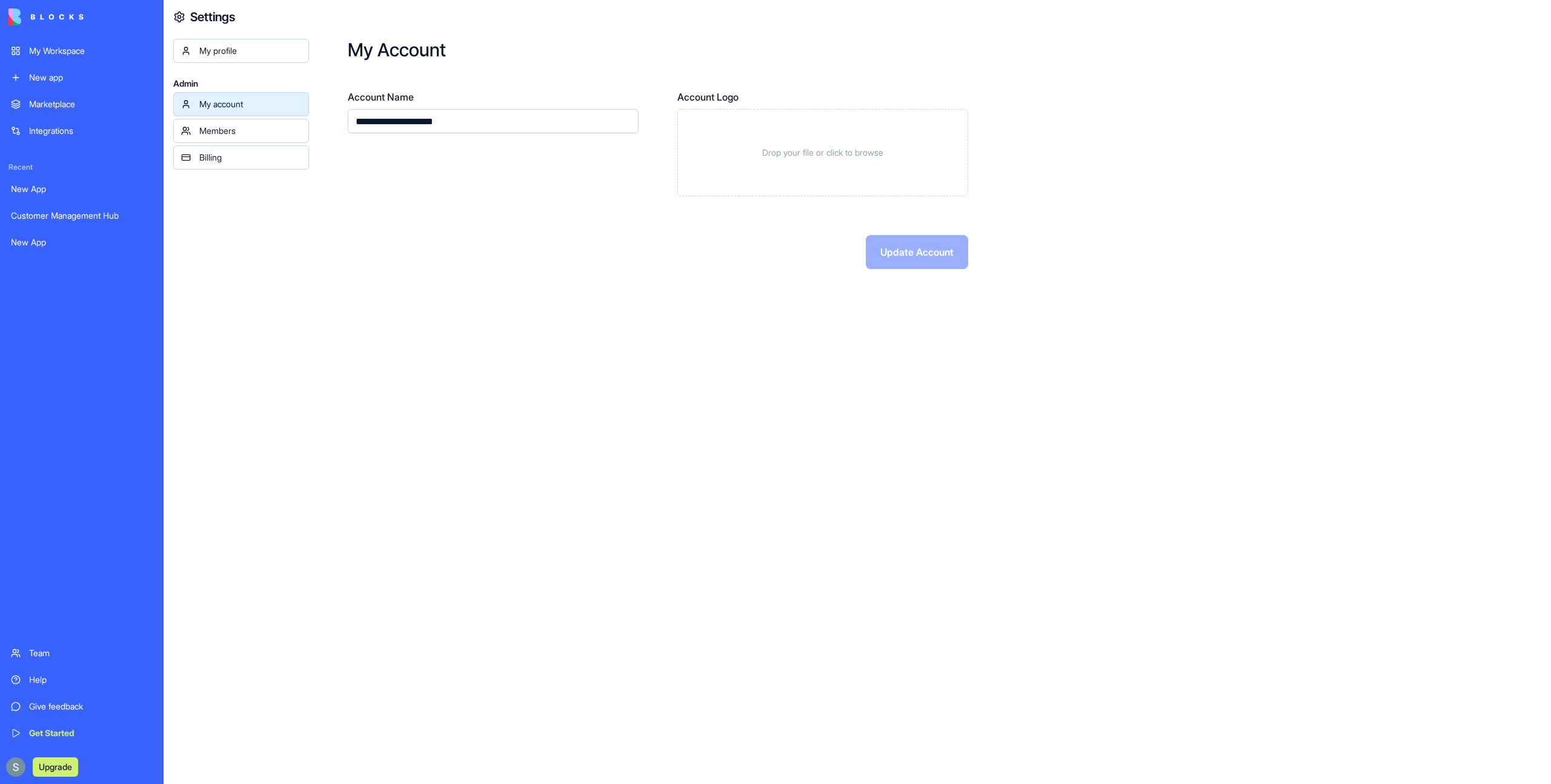
click at [228, 133] on div "Members" at bounding box center [250, 131] width 102 height 12
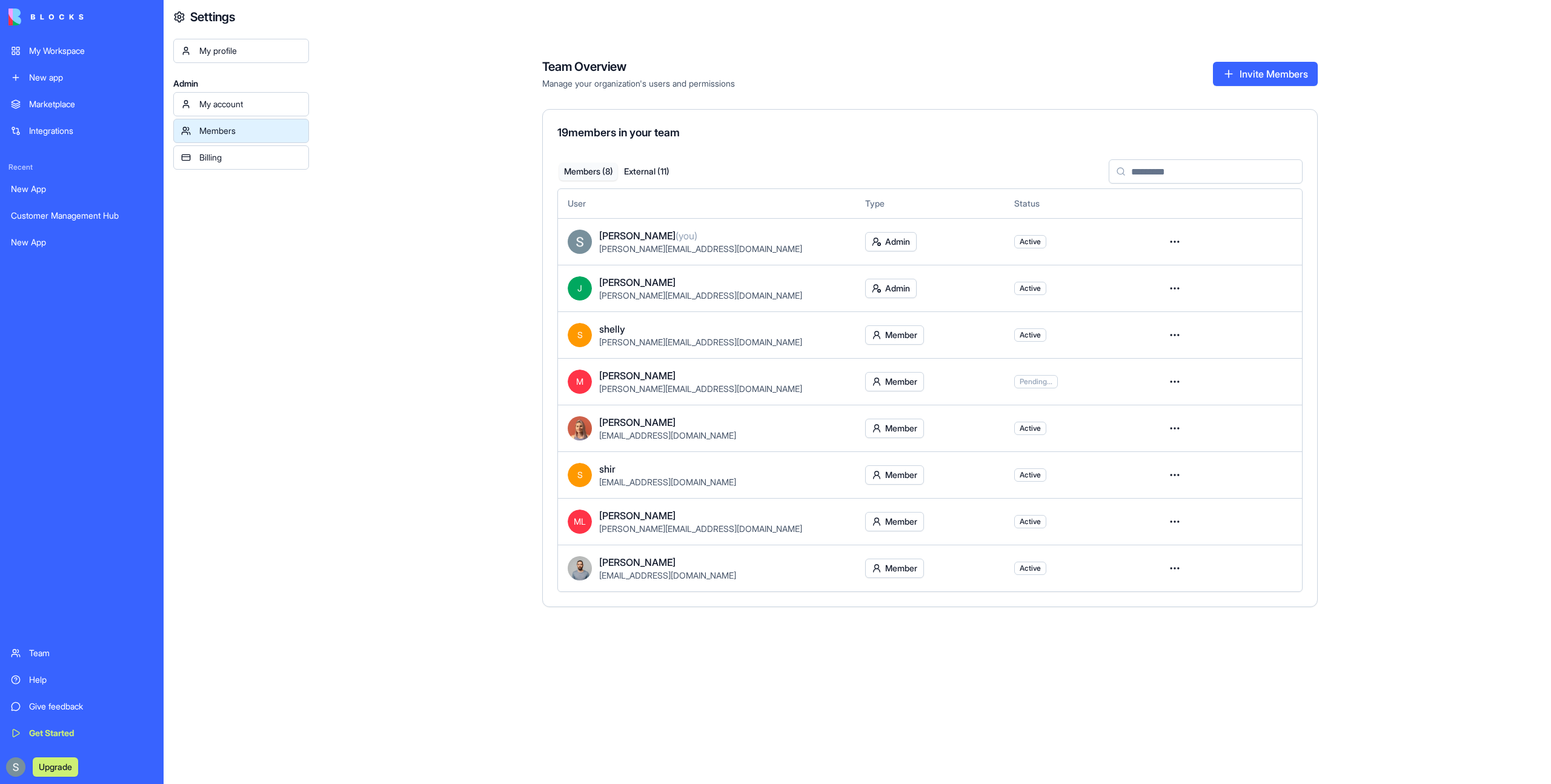
click at [80, 51] on div "My Workspace" at bounding box center [91, 51] width 124 height 12
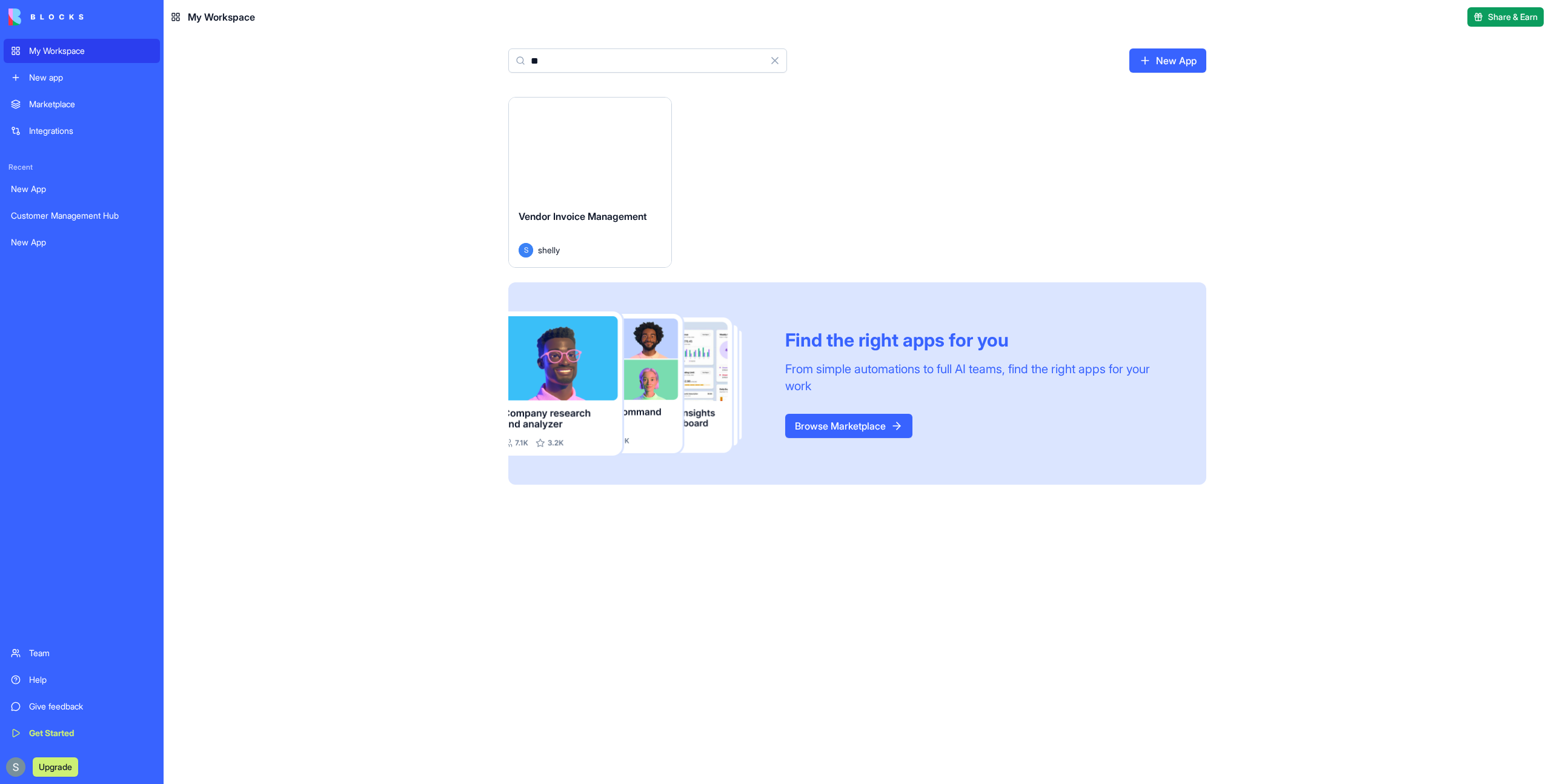
type input "**"
click at [658, 112] on html "My Workspace New app Marketplace Integrations Recent New App Customer Managemen…" at bounding box center [775, 392] width 1551 height 784
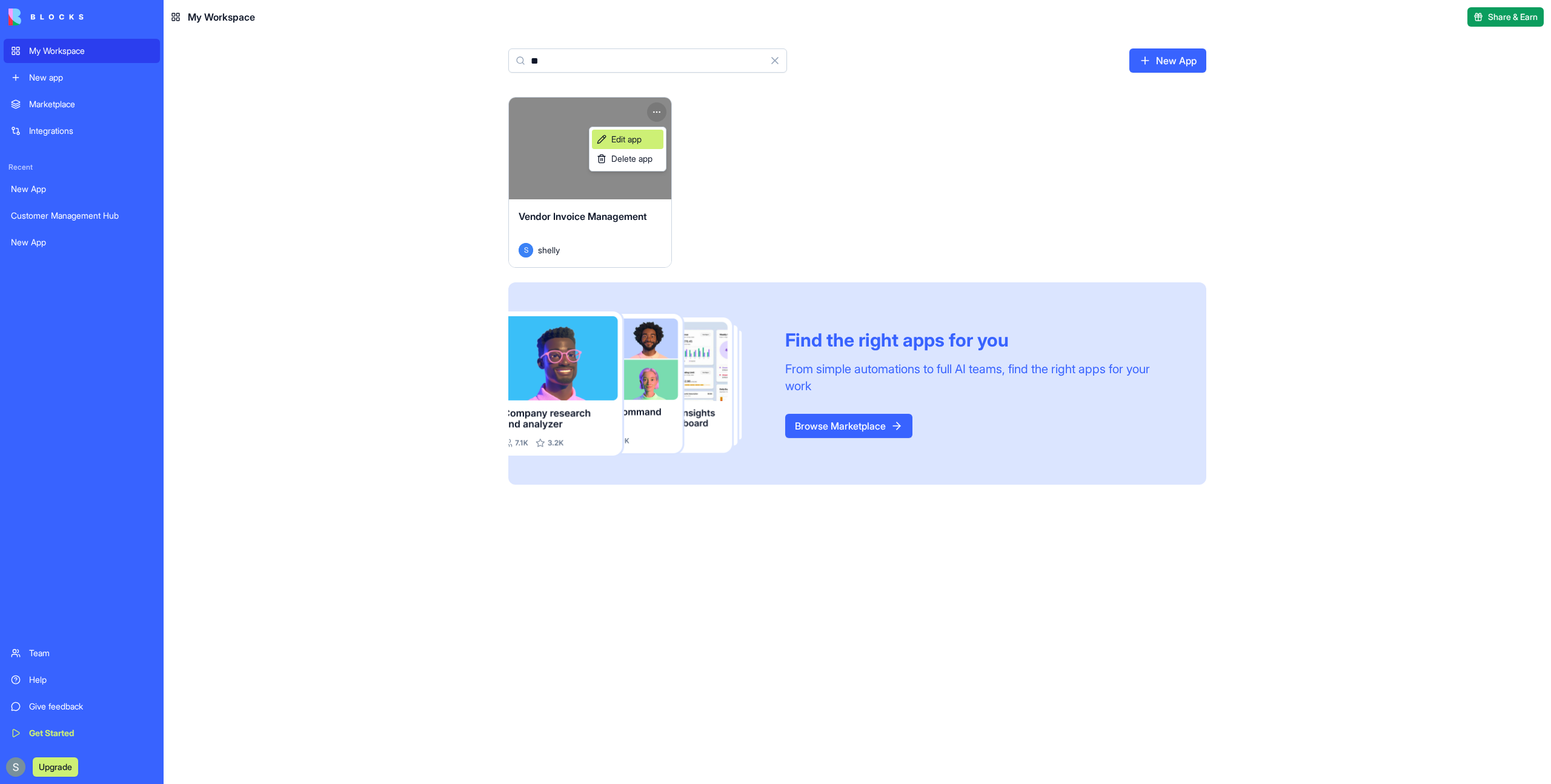
click at [641, 139] on span "Edit app" at bounding box center [626, 139] width 30 height 12
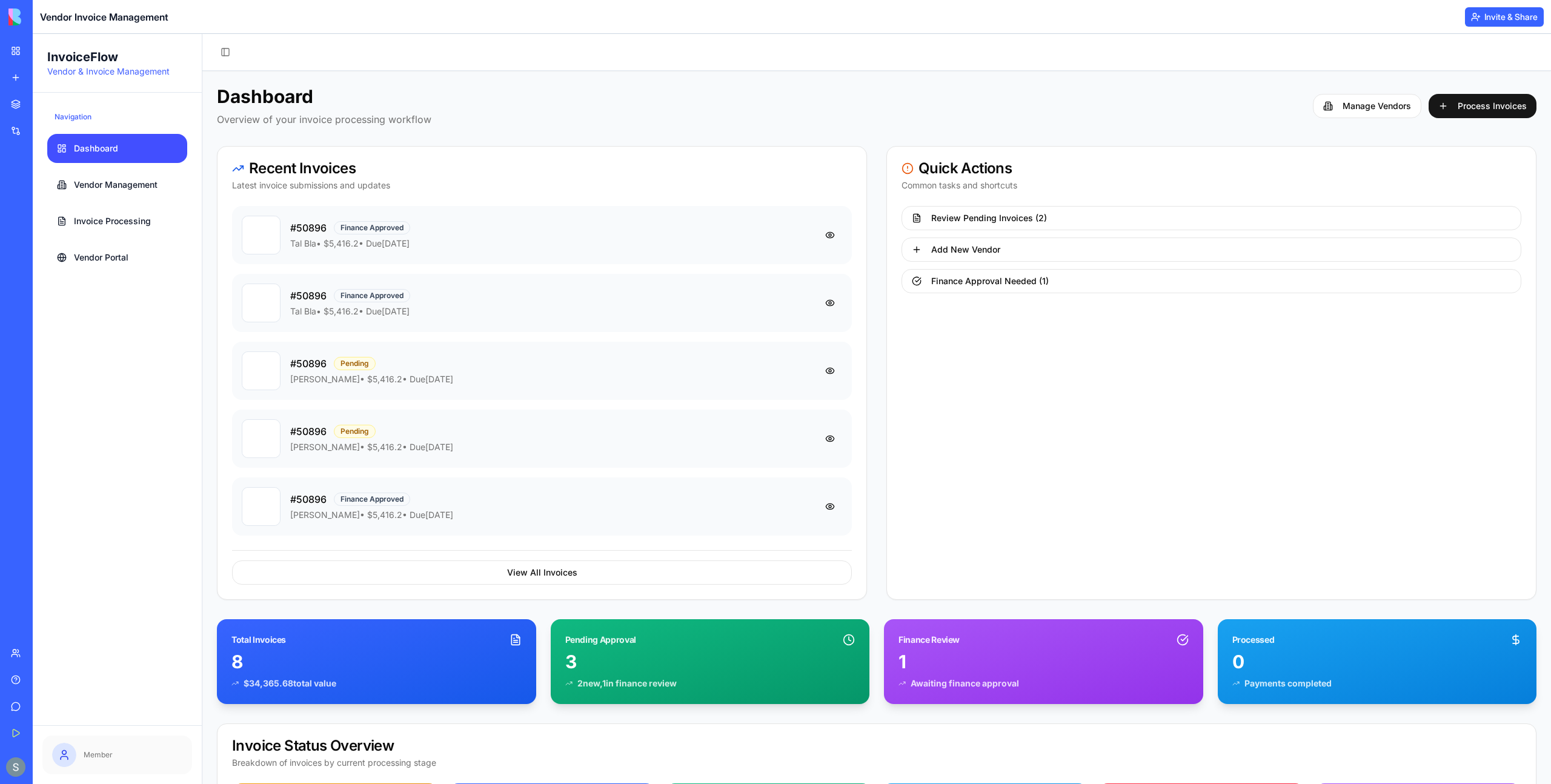
click at [1499, 20] on button "Invite & Share" at bounding box center [1504, 17] width 79 height 20
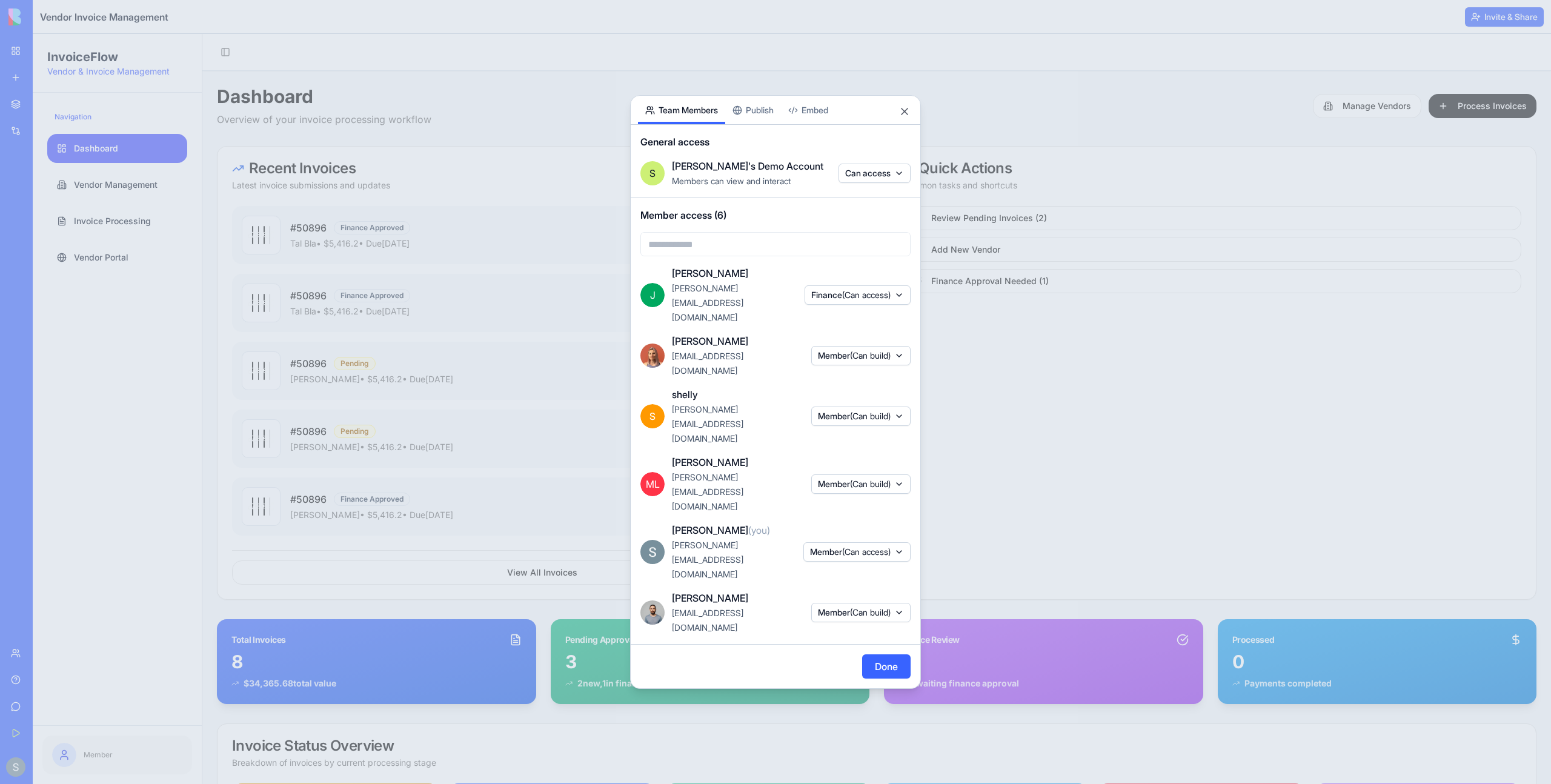
click at [842, 546] on span "(Can access)" at bounding box center [867, 551] width 48 height 11
click at [846, 593] on div "Member" at bounding box center [853, 591] width 91 height 20
click at [845, 593] on div "Member" at bounding box center [853, 591] width 91 height 20
click at [842, 300] on span "(Can access)" at bounding box center [867, 295] width 48 height 11
click at [854, 420] on div "Finance" at bounding box center [854, 417] width 91 height 20
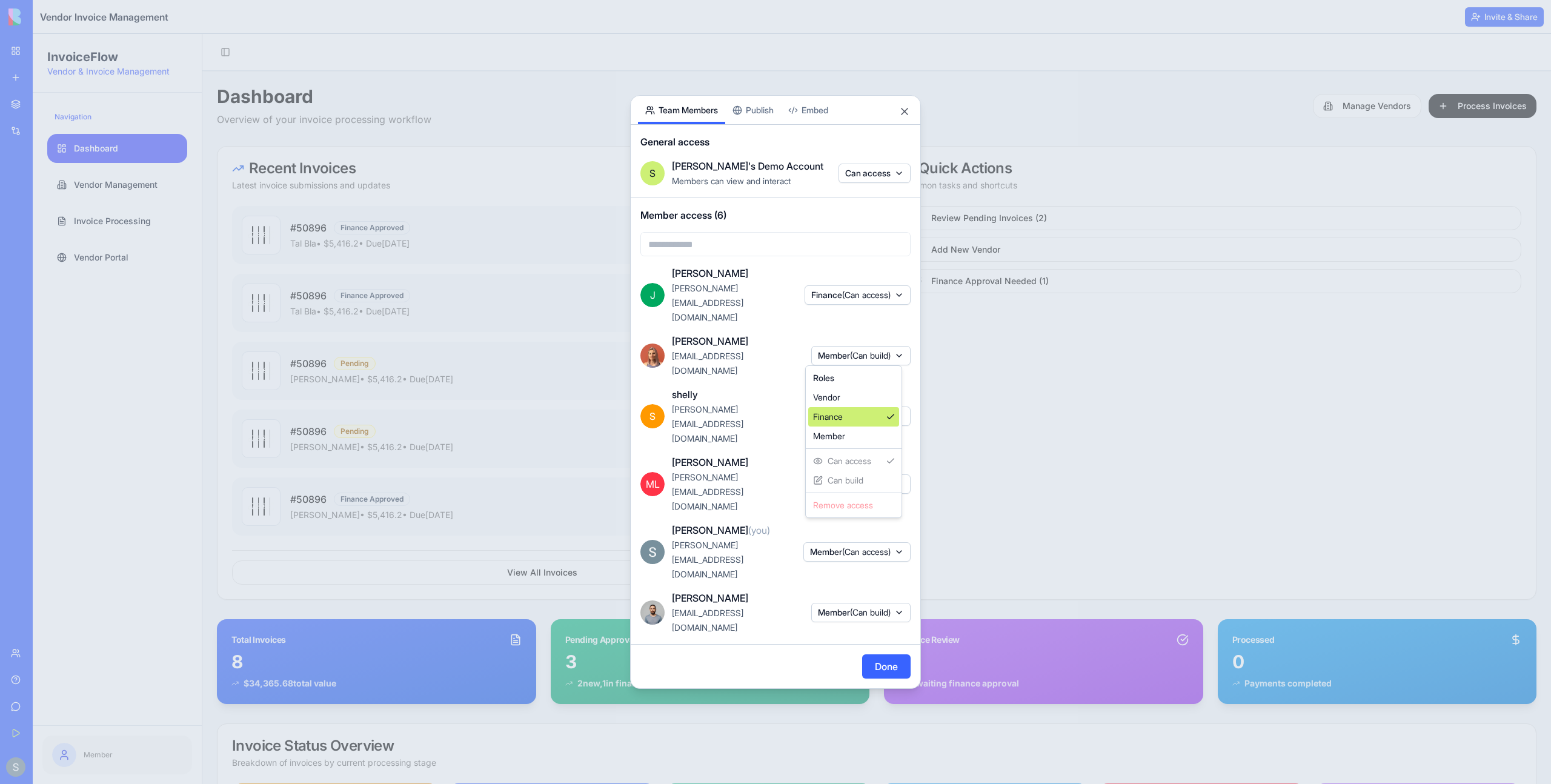
click at [854, 420] on div "Finance" at bounding box center [854, 417] width 91 height 20
click at [890, 248] on body "My Workspace New app Marketplace Integrations Recent New App Customer Managemen…" at bounding box center [775, 392] width 1551 height 784
click at [893, 242] on div at bounding box center [775, 392] width 1551 height 784
click at [760, 124] on button "Publish" at bounding box center [753, 110] width 56 height 29
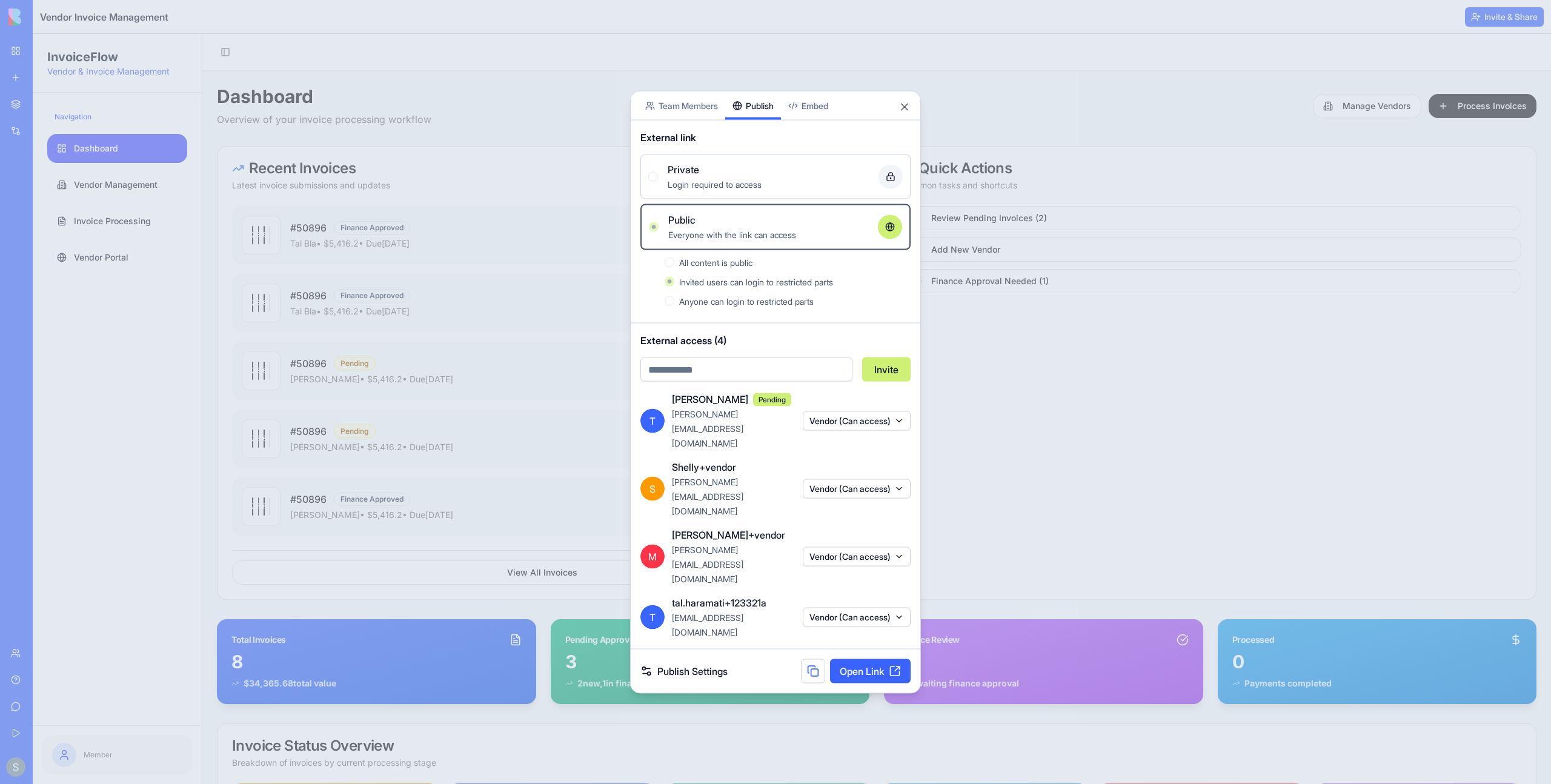
click at [673, 161] on body "My Workspace New app Marketplace Integrations Recent New App Customer Managemen…" at bounding box center [775, 392] width 1551 height 784
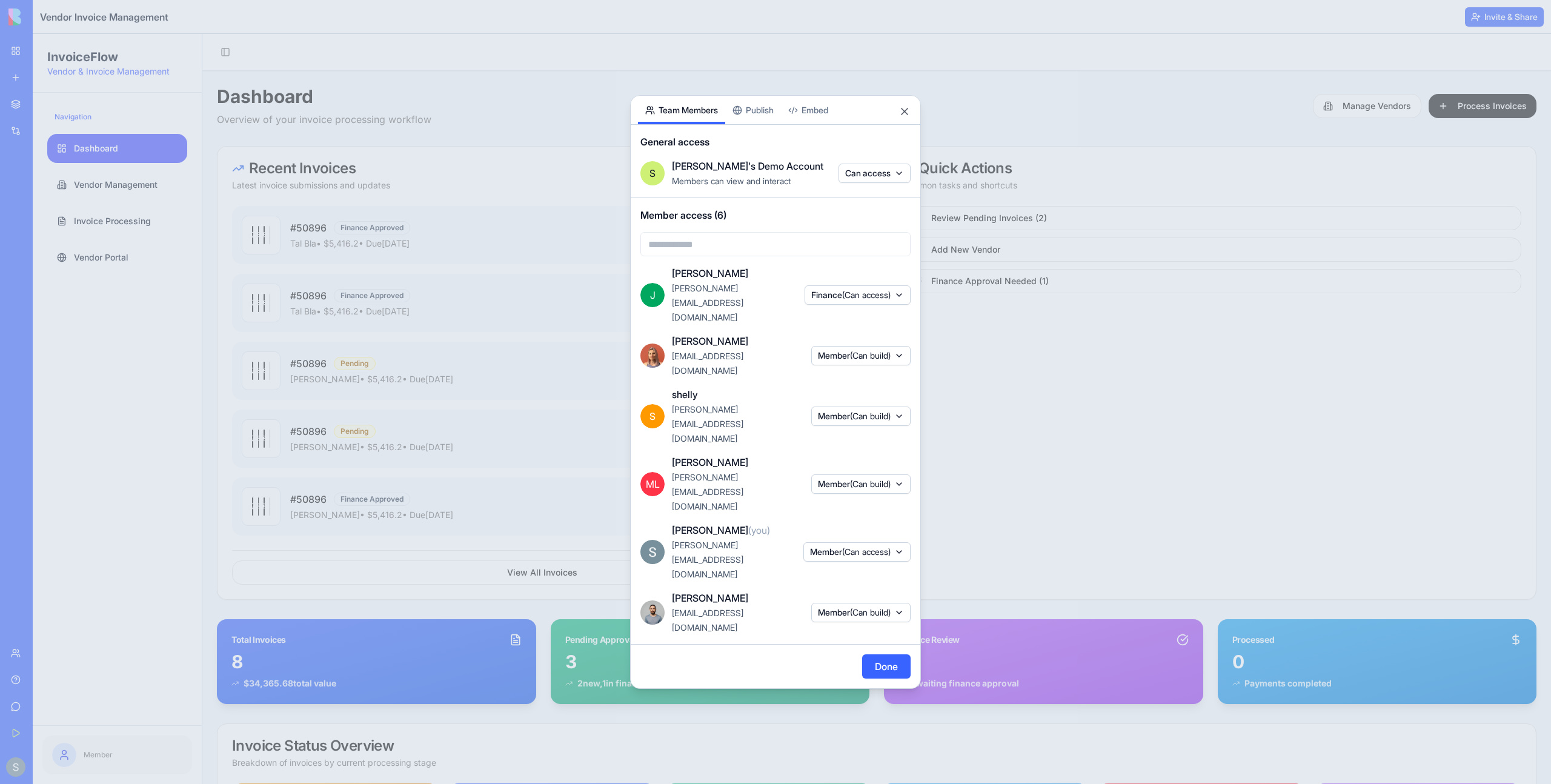
click at [905, 125] on div "Share App Team Members Publish Embed" at bounding box center [775, 110] width 289 height 29
click at [904, 118] on button "Close" at bounding box center [904, 112] width 12 height 12
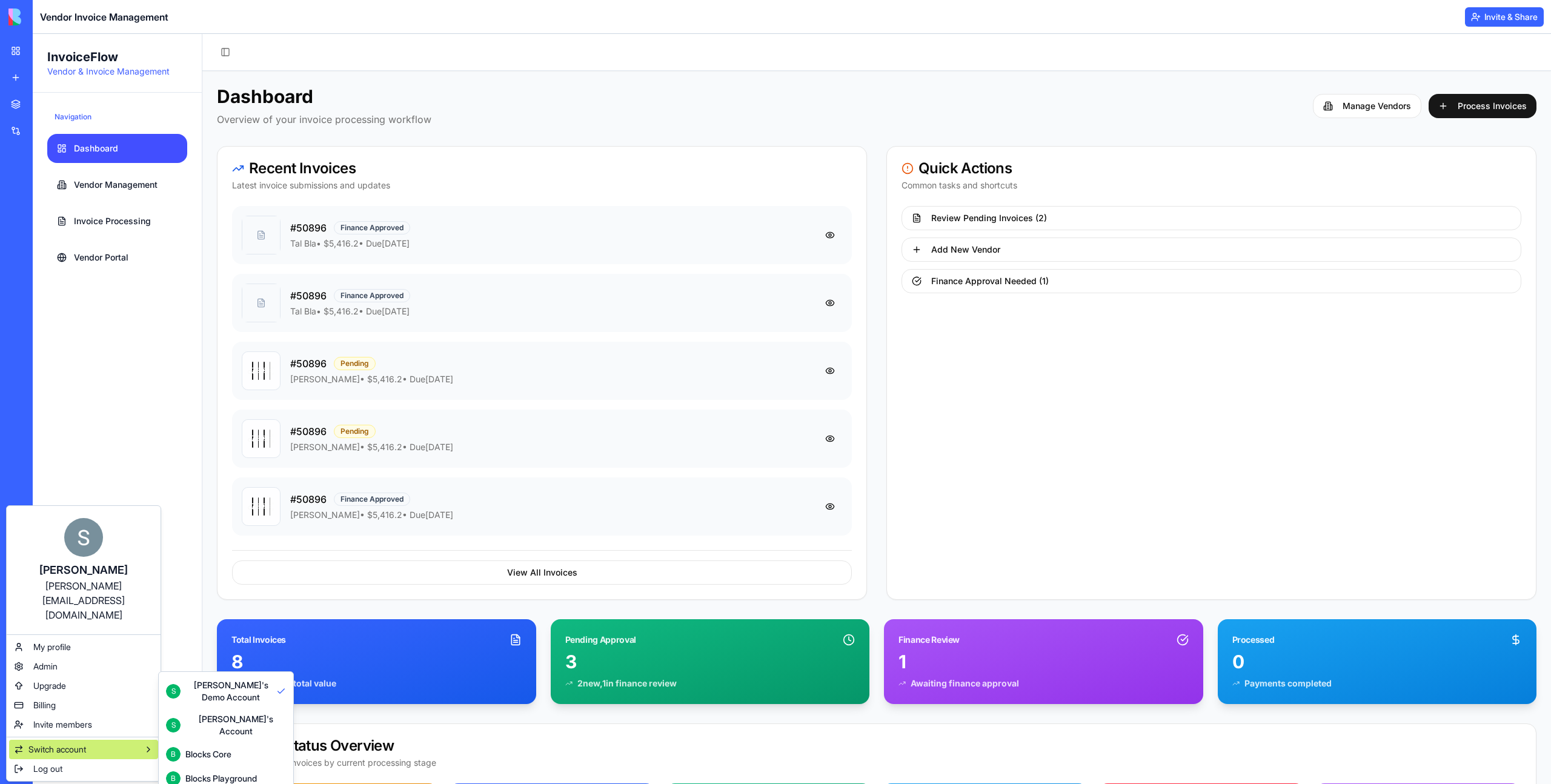
click at [214, 773] on div "Blocks Playground" at bounding box center [221, 779] width 72 height 12
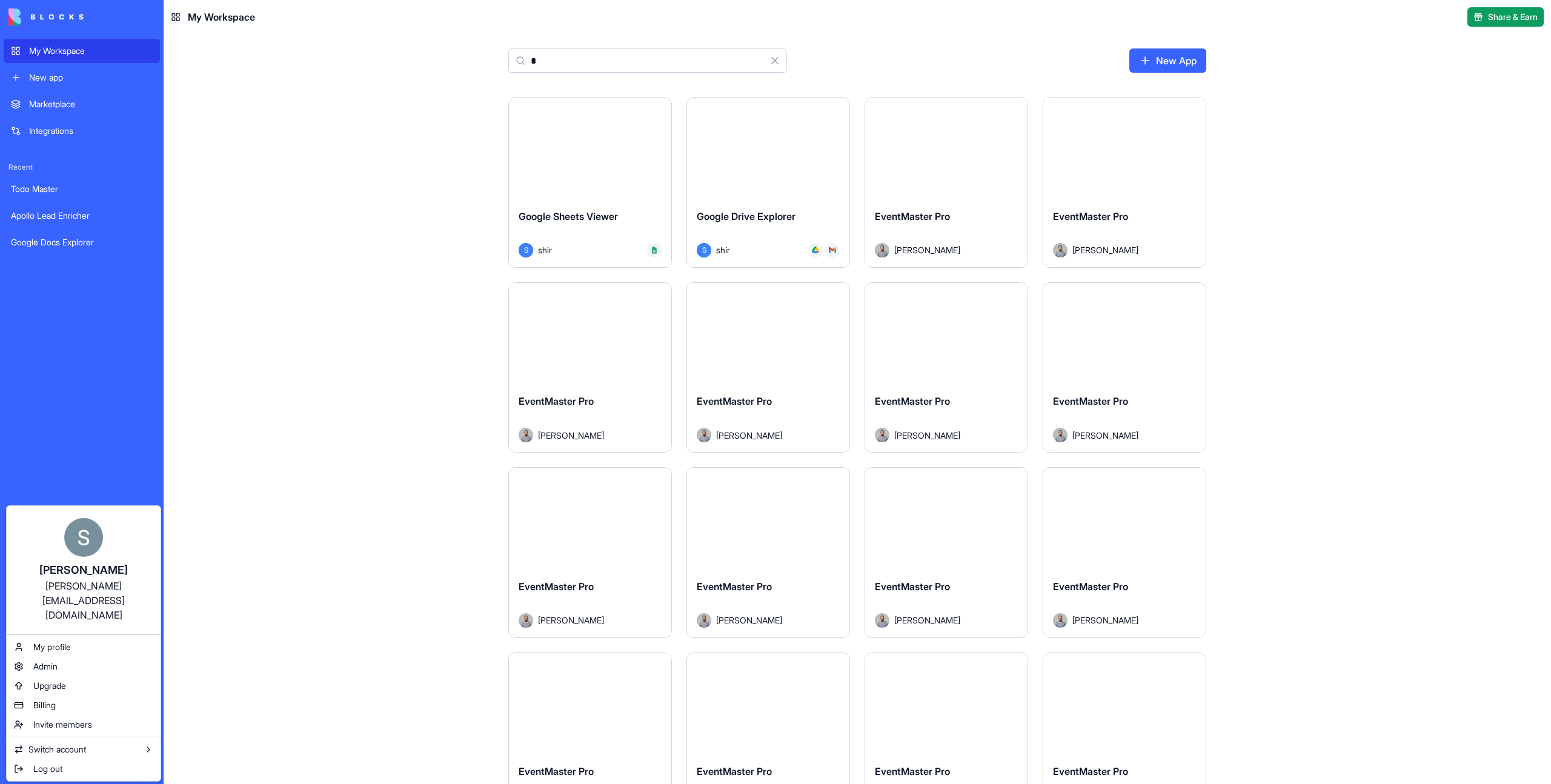
click at [583, 60] on html "My Workspace New app Marketplace Integrations Recent Todo Master Apollo Lead En…" at bounding box center [775, 392] width 1551 height 784
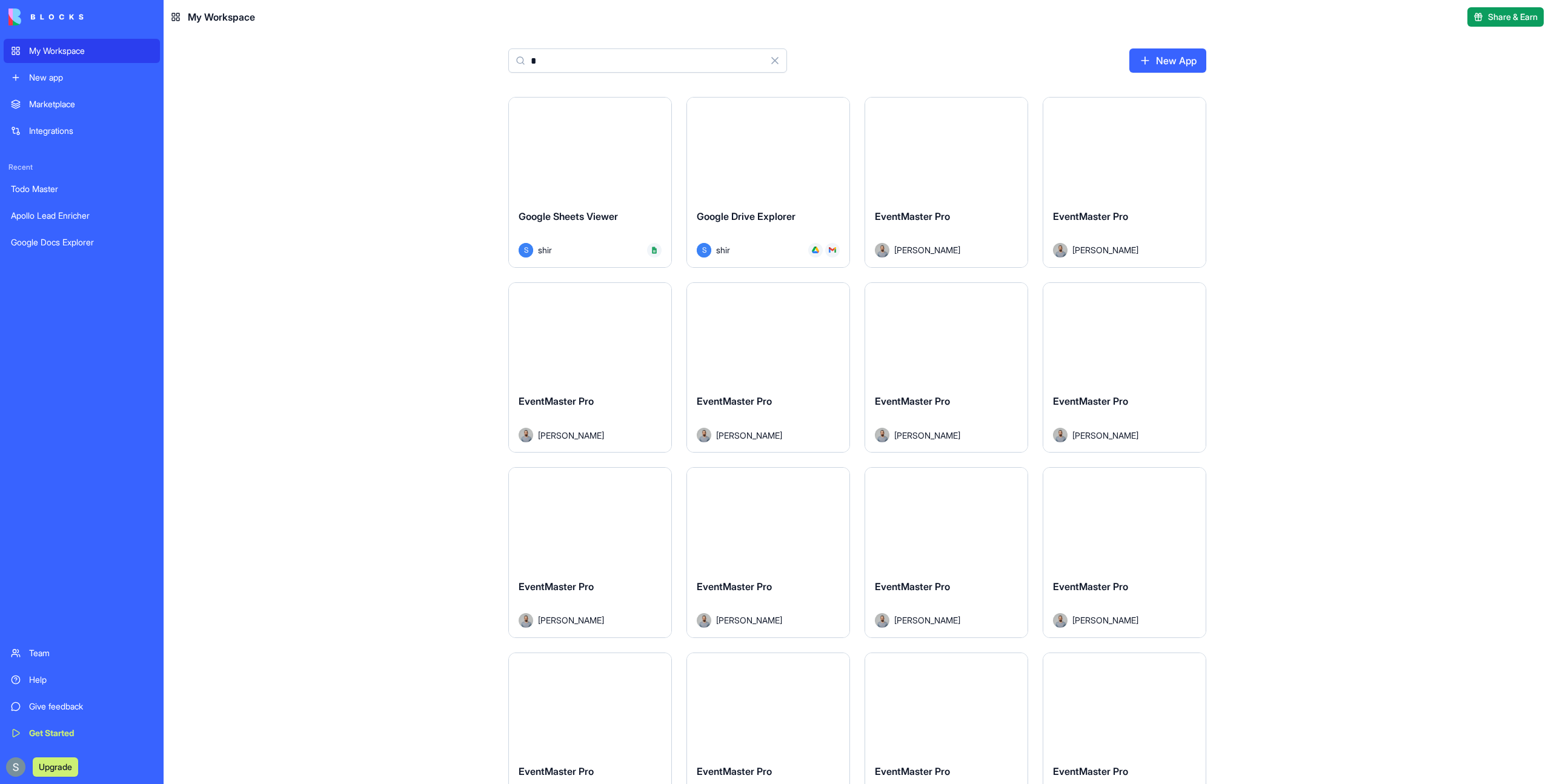
click at [583, 60] on input "*" at bounding box center [647, 60] width 279 height 24
type input "*"
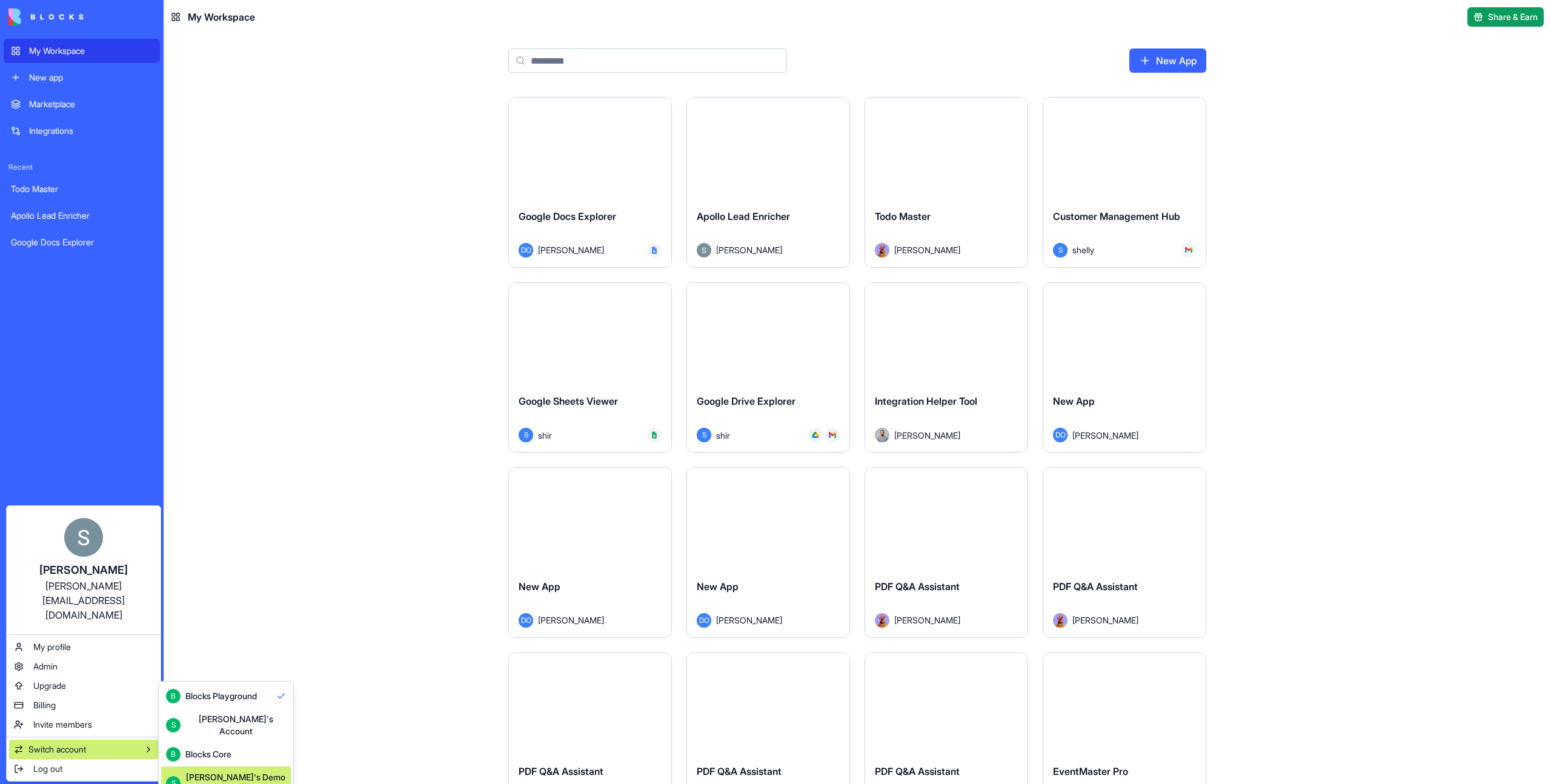
click at [246, 771] on div "[PERSON_NAME]'s Demo Account" at bounding box center [235, 783] width 100 height 24
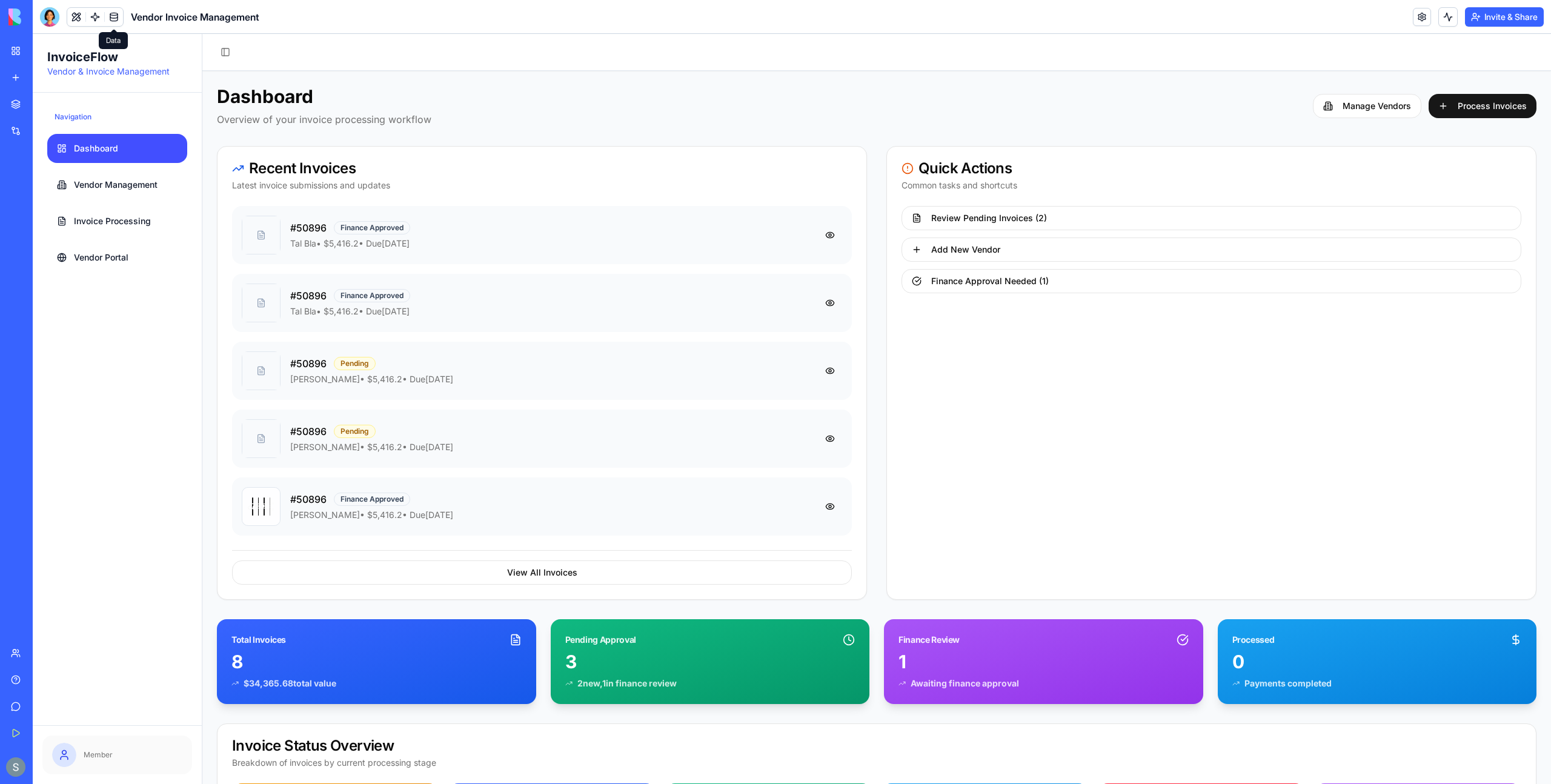
click at [101, 758] on p "Member" at bounding box center [133, 755] width 99 height 10
click at [64, 757] on icon at bounding box center [64, 755] width 12 height 12
click at [60, 758] on icon at bounding box center [64, 755] width 12 height 12
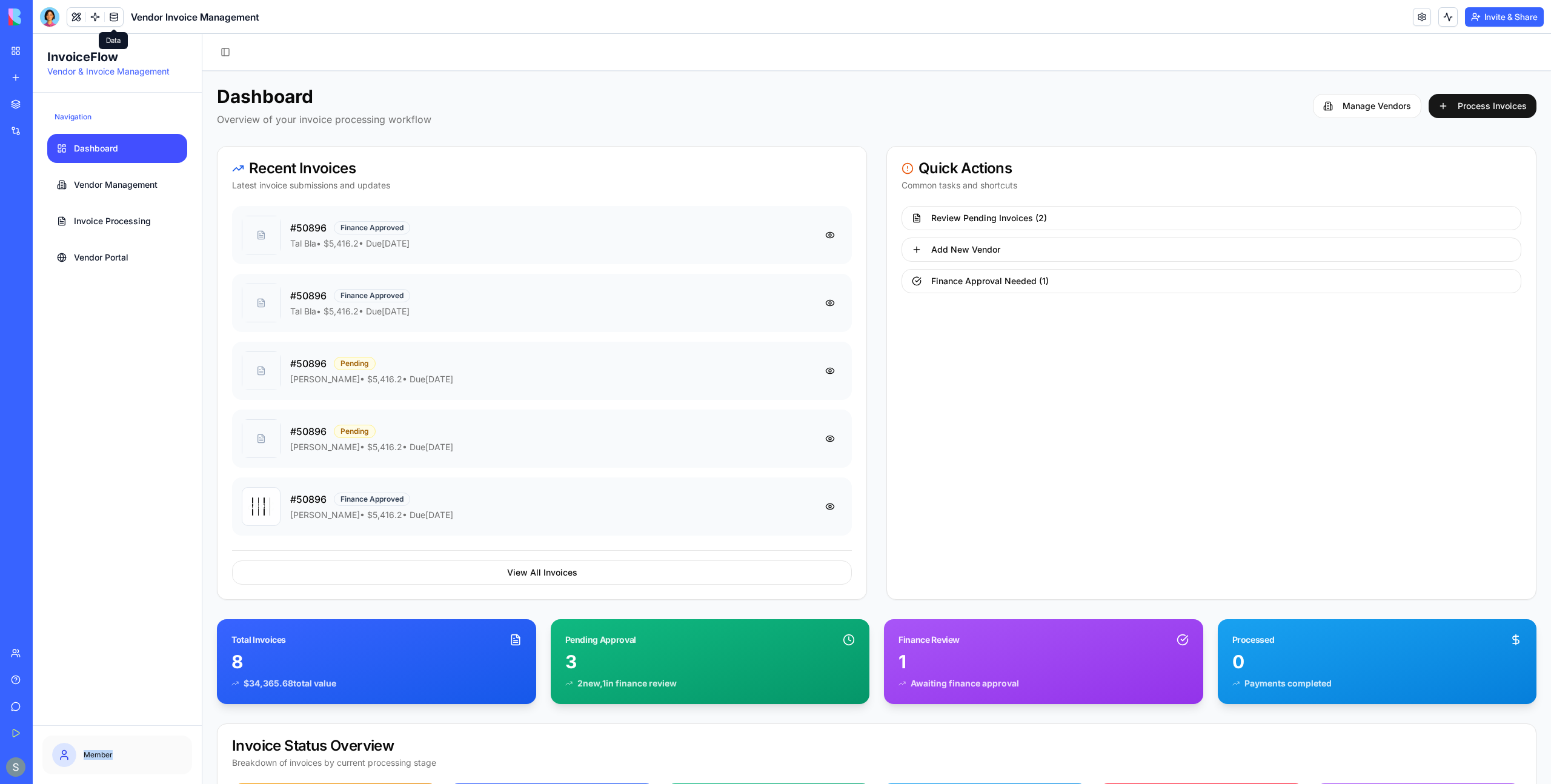
click at [60, 758] on icon at bounding box center [64, 755] width 12 height 12
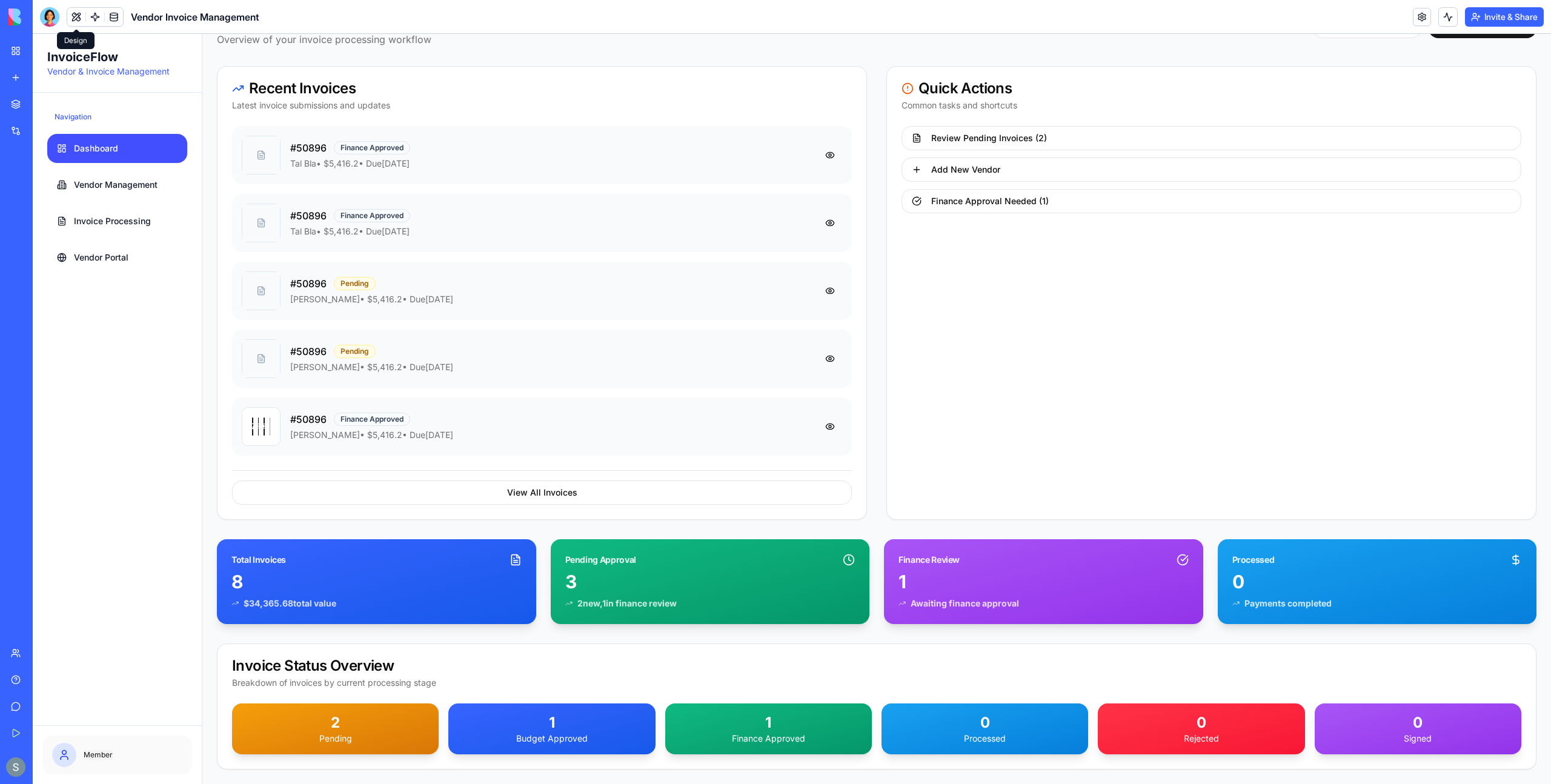
click at [76, 16] on button at bounding box center [76, 17] width 18 height 18
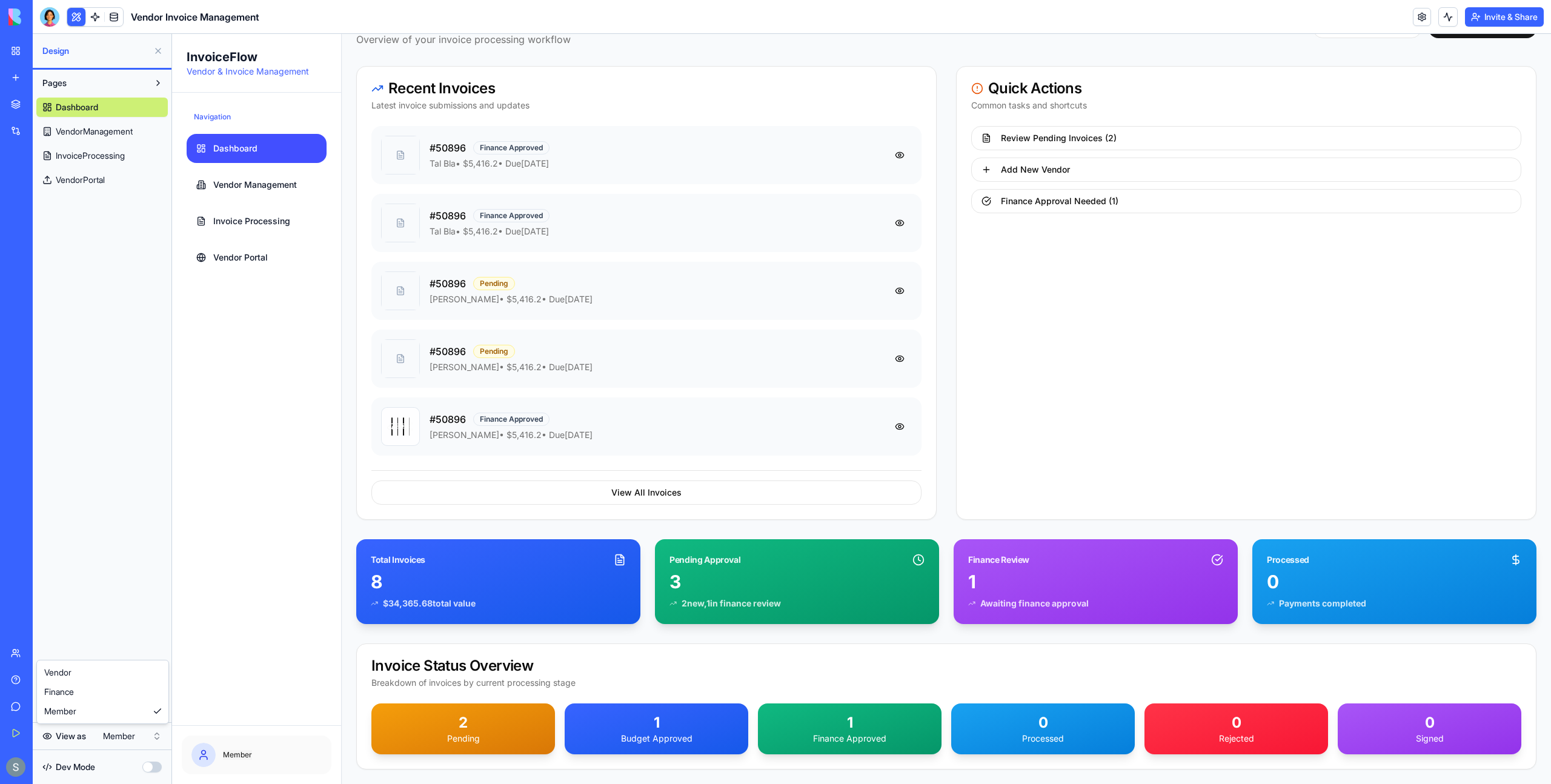
click at [133, 737] on html "My Workspace New app Marketplace Integrations Recent New App Customer Managemen…" at bounding box center [775, 392] width 1551 height 784
click at [274, 220] on span "Invoice Processing" at bounding box center [252, 221] width 77 height 12
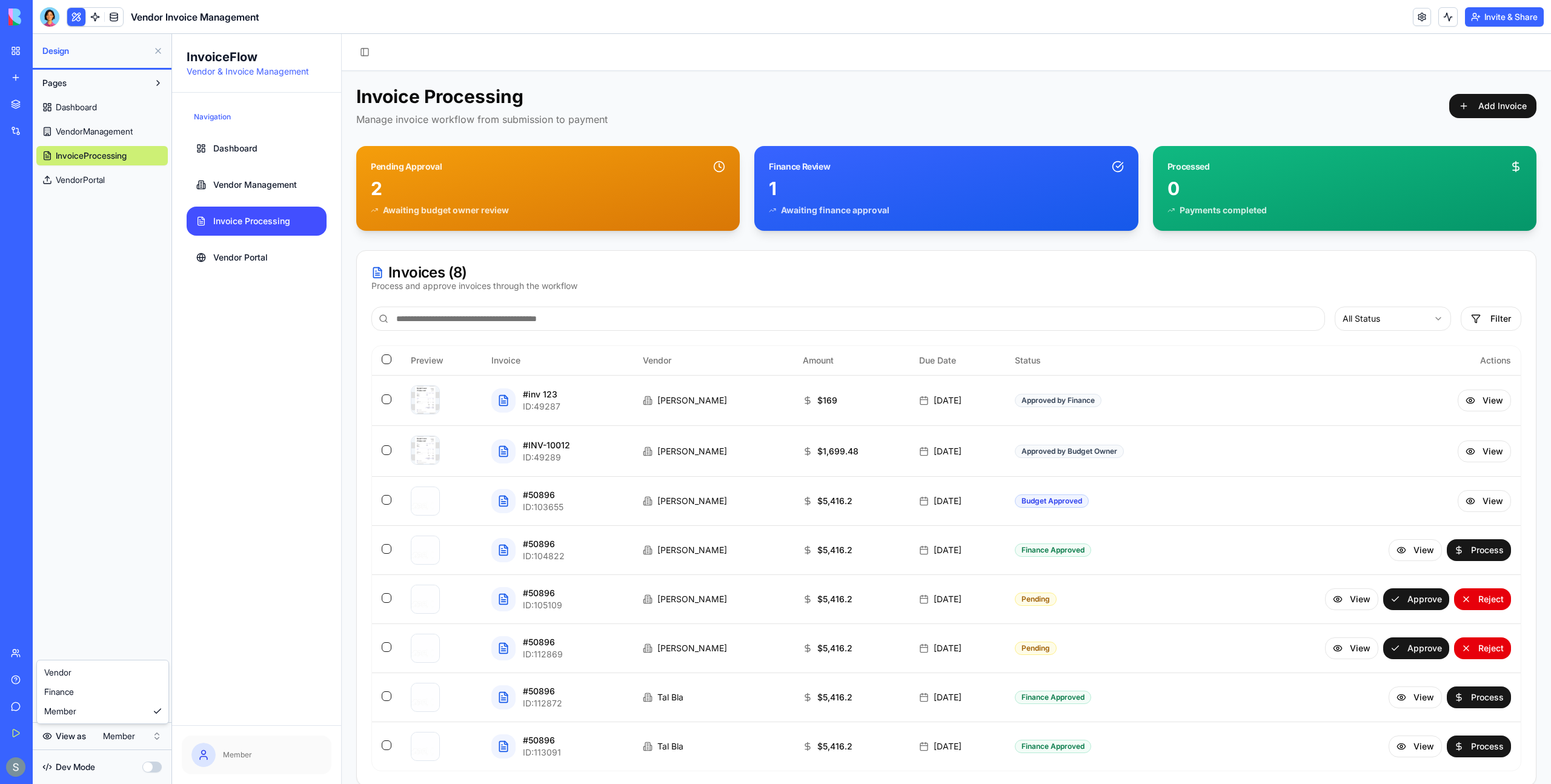
click at [125, 745] on html "My Workspace New app Marketplace Integrations Recent New App Customer Managemen…" at bounding box center [775, 392] width 1551 height 784
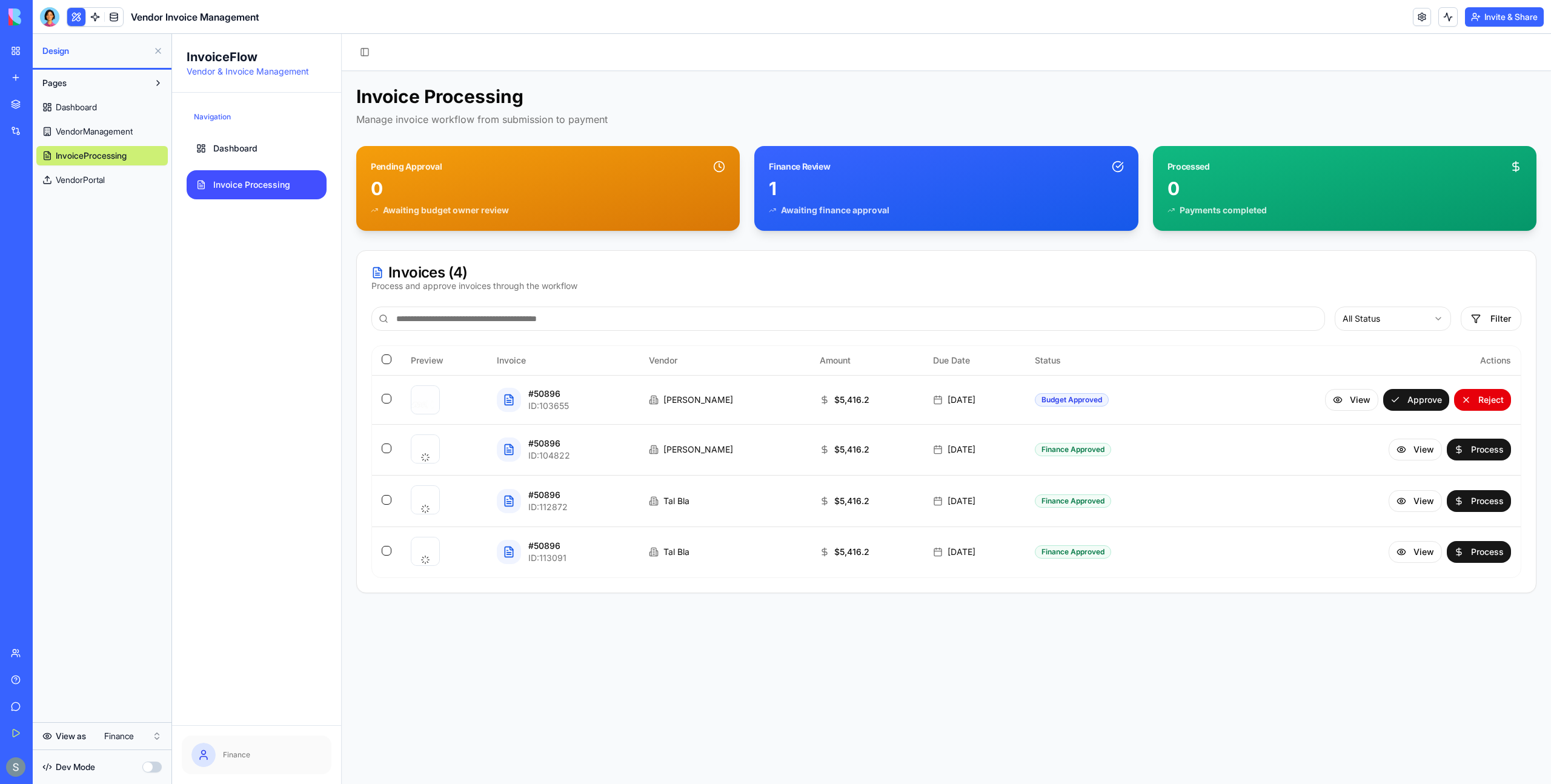
click at [125, 737] on html "My Workspace New app Marketplace Integrations Recent New App Customer Managemen…" at bounding box center [775, 392] width 1551 height 784
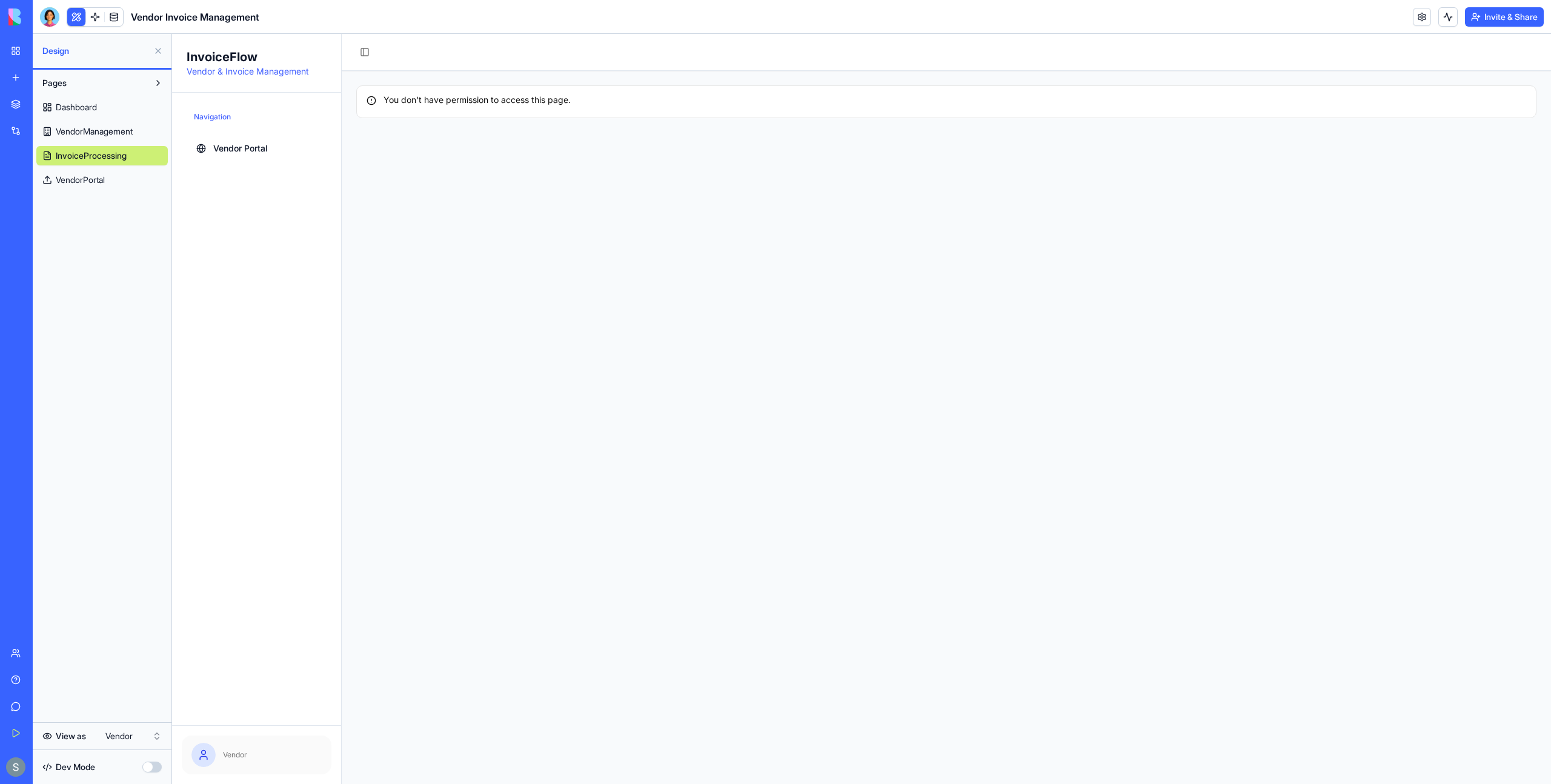
click at [129, 735] on html "My Workspace New app Marketplace Integrations Recent New App Customer Managemen…" at bounding box center [775, 392] width 1551 height 784
click at [51, 19] on div at bounding box center [50, 17] width 20 height 20
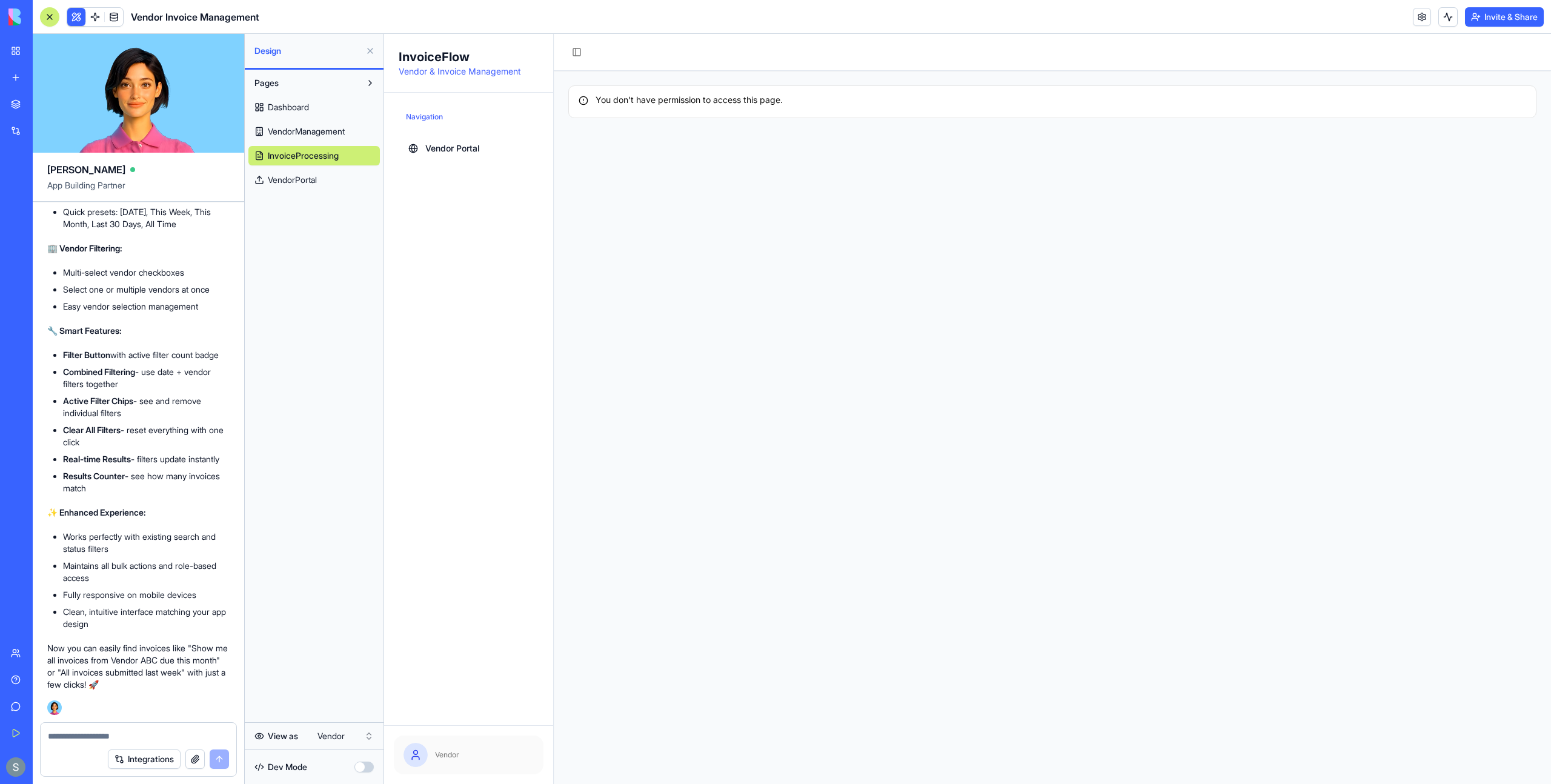
click at [70, 732] on textarea at bounding box center [138, 736] width 181 height 12
type textarea "*"
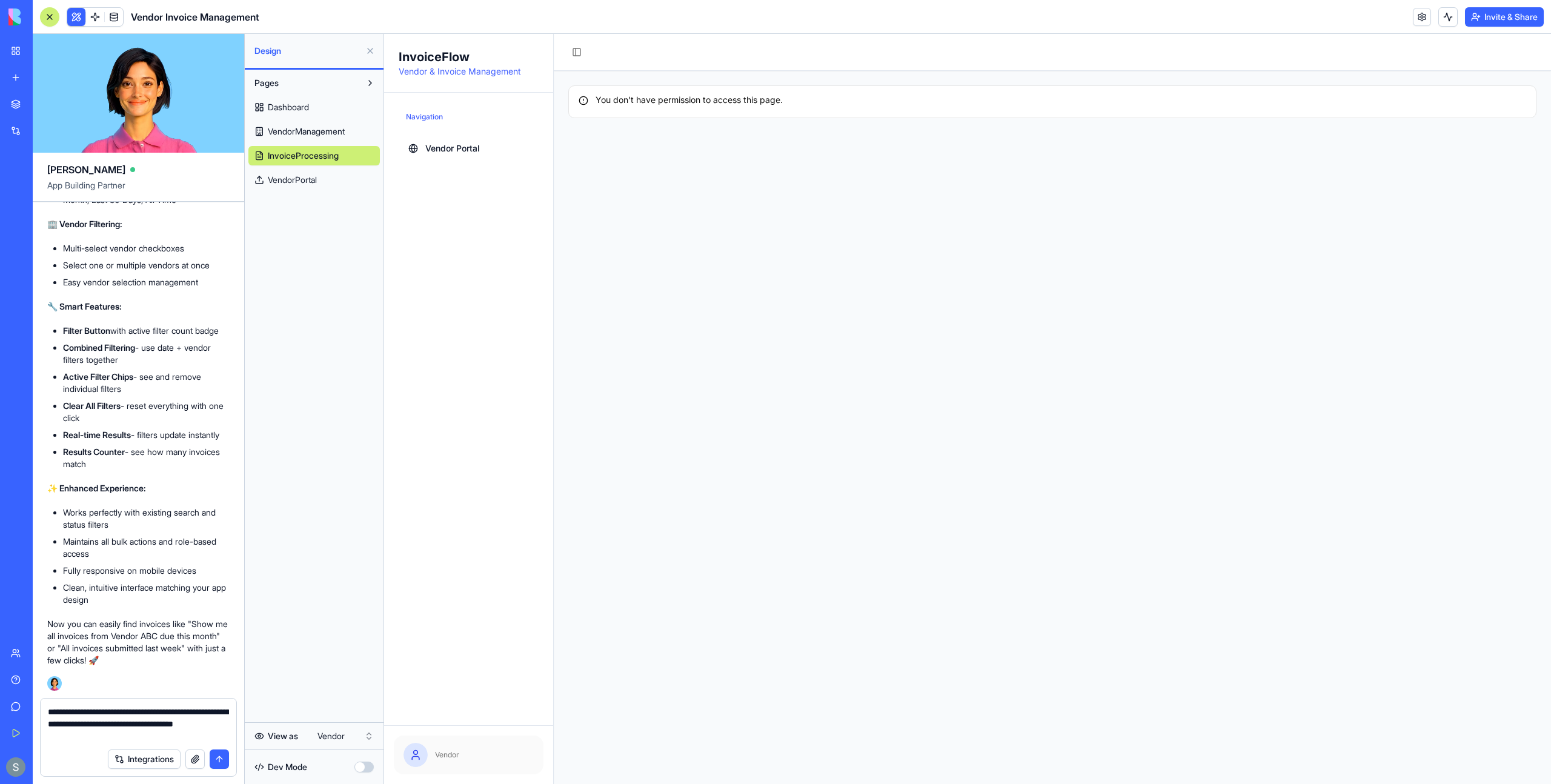
type textarea "**********"
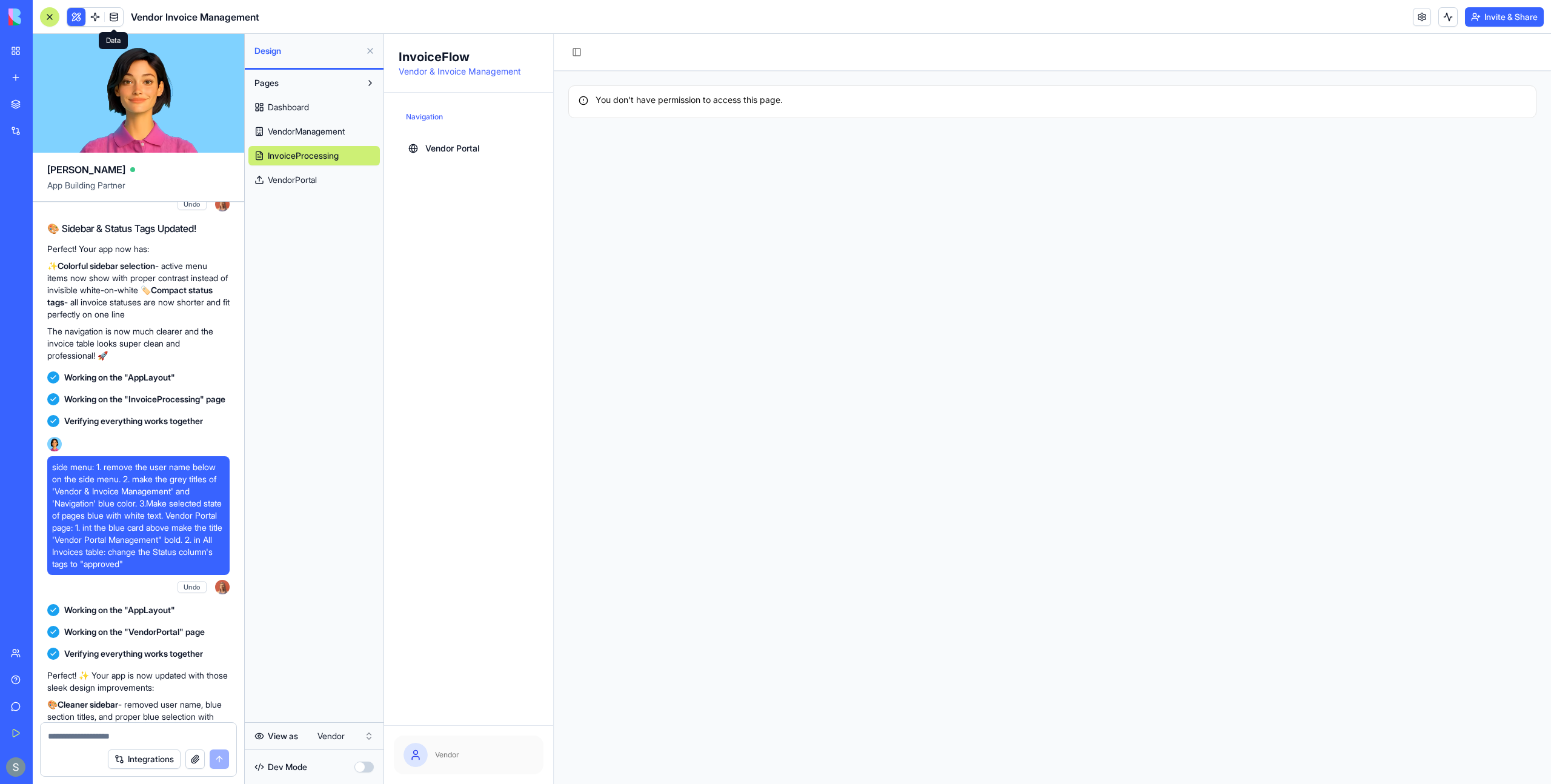
scroll to position [22540, 0]
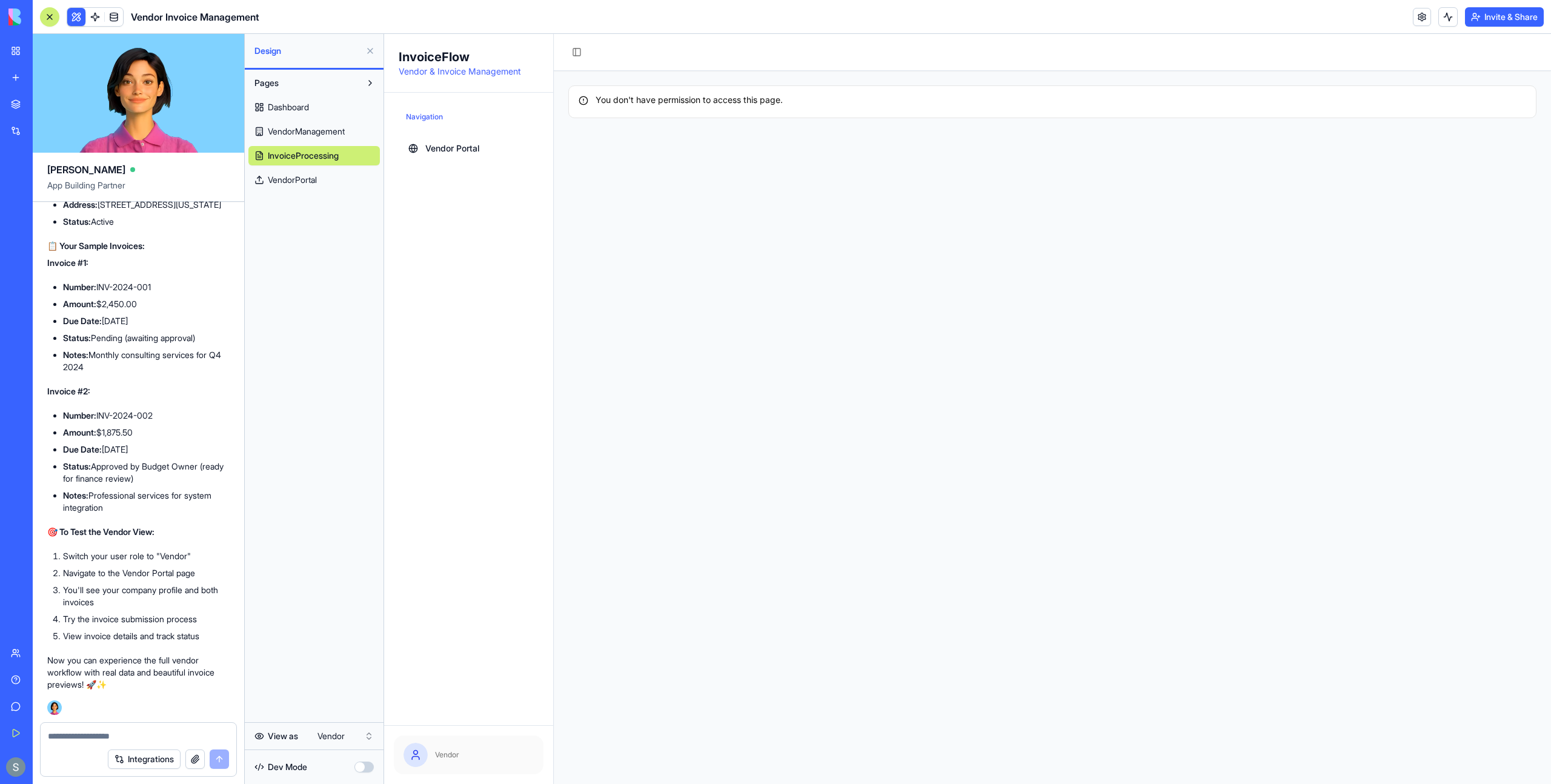
click at [316, 128] on span "VendorManagement" at bounding box center [307, 131] width 77 height 12
click at [312, 156] on span "InvoiceProcessing" at bounding box center [302, 156] width 69 height 12
click at [472, 146] on span "Vendor Portal" at bounding box center [453, 148] width 54 height 12
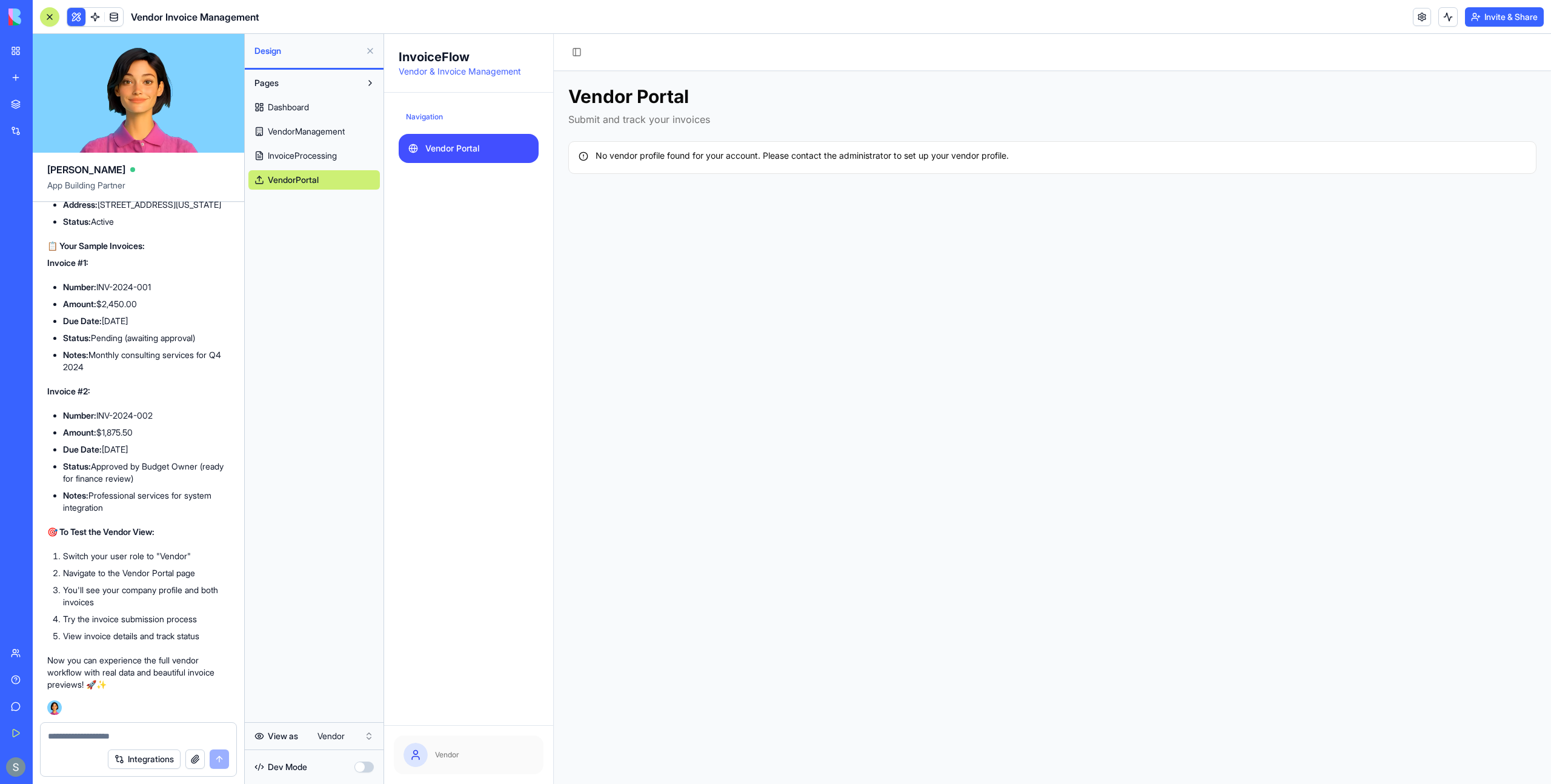
click at [304, 108] on span "Dashboard" at bounding box center [289, 107] width 42 height 12
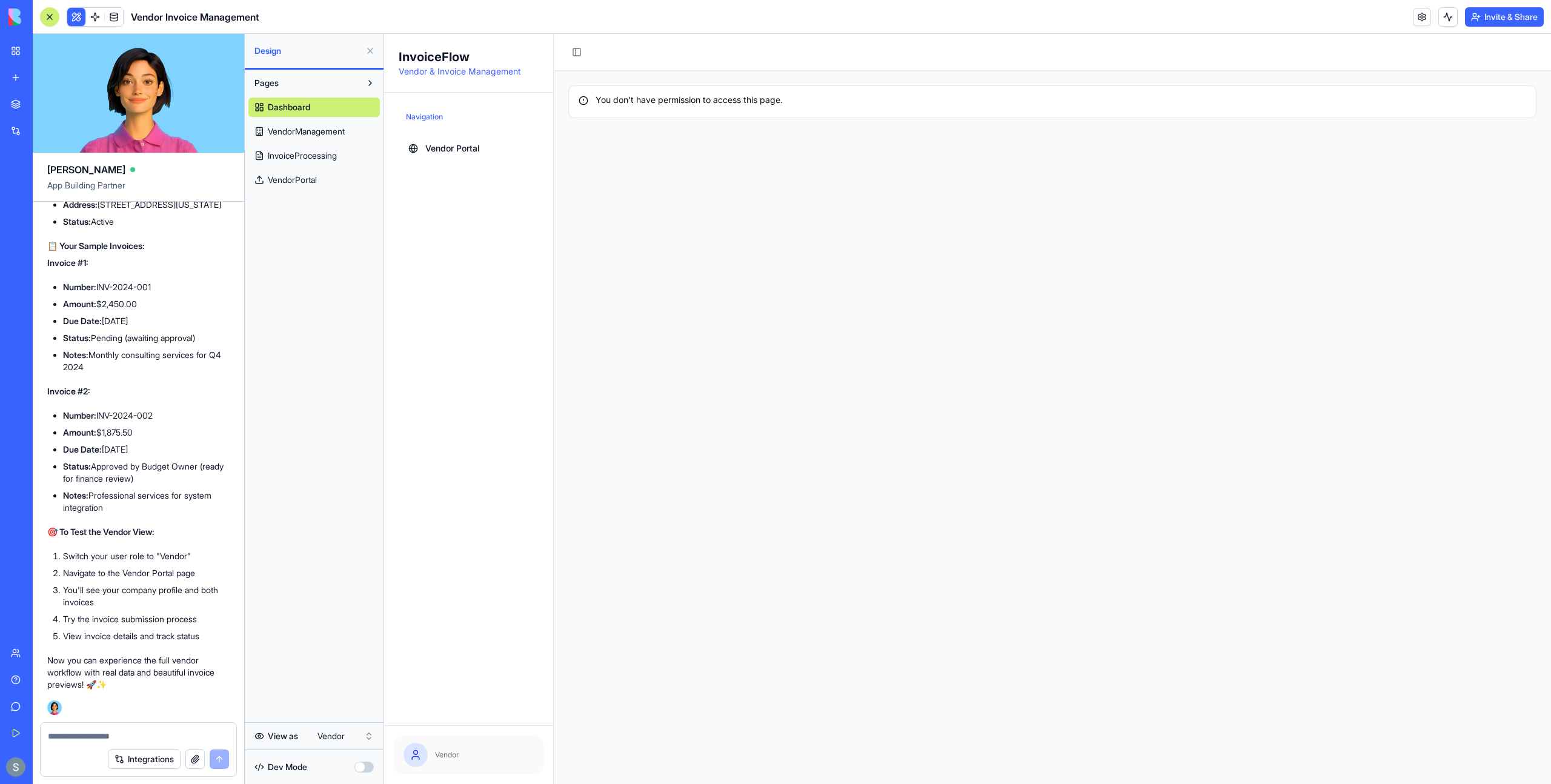
click at [324, 181] on link "VendorPortal" at bounding box center [314, 180] width 131 height 20
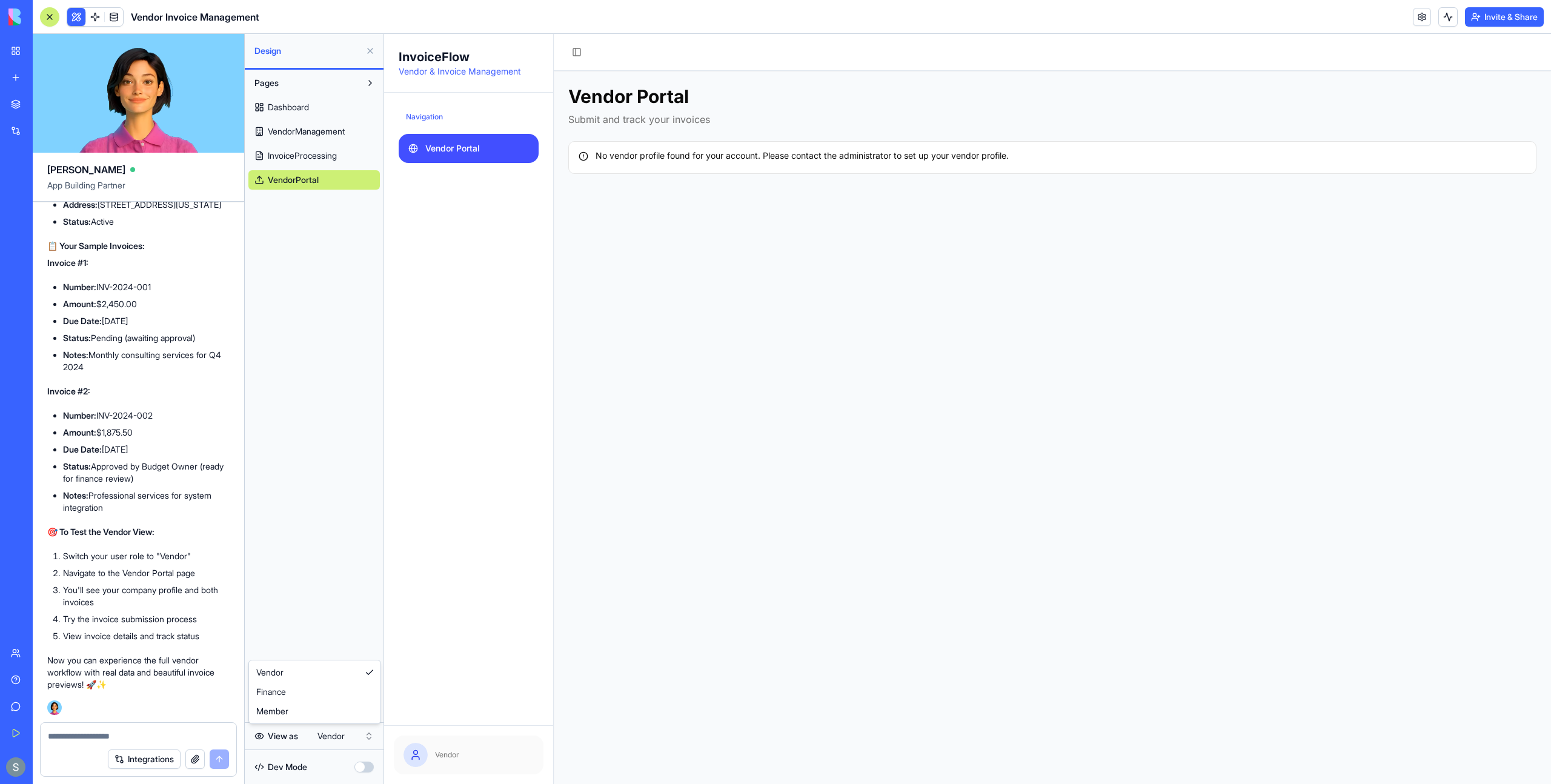
click at [338, 736] on html "My Workspace New app Marketplace Integrations Recent New App Customer Managemen…" at bounding box center [775, 392] width 1551 height 784
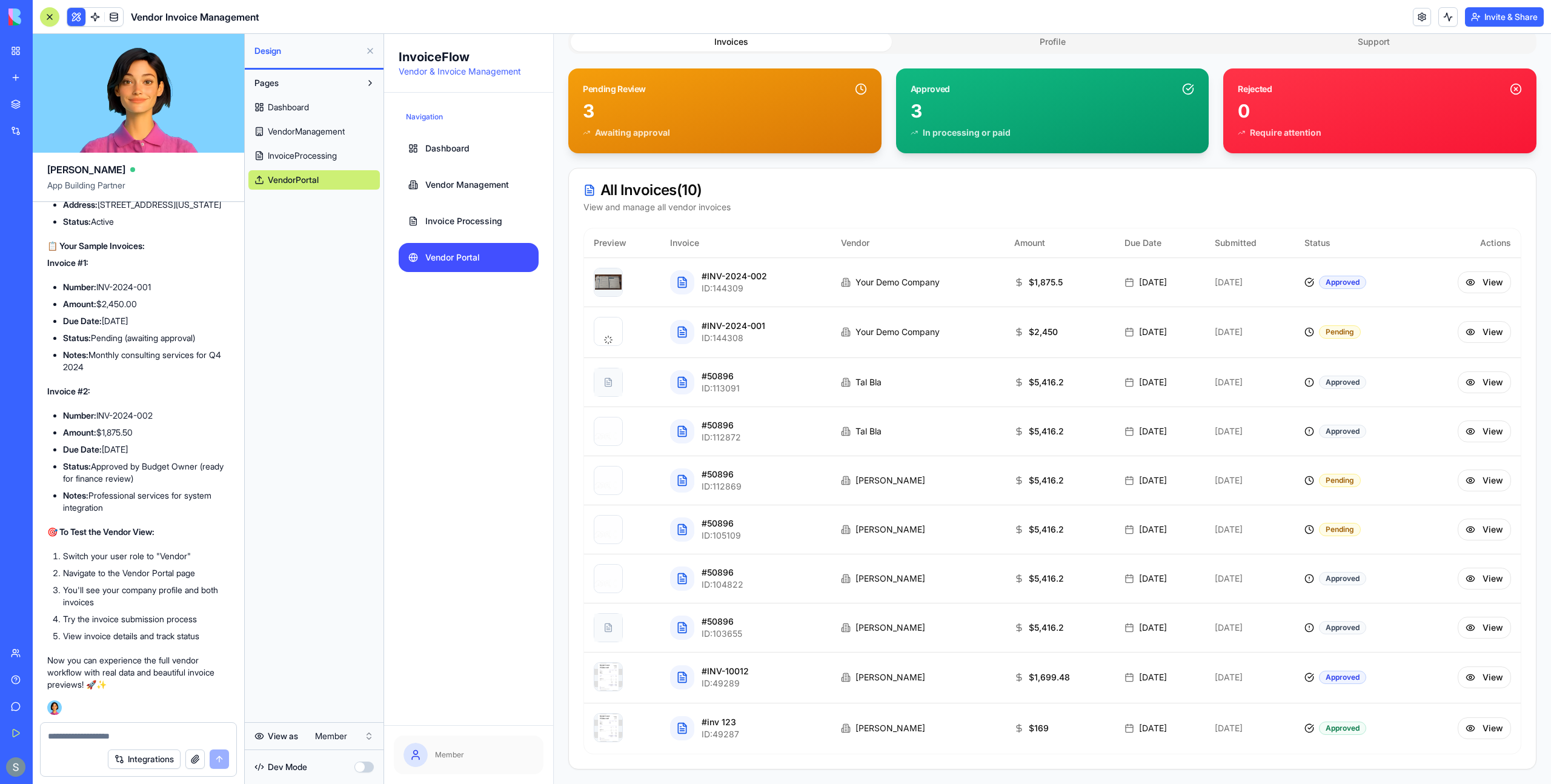
scroll to position [191, 0]
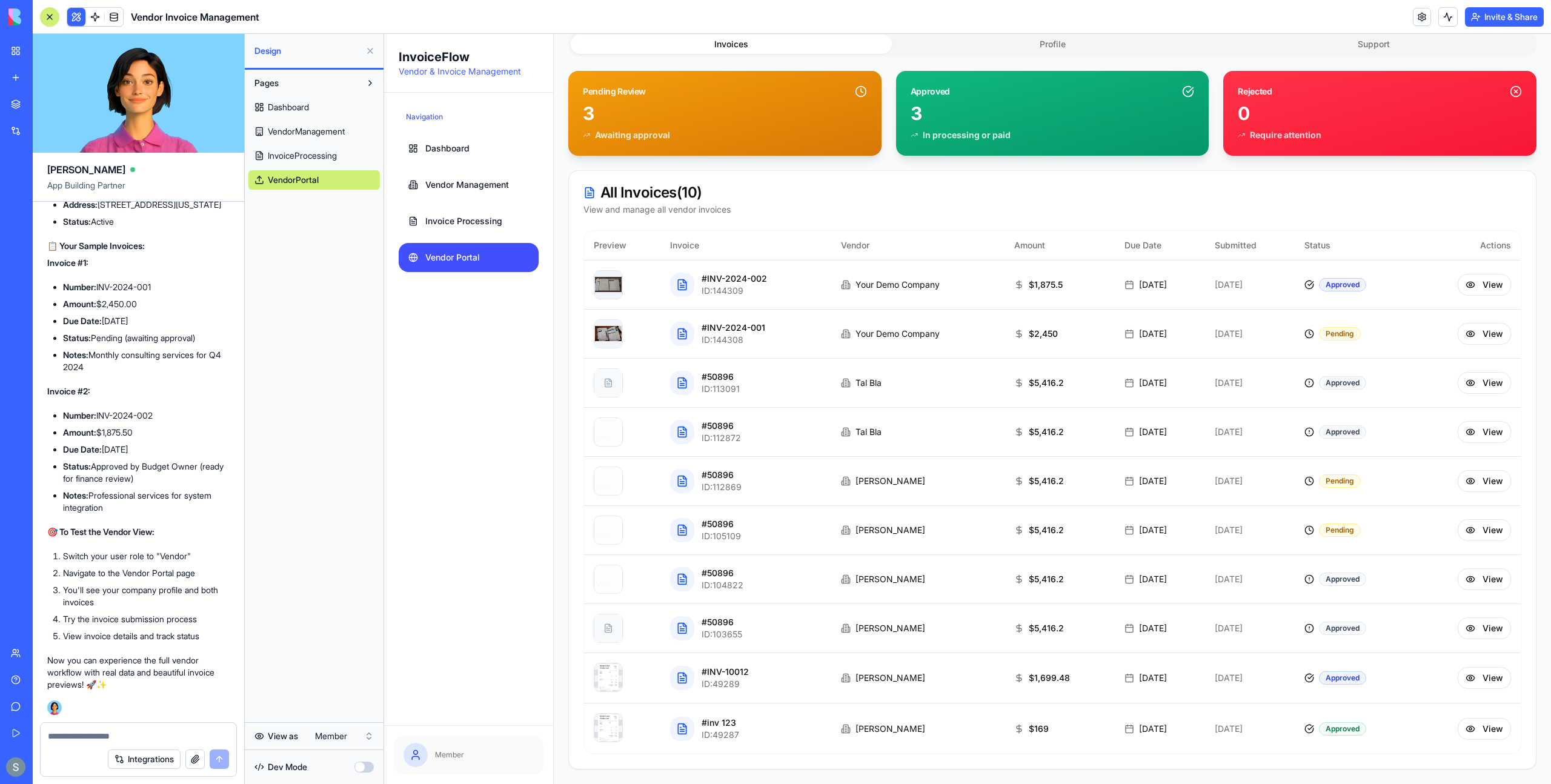
click at [347, 733] on html "My Workspace New app Marketplace Integrations Recent New App Customer Managemen…" at bounding box center [775, 392] width 1551 height 784
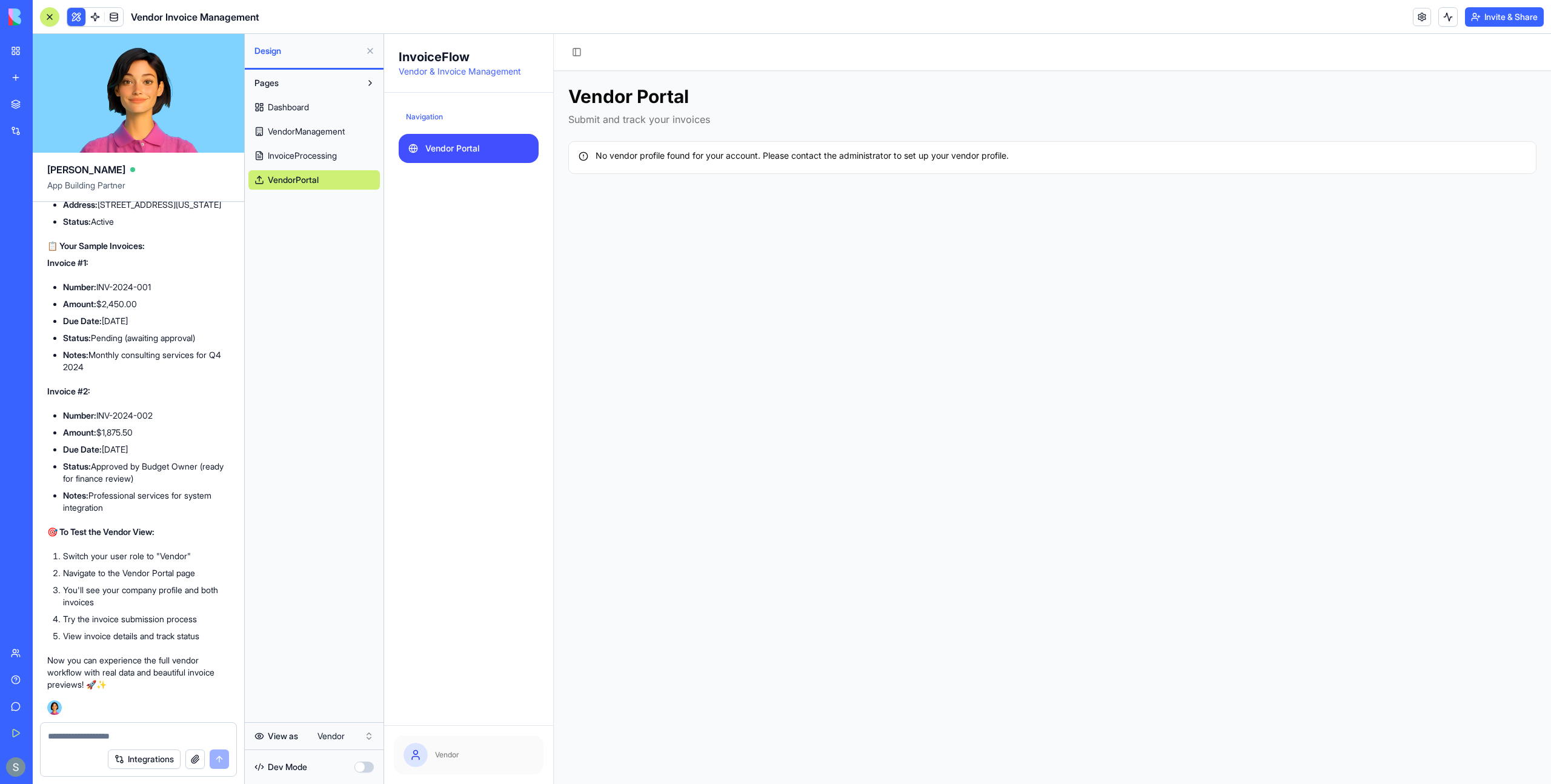
scroll to position [22353, 0]
click at [118, 23] on span at bounding box center [113, 17] width 34 height 34
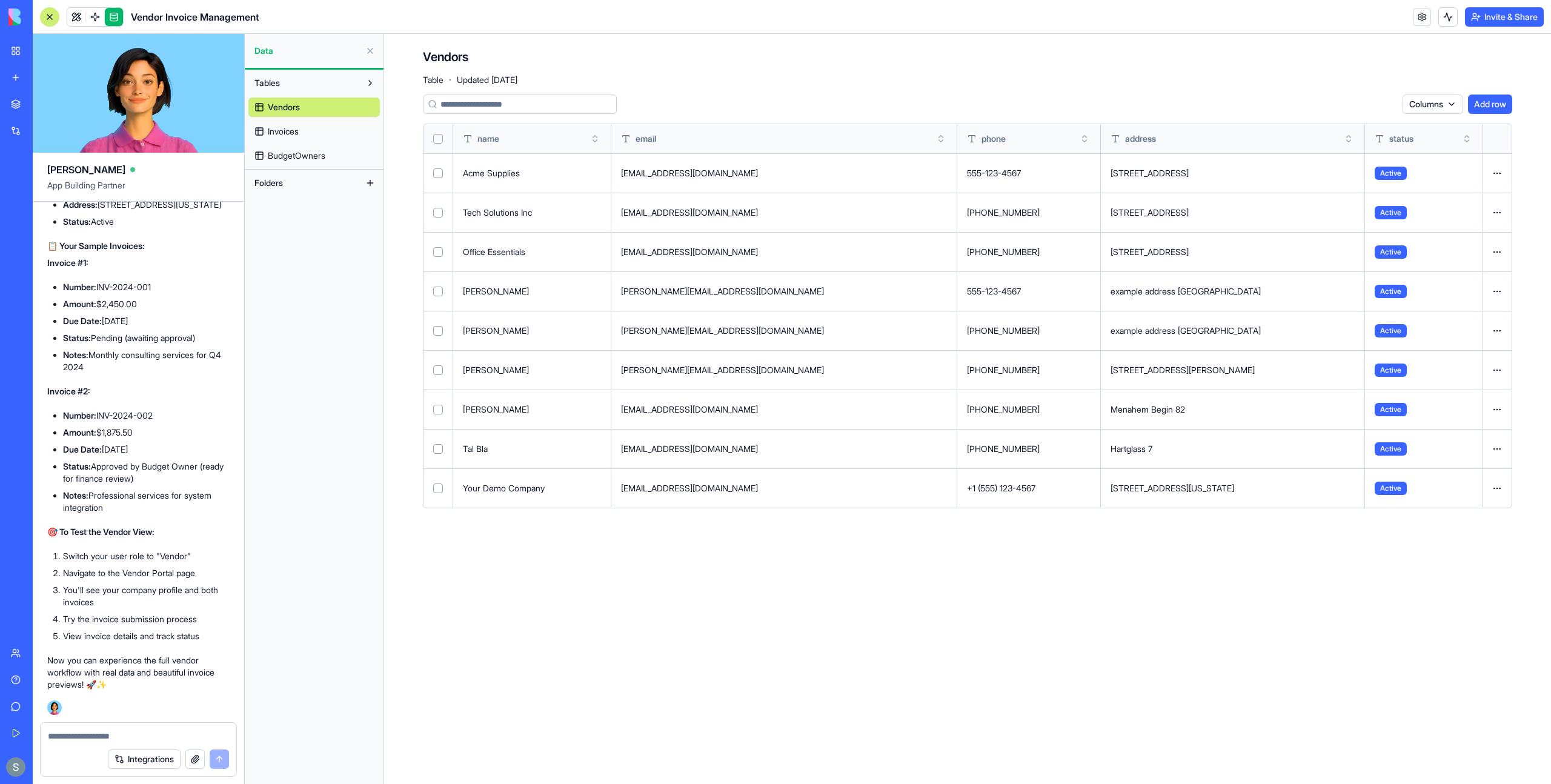
scroll to position [22540, 0]
click at [114, 733] on textarea at bounding box center [138, 736] width 181 height 12
drag, startPoint x: 205, startPoint y: 274, endPoint x: 87, endPoint y: 268, distance: 118.2
click at [87, 268] on div "✅ You're All Set as a Vendor! Perfect! I've created your vendor profile and add…" at bounding box center [138, 381] width 182 height 618
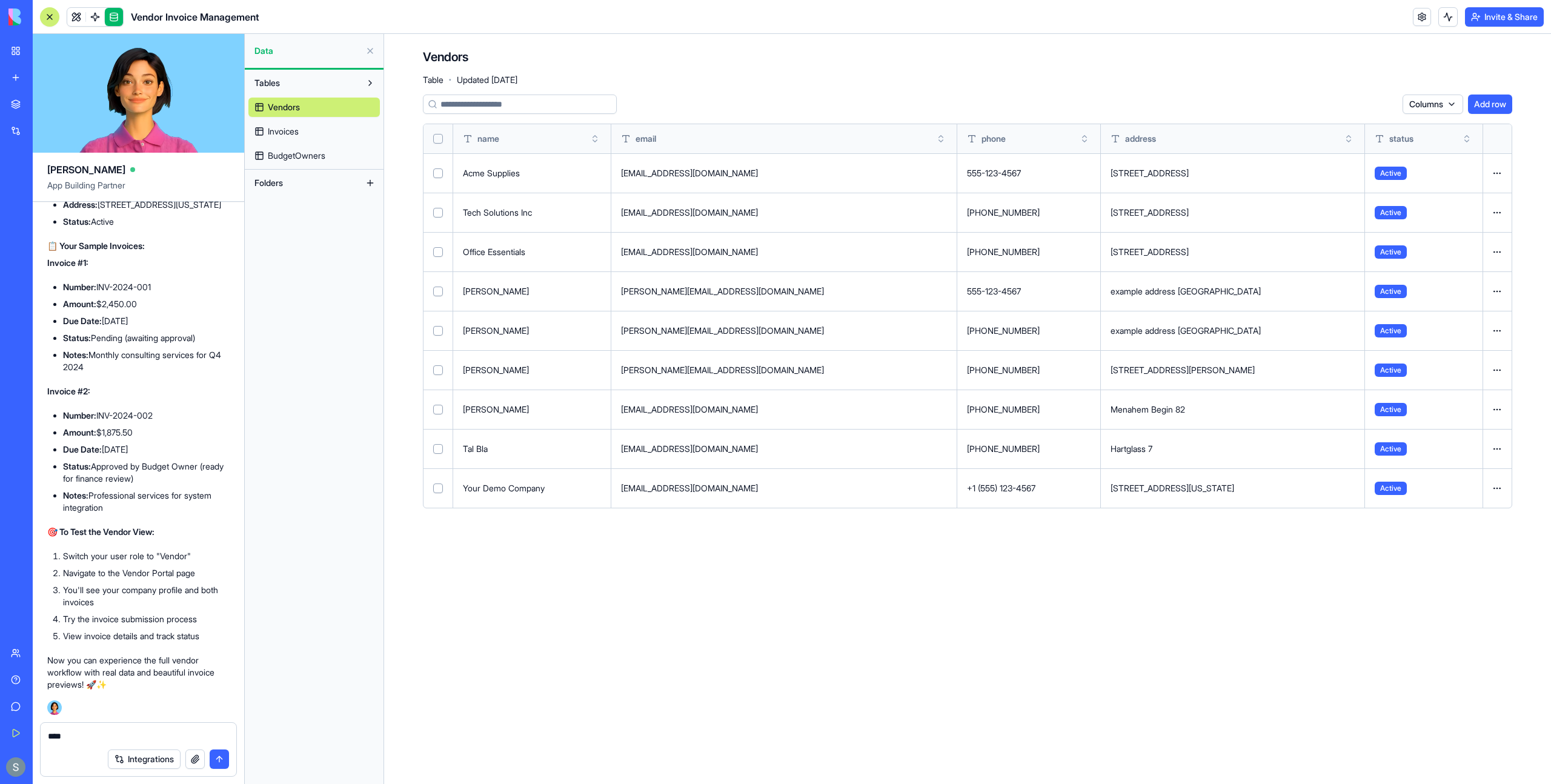
click at [71, 741] on textarea "***" at bounding box center [138, 736] width 181 height 12
click at [323, 131] on link "Invoices" at bounding box center [314, 131] width 131 height 20
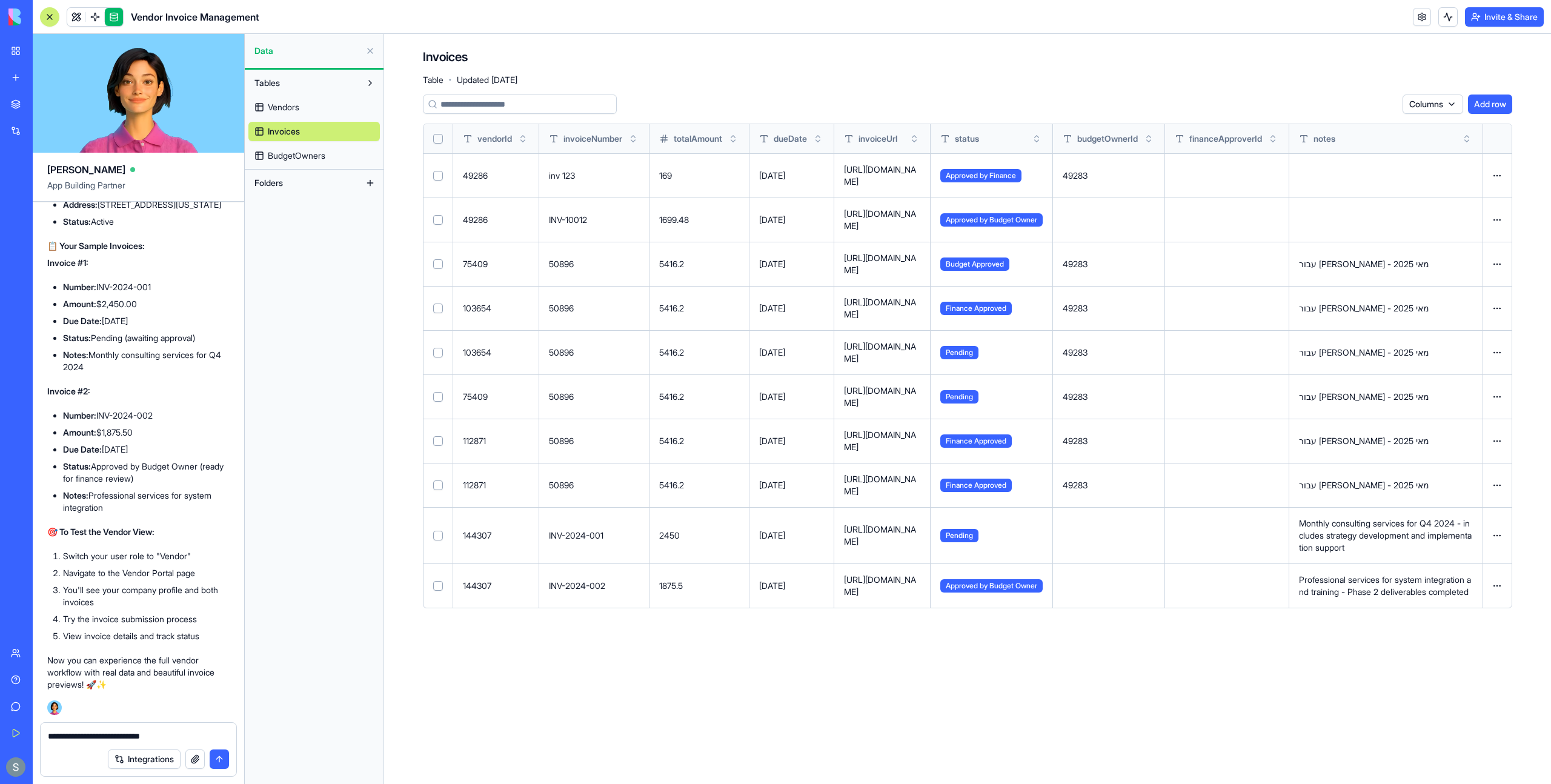
scroll to position [22540, 0]
click at [197, 729] on div "**********" at bounding box center [138, 733] width 196 height 20
click at [76, 16] on link at bounding box center [76, 17] width 18 height 18
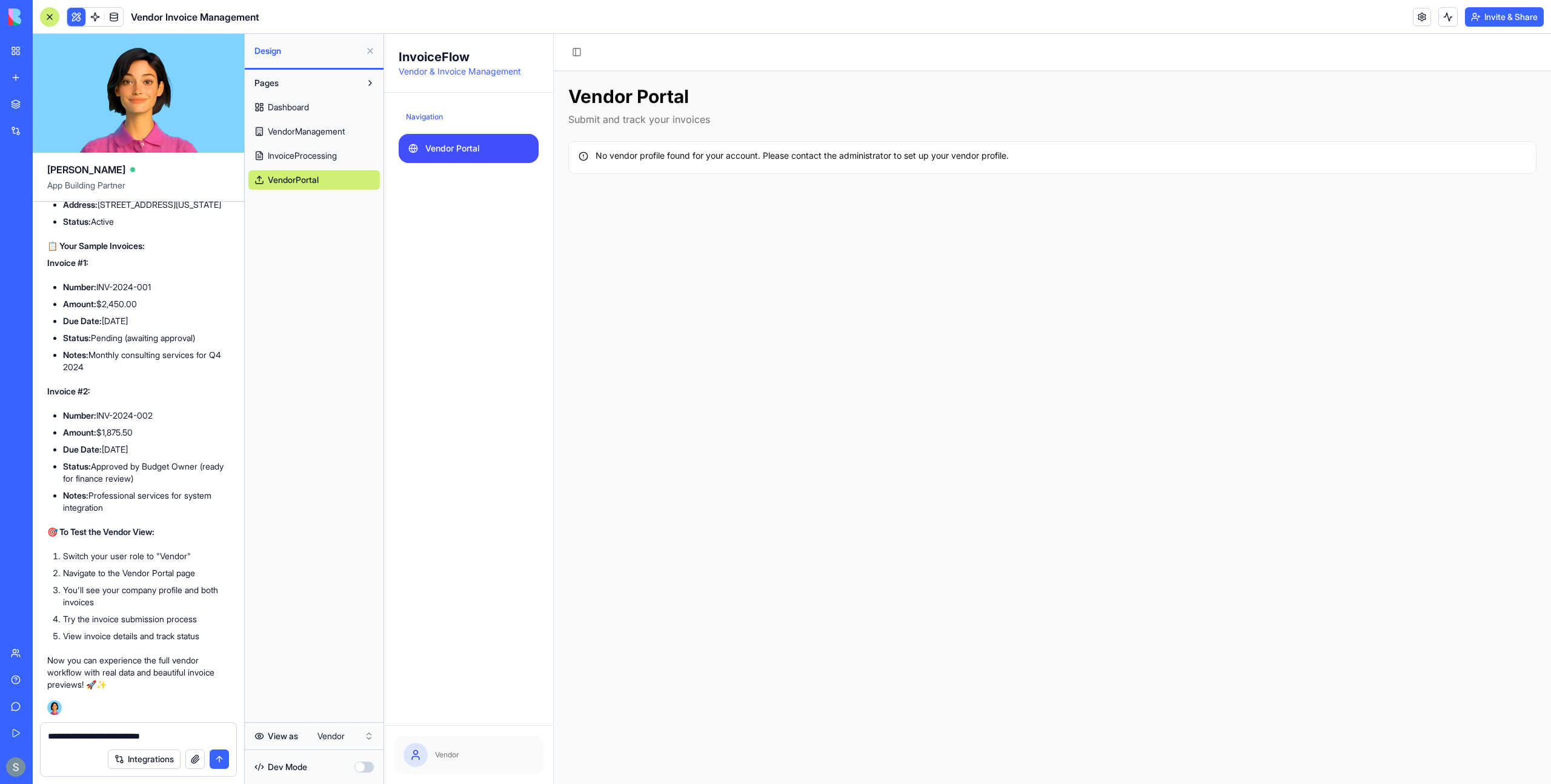
click at [190, 737] on textarea "**********" at bounding box center [138, 736] width 181 height 12
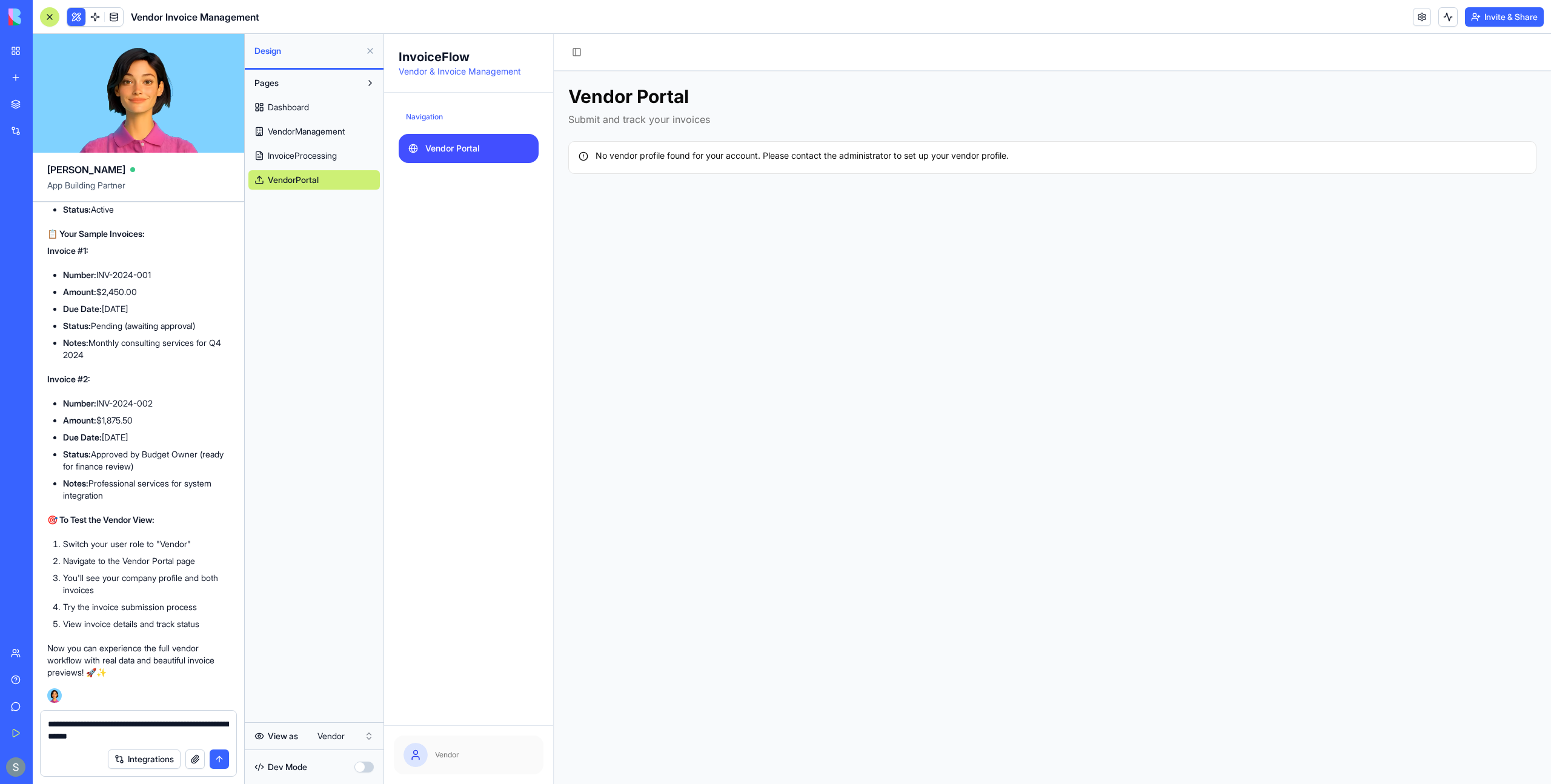
scroll to position [22552, 0]
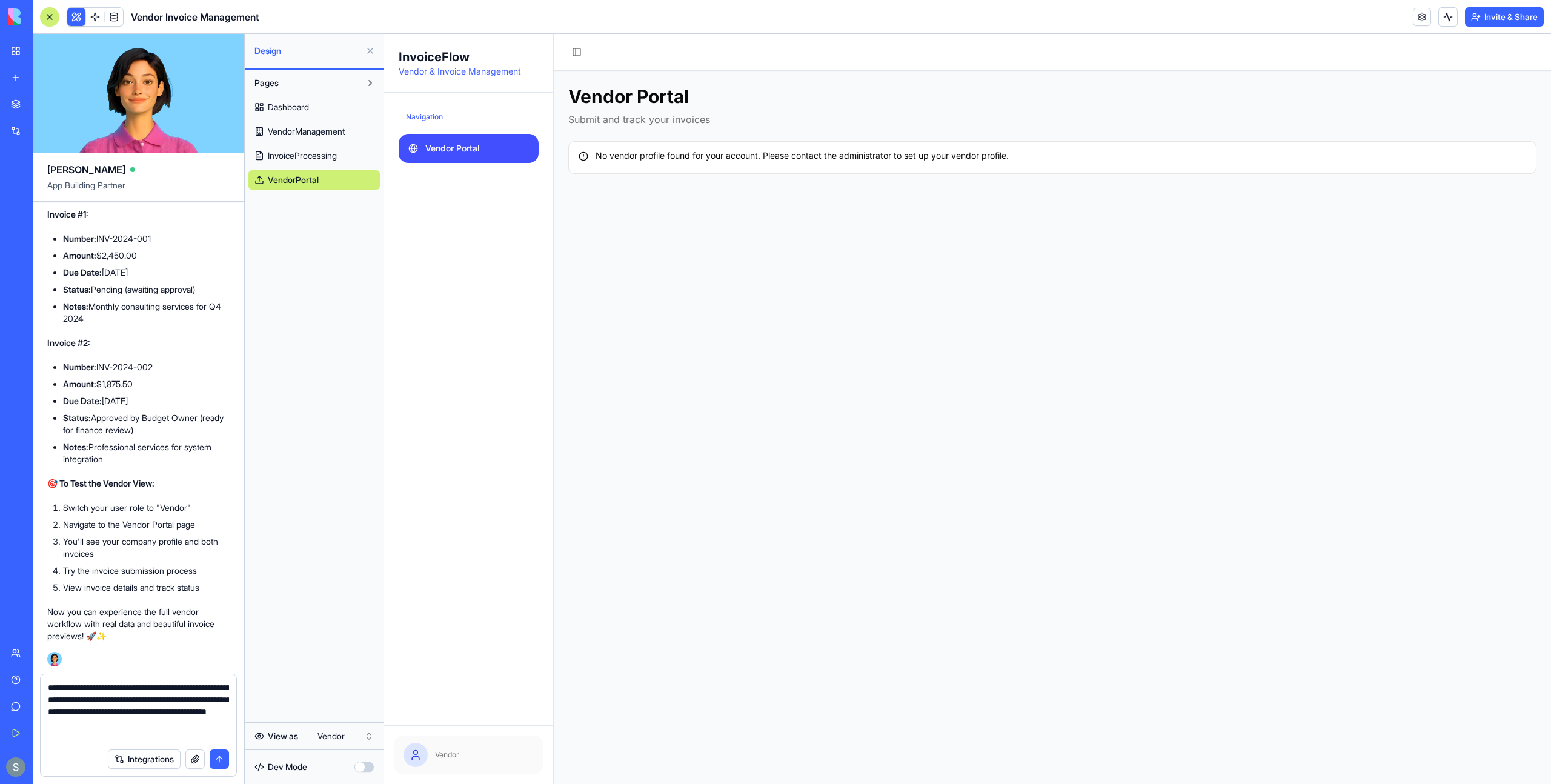
type textarea "**********"
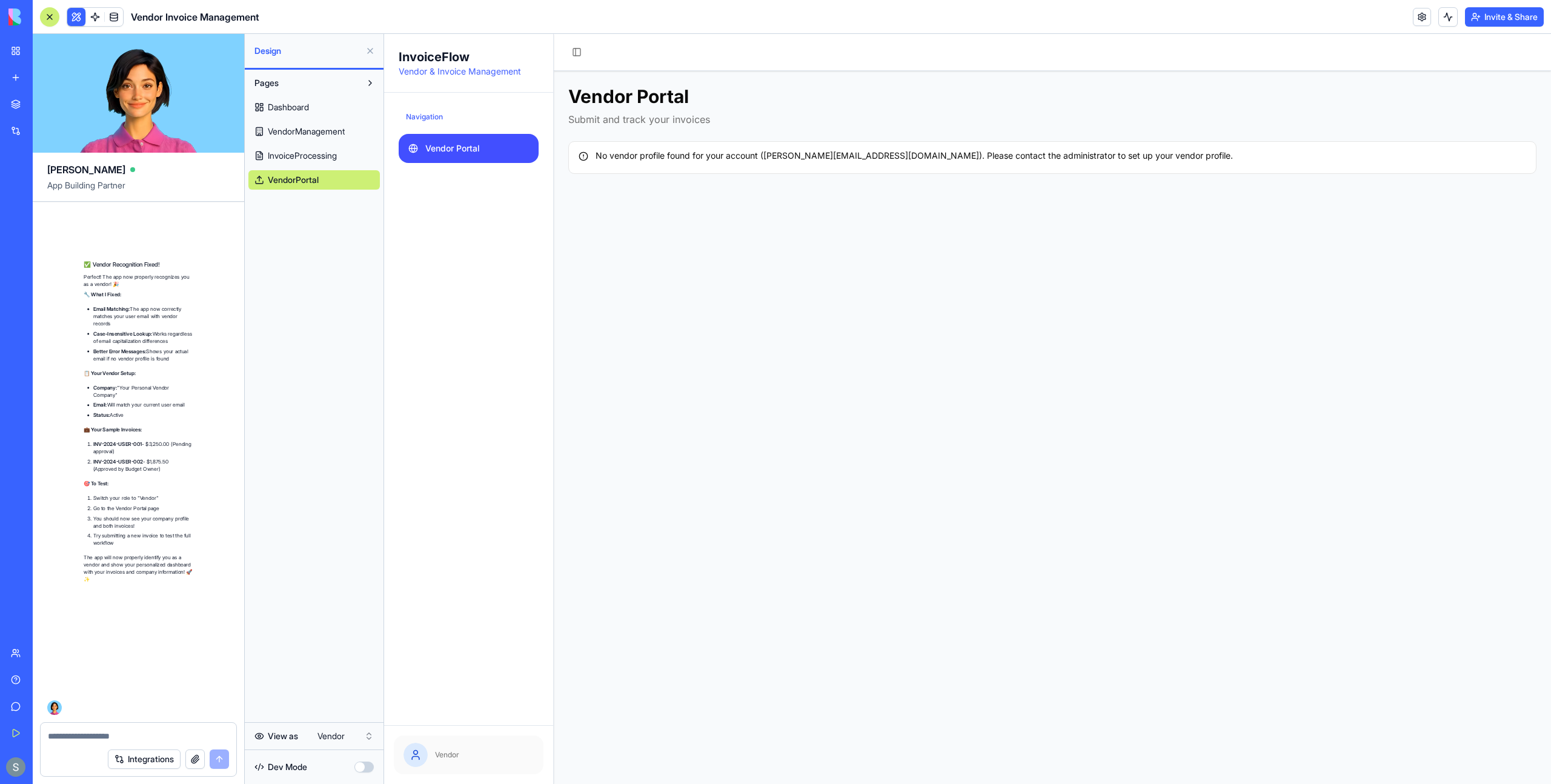
scroll to position [23517, 0]
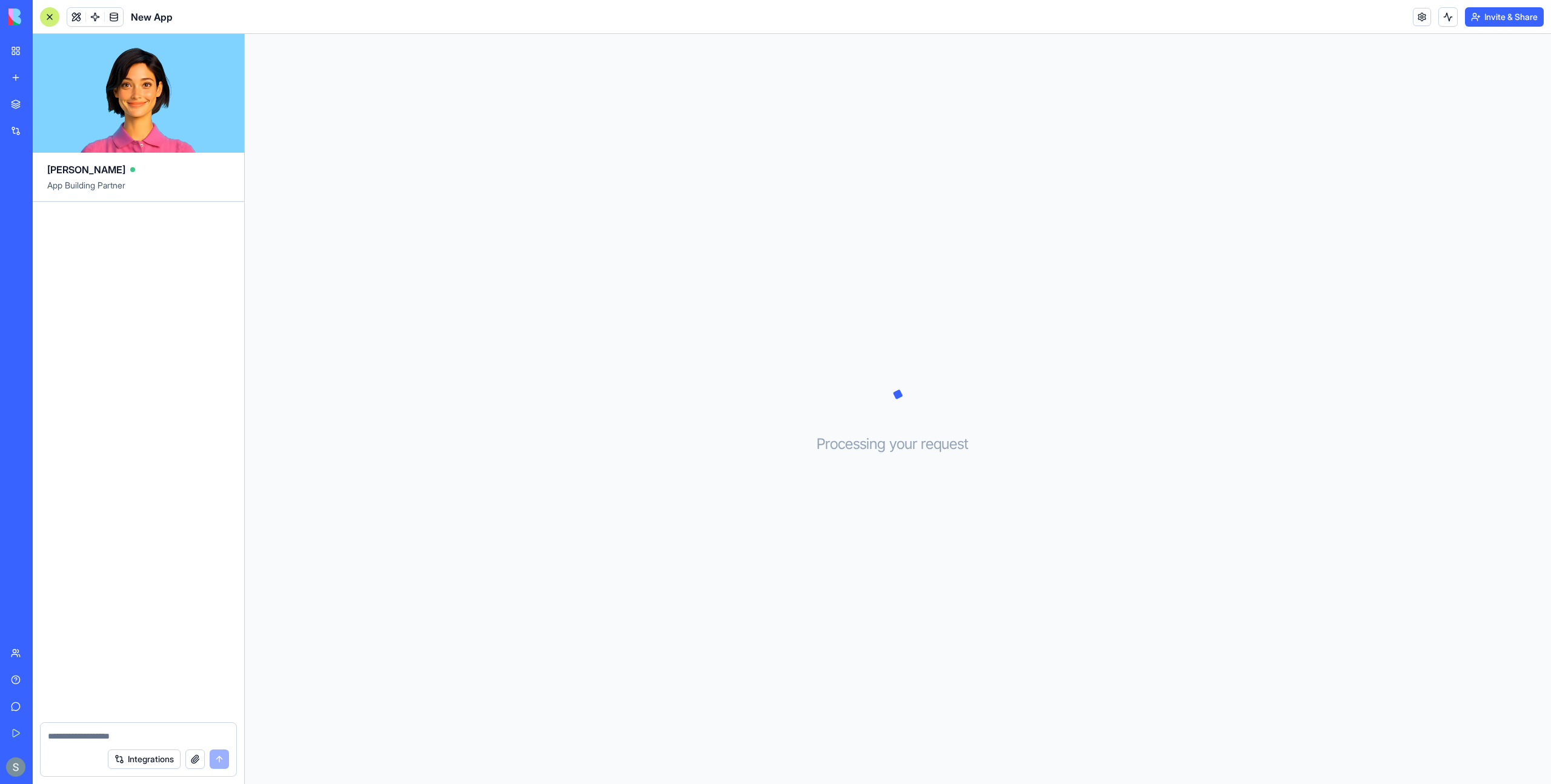
click at [78, 734] on textarea at bounding box center [138, 736] width 181 height 12
click at [74, 19] on button at bounding box center [76, 17] width 18 height 18
click at [17, 20] on img at bounding box center [45, 17] width 75 height 17
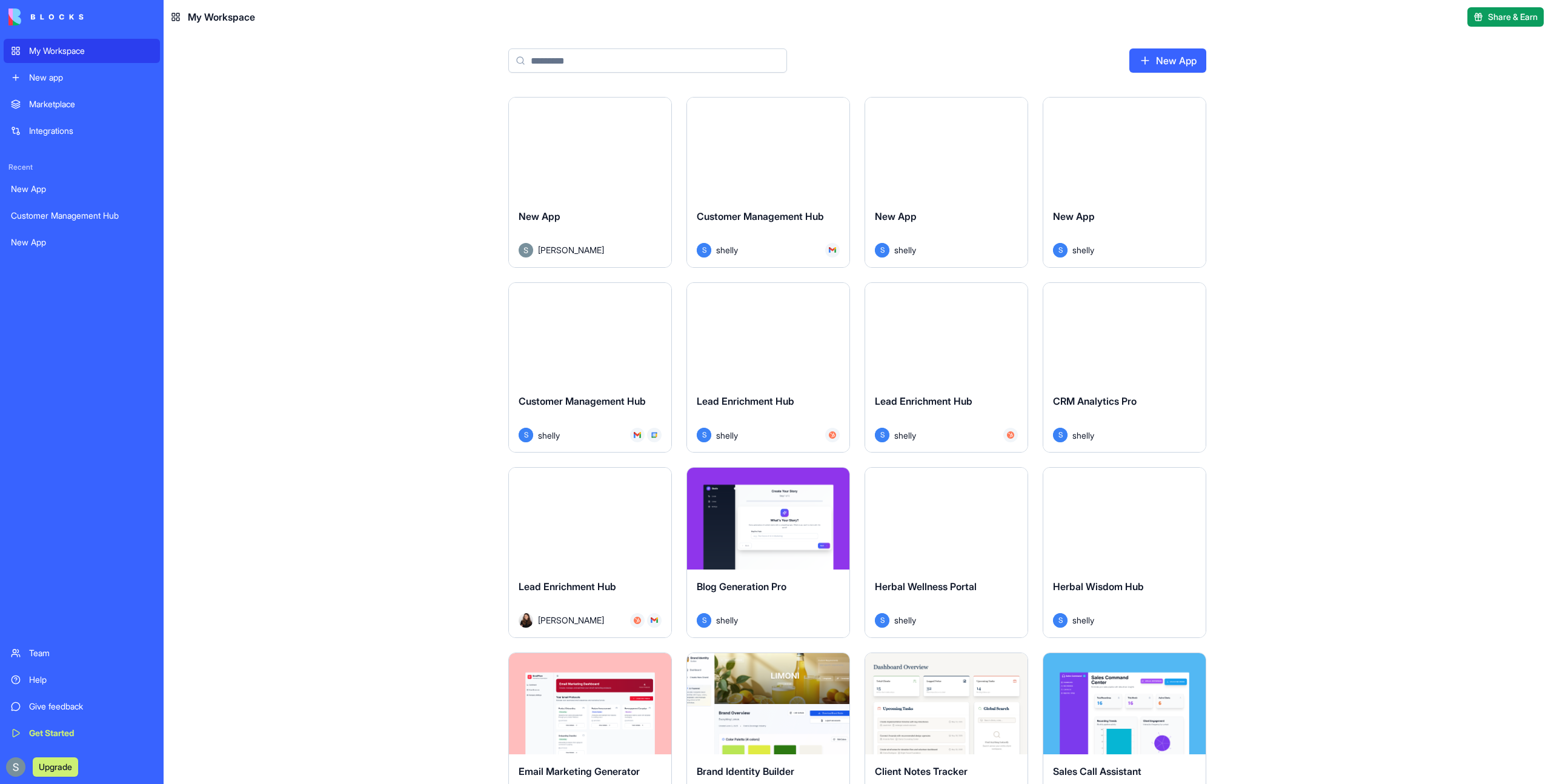
click at [63, 51] on div "My Workspace" at bounding box center [91, 51] width 124 height 12
click at [48, 79] on div "New app" at bounding box center [91, 78] width 124 height 12
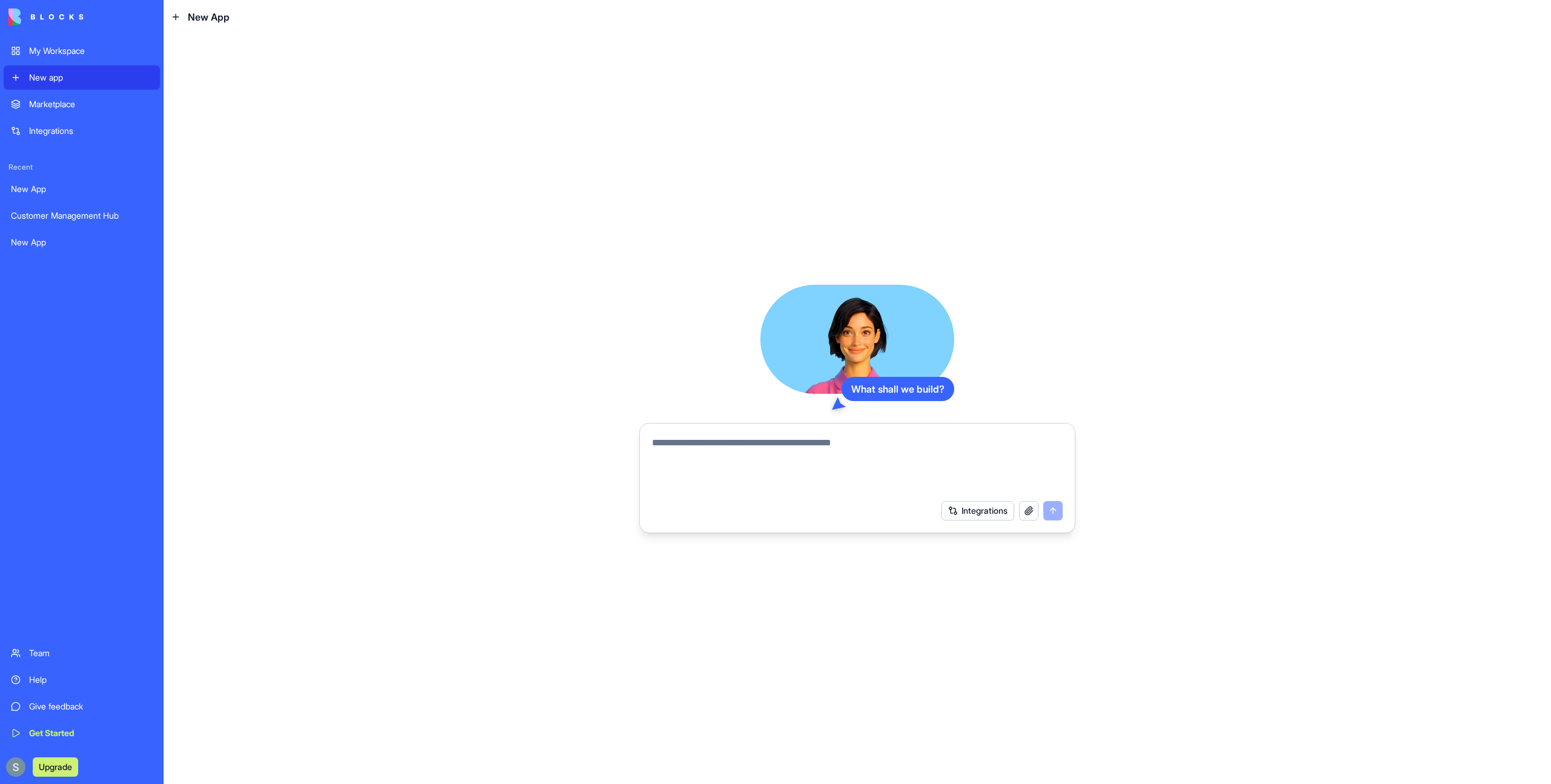
click at [690, 454] on textarea at bounding box center [857, 465] width 411 height 58
paste textarea "**********"
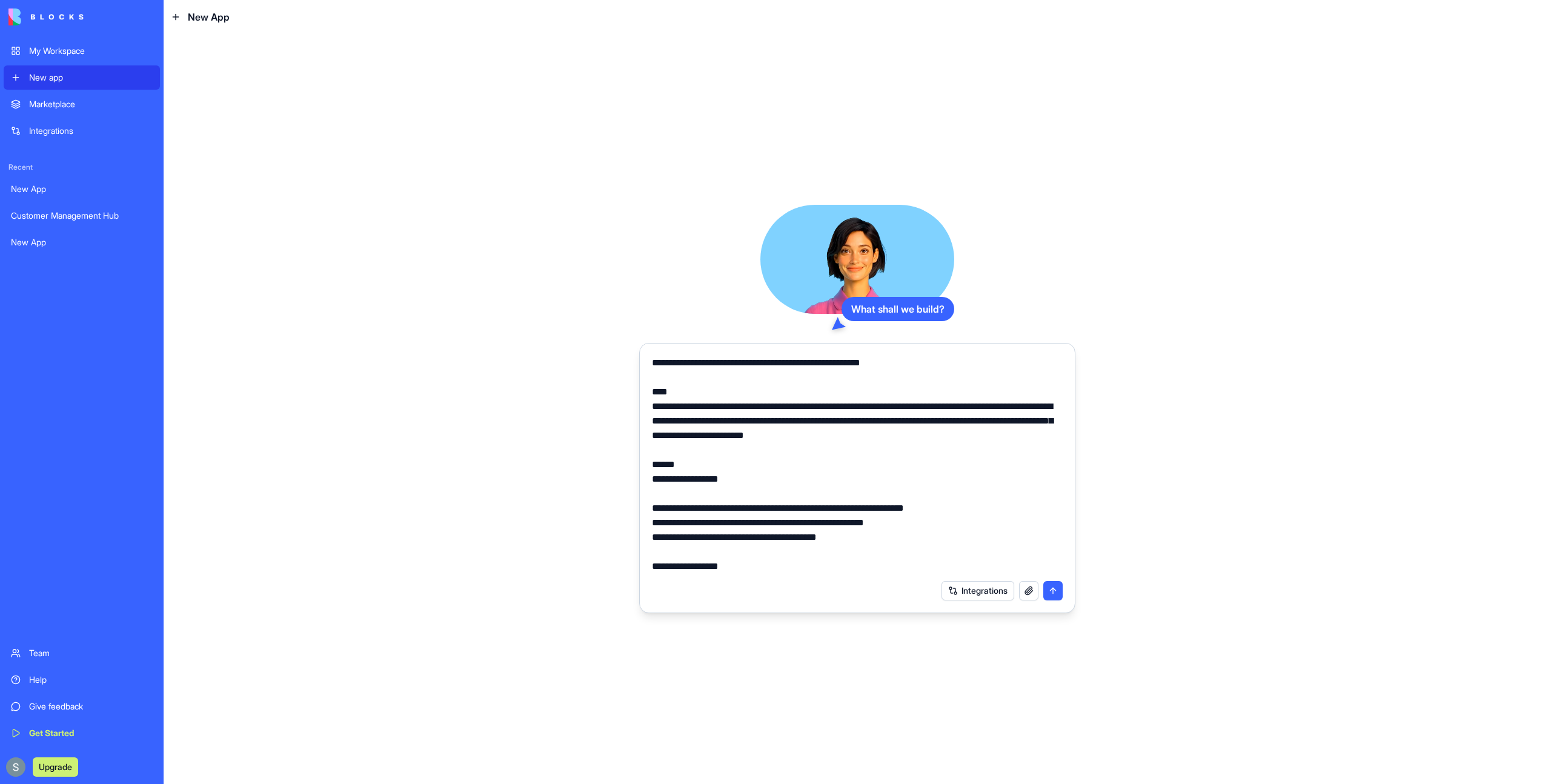
type textarea "**********"
click at [1053, 592] on button "submit" at bounding box center [1053, 591] width 20 height 20
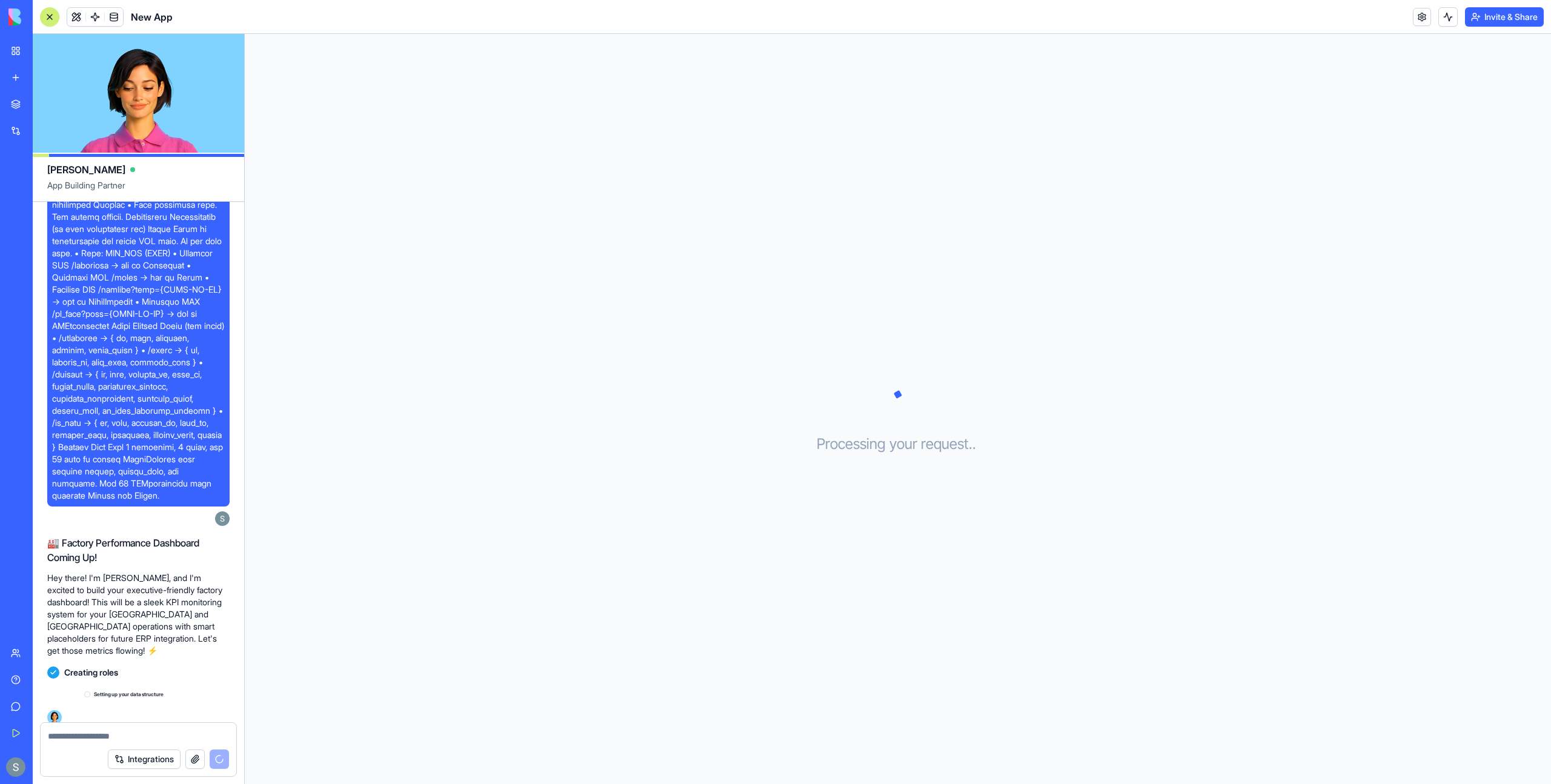
scroll to position [522, 0]
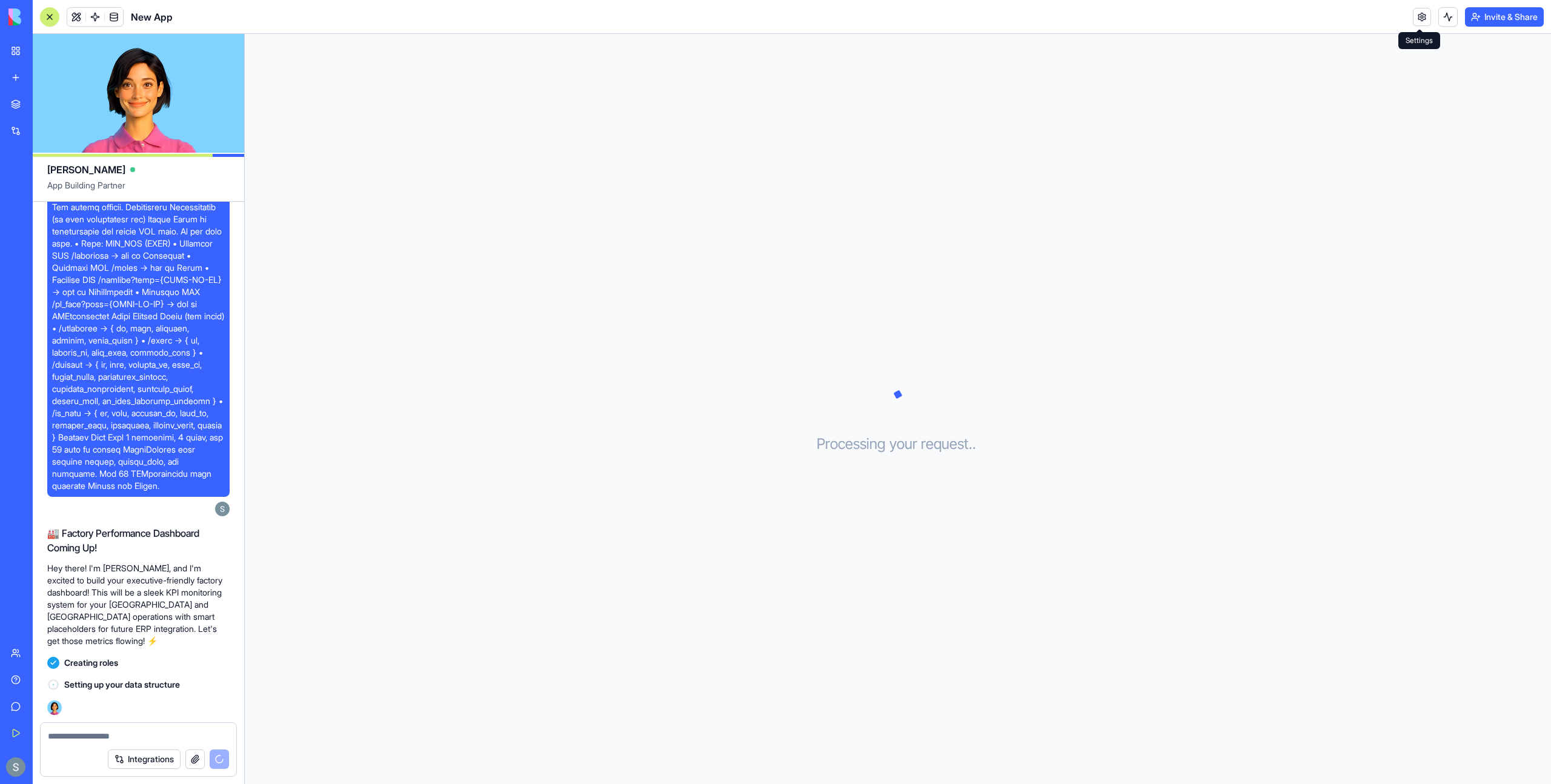
click at [1421, 17] on link at bounding box center [1422, 17] width 18 height 18
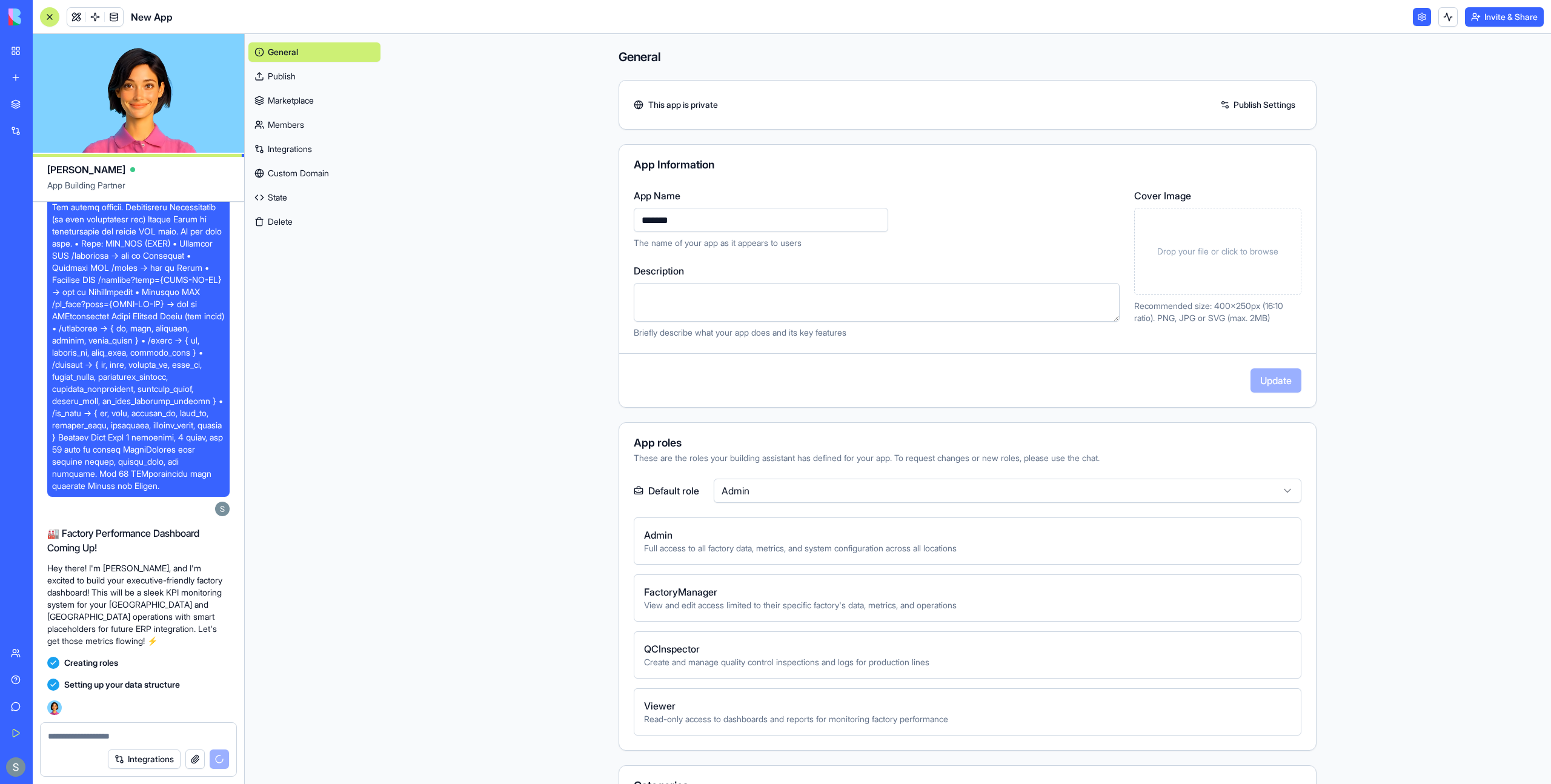
click at [744, 221] on input "*******" at bounding box center [761, 220] width 255 height 24
paste input "**********"
type input "**********"
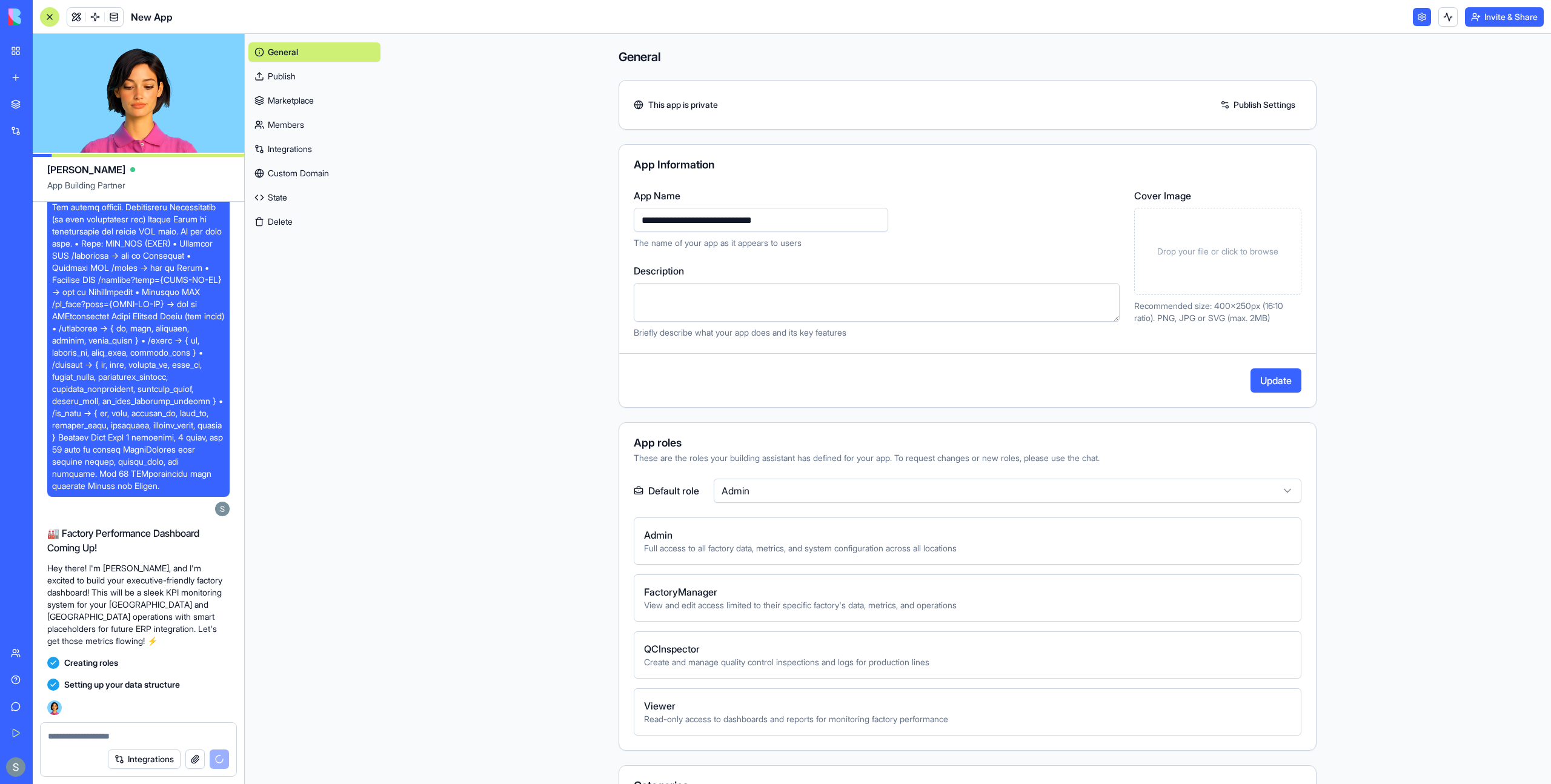
click at [1277, 379] on button "Update" at bounding box center [1275, 381] width 51 height 24
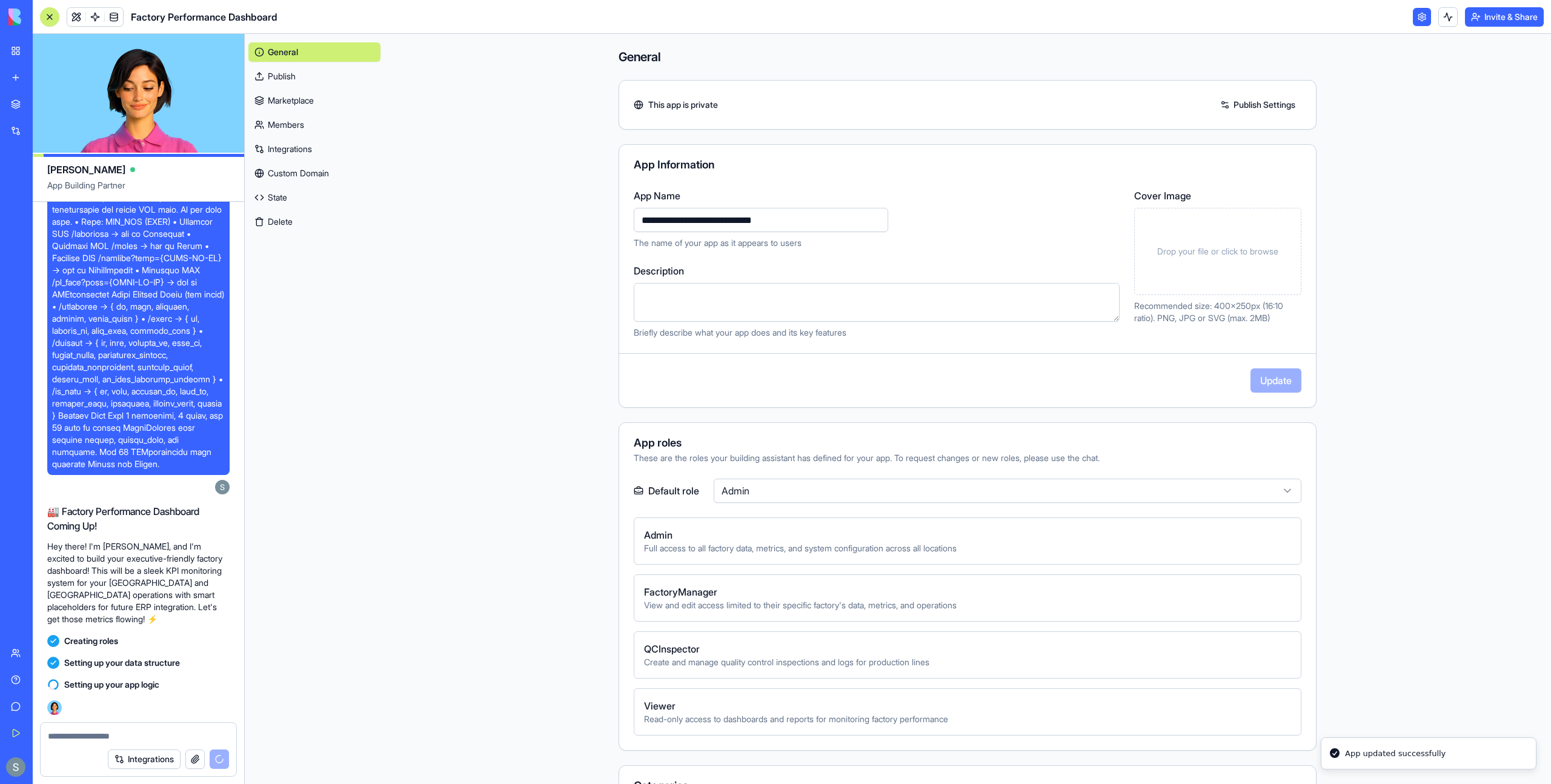
click at [678, 301] on textarea "Description" at bounding box center [876, 302] width 486 height 39
paste textarea "**********"
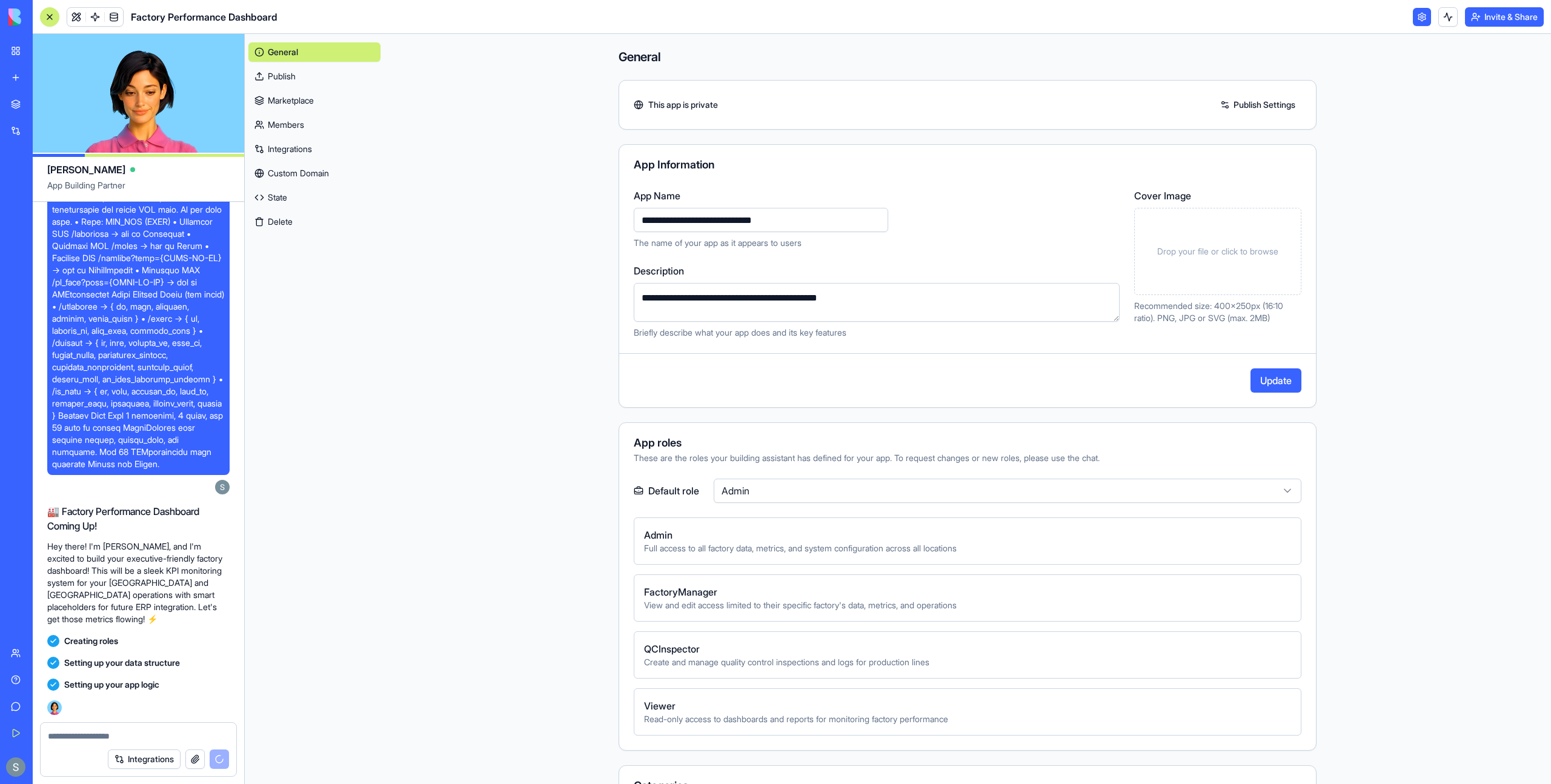
type textarea "**********"
click at [1287, 375] on button "Update" at bounding box center [1275, 381] width 51 height 24
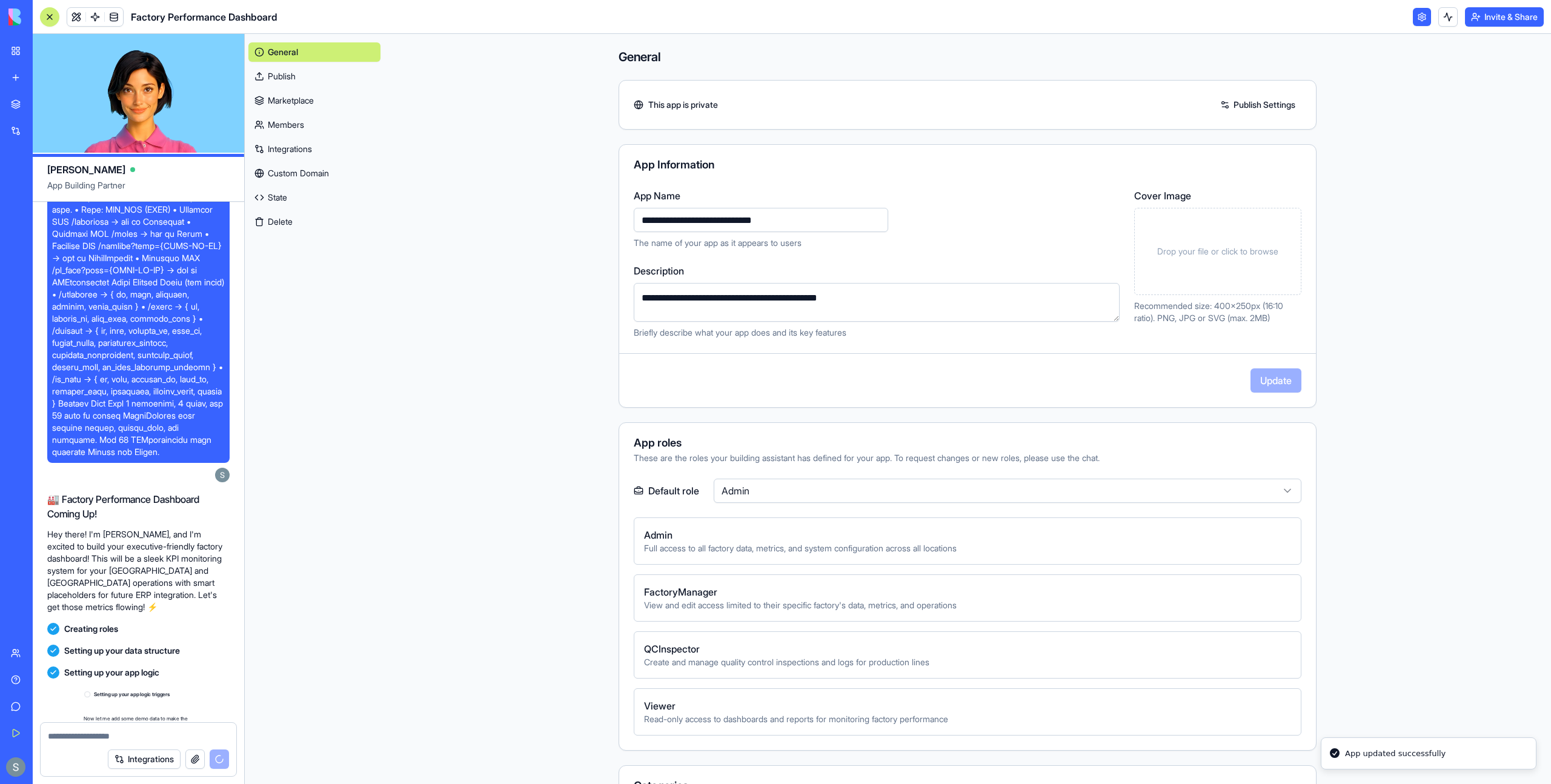
scroll to position [599, 0]
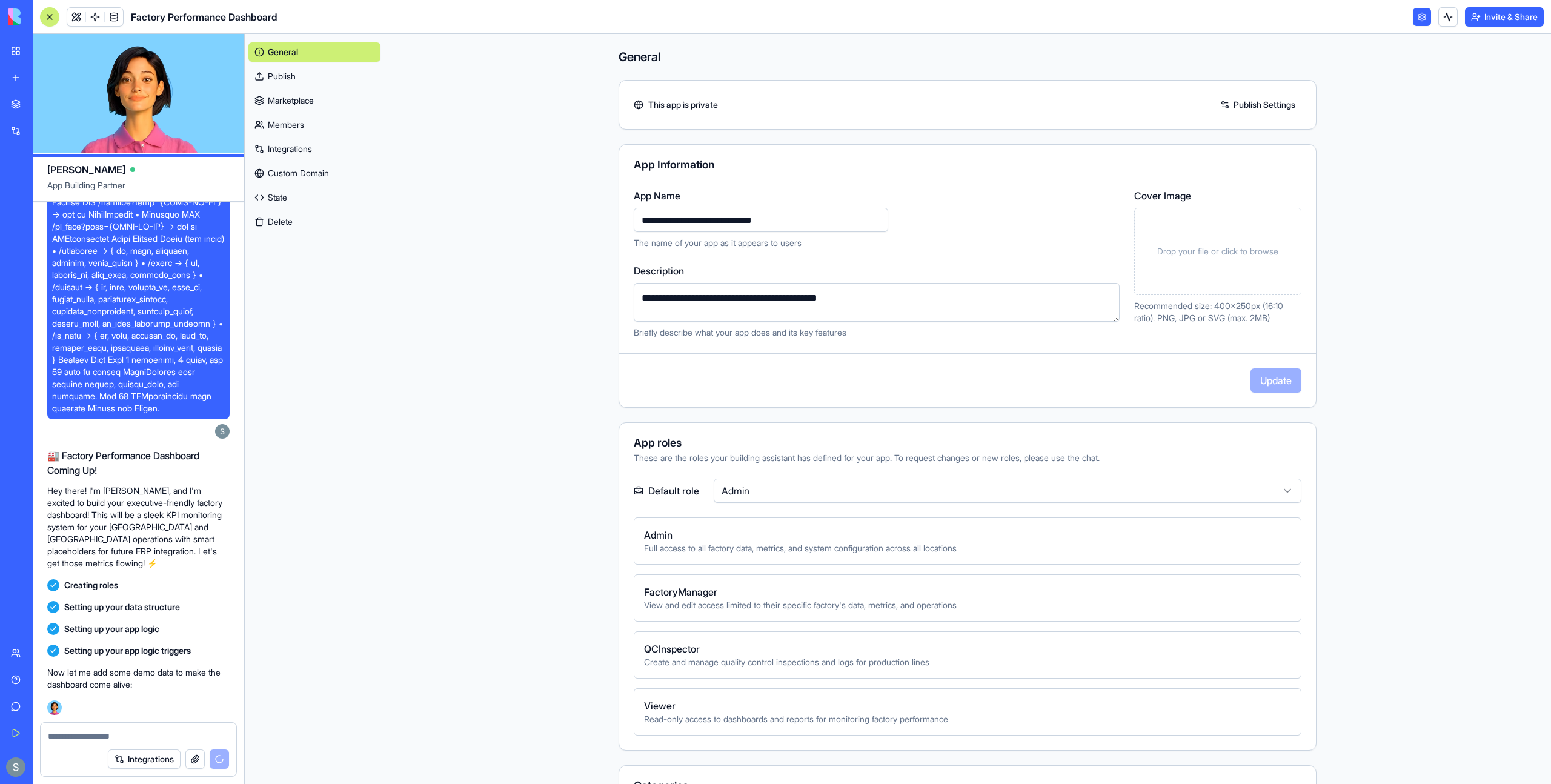
click at [1147, 240] on div "Drop your file or click to browse" at bounding box center [1217, 251] width 167 height 87
click at [1284, 381] on button "Update" at bounding box center [1275, 381] width 51 height 24
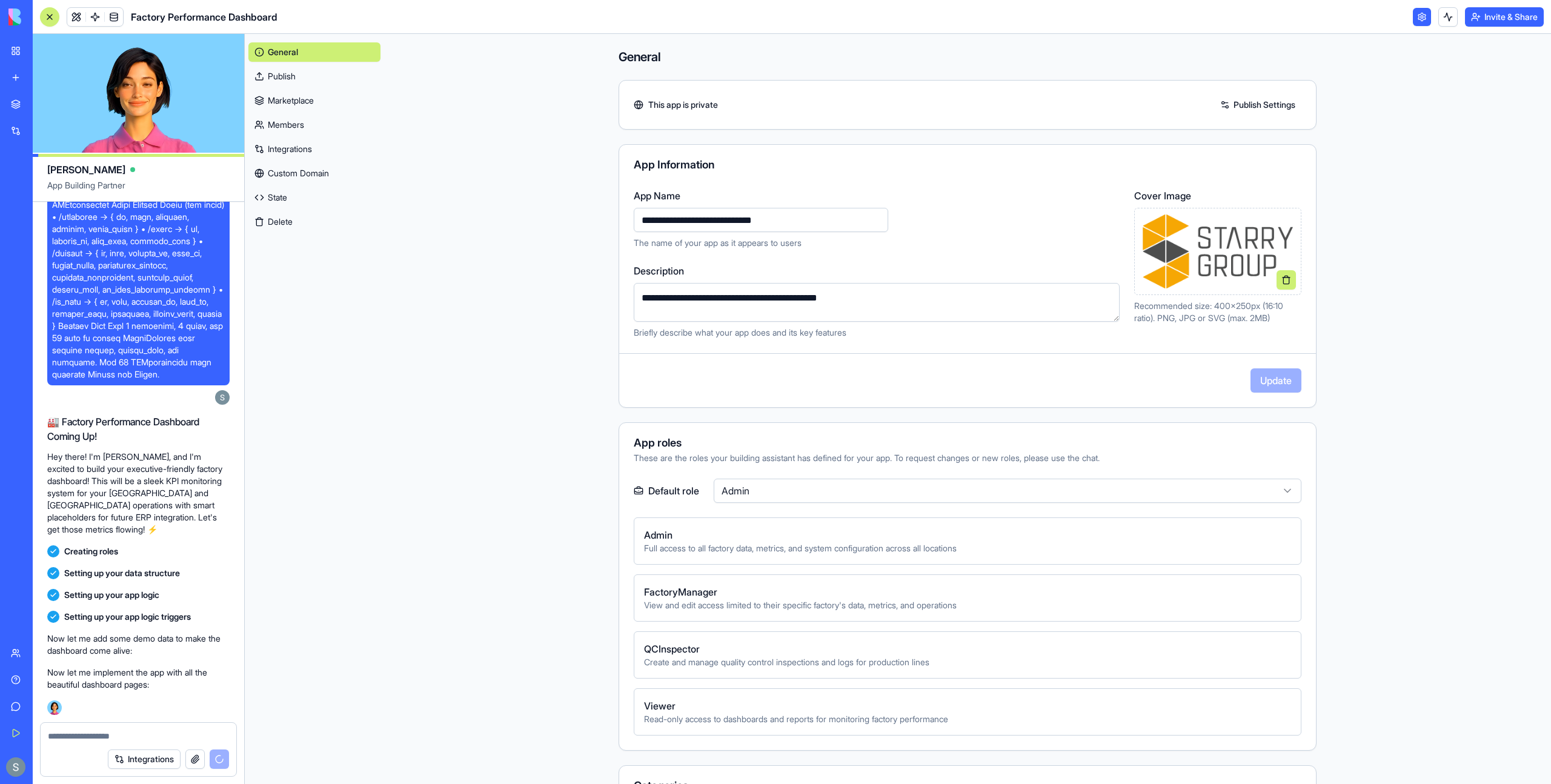
scroll to position [655, 0]
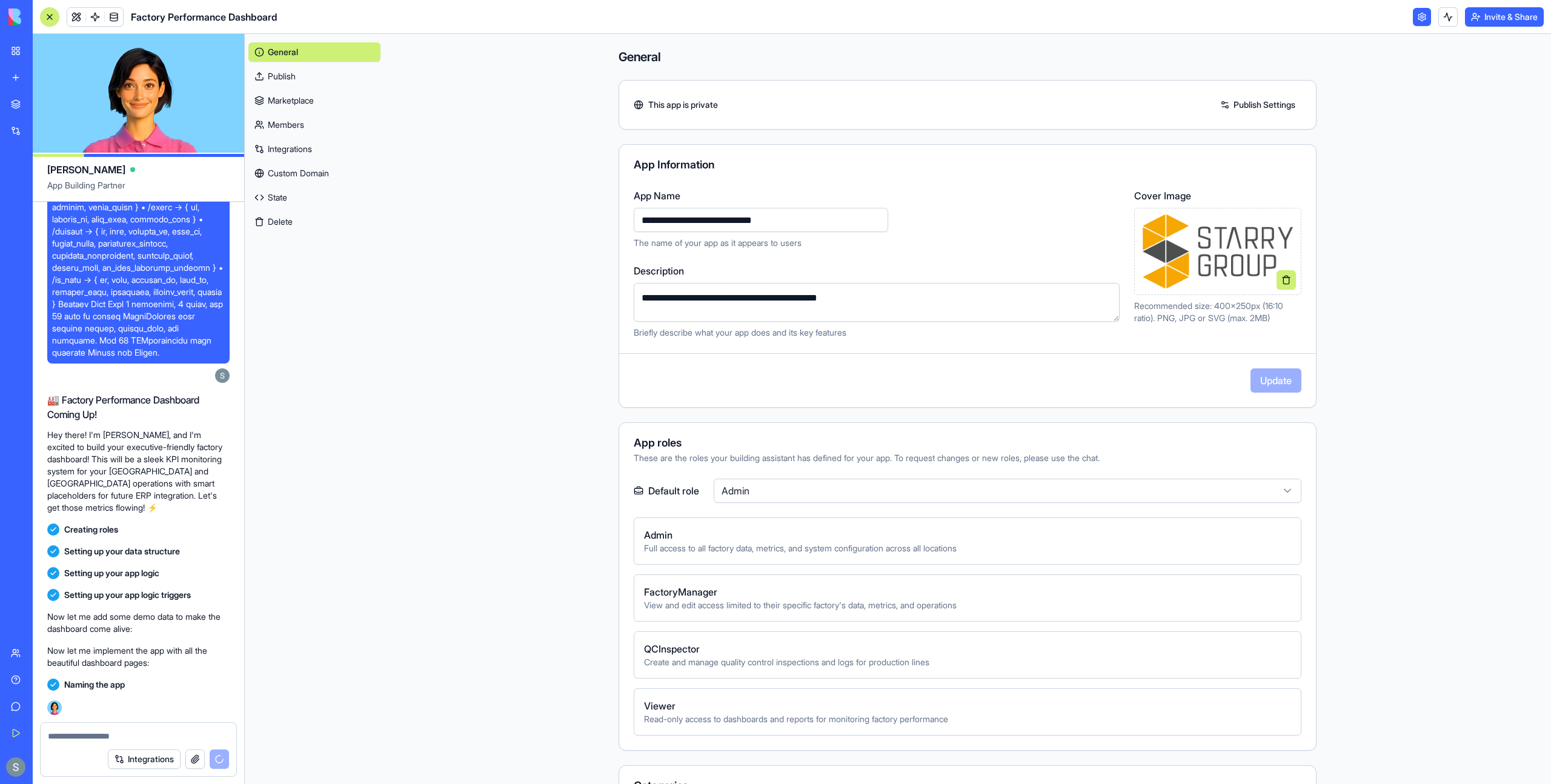
click at [1417, 17] on link at bounding box center [1422, 17] width 18 height 18
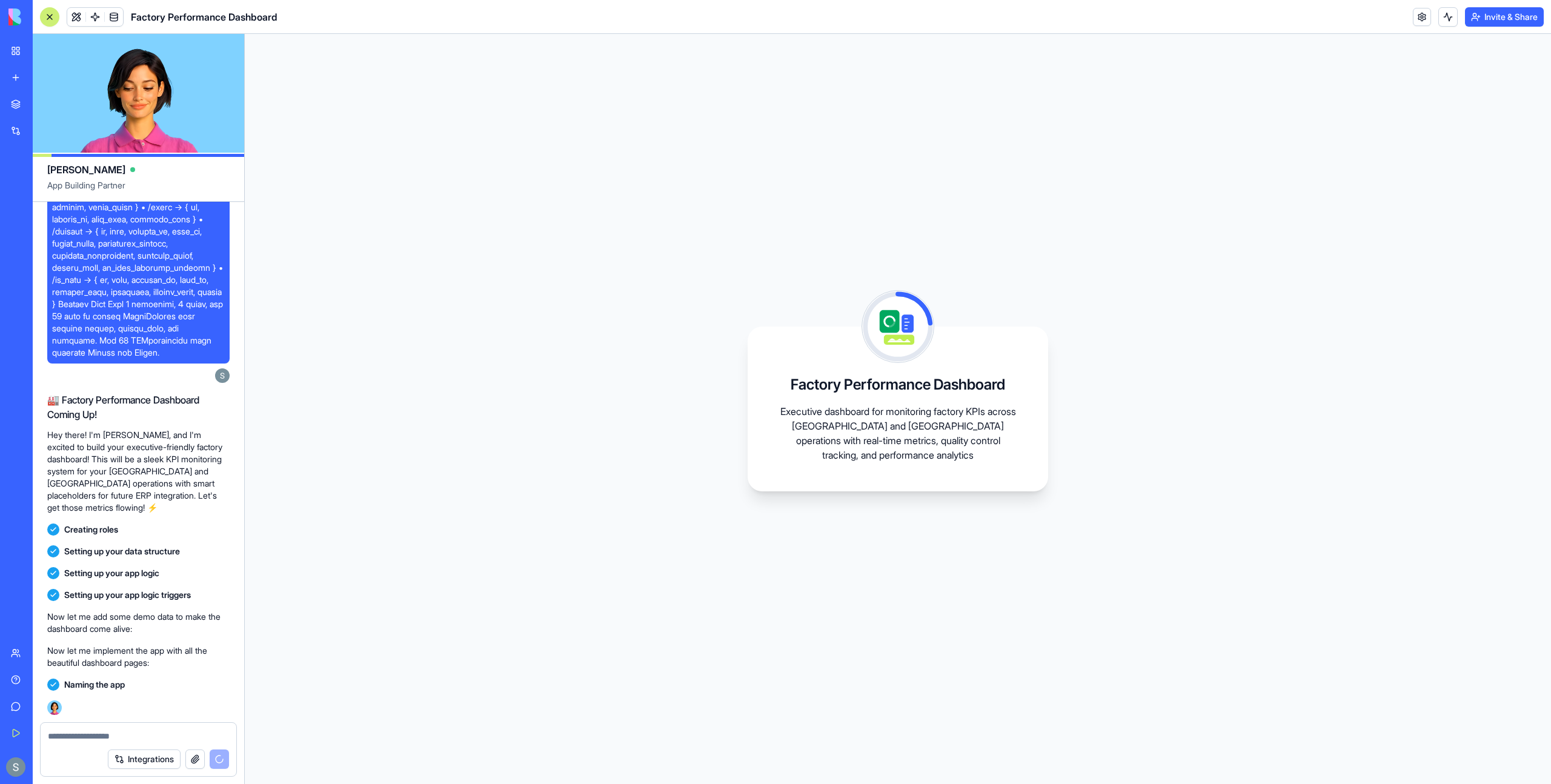
scroll to position [742, 0]
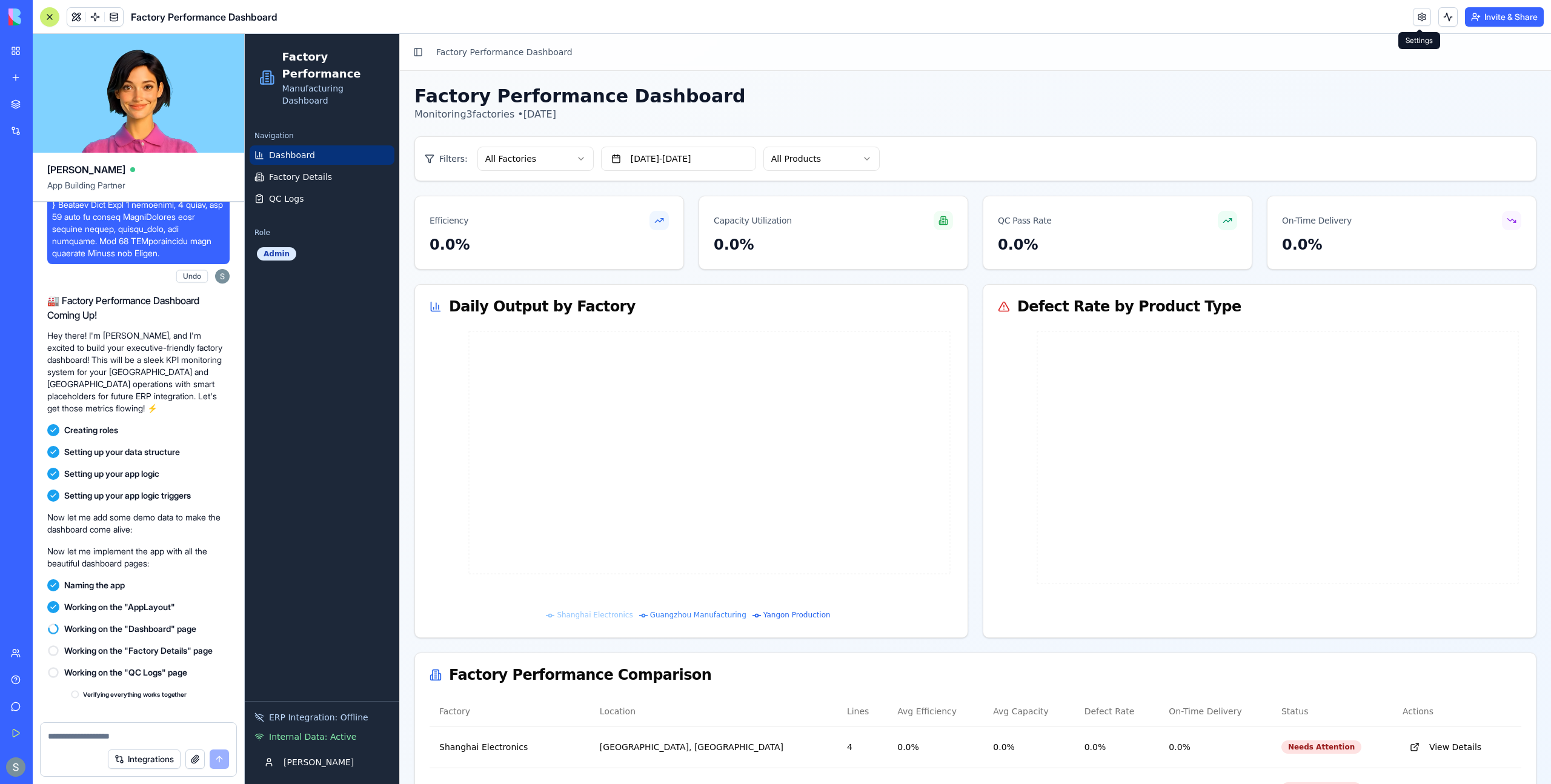
scroll to position [989, 0]
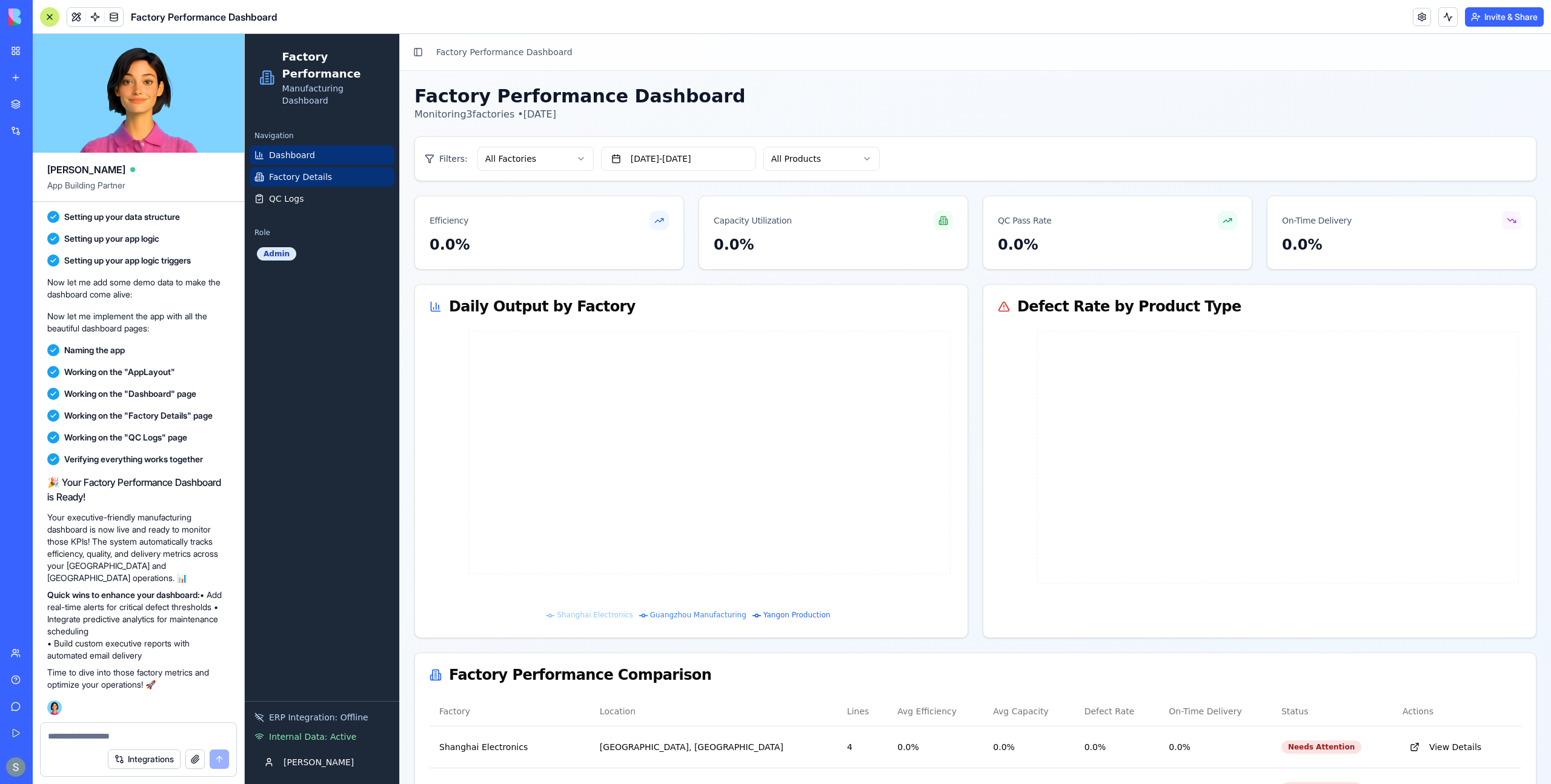
click at [341, 174] on link "Factory Details" at bounding box center [322, 177] width 145 height 20
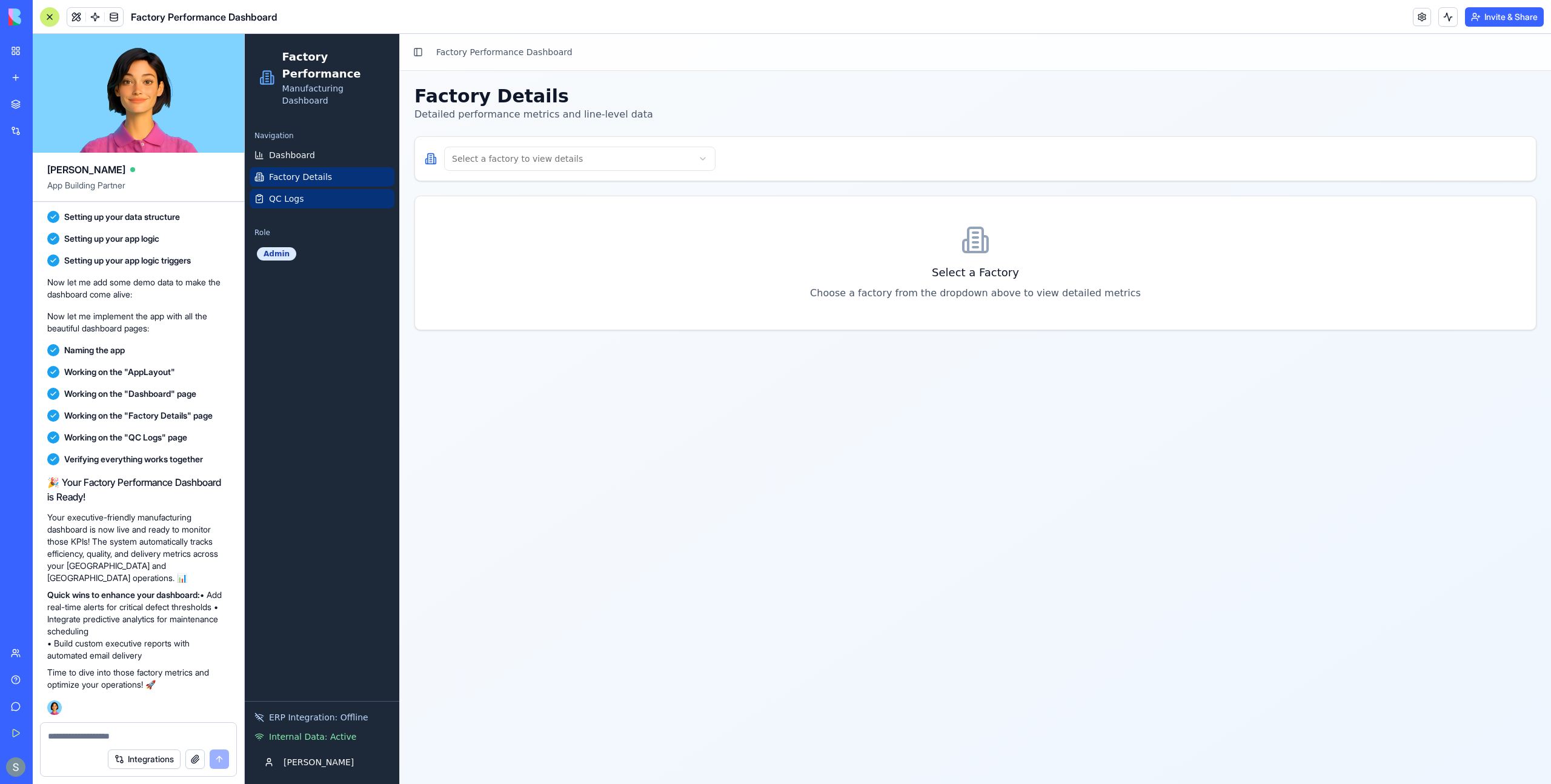
click at [355, 194] on link "QC Logs" at bounding box center [322, 199] width 145 height 20
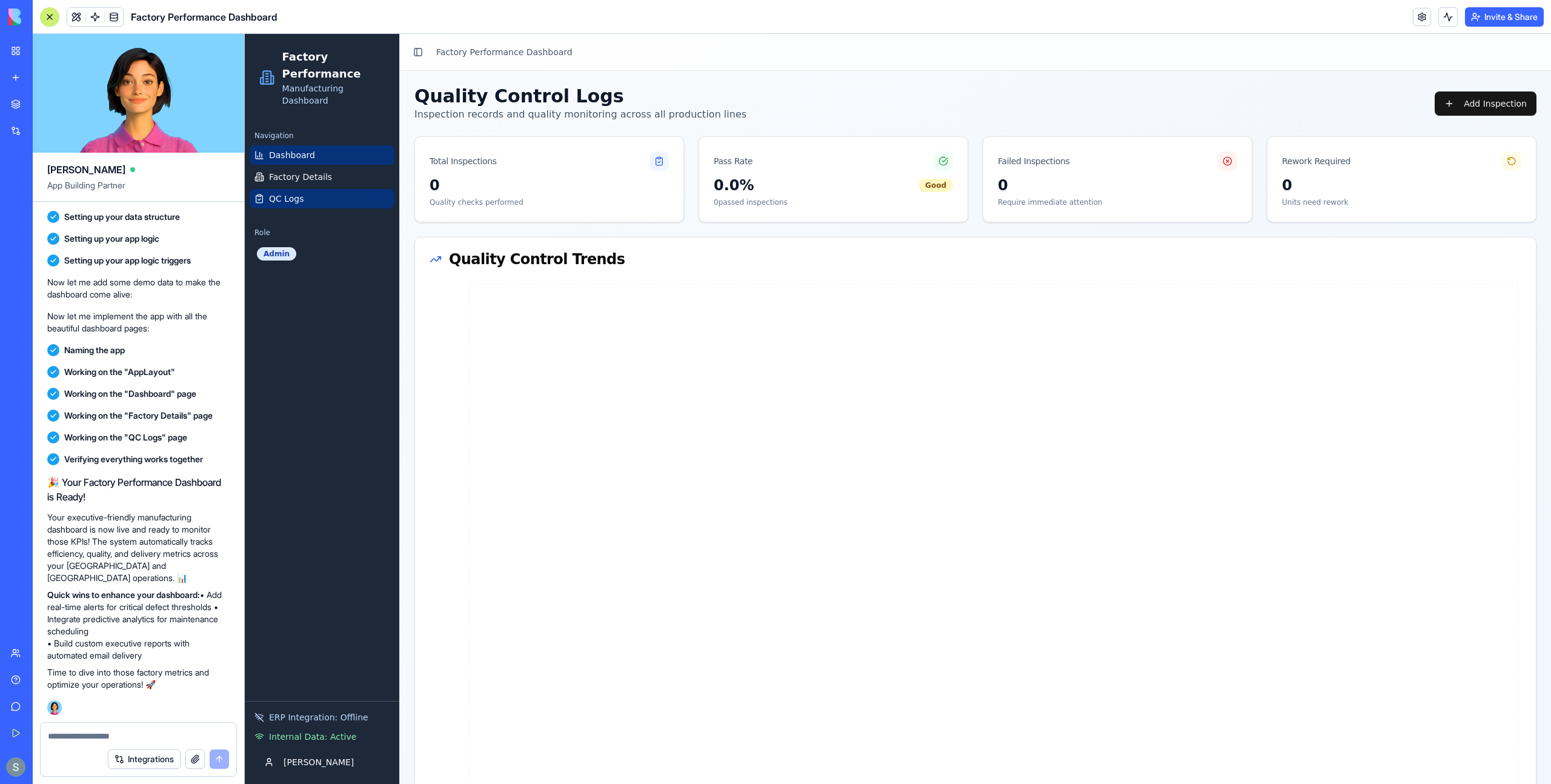
click at [348, 153] on link "Dashboard" at bounding box center [322, 155] width 145 height 20
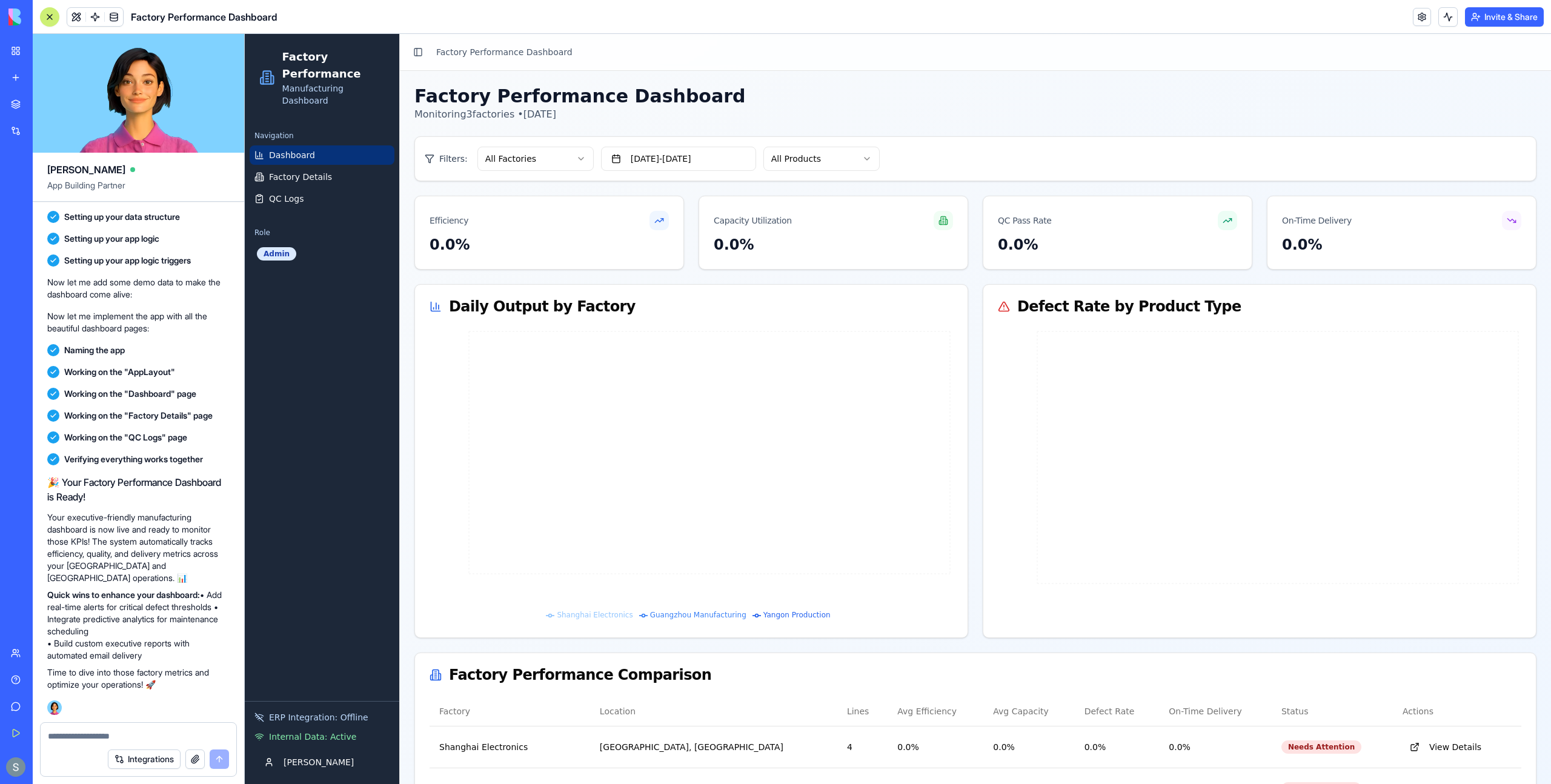
click at [113, 731] on textarea at bounding box center [138, 736] width 181 height 12
type textarea "*"
paste textarea "********"
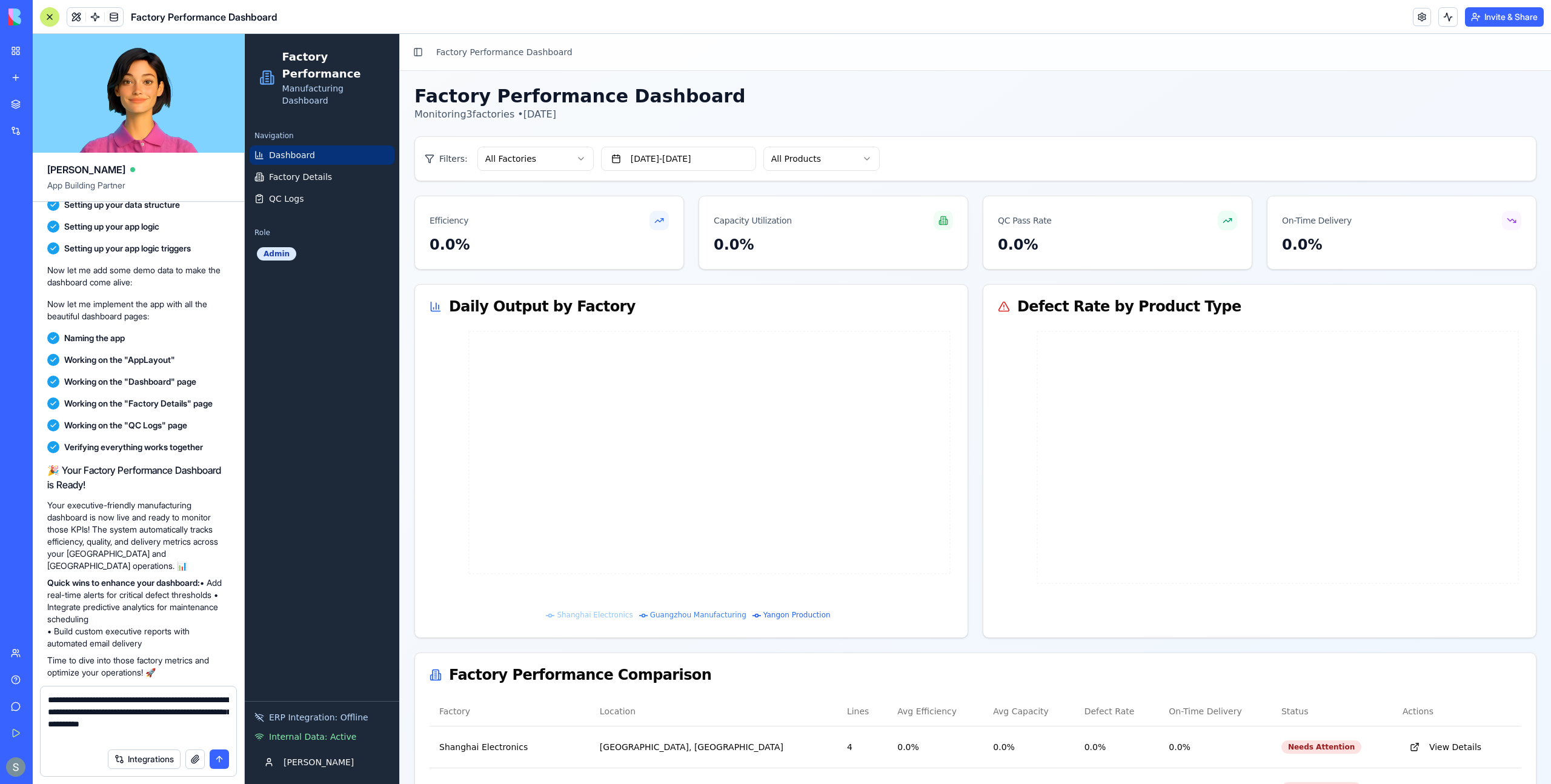
type textarea "**********"
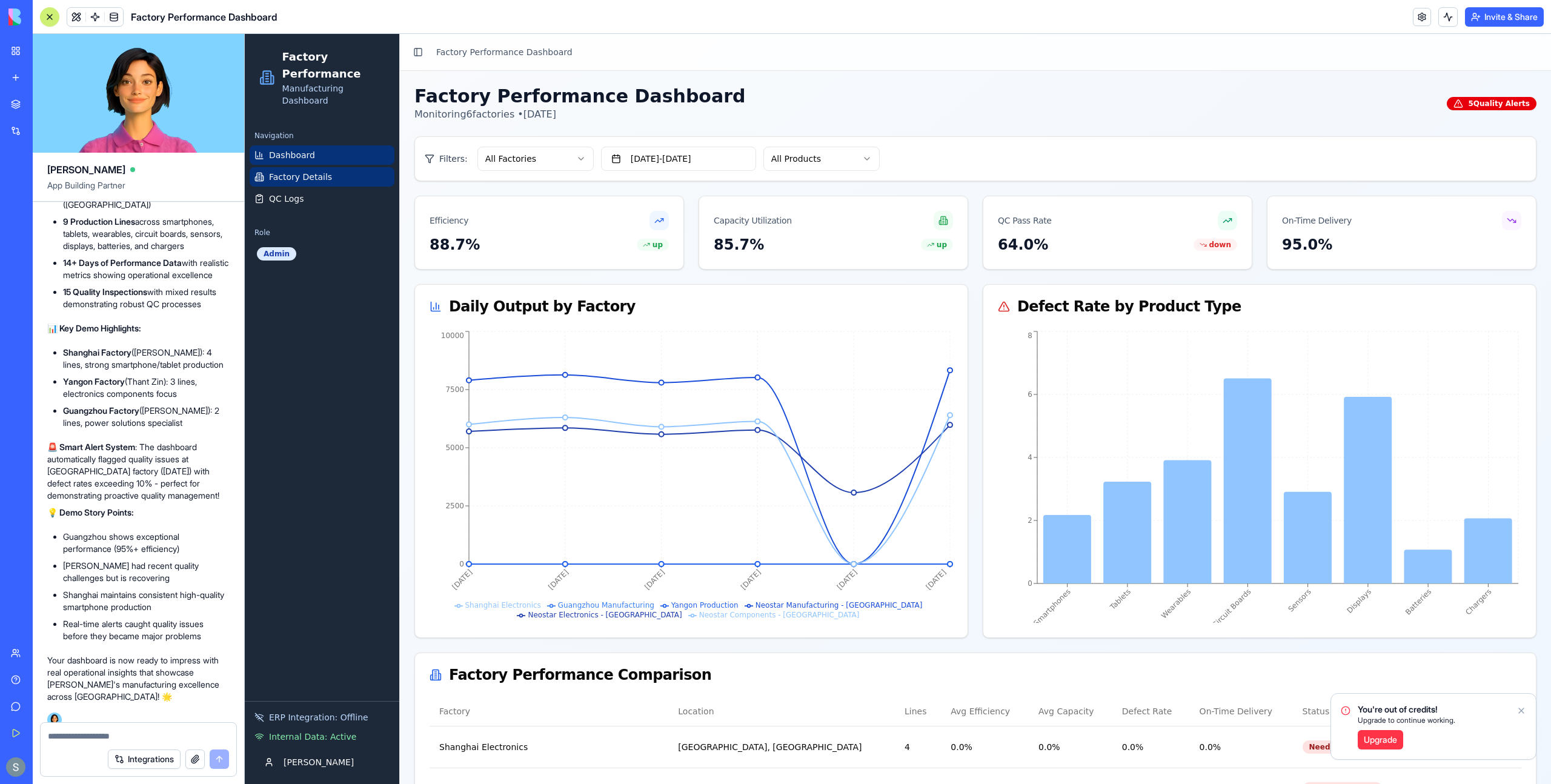
click at [329, 179] on link "Factory Details" at bounding box center [322, 177] width 145 height 20
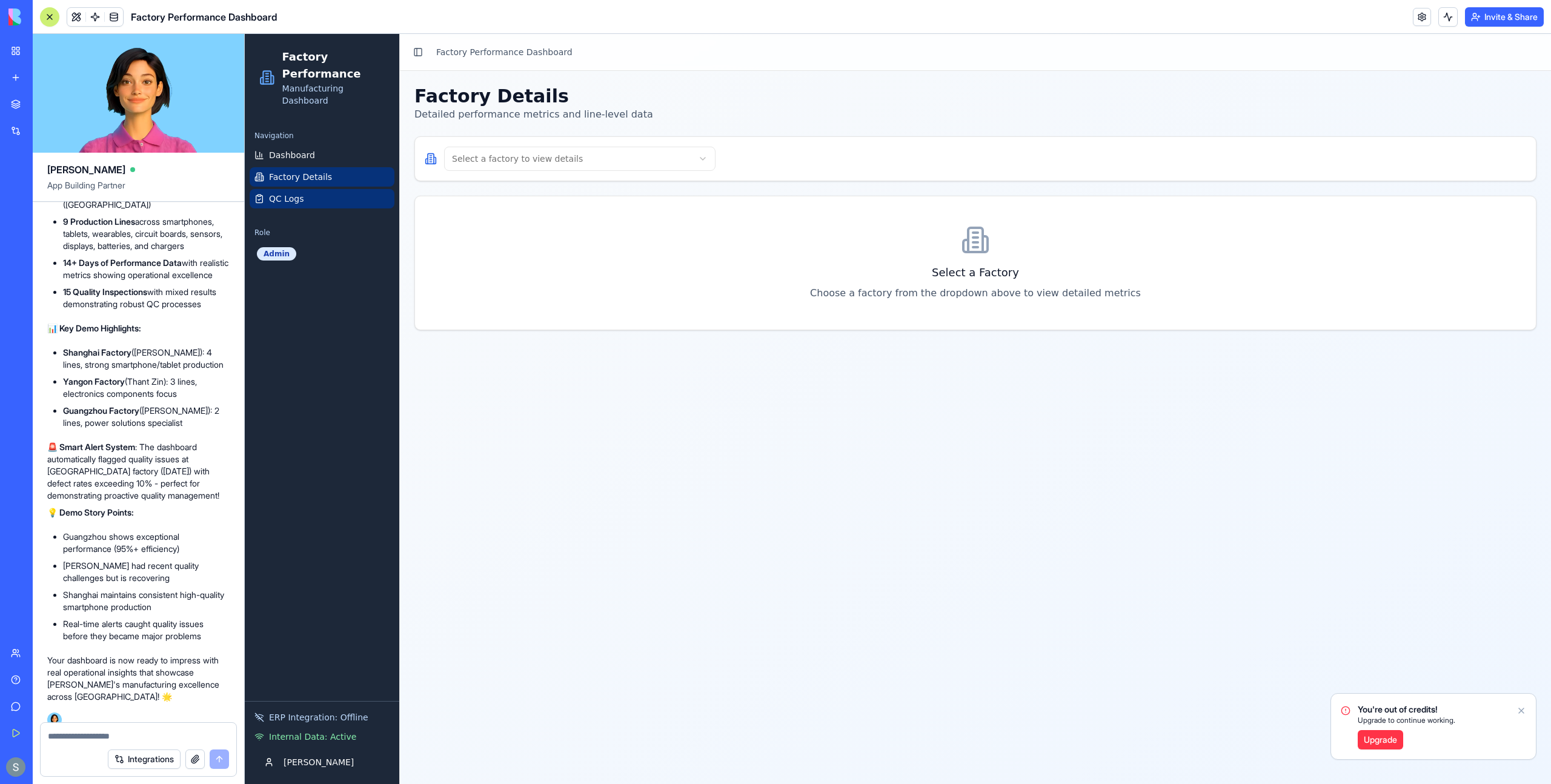
click at [313, 205] on link "QC Logs" at bounding box center [322, 199] width 145 height 20
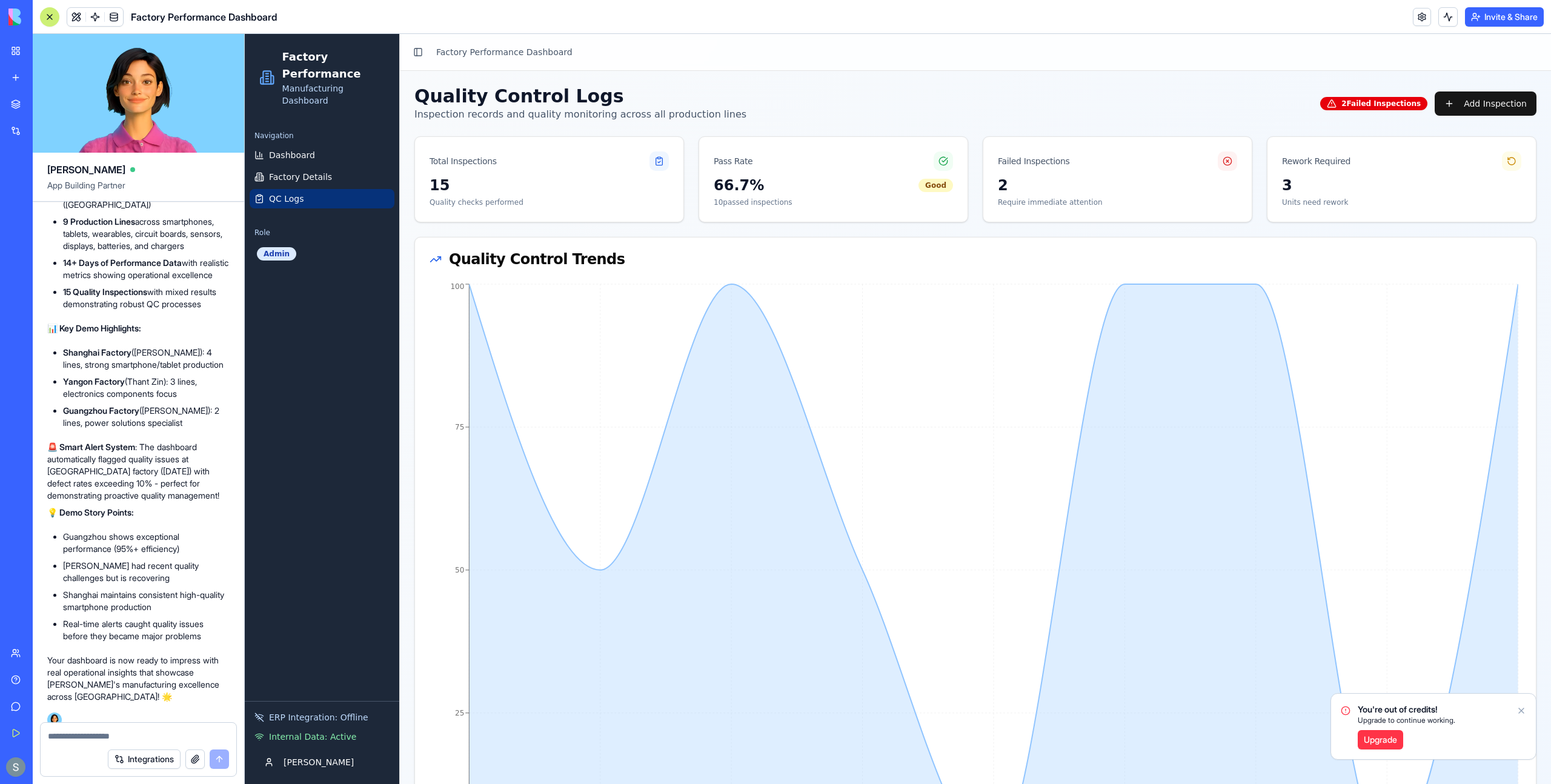
click at [346, 143] on div "Navigation" at bounding box center [322, 136] width 145 height 20
click at [345, 156] on link "Dashboard" at bounding box center [322, 155] width 145 height 20
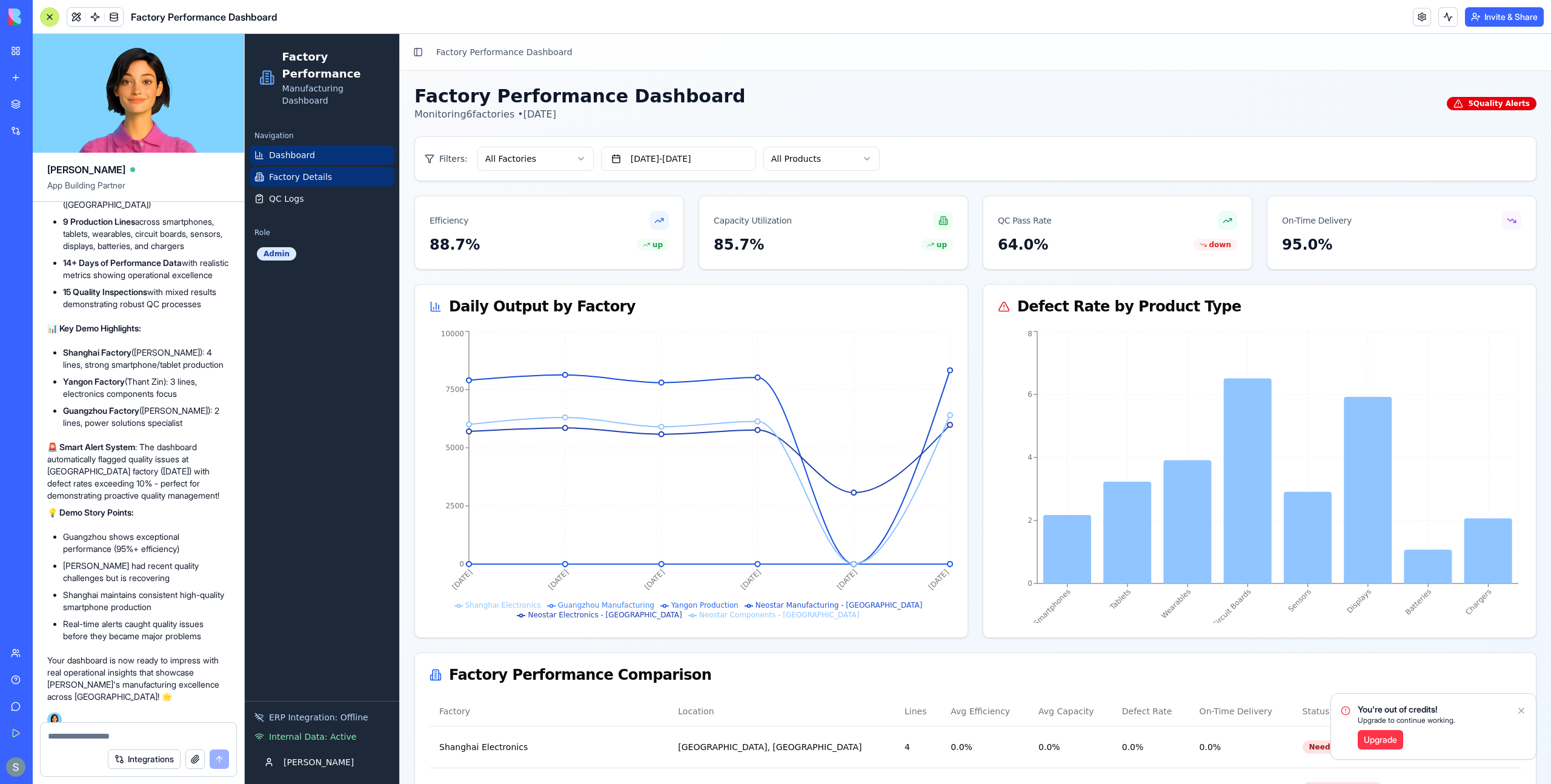
click at [330, 173] on link "Factory Details" at bounding box center [322, 177] width 145 height 20
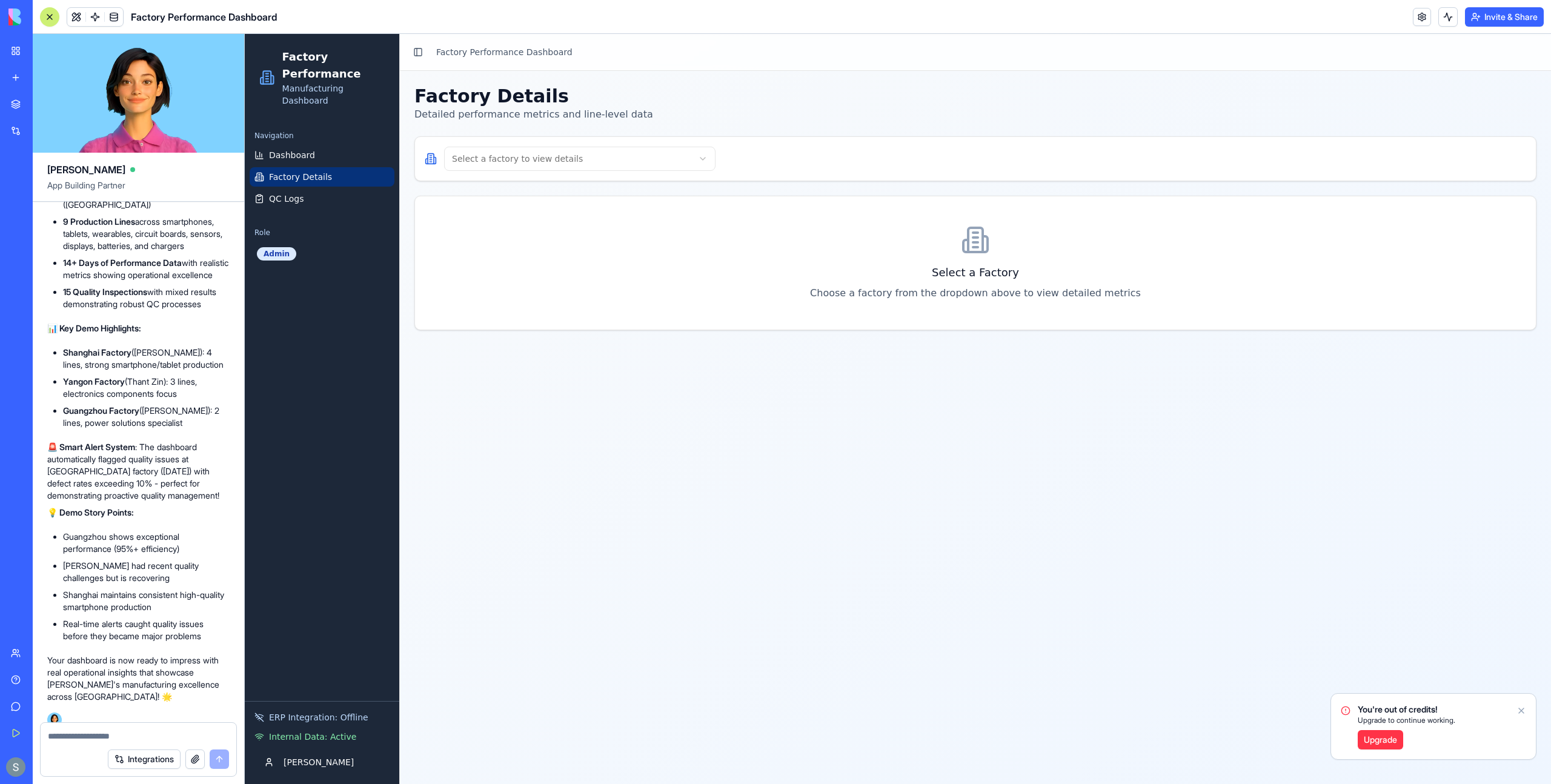
click at [558, 163] on html "Factory Performance Manufacturing Dashboard Navigation Dashboard Factory Detail…" at bounding box center [898, 409] width 1306 height 750
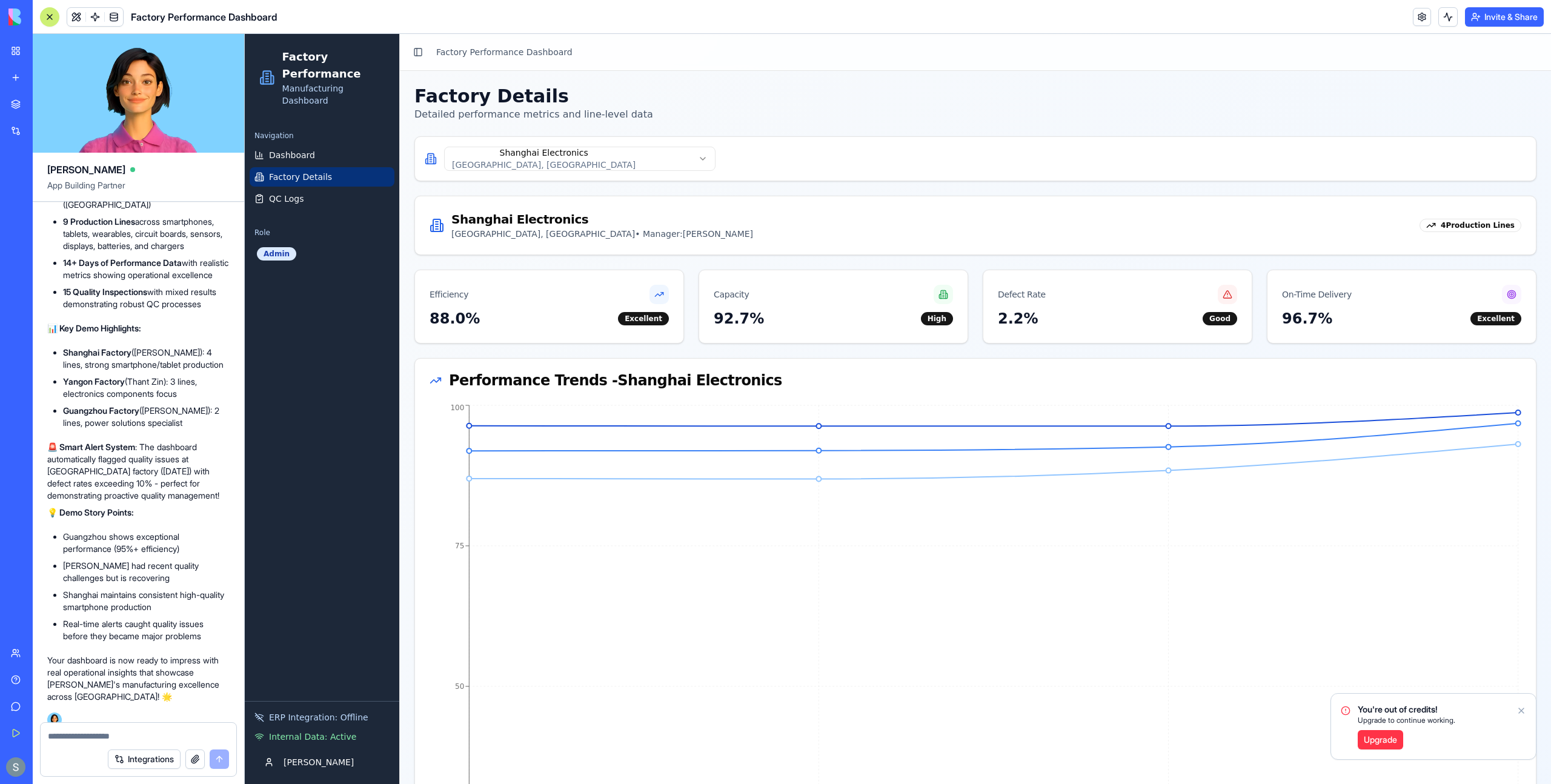
click at [625, 152] on html "Factory Performance Manufacturing Dashboard Navigation Dashboard Factory Detail…" at bounding box center [898, 647] width 1306 height 1227
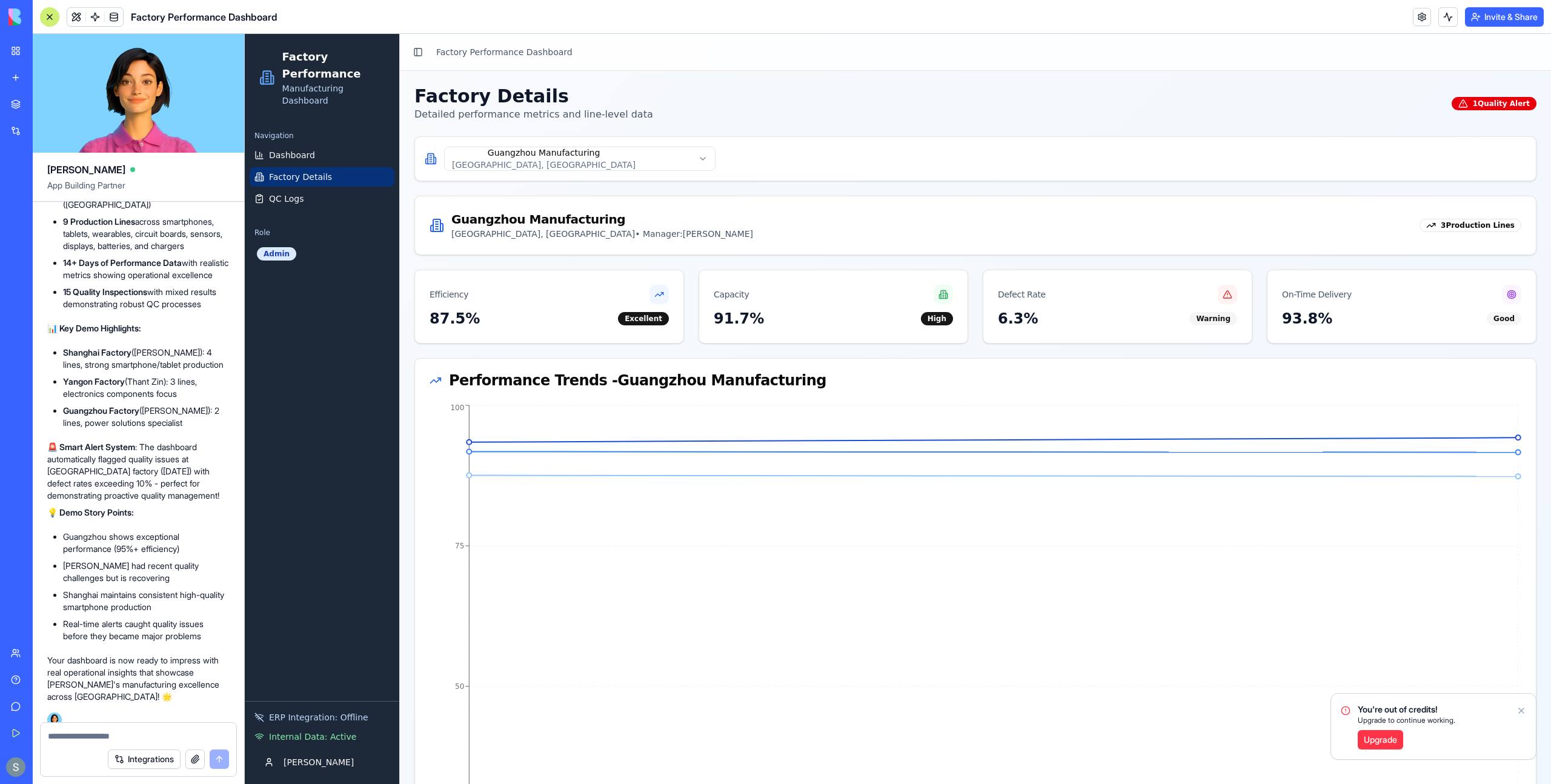
click at [514, 156] on html "Factory Performance Manufacturing Dashboard Navigation Dashboard Factory Detail…" at bounding box center [898, 631] width 1306 height 1194
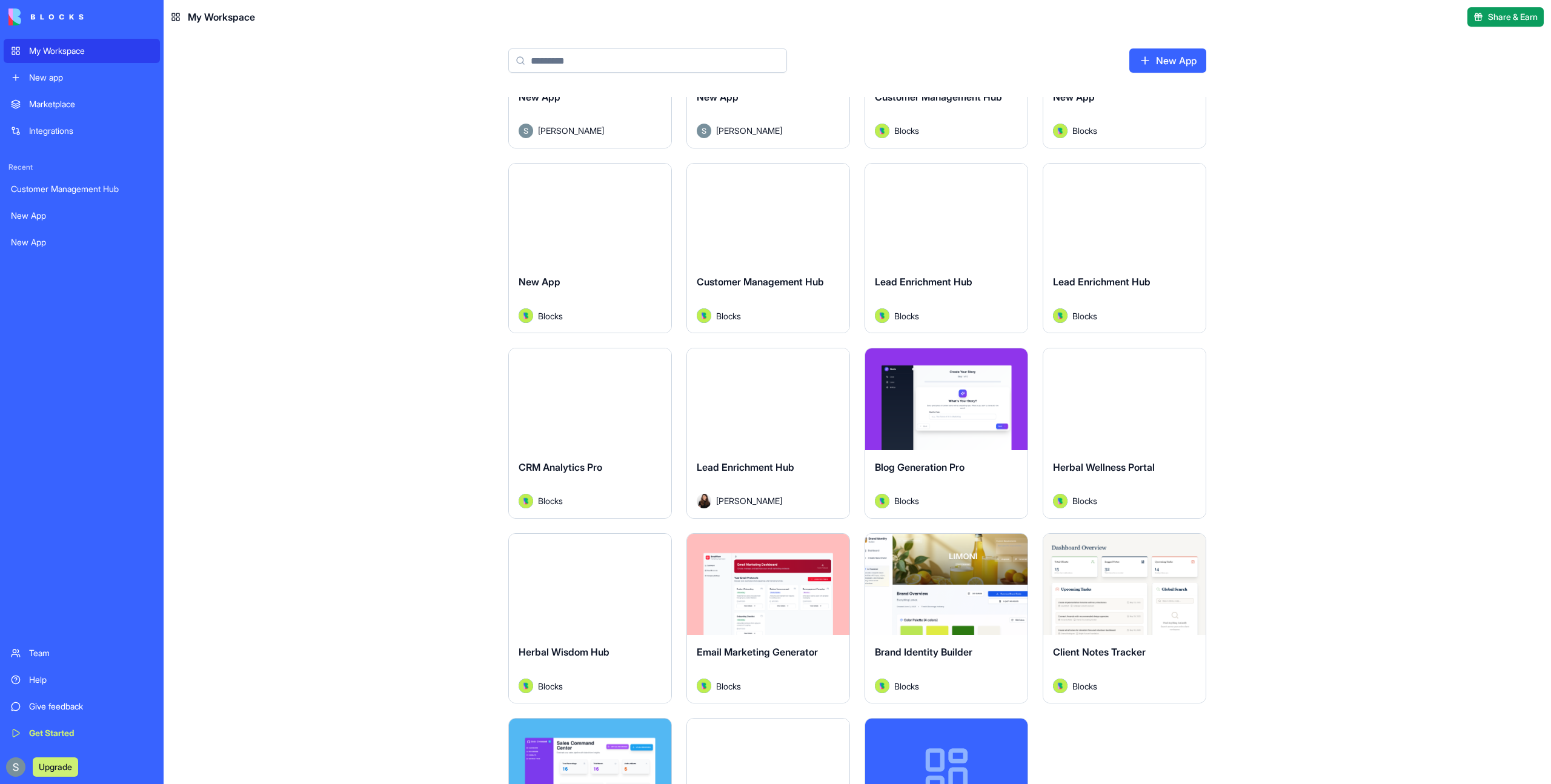
scroll to position [120, 0]
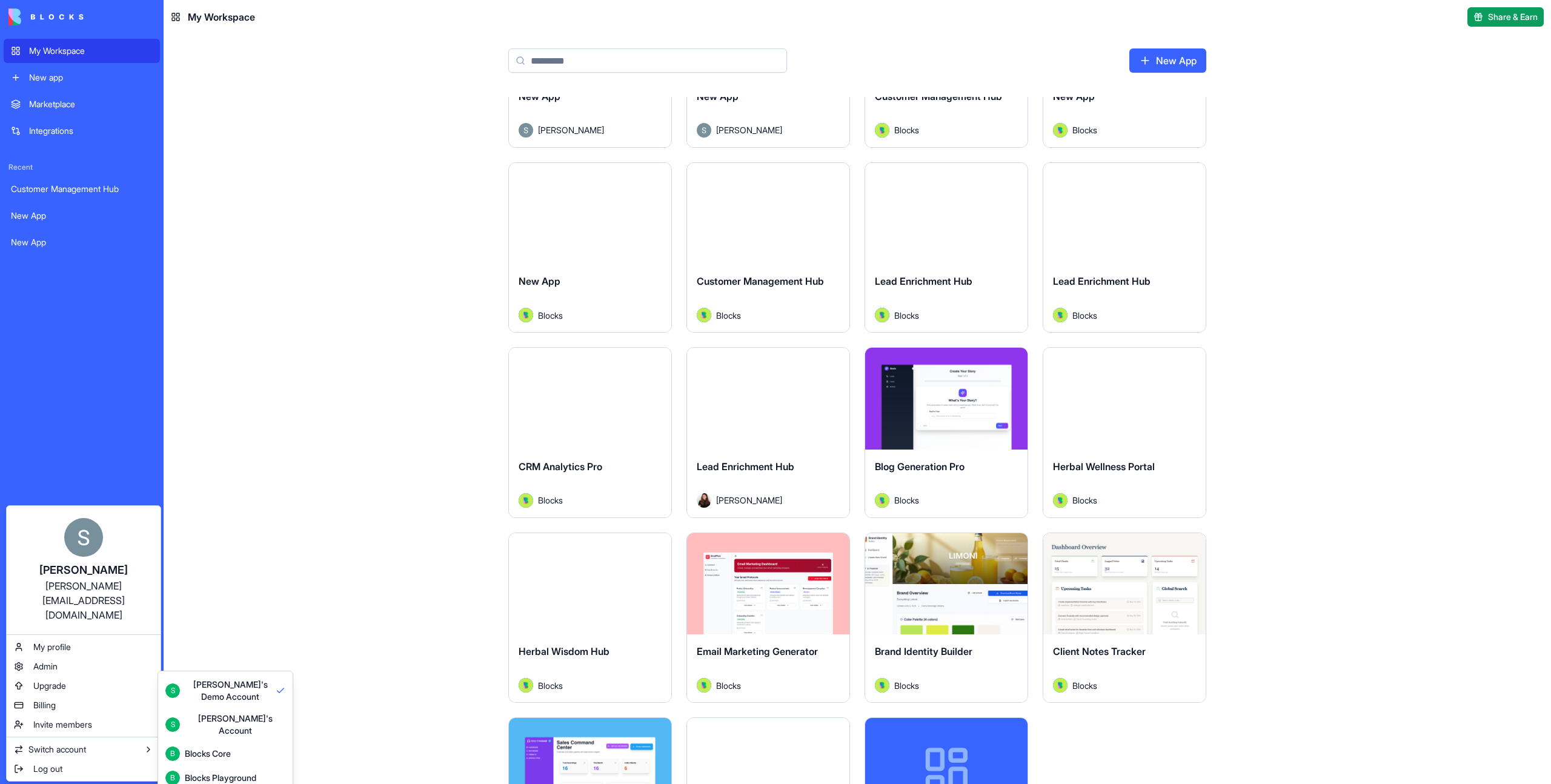
click at [345, 344] on html "My Workspace New app Marketplace Integrations Recent Customer Management Hub Ne…" at bounding box center [775, 392] width 1551 height 784
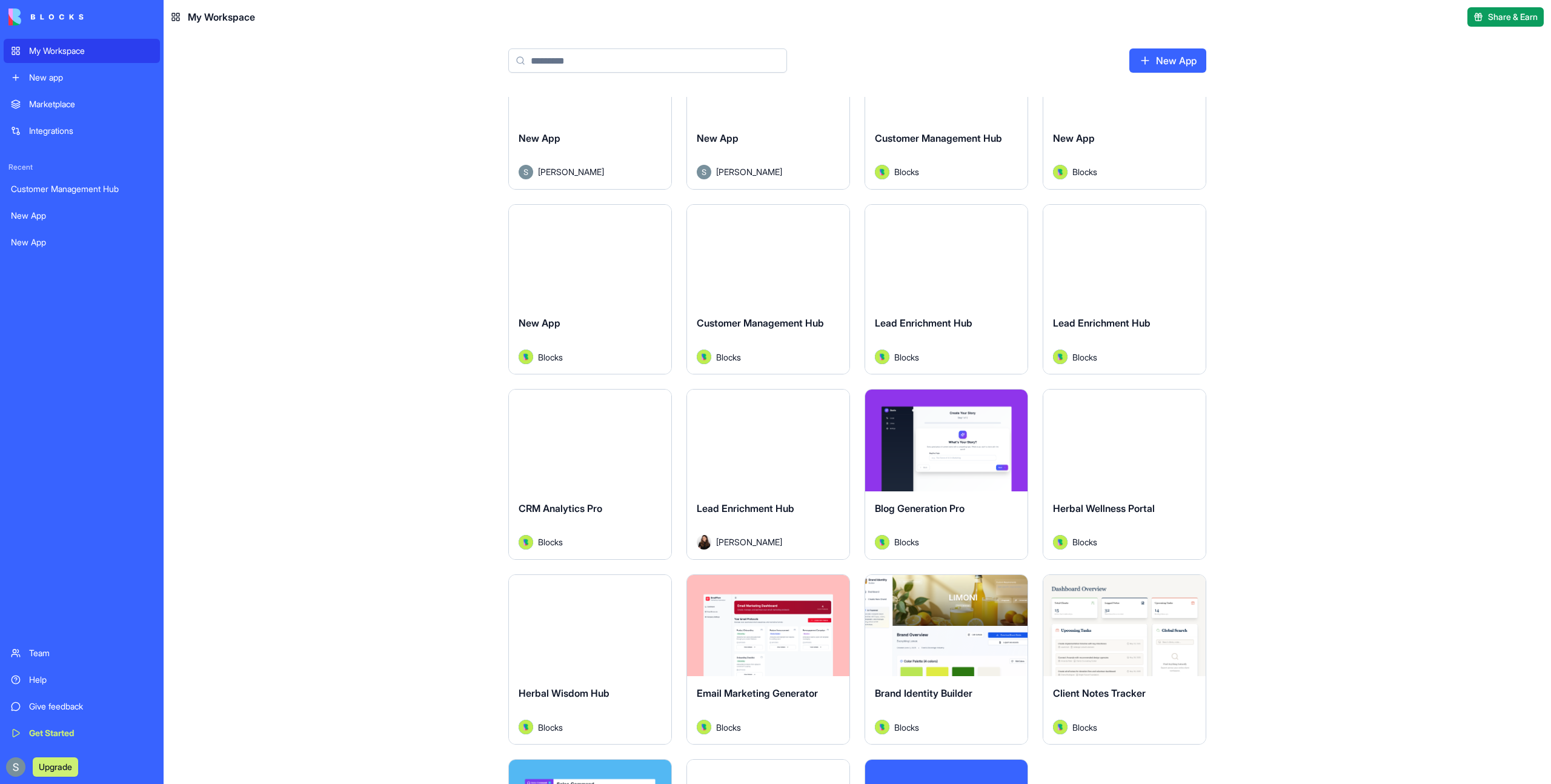
scroll to position [75, 0]
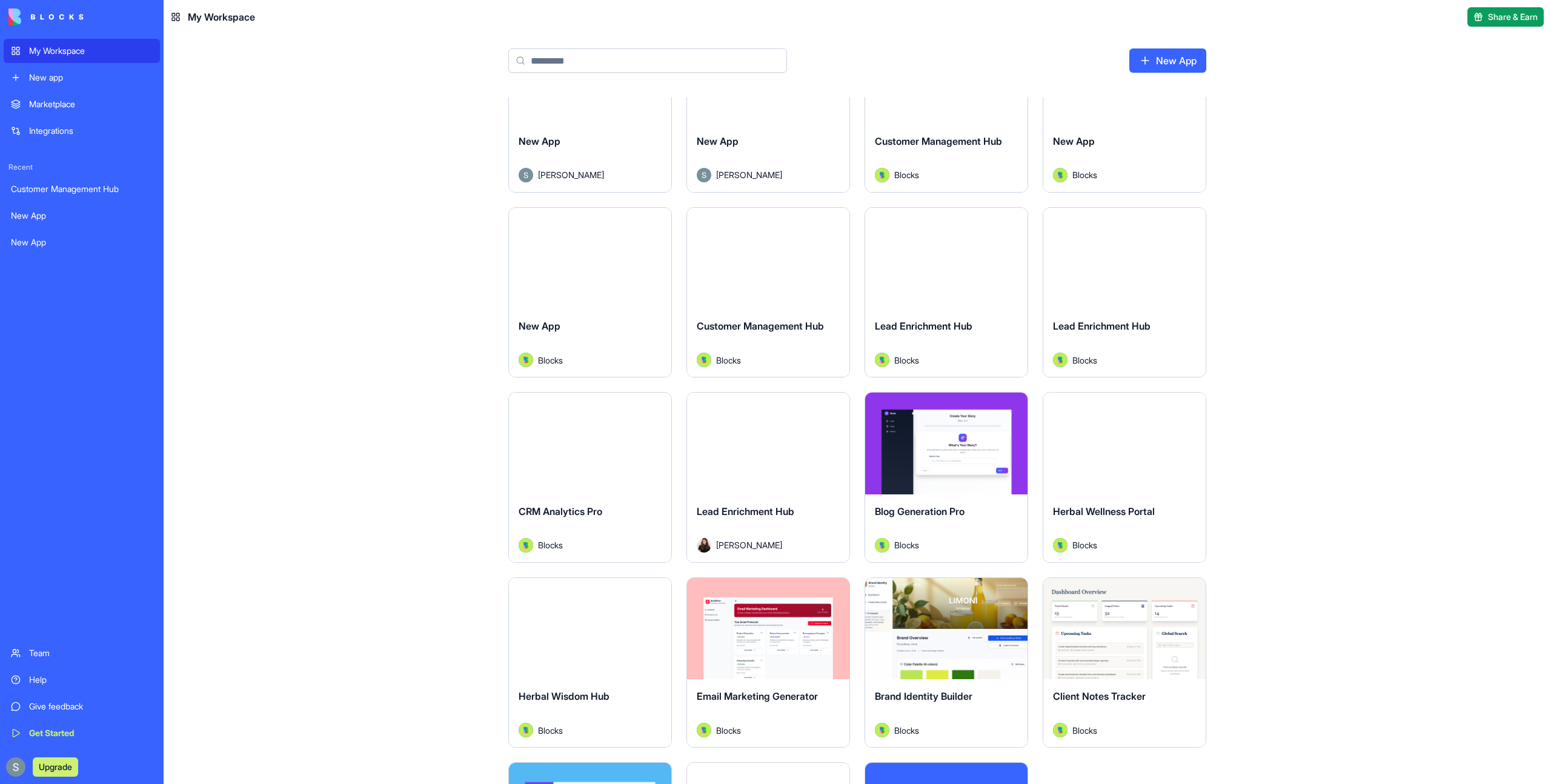
click at [607, 63] on input at bounding box center [647, 60] width 279 height 24
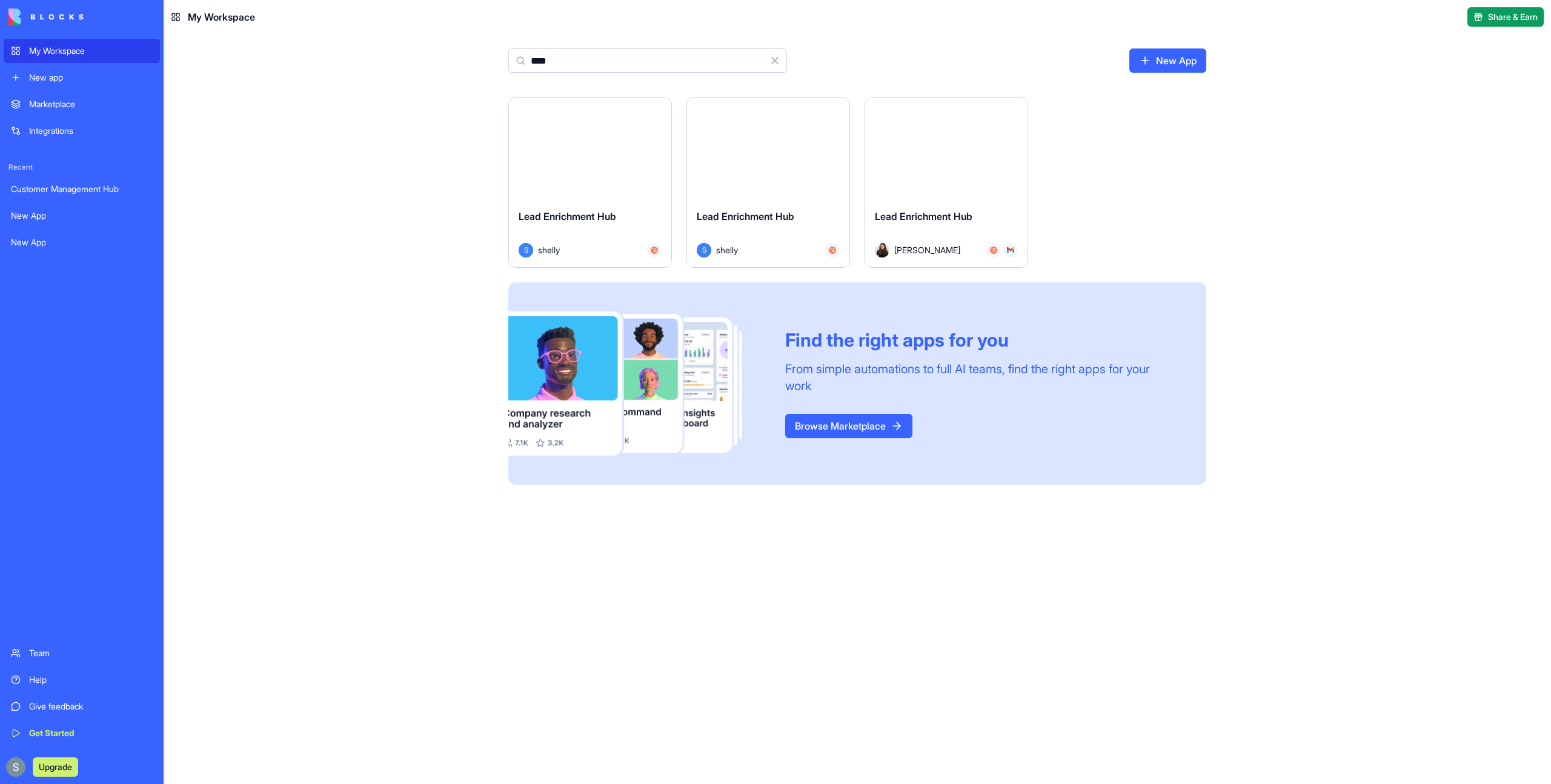
type input "****"
click at [958, 145] on button "Launch" at bounding box center [947, 148] width 91 height 24
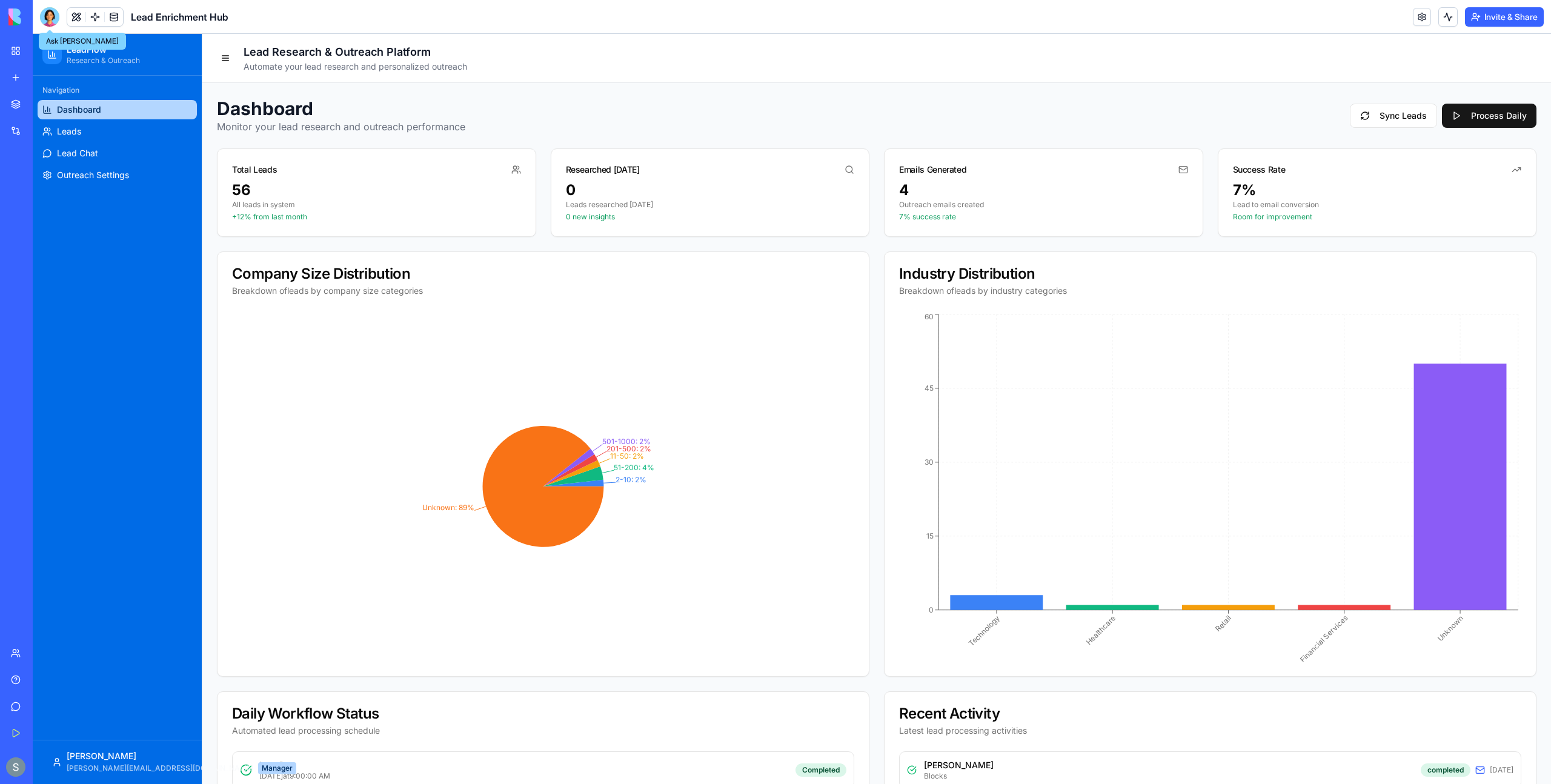
click at [47, 23] on div at bounding box center [50, 17] width 20 height 20
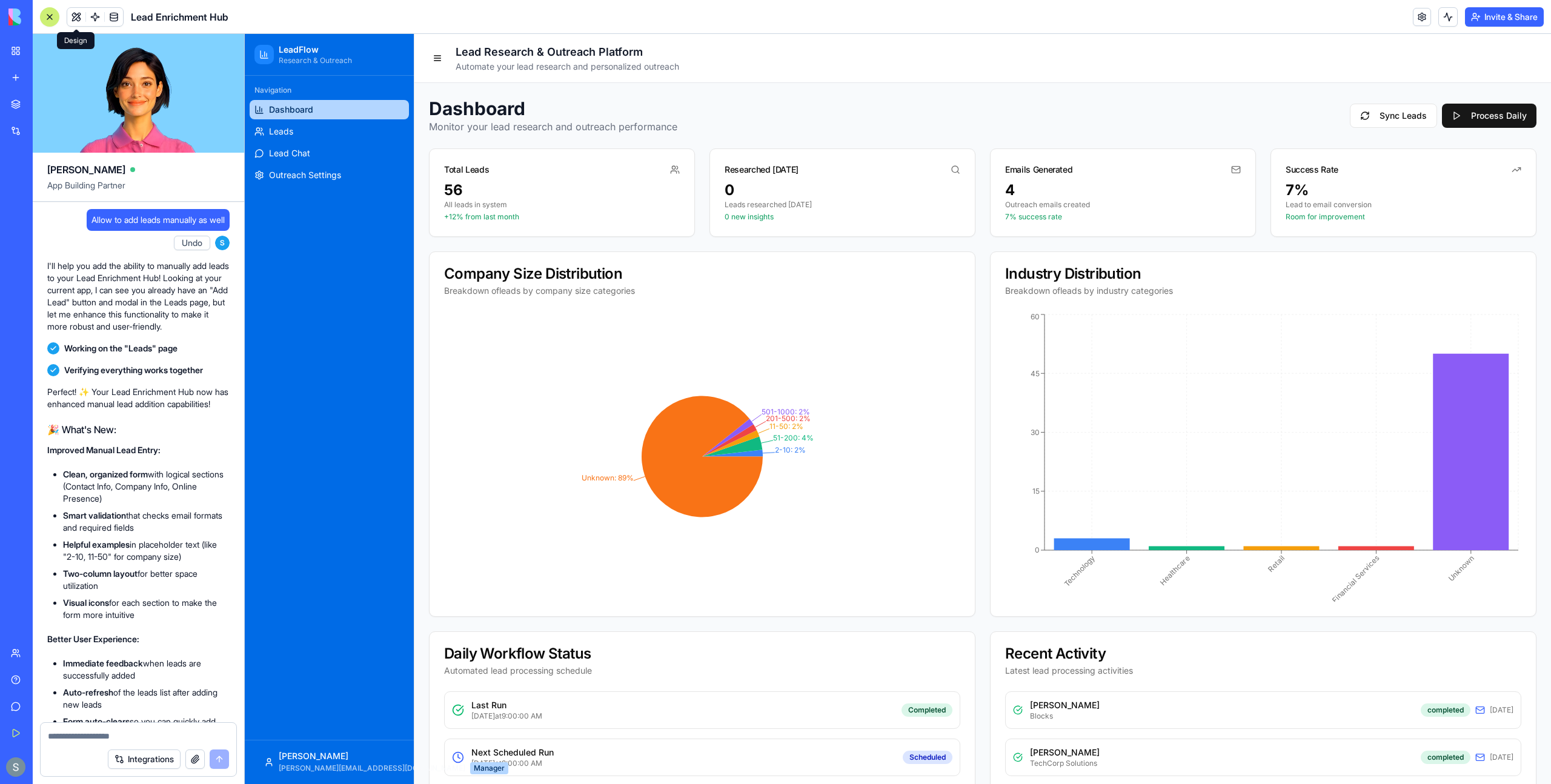
click at [78, 18] on button at bounding box center [76, 17] width 18 height 18
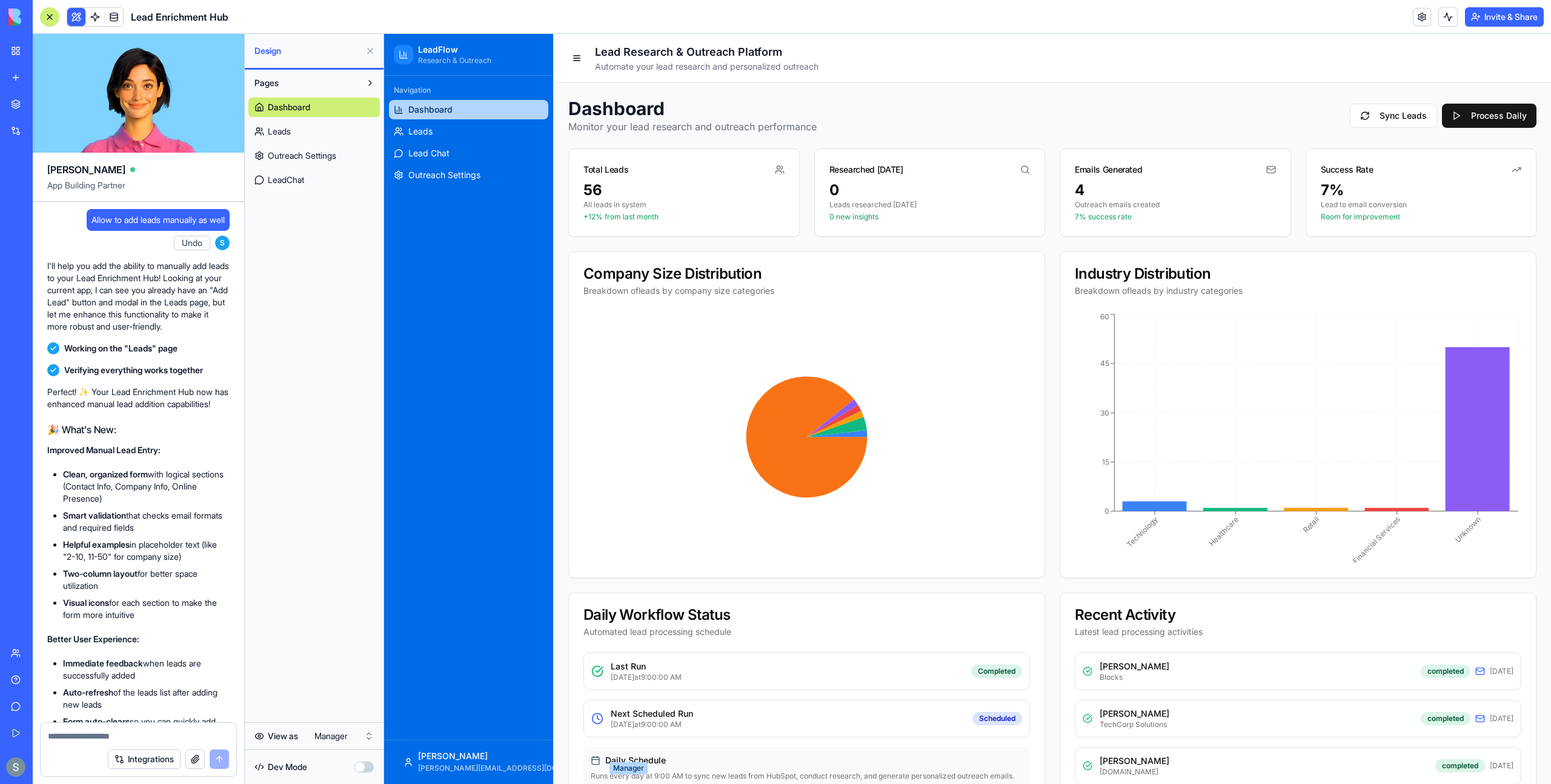
click at [327, 146] on link "Outreach Settings" at bounding box center [314, 156] width 131 height 20
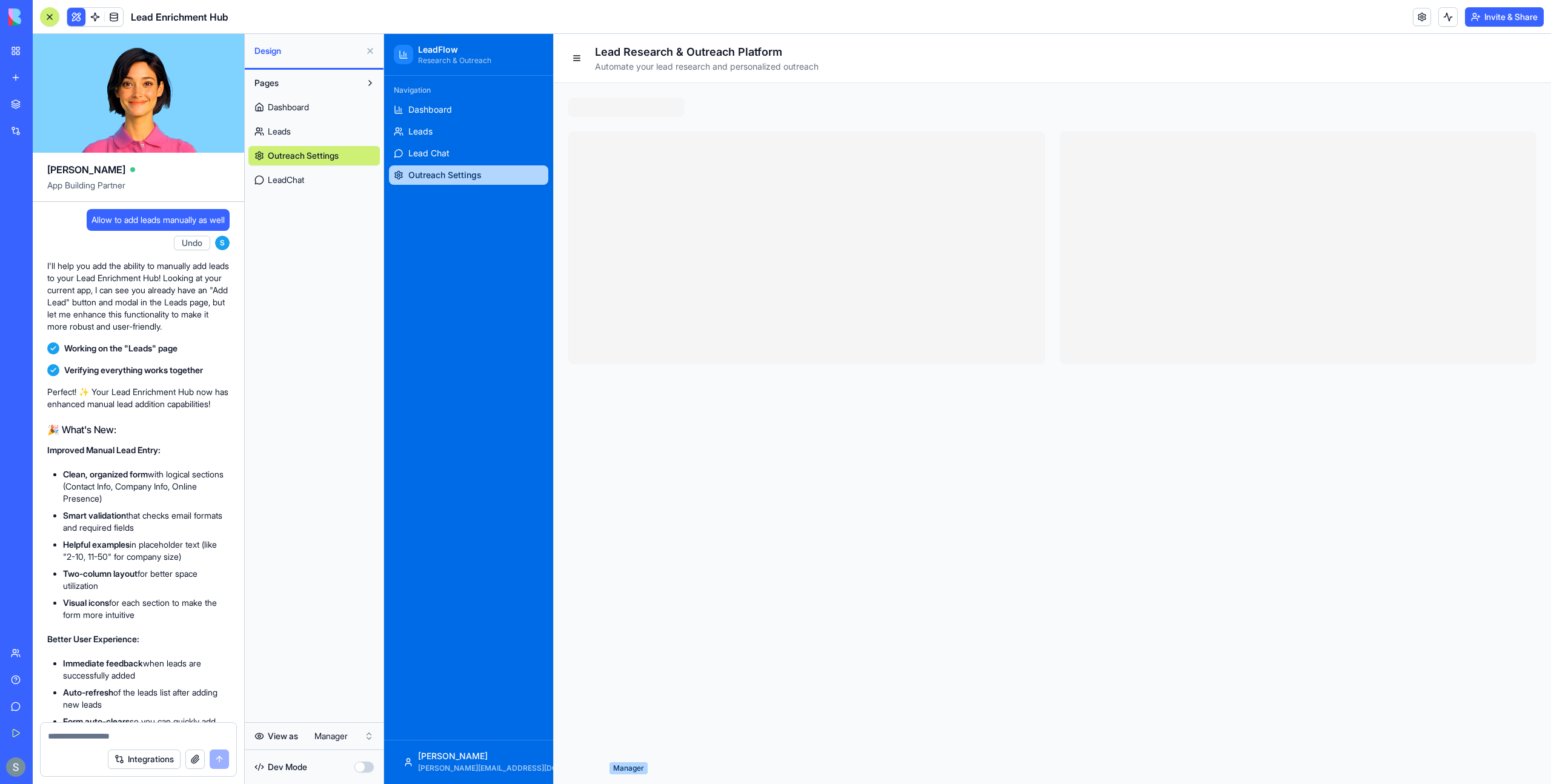
click at [329, 136] on link "Leads" at bounding box center [314, 131] width 131 height 20
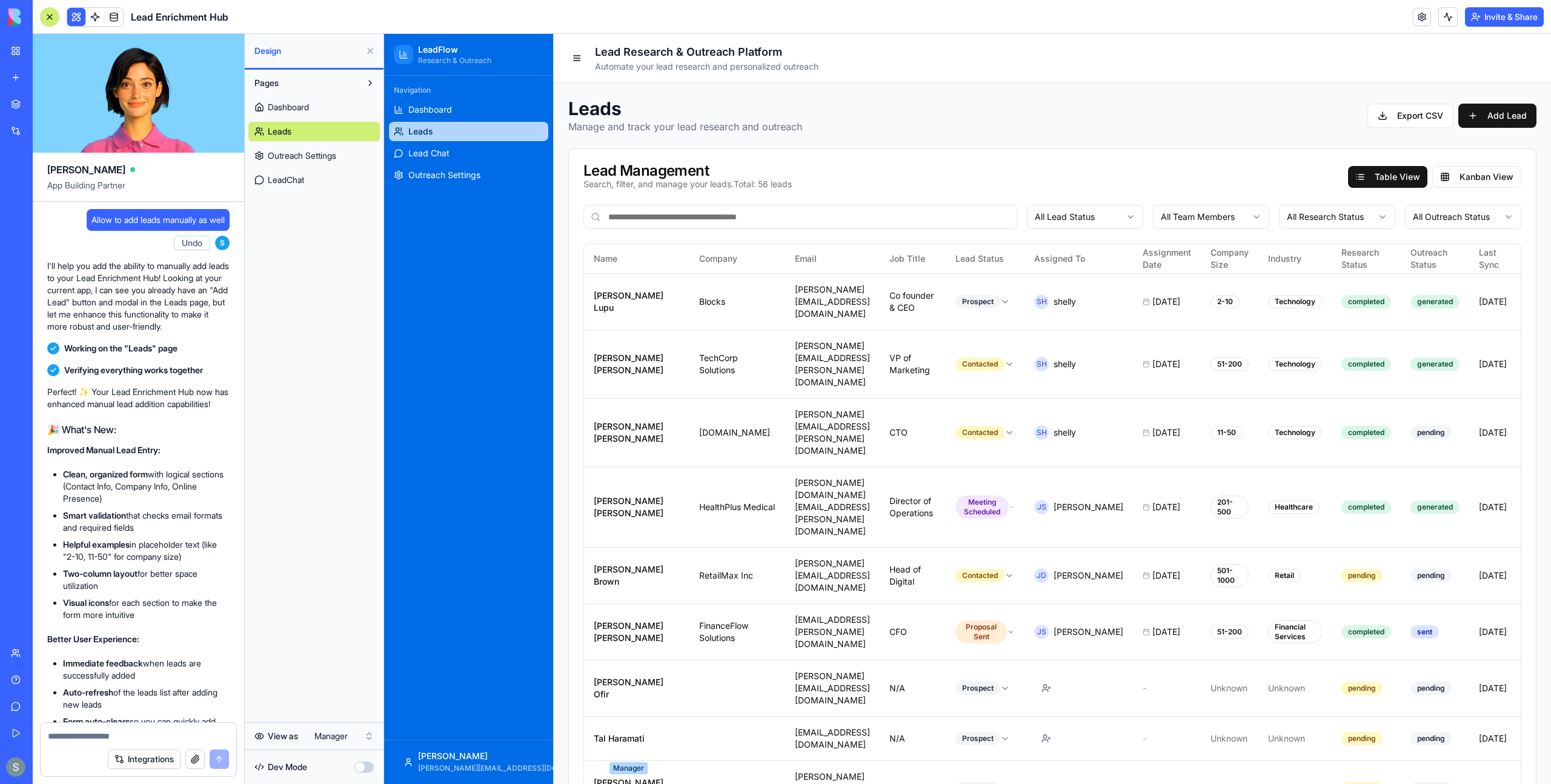
click at [323, 176] on link "LeadChat" at bounding box center [314, 180] width 131 height 20
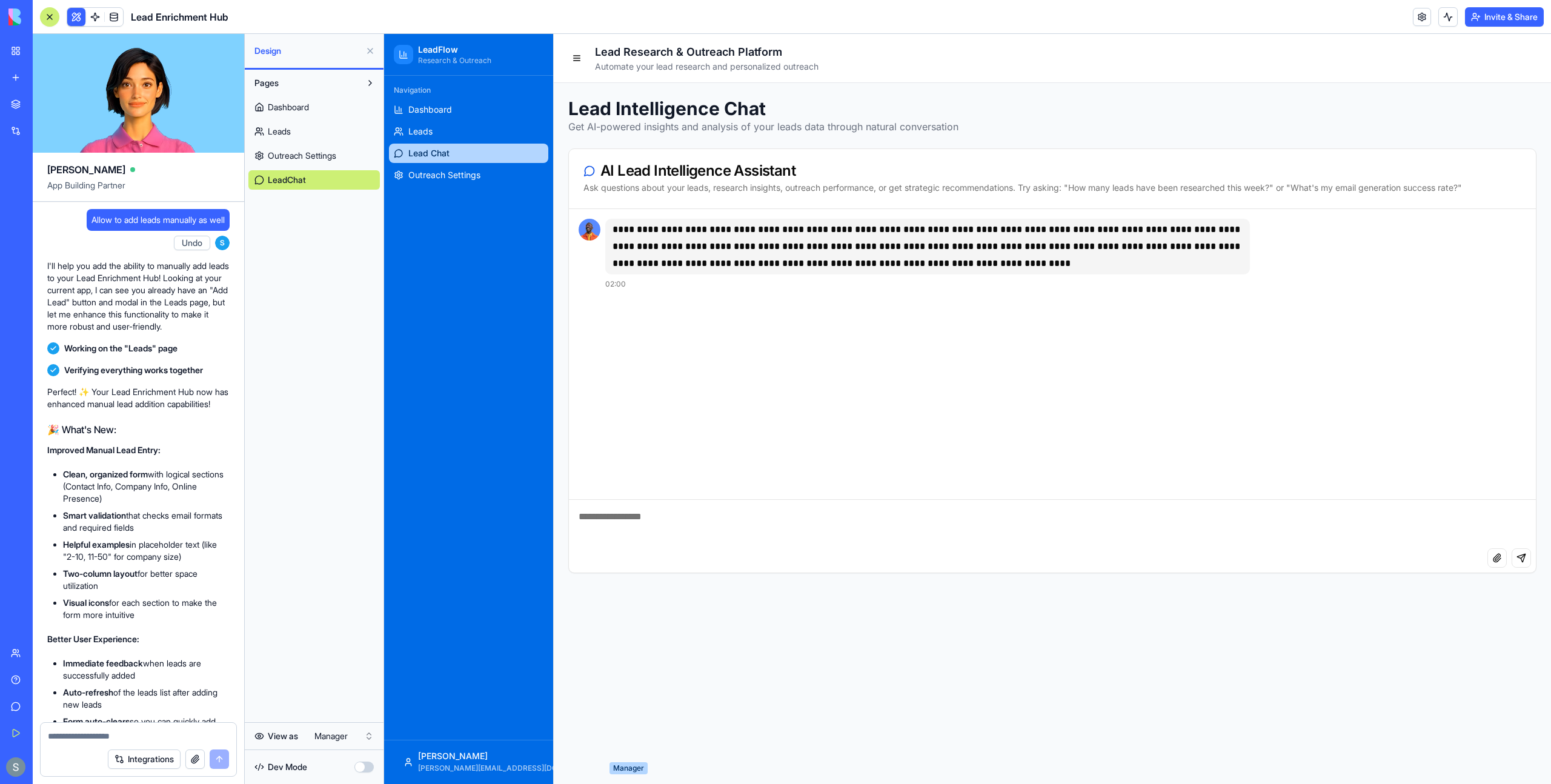
click at [688, 515] on textarea at bounding box center [1052, 524] width 967 height 48
type textarea "**********"
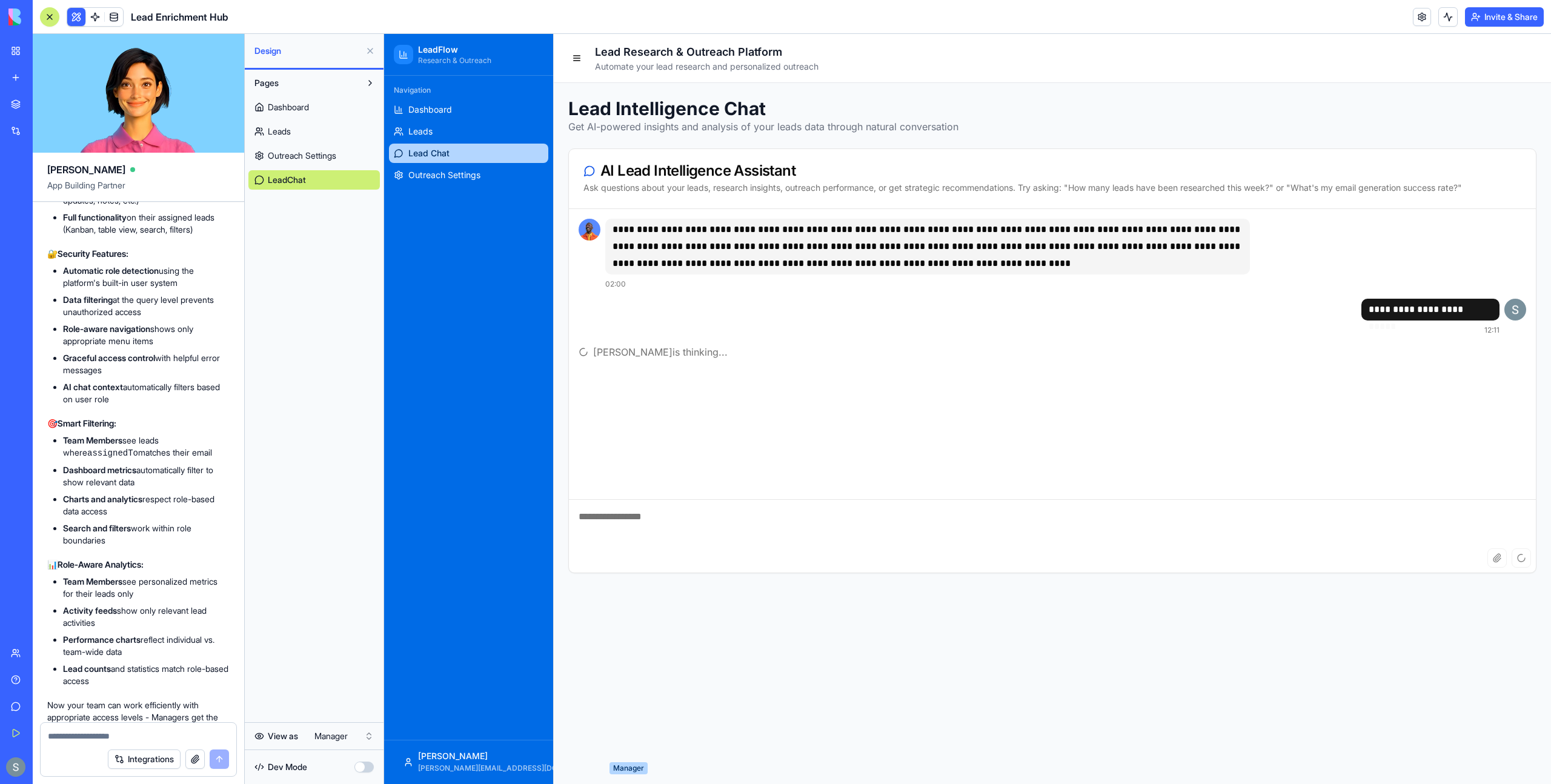
scroll to position [3209, 0]
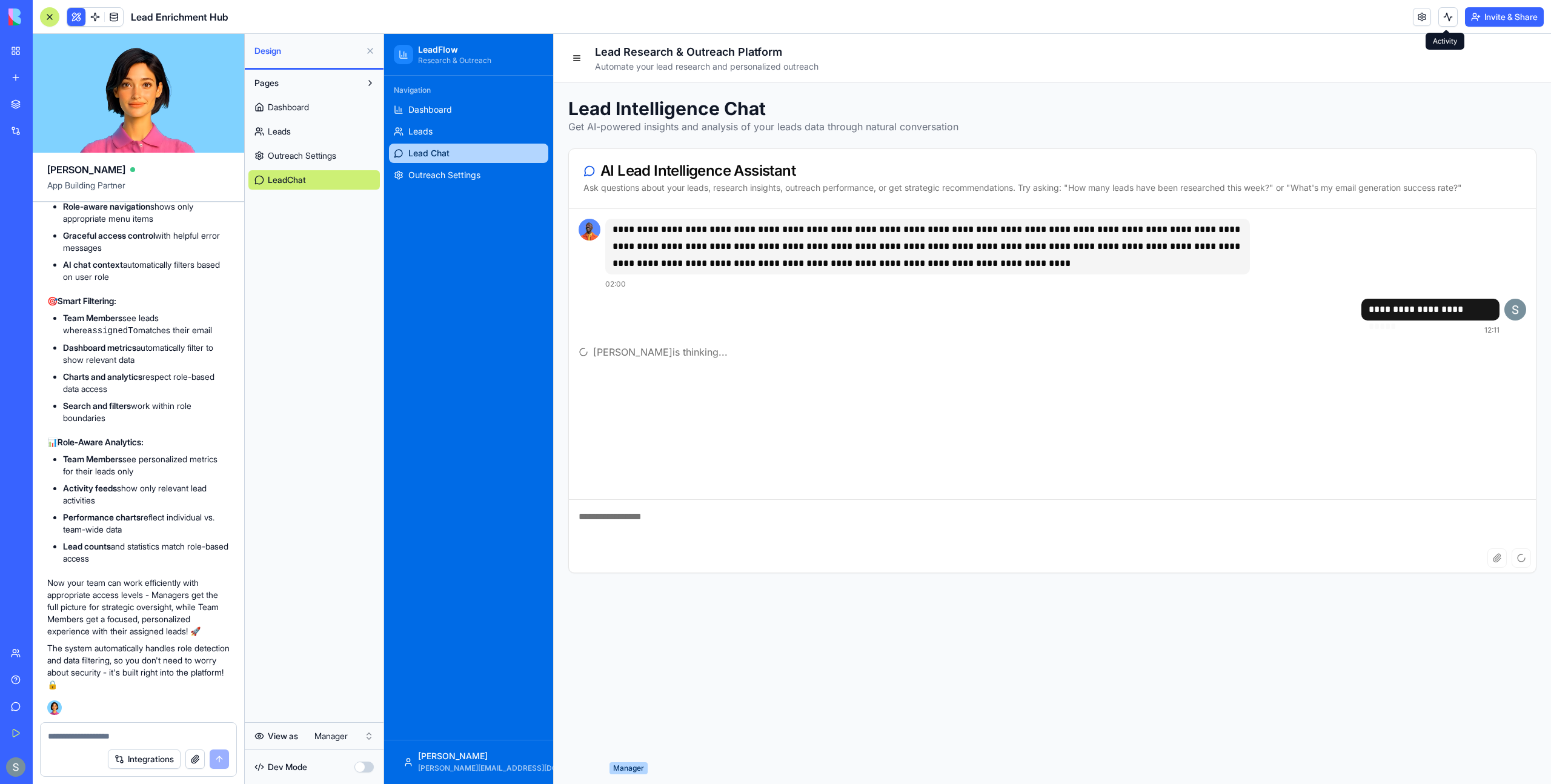
click at [1441, 20] on button at bounding box center [1448, 17] width 20 height 20
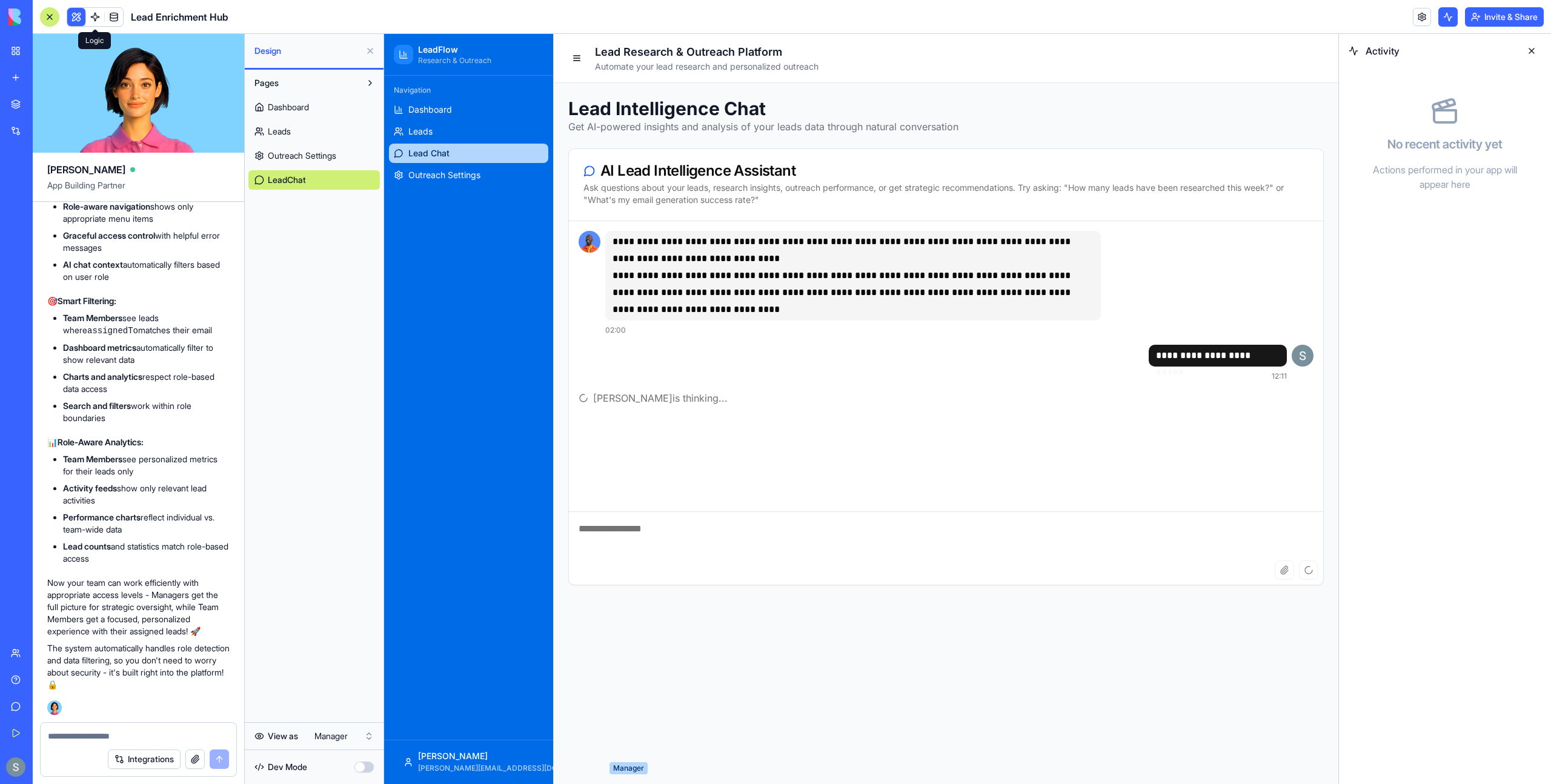
click at [94, 17] on link at bounding box center [95, 17] width 18 height 18
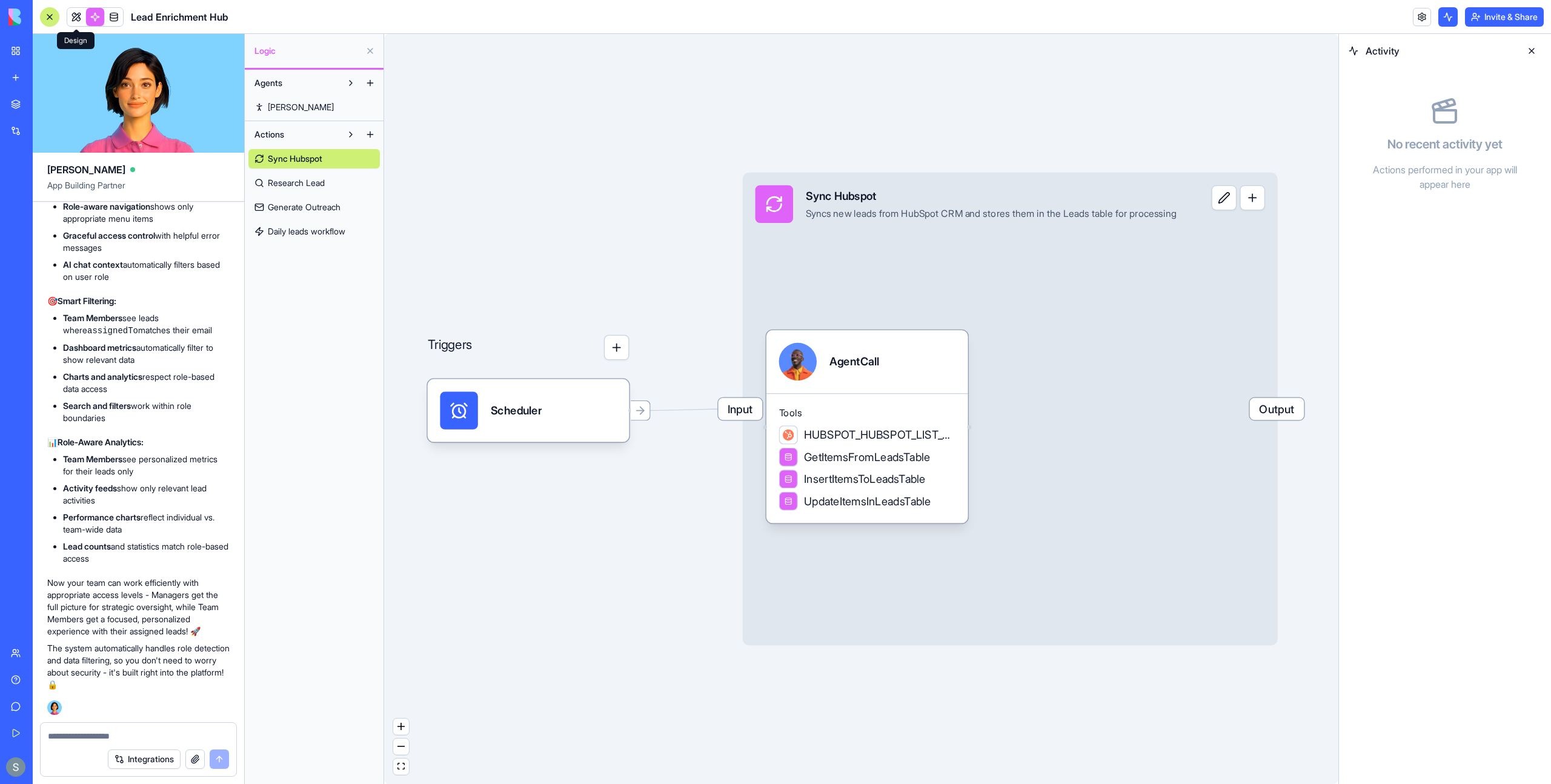
click at [74, 20] on link at bounding box center [76, 17] width 18 height 18
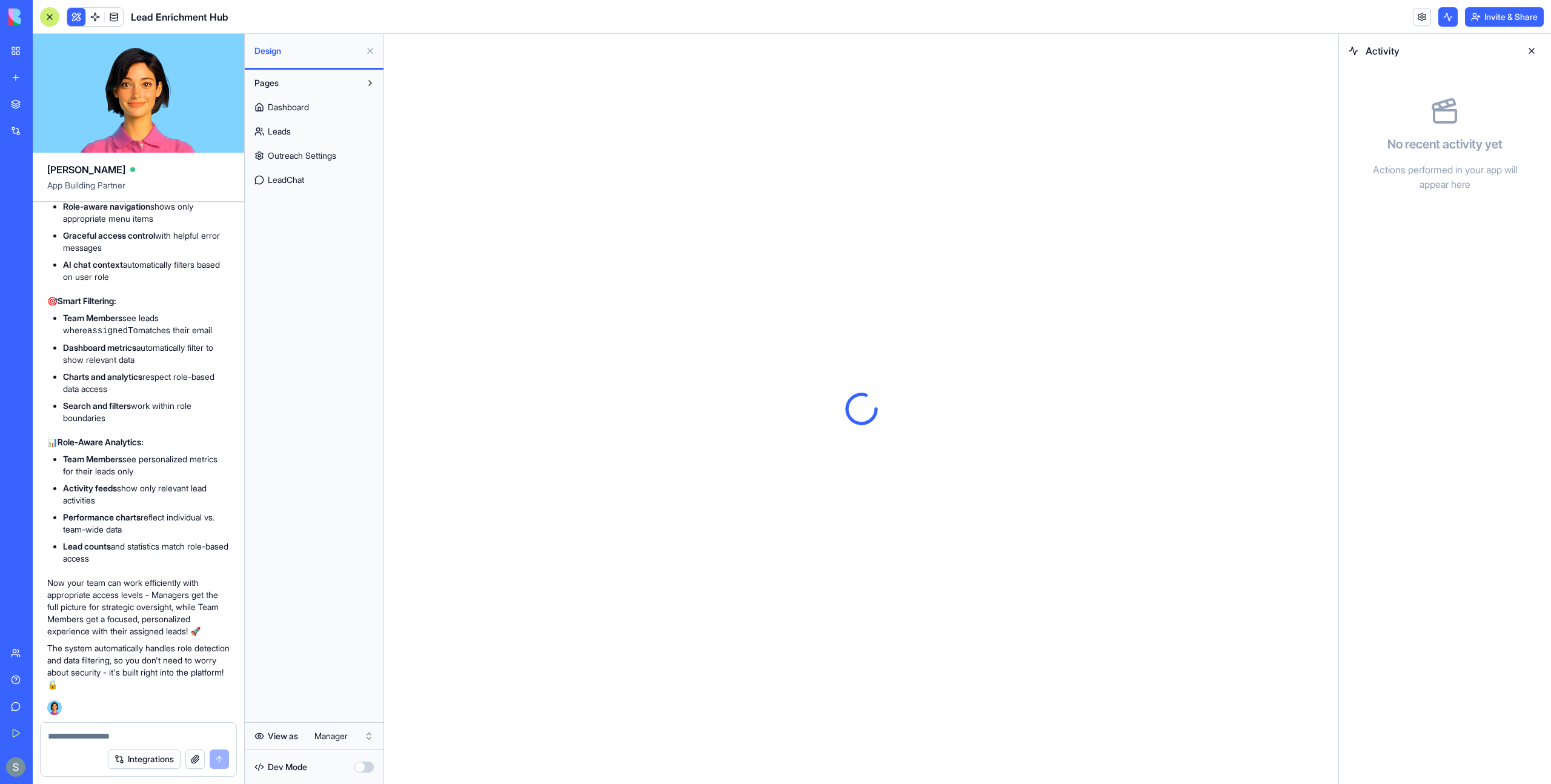
click at [301, 177] on span "LeadChat" at bounding box center [286, 180] width 36 height 12
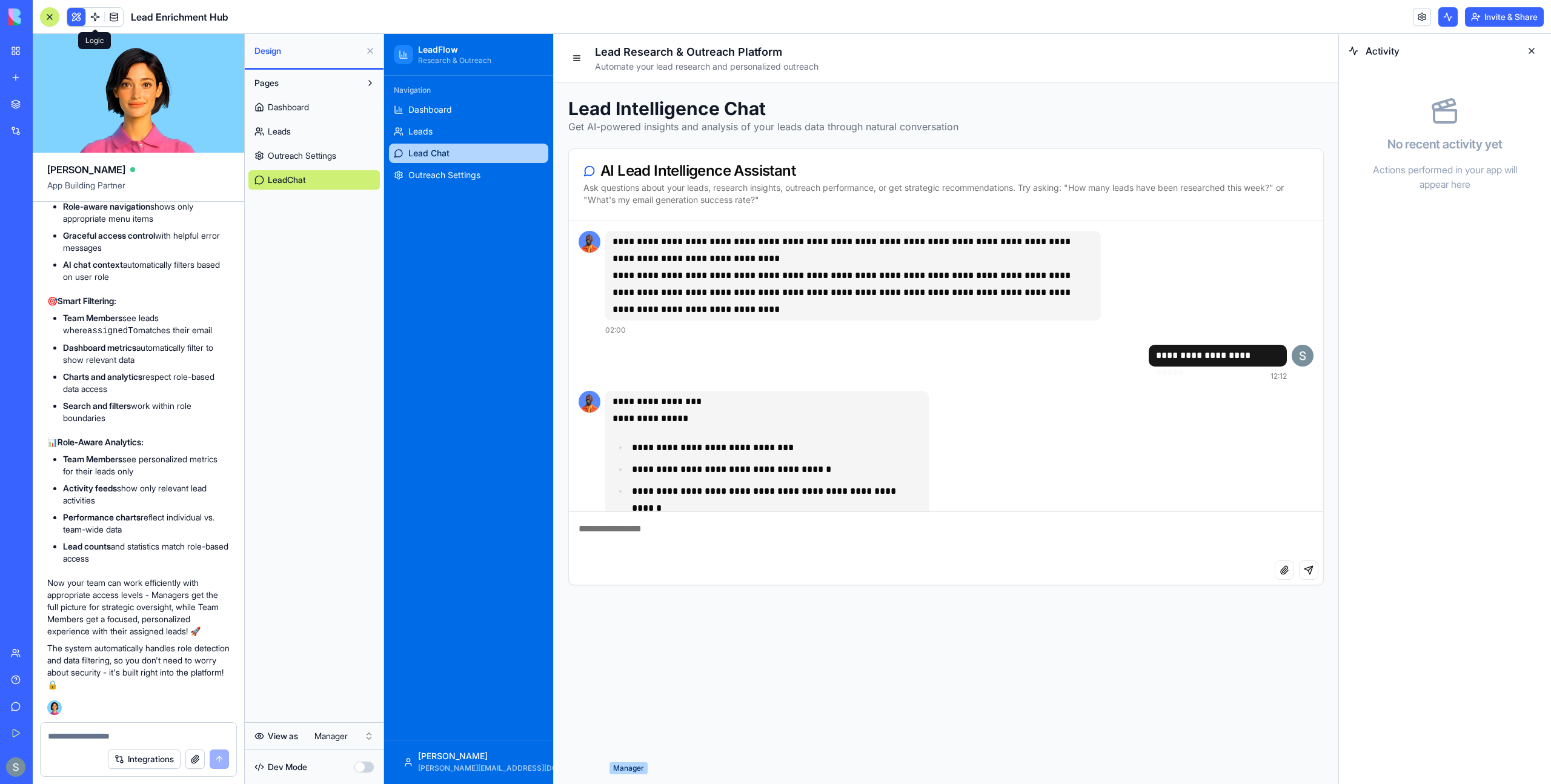
click at [93, 17] on link at bounding box center [95, 17] width 18 height 18
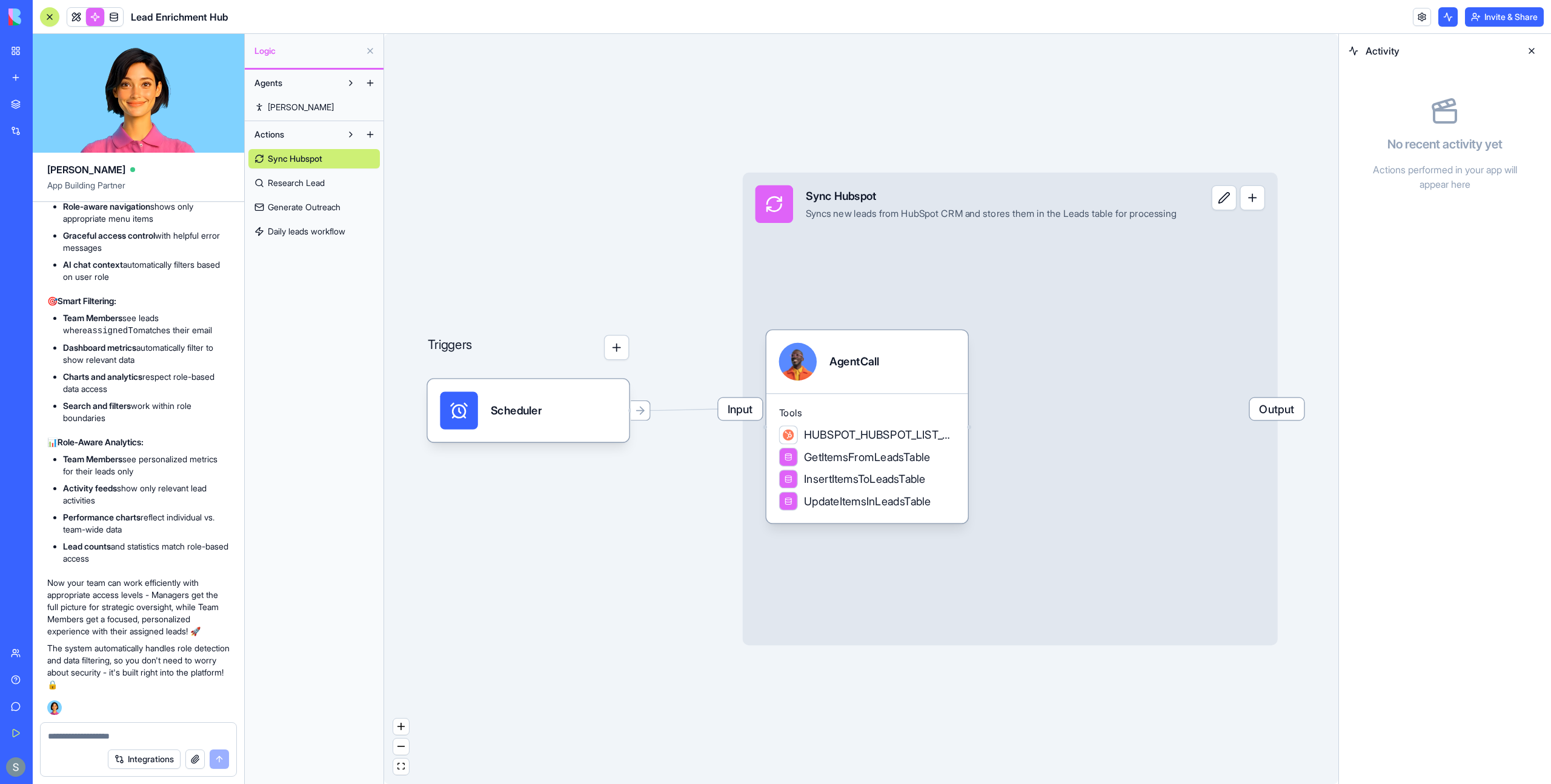
click at [297, 190] on link "Research Lead" at bounding box center [314, 183] width 131 height 20
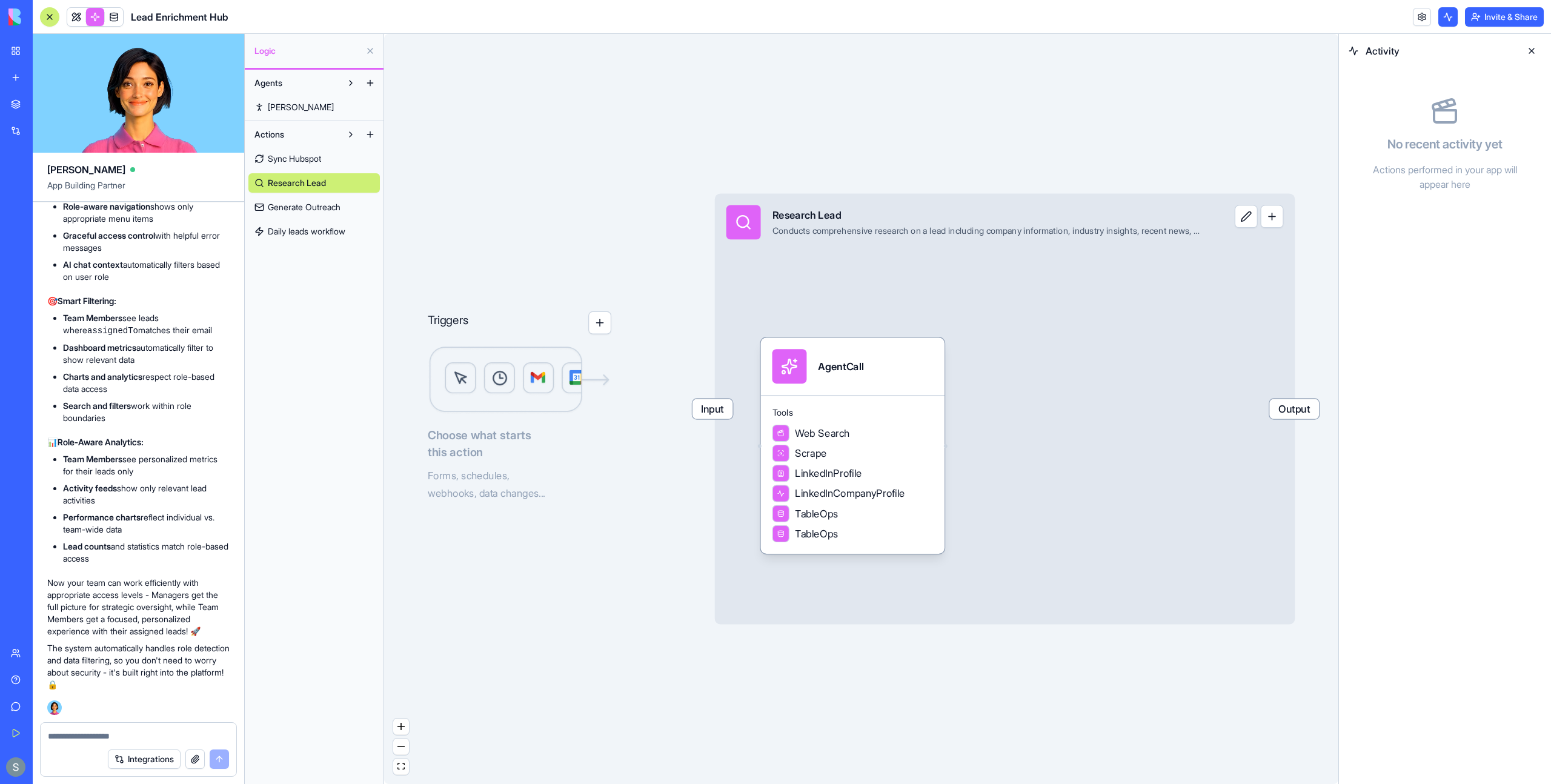
click at [325, 213] on span "Generate Outreach" at bounding box center [304, 207] width 73 height 12
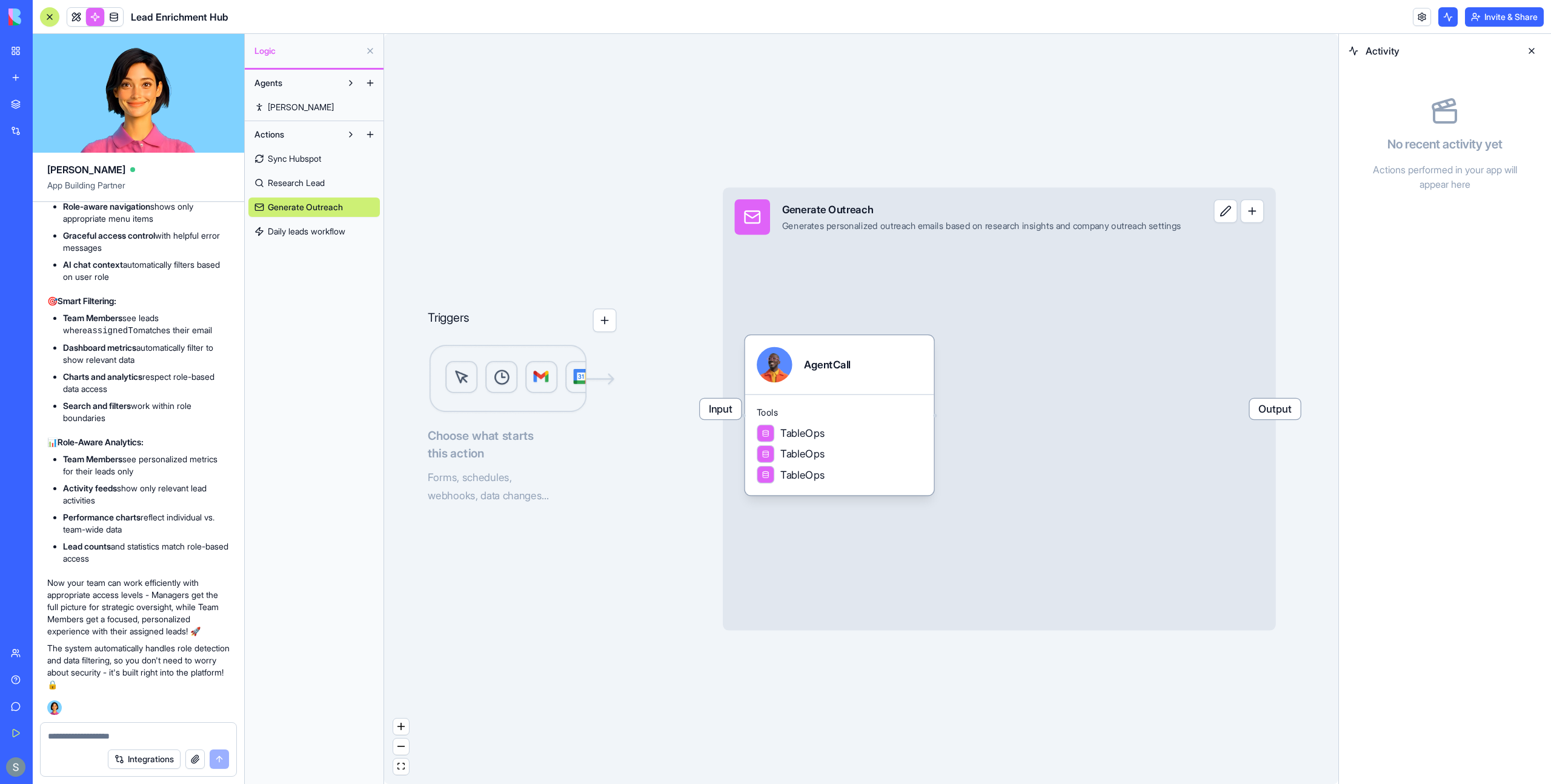
click at [329, 233] on span "Daily leads workflow" at bounding box center [307, 231] width 78 height 12
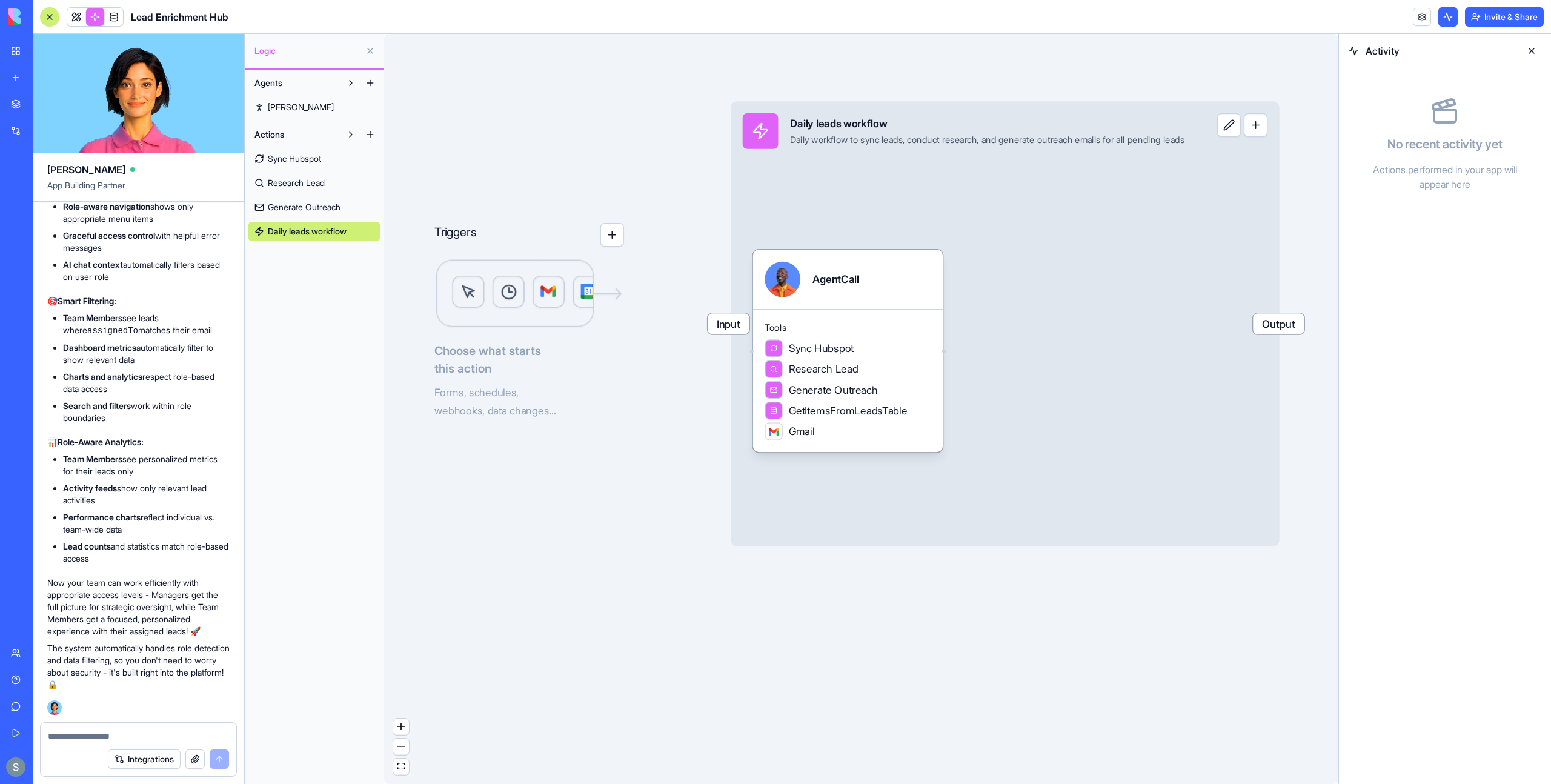
click at [325, 181] on span "Research Lead" at bounding box center [296, 183] width 57 height 12
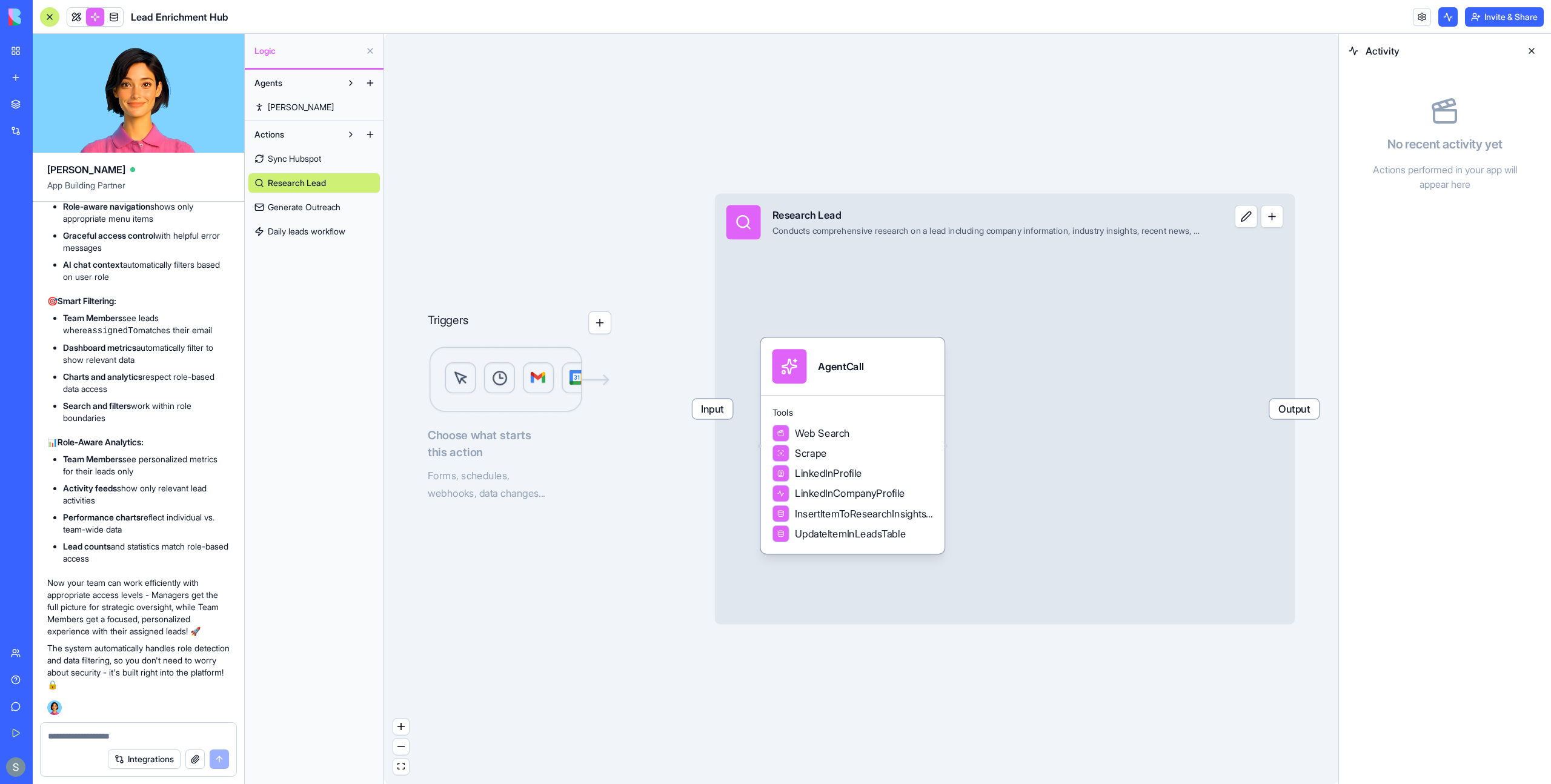
click at [507, 369] on img at bounding box center [519, 380] width 184 height 69
click at [343, 199] on link "Generate Outreach" at bounding box center [314, 207] width 131 height 20
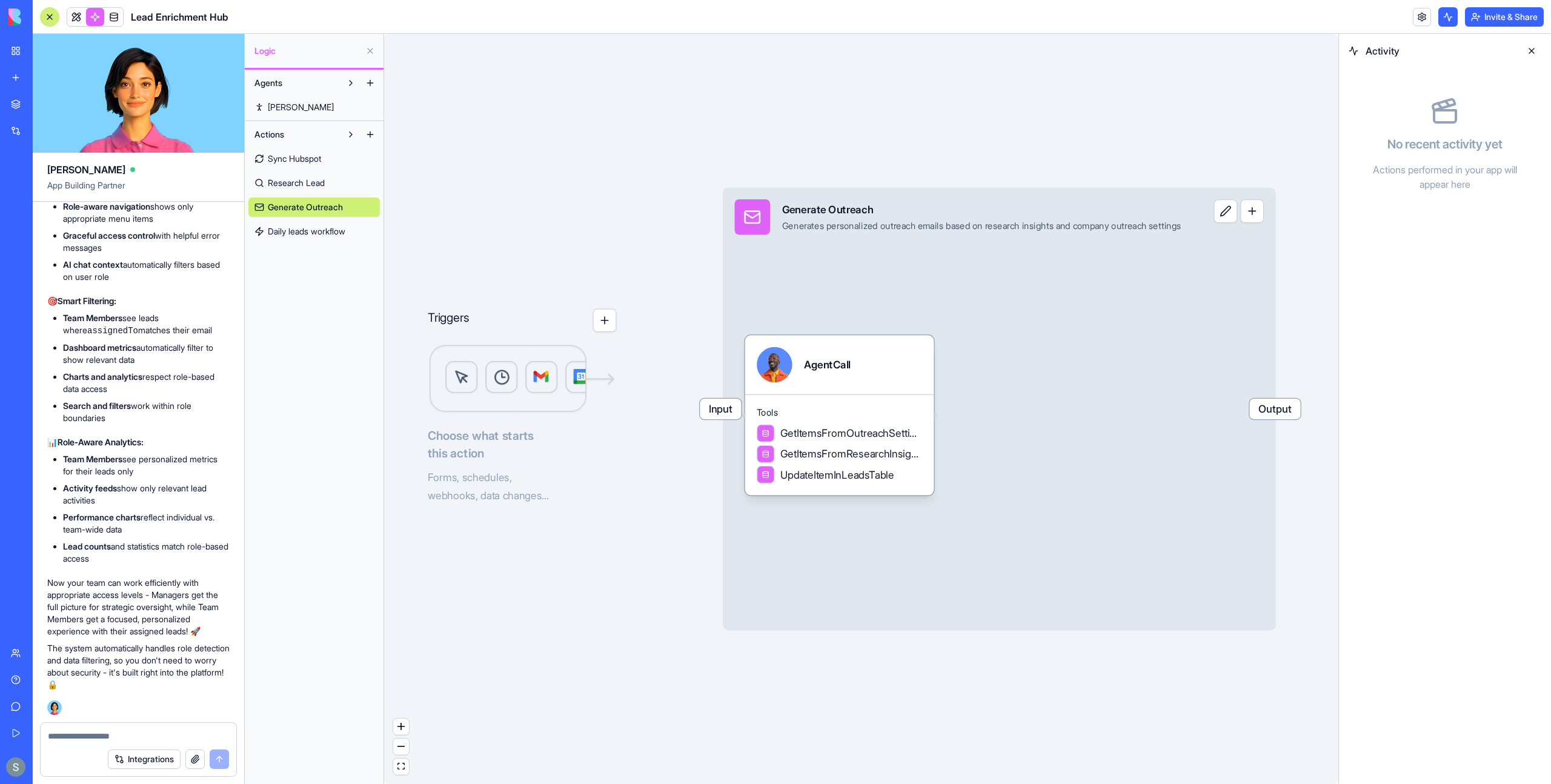
click at [499, 395] on img at bounding box center [522, 380] width 189 height 71
click at [320, 154] on span "Sync Hubspot" at bounding box center [295, 159] width 54 height 12
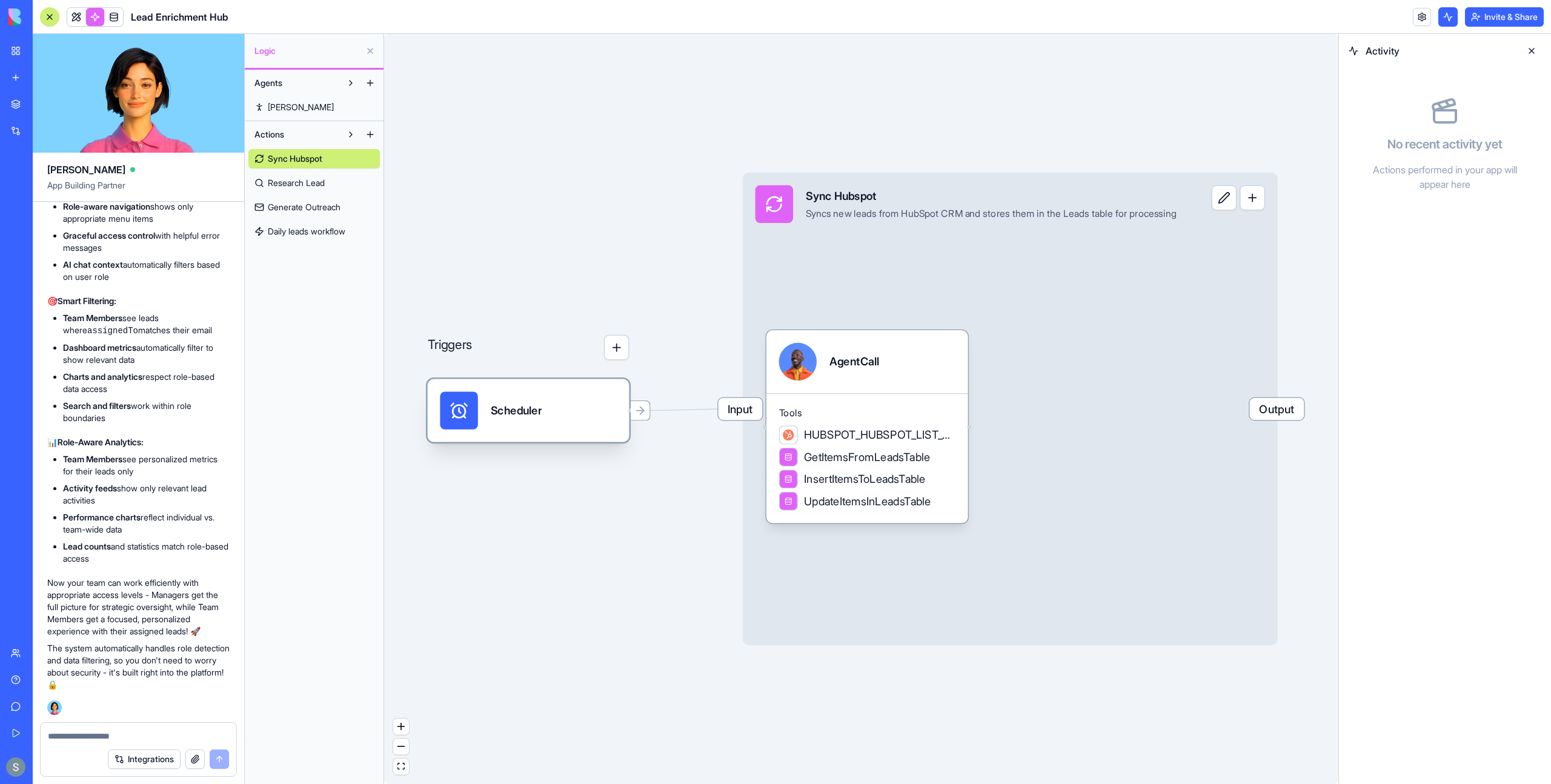
click at [510, 412] on div "Scheduler" at bounding box center [517, 410] width 51 height 16
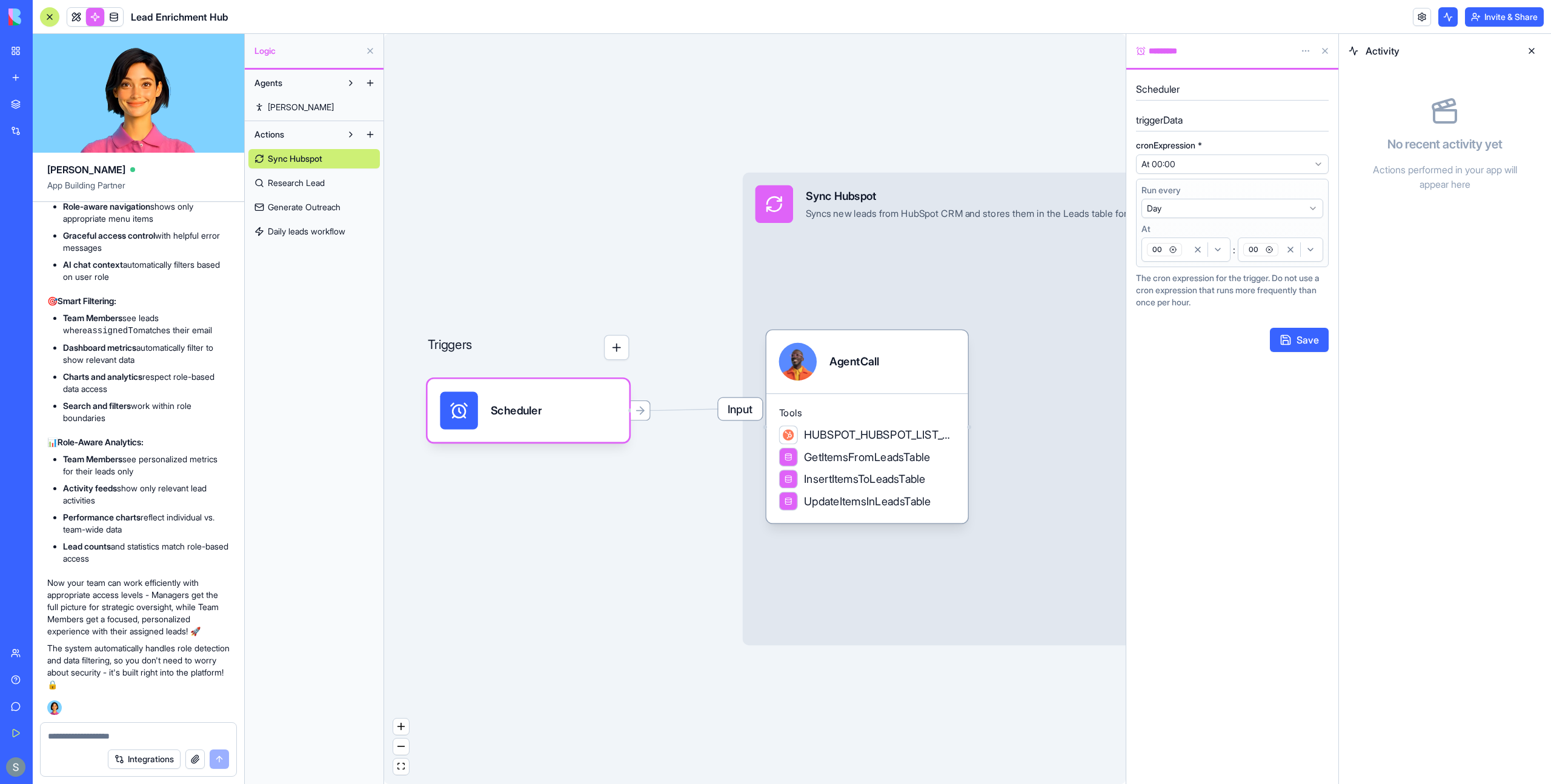
click at [332, 188] on link "Research Lead" at bounding box center [314, 183] width 131 height 20
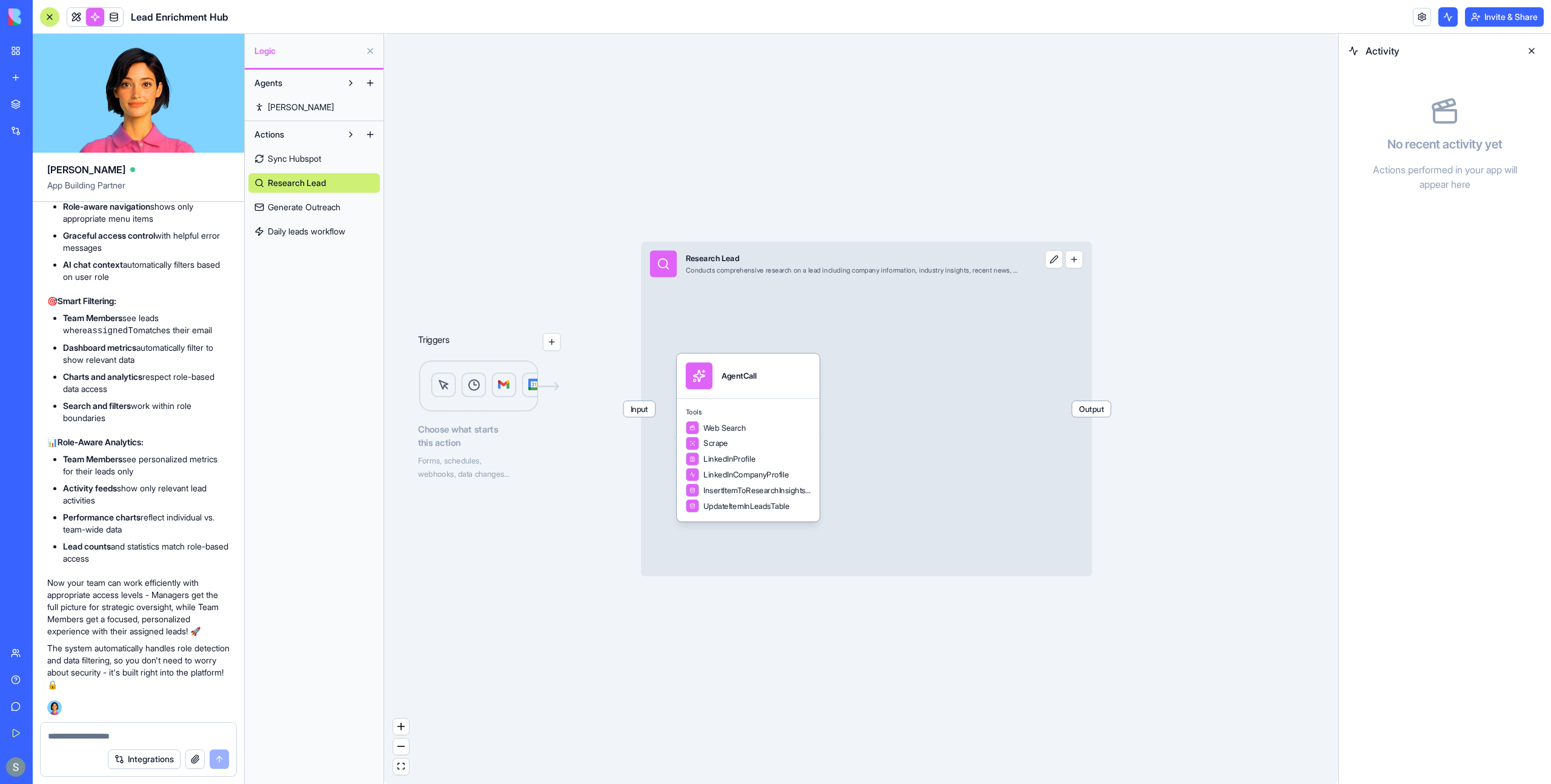
click at [330, 202] on span "Generate Outreach" at bounding box center [304, 207] width 73 height 12
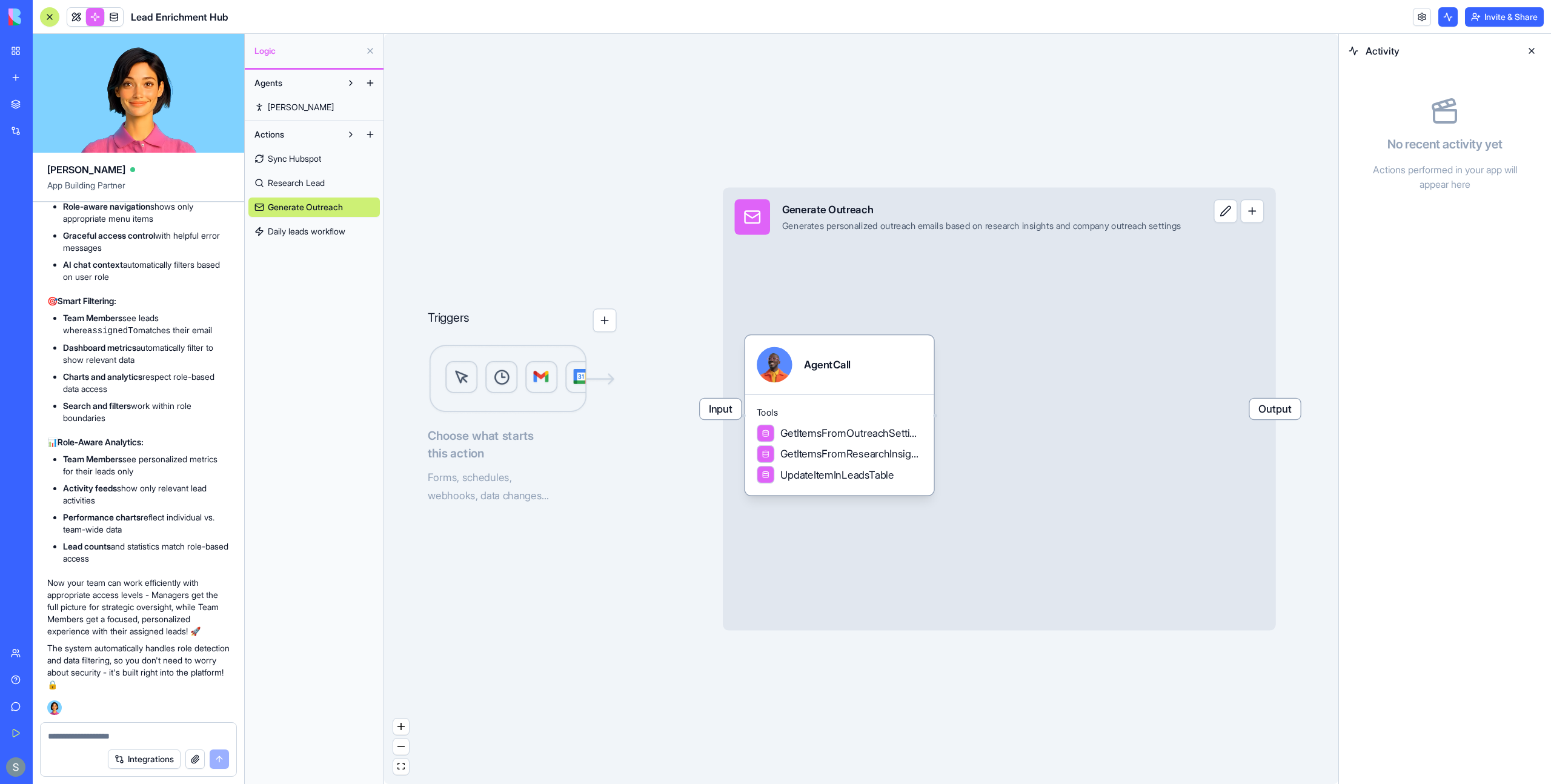
click at [328, 233] on span "Daily leads workflow" at bounding box center [307, 231] width 78 height 12
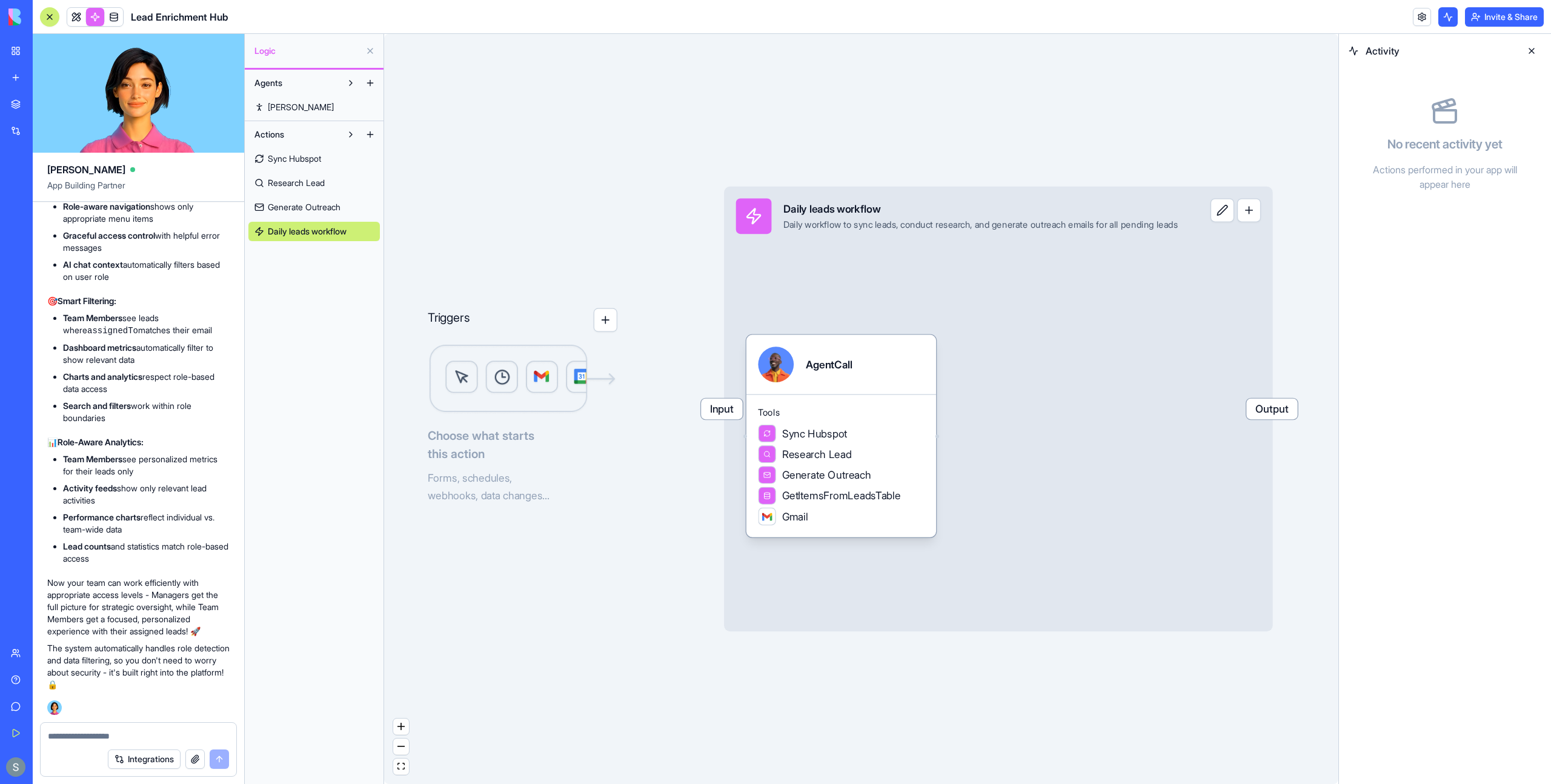
click at [488, 386] on img at bounding box center [522, 379] width 190 height 72
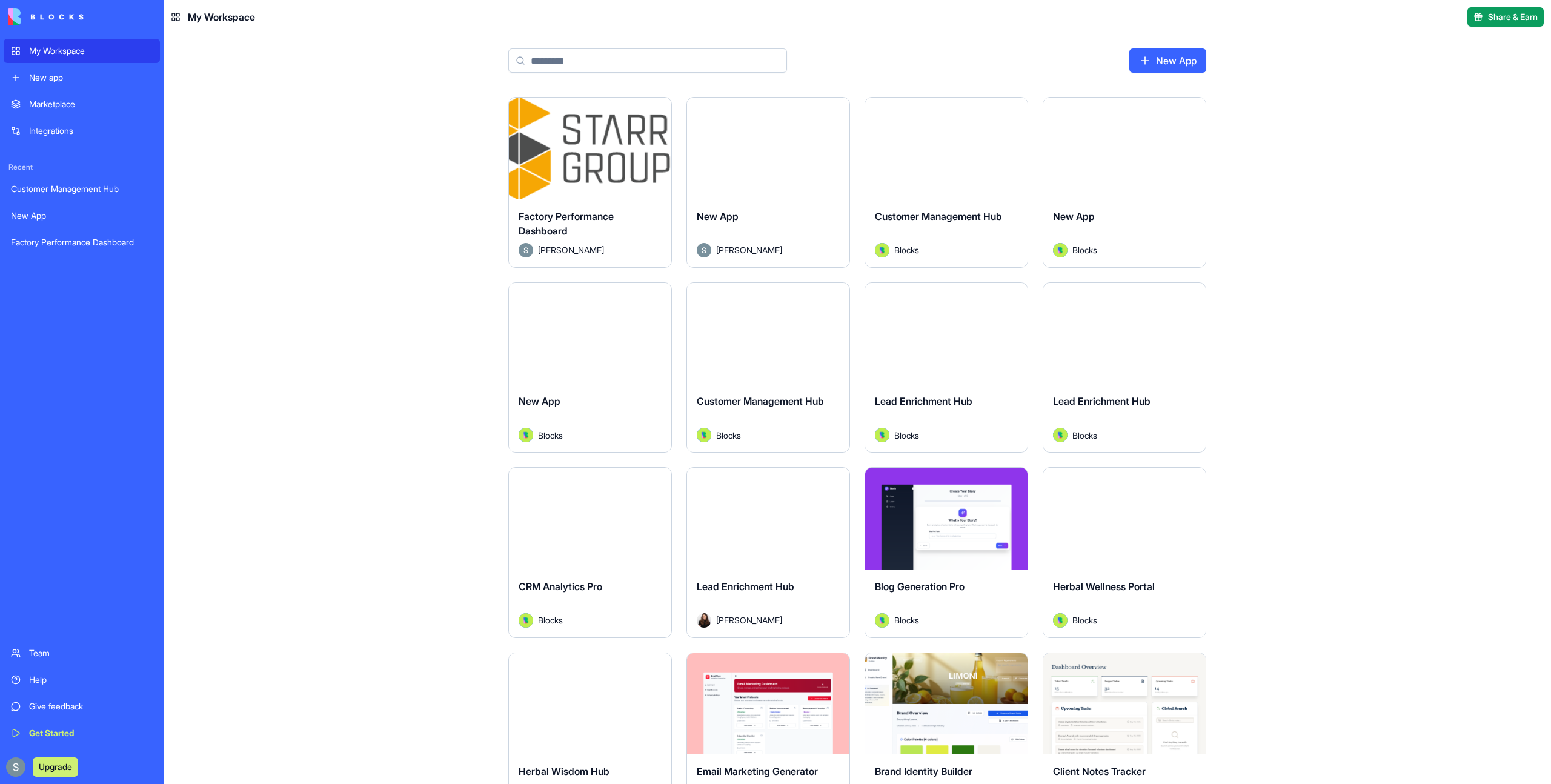
click at [779, 153] on button "Launch" at bounding box center [768, 148] width 91 height 24
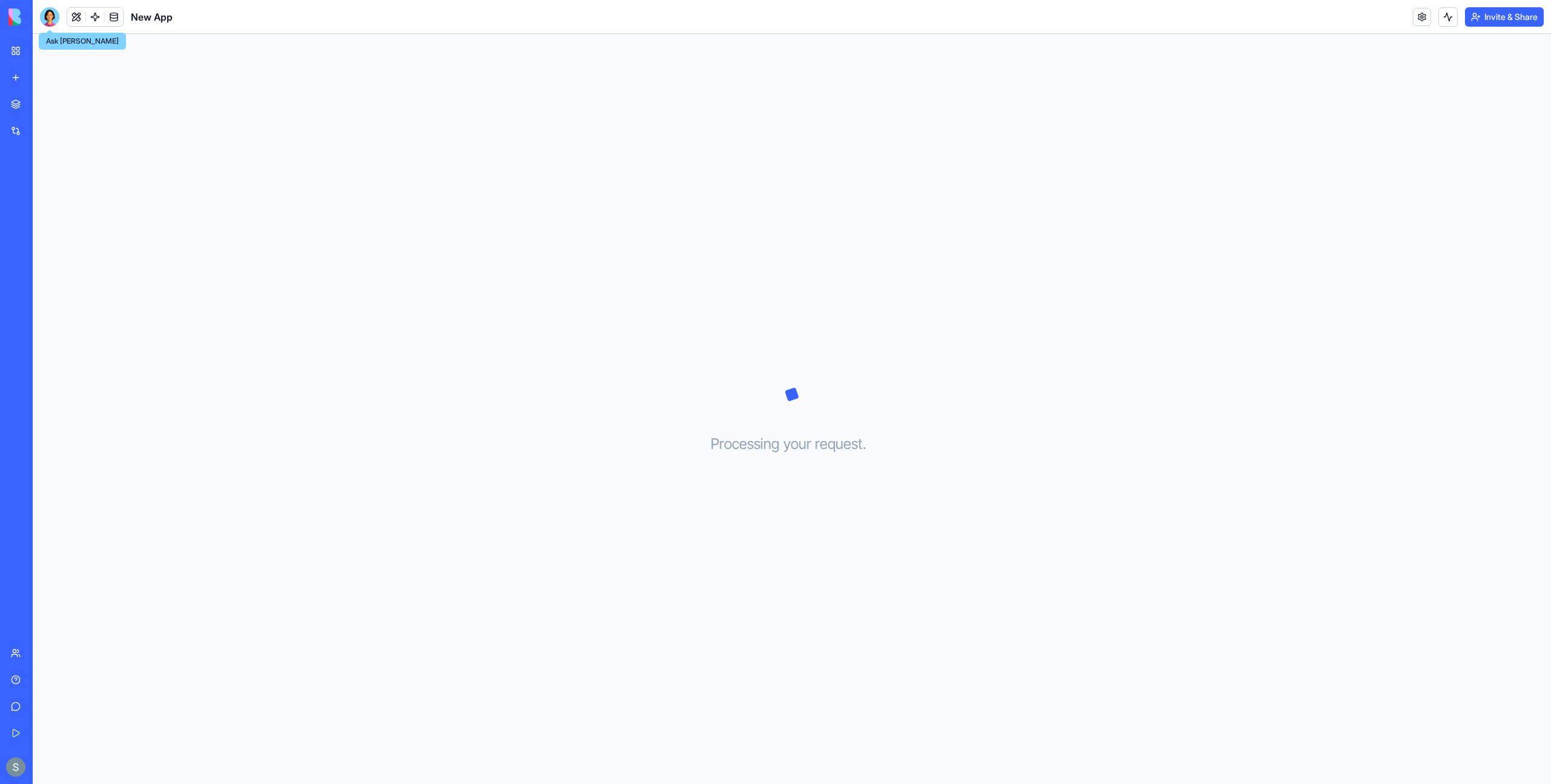
click at [54, 18] on div at bounding box center [50, 17] width 20 height 20
